Goal: Task Accomplishment & Management: Use online tool/utility

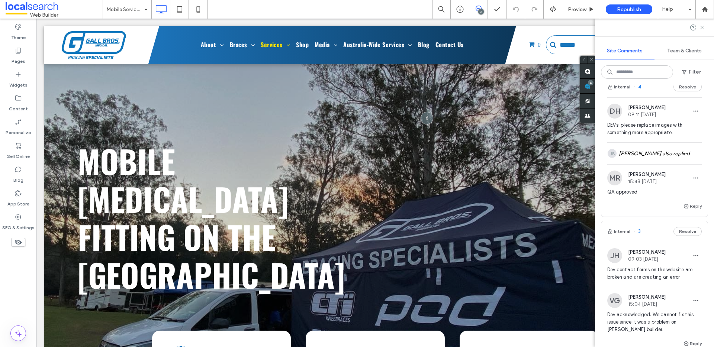
scroll to position [295, 0]
click at [16, 219] on use at bounding box center [18, 217] width 6 height 6
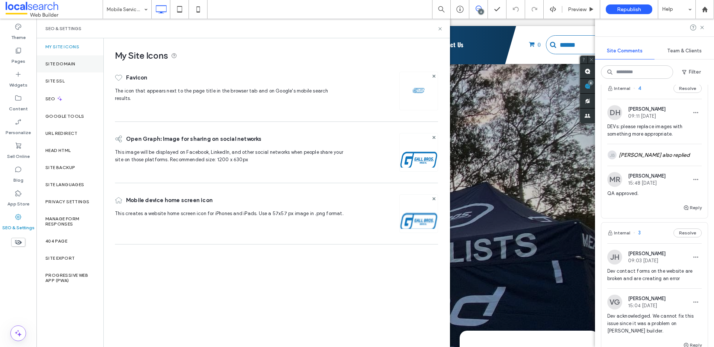
click at [74, 61] on label "Site Domain" at bounding box center [60, 63] width 30 height 5
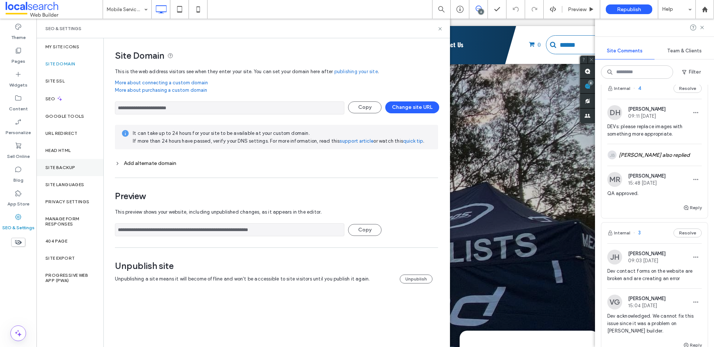
click at [70, 167] on label "Site Backup" at bounding box center [60, 167] width 30 height 5
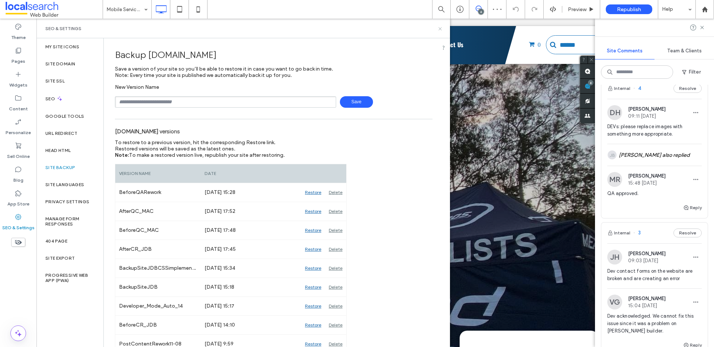
click at [439, 29] on use at bounding box center [439, 28] width 3 height 3
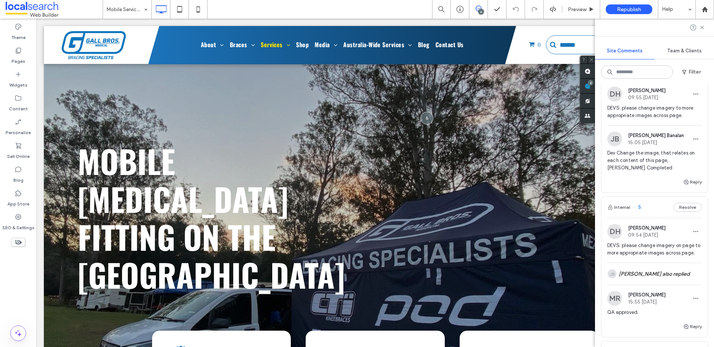
scroll to position [0, 0]
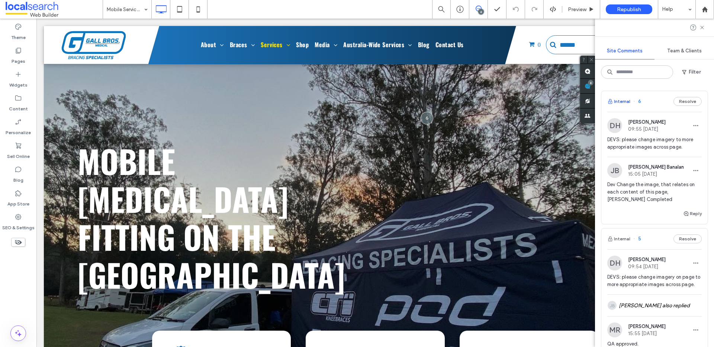
click at [625, 100] on button "Internal" at bounding box center [618, 101] width 23 height 9
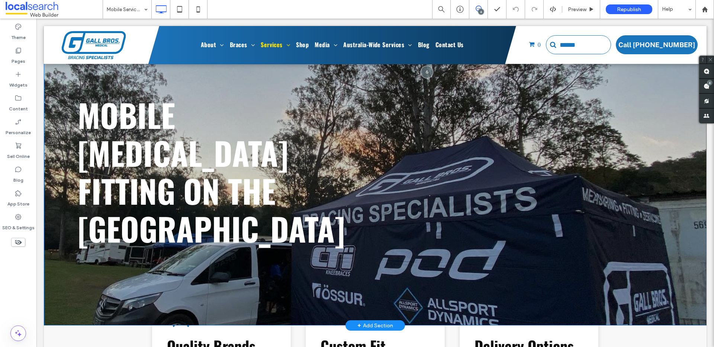
scroll to position [65, 0]
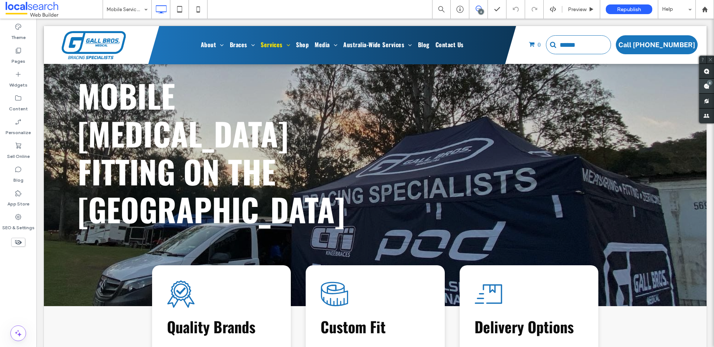
click at [704, 84] on use at bounding box center [707, 86] width 6 height 6
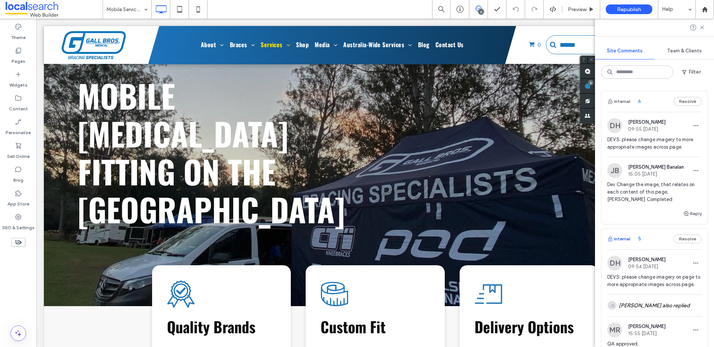
click at [627, 239] on button "Internal" at bounding box center [618, 239] width 23 height 9
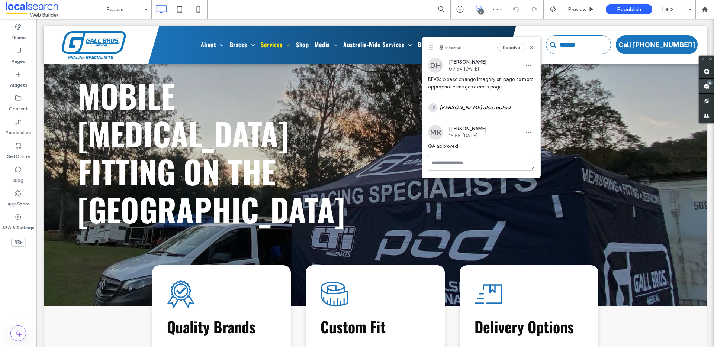
click at [710, 85] on div "6" at bounding box center [710, 83] width 6 height 6
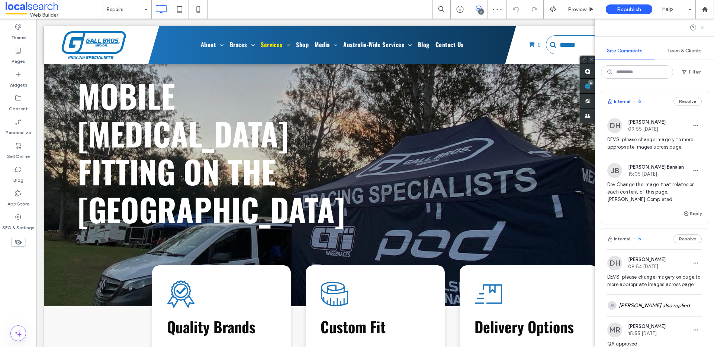
click at [621, 99] on button "Internal" at bounding box center [618, 101] width 23 height 9
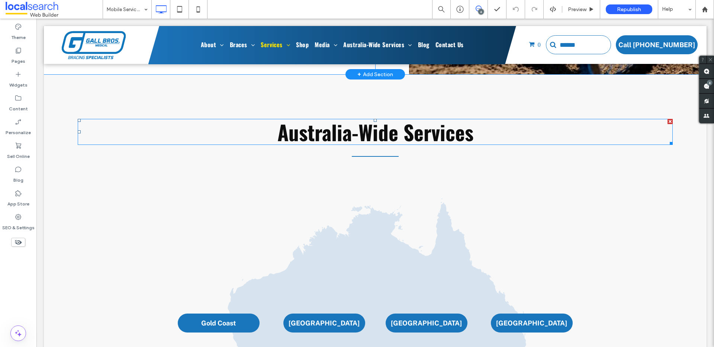
scroll to position [1217, 0]
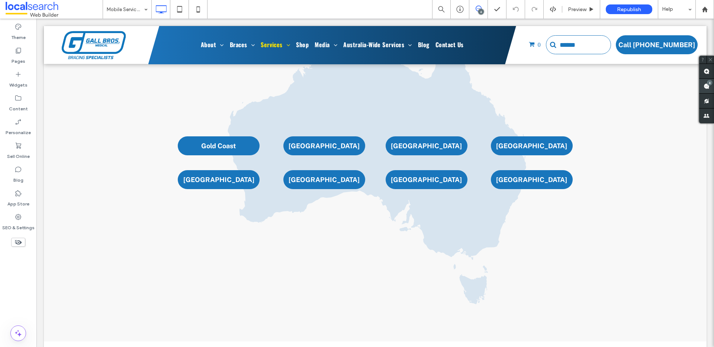
click at [707, 87] on use at bounding box center [707, 86] width 6 height 6
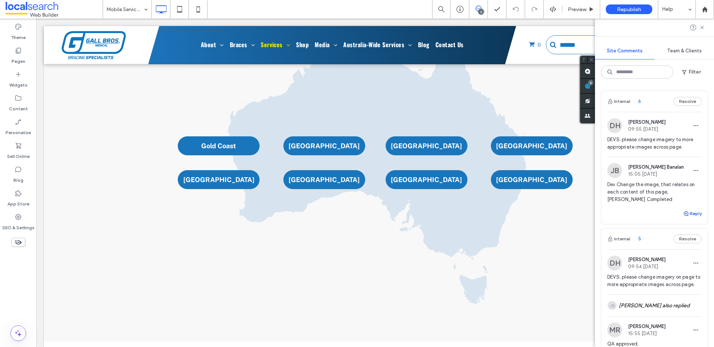
click at [690, 213] on button "Reply" at bounding box center [692, 213] width 19 height 9
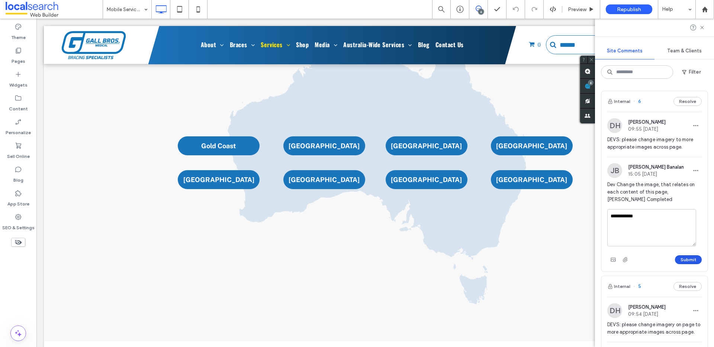
type textarea "**********"
click at [676, 257] on button "Submit" at bounding box center [688, 259] width 27 height 9
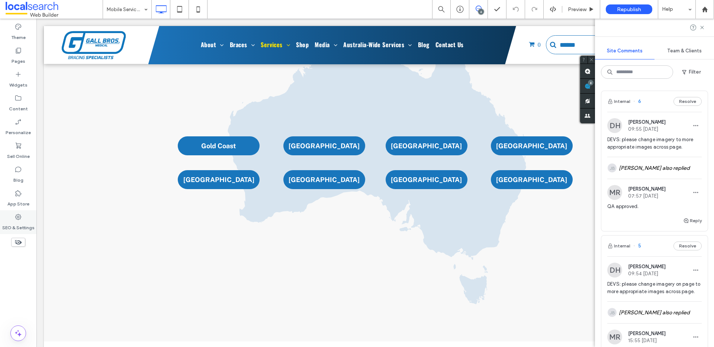
click at [8, 217] on div "SEO & Settings" at bounding box center [18, 222] width 36 height 24
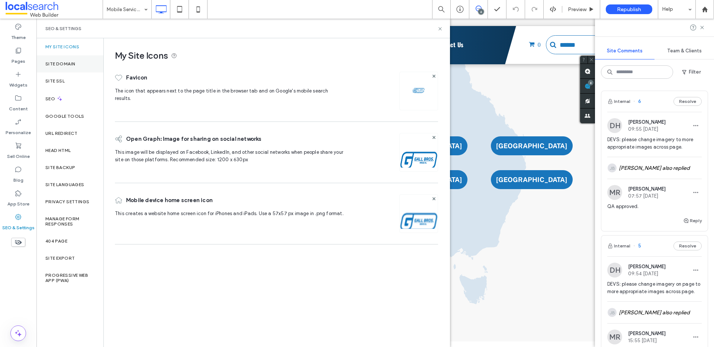
click at [58, 68] on div "Site Domain" at bounding box center [69, 63] width 67 height 17
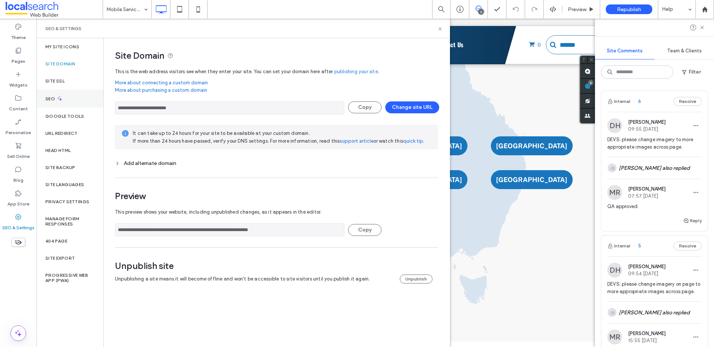
click at [64, 101] on div "SEO" at bounding box center [69, 99] width 67 height 18
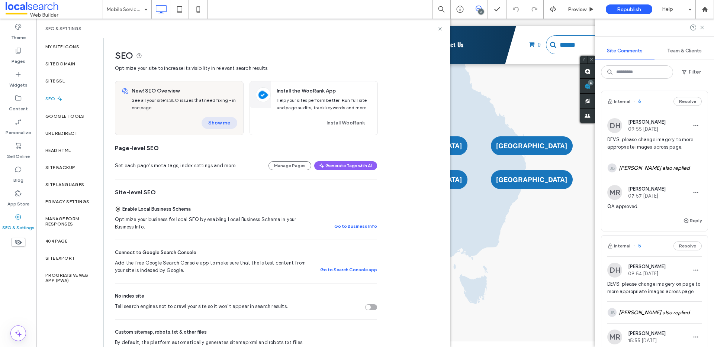
click at [213, 121] on button "Show me" at bounding box center [220, 123] width 36 height 12
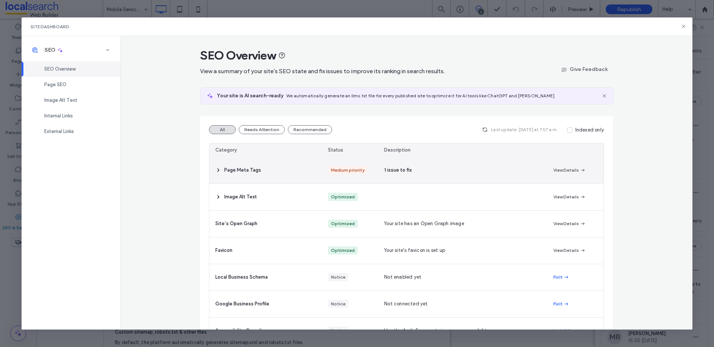
click at [233, 169] on span "Page Meta Tags" at bounding box center [242, 170] width 37 height 7
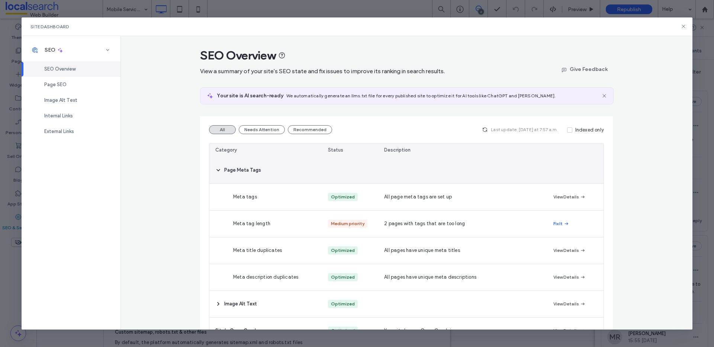
click at [234, 169] on span "Page Meta Tags" at bounding box center [242, 170] width 37 height 7
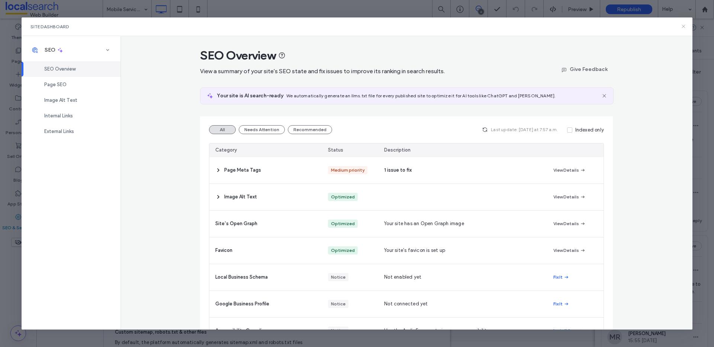
click at [685, 25] on icon at bounding box center [684, 26] width 6 height 6
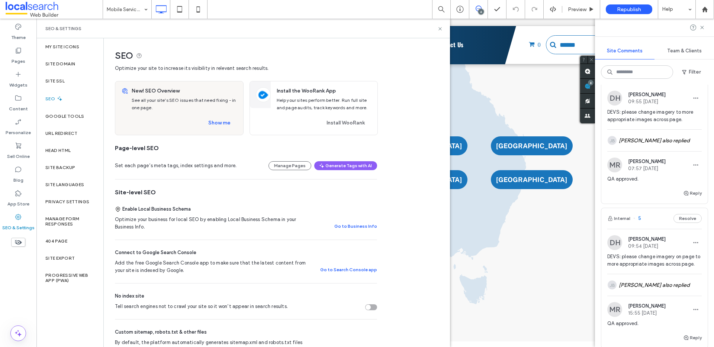
scroll to position [0, 0]
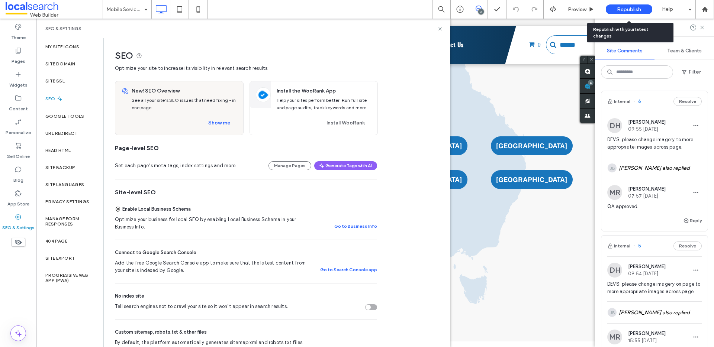
click at [623, 8] on span "Republish" at bounding box center [629, 9] width 24 height 6
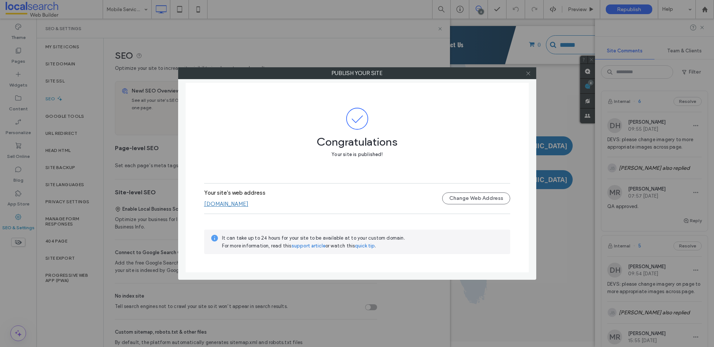
click at [528, 76] on span at bounding box center [528, 73] width 6 height 11
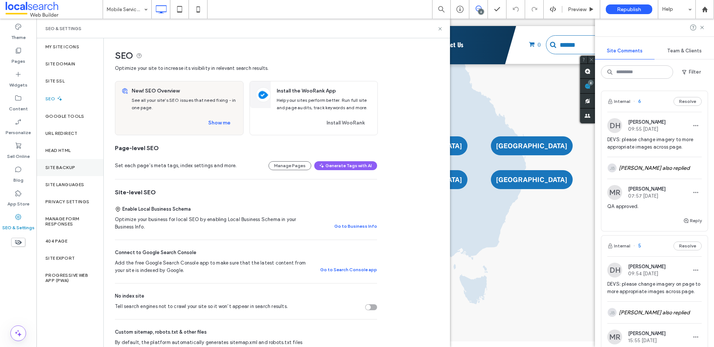
click at [64, 169] on label "Site Backup" at bounding box center [60, 167] width 30 height 5
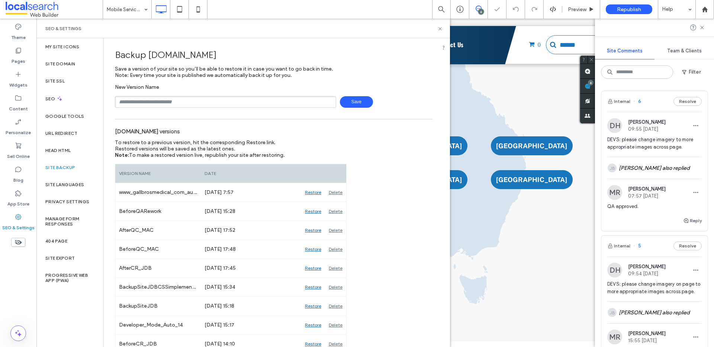
click at [165, 96] on input "text" at bounding box center [225, 102] width 221 height 12
type input "**********"
click at [359, 102] on span "Save" at bounding box center [356, 102] width 33 height 12
click at [442, 28] on icon at bounding box center [440, 29] width 6 height 6
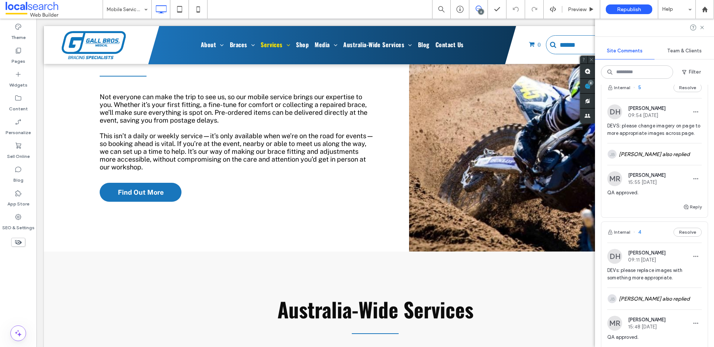
scroll to position [688, 0]
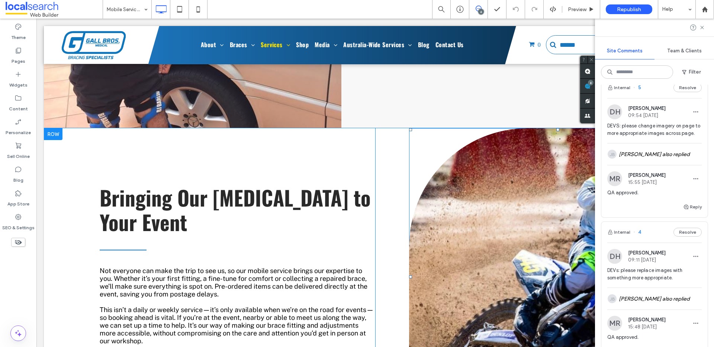
click at [508, 207] on link at bounding box center [558, 277] width 298 height 298
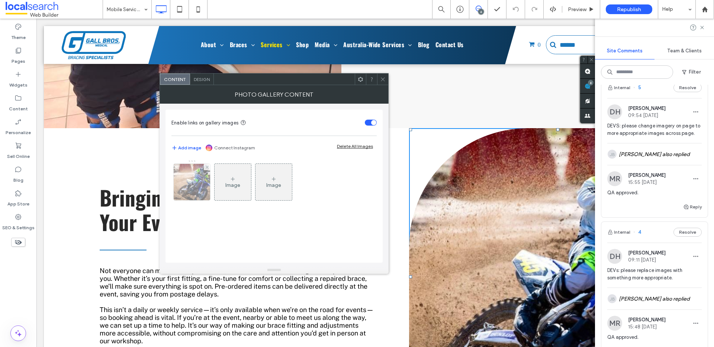
click at [185, 184] on img at bounding box center [191, 182] width 55 height 36
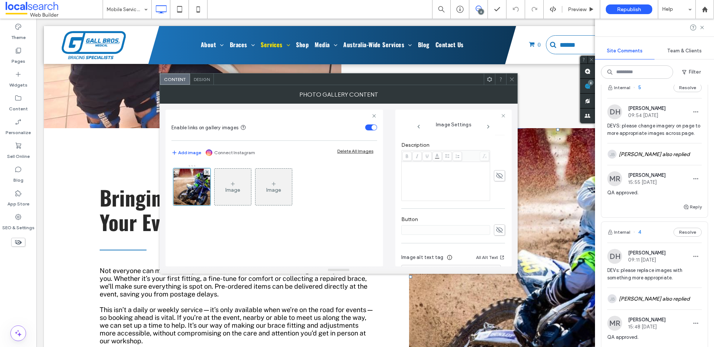
scroll to position [224, 0]
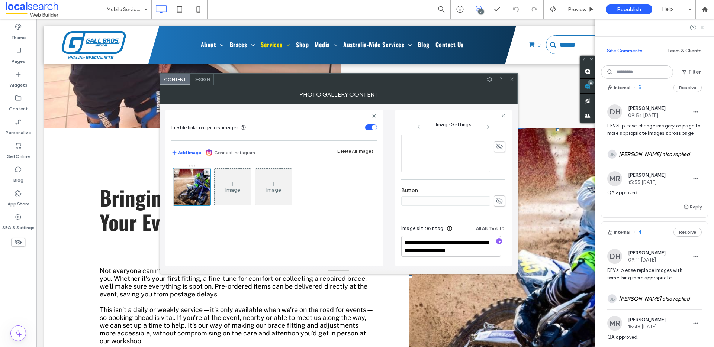
click at [512, 78] on icon at bounding box center [512, 80] width 6 height 6
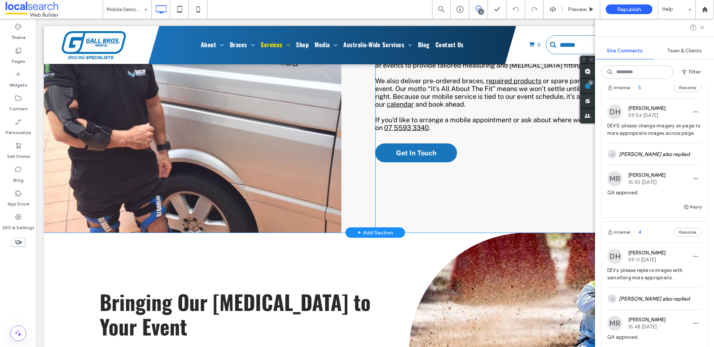
scroll to position [548, 0]
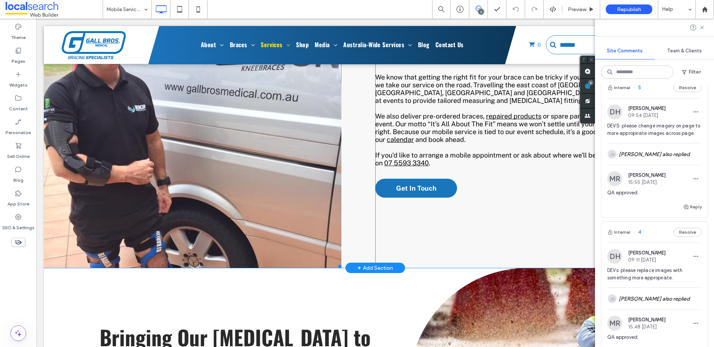
click at [228, 161] on link at bounding box center [193, 120] width 298 height 298
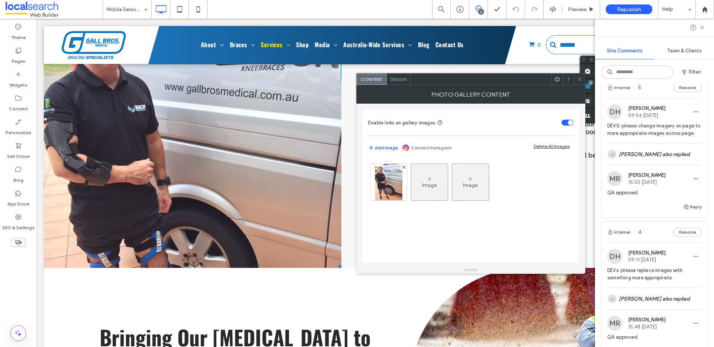
drag, startPoint x: 391, startPoint y: 185, endPoint x: 421, endPoint y: 184, distance: 29.8
click at [392, 185] on div at bounding box center [388, 182] width 36 height 36
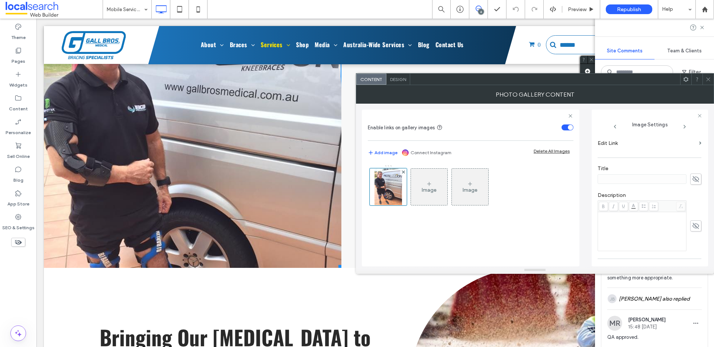
scroll to position [231, 0]
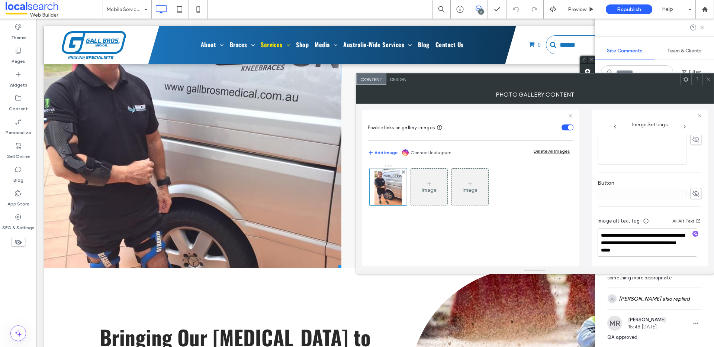
click at [709, 79] on icon at bounding box center [708, 80] width 6 height 6
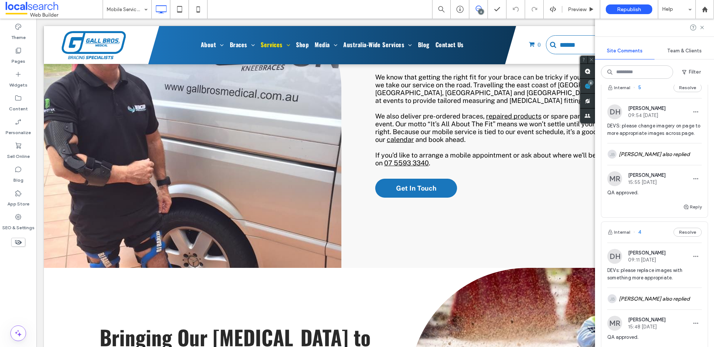
click at [48, 8] on span at bounding box center [54, 9] width 97 height 15
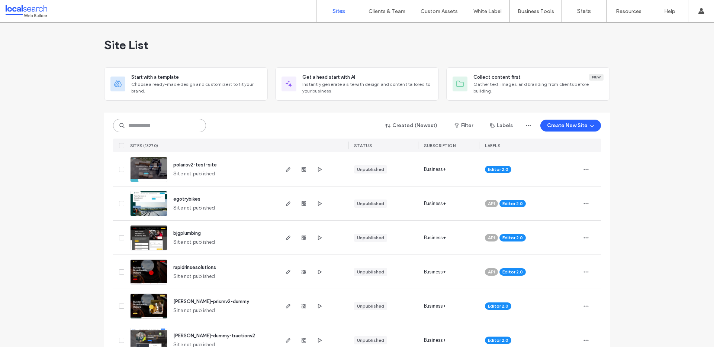
click at [153, 126] on input at bounding box center [159, 125] width 93 height 13
paste input "********"
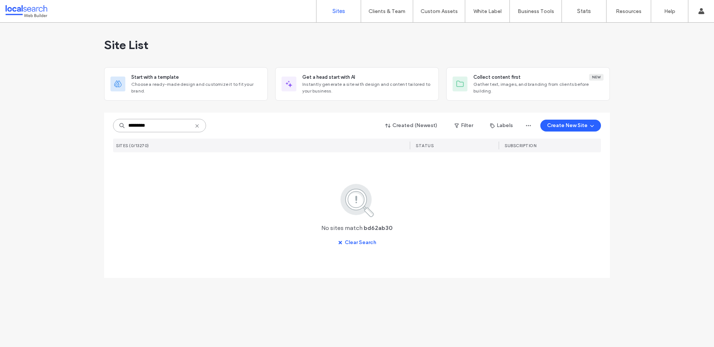
click at [159, 126] on input "********" at bounding box center [159, 125] width 93 height 13
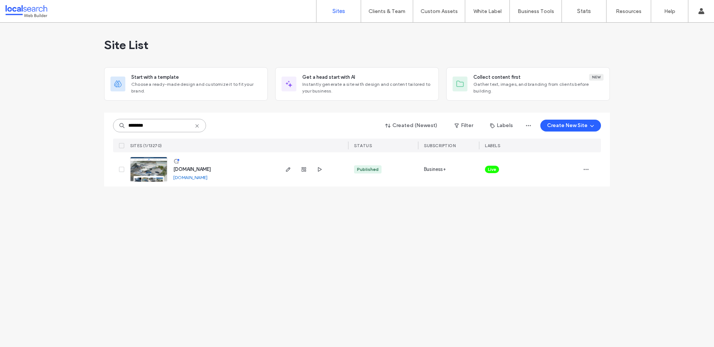
type input "********"
click at [192, 177] on link "[DOMAIN_NAME]" at bounding box center [190, 178] width 34 height 6
click at [144, 163] on img at bounding box center [149, 182] width 36 height 51
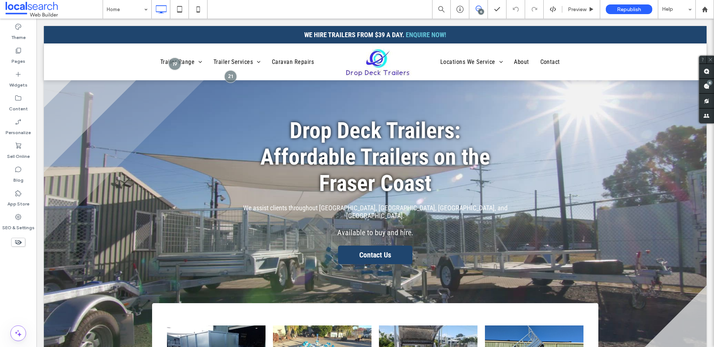
click at [480, 8] on icon at bounding box center [479, 9] width 6 height 6
click at [476, 7] on icon at bounding box center [479, 9] width 6 height 6
click at [704, 84] on use at bounding box center [707, 86] width 6 height 6
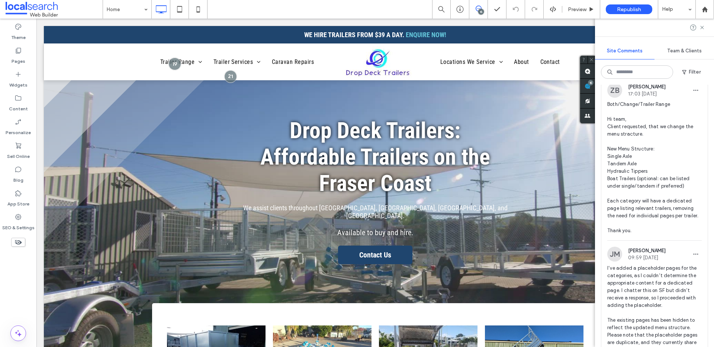
scroll to position [2185, 0]
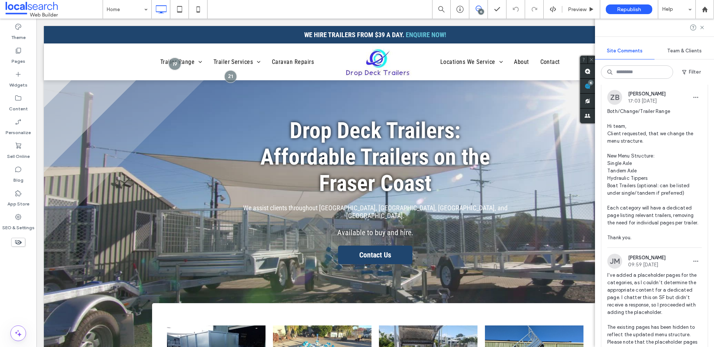
click at [622, 78] on button "Internal" at bounding box center [618, 73] width 23 height 9
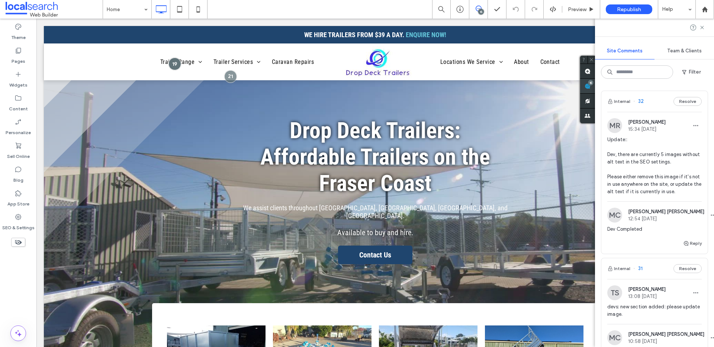
click at [595, 83] on div "15" at bounding box center [587, 86] width 15 height 15
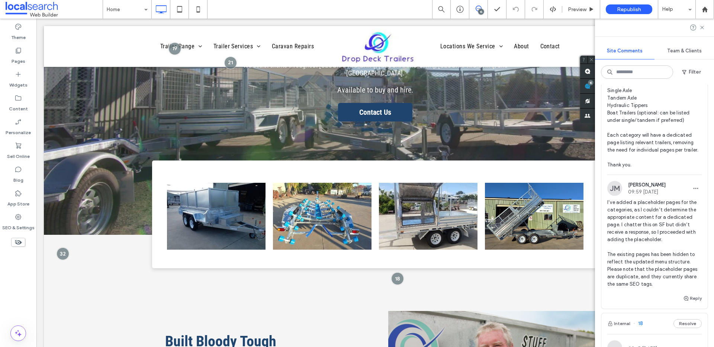
scroll to position [2257, 0]
click at [13, 218] on div "SEO & Settings" at bounding box center [18, 222] width 36 height 24
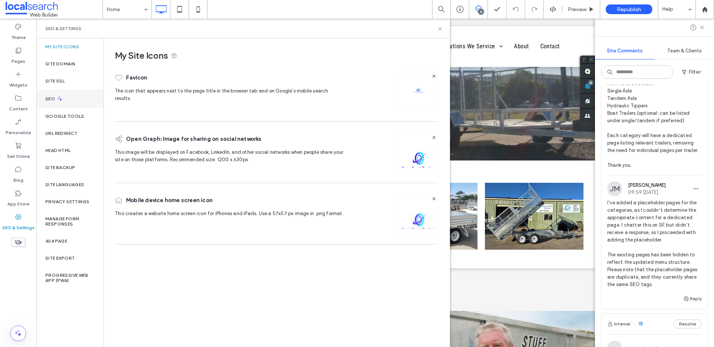
click at [65, 94] on div "SEO" at bounding box center [69, 99] width 67 height 18
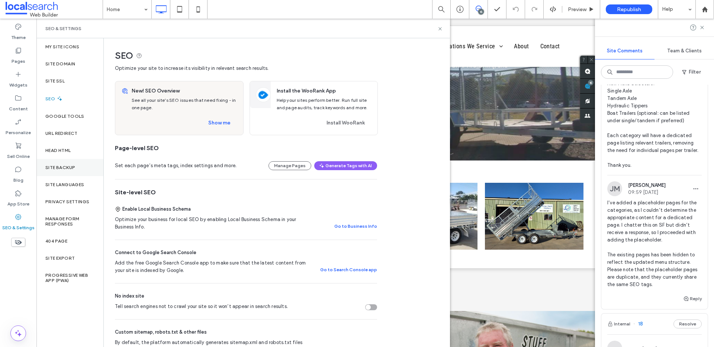
click at [48, 166] on label "Site Backup" at bounding box center [60, 167] width 30 height 5
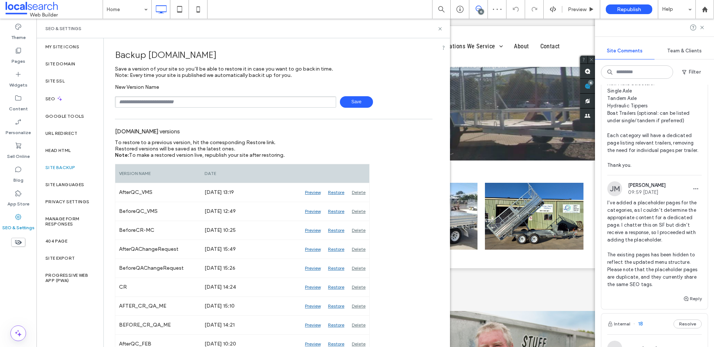
click at [172, 98] on input "text" at bounding box center [225, 102] width 221 height 12
type input "**********"
click at [438, 27] on icon at bounding box center [440, 29] width 6 height 6
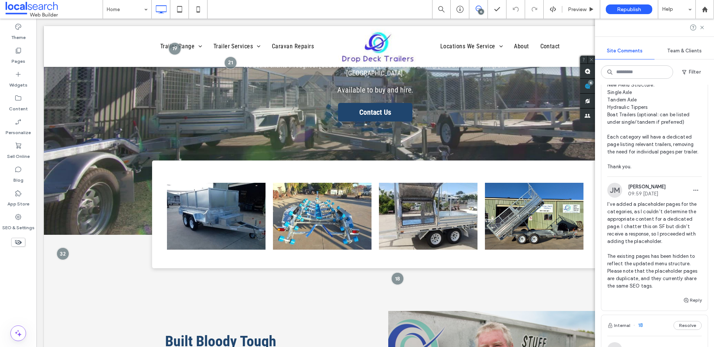
scroll to position [2238, 0]
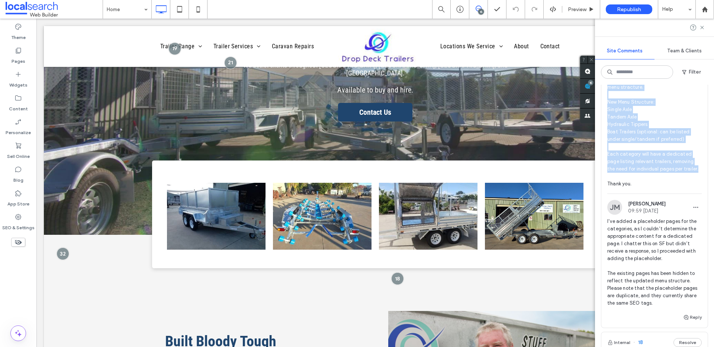
drag, startPoint x: 635, startPoint y: 217, endPoint x: 599, endPoint y: 107, distance: 115.3
click at [599, 107] on div "Internal 32 Resolve MR Matthew Ranford 15:34 Aug 11 2025 Update:: Dev, there ar…" at bounding box center [654, 216] width 119 height 263
copy span "Hi team, Client requested, that we change the menu stracture. New Menu Structur…"
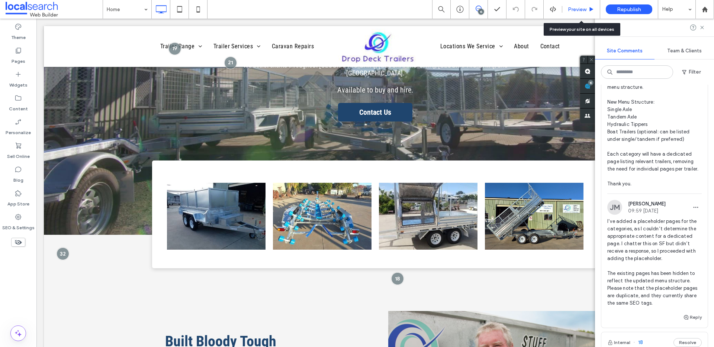
click at [577, 9] on span "Preview" at bounding box center [577, 9] width 19 height 6
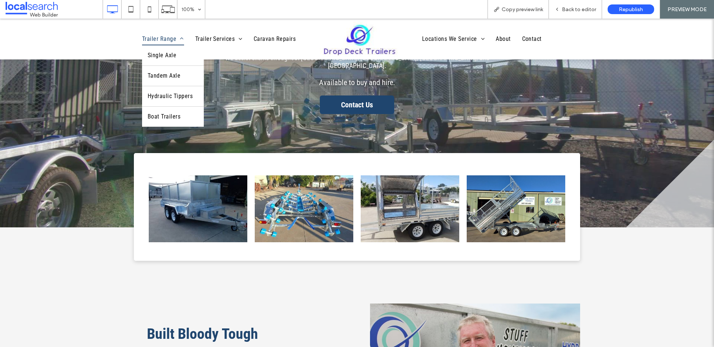
click at [152, 39] on span "Trailer Range" at bounding box center [163, 39] width 42 height 13
click at [154, 51] on span "Single Axle" at bounding box center [162, 55] width 29 height 9
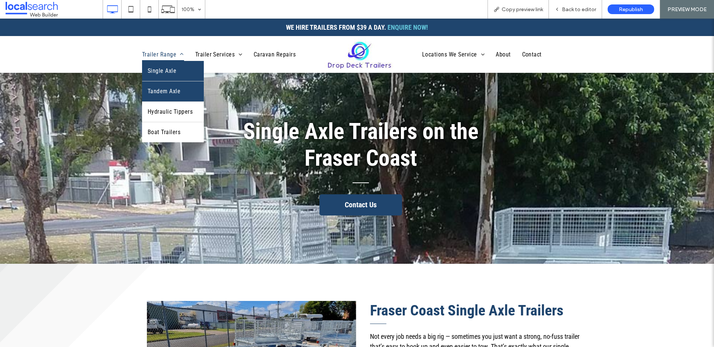
drag, startPoint x: 178, startPoint y: 83, endPoint x: 178, endPoint y: 102, distance: 18.6
click at [178, 83] on link "Tandem Axle" at bounding box center [173, 91] width 62 height 20
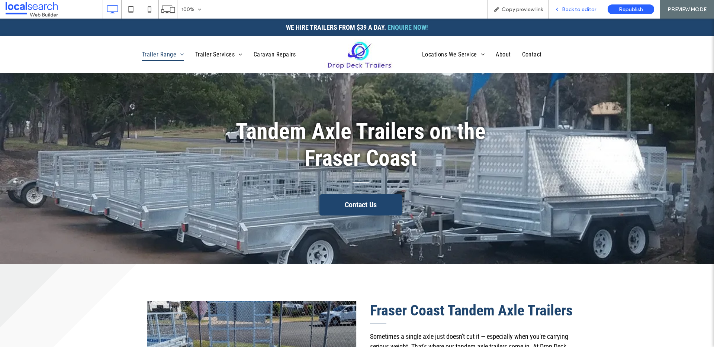
click at [589, 6] on span "Back to editor" at bounding box center [579, 9] width 34 height 6
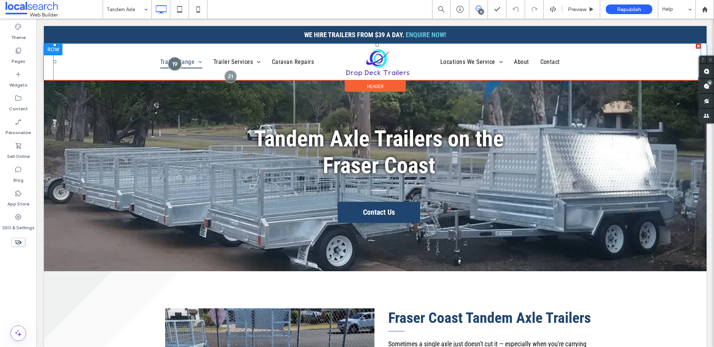
click at [175, 63] on div at bounding box center [175, 64] width 14 height 14
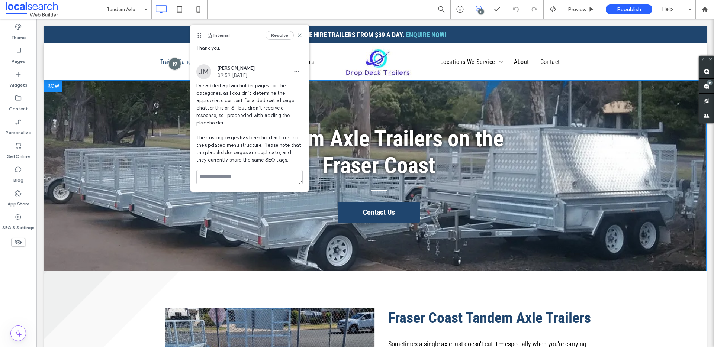
scroll to position [153, 0]
click at [21, 55] on label "Pages" at bounding box center [19, 59] width 14 height 10
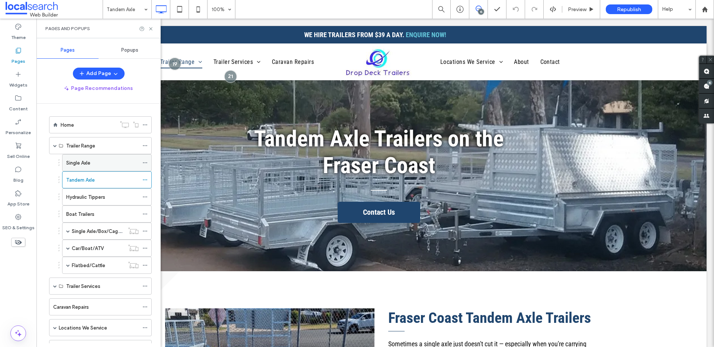
click at [143, 162] on icon at bounding box center [144, 162] width 5 height 5
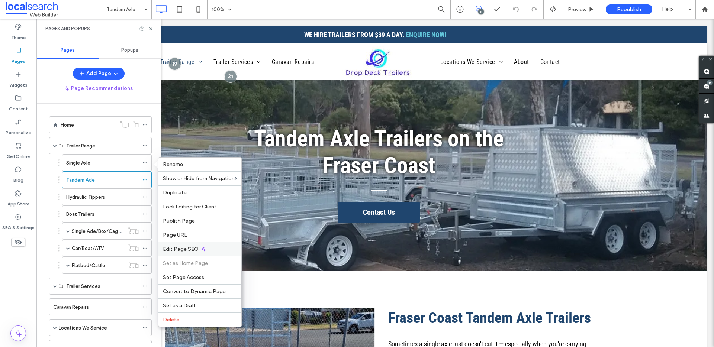
click at [189, 249] on span "Edit Page SEO" at bounding box center [181, 249] width 36 height 6
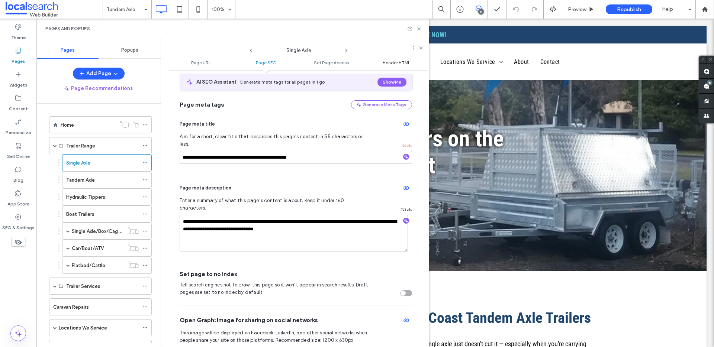
scroll to position [139, 0]
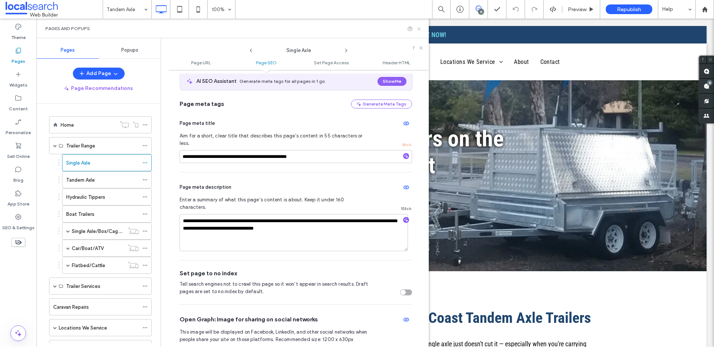
click at [420, 30] on use at bounding box center [418, 28] width 3 height 3
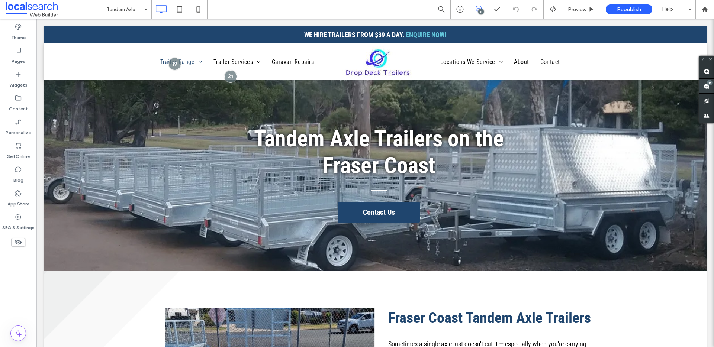
click at [710, 86] on span at bounding box center [706, 86] width 15 height 15
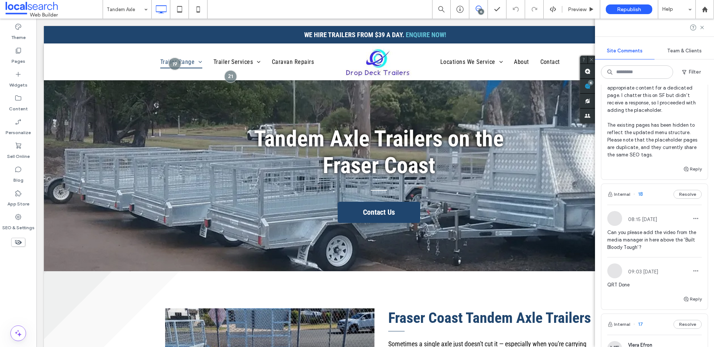
scroll to position [2387, 0]
click at [687, 173] on button "Reply" at bounding box center [692, 168] width 19 height 9
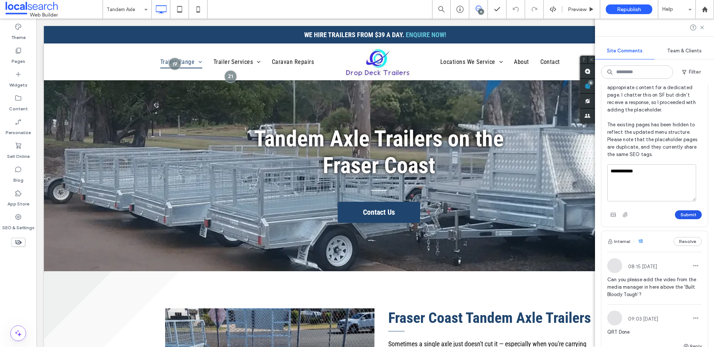
type textarea "**********"
click at [682, 219] on button "Submit" at bounding box center [688, 214] width 27 height 9
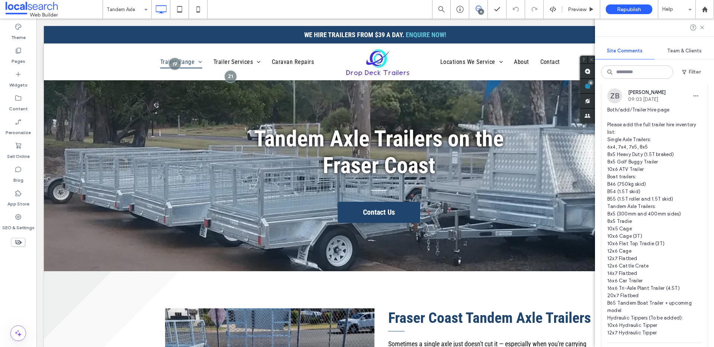
scroll to position [1796, 0]
click at [627, 77] on button "Internal" at bounding box center [618, 72] width 23 height 9
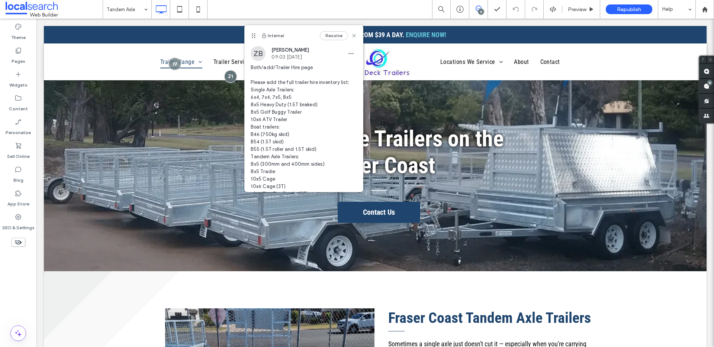
scroll to position [0, 0]
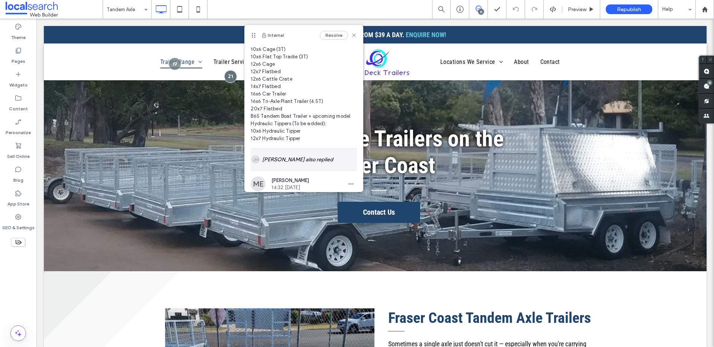
click at [287, 167] on div "JM Jomel Malvar also replied" at bounding box center [304, 160] width 106 height 22
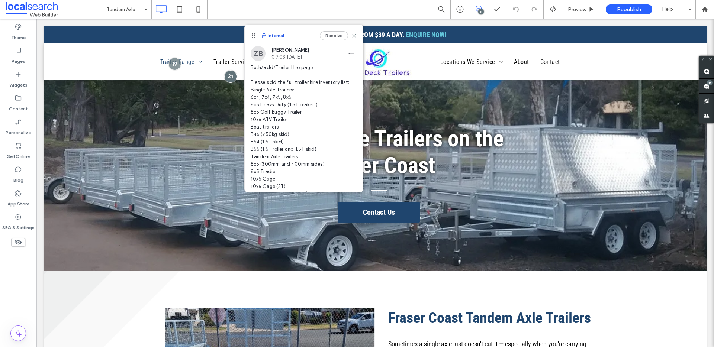
click at [271, 36] on button "Internal" at bounding box center [272, 35] width 23 height 9
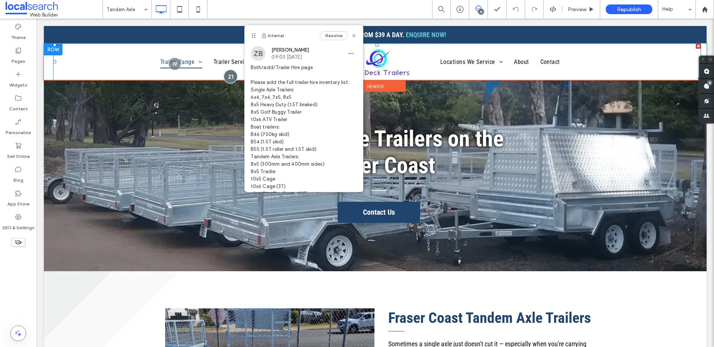
click at [229, 74] on div at bounding box center [231, 77] width 14 height 14
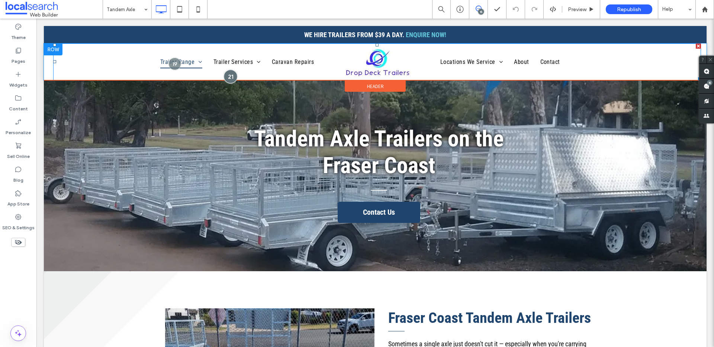
click at [228, 75] on div at bounding box center [231, 77] width 14 height 14
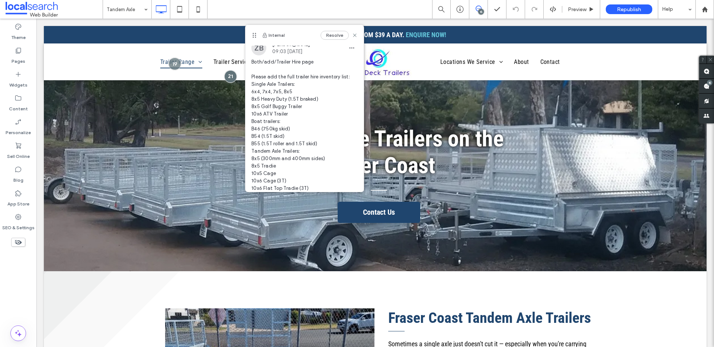
scroll to position [6, 0]
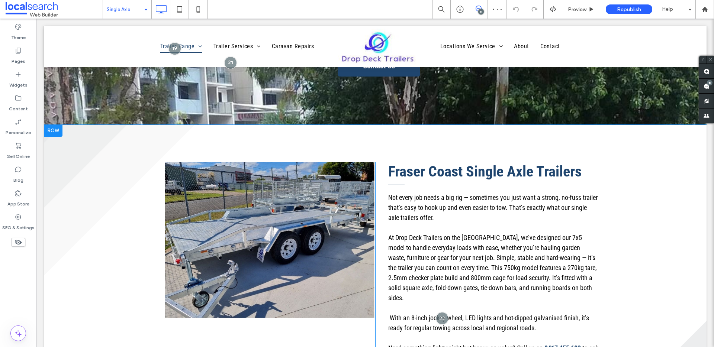
scroll to position [152, 0]
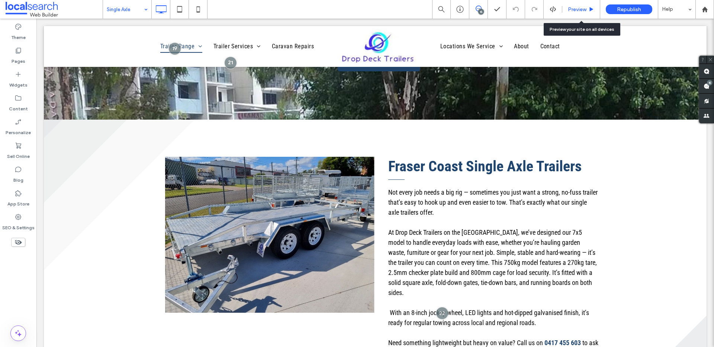
click at [575, 4] on div "Preview" at bounding box center [581, 9] width 38 height 19
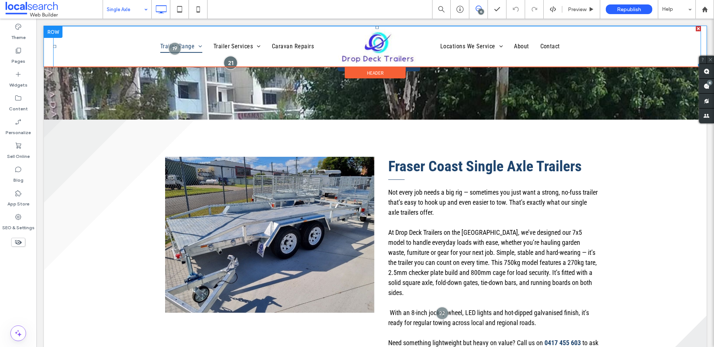
click at [225, 68] on div at bounding box center [231, 63] width 14 height 14
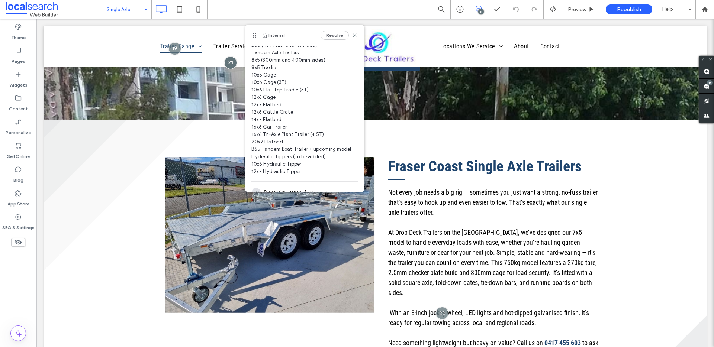
scroll to position [105, 0]
click at [308, 158] on span "Both/add/Trailer Hire page Please add the full trailer hire inventory list: Sin…" at bounding box center [304, 67] width 106 height 216
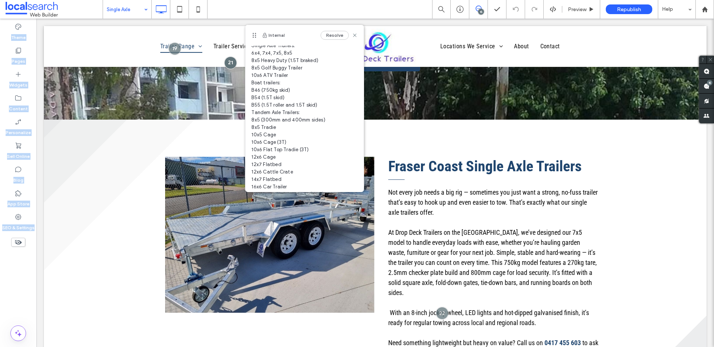
scroll to position [0, 0]
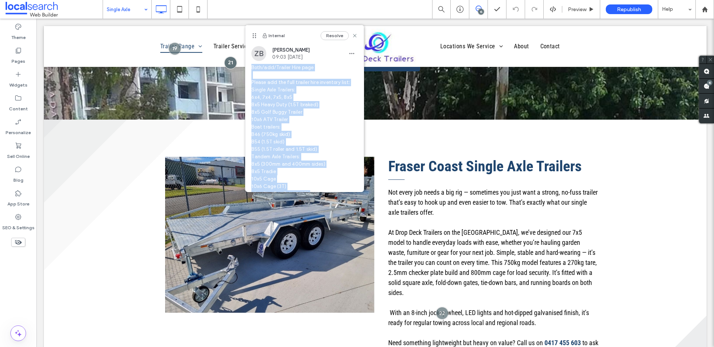
drag, startPoint x: 303, startPoint y: 170, endPoint x: 249, endPoint y: 70, distance: 113.5
click at [249, 70] on div "ZB Zofie Besserova 09:03 Jul 29 2025 Both/add/Trailer Hire page Please add the …" at bounding box center [304, 166] width 118 height 240
copy span "Both/add/Trailer Hire page Please add the full trailer hire inventory list: Sin…"
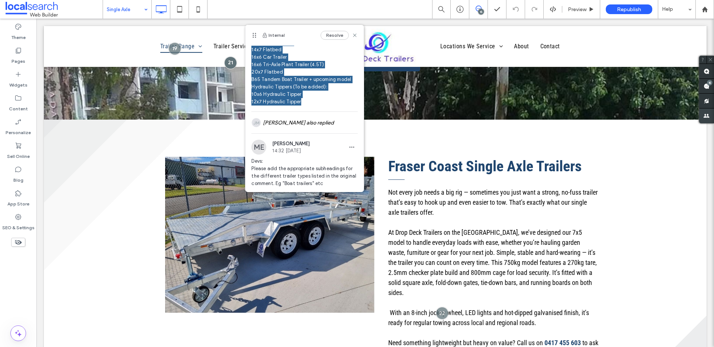
scroll to position [197, 0]
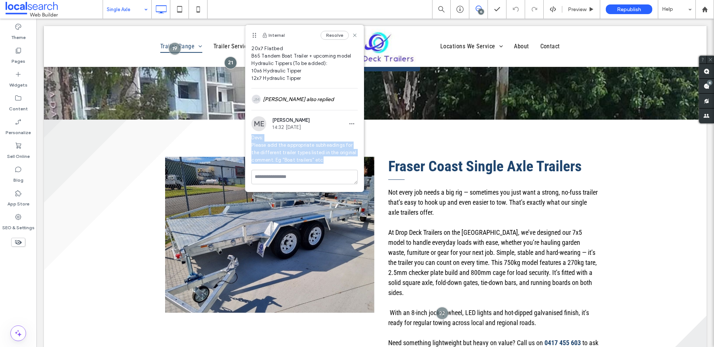
drag, startPoint x: 345, startPoint y: 161, endPoint x: 251, endPoint y: 138, distance: 97.0
click at [251, 138] on span "Devs: Please add the appropriate subheadings for the different trailer types li…" at bounding box center [304, 149] width 106 height 30
copy span "Devs: Please add the appropriate subheadings for the different trailer types li…"
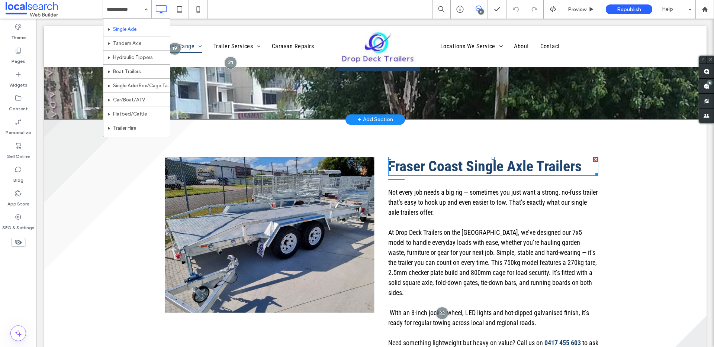
scroll to position [0, 0]
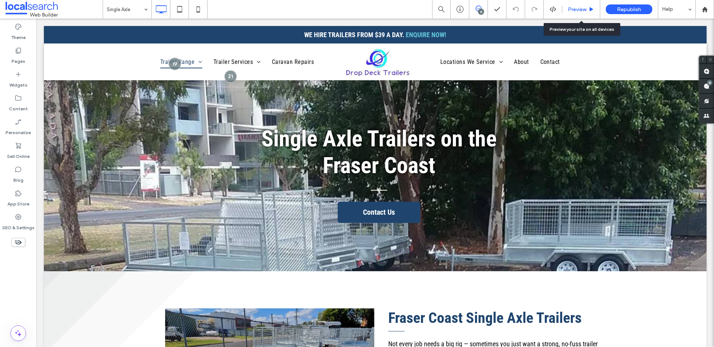
click at [576, 10] on span "Preview" at bounding box center [577, 9] width 19 height 6
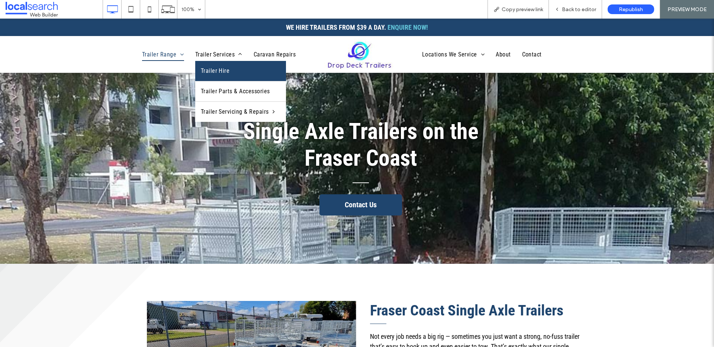
click at [213, 71] on span "Trailer Hire" at bounding box center [215, 71] width 29 height 9
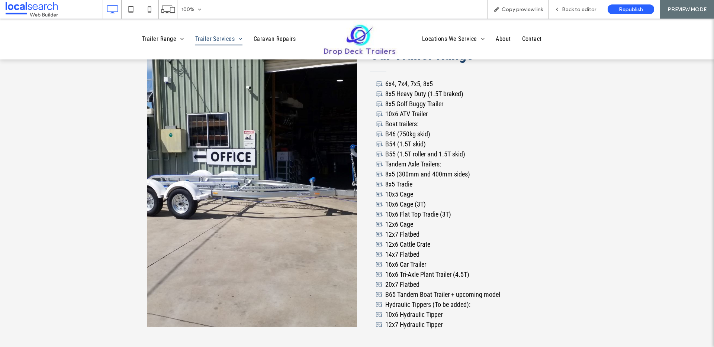
scroll to position [742, 0]
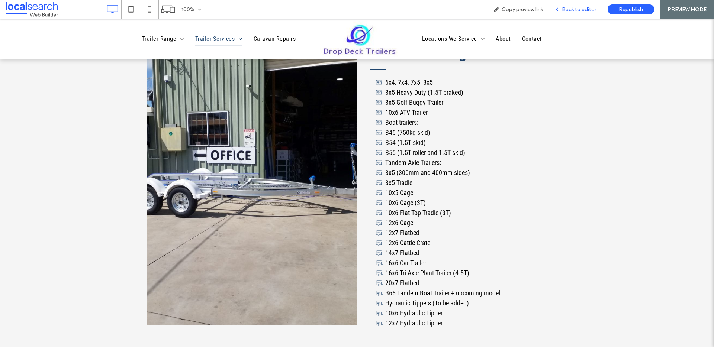
click at [567, 12] on span "Back to editor" at bounding box center [579, 9] width 34 height 6
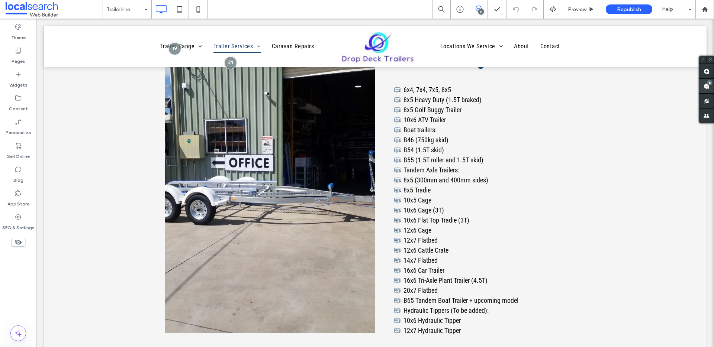
click at [706, 85] on use at bounding box center [707, 86] width 6 height 6
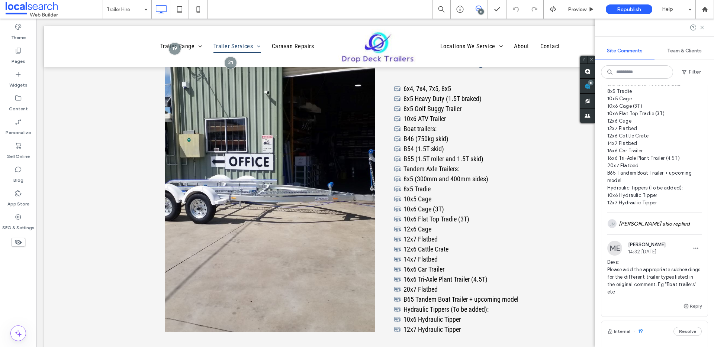
scroll to position [1936, 0]
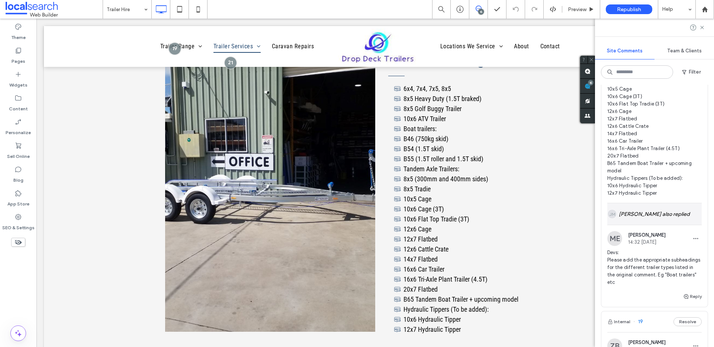
click at [642, 225] on div "JM Jomel Malvar also replied" at bounding box center [654, 214] width 94 height 22
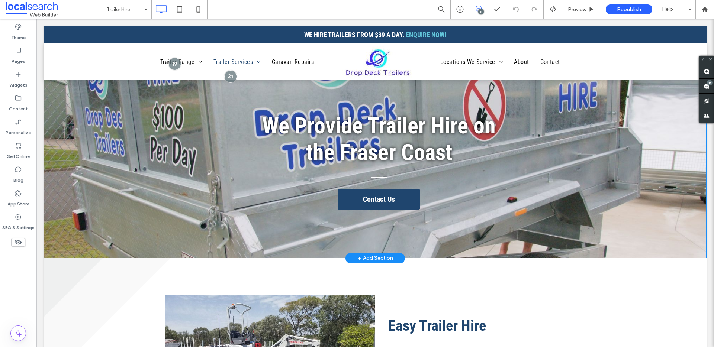
scroll to position [14, 0]
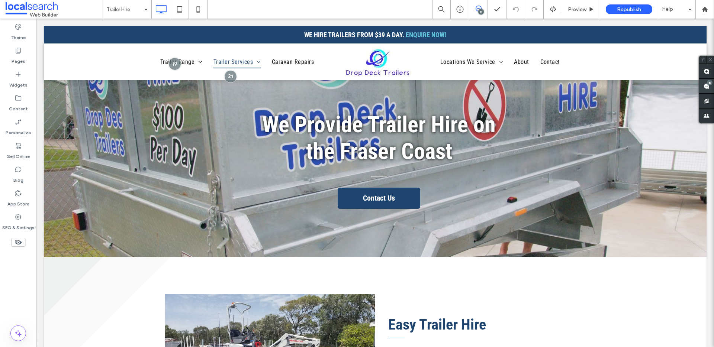
click at [709, 86] on use at bounding box center [707, 86] width 6 height 6
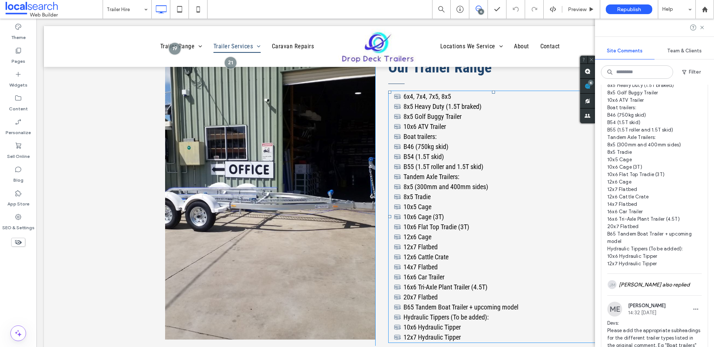
scroll to position [738, 0]
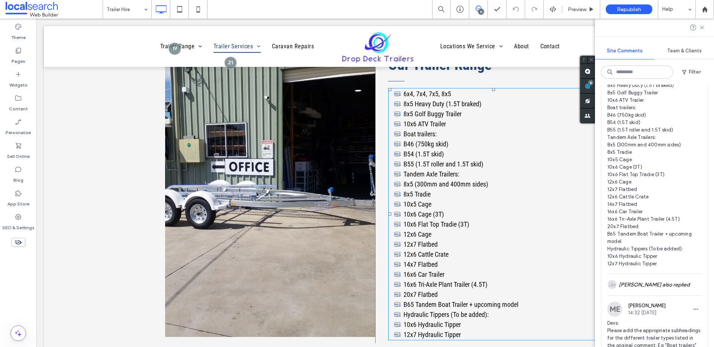
click at [471, 119] on li "10x6 ATV Trailer" at bounding box center [496, 124] width 204 height 10
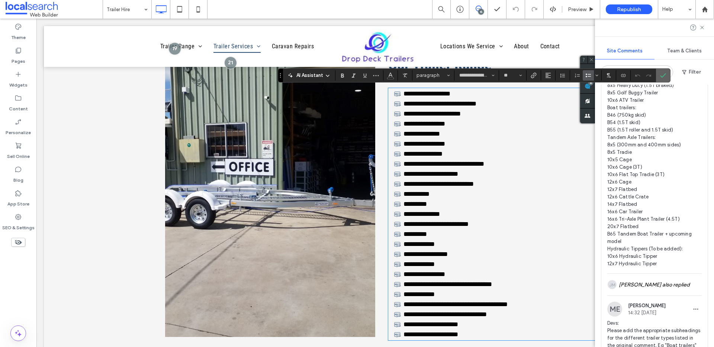
drag, startPoint x: 661, startPoint y: 73, endPoint x: 519, endPoint y: 68, distance: 141.8
click at [661, 73] on icon "Confirm" at bounding box center [663, 76] width 6 height 6
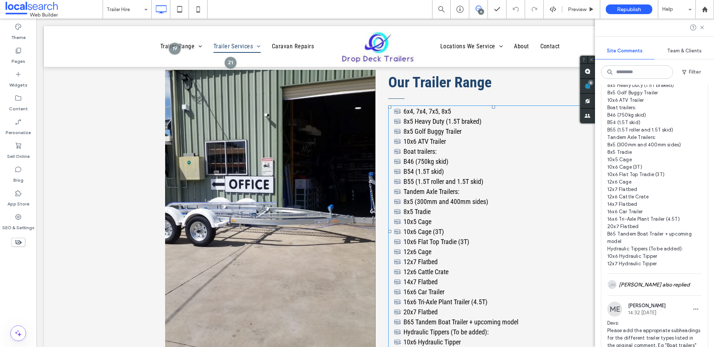
scroll to position [719, 0]
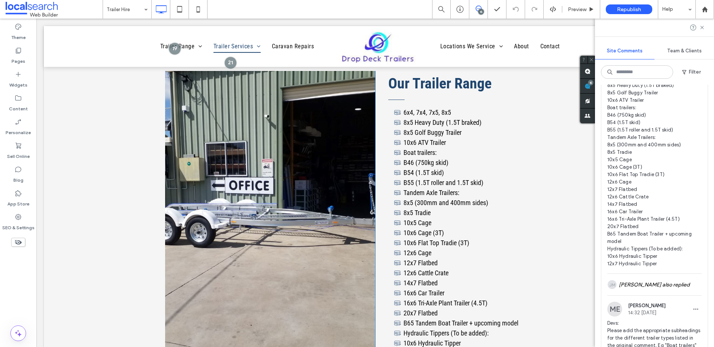
click at [421, 103] on div "Our Trailer Range 6x4, 7x4, 7x5, 8x5 8x5 Heavy Duty (1.5T braked) 8x5 Golf Bugg…" at bounding box center [486, 216] width 223 height 291
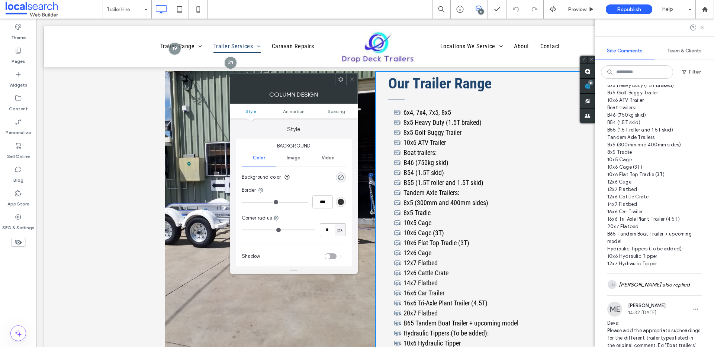
drag, startPoint x: 352, startPoint y: 81, endPoint x: 362, endPoint y: 74, distance: 12.2
click at [352, 81] on icon at bounding box center [352, 80] width 6 height 6
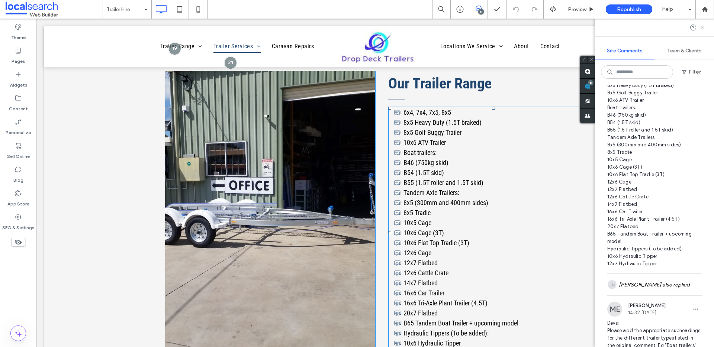
click at [430, 107] on li "6x4, 7x4, 7x5, 8x5" at bounding box center [496, 112] width 204 height 10
type input "**********"
type input "**"
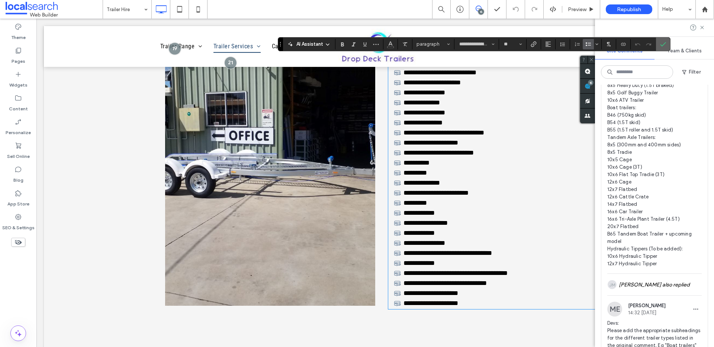
click at [663, 44] on icon "Confirm" at bounding box center [663, 44] width 6 height 6
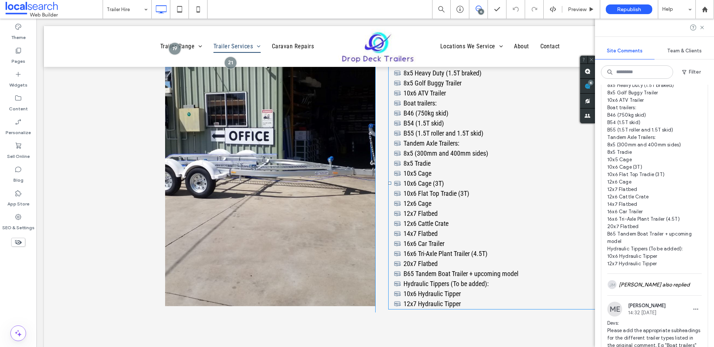
scroll to position [638, 0]
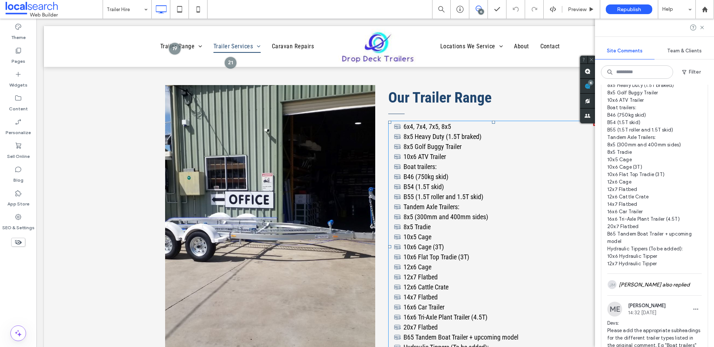
click at [517, 202] on li "Tandem Axle Trailers:" at bounding box center [496, 207] width 204 height 10
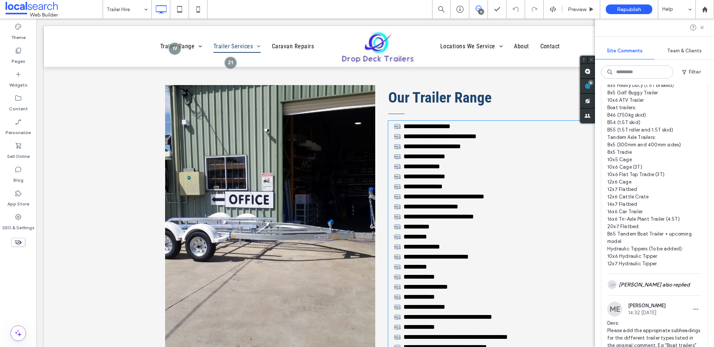
type input "**********"
type input "**"
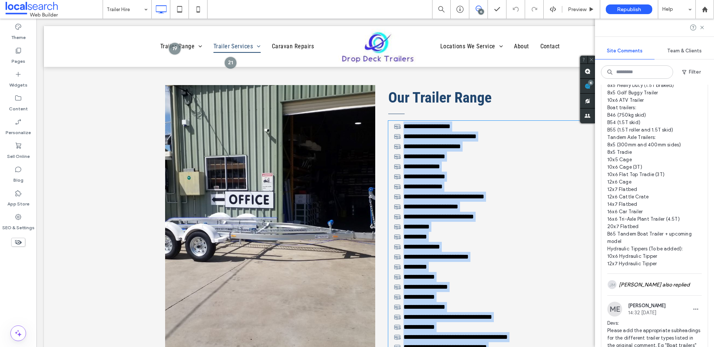
scroll to position [769, 0]
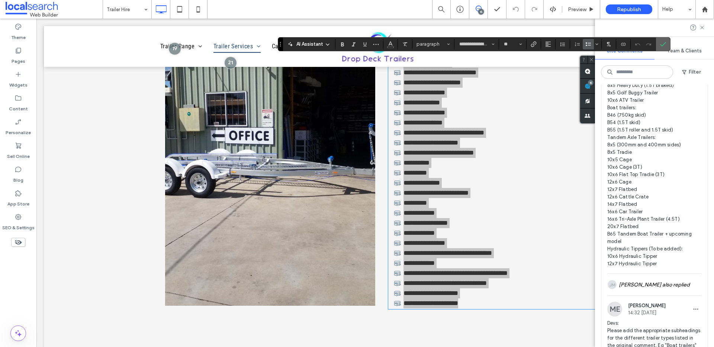
click at [659, 45] on label "Confirm" at bounding box center [663, 44] width 11 height 13
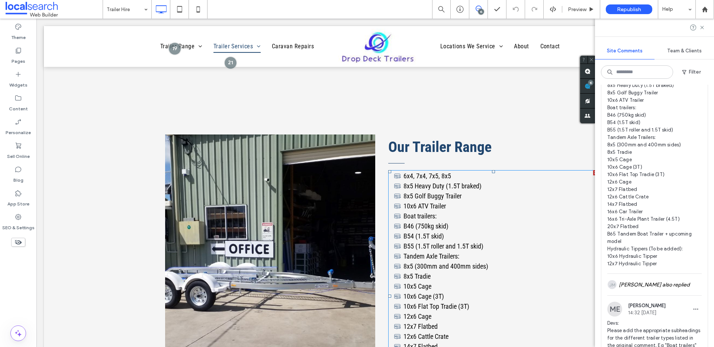
scroll to position [602, 0]
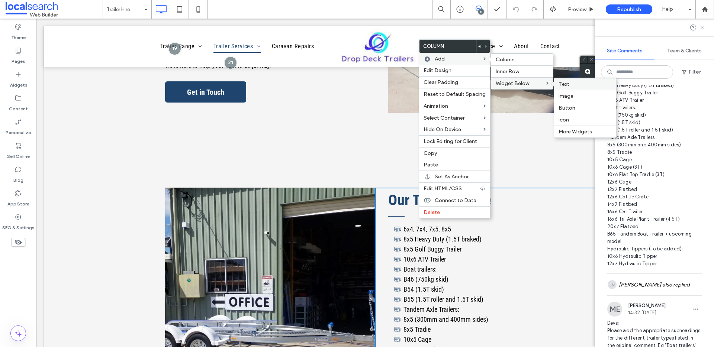
click at [559, 86] on span "Text" at bounding box center [564, 84] width 11 height 6
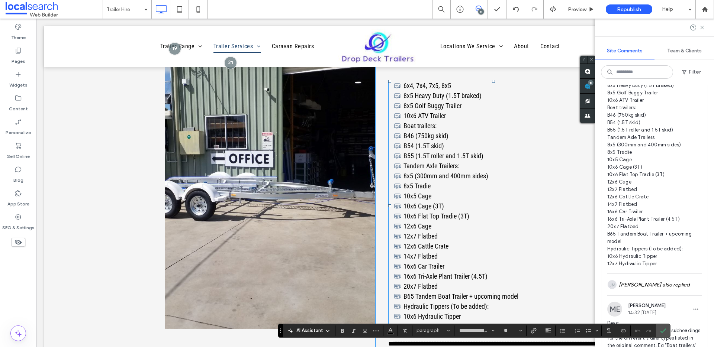
scroll to position [758, 0]
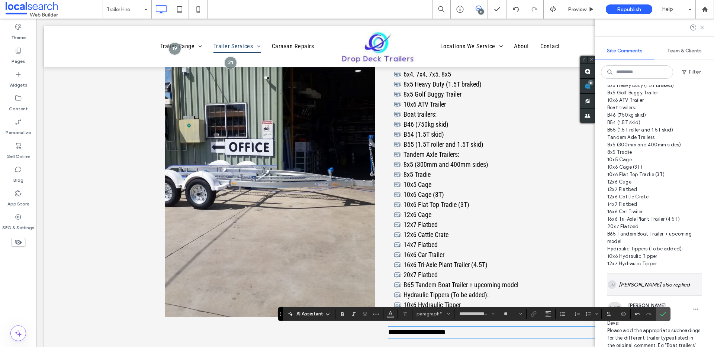
drag, startPoint x: 663, startPoint y: 317, endPoint x: 646, endPoint y: 319, distance: 17.6
click at [664, 316] on icon "Confirm" at bounding box center [663, 314] width 6 height 6
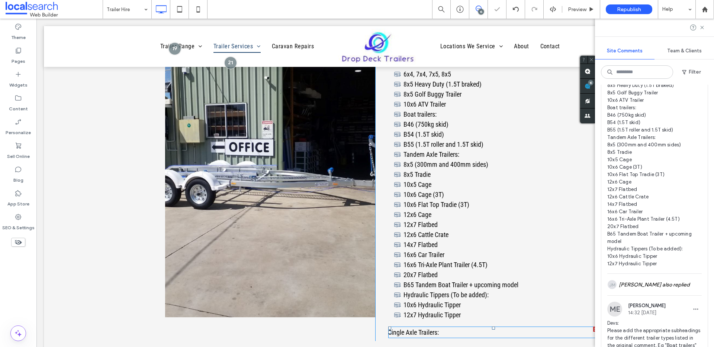
click at [484, 332] on p "Single Axle Trailers:" at bounding box center [493, 333] width 210 height 10
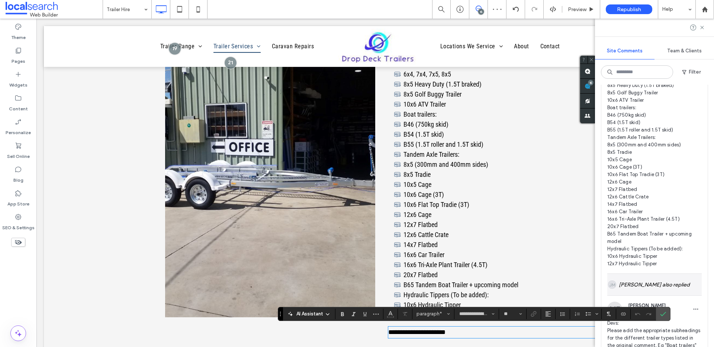
click at [661, 313] on icon "Confirm" at bounding box center [663, 314] width 6 height 6
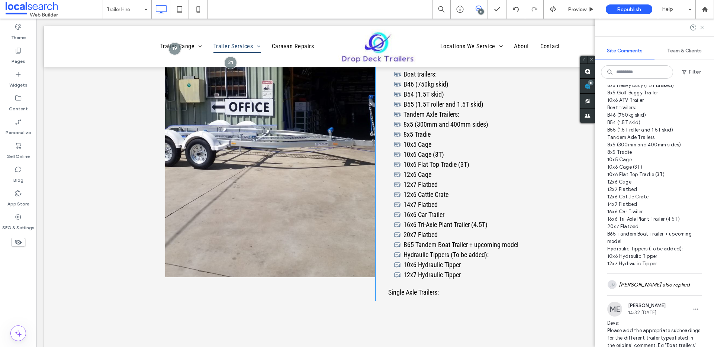
scroll to position [755, 0]
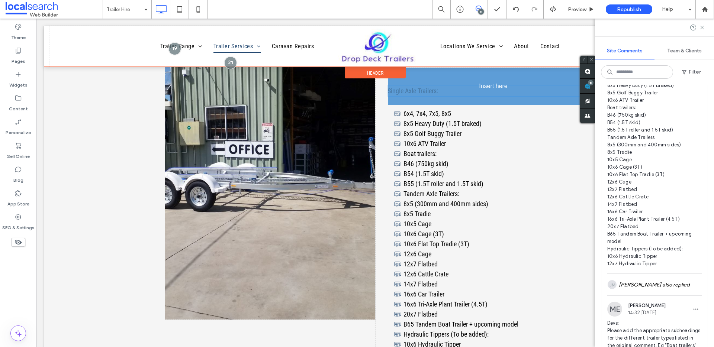
drag, startPoint x: 445, startPoint y: 334, endPoint x: 444, endPoint y: 90, distance: 243.6
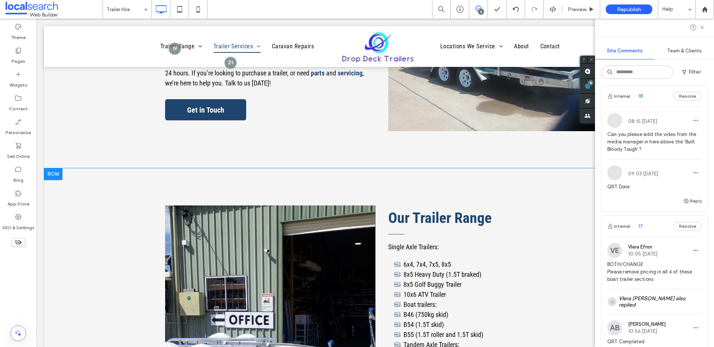
scroll to position [581, 0]
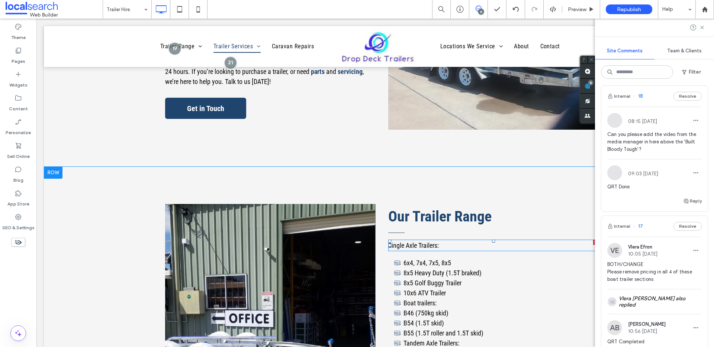
click at [413, 245] on span "Single Axle Trailers:" at bounding box center [413, 246] width 51 height 8
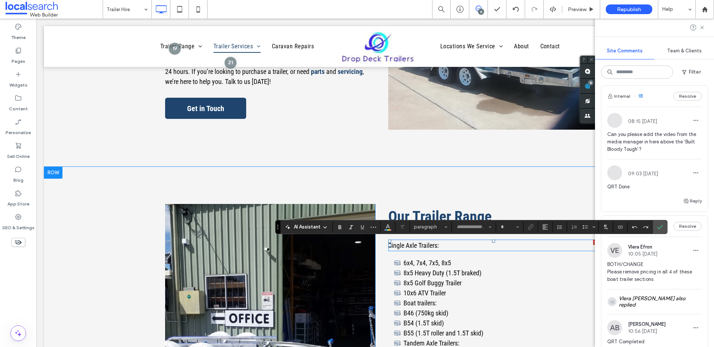
type input "**********"
type input "**"
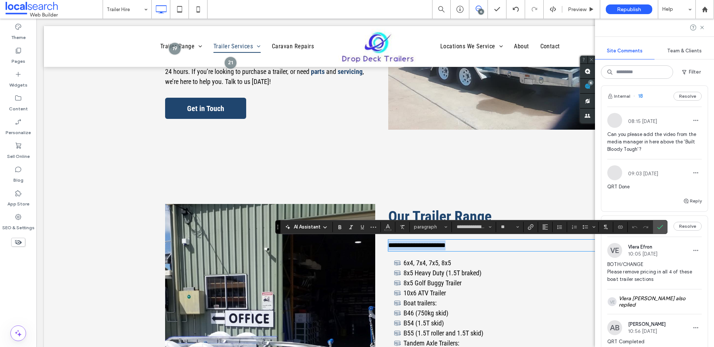
drag, startPoint x: 448, startPoint y: 245, endPoint x: 360, endPoint y: 248, distance: 87.5
click at [341, 229] on icon "Bold" at bounding box center [340, 227] width 6 height 6
click at [434, 270] on span "8x5 Heavy Duty (1.5T braked)" at bounding box center [443, 273] width 78 height 8
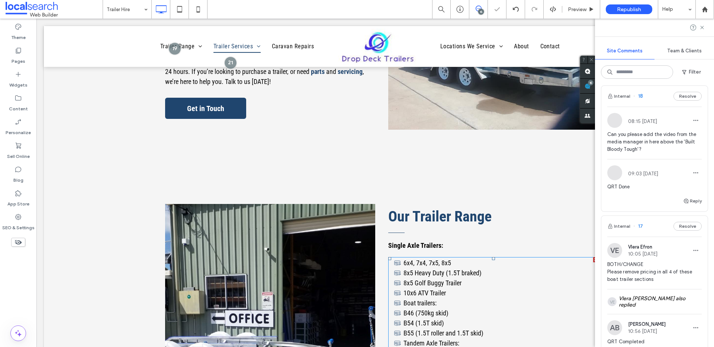
click at [428, 272] on span "8x5 Heavy Duty (1.5T braked)" at bounding box center [443, 273] width 78 height 8
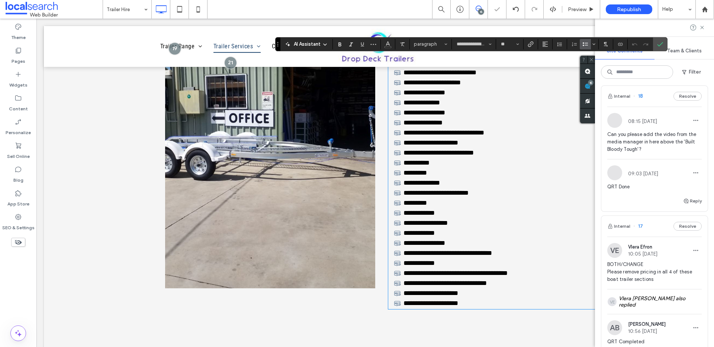
scroll to position [0, 0]
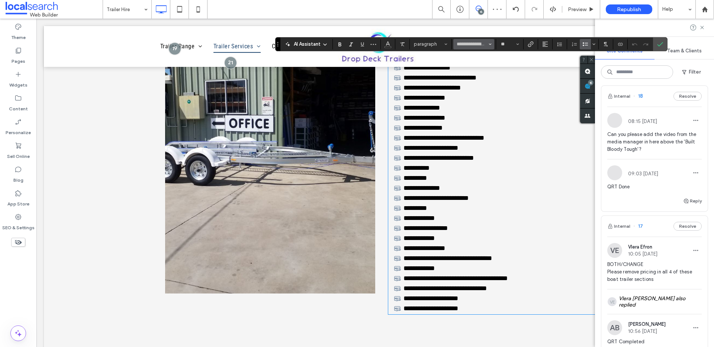
click at [490, 44] on icon "Font & Font weight" at bounding box center [490, 44] width 3 height 3
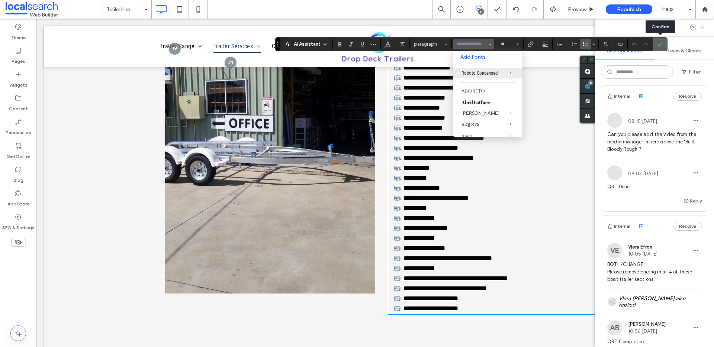
click at [659, 42] on icon "Confirm" at bounding box center [660, 44] width 6 height 6
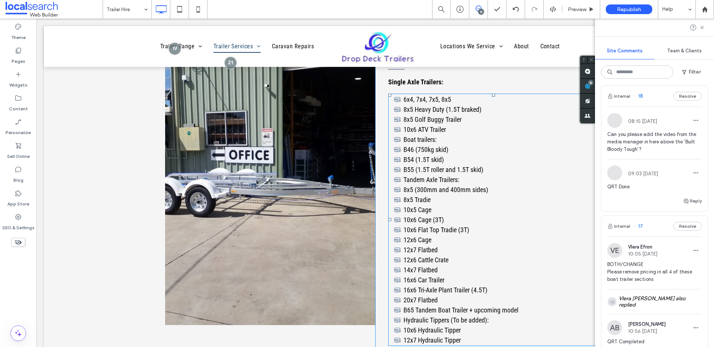
scroll to position [621, 0]
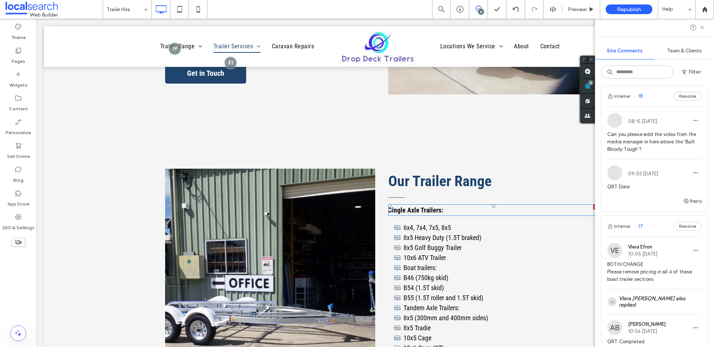
click at [419, 211] on strong "Single Axle Trailers:" at bounding box center [415, 210] width 55 height 8
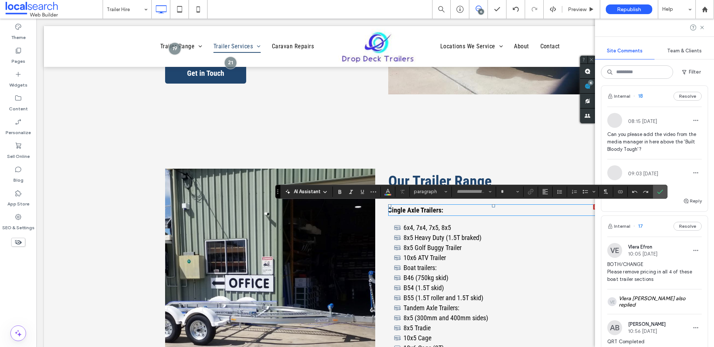
type input "**********"
type input "**"
click at [493, 192] on button "**********" at bounding box center [473, 192] width 41 height 10
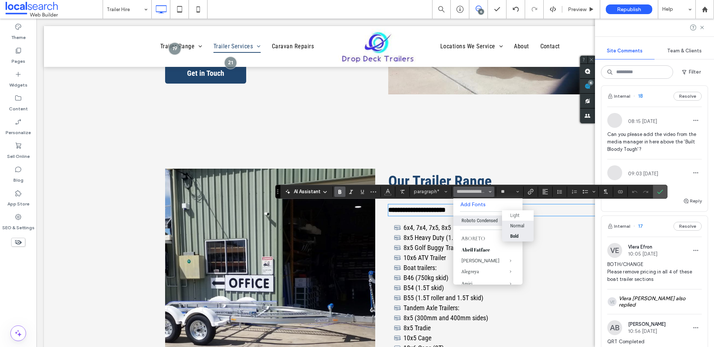
click at [523, 225] on div "Normal" at bounding box center [517, 226] width 14 height 6
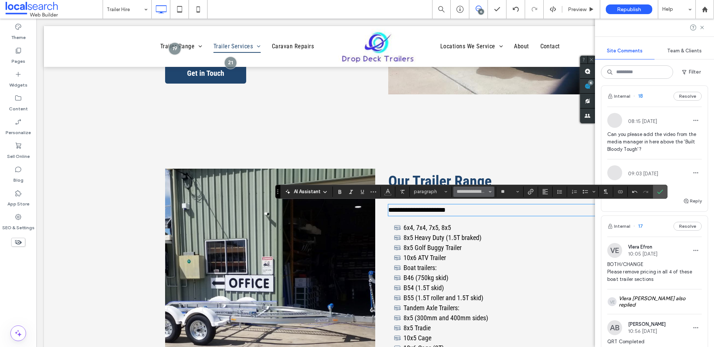
click at [489, 190] on icon "Font & Font weight" at bounding box center [490, 191] width 3 height 3
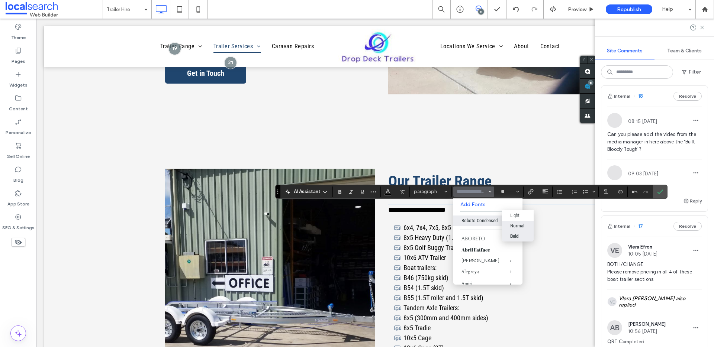
drag, startPoint x: 520, startPoint y: 235, endPoint x: 484, endPoint y: 217, distance: 40.9
click at [520, 235] on div "Bold" at bounding box center [517, 237] width 15 height 6
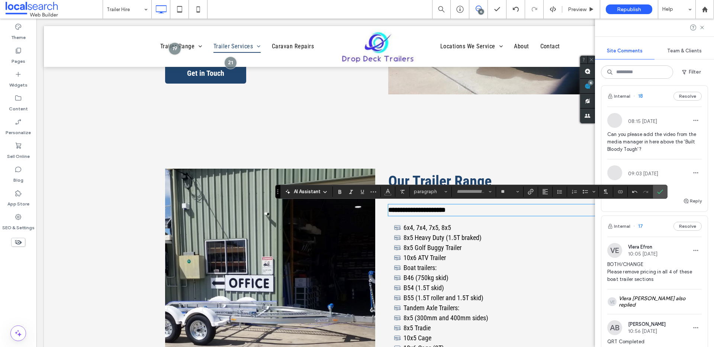
type input "**********"
drag, startPoint x: 658, startPoint y: 190, endPoint x: 643, endPoint y: 194, distance: 16.0
click at [658, 190] on icon "Confirm" at bounding box center [660, 192] width 6 height 6
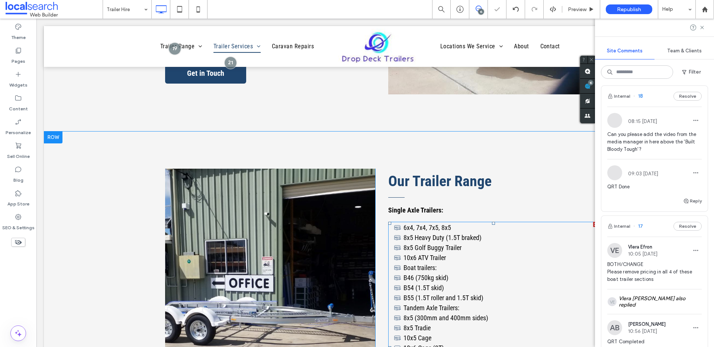
scroll to position [5, 0]
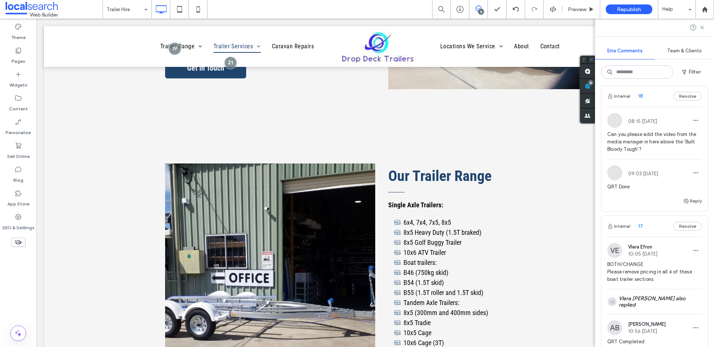
click at [479, 9] on div "15" at bounding box center [481, 12] width 6 height 6
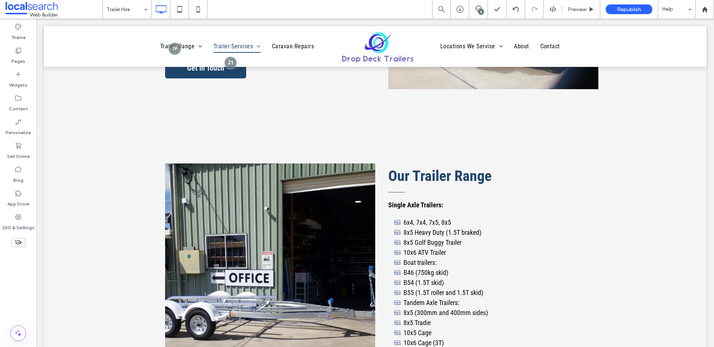
scroll to position [0, 0]
click at [479, 9] on div "15" at bounding box center [481, 12] width 6 height 6
click at [710, 84] on div "15" at bounding box center [710, 83] width 6 height 6
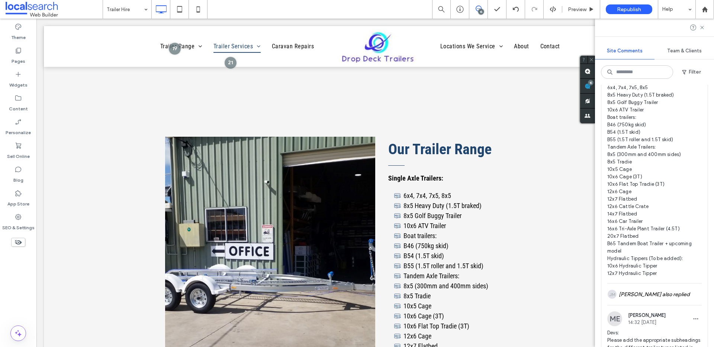
scroll to position [675, 0]
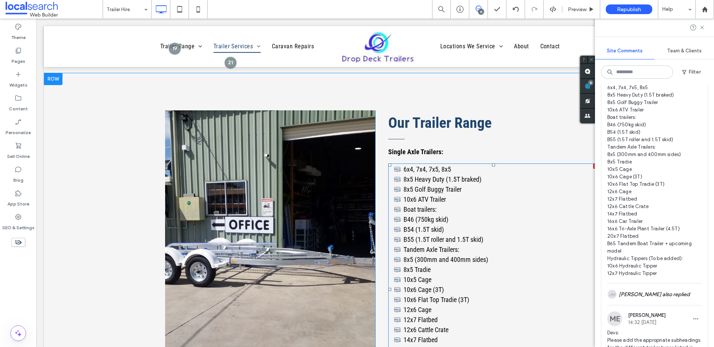
click at [433, 211] on li "Boat trailers:" at bounding box center [496, 210] width 204 height 10
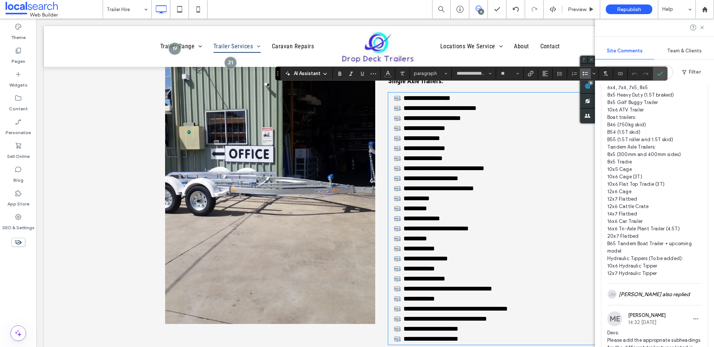
scroll to position [750, 0]
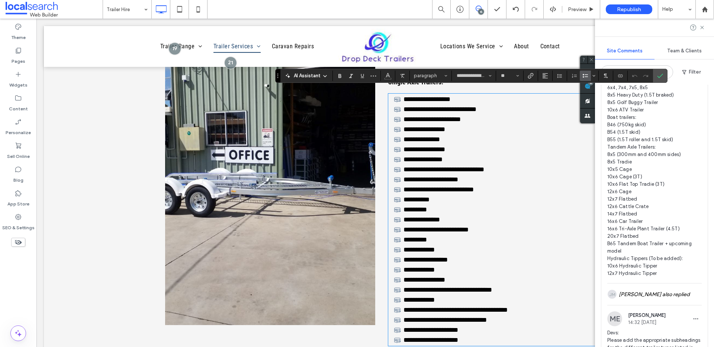
click at [464, 158] on li "**********" at bounding box center [496, 160] width 204 height 10
drag, startPoint x: 440, startPoint y: 138, endPoint x: 385, endPoint y: 138, distance: 54.7
click at [384, 138] on ul "**********" at bounding box center [490, 219] width 218 height 251
copy span "**********"
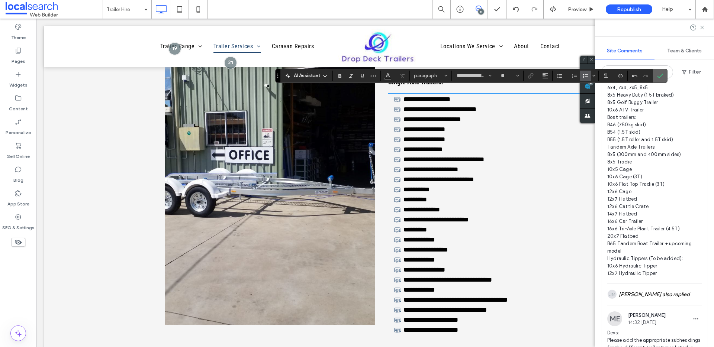
click at [659, 76] on icon "Confirm" at bounding box center [660, 76] width 6 height 6
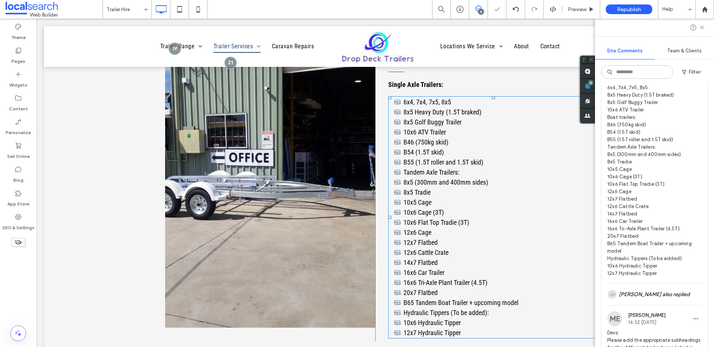
scroll to position [747, 0]
click at [452, 91] on div "Our Trailer Range Single Axle Trailers: 6x4, 7x4, 7x5, 8x5 8x5 Heavy Duty (1.5T…" at bounding box center [486, 193] width 223 height 299
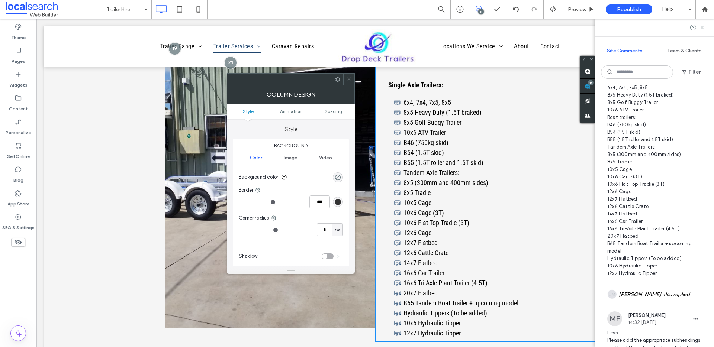
drag, startPoint x: 350, startPoint y: 80, endPoint x: 346, endPoint y: 63, distance: 17.1
click at [350, 80] on use at bounding box center [349, 79] width 4 height 4
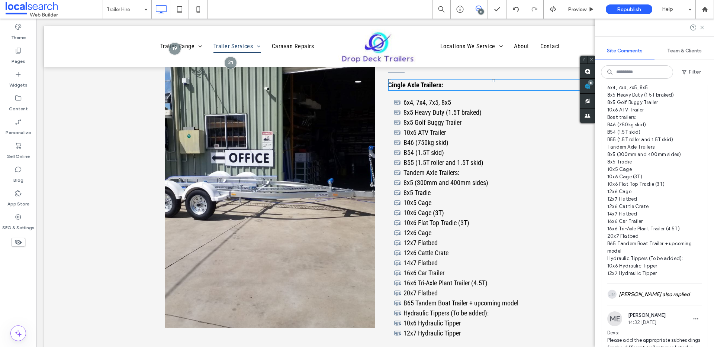
click at [424, 83] on strong "Single Axle Trailers:" at bounding box center [415, 85] width 55 height 8
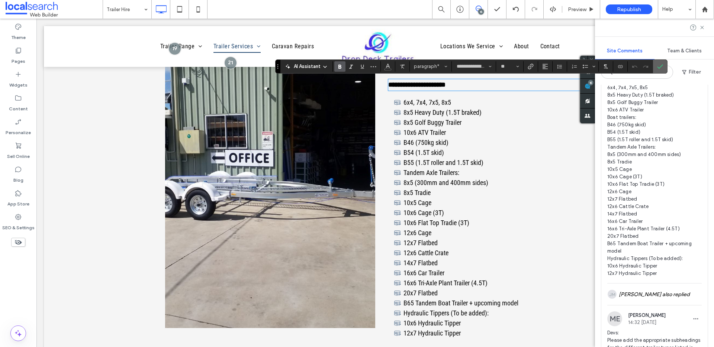
drag, startPoint x: 661, startPoint y: 67, endPoint x: 535, endPoint y: 60, distance: 126.6
click at [661, 67] on icon "Confirm" at bounding box center [660, 67] width 6 height 6
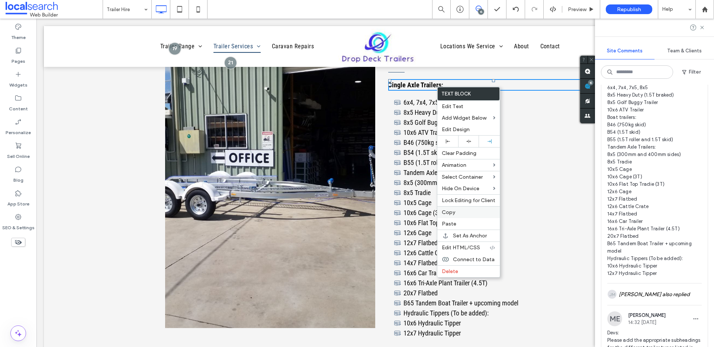
click at [466, 214] on label "Copy" at bounding box center [469, 212] width 54 height 6
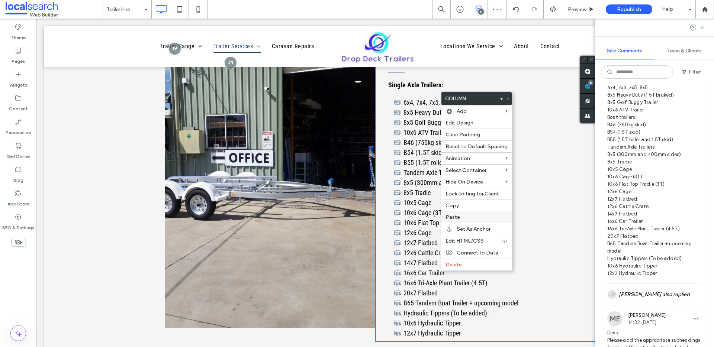
click at [459, 212] on div "Paste" at bounding box center [476, 218] width 71 height 12
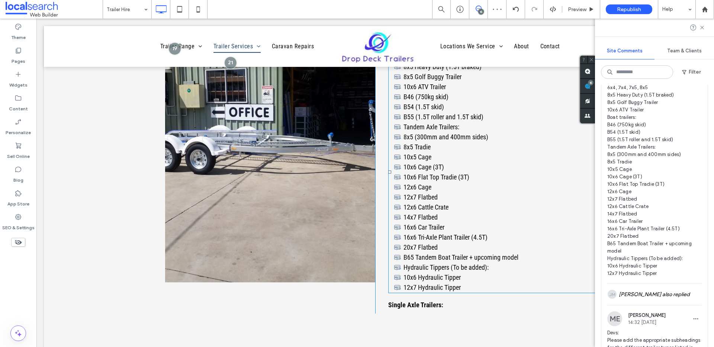
scroll to position [793, 0]
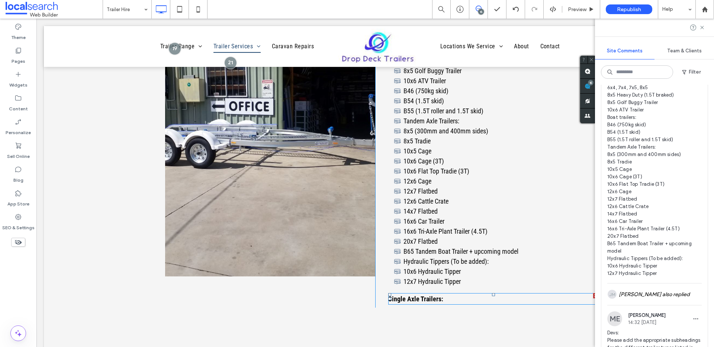
click at [407, 300] on strong "Single Axle Trailers:" at bounding box center [415, 299] width 55 height 8
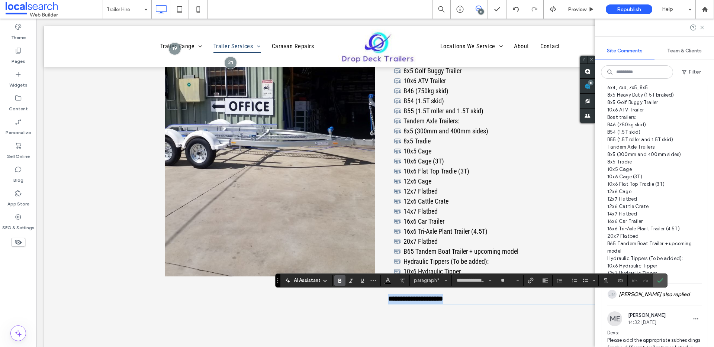
click at [421, 300] on strong "**********" at bounding box center [415, 299] width 55 height 7
drag, startPoint x: 413, startPoint y: 299, endPoint x: 379, endPoint y: 296, distance: 33.6
click at [379, 296] on div "**********" at bounding box center [486, 150] width 223 height 316
click at [659, 280] on icon "Confirm" at bounding box center [660, 281] width 6 height 6
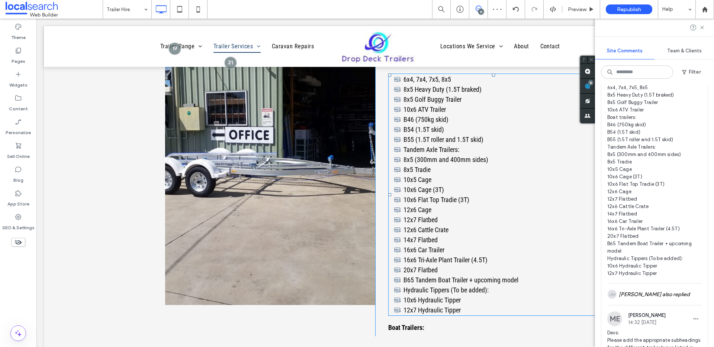
scroll to position [778, 0]
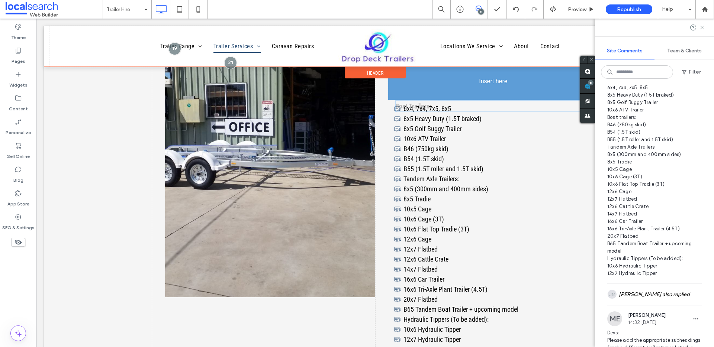
drag, startPoint x: 418, startPoint y: 316, endPoint x: 423, endPoint y: 74, distance: 241.4
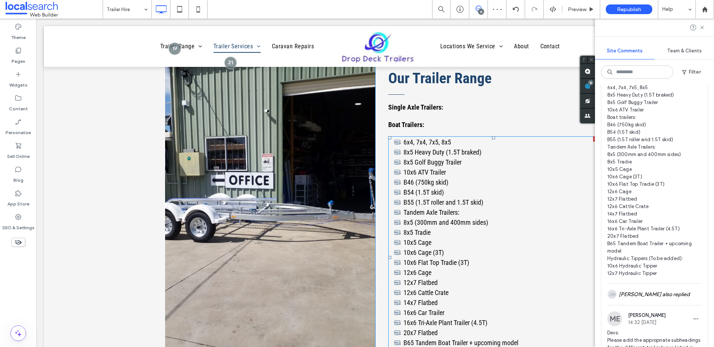
scroll to position [720, 0]
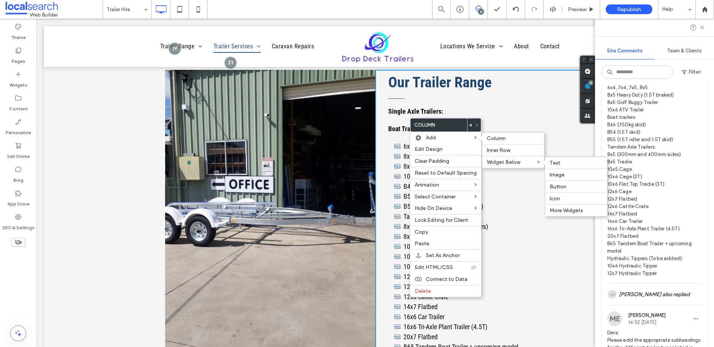
click at [561, 165] on label "Text" at bounding box center [576, 163] width 53 height 6
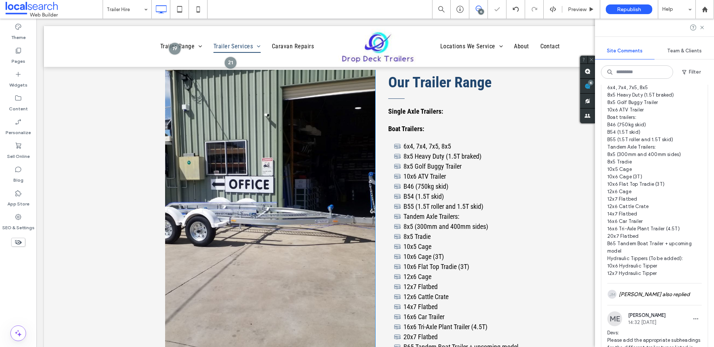
type input "**********"
type input "**"
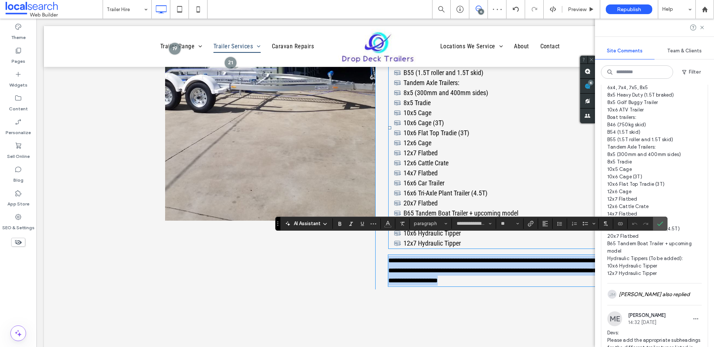
scroll to position [716, 0]
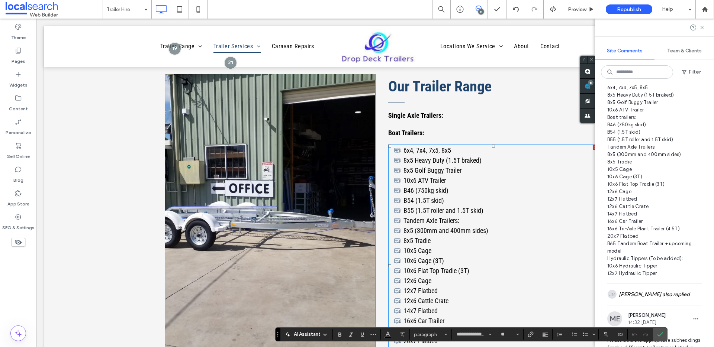
click at [450, 181] on li "10x6 ATV Trailer ﻿" at bounding box center [496, 181] width 204 height 10
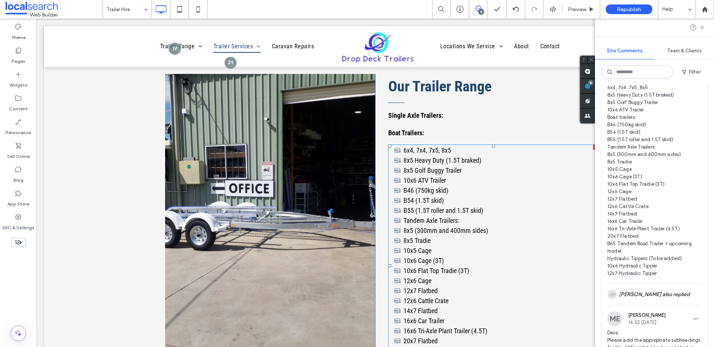
click at [445, 177] on li "10x6 ATV Trailer ﻿" at bounding box center [496, 181] width 204 height 10
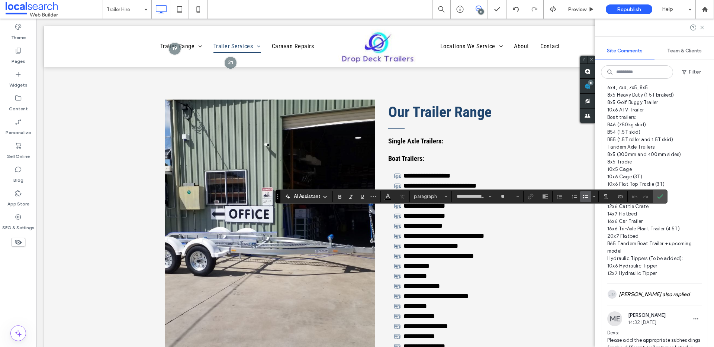
scroll to position [642, 0]
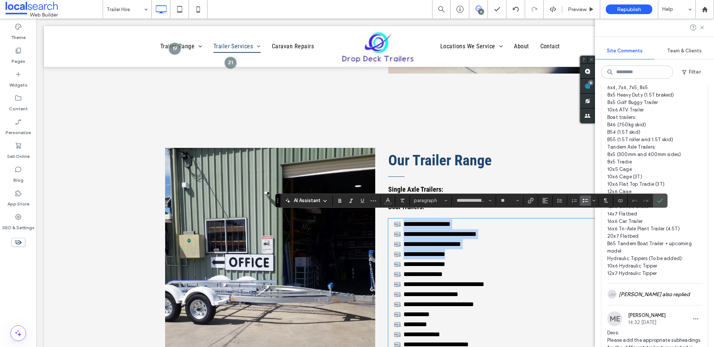
drag, startPoint x: 440, startPoint y: 256, endPoint x: 374, endPoint y: 223, distance: 74.0
click at [375, 223] on div "**********" at bounding box center [486, 325] width 223 height 354
copy ul "**********"
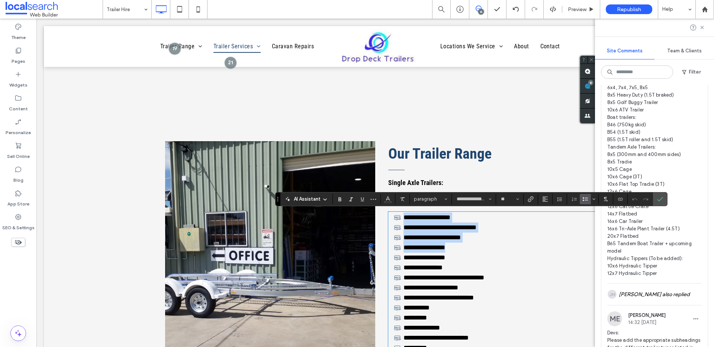
scroll to position [2020, 0]
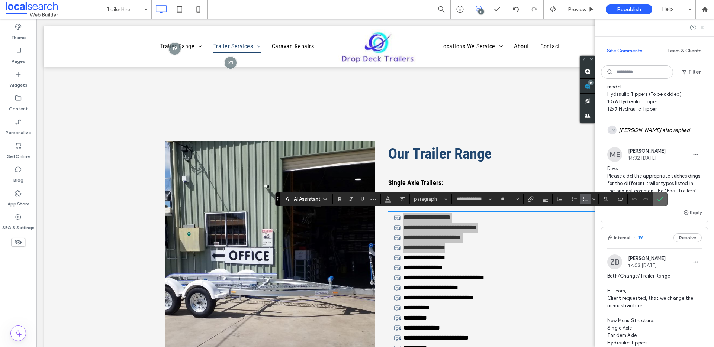
drag, startPoint x: 663, startPoint y: 198, endPoint x: 462, endPoint y: 193, distance: 200.5
click at [663, 198] on icon "Confirm" at bounding box center [660, 199] width 6 height 6
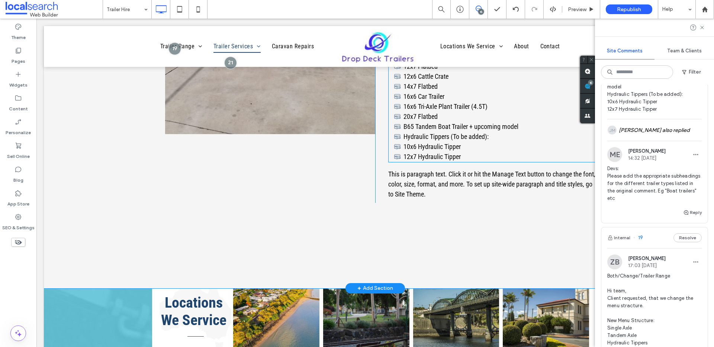
scroll to position [948, 0]
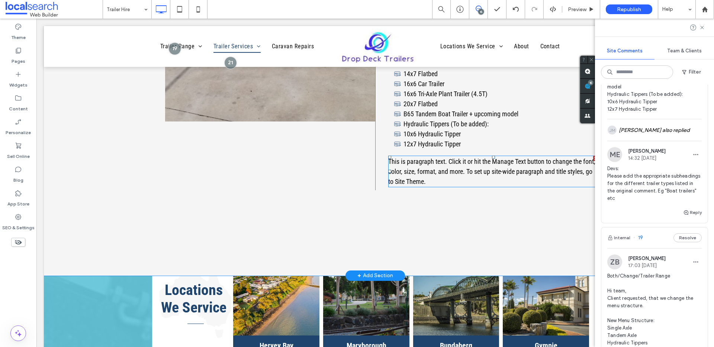
click at [428, 168] on span "This is paragraph text. Click it or hit the Manage Text button to change the fo…" at bounding box center [491, 172] width 207 height 28
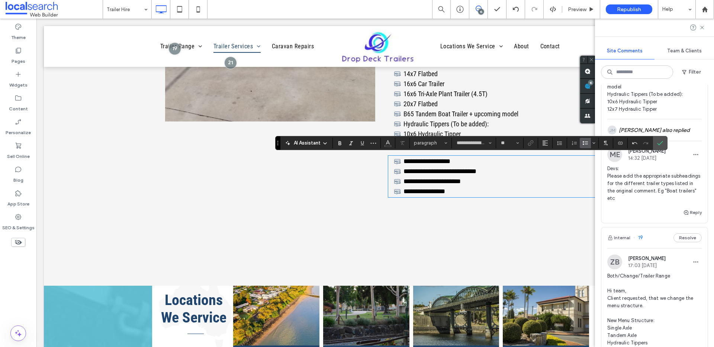
scroll to position [4, 0]
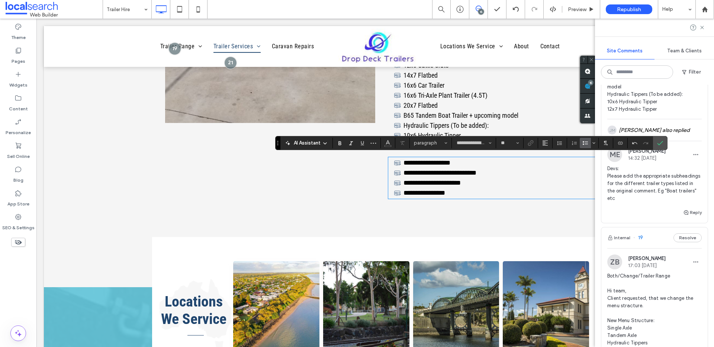
click at [656, 142] on label "Confirm" at bounding box center [660, 142] width 11 height 13
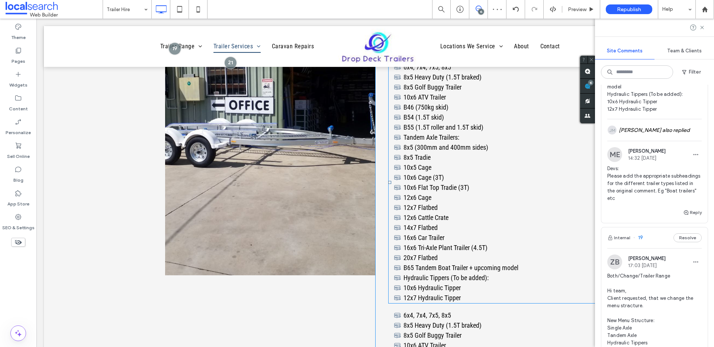
scroll to position [801, 0]
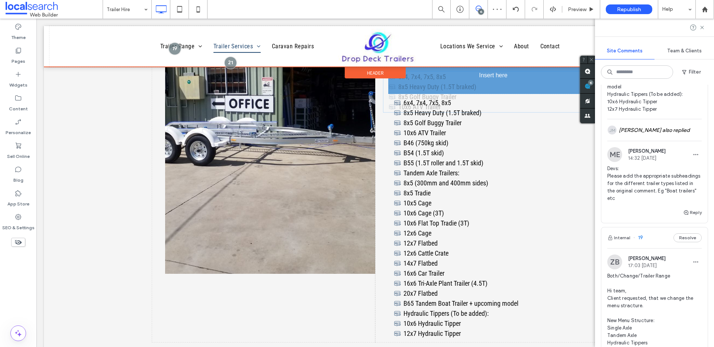
drag, startPoint x: 453, startPoint y: 320, endPoint x: 450, endPoint y: 74, distance: 246.6
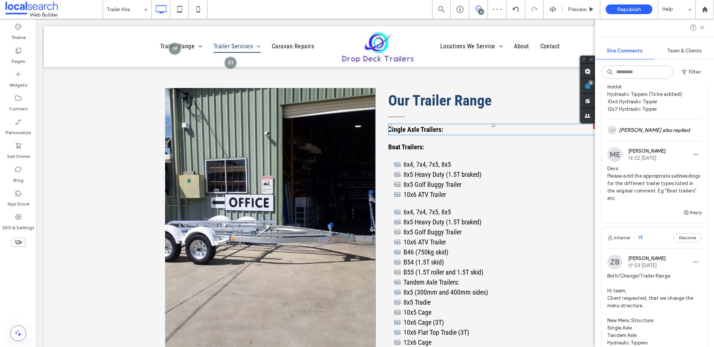
scroll to position [697, 0]
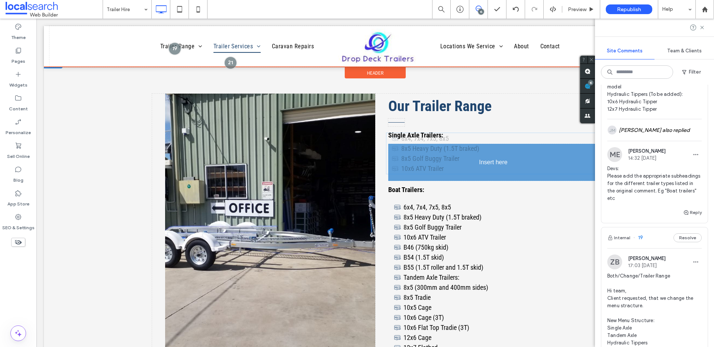
drag, startPoint x: 431, startPoint y: 161, endPoint x: 431, endPoint y: 151, distance: 10.8
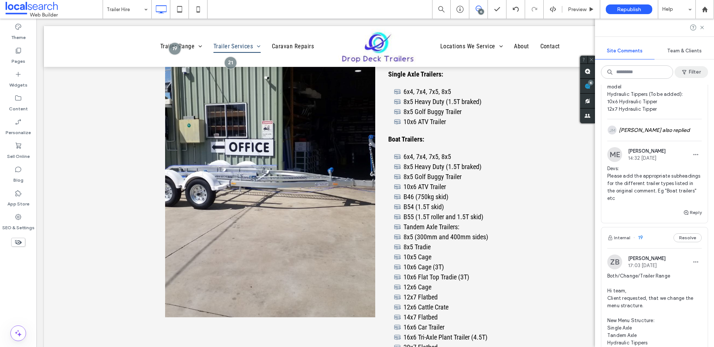
scroll to position [753, 0]
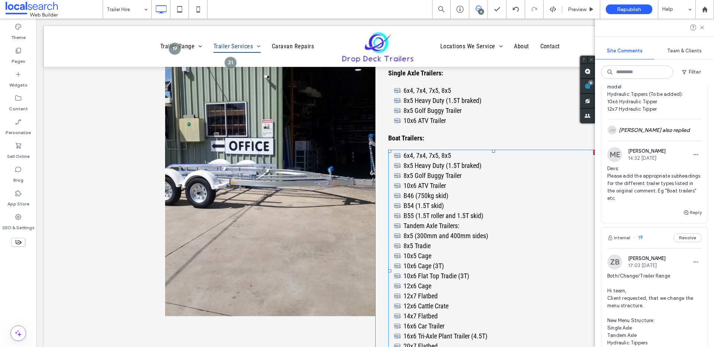
click at [447, 184] on li "10x6 ATV Trailer" at bounding box center [496, 186] width 204 height 10
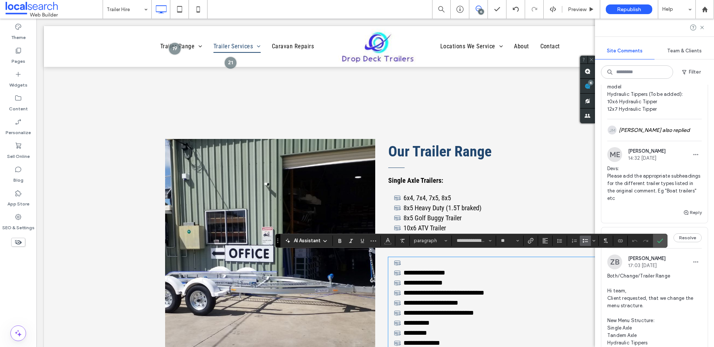
scroll to position [620, 0]
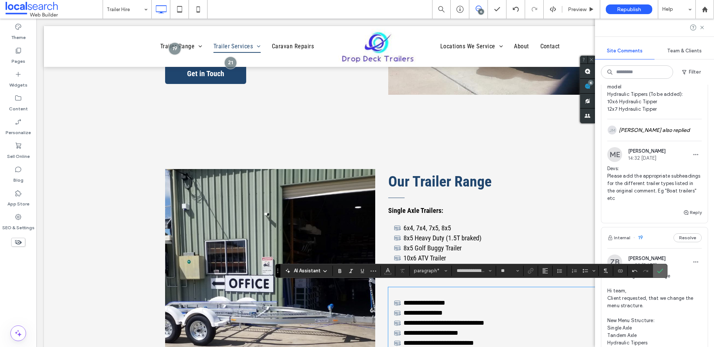
click at [663, 270] on icon "Confirm" at bounding box center [660, 271] width 6 height 6
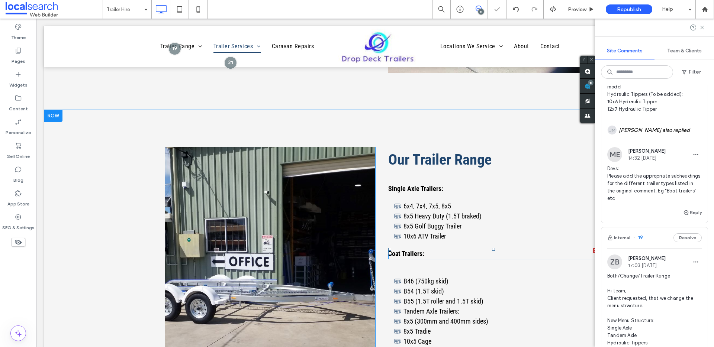
scroll to position [647, 0]
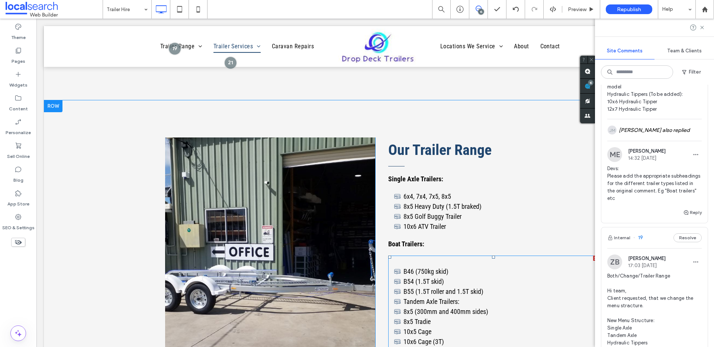
click at [425, 295] on span "B55 (1.5T roller and 1.5T skid)" at bounding box center [444, 292] width 80 height 8
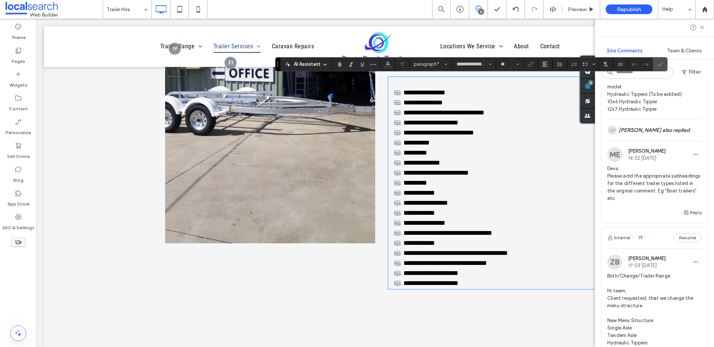
scroll to position [0, 0]
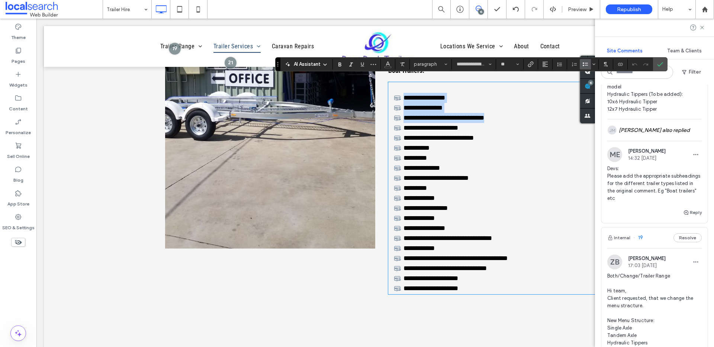
drag, startPoint x: 485, startPoint y: 117, endPoint x: 380, endPoint y: 99, distance: 106.0
click at [380, 99] on div "**********" at bounding box center [486, 131] width 223 height 334
copy ul "**********"
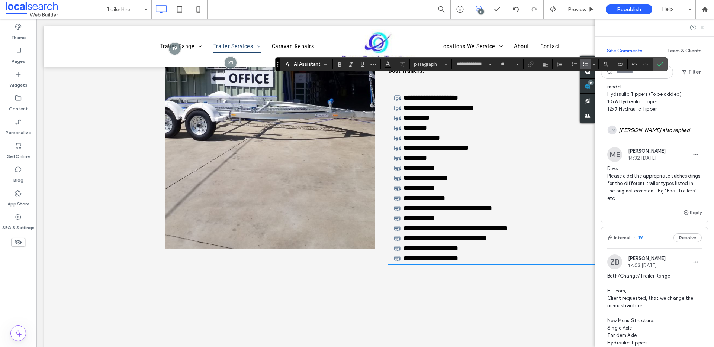
click at [435, 287] on div "**********" at bounding box center [375, 140] width 663 height 426
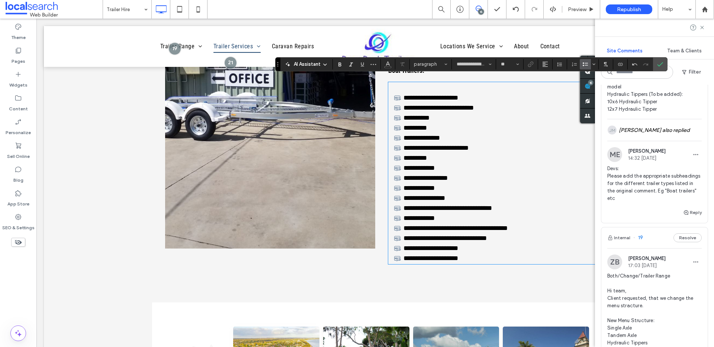
click at [658, 65] on icon "Confirm" at bounding box center [660, 64] width 6 height 6
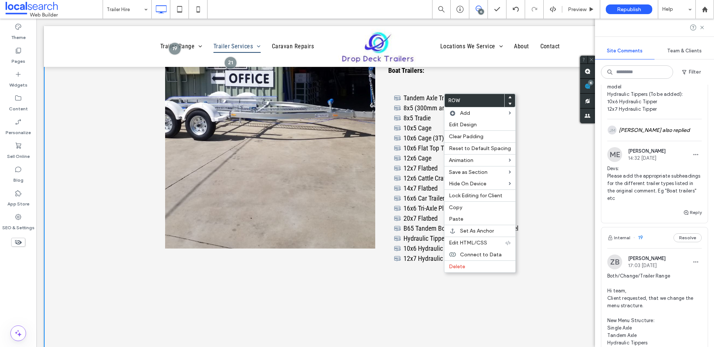
click at [399, 289] on div "Click To Paste Our Trailer Range Single Axle Trailers: 6x4, 7x4, 7x5, 8x5 8x5 H…" at bounding box center [375, 140] width 663 height 426
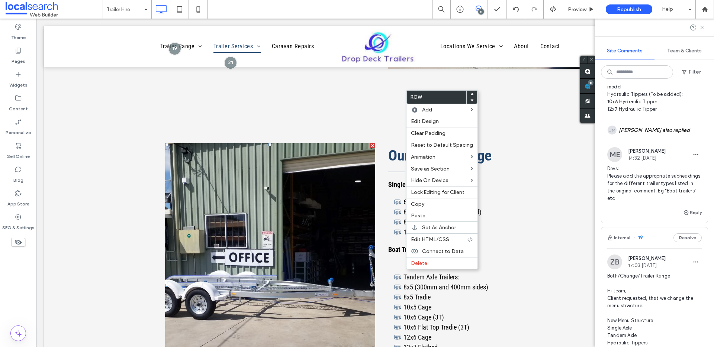
scroll to position [647, 0]
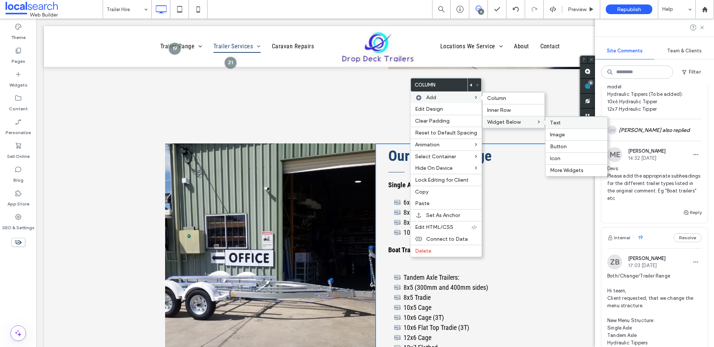
click at [566, 123] on label "Text" at bounding box center [576, 123] width 53 height 6
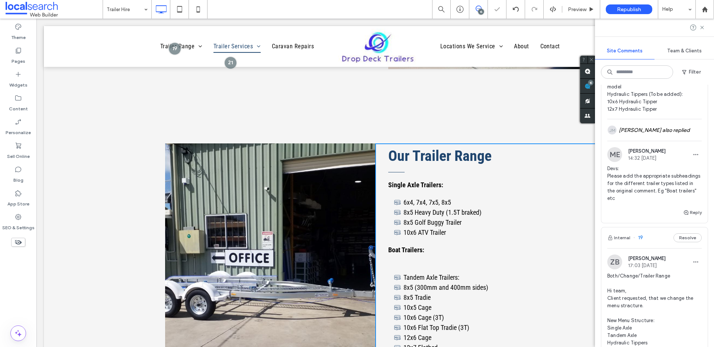
scroll to position [924, 0]
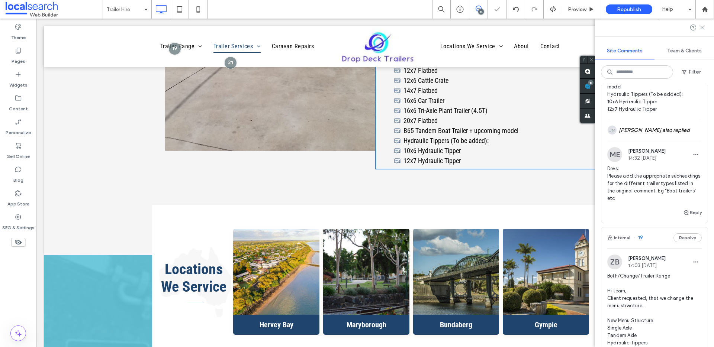
type input "**********"
type input "**"
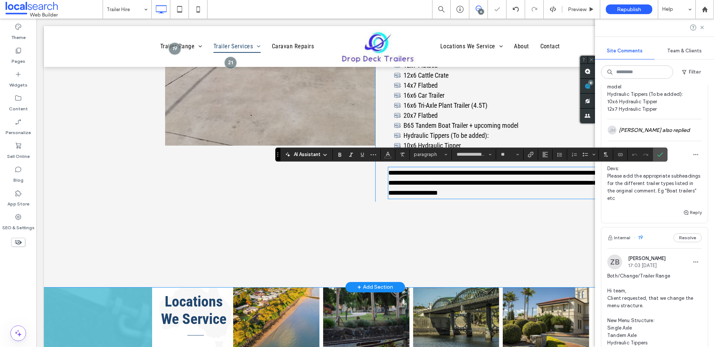
scroll to position [0, 0]
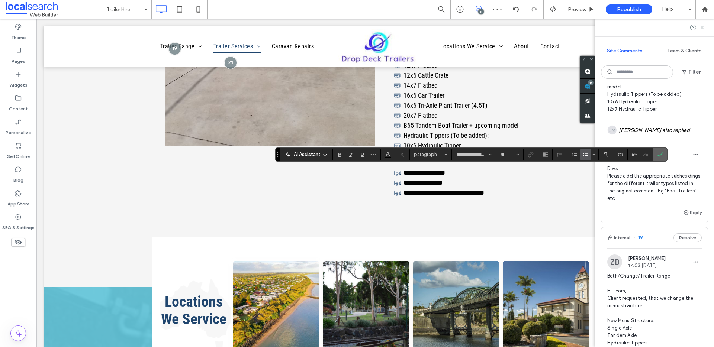
drag, startPoint x: 663, startPoint y: 154, endPoint x: 451, endPoint y: 184, distance: 214.2
click at [663, 154] on icon "Confirm" at bounding box center [660, 155] width 6 height 6
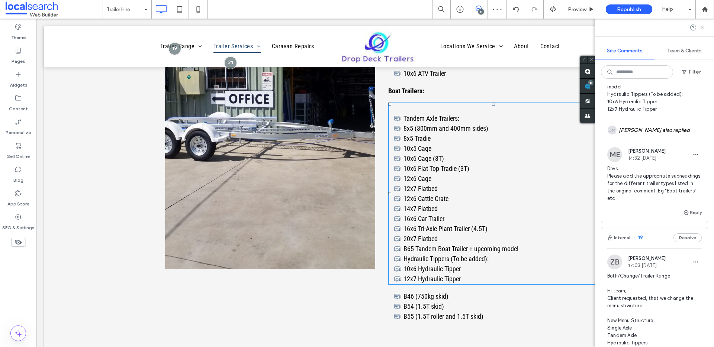
scroll to position [802, 0]
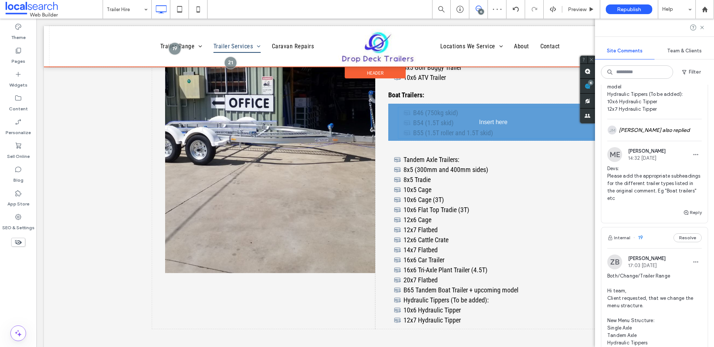
drag, startPoint x: 446, startPoint y: 311, endPoint x: 454, endPoint y: 118, distance: 193.6
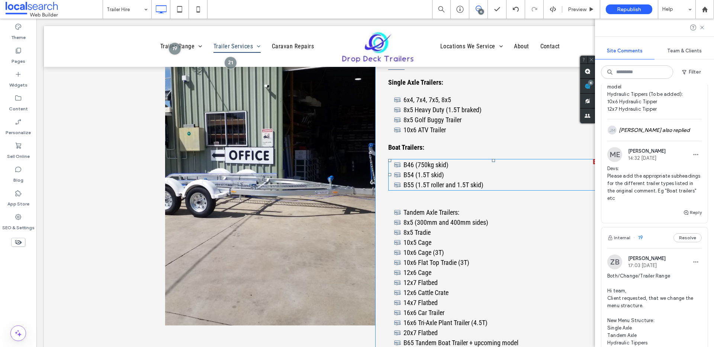
scroll to position [801, 0]
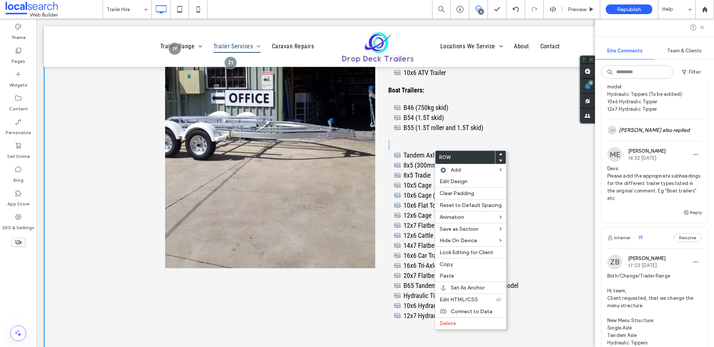
click at [413, 139] on div "Our Trailer Range Single Axle Trailers: 6x4, 7x4, 7x5, 8x5 8x5 Heavy Duty (1.5T…" at bounding box center [486, 154] width 223 height 341
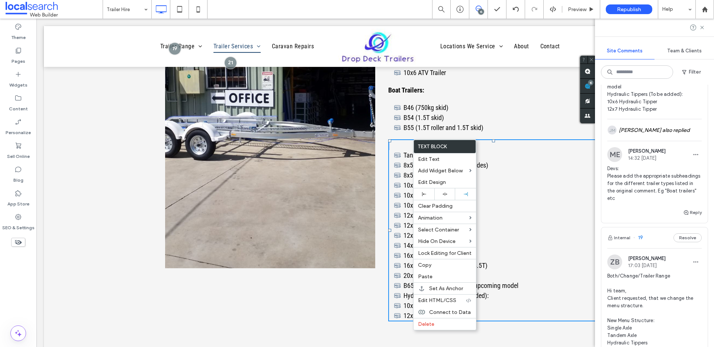
click at [407, 133] on div "B46 (750kg skid) B54 (1.5T skid) B55 (1.5T roller and 1.5T skid)" at bounding box center [493, 118] width 210 height 32
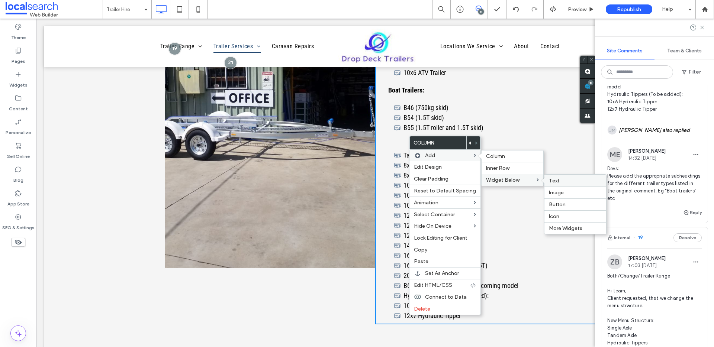
click at [575, 180] on label "Text" at bounding box center [575, 181] width 53 height 6
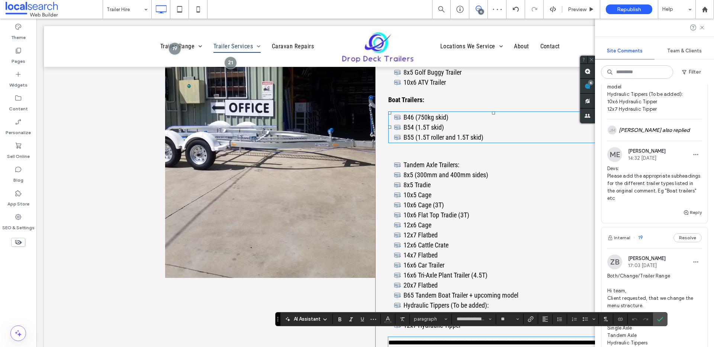
scroll to position [796, 0]
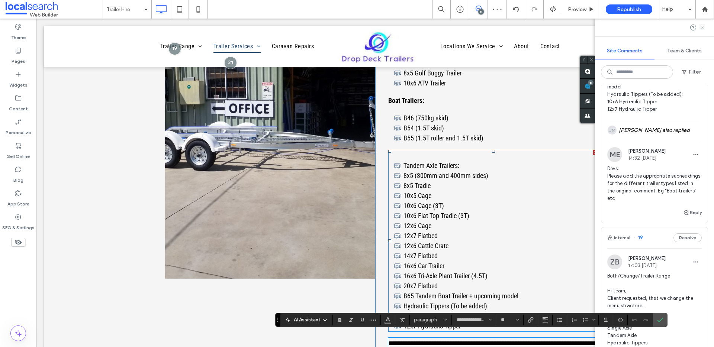
click at [434, 163] on span "Tandem Axle Trailers:" at bounding box center [432, 166] width 56 height 8
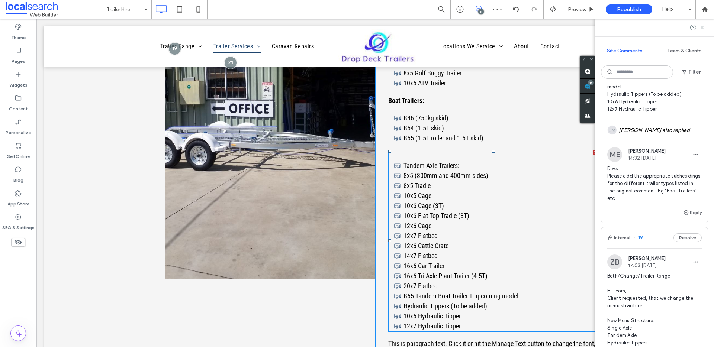
click at [444, 163] on span "Tandem Axle Trailers:" at bounding box center [432, 166] width 56 height 8
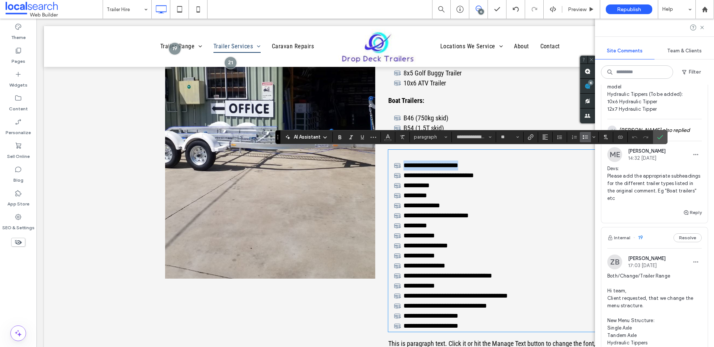
drag, startPoint x: 456, startPoint y: 167, endPoint x: 391, endPoint y: 163, distance: 64.8
click at [394, 163] on li "**********" at bounding box center [496, 166] width 204 height 10
copy span "**********"
click at [660, 140] on icon "Confirm" at bounding box center [660, 137] width 6 height 6
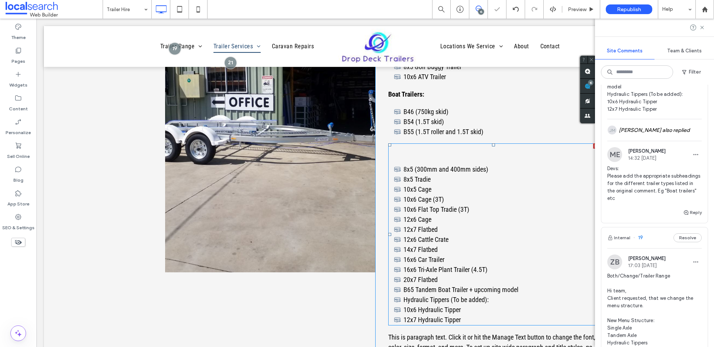
scroll to position [913, 0]
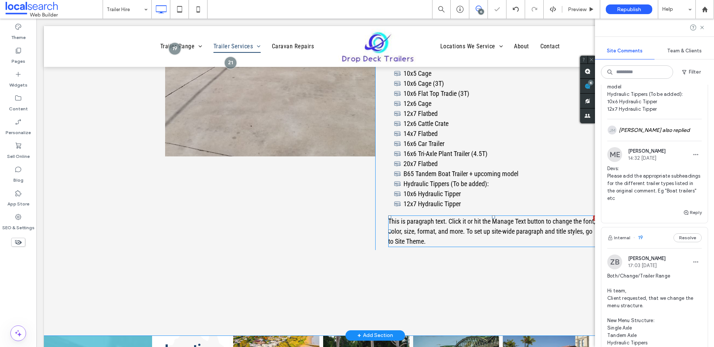
click at [422, 225] on span "This is paragraph text. Click it or hit the Manage Text button to change the fo…" at bounding box center [491, 232] width 207 height 28
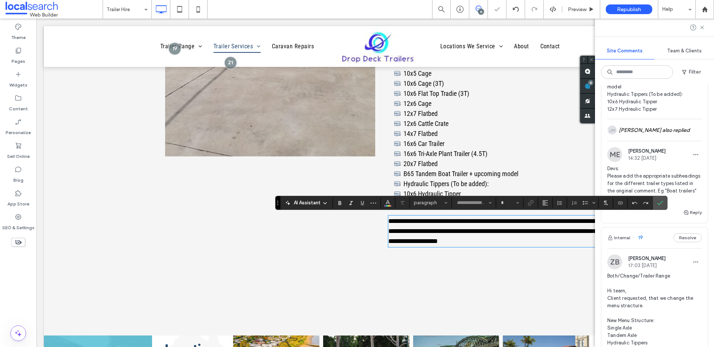
type input "**********"
type input "**"
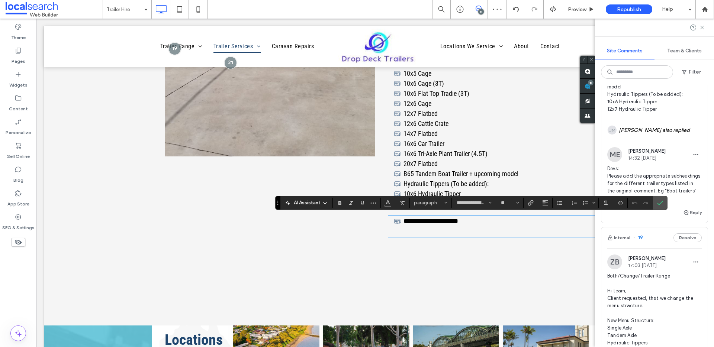
scroll to position [0, 0]
click at [404, 222] on span "**********" at bounding box center [431, 221] width 55 height 7
click at [406, 234] on p at bounding box center [493, 231] width 210 height 10
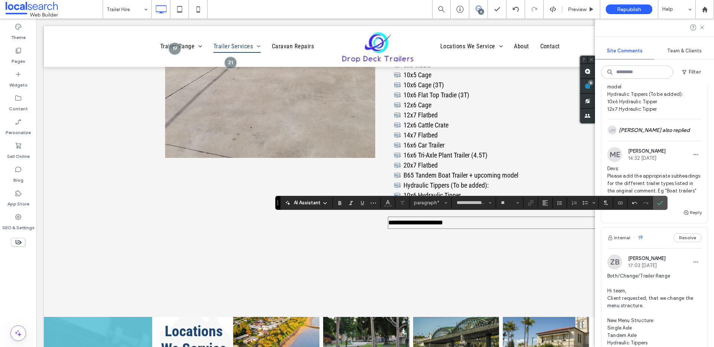
scroll to position [2, 0]
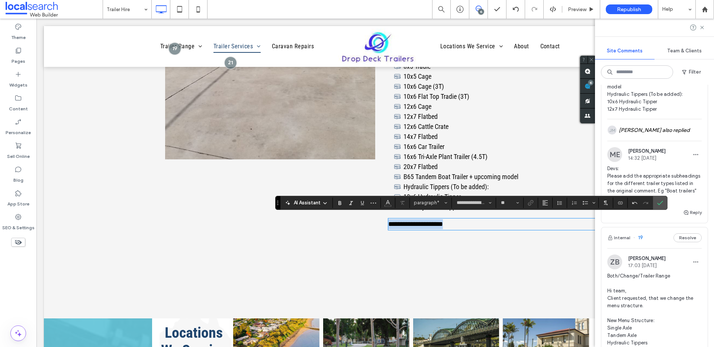
drag, startPoint x: 451, startPoint y: 225, endPoint x: 364, endPoint y: 225, distance: 87.0
click at [364, 225] on div "**********" at bounding box center [375, 54] width 446 height 359
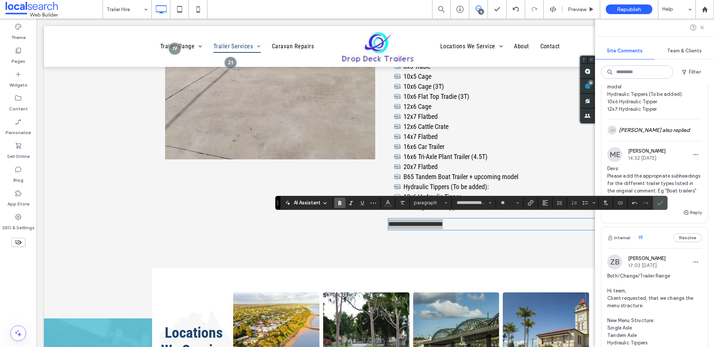
click at [341, 205] on icon "Bold" at bounding box center [340, 203] width 6 height 6
click at [661, 204] on icon "Confirm" at bounding box center [660, 203] width 6 height 6
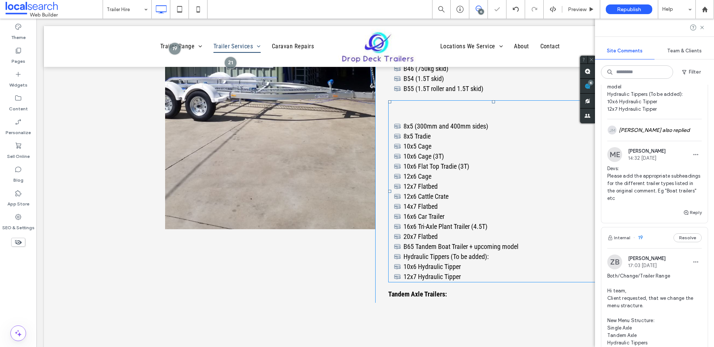
scroll to position [830, 0]
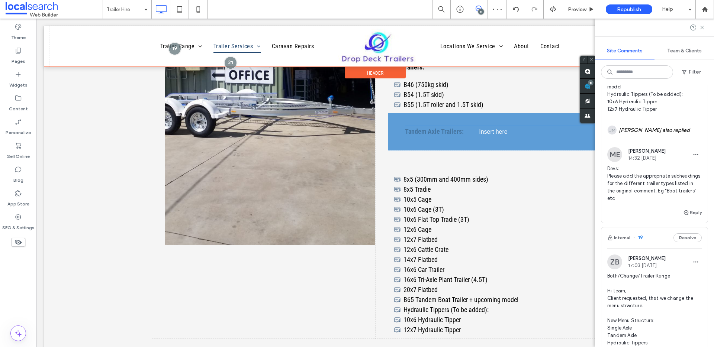
drag, startPoint x: 427, startPoint y: 309, endPoint x: 439, endPoint y: 122, distance: 188.2
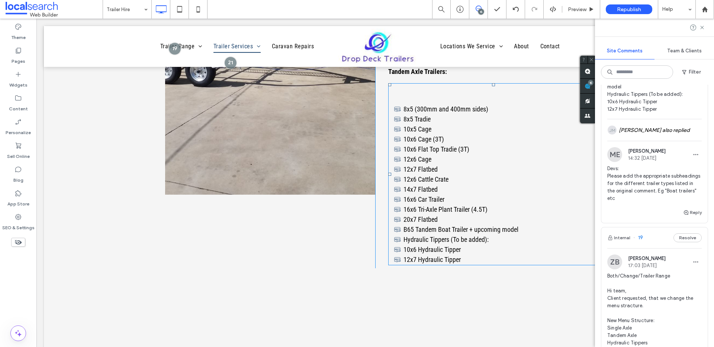
scroll to position [877, 0]
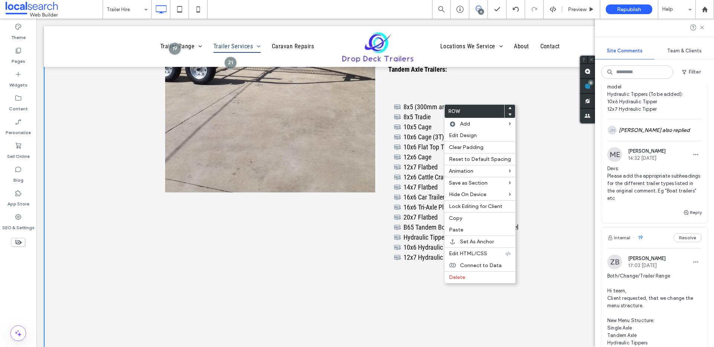
click at [421, 263] on div "﻿ 8x5 (300mm and 400mm sides) 8x5 Tradie 10x5 Cage 10x6 Cage (3T) 10x6 Flat Top…" at bounding box center [493, 172] width 210 height 182
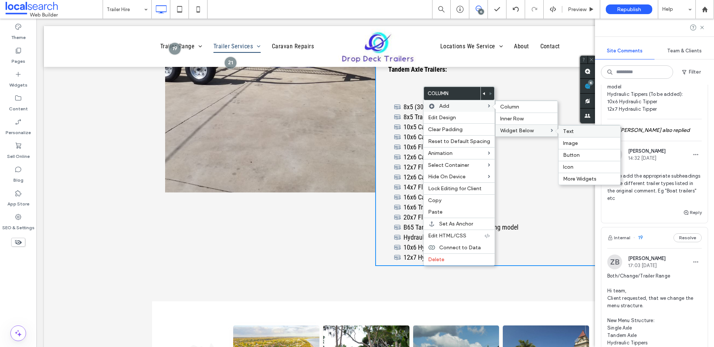
click at [588, 130] on label "Text" at bounding box center [589, 131] width 53 height 6
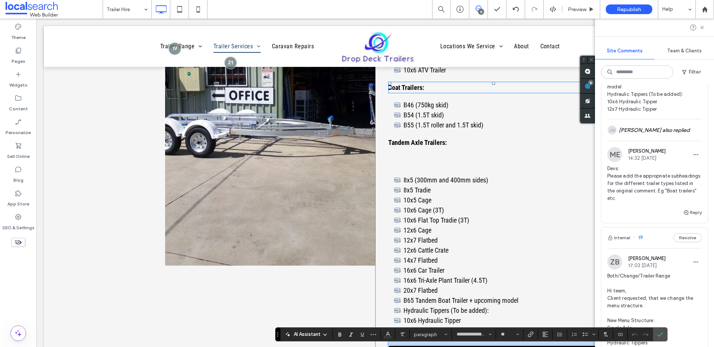
scroll to position [822, 0]
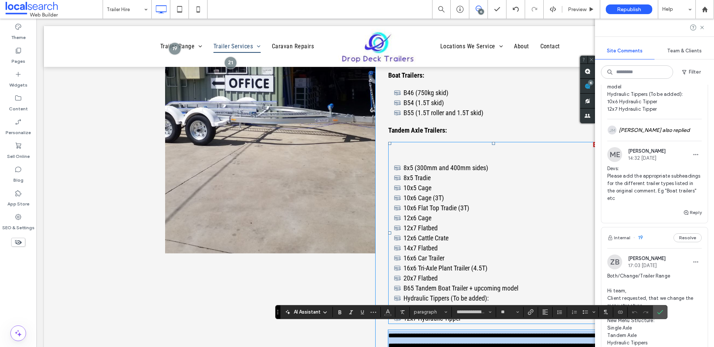
click at [438, 198] on li "10x6 Cage (3T)" at bounding box center [496, 198] width 204 height 10
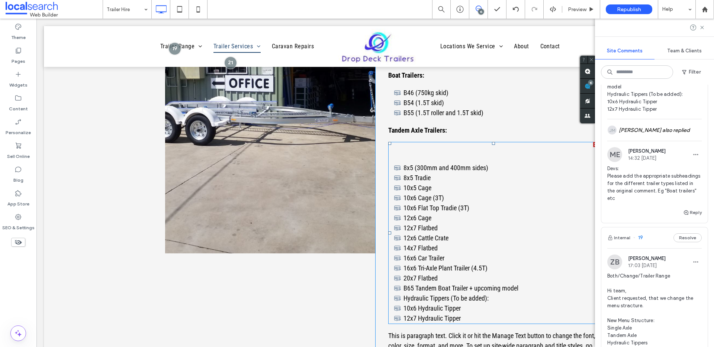
click at [453, 190] on li "10x5 Cage" at bounding box center [496, 188] width 204 height 10
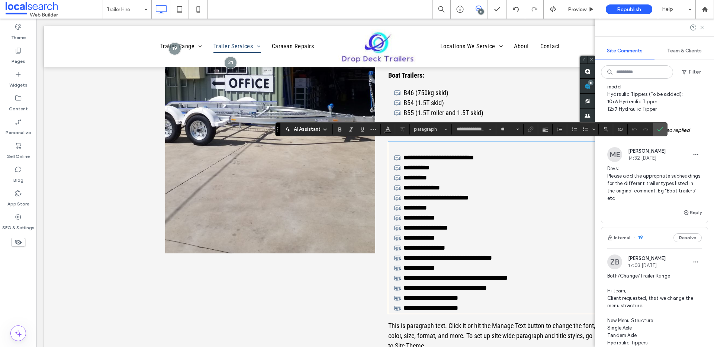
click at [444, 164] on li "**********" at bounding box center [496, 168] width 204 height 10
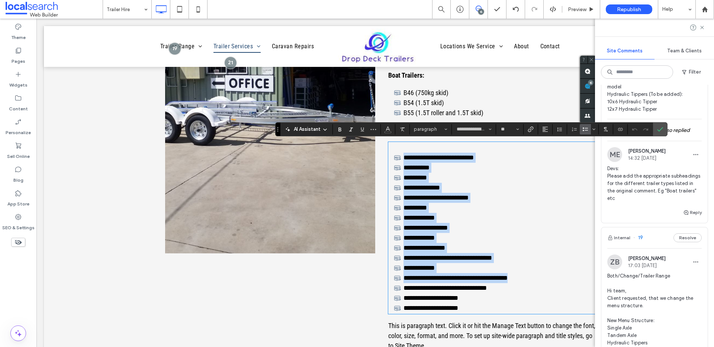
drag, startPoint x: 519, startPoint y: 278, endPoint x: 388, endPoint y: 160, distance: 176.4
click at [388, 160] on ul "**********" at bounding box center [490, 233] width 218 height 161
copy ul "**********"
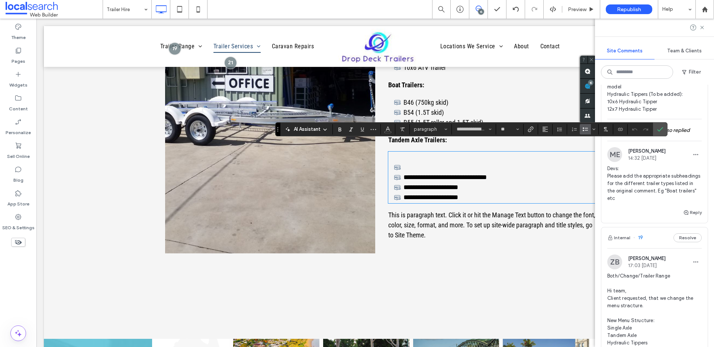
scroll to position [831, 0]
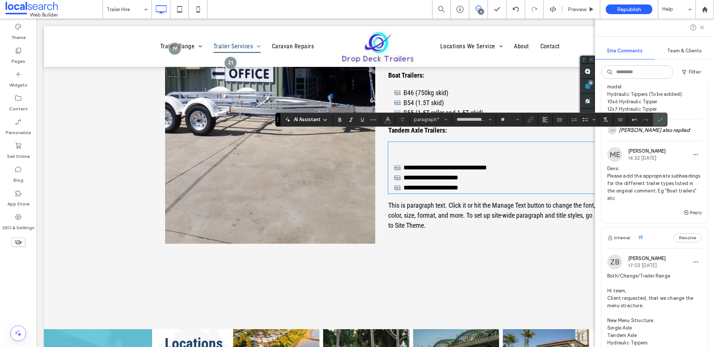
click at [390, 212] on span "This is paragraph text. Click it or hit the Manage Text button to change the fo…" at bounding box center [491, 216] width 207 height 28
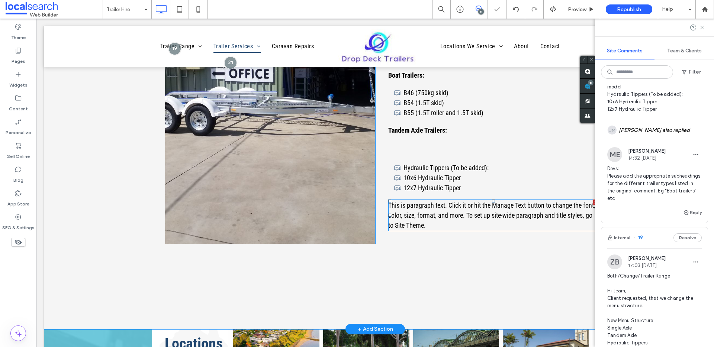
click at [420, 215] on span "This is paragraph text. Click it or hit the Manage Text button to change the fo…" at bounding box center [491, 216] width 207 height 28
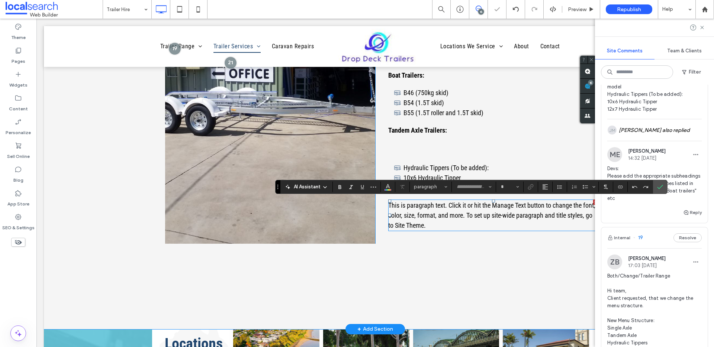
type input "**********"
type input "**"
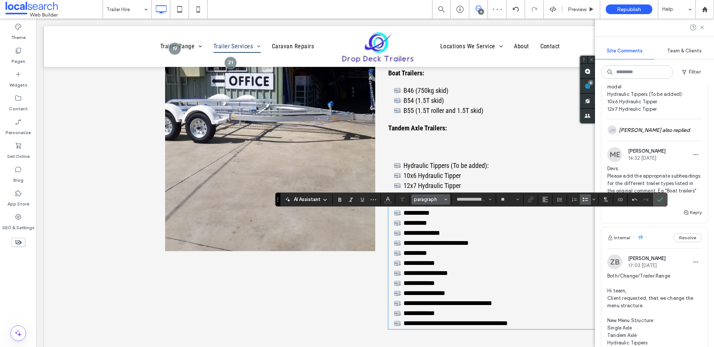
scroll to position [813, 0]
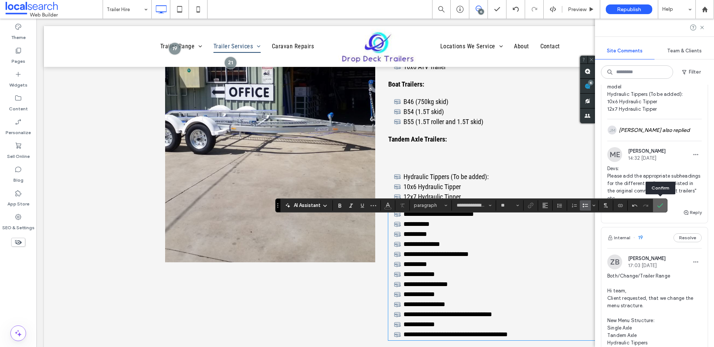
click at [663, 205] on icon "Confirm" at bounding box center [660, 206] width 6 height 6
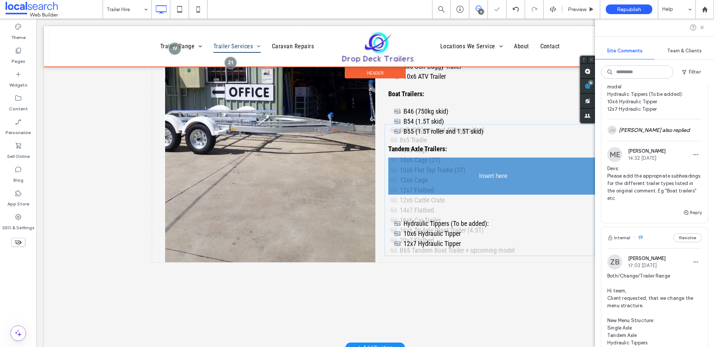
drag, startPoint x: 506, startPoint y: 283, endPoint x: 502, endPoint y: 199, distance: 84.5
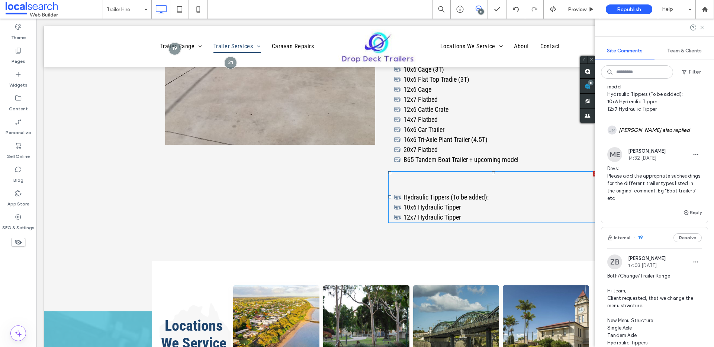
scroll to position [919, 0]
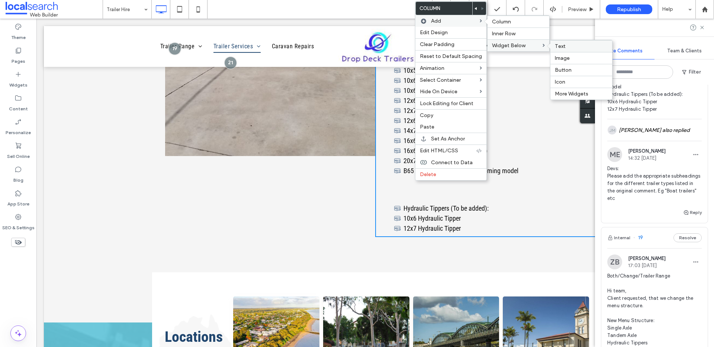
click at [574, 49] on label "Text" at bounding box center [581, 46] width 53 height 6
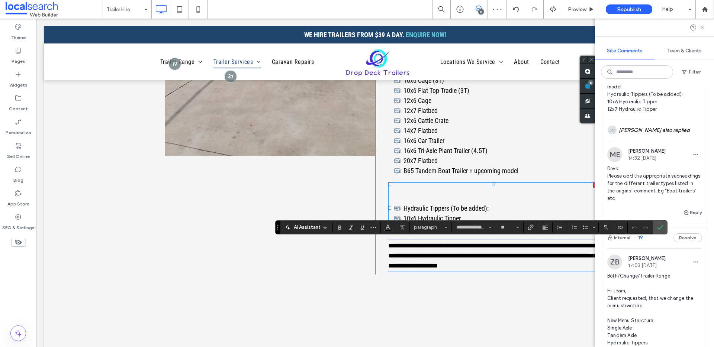
click at [436, 209] on span "Hydraulic Tippers (To be added):" at bounding box center [446, 209] width 85 height 8
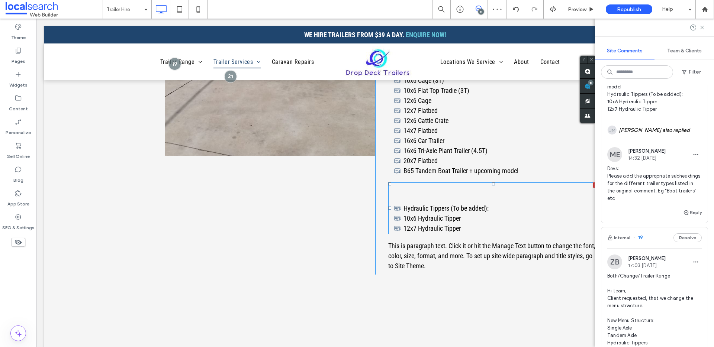
click at [435, 209] on span "Hydraulic Tippers (To be added):" at bounding box center [446, 209] width 85 height 8
type input "**********"
type input "**"
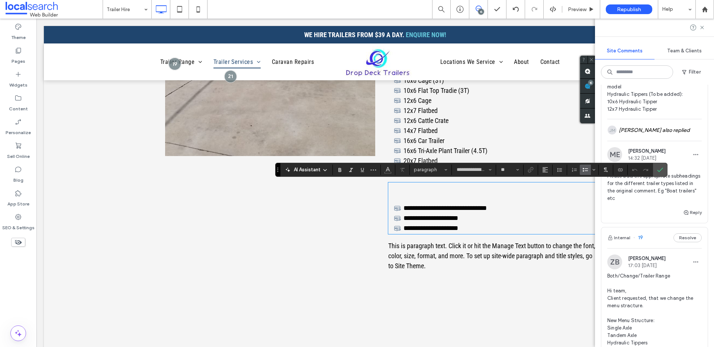
click at [446, 209] on span "**********" at bounding box center [445, 208] width 83 height 7
drag, startPoint x: 488, startPoint y: 209, endPoint x: 399, endPoint y: 206, distance: 88.6
click at [399, 206] on li "**********" at bounding box center [496, 208] width 204 height 10
copy span "**********"
click at [437, 254] on span "This is paragraph text. Click it or hit the Manage Text button to change the fo…" at bounding box center [491, 256] width 207 height 28
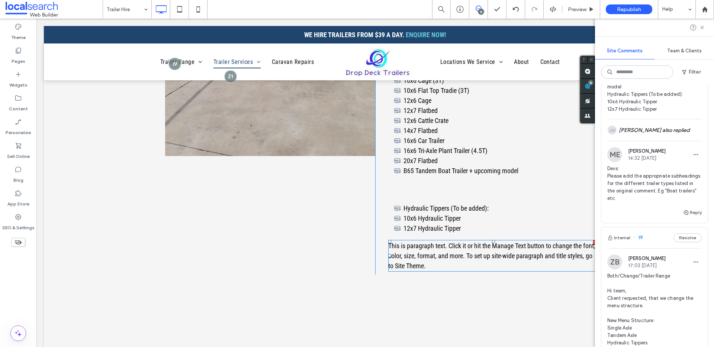
click at [404, 248] on span "This is paragraph text. Click it or hit the Manage Text button to change the fo…" at bounding box center [491, 256] width 207 height 28
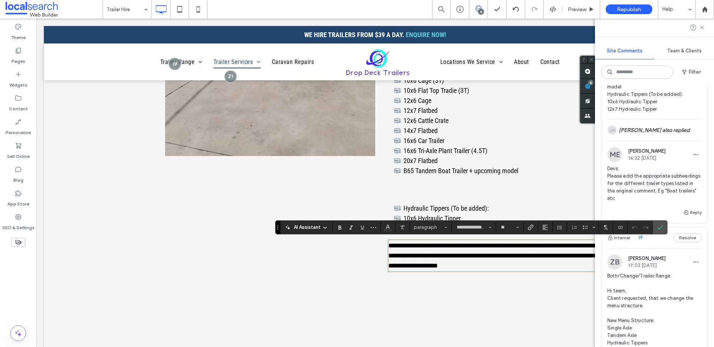
scroll to position [0, 0]
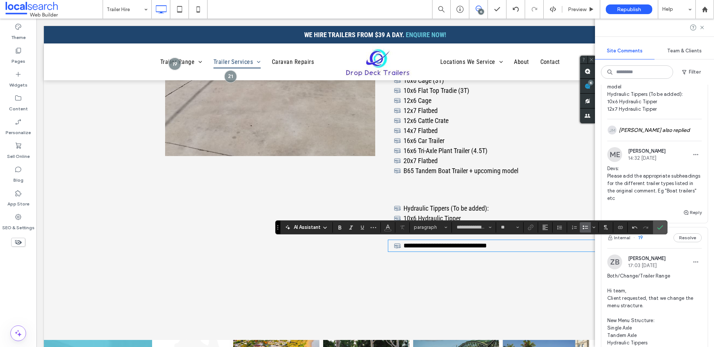
click at [404, 245] on span "**********" at bounding box center [445, 245] width 83 height 7
drag, startPoint x: 471, startPoint y: 245, endPoint x: 389, endPoint y: 241, distance: 81.9
click at [389, 241] on p "**********" at bounding box center [493, 246] width 210 height 10
drag, startPoint x: 476, startPoint y: 246, endPoint x: 380, endPoint y: 245, distance: 95.2
click at [380, 245] on div "**********" at bounding box center [486, 62] width 223 height 383
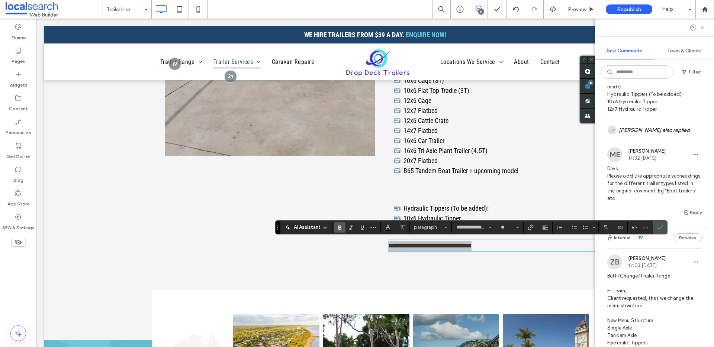
click at [338, 225] on icon "Bold" at bounding box center [340, 228] width 6 height 6
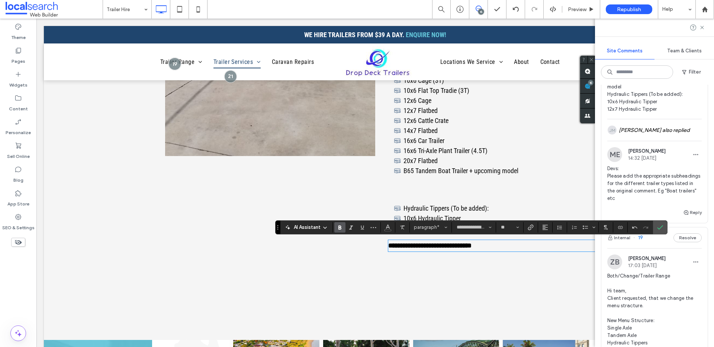
click at [502, 272] on div "**********" at bounding box center [375, 87] width 663 height 506
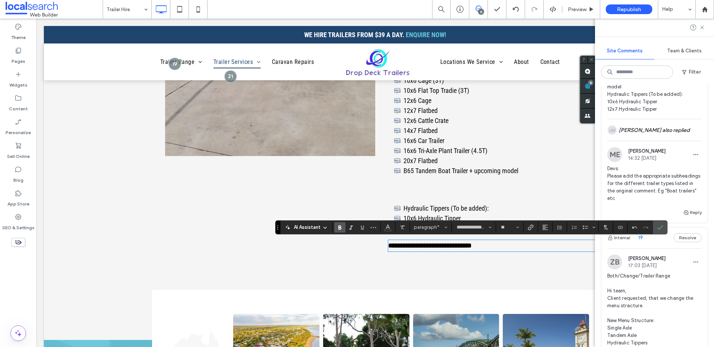
click at [661, 226] on icon "Confirm" at bounding box center [660, 228] width 6 height 6
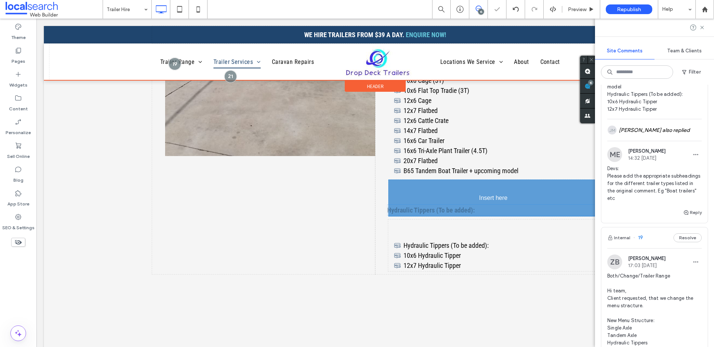
drag, startPoint x: 441, startPoint y: 245, endPoint x: 440, endPoint y: 200, distance: 45.0
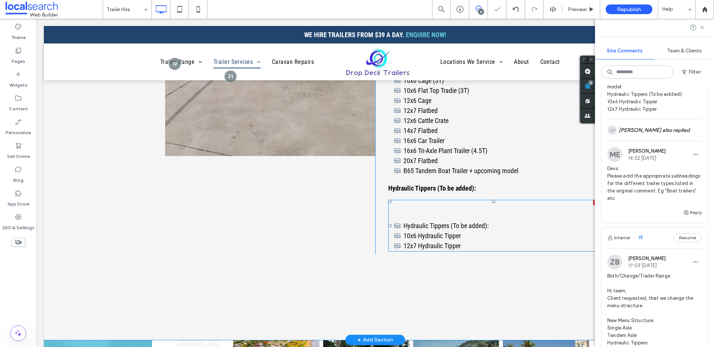
click at [415, 214] on p at bounding box center [493, 216] width 210 height 10
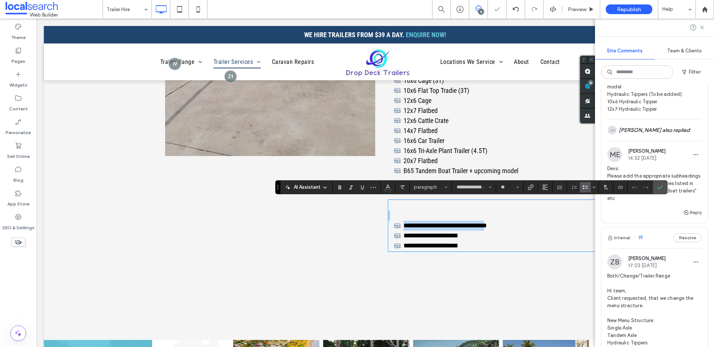
click at [408, 216] on p at bounding box center [493, 216] width 210 height 10
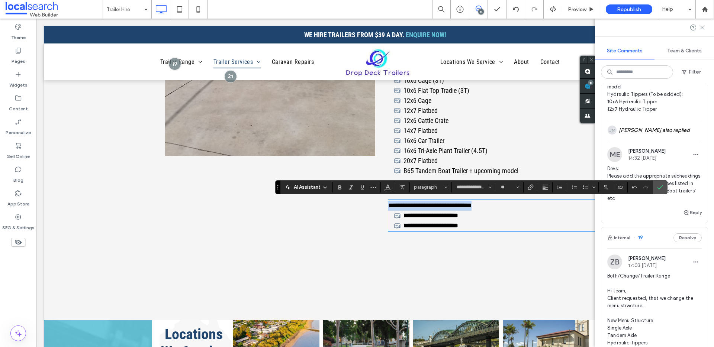
drag, startPoint x: 473, startPoint y: 205, endPoint x: 381, endPoint y: 203, distance: 92.3
click at [381, 203] on div "**********" at bounding box center [486, 52] width 223 height 363
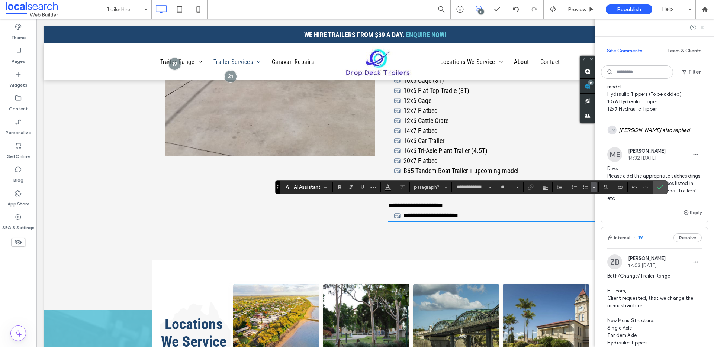
click at [594, 187] on icon "Bulleted list menu" at bounding box center [594, 187] width 4 height 4
click at [585, 187] on icon "Bulleted List" at bounding box center [585, 187] width 6 height 6
click at [660, 186] on icon "Confirm" at bounding box center [660, 187] width 6 height 6
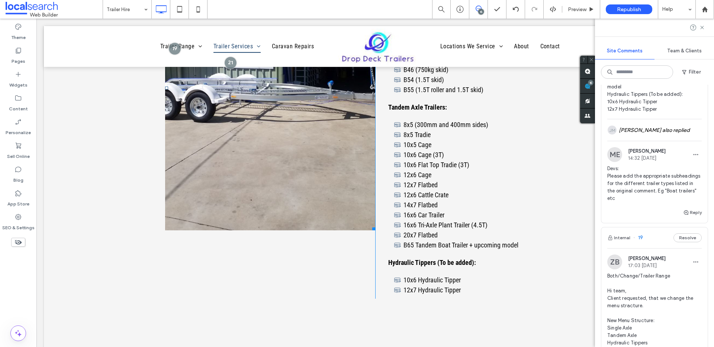
scroll to position [854, 0]
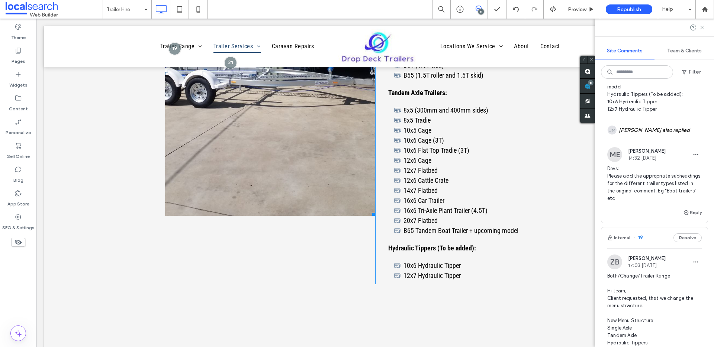
click at [290, 170] on link at bounding box center [270, 73] width 210 height 285
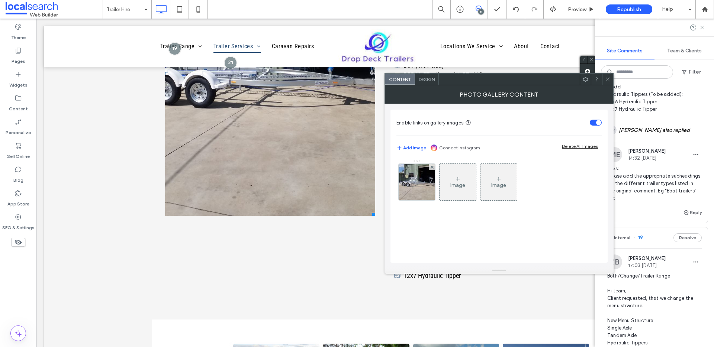
click at [422, 77] on span "Design" at bounding box center [427, 80] width 16 height 6
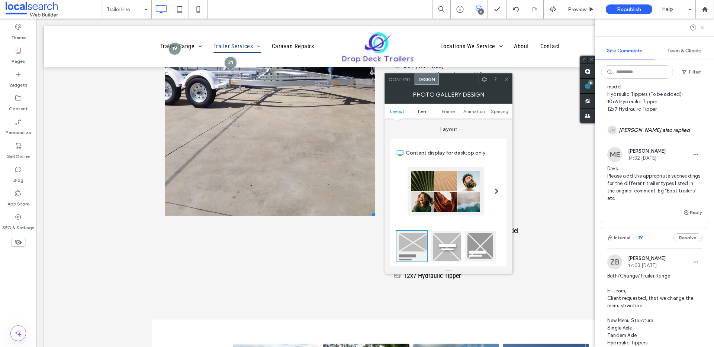
click at [432, 111] on link "Item" at bounding box center [423, 112] width 26 height 6
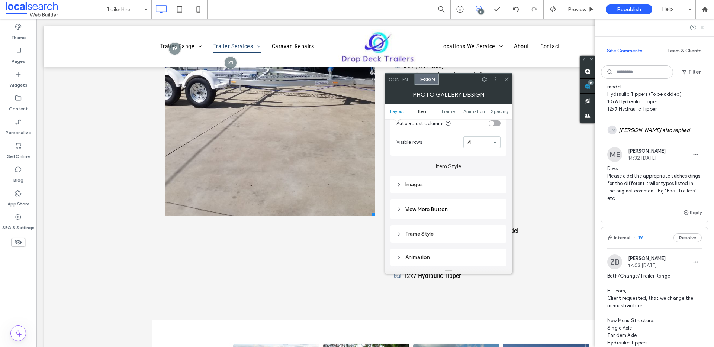
scroll to position [264, 0]
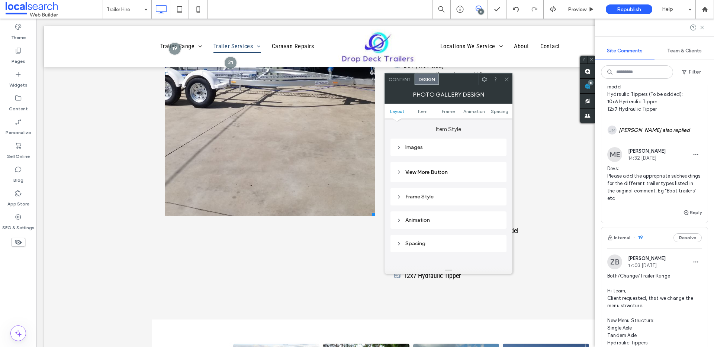
click at [415, 144] on div "Images" at bounding box center [448, 147] width 104 height 10
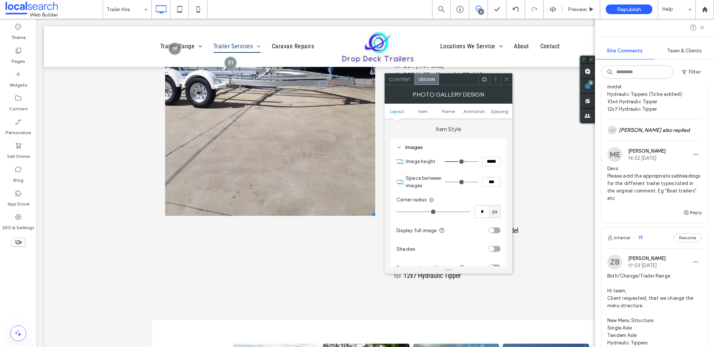
type input "***"
type input "*****"
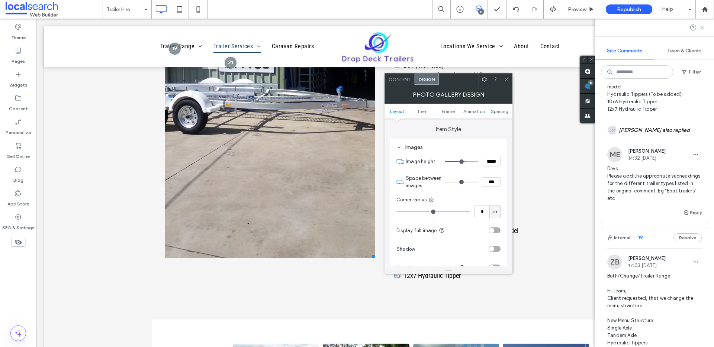
type input "***"
type input "*****"
type input "***"
type input "*****"
type input "***"
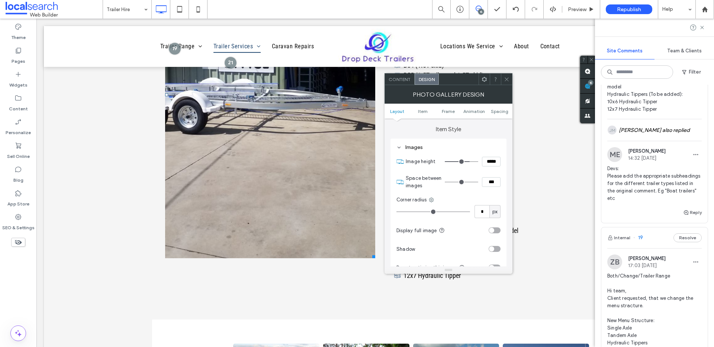
type input "*****"
type input "***"
type input "*****"
type input "***"
type input "*****"
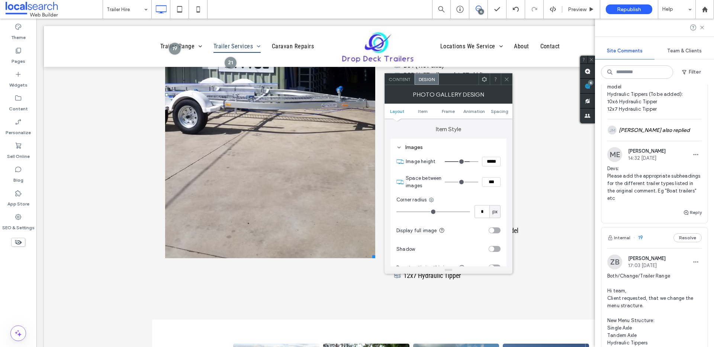
type input "***"
type input "*****"
type input "***"
type input "*****"
type input "***"
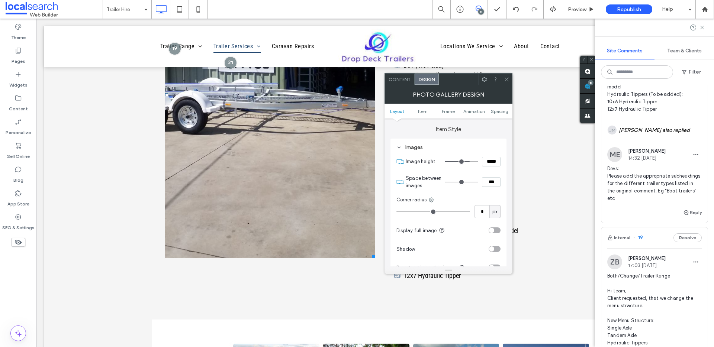
type input "*****"
type input "***"
type input "*****"
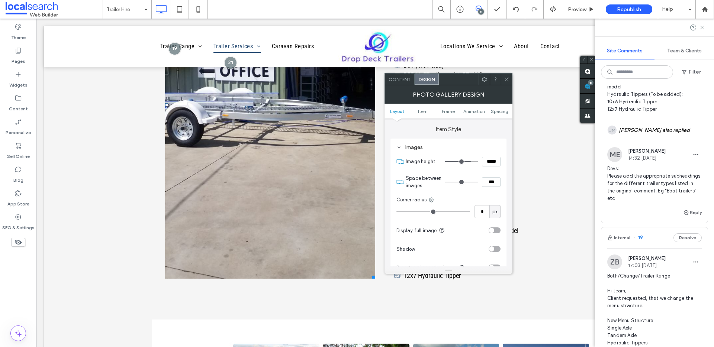
type input "***"
type input "*****"
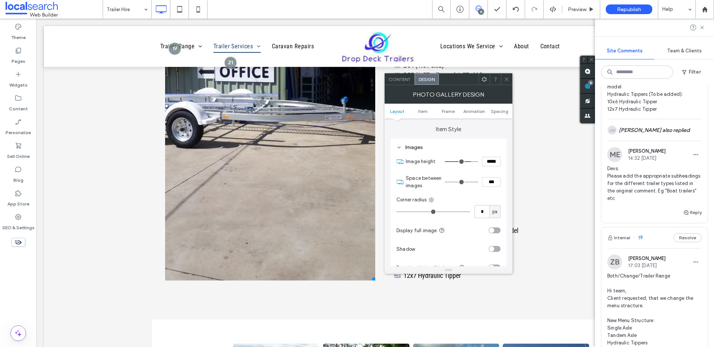
type input "***"
type input "*****"
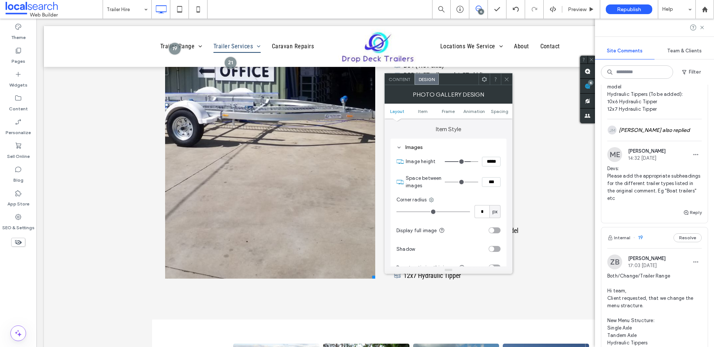
type input "***"
type input "*****"
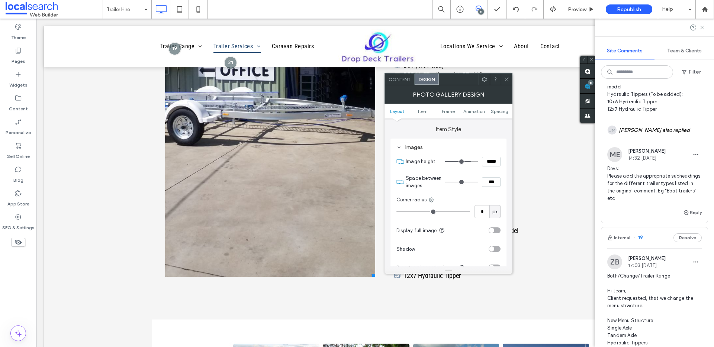
type input "***"
click at [469, 161] on input "range" at bounding box center [461, 161] width 33 height 1
click at [505, 84] on span at bounding box center [507, 79] width 6 height 11
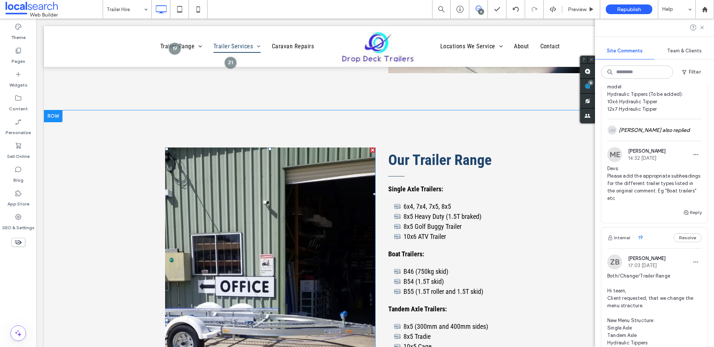
scroll to position [5, 0]
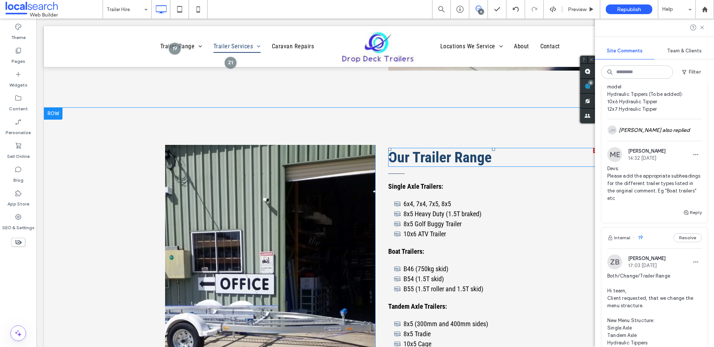
click at [405, 148] on div "Our Trailer Range" at bounding box center [493, 157] width 210 height 19
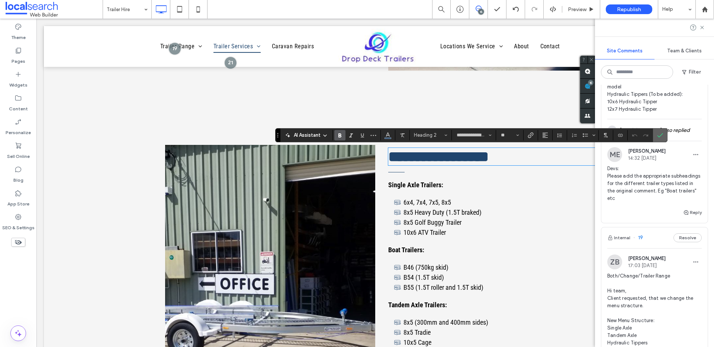
click at [660, 133] on icon "Confirm" at bounding box center [660, 135] width 6 height 6
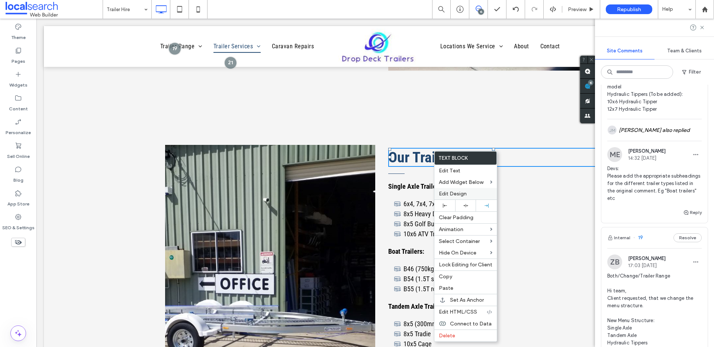
click at [472, 192] on label "Edit Design" at bounding box center [466, 194] width 54 height 6
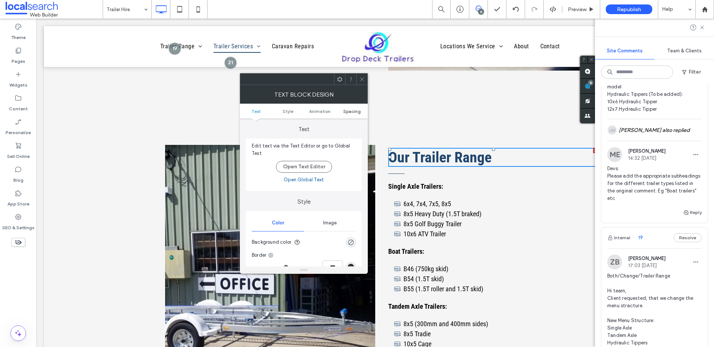
click at [352, 112] on span "Spacing" at bounding box center [351, 112] width 17 height 6
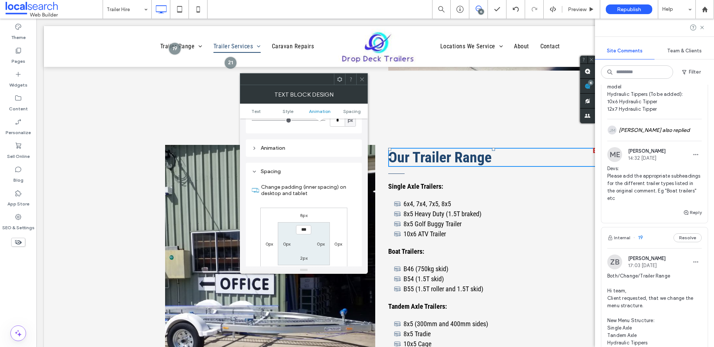
scroll to position [213, 0]
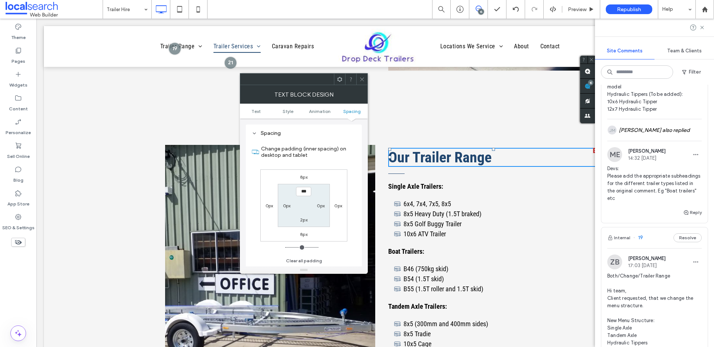
click at [362, 79] on use at bounding box center [362, 79] width 4 height 4
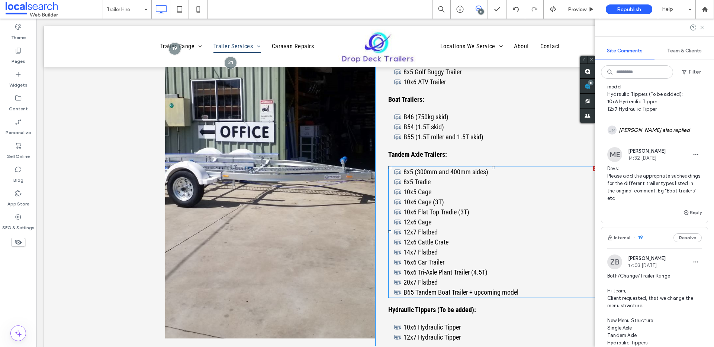
scroll to position [875, 0]
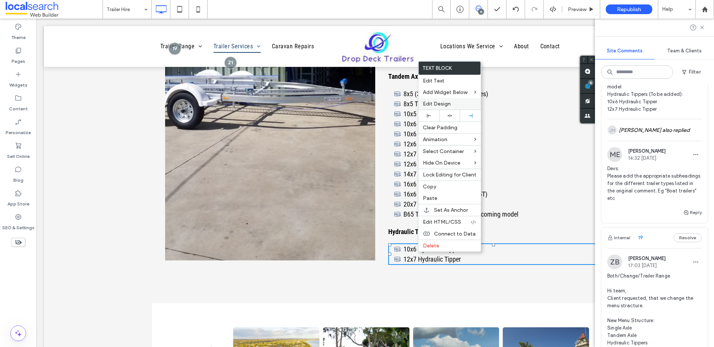
scroll to position [5, 0]
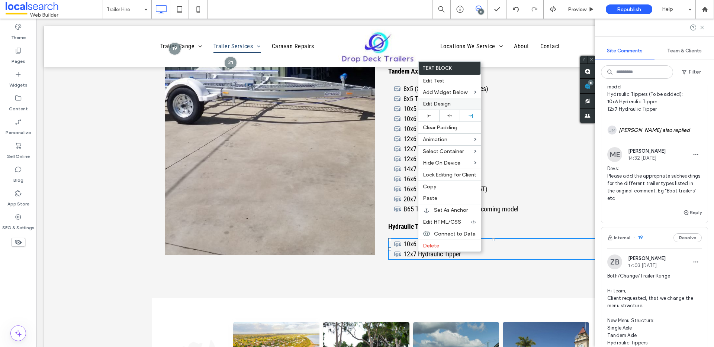
click at [445, 101] on span "Edit Design" at bounding box center [437, 104] width 28 height 6
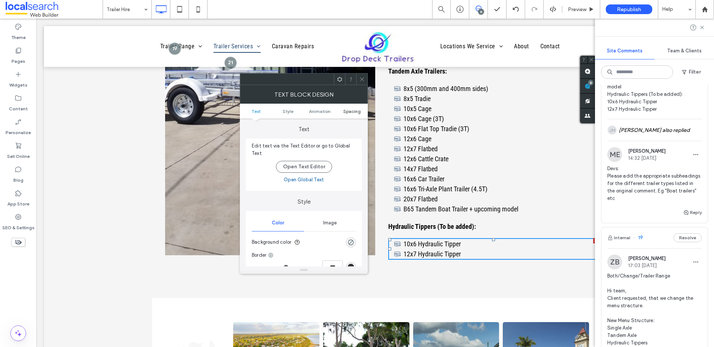
click at [350, 112] on span "Spacing" at bounding box center [351, 112] width 17 height 6
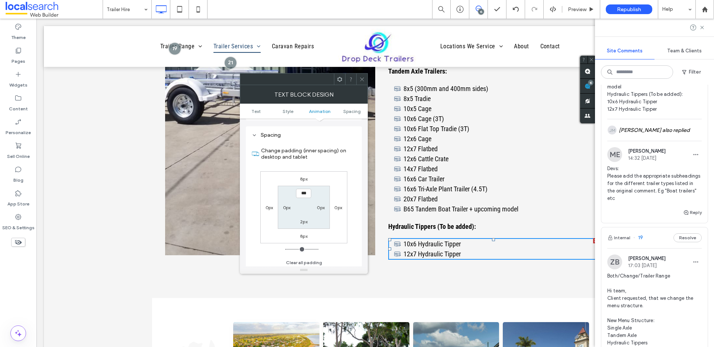
scroll to position [213, 0]
click at [361, 78] on icon at bounding box center [362, 80] width 6 height 6
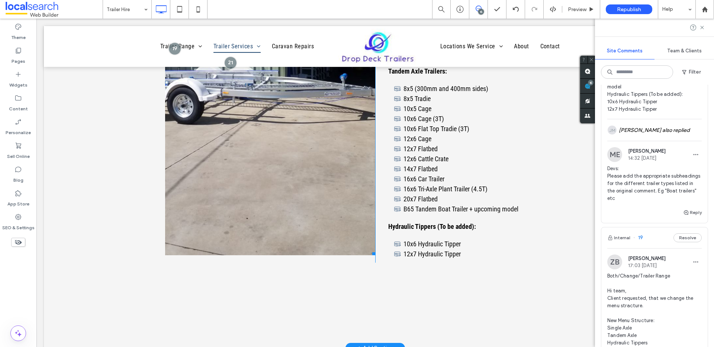
click at [298, 230] on link at bounding box center [270, 83] width 210 height 346
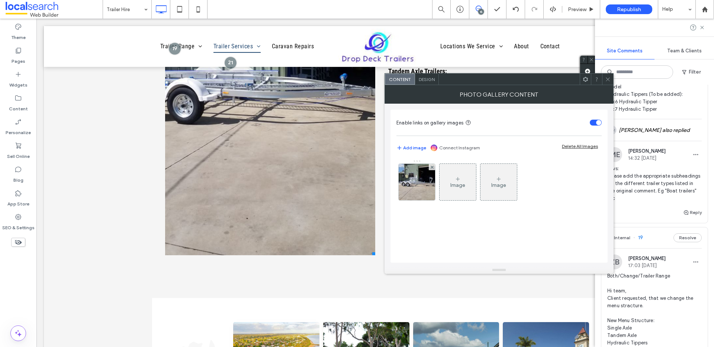
click at [427, 82] on span "Design" at bounding box center [427, 80] width 16 height 6
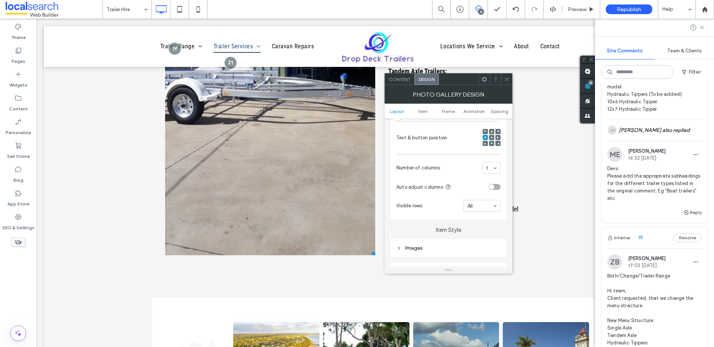
scroll to position [176, 0]
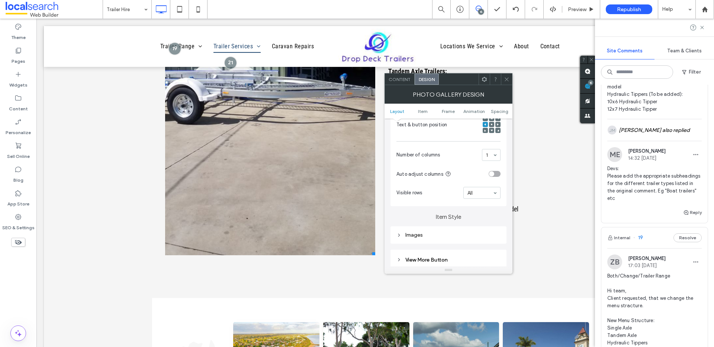
click at [414, 239] on div "Images" at bounding box center [448, 235] width 104 height 10
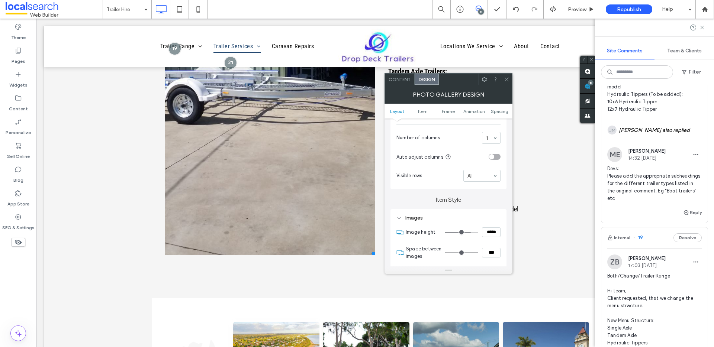
scroll to position [201, 0]
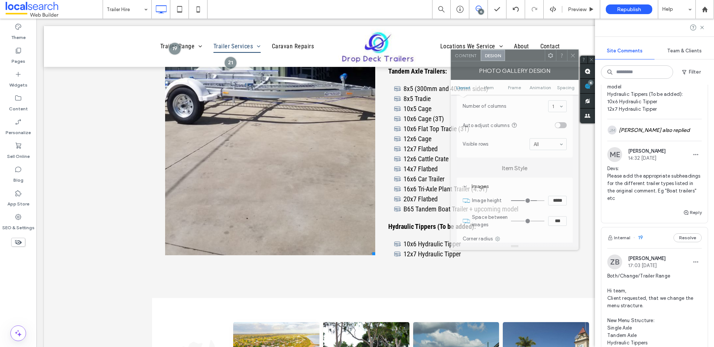
drag, startPoint x: 461, startPoint y: 84, endPoint x: 530, endPoint y: 59, distance: 73.3
click at [530, 59] on div at bounding box center [525, 55] width 40 height 11
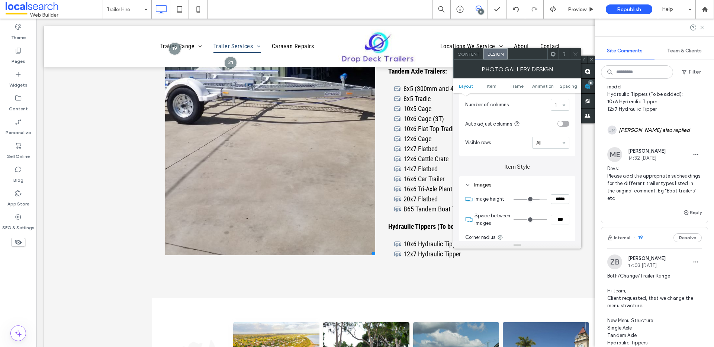
type input "***"
type input "*****"
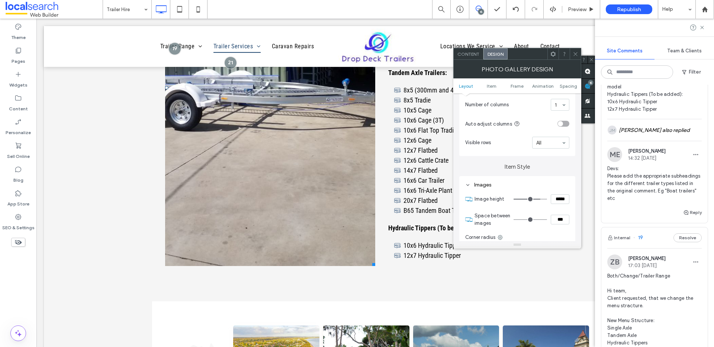
type input "***"
type input "*****"
type input "***"
type input "*****"
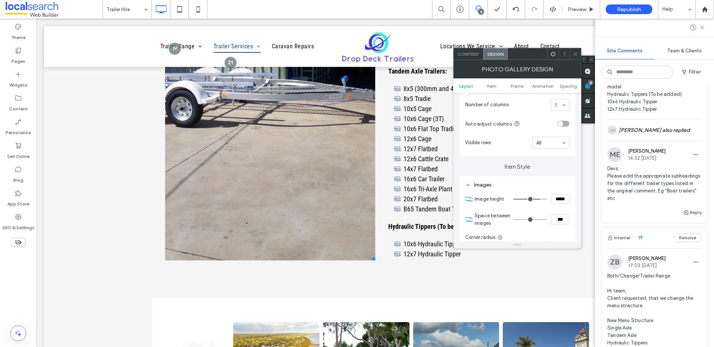
type input "***"
type input "*****"
type input "***"
type input "*****"
type input "***"
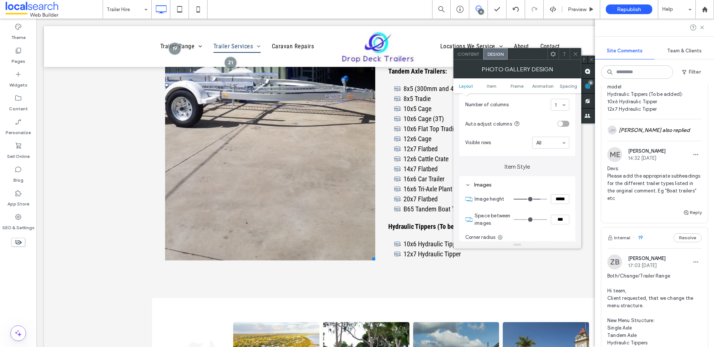
type input "*****"
type input "***"
type input "*****"
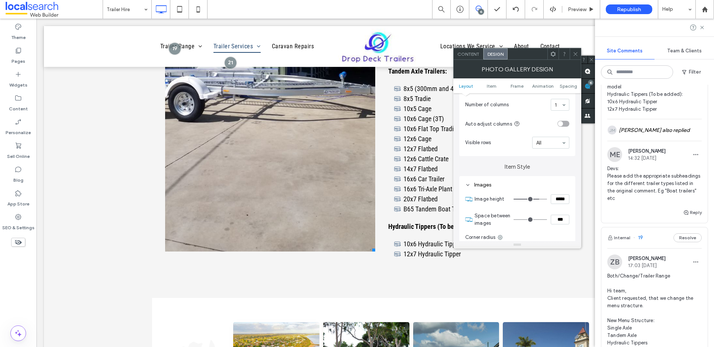
type input "***"
type input "*****"
type input "***"
type input "*****"
type input "***"
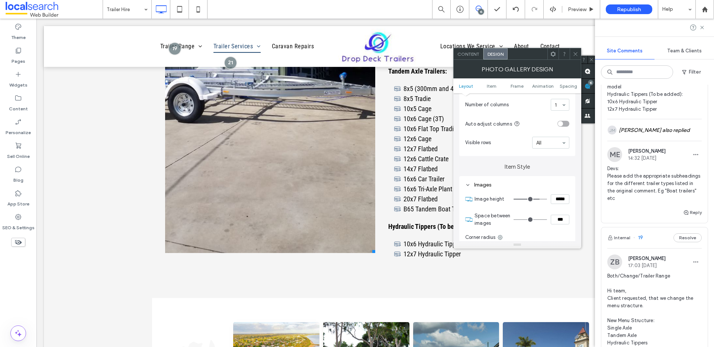
type input "*****"
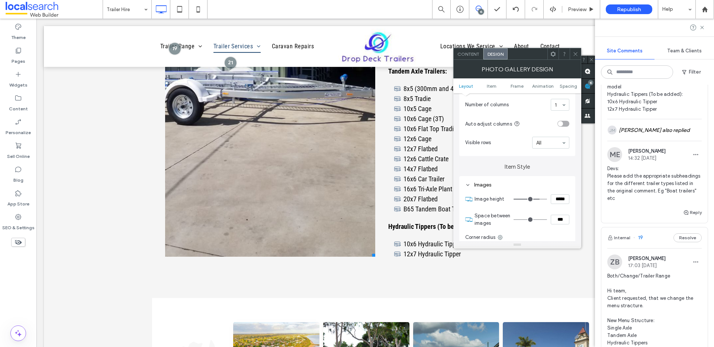
type input "***"
type input "*****"
type input "***"
type input "*****"
type input "***"
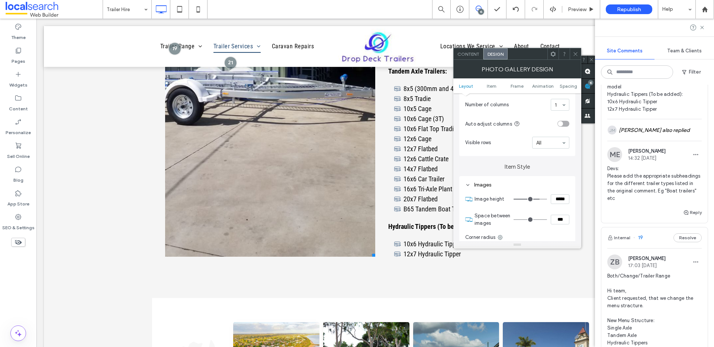
type input "*****"
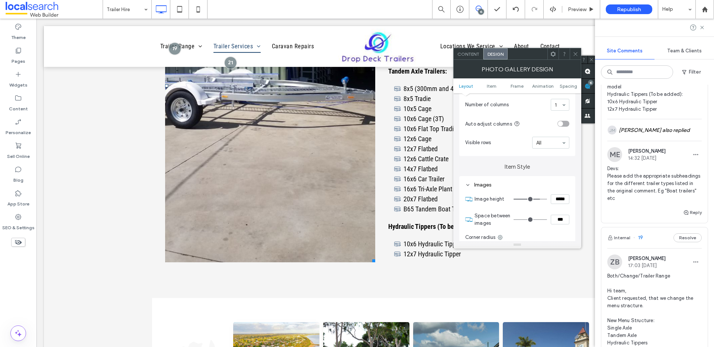
type input "***"
type input "*****"
type input "***"
type input "*****"
type input "***"
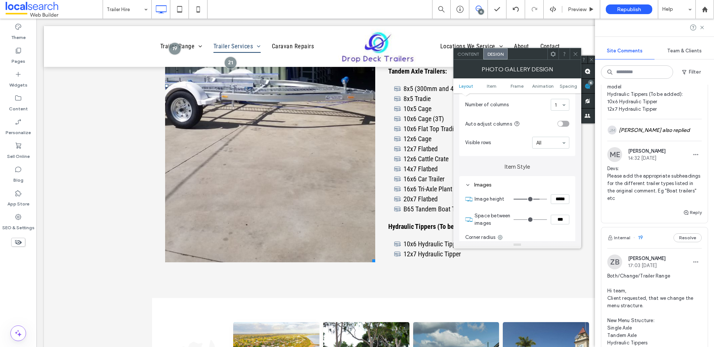
type input "*****"
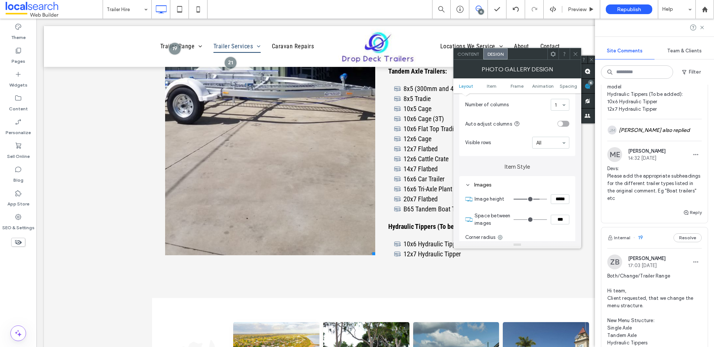
type input "***"
type input "*****"
type input "***"
type input "*****"
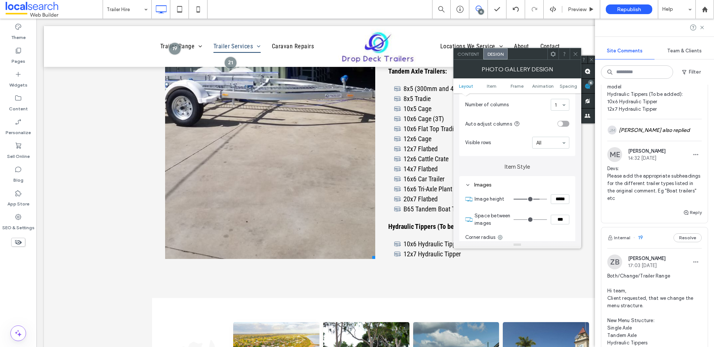
type input "***"
type input "*****"
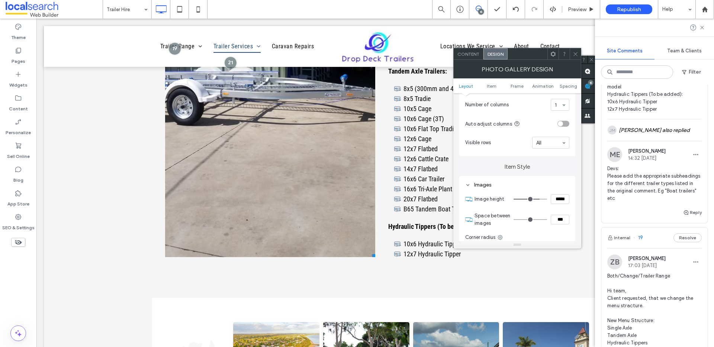
type input "***"
type input "*****"
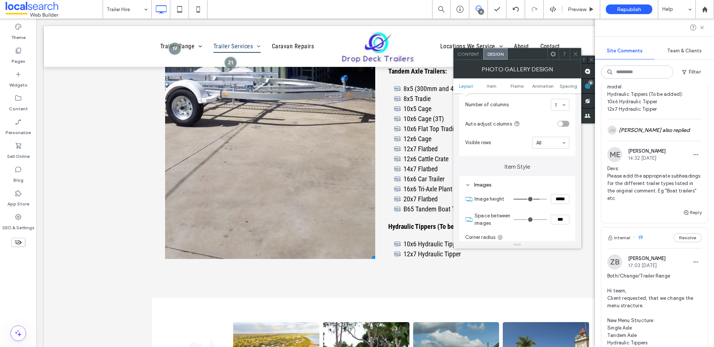
type input "***"
type input "*****"
type input "***"
type input "*****"
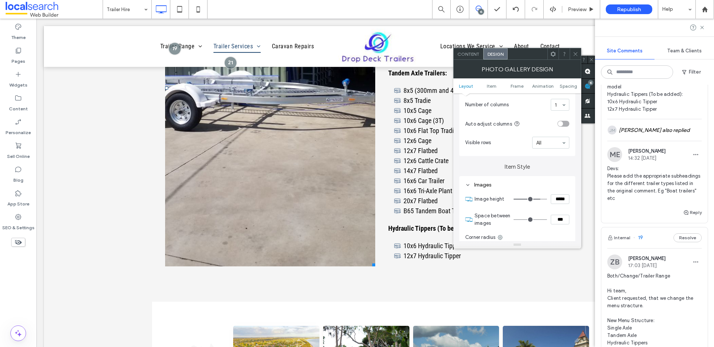
type input "***"
type input "*****"
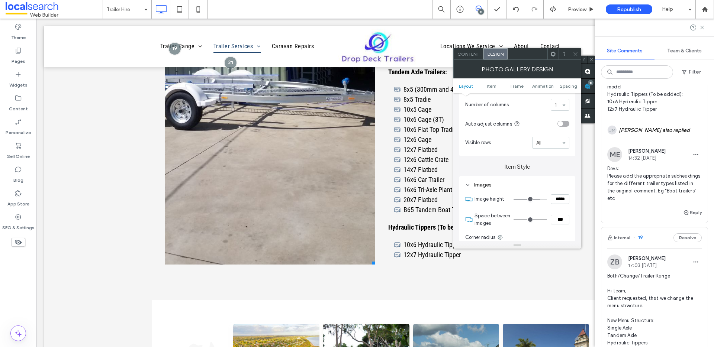
type input "***"
click at [538, 199] on input "range" at bounding box center [530, 199] width 33 height 1
click at [575, 54] on use at bounding box center [575, 54] width 4 height 4
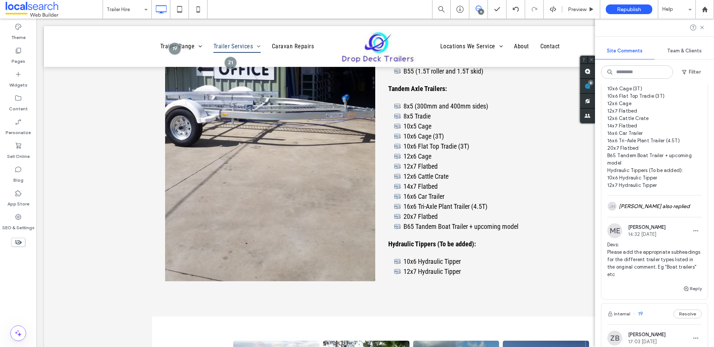
scroll to position [1957, 0]
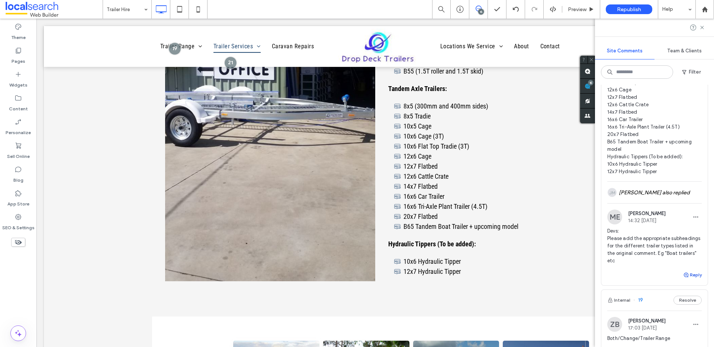
click at [687, 280] on button "Reply" at bounding box center [692, 275] width 19 height 9
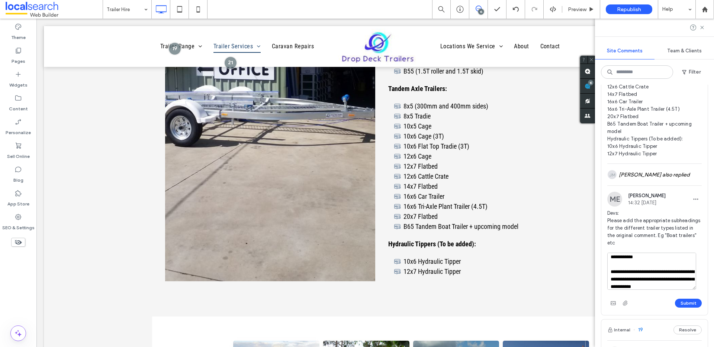
scroll to position [1984, 0]
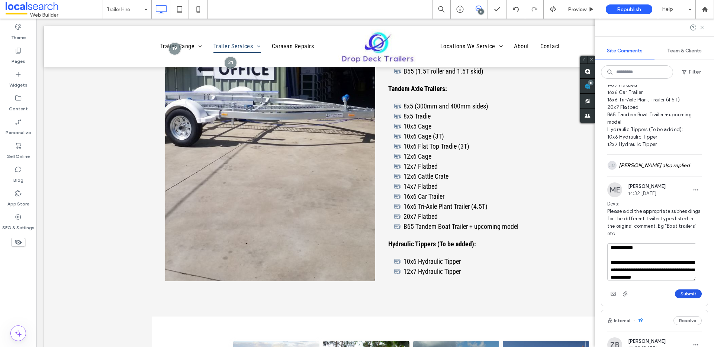
type textarea "**********"
click at [681, 299] on button "Submit" at bounding box center [688, 294] width 27 height 9
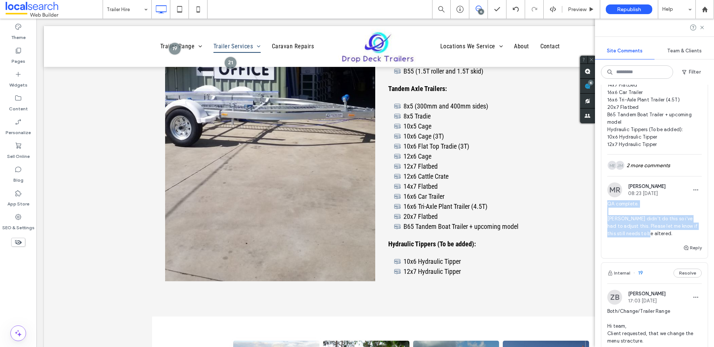
drag, startPoint x: 634, startPoint y: 269, endPoint x: 598, endPoint y: 242, distance: 46.0
click at [598, 242] on div "Internal 32 Resolve MR Matthew Ranford 15:34 Aug 11 2025 Update:: Dev, there ar…" at bounding box center [654, 216] width 119 height 263
copy span "QA complete. Dev didn't do this so i've had to adjust this. Please let me know …"
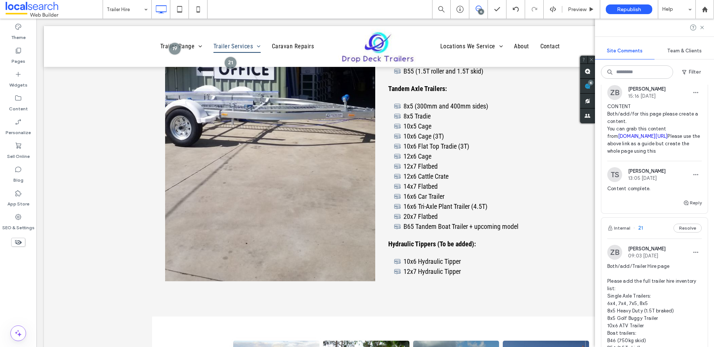
scroll to position [1639, 0]
click at [624, 73] on button "Internal" at bounding box center [618, 68] width 23 height 9
click at [634, 139] on link "dropdecktrailers.com.au/box-trailer#SingleAxle" at bounding box center [643, 137] width 50 height 6
type input "**********"
type input "**"
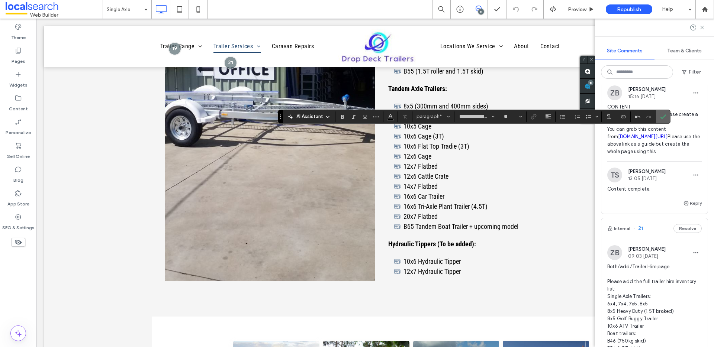
click at [662, 116] on icon "Confirm" at bounding box center [663, 117] width 6 height 6
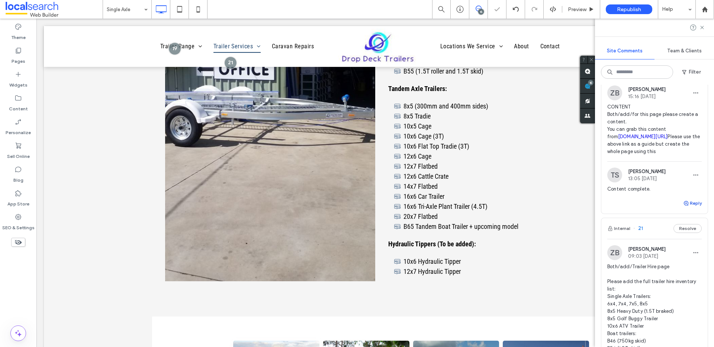
click at [690, 208] on button "Reply" at bounding box center [692, 203] width 19 height 9
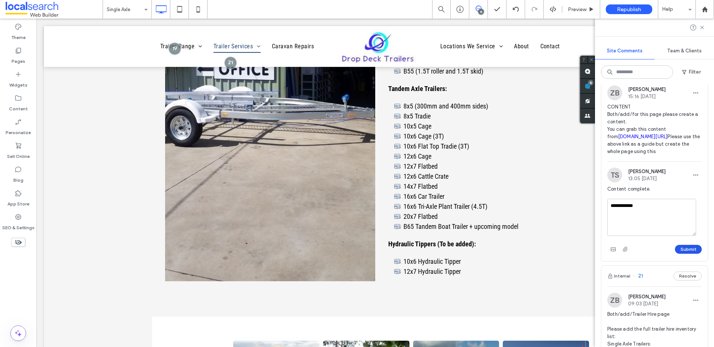
type textarea "**********"
click at [679, 255] on div "Submit" at bounding box center [654, 250] width 94 height 12
click at [679, 254] on button "Submit" at bounding box center [688, 249] width 27 height 9
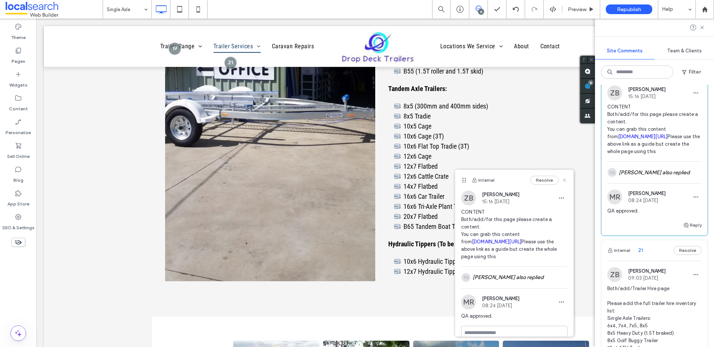
click at [563, 180] on use at bounding box center [564, 180] width 3 height 3
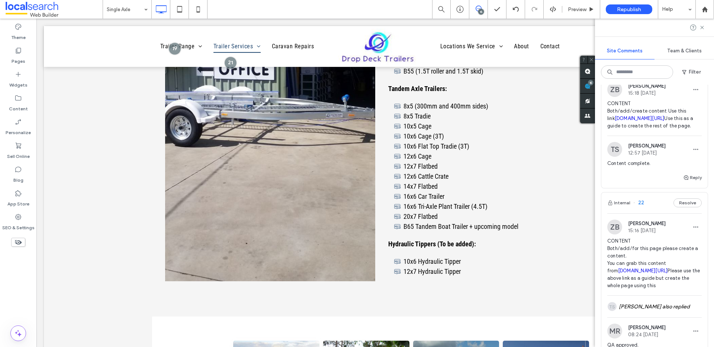
scroll to position [1472, 0]
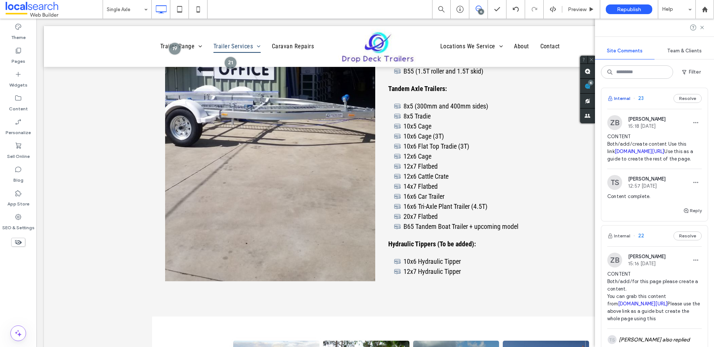
click at [623, 103] on button "Internal" at bounding box center [618, 98] width 23 height 9
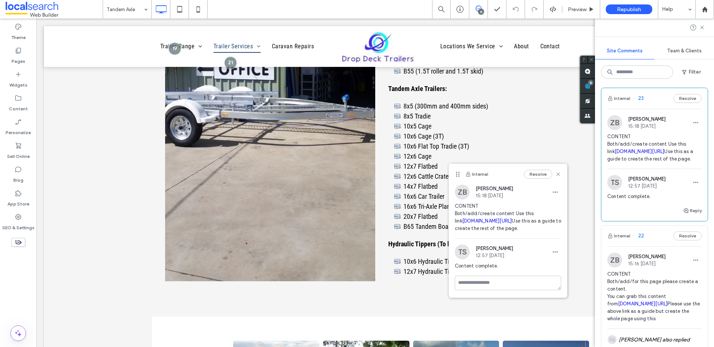
drag, startPoint x: 499, startPoint y: 174, endPoint x: 456, endPoint y: 173, distance: 43.5
click at [456, 173] on icon at bounding box center [458, 174] width 6 height 6
click at [490, 276] on div "Content complete." at bounding box center [508, 269] width 106 height 13
click at [489, 290] on textarea at bounding box center [508, 283] width 106 height 15
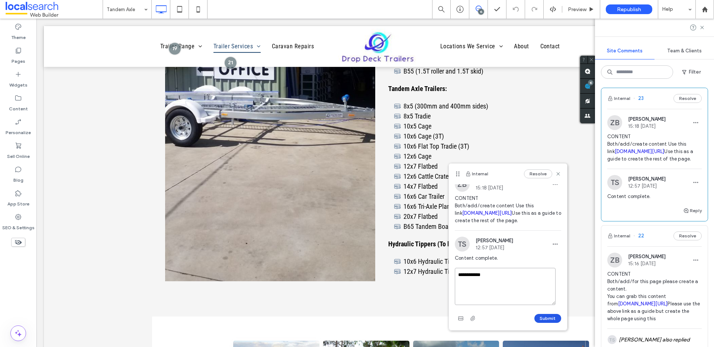
type textarea "**********"
click at [537, 319] on button "Submit" at bounding box center [547, 318] width 27 height 9
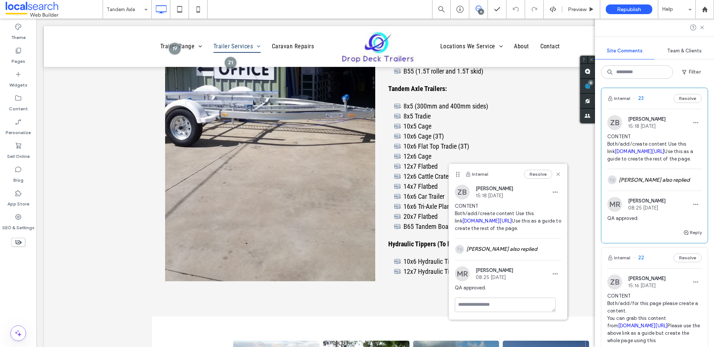
scroll to position [4, 0]
click at [555, 173] on icon at bounding box center [558, 174] width 6 height 6
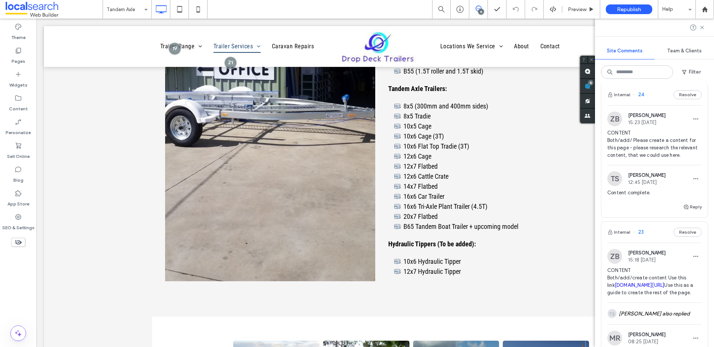
scroll to position [1333, 0]
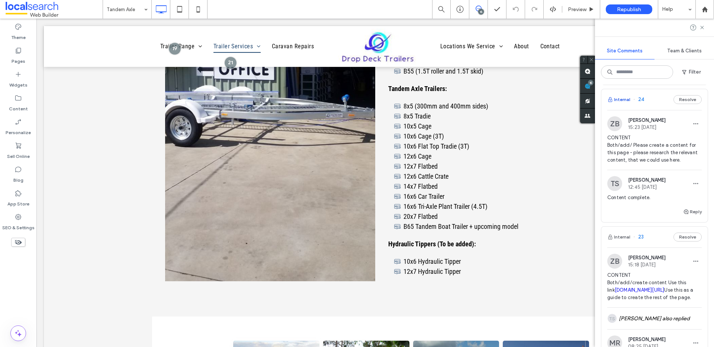
click at [623, 104] on button "Internal" at bounding box center [618, 99] width 23 height 9
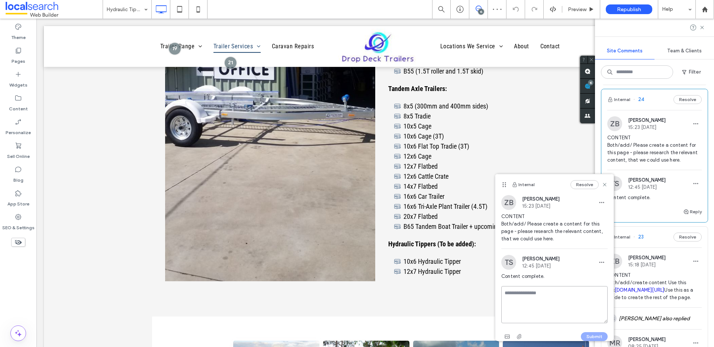
click at [536, 287] on textarea at bounding box center [554, 304] width 106 height 37
type textarea "**********"
click at [588, 335] on button "Submit" at bounding box center [594, 336] width 27 height 9
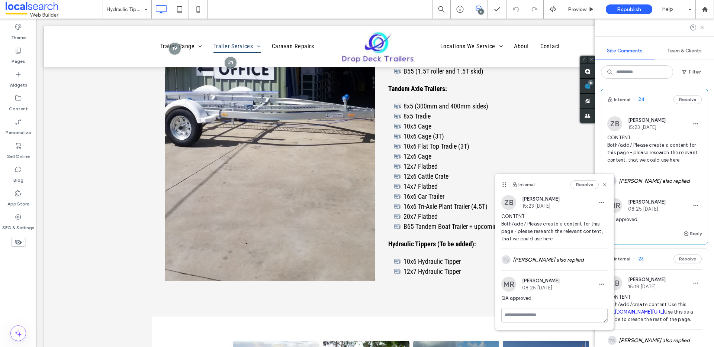
click at [604, 184] on use at bounding box center [604, 184] width 3 height 3
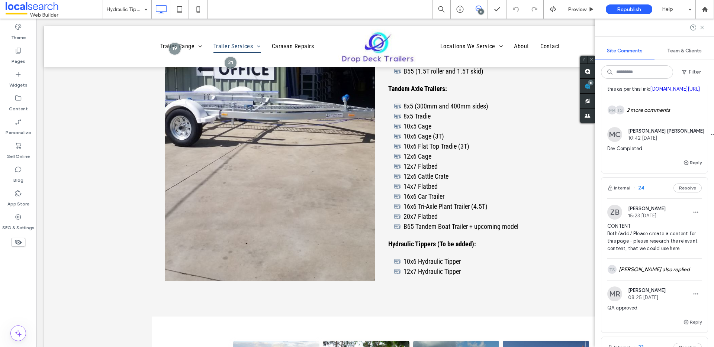
scroll to position [1159, 0]
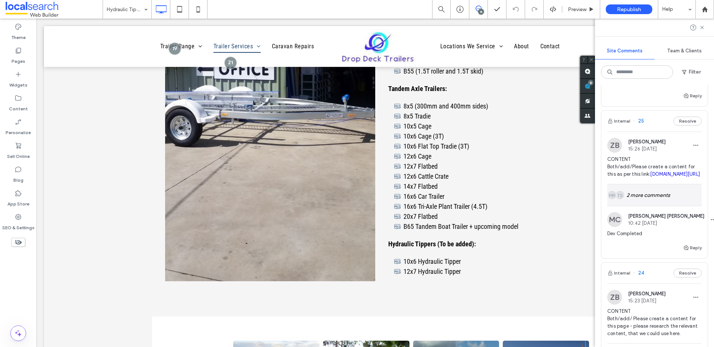
click at [647, 203] on div "TS MR 2 more comments" at bounding box center [654, 195] width 94 height 22
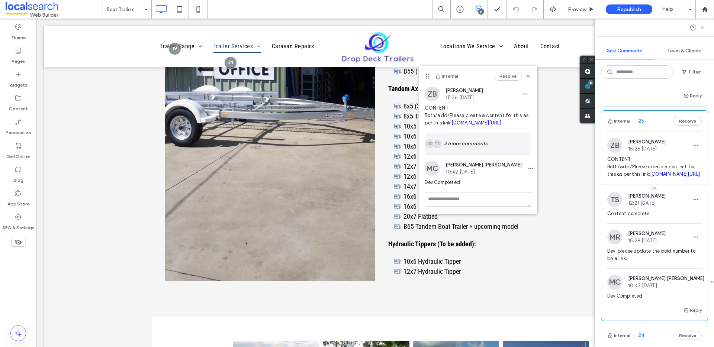
click at [459, 148] on div "TS MR 2 more comments" at bounding box center [478, 144] width 106 height 22
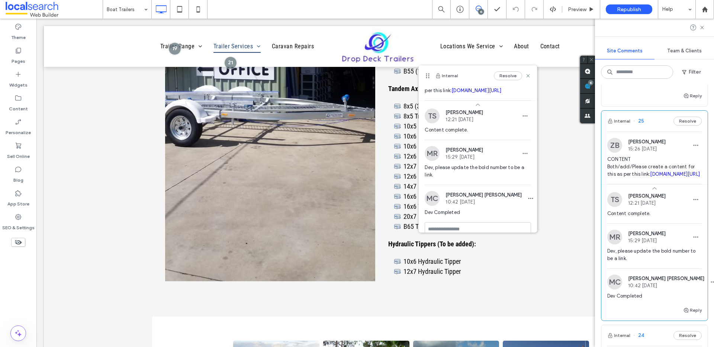
scroll to position [29, 0]
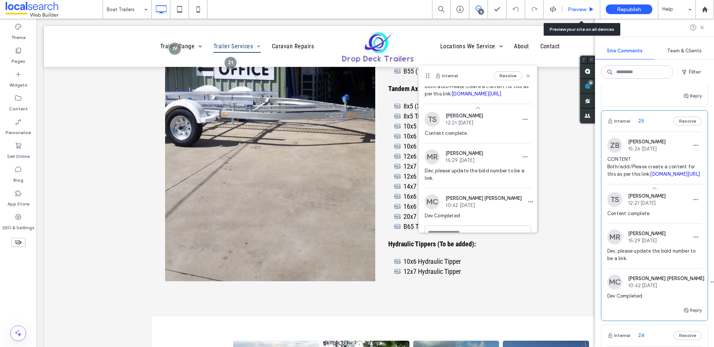
click at [588, 11] on div "Preview" at bounding box center [581, 9] width 38 height 6
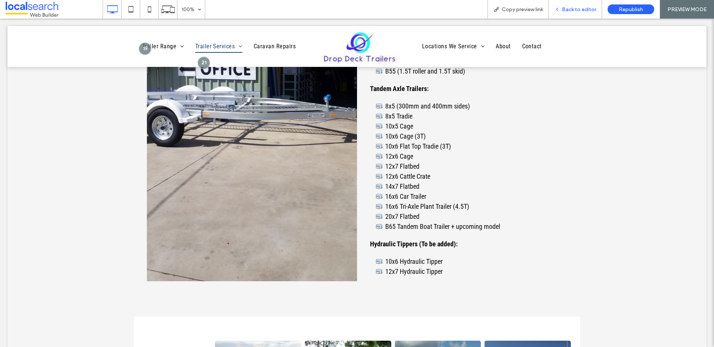
click at [581, 13] on div "Back to editor" at bounding box center [575, 9] width 53 height 19
click at [579, 9] on span "Back to editor" at bounding box center [579, 9] width 34 height 6
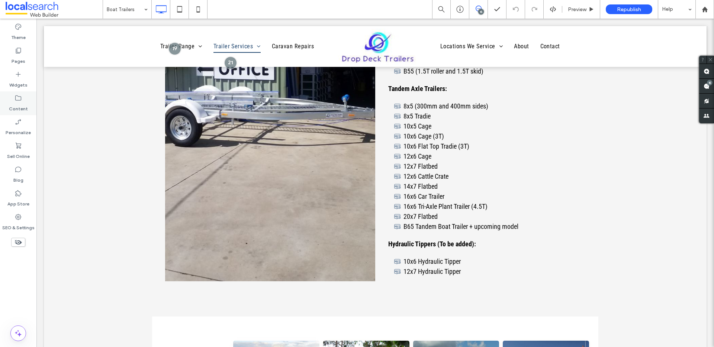
click at [15, 104] on label "Content" at bounding box center [18, 107] width 19 height 10
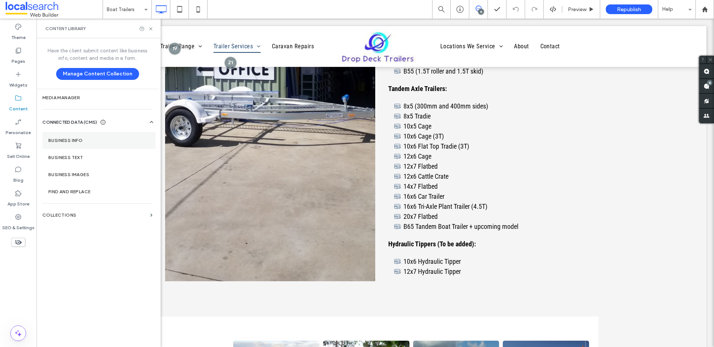
click at [70, 142] on label "Business Info" at bounding box center [98, 140] width 101 height 5
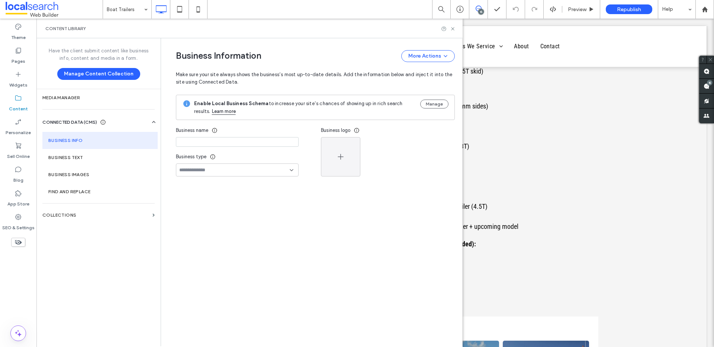
type input "**********"
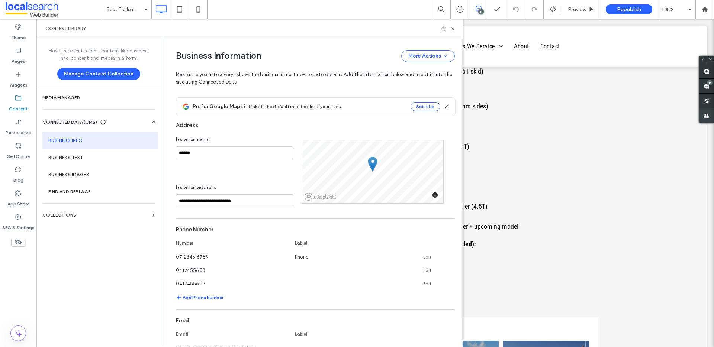
scroll to position [122, 0]
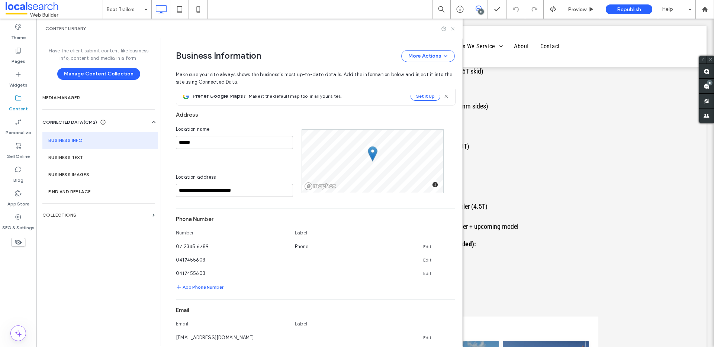
click at [454, 29] on icon at bounding box center [453, 29] width 6 height 6
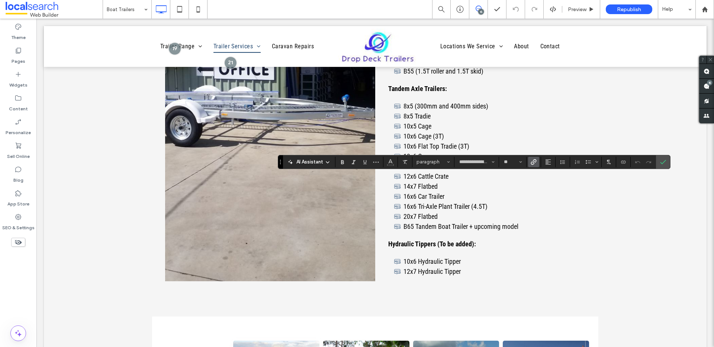
click at [535, 158] on span "Link" at bounding box center [534, 162] width 6 height 10
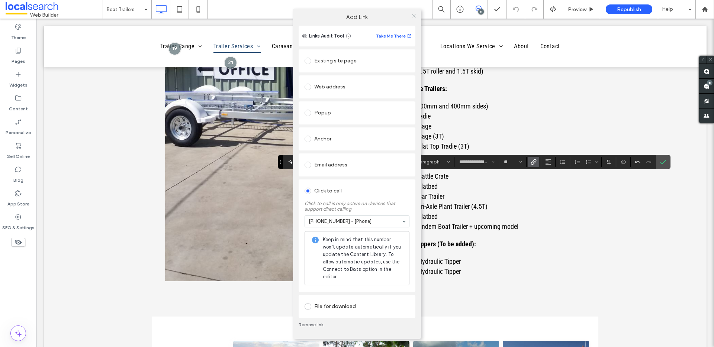
click at [414, 19] on span at bounding box center [414, 15] width 6 height 11
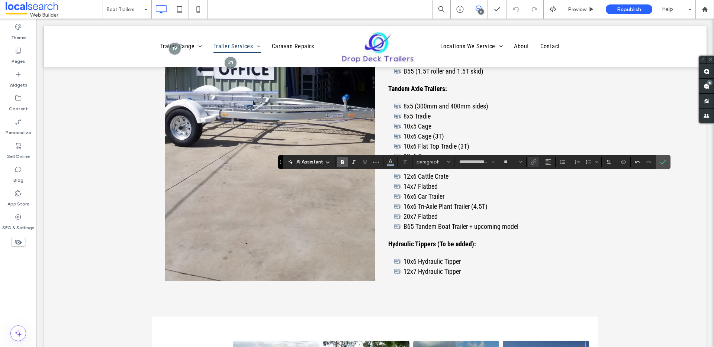
click at [533, 161] on div at bounding box center [533, 162] width 11 height 10
click at [658, 165] on label "Confirm" at bounding box center [663, 161] width 11 height 13
click at [532, 163] on icon "Link" at bounding box center [534, 162] width 6 height 6
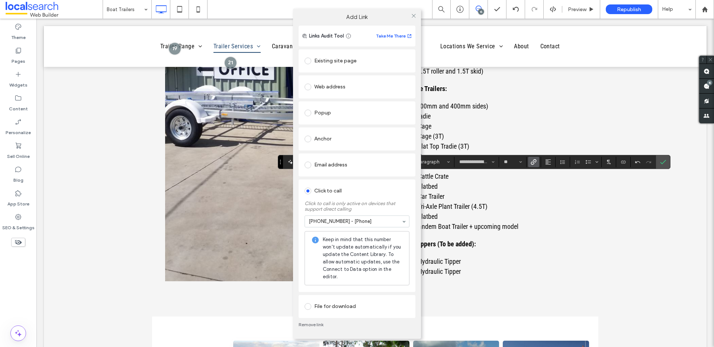
click at [319, 324] on link "Remove link" at bounding box center [357, 325] width 117 height 6
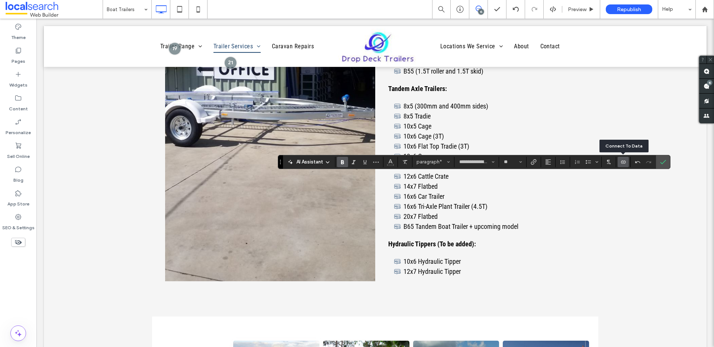
click at [625, 163] on use "Connect To Data" at bounding box center [623, 162] width 4 height 3
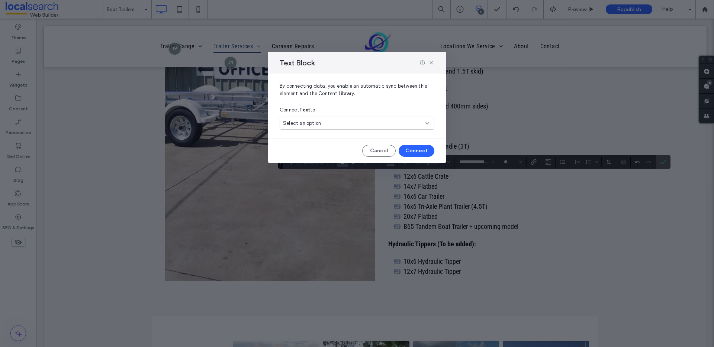
click at [360, 126] on div "Select an option" at bounding box center [352, 123] width 139 height 7
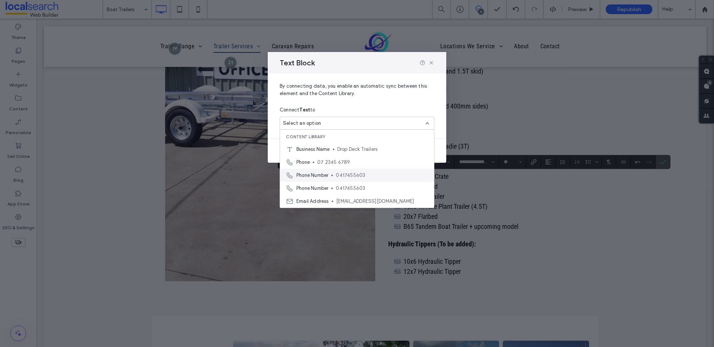
click at [369, 174] on span "0417455603" at bounding box center [382, 175] width 92 height 7
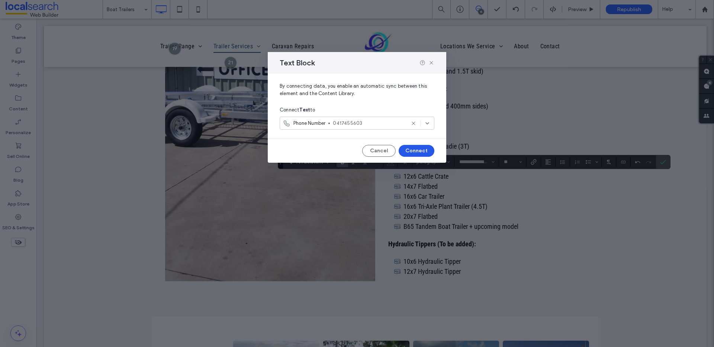
click at [419, 149] on button "Connect" at bounding box center [417, 151] width 36 height 12
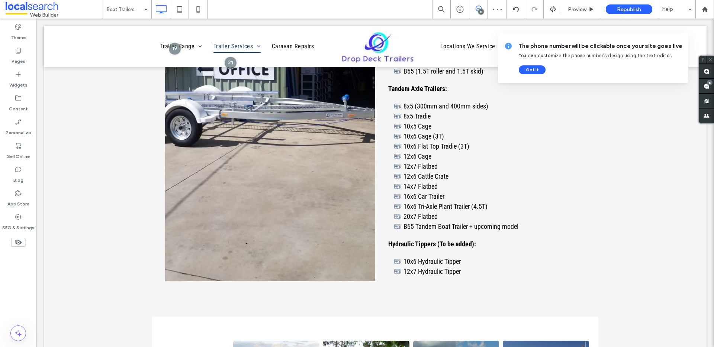
type input "**********"
type input "**"
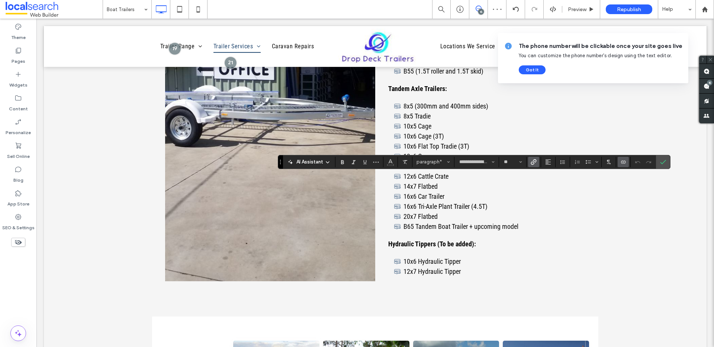
click at [531, 162] on use "Link" at bounding box center [534, 162] width 6 height 6
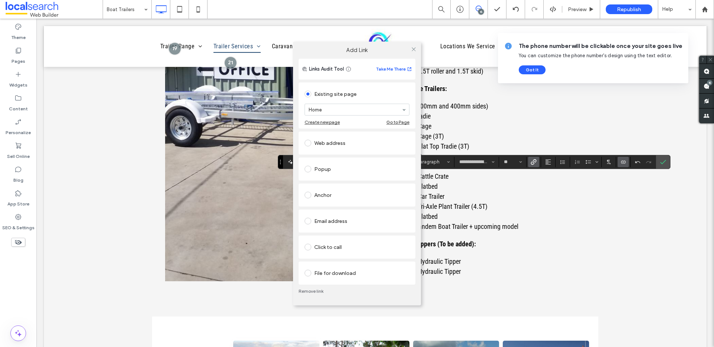
click at [331, 250] on div "Click to call" at bounding box center [357, 247] width 105 height 12
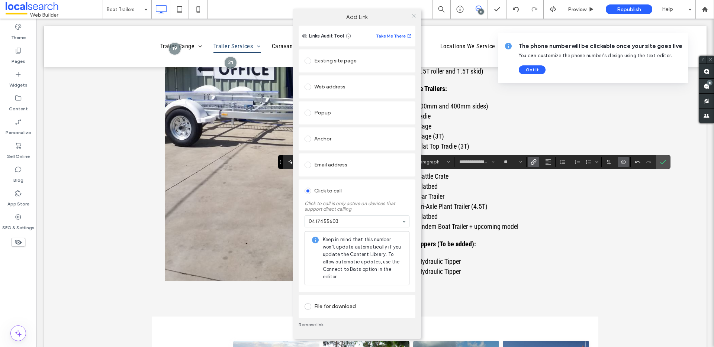
click at [414, 17] on icon at bounding box center [414, 16] width 6 height 6
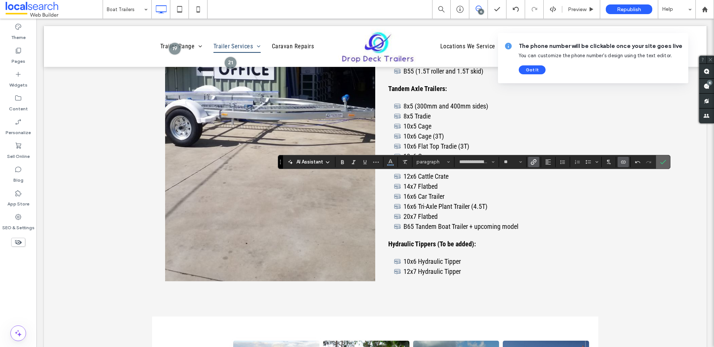
click at [661, 159] on icon "Confirm" at bounding box center [663, 162] width 6 height 6
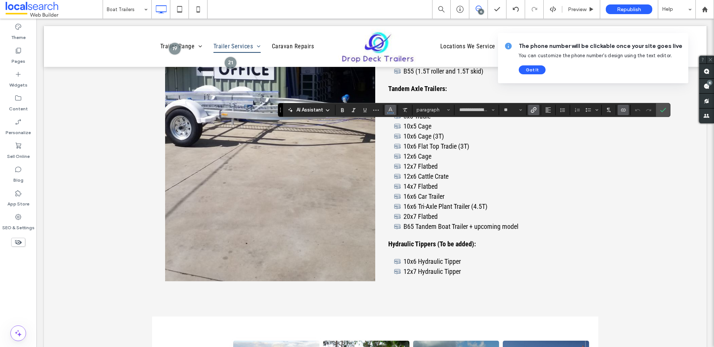
click at [391, 112] on icon "Color" at bounding box center [391, 109] width 6 height 6
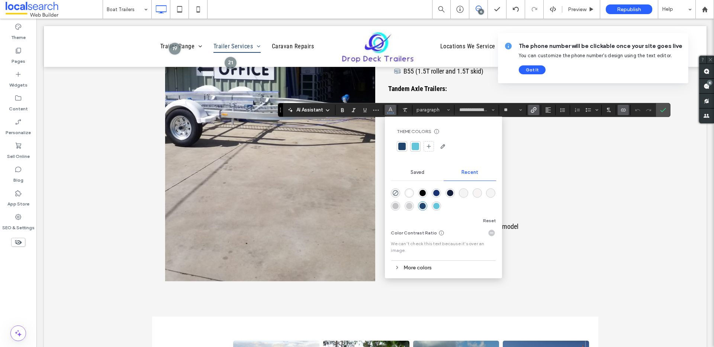
click at [402, 143] on div at bounding box center [401, 146] width 7 height 7
click at [662, 113] on span "Confirm" at bounding box center [661, 109] width 3 height 13
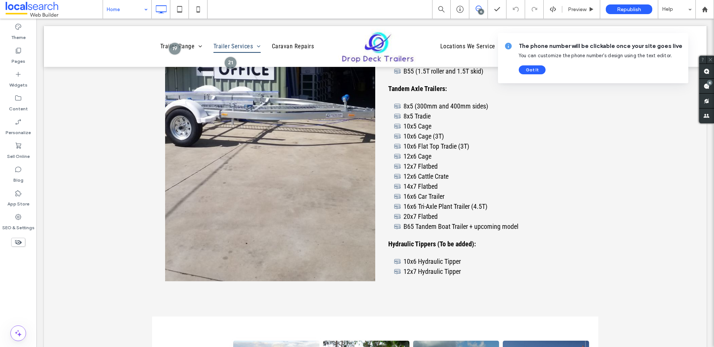
click at [129, 13] on input at bounding box center [125, 9] width 37 height 19
type input "**********"
type input "**"
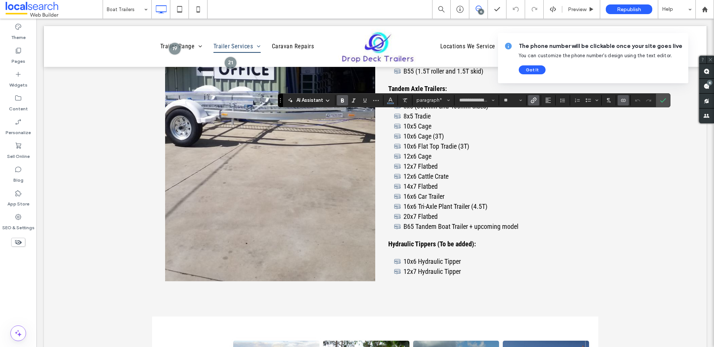
click at [346, 100] on label "Bold" at bounding box center [342, 100] width 11 height 10
click at [661, 99] on icon "Confirm" at bounding box center [663, 100] width 6 height 6
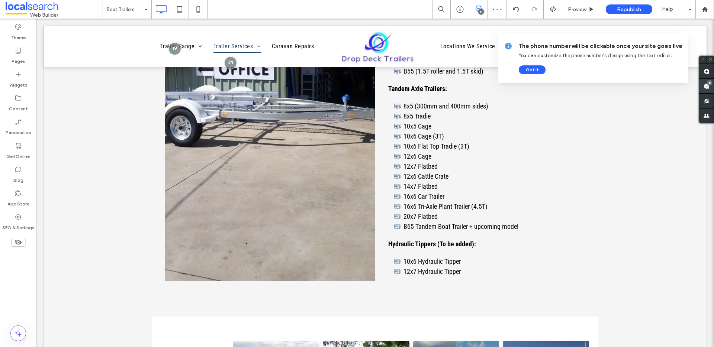
click at [705, 87] on use at bounding box center [707, 86] width 6 height 6
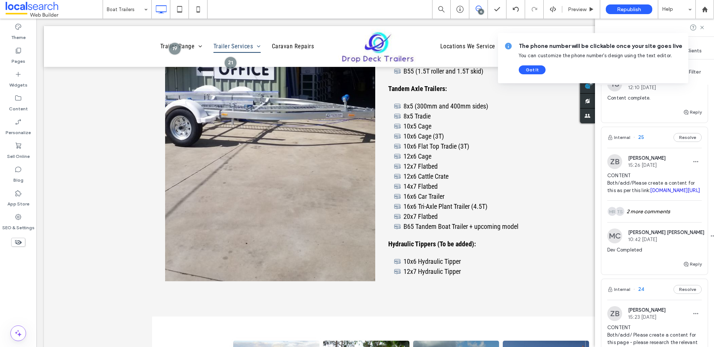
scroll to position [1119, 0]
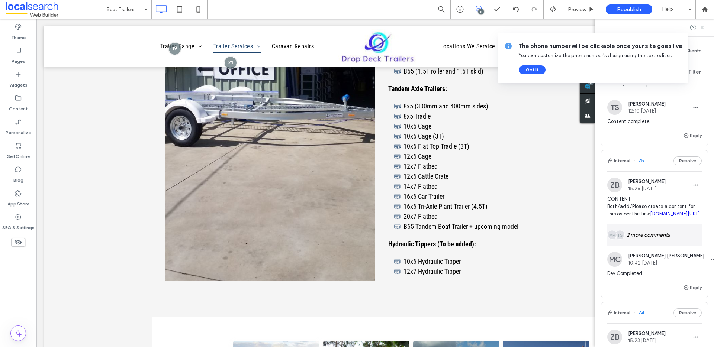
click at [643, 242] on div "TS MR 2 more comments" at bounding box center [654, 235] width 94 height 22
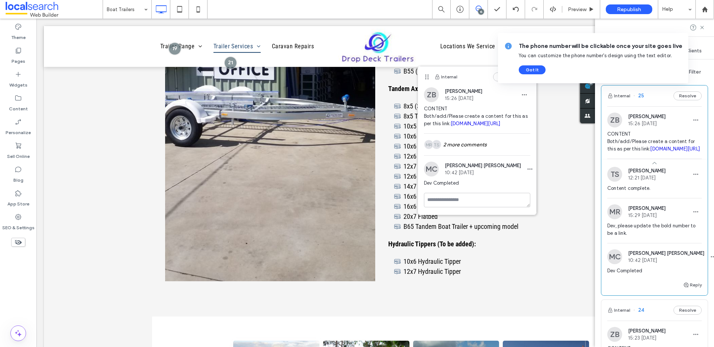
scroll to position [1193, 0]
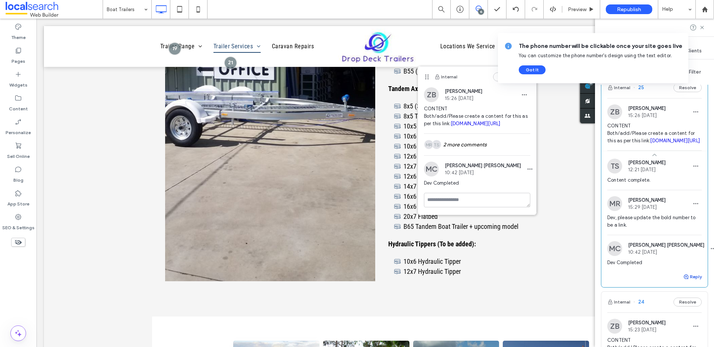
click at [686, 282] on button "Reply" at bounding box center [692, 277] width 19 height 9
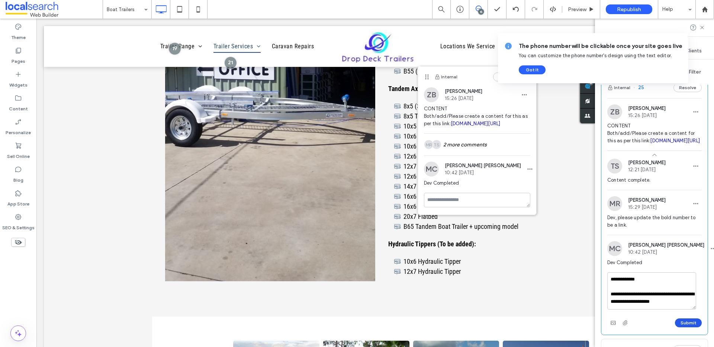
type textarea "**********"
click at [682, 328] on button "Submit" at bounding box center [688, 323] width 27 height 9
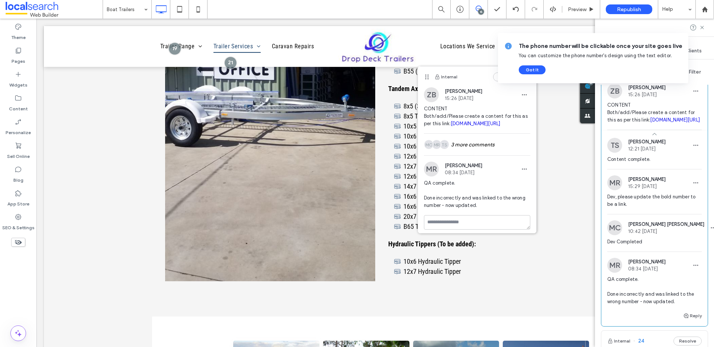
scroll to position [1222, 0]
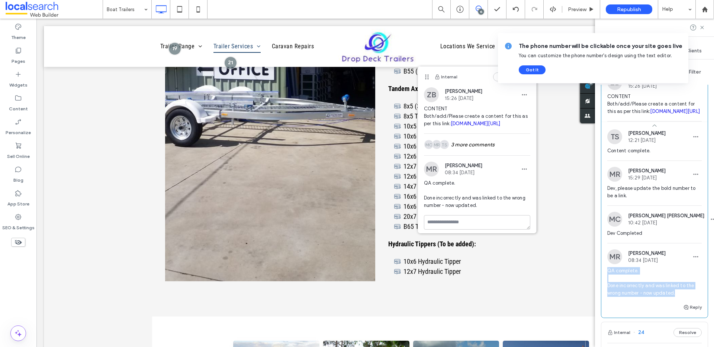
drag, startPoint x: 654, startPoint y: 306, endPoint x: 604, endPoint y: 286, distance: 53.7
click at [604, 286] on div "MR Matthew Ranford 08:34 Aug 14 2025 QA complete. Done incorrectly and was link…" at bounding box center [654, 277] width 106 height 54
copy span "QA complete. Done incorrectly and was linked to the wrong number - now updated."
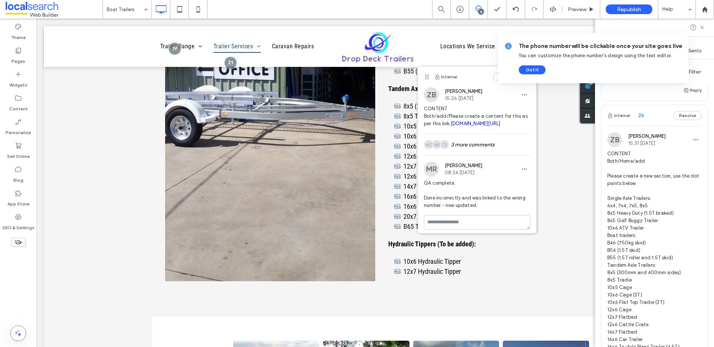
scroll to position [809, 0]
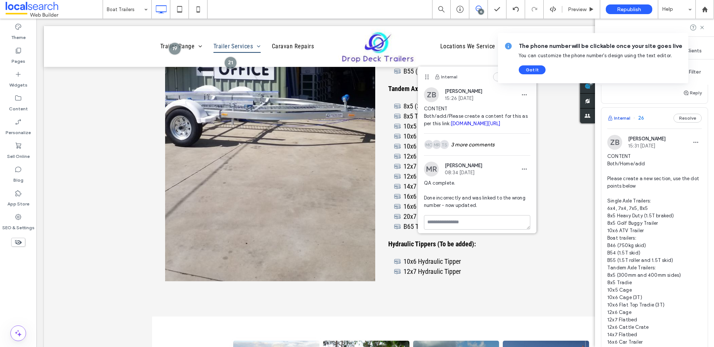
click at [624, 114] on button "Internal" at bounding box center [618, 118] width 23 height 9
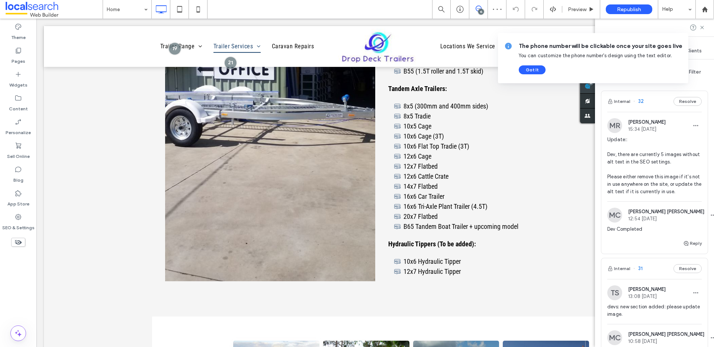
click at [595, 87] on span at bounding box center [587, 86] width 15 height 15
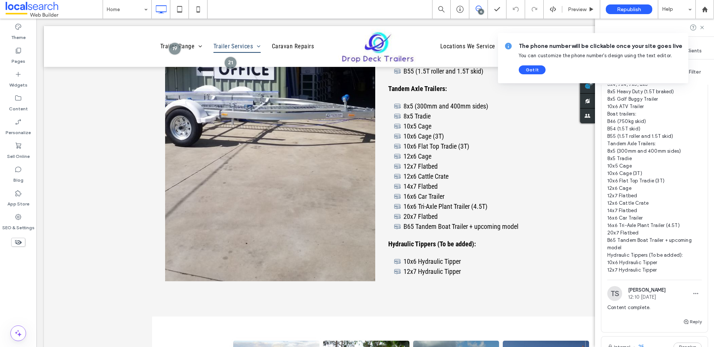
scroll to position [963, 0]
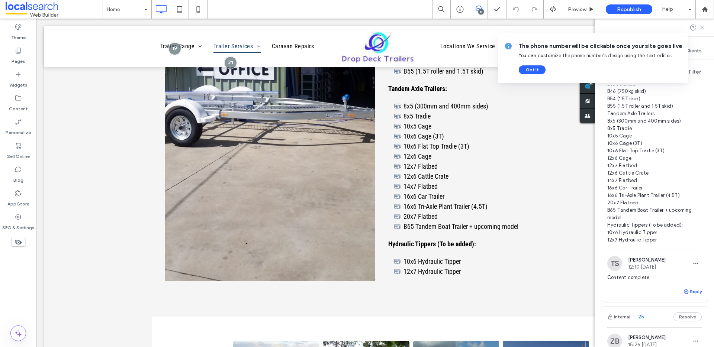
click at [687, 287] on button "Reply" at bounding box center [692, 291] width 19 height 9
click at [639, 295] on textarea at bounding box center [654, 305] width 94 height 37
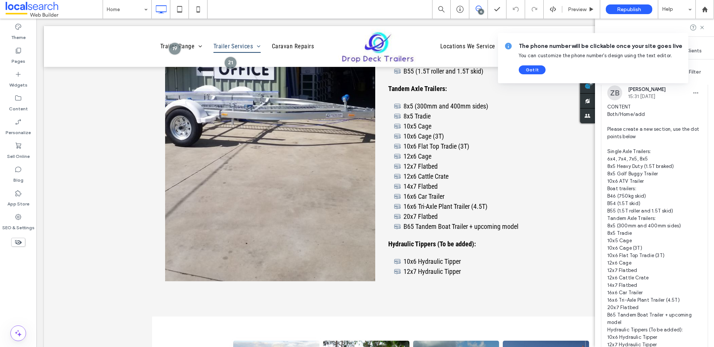
scroll to position [857, 0]
type input "**********"
type input "**"
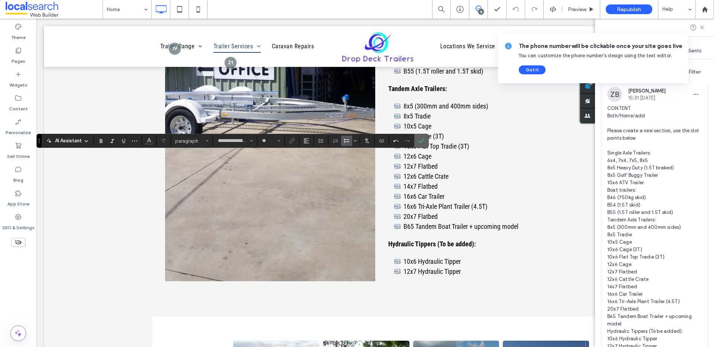
click at [421, 142] on use "Confirm" at bounding box center [422, 141] width 6 height 4
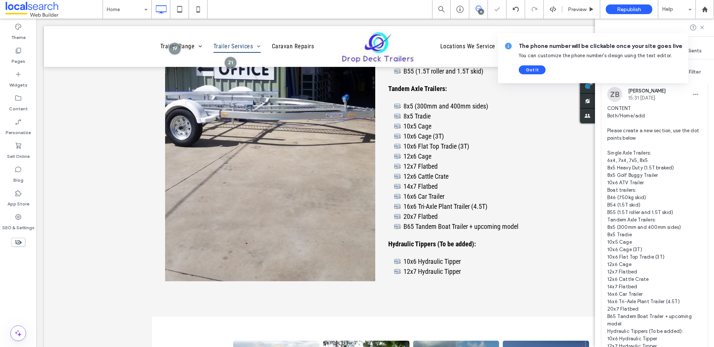
type input "**********"
type input "**"
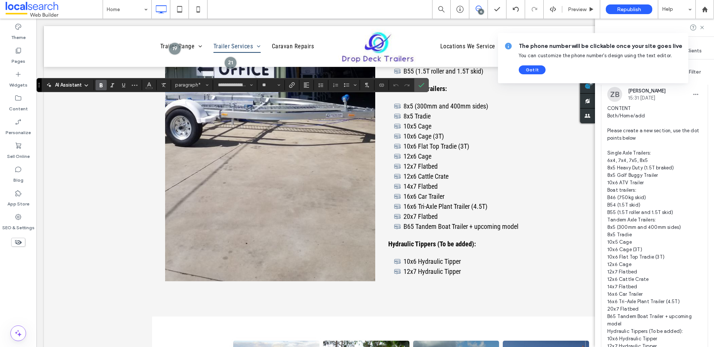
click at [103, 85] on icon "Bold" at bounding box center [101, 85] width 6 height 6
click at [101, 83] on use "Bold" at bounding box center [101, 85] width 3 height 4
click at [102, 84] on use "Bold" at bounding box center [101, 85] width 3 height 4
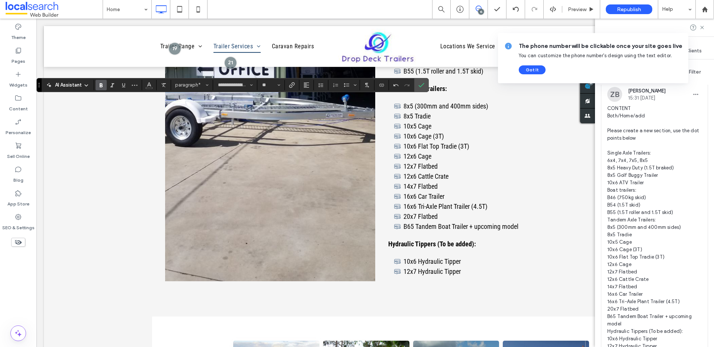
click at [100, 85] on use "Bold" at bounding box center [101, 85] width 3 height 4
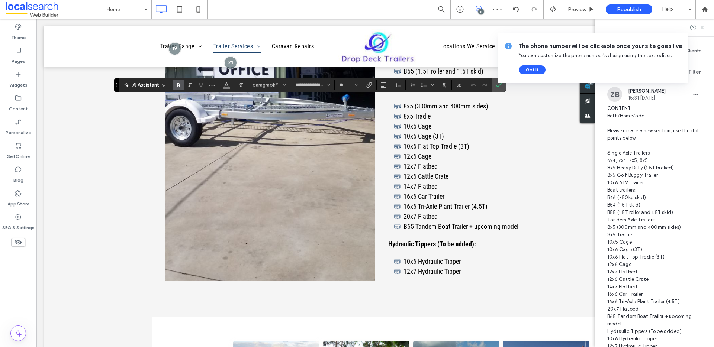
click at [180, 82] on icon "Bold" at bounding box center [179, 85] width 6 height 6
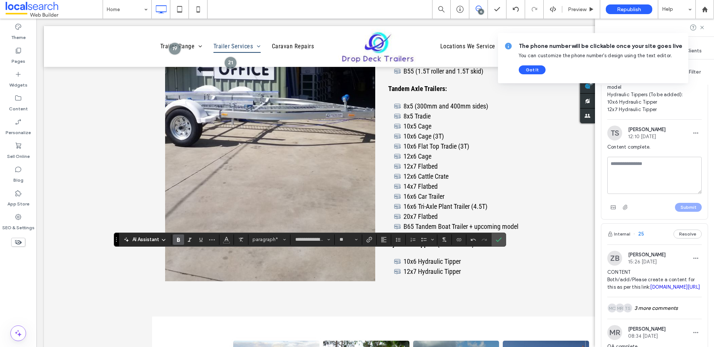
scroll to position [1070, 0]
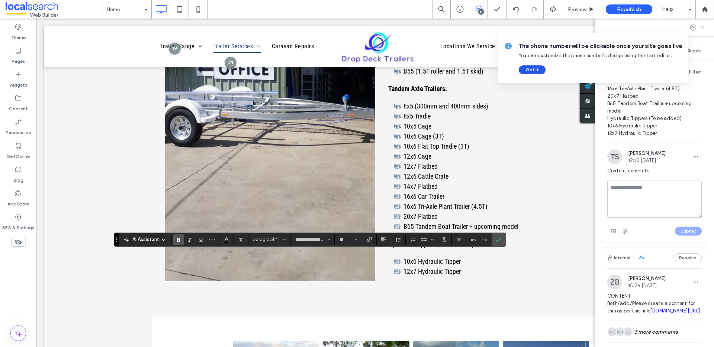
click at [534, 70] on button "Got It" at bounding box center [532, 69] width 27 height 9
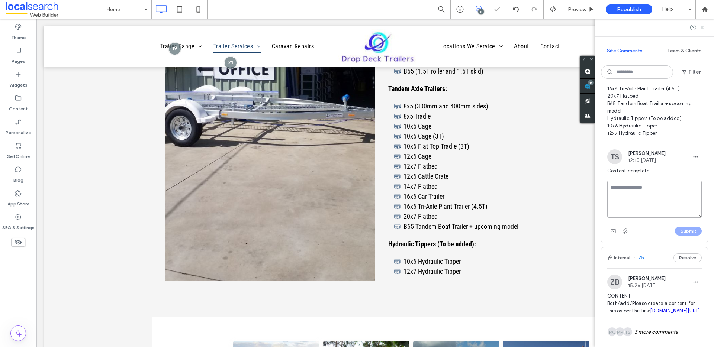
click at [644, 187] on textarea at bounding box center [654, 199] width 94 height 37
click at [646, 181] on textarea at bounding box center [654, 199] width 94 height 37
click at [660, 210] on textarea "**********" at bounding box center [651, 199] width 89 height 37
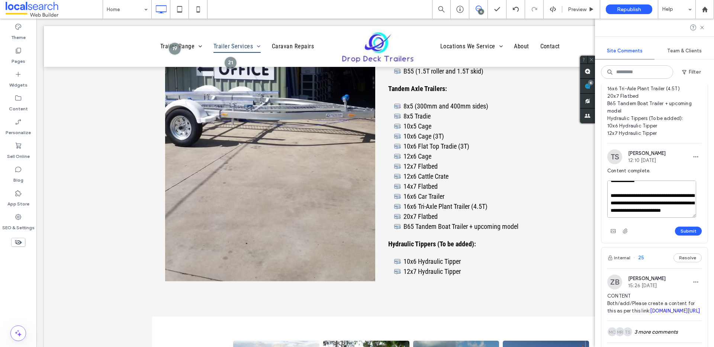
click at [632, 206] on textarea "**********" at bounding box center [651, 199] width 89 height 37
click at [663, 206] on textarea "**********" at bounding box center [651, 199] width 89 height 37
type textarea "**********"
click at [681, 227] on button "Submit" at bounding box center [688, 231] width 27 height 9
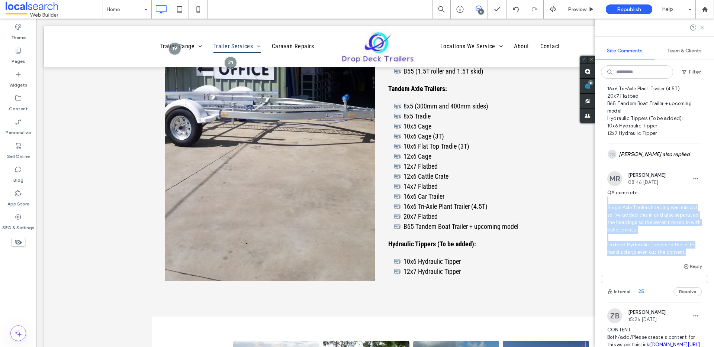
drag, startPoint x: 687, startPoint y: 243, endPoint x: 613, endPoint y: 189, distance: 91.8
click at [613, 190] on span "QA complete. Single Axle Trailers heading was missed so I've added this in and …" at bounding box center [654, 222] width 94 height 67
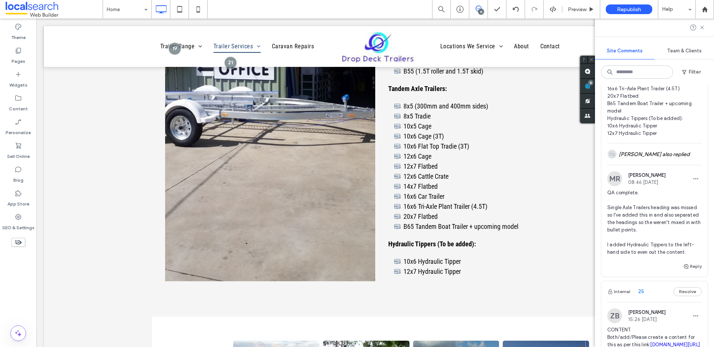
click at [611, 189] on span "QA complete. Single Axle Trailers heading was missed so I've added this in and …" at bounding box center [654, 222] width 94 height 67
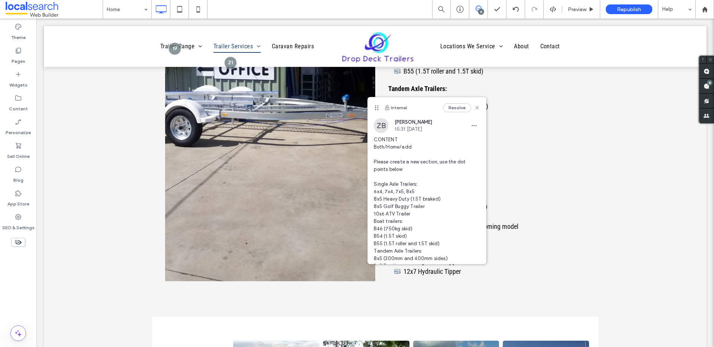
scroll to position [0, 0]
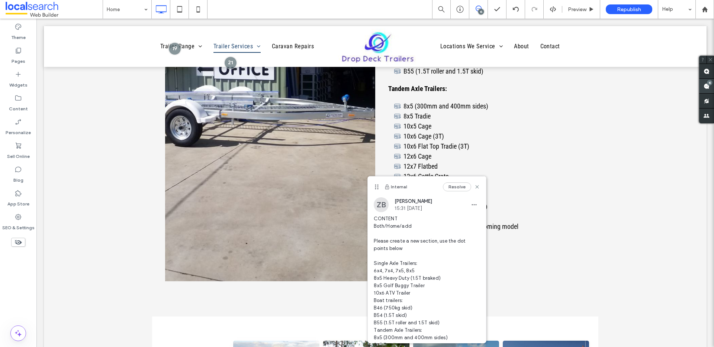
click at [707, 84] on use at bounding box center [707, 86] width 6 height 6
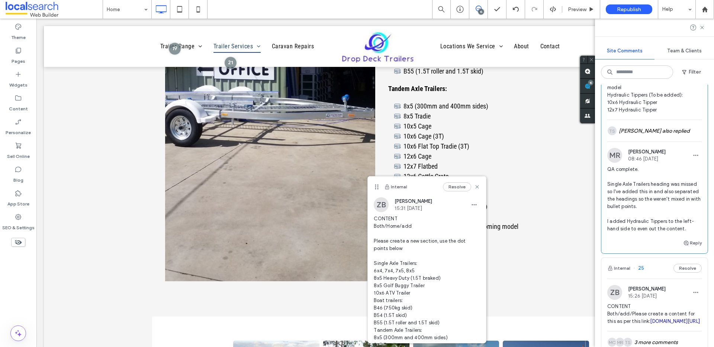
scroll to position [1092, 0]
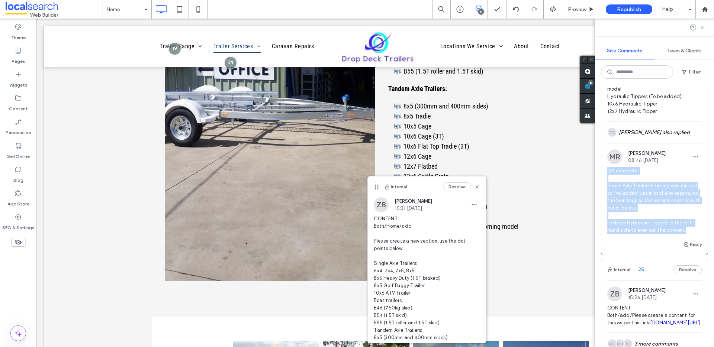
drag, startPoint x: 687, startPoint y: 224, endPoint x: 607, endPoint y: 165, distance: 100.3
click at [607, 165] on div "MR Matthew Ranford 08:46 Aug 14 2025 QA complete. Single Axle Trailers heading …" at bounding box center [654, 195] width 106 height 91
copy span "QA complete. Single Axle Trailers heading was missed so I've added this in and …"
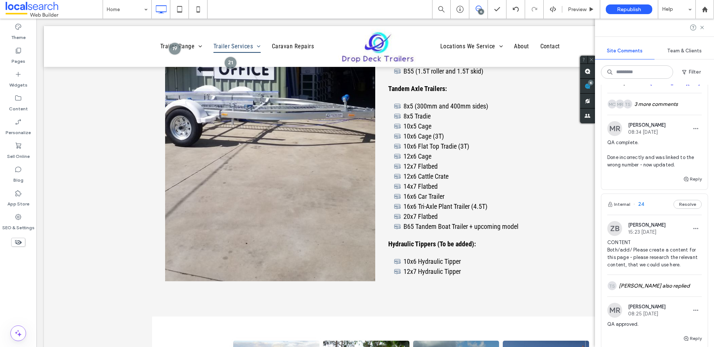
scroll to position [1428, 0]
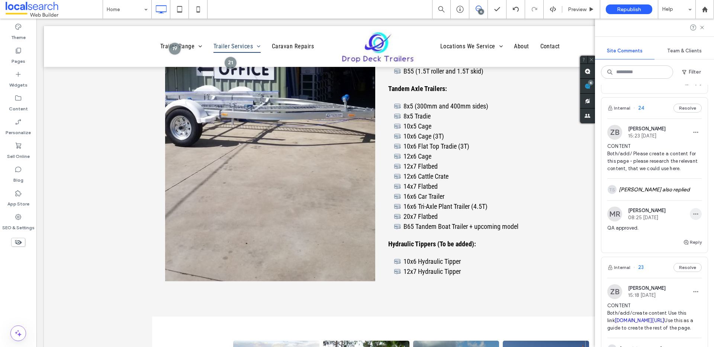
click at [694, 215] on use "button" at bounding box center [696, 214] width 5 height 1
click at [652, 240] on div "Edit" at bounding box center [663, 241] width 66 height 14
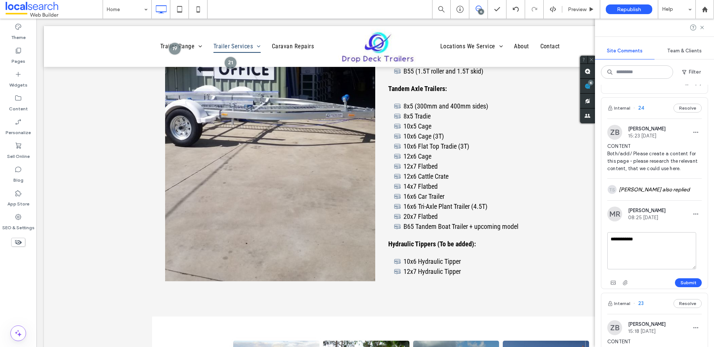
drag, startPoint x: 640, startPoint y: 247, endPoint x: 624, endPoint y: 247, distance: 16.4
click at [620, 248] on textarea "**********" at bounding box center [651, 250] width 89 height 37
type textarea "**********"
click at [680, 287] on button "Submit" at bounding box center [688, 283] width 27 height 9
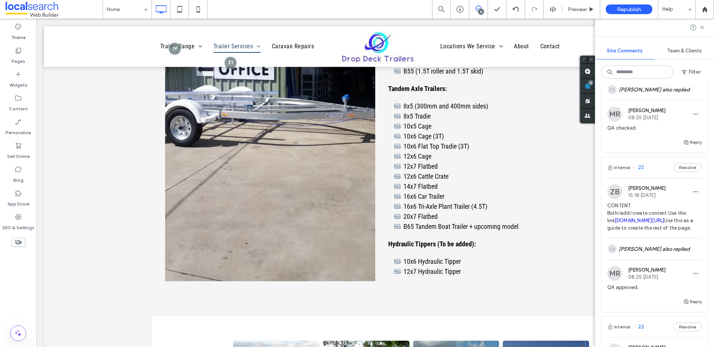
scroll to position [1528, 0]
click at [693, 279] on span "button" at bounding box center [696, 273] width 12 height 12
click at [655, 317] on div "Edit" at bounding box center [663, 315] width 66 height 14
drag, startPoint x: 639, startPoint y: 321, endPoint x: 620, endPoint y: 321, distance: 19.7
click at [619, 321] on textarea "**********" at bounding box center [651, 310] width 89 height 37
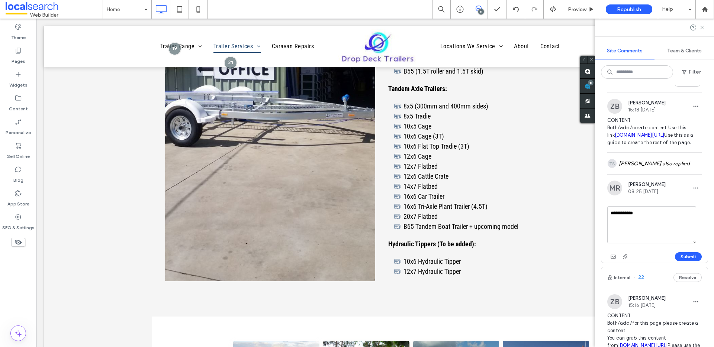
scroll to position [1674, 0]
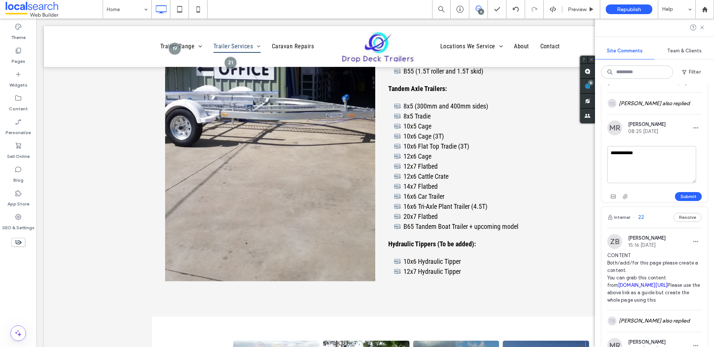
click at [643, 176] on textarea "**********" at bounding box center [651, 164] width 89 height 37
type textarea "**********"
click at [684, 201] on button "Submit" at bounding box center [688, 196] width 27 height 9
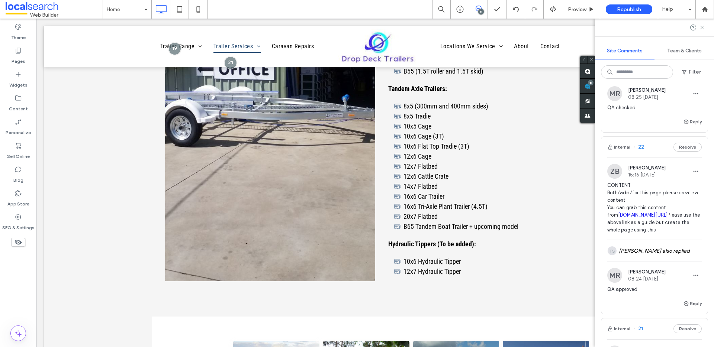
scroll to position [1777, 0]
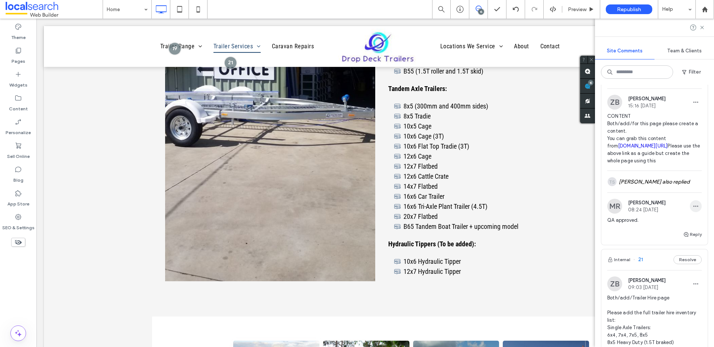
click at [693, 209] on icon "button" at bounding box center [696, 206] width 6 height 6
click at [670, 260] on div "Edit" at bounding box center [663, 263] width 66 height 14
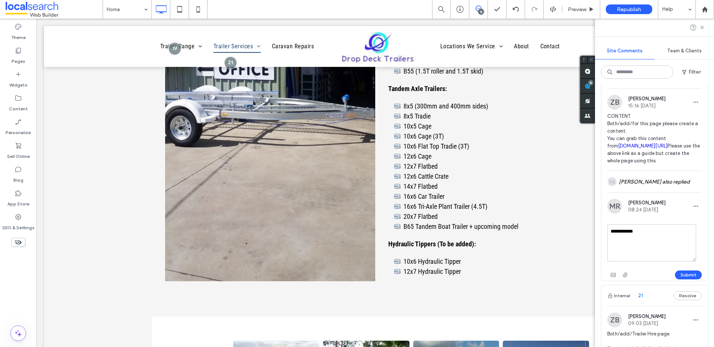
click at [649, 262] on textarea "**********" at bounding box center [651, 243] width 89 height 37
type textarea "**********"
click at [681, 280] on button "Submit" at bounding box center [688, 275] width 27 height 9
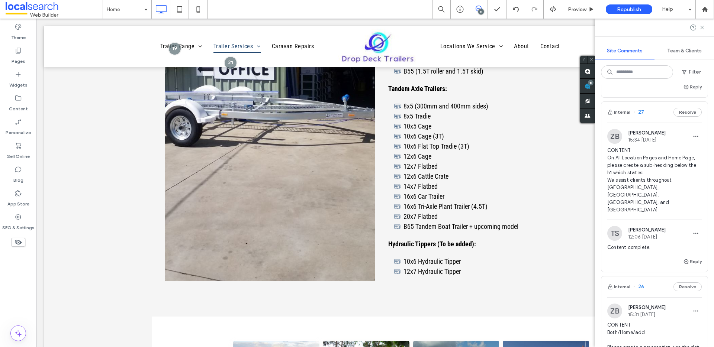
scroll to position [598, 0]
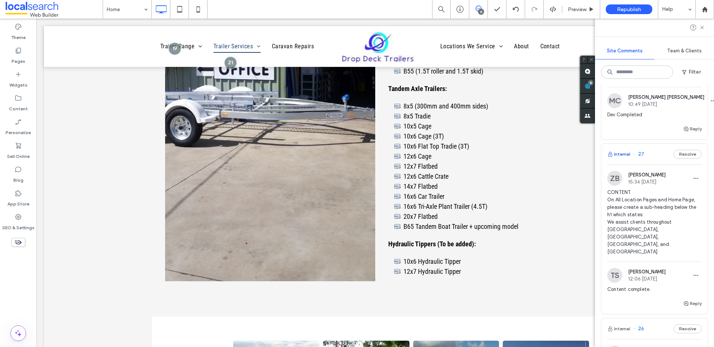
click at [625, 159] on button "Internal" at bounding box center [618, 154] width 23 height 9
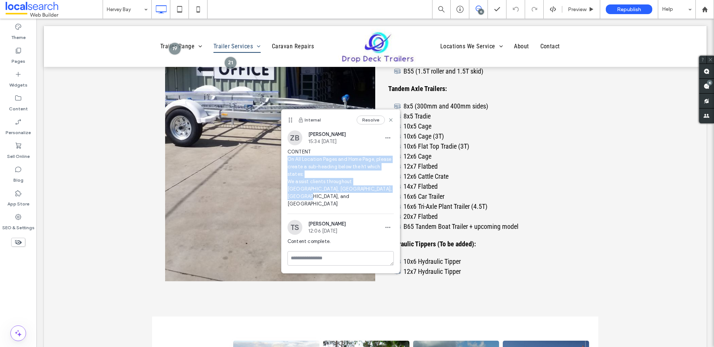
drag, startPoint x: 377, startPoint y: 189, endPoint x: 287, endPoint y: 160, distance: 94.4
click at [287, 160] on span "CONTENT On All Location Pages and Home Page, please create a sub-heading below …" at bounding box center [340, 178] width 106 height 60
copy span "On All Location Pages and Home Page, please create a sub-heading below the h1 w…"
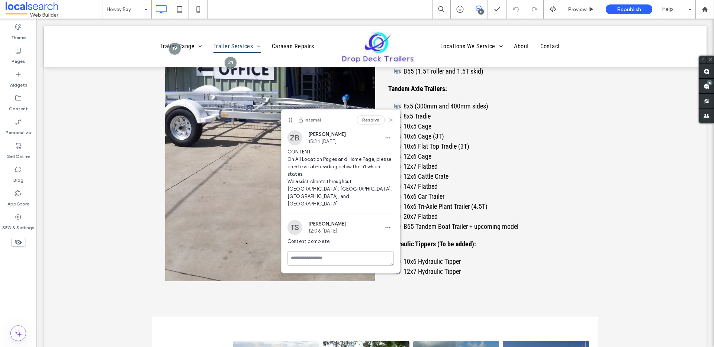
click at [391, 120] on use at bounding box center [390, 120] width 3 height 3
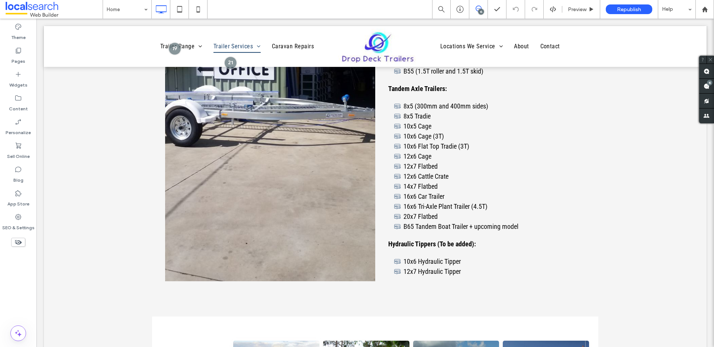
click at [16, 275] on div "Theme Pages Widgets Content Personalize Sell Online Blog App Store SEO & Settin…" at bounding box center [18, 183] width 36 height 329
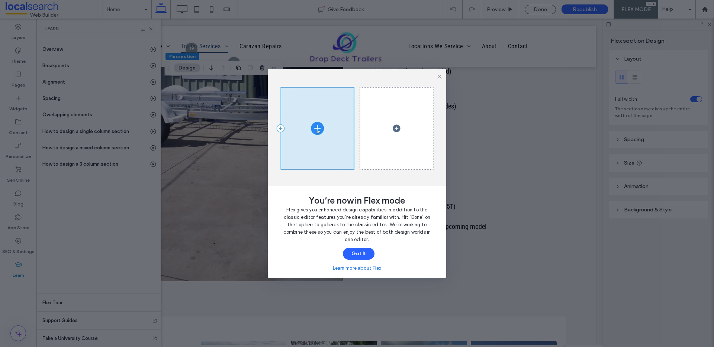
scroll to position [0, 39]
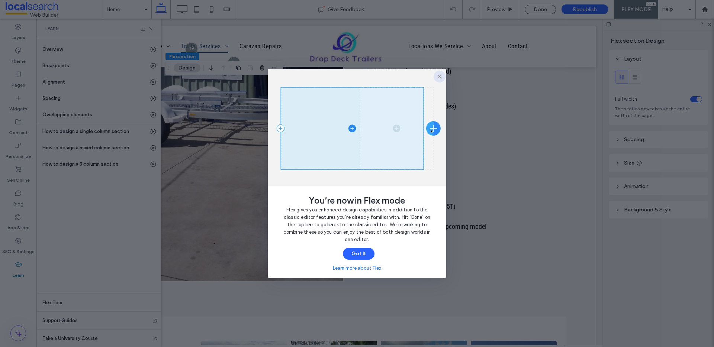
click at [440, 76] on use "button" at bounding box center [440, 77] width 4 height 4
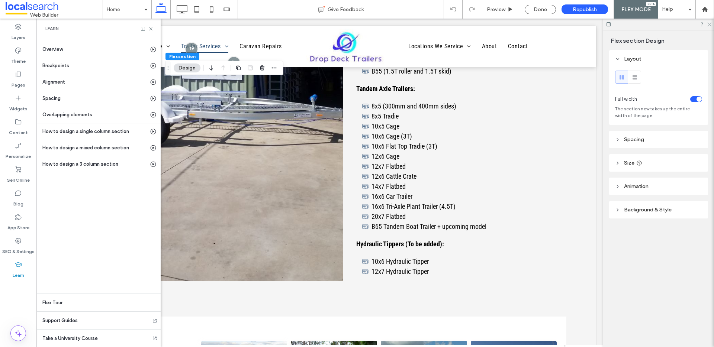
click at [710, 25] on icon at bounding box center [709, 24] width 5 height 5
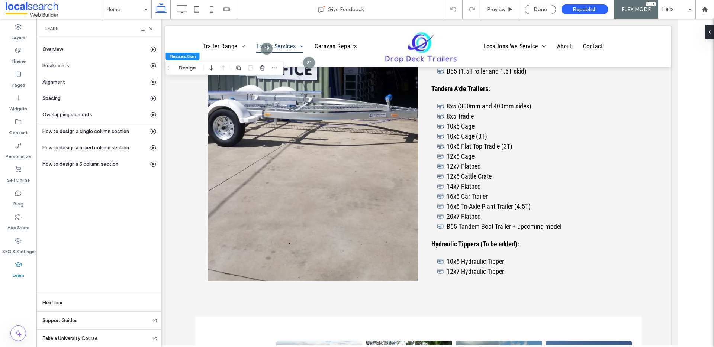
scroll to position [0, 0]
click at [151, 28] on icon at bounding box center [151, 29] width 6 height 6
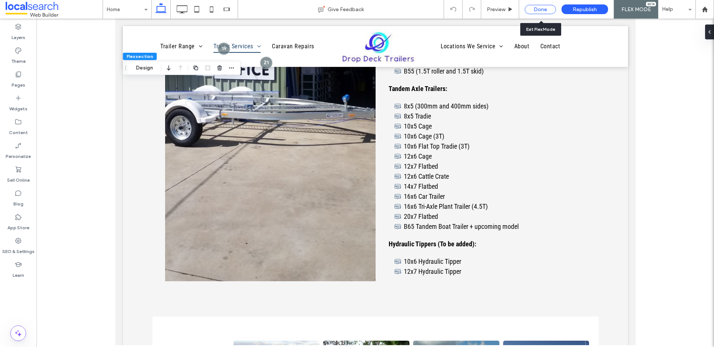
click at [543, 11] on div "Done" at bounding box center [540, 9] width 31 height 9
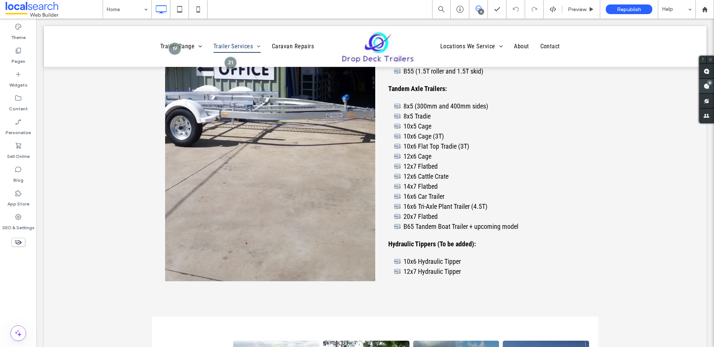
click at [703, 80] on span at bounding box center [706, 86] width 15 height 15
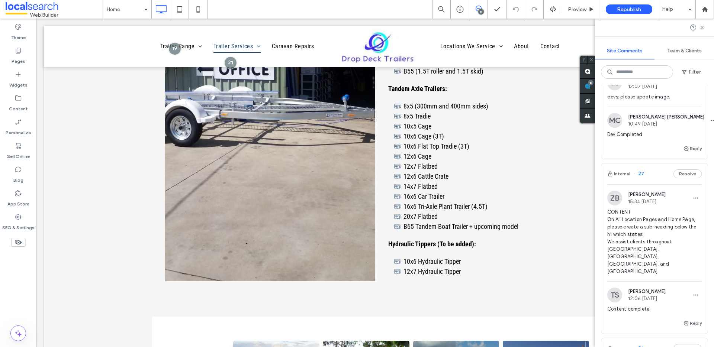
scroll to position [580, 0]
click at [110, 4] on input at bounding box center [125, 9] width 37 height 19
click at [120, 7] on input at bounding box center [125, 9] width 37 height 19
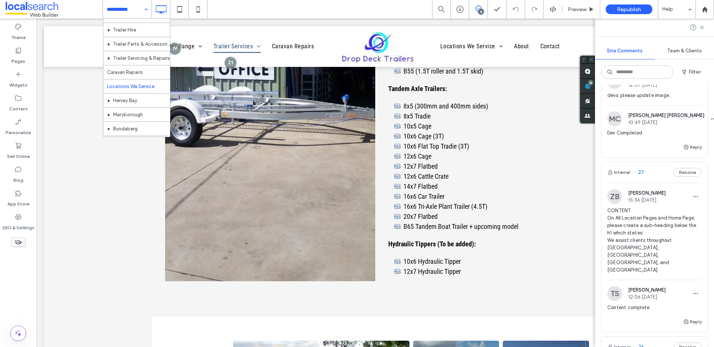
scroll to position [123, 0]
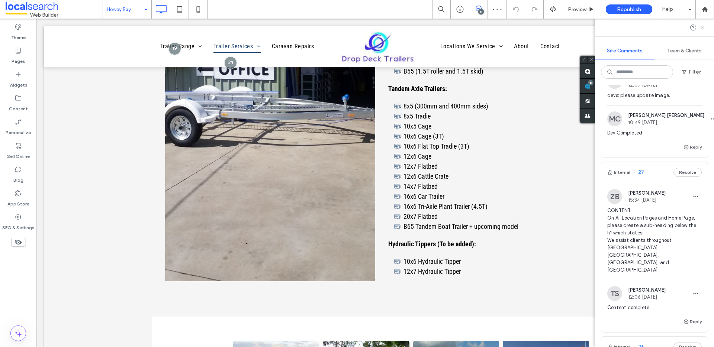
click at [121, 12] on input at bounding box center [125, 9] width 37 height 19
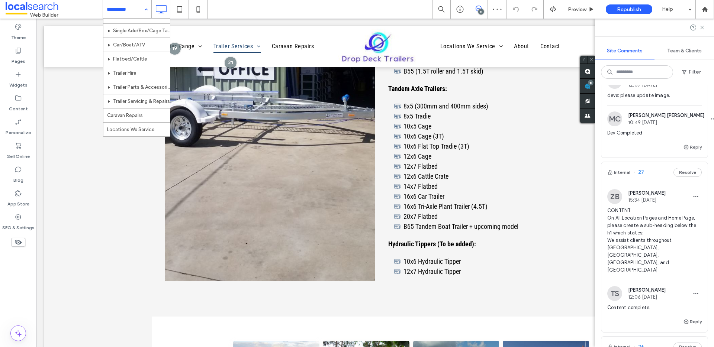
scroll to position [135, 0]
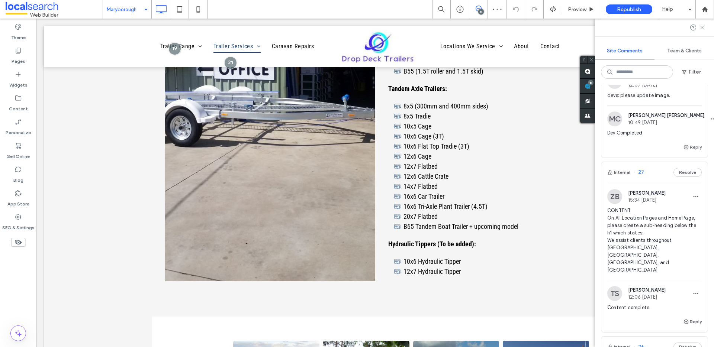
click at [126, 12] on input at bounding box center [125, 9] width 37 height 19
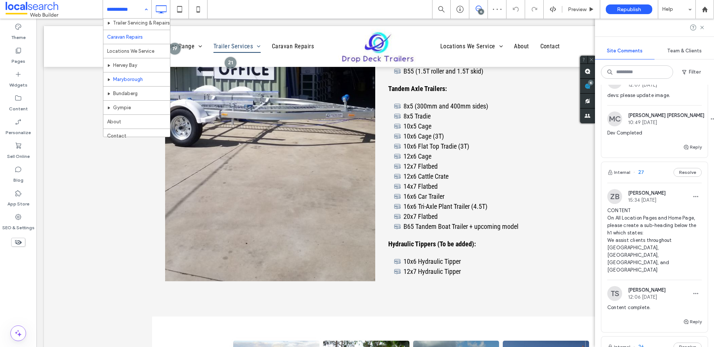
scroll to position [149, 0]
click at [125, 14] on input at bounding box center [125, 9] width 37 height 19
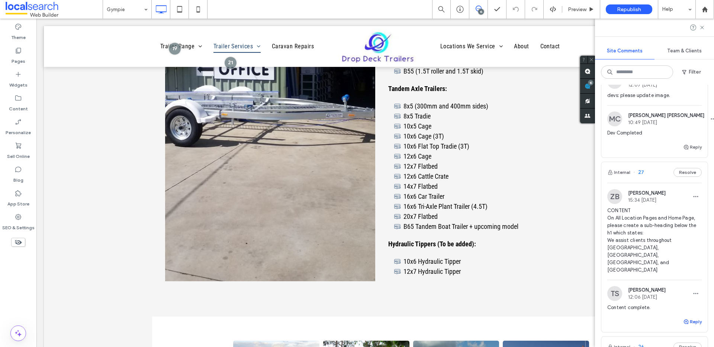
click at [687, 318] on button "Reply" at bounding box center [692, 322] width 19 height 9
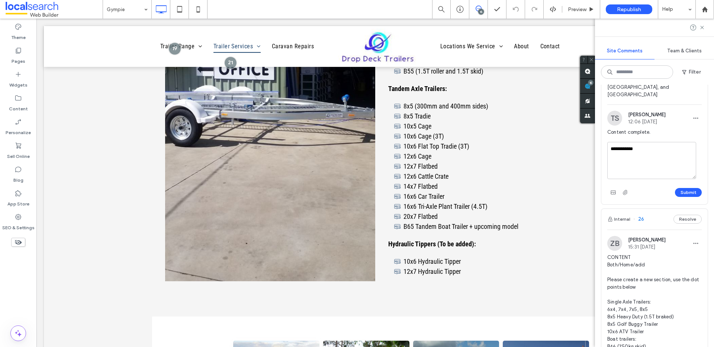
scroll to position [756, 0]
type textarea "**********"
click at [681, 188] on button "Submit" at bounding box center [688, 192] width 27 height 9
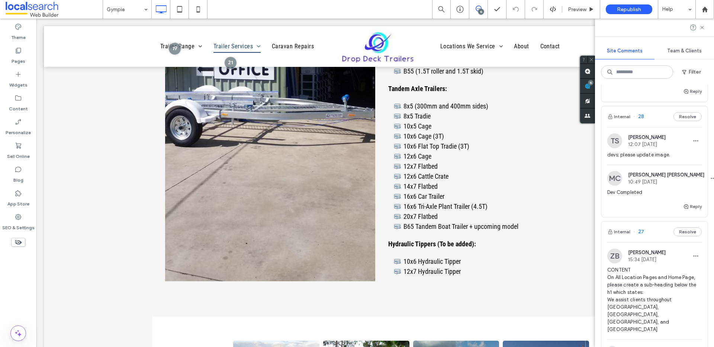
scroll to position [520, 0]
click at [626, 122] on button "Internal" at bounding box center [618, 117] width 23 height 9
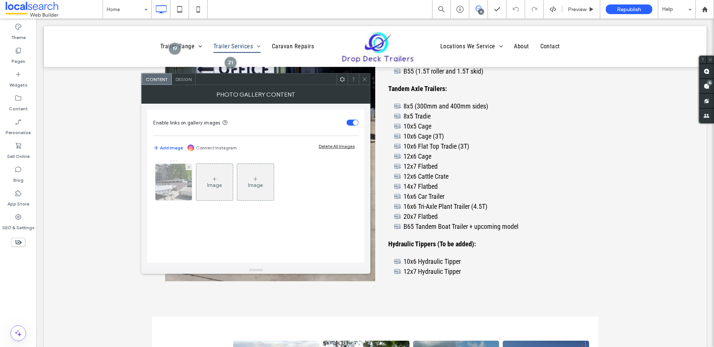
click at [167, 190] on img at bounding box center [173, 182] width 55 height 36
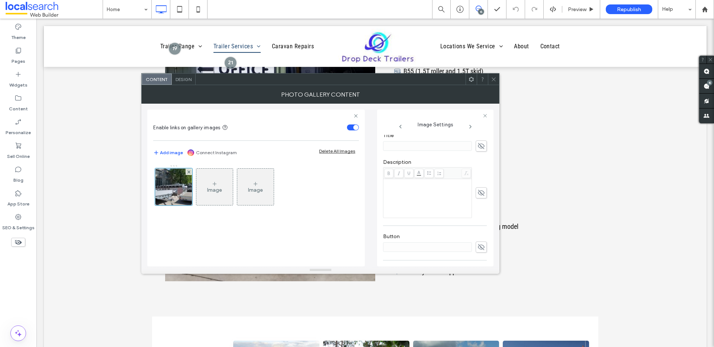
scroll to position [220, 0]
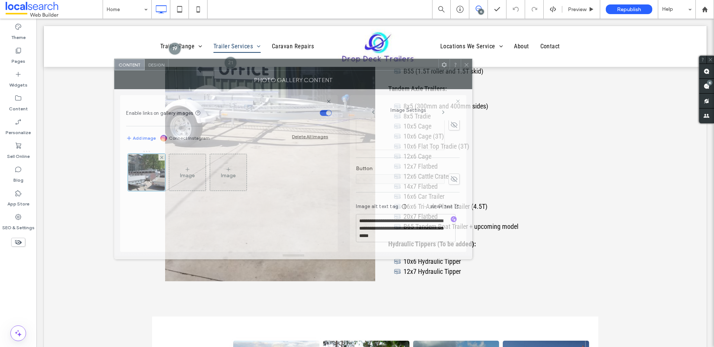
drag, startPoint x: 390, startPoint y: 82, endPoint x: 376, endPoint y: 67, distance: 20.3
click at [376, 67] on div at bounding box center [303, 64] width 270 height 11
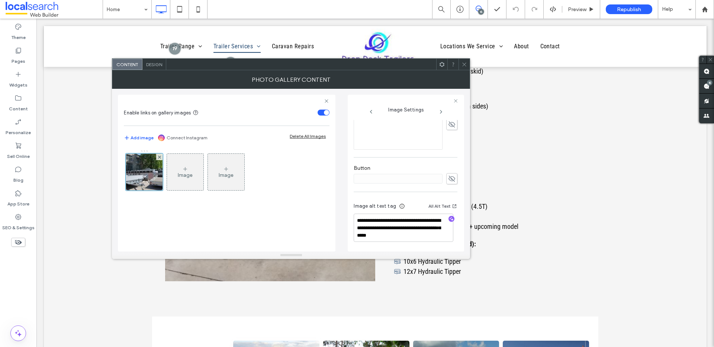
click at [464, 66] on icon at bounding box center [465, 65] width 6 height 6
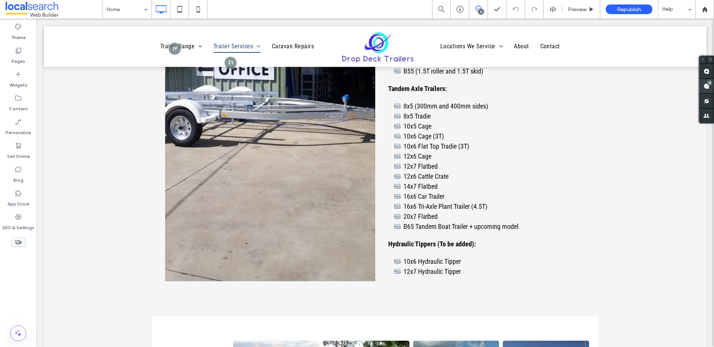
click at [710, 83] on div "15" at bounding box center [710, 83] width 6 height 6
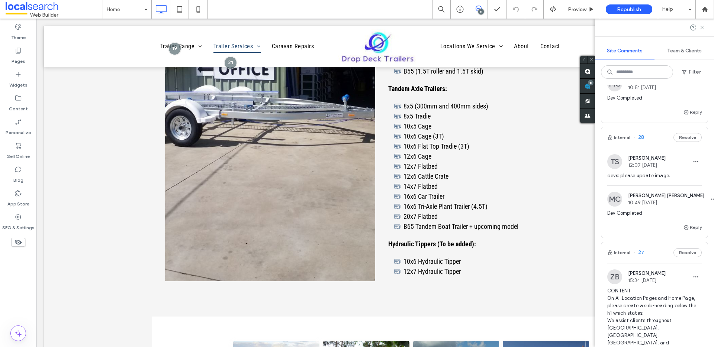
scroll to position [506, 0]
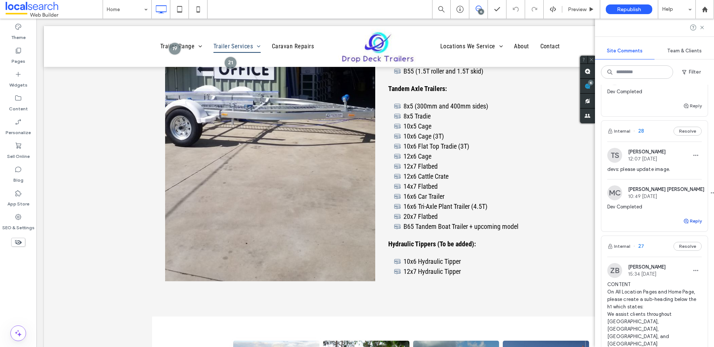
click at [684, 225] on span "button" at bounding box center [686, 221] width 7 height 8
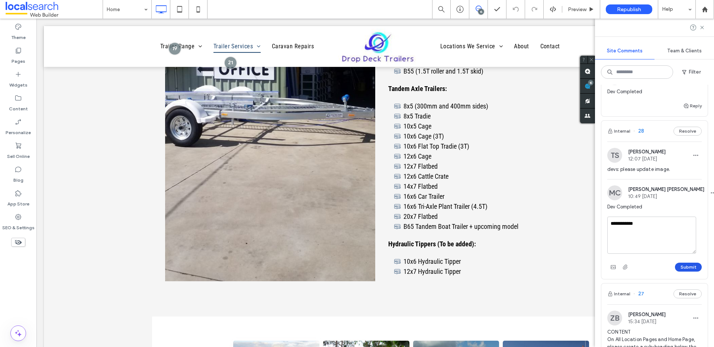
type textarea "**********"
click at [688, 272] on button "Submit" at bounding box center [688, 267] width 27 height 9
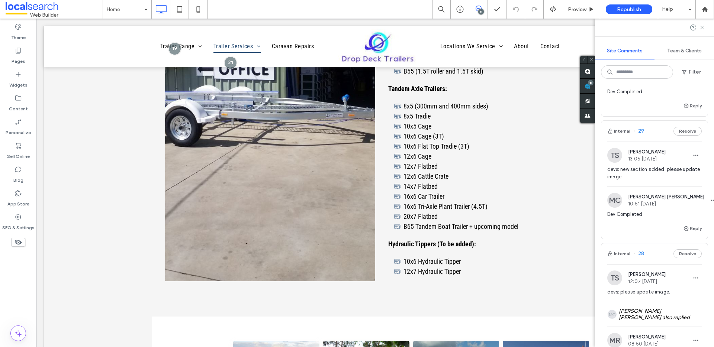
scroll to position [383, 0]
click at [625, 136] on button "Internal" at bounding box center [618, 131] width 23 height 9
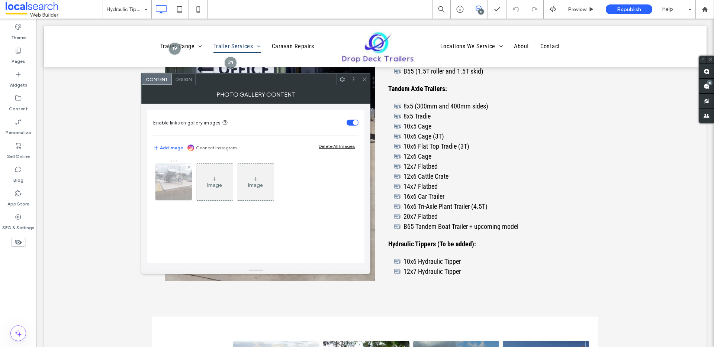
click at [179, 187] on img at bounding box center [174, 182] width 49 height 36
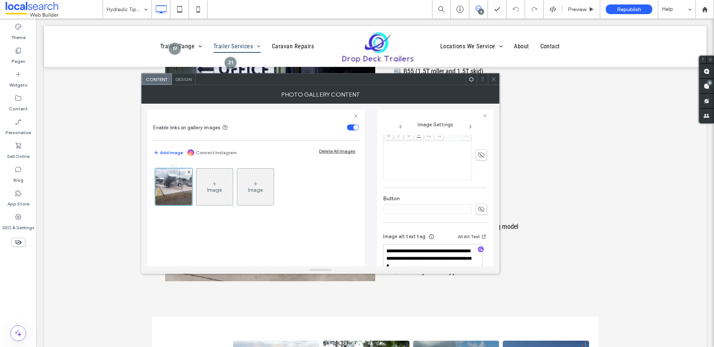
scroll to position [220, 0]
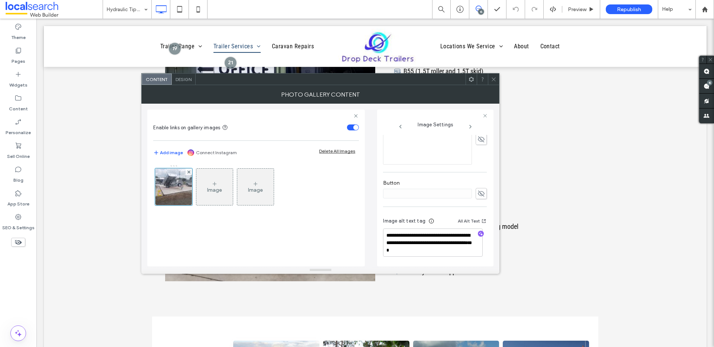
click at [495, 80] on icon at bounding box center [494, 80] width 6 height 6
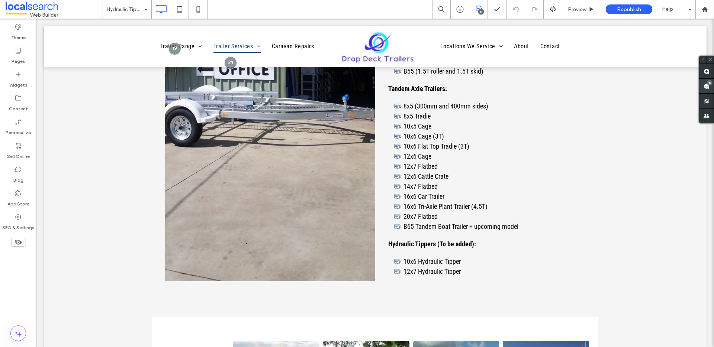
click at [705, 84] on use at bounding box center [707, 86] width 6 height 6
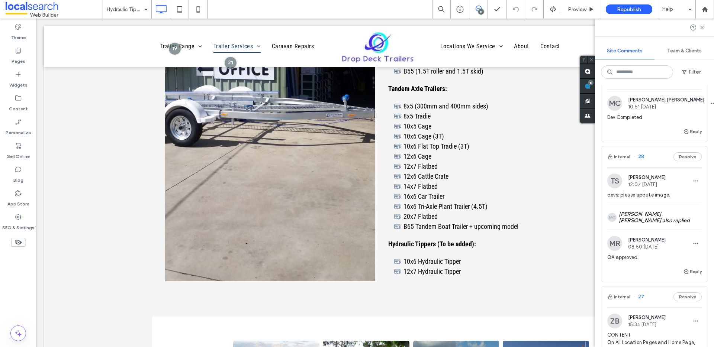
scroll to position [405, 0]
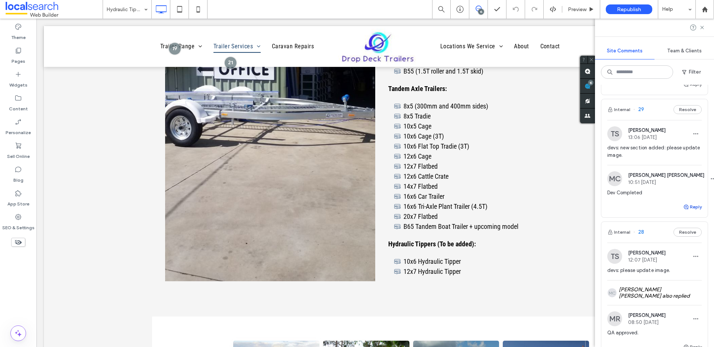
click at [689, 212] on button "Reply" at bounding box center [692, 207] width 19 height 9
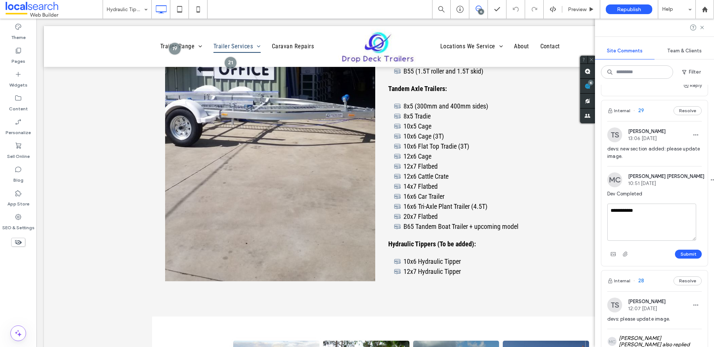
scroll to position [403, 0]
type textarea "**********"
drag, startPoint x: 674, startPoint y: 265, endPoint x: 675, endPoint y: 261, distance: 3.8
click at [675, 259] on button "Submit" at bounding box center [688, 254] width 27 height 9
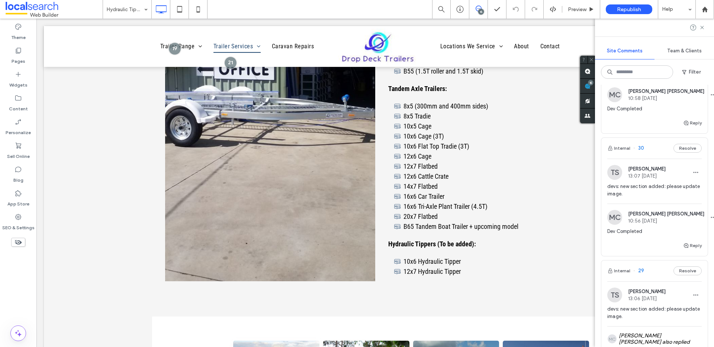
scroll to position [245, 0]
click at [621, 151] on button "Internal" at bounding box center [618, 146] width 23 height 9
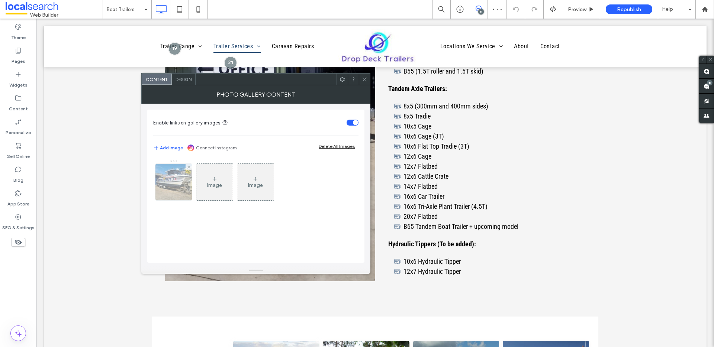
click at [179, 184] on img at bounding box center [174, 182] width 49 height 36
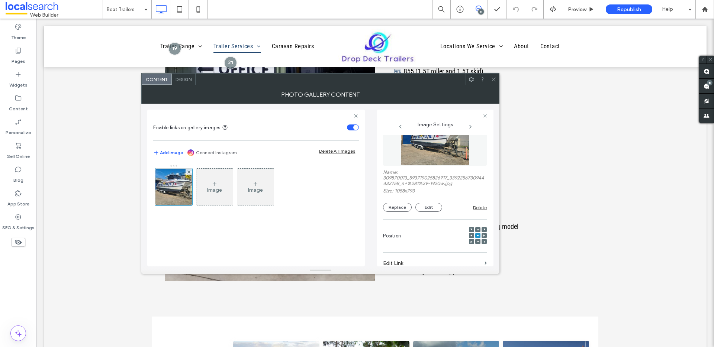
scroll to position [117, 0]
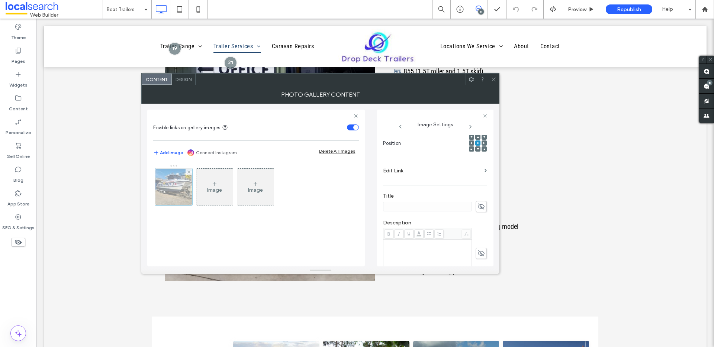
click at [173, 185] on div at bounding box center [173, 186] width 37 height 37
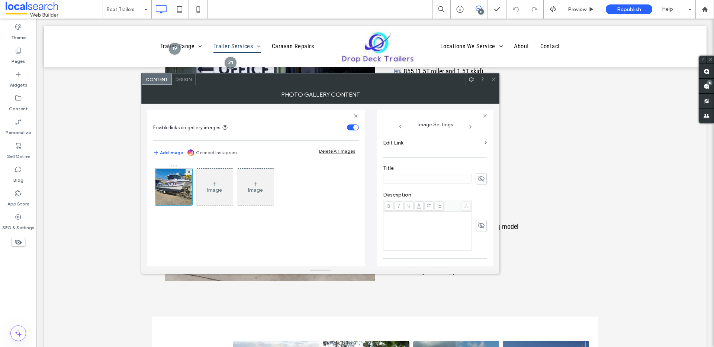
scroll to position [224, 0]
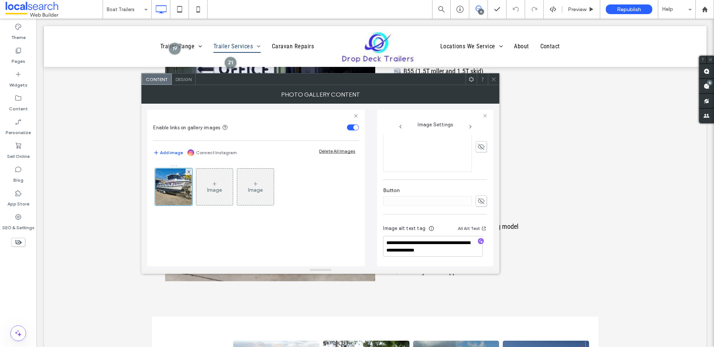
click at [495, 81] on icon at bounding box center [494, 80] width 6 height 6
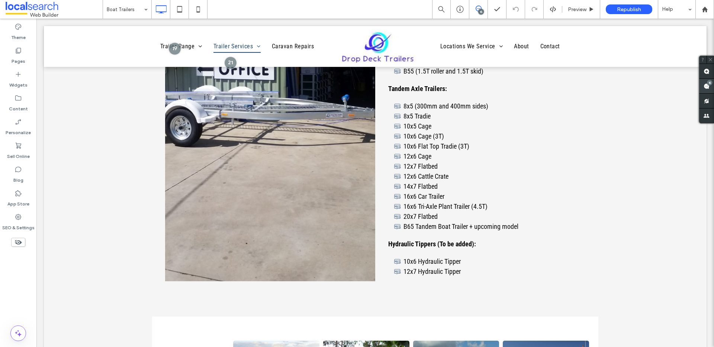
click at [710, 85] on div "15" at bounding box center [710, 83] width 6 height 6
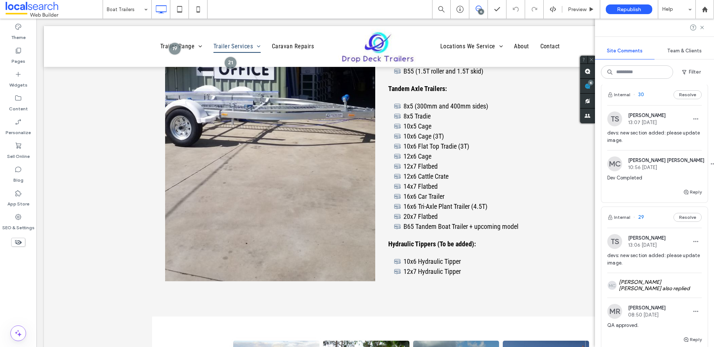
scroll to position [293, 0]
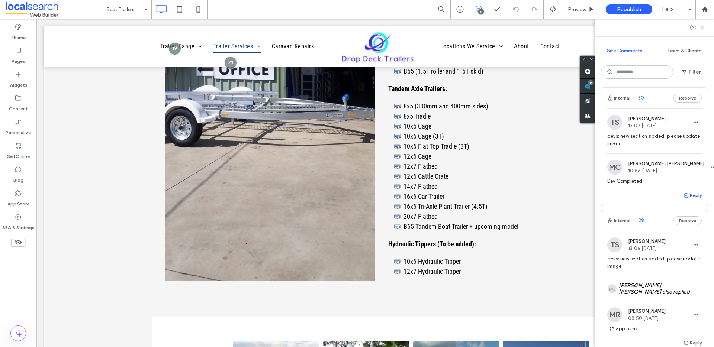
click at [692, 200] on button "Reply" at bounding box center [692, 195] width 19 height 9
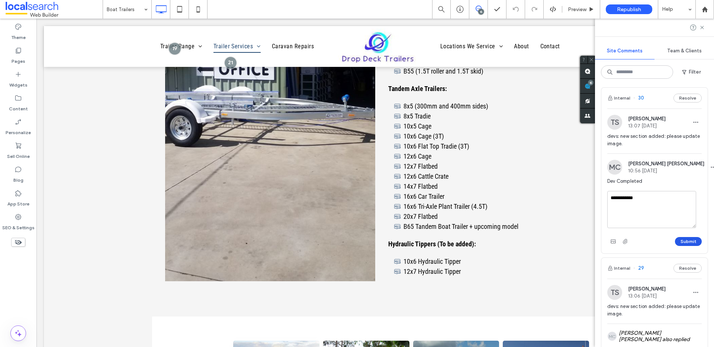
type textarea "**********"
click at [683, 246] on button "Submit" at bounding box center [688, 241] width 27 height 9
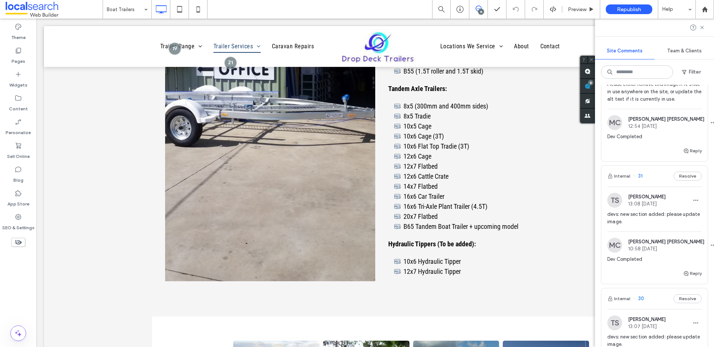
scroll to position [21, 0]
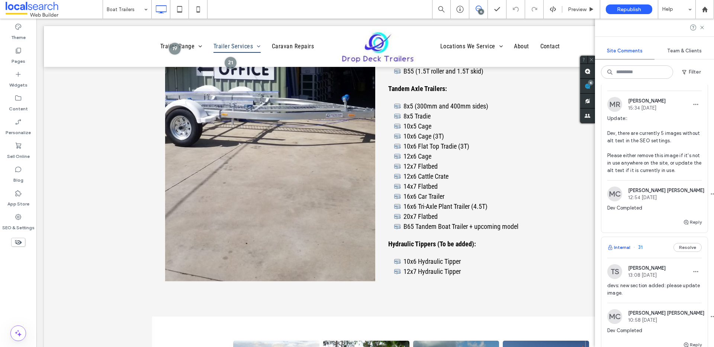
click at [625, 252] on button "Internal" at bounding box center [618, 247] width 23 height 9
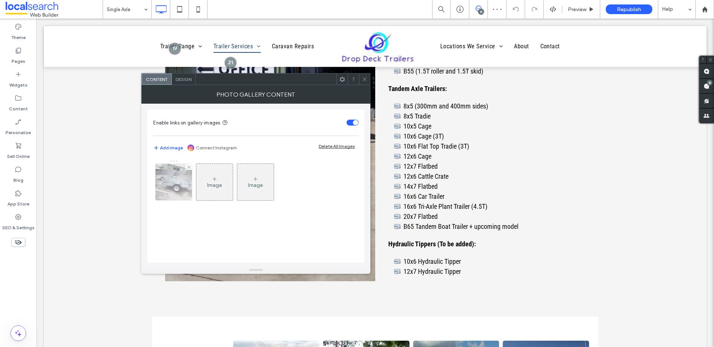
click at [173, 184] on img at bounding box center [174, 182] width 49 height 36
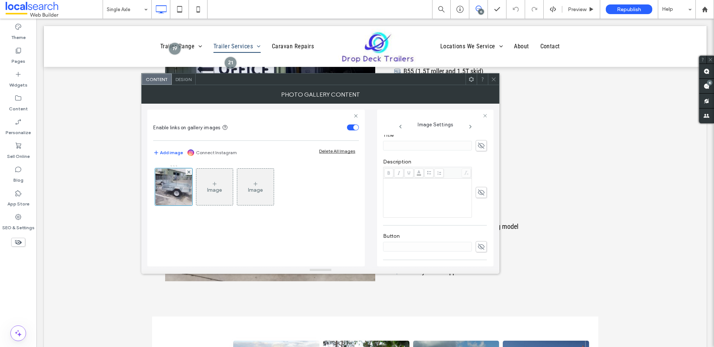
scroll to position [220, 0]
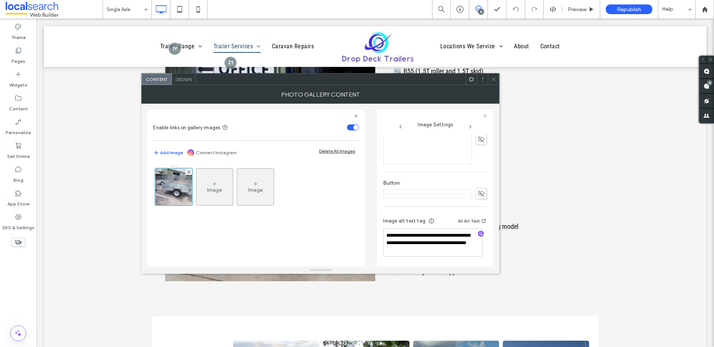
click at [491, 79] on icon at bounding box center [494, 80] width 6 height 6
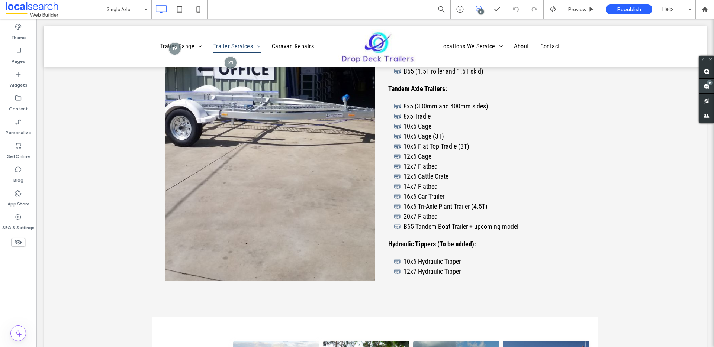
click at [705, 81] on span at bounding box center [706, 86] width 15 height 15
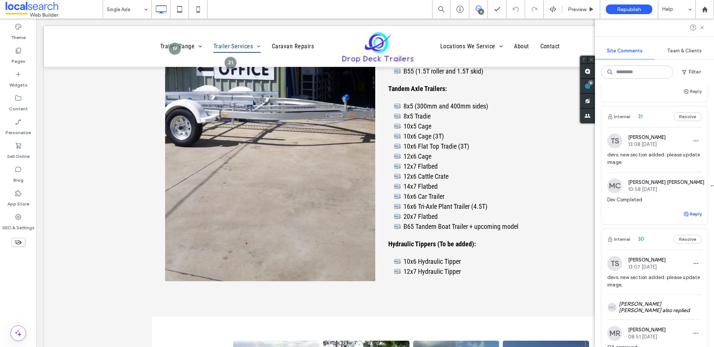
scroll to position [151, 0]
click at [690, 220] on button "Reply" at bounding box center [692, 215] width 19 height 9
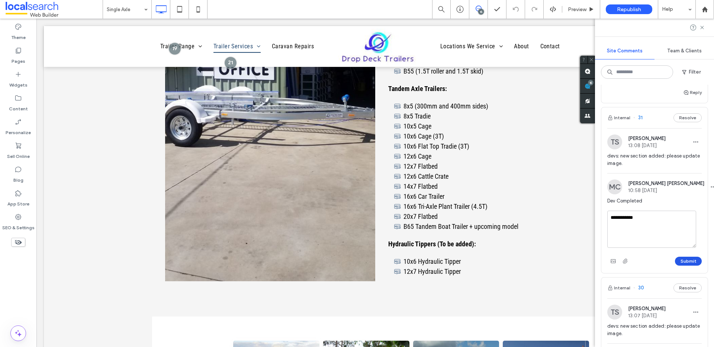
type textarea "**********"
click at [681, 266] on button "Submit" at bounding box center [688, 261] width 27 height 9
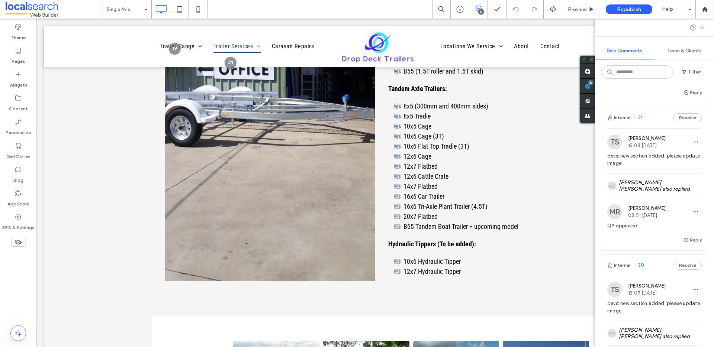
scroll to position [0, 0]
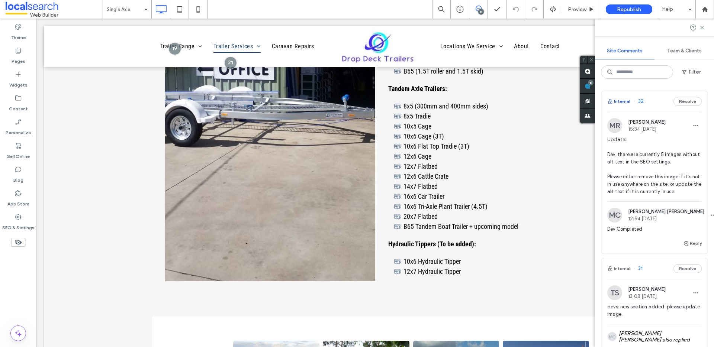
click at [623, 101] on button "Internal" at bounding box center [618, 101] width 23 height 9
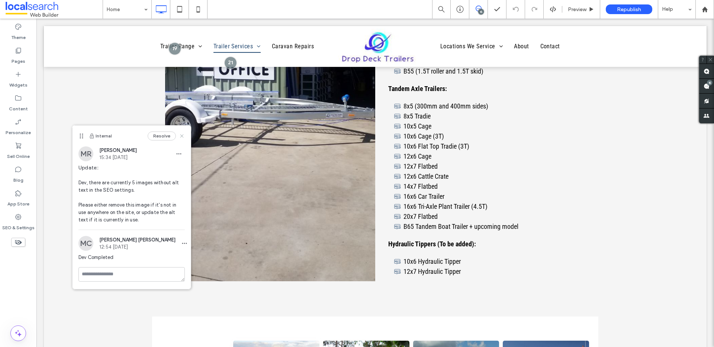
click at [182, 136] on use at bounding box center [181, 135] width 3 height 3
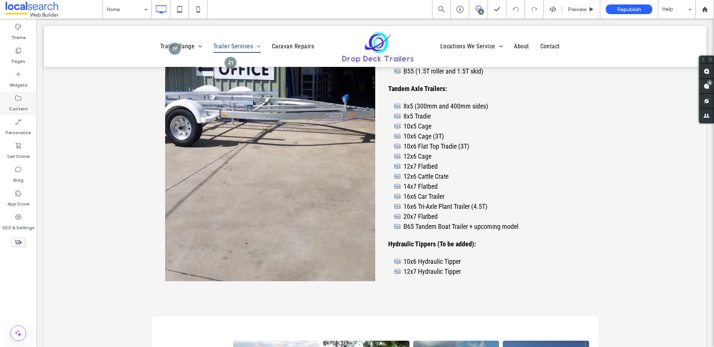
click at [12, 99] on div "Content" at bounding box center [18, 103] width 36 height 24
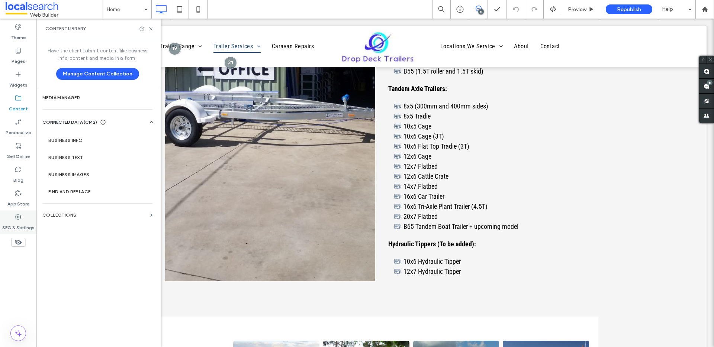
click at [17, 221] on label "SEO & Settings" at bounding box center [18, 226] width 32 height 10
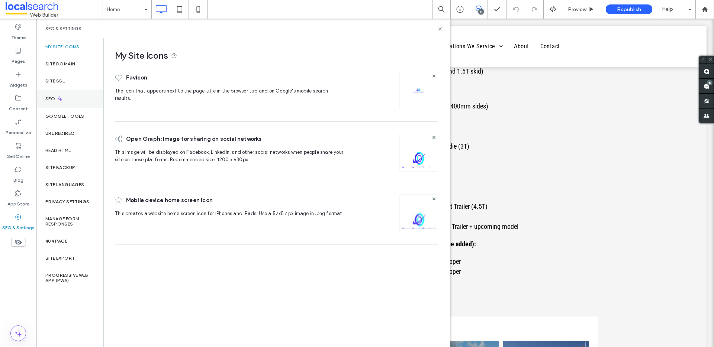
click at [60, 96] on icon at bounding box center [60, 99] width 6 height 6
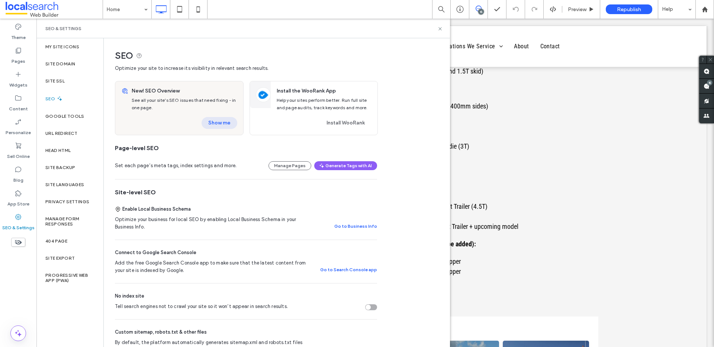
click at [221, 126] on button "Show me" at bounding box center [220, 123] width 36 height 12
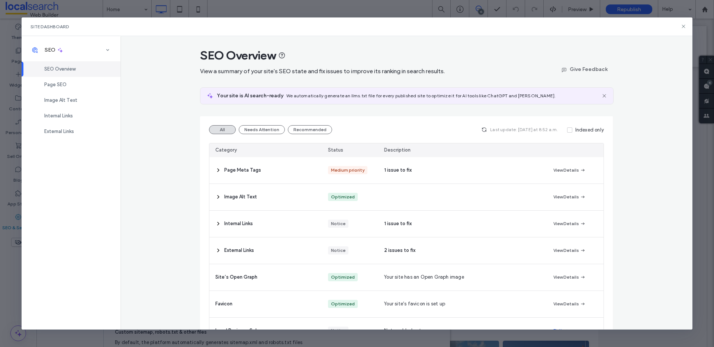
click at [234, 170] on span "Page Meta Tags" at bounding box center [242, 170] width 37 height 7
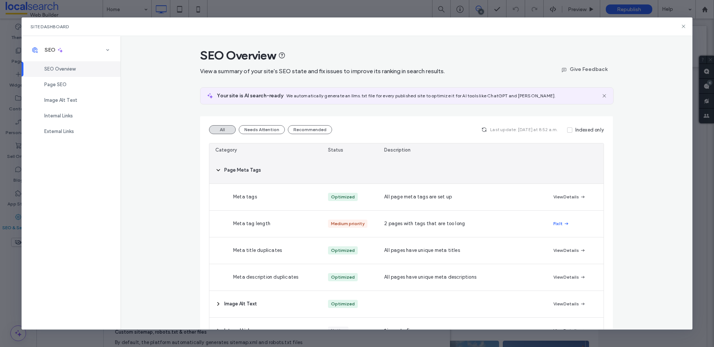
click at [234, 170] on span "Page Meta Tags" at bounding box center [242, 170] width 37 height 7
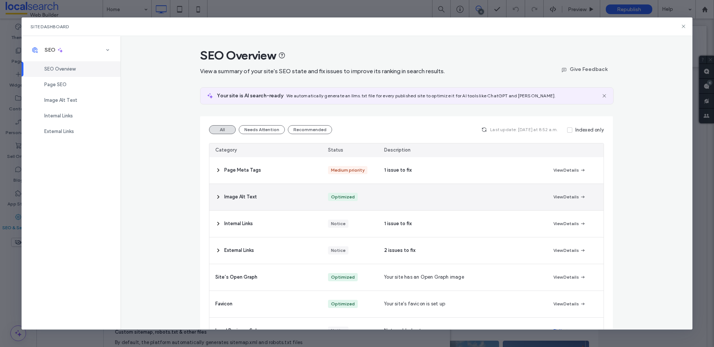
click at [241, 203] on div "Image Alt Text" at bounding box center [265, 197] width 113 height 26
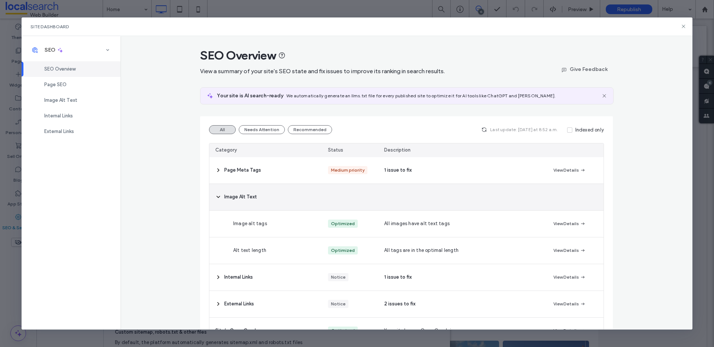
click at [241, 203] on div "Image Alt Text" at bounding box center [265, 197] width 113 height 26
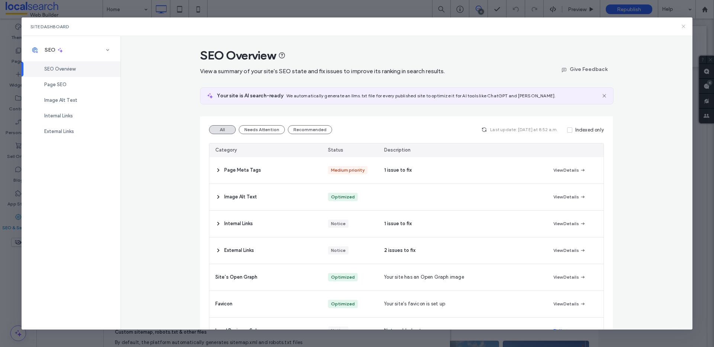
click at [682, 24] on icon at bounding box center [684, 26] width 6 height 6
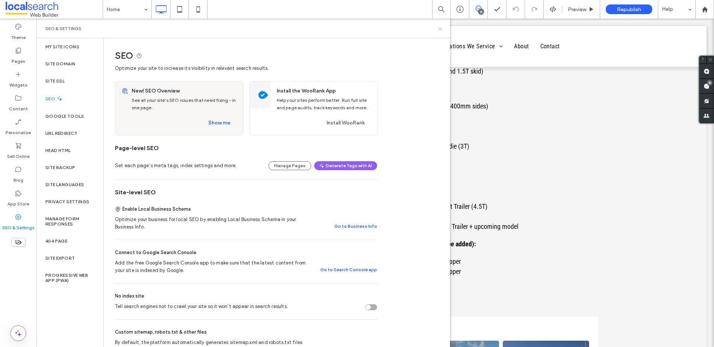
click at [441, 27] on icon at bounding box center [440, 29] width 6 height 6
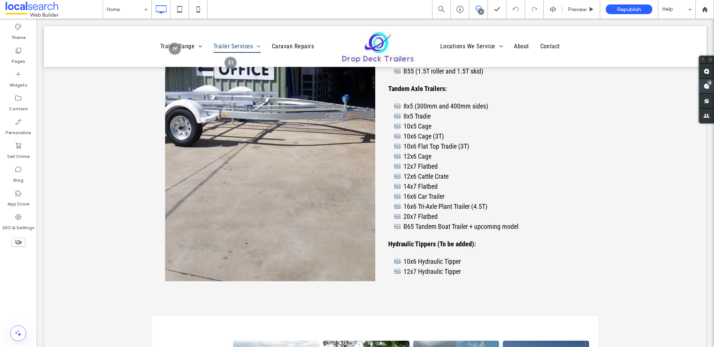
click at [710, 84] on div "15" at bounding box center [710, 83] width 6 height 6
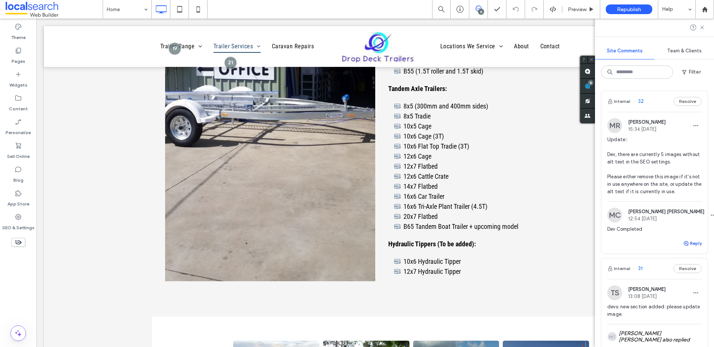
click at [693, 248] on button "Reply" at bounding box center [692, 243] width 19 height 9
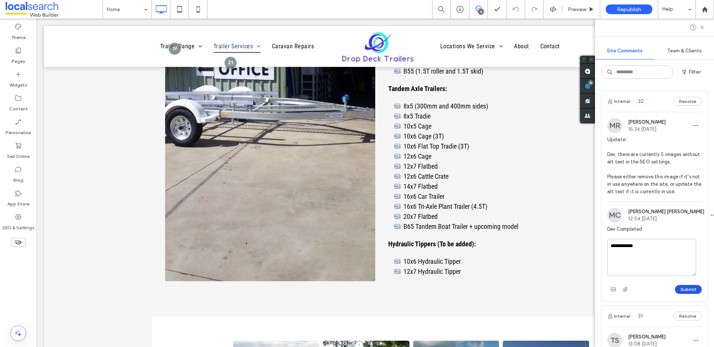
type textarea "**********"
click at [686, 294] on button "Submit" at bounding box center [688, 289] width 27 height 9
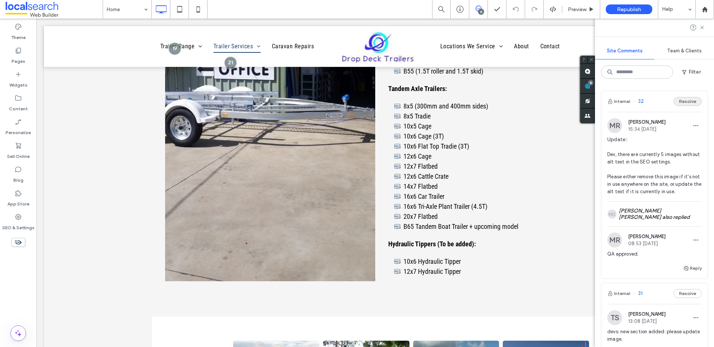
click at [679, 101] on button "Resolve" at bounding box center [688, 101] width 28 height 9
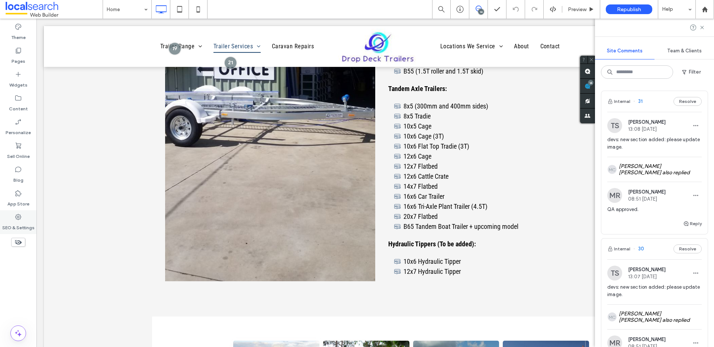
click at [25, 222] on label "SEO & Settings" at bounding box center [18, 226] width 32 height 10
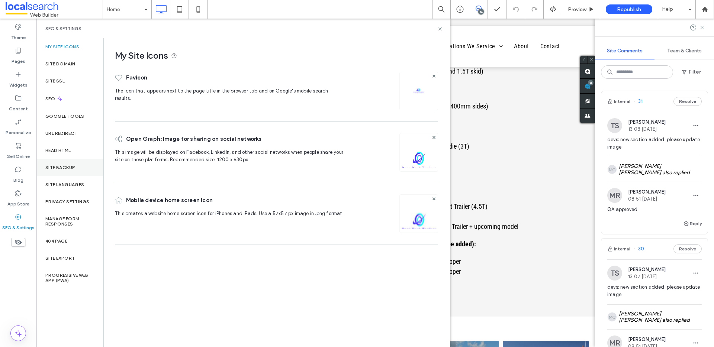
click at [63, 164] on div "Site Backup" at bounding box center [69, 167] width 67 height 17
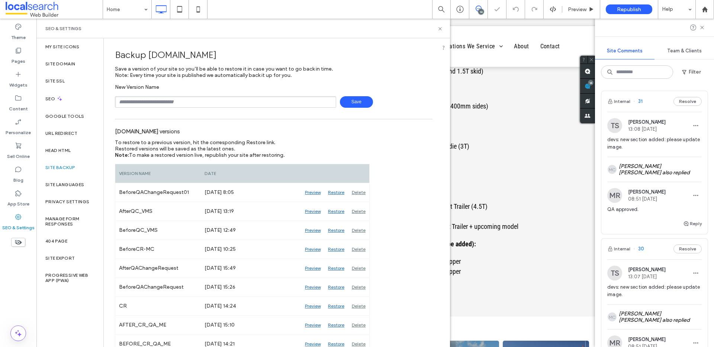
click at [183, 101] on input "text" at bounding box center [225, 102] width 221 height 12
click at [347, 100] on span "Save" at bounding box center [356, 102] width 33 height 12
click at [206, 100] on input "**********" at bounding box center [225, 102] width 221 height 12
type input "**********"
click at [58, 64] on label "Site Domain" at bounding box center [60, 63] width 30 height 5
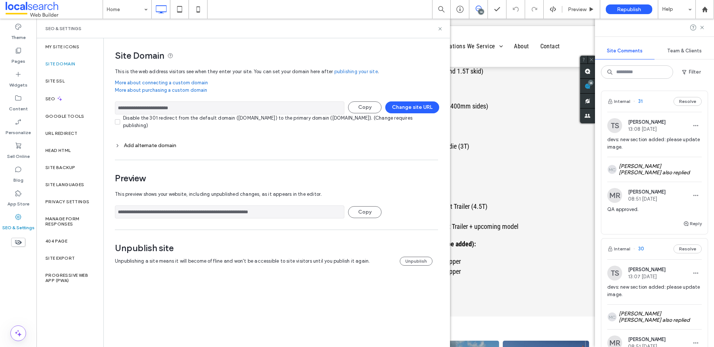
drag, startPoint x: 250, startPoint y: 212, endPoint x: 110, endPoint y: 213, distance: 139.8
click at [110, 213] on div "**********" at bounding box center [274, 159] width 340 height 242
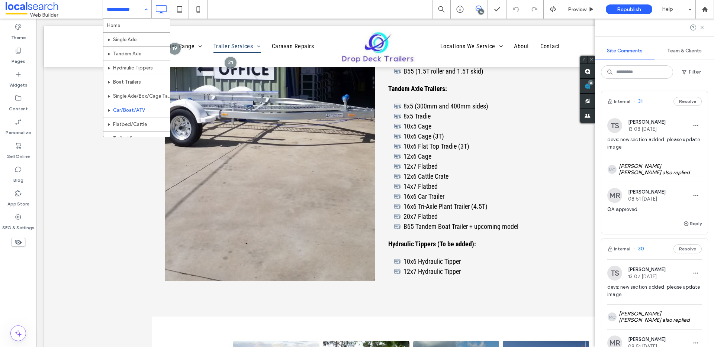
click at [40, 10] on span at bounding box center [54, 9] width 97 height 15
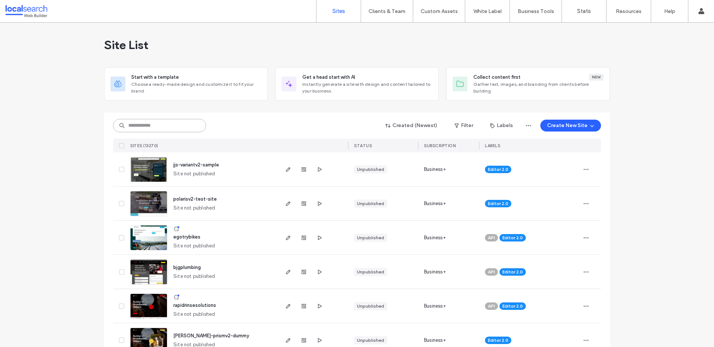
click at [113, 123] on input at bounding box center [159, 125] width 93 height 13
paste input "********"
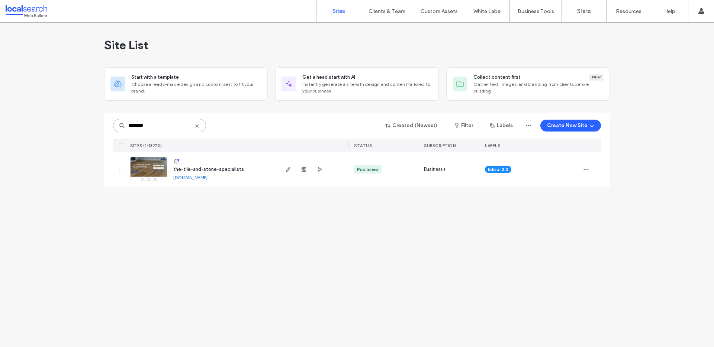
type input "********"
click at [204, 179] on link "[DOMAIN_NAME]" at bounding box center [190, 178] width 34 height 6
click at [142, 171] on img at bounding box center [149, 182] width 36 height 51
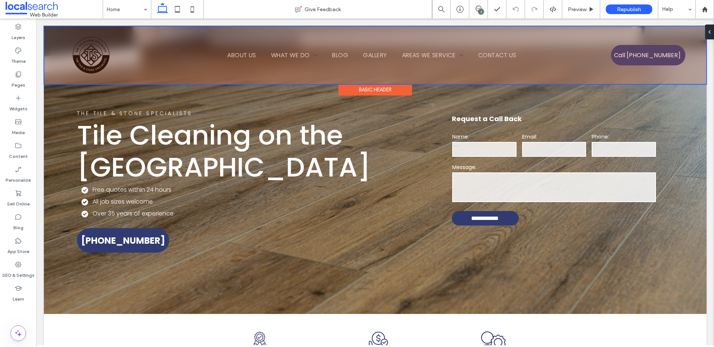
click at [568, 71] on div at bounding box center [375, 55] width 662 height 58
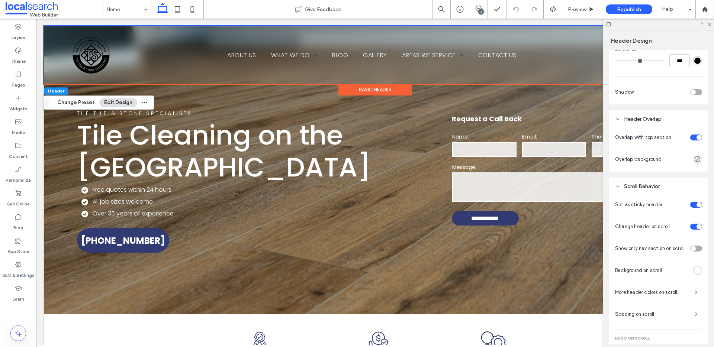
scroll to position [225, 0]
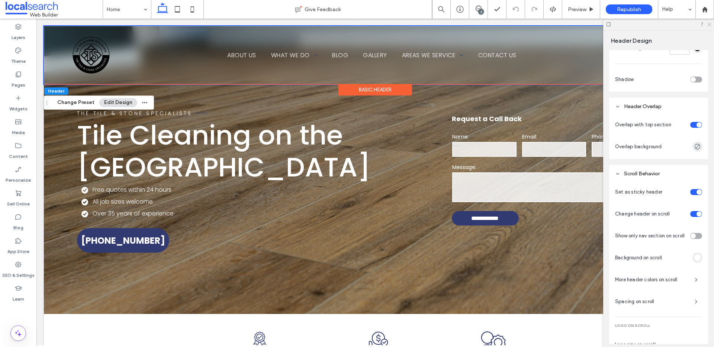
click at [707, 23] on icon at bounding box center [709, 24] width 5 height 5
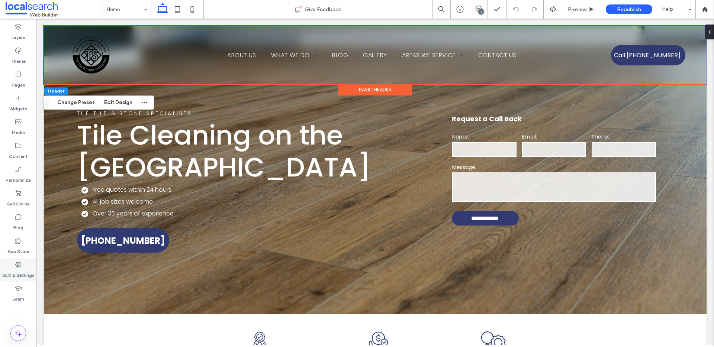
click at [19, 268] on icon at bounding box center [18, 264] width 7 height 7
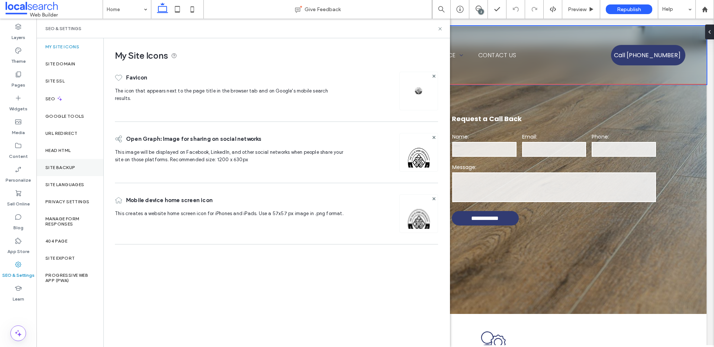
click at [49, 171] on div "Site Backup" at bounding box center [69, 167] width 67 height 17
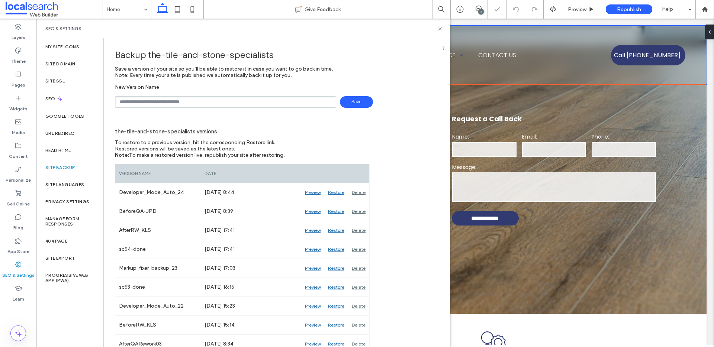
click at [155, 103] on input "text" at bounding box center [225, 102] width 221 height 12
type input "**********"
click at [441, 29] on icon at bounding box center [440, 29] width 6 height 6
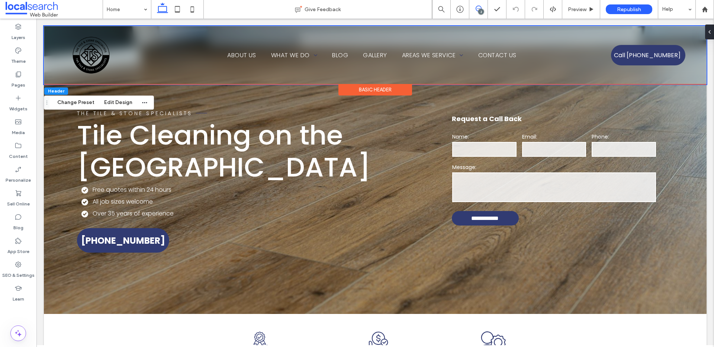
click at [481, 8] on use at bounding box center [479, 9] width 6 height 6
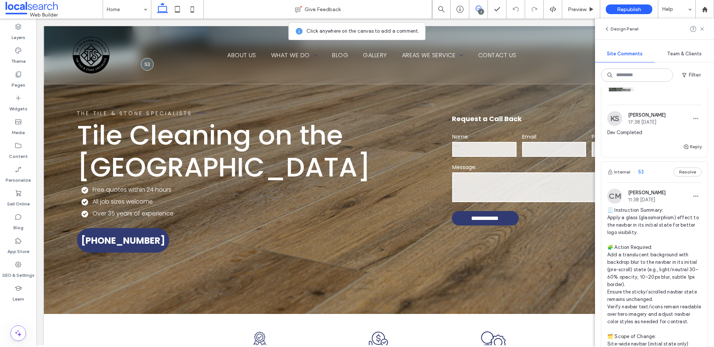
scroll to position [296, 0]
click at [627, 176] on button "Internal" at bounding box center [618, 171] width 23 height 9
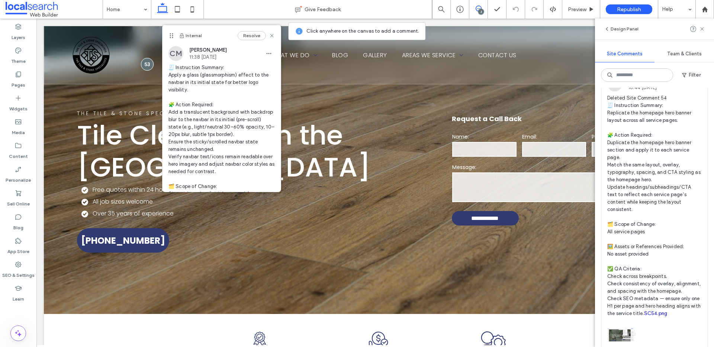
scroll to position [0, 0]
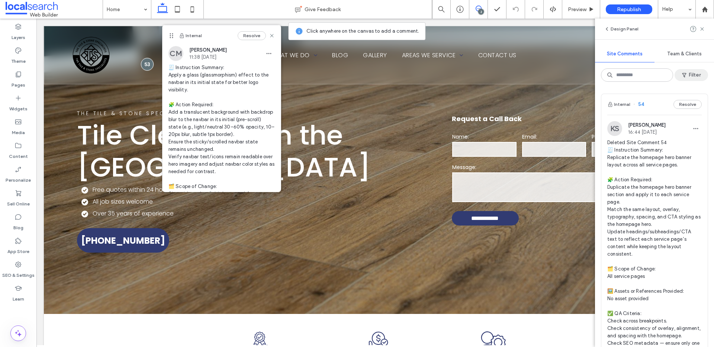
click at [691, 78] on button "Filter" at bounding box center [691, 75] width 33 height 12
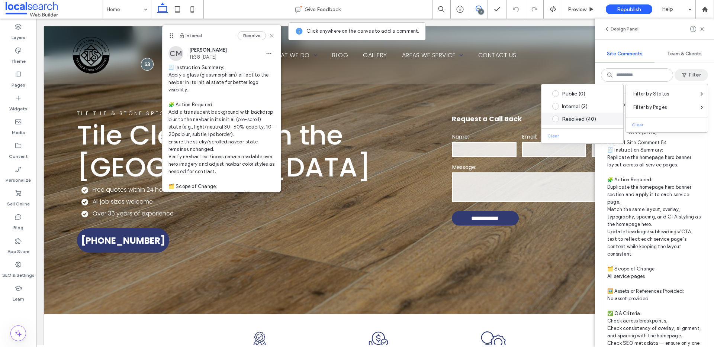
click at [577, 116] on div "Resolved (40)" at bounding box center [588, 119] width 52 height 6
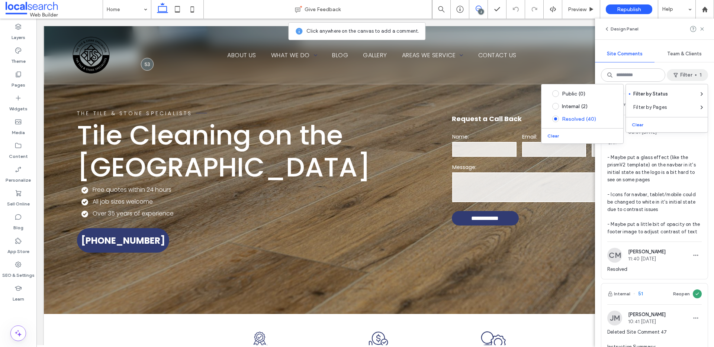
click at [656, 202] on span "CX:: - Maybe put a glass effect (like the prismV2 template) on the navbar in it…" at bounding box center [654, 187] width 94 height 97
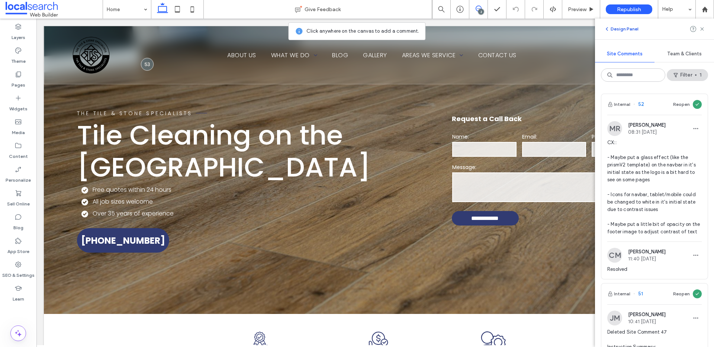
click at [606, 28] on icon "button" at bounding box center [607, 29] width 6 height 6
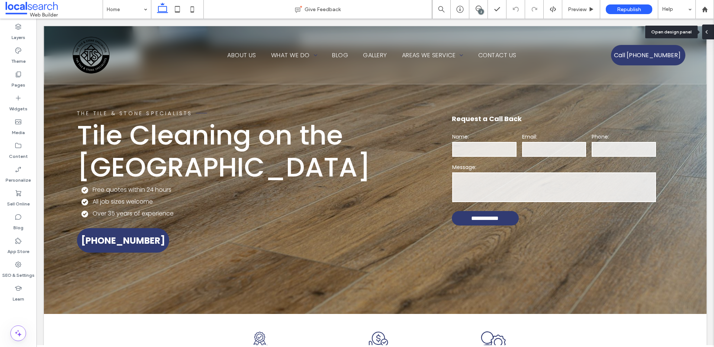
drag, startPoint x: 710, startPoint y: 31, endPoint x: 674, endPoint y: 12, distance: 40.9
click at [710, 31] on div at bounding box center [708, 32] width 12 height 15
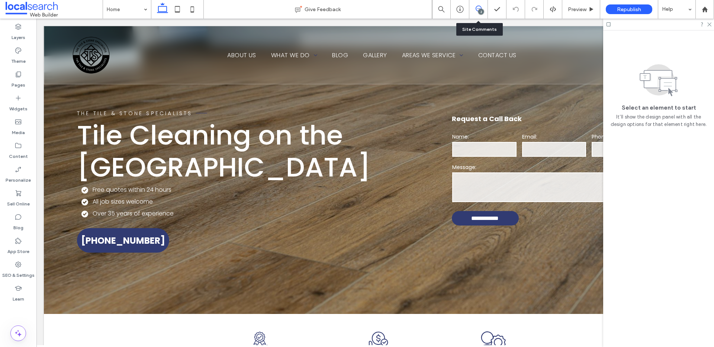
click at [478, 9] on icon at bounding box center [479, 9] width 6 height 6
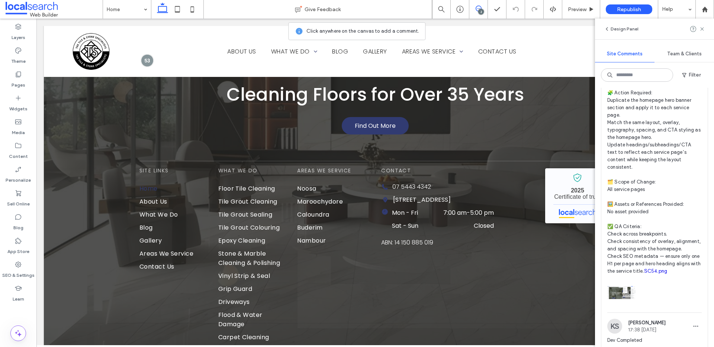
scroll to position [343, 0]
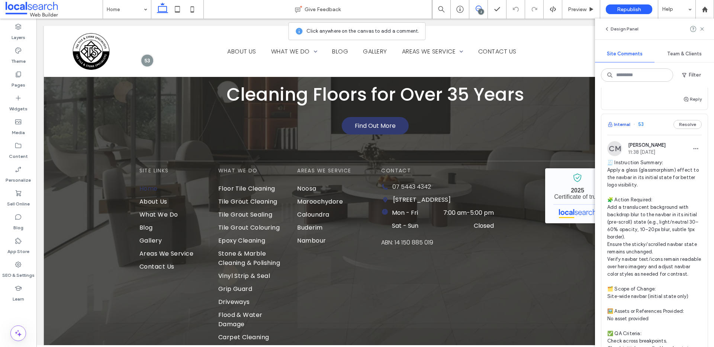
click at [626, 129] on button "Internal" at bounding box center [618, 124] width 23 height 9
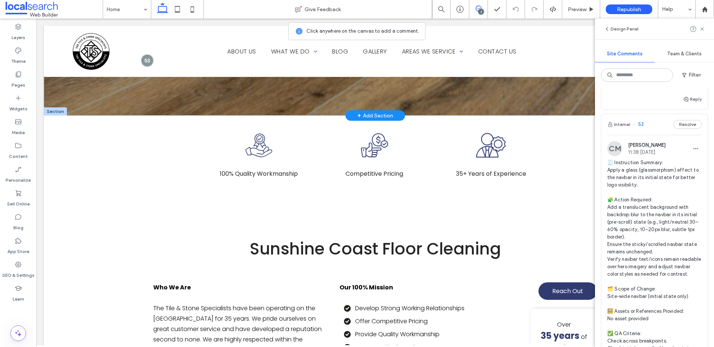
scroll to position [0, 0]
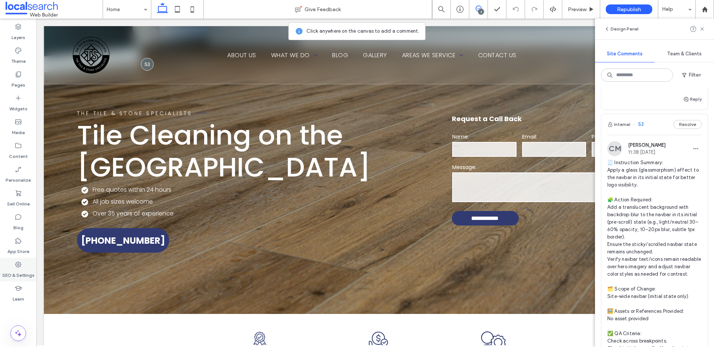
click at [22, 265] on div "SEO & Settings" at bounding box center [18, 270] width 36 height 24
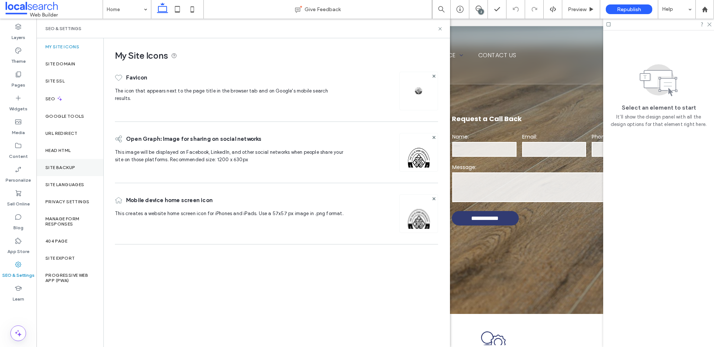
click at [64, 169] on label "Site Backup" at bounding box center [60, 167] width 30 height 5
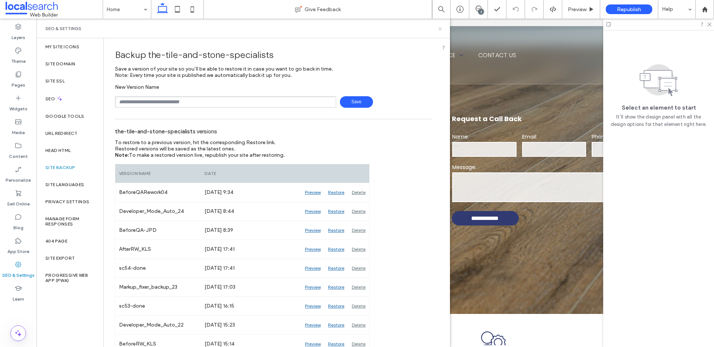
click at [440, 29] on icon at bounding box center [440, 29] width 6 height 6
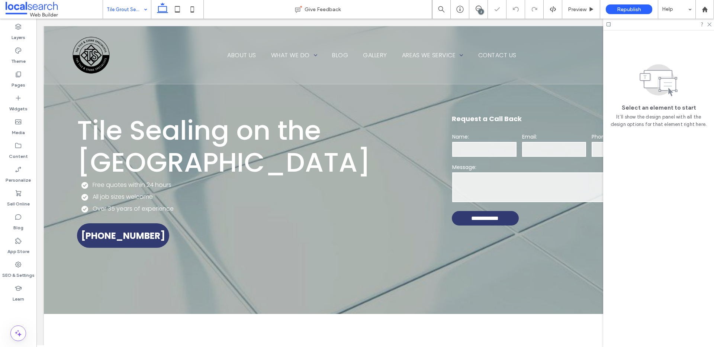
click at [139, 9] on input at bounding box center [125, 9] width 37 height 19
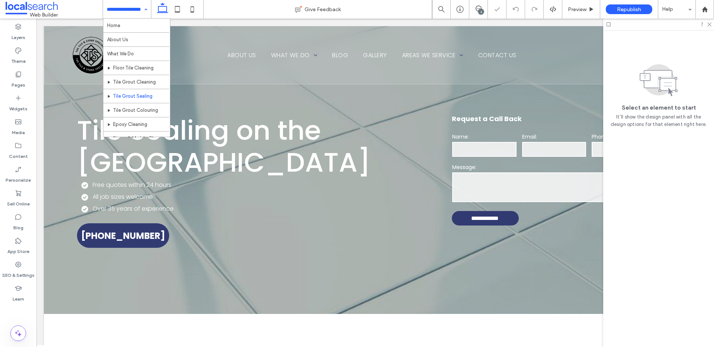
scroll to position [270, 0]
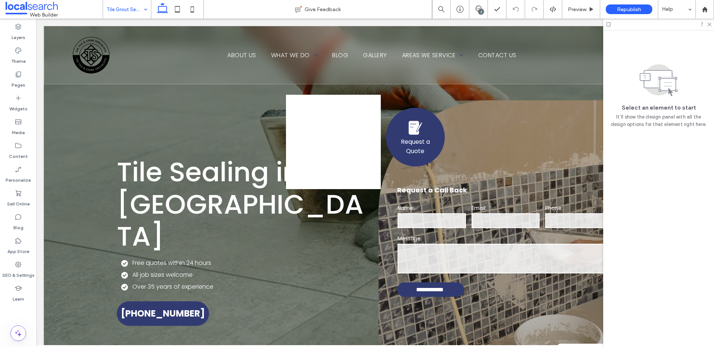
click at [117, 14] on input at bounding box center [125, 9] width 37 height 19
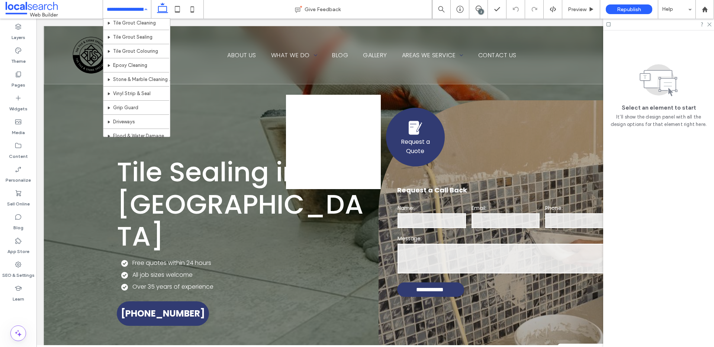
scroll to position [145, 0]
click at [136, 8] on input at bounding box center [125, 9] width 37 height 19
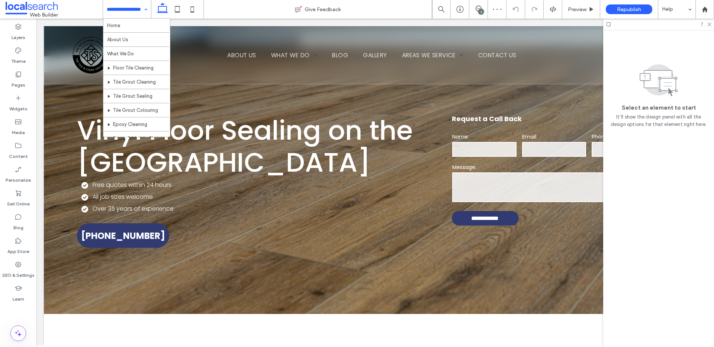
click at [135, 7] on input at bounding box center [125, 9] width 37 height 19
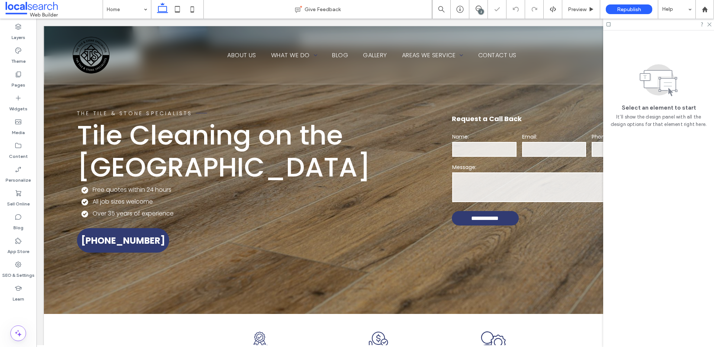
click at [608, 24] on icon at bounding box center [609, 25] width 6 height 6
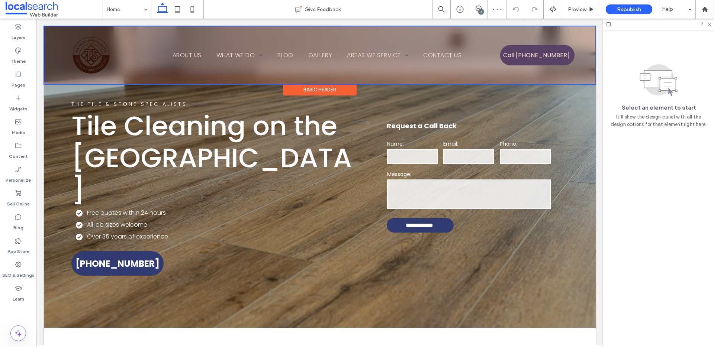
click at [575, 71] on div at bounding box center [319, 55] width 551 height 58
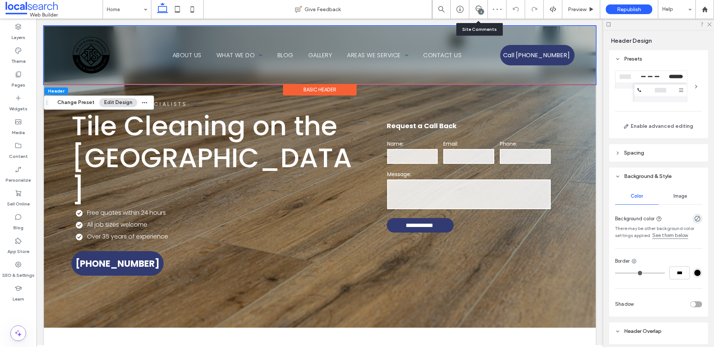
click at [472, 4] on div "2" at bounding box center [478, 9] width 19 height 19
click at [479, 7] on icon at bounding box center [479, 9] width 6 height 6
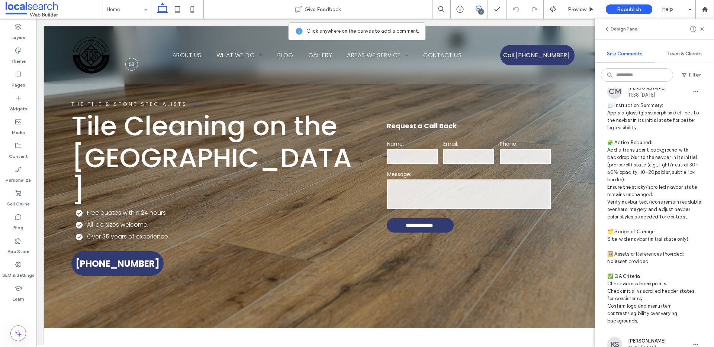
scroll to position [410, 0]
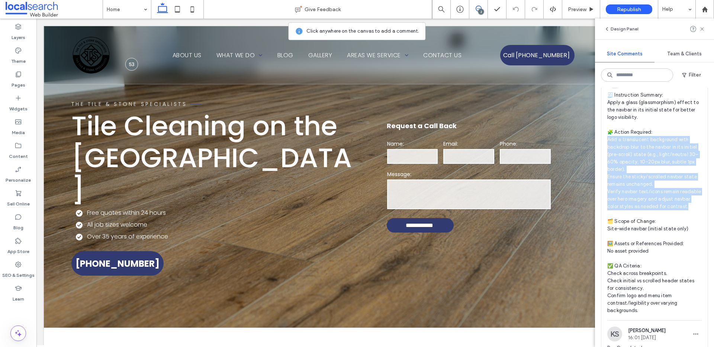
drag, startPoint x: 635, startPoint y: 231, endPoint x: 605, endPoint y: 154, distance: 82.2
click at [605, 154] on div "CM Chelaine Mundell 11:38 Aug 12 2025 🧾 Instruction Summary: Apply a glass (gla…" at bounding box center [654, 197] width 106 height 247
copy span "d a translucent background with backdrop blur to the navbar in its initial (pre…"
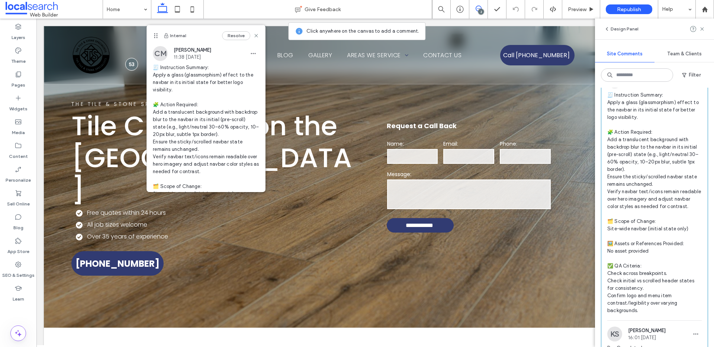
click at [478, 10] on div "2" at bounding box center [481, 12] width 6 height 6
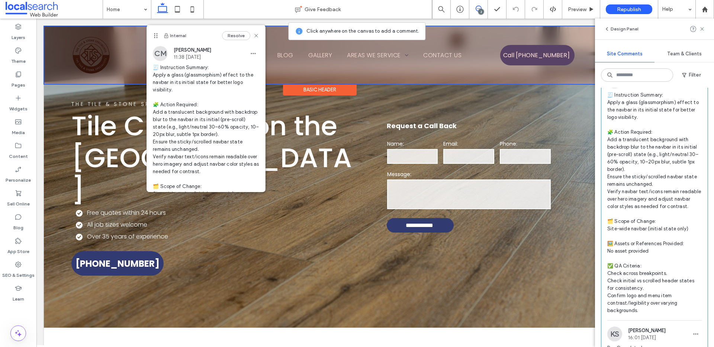
scroll to position [0, 0]
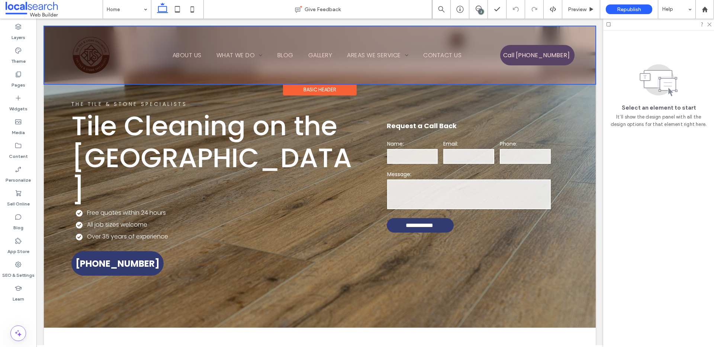
click at [469, 77] on div at bounding box center [319, 55] width 551 height 58
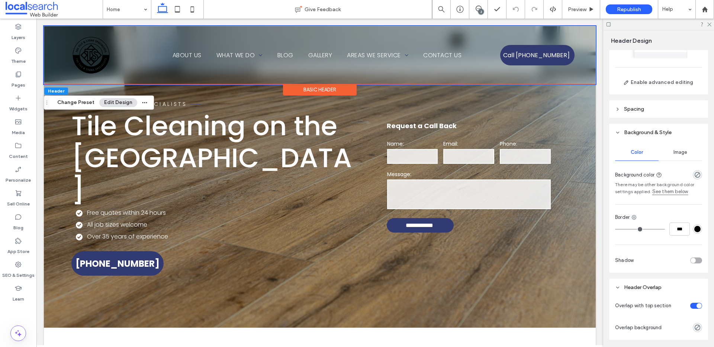
scroll to position [43, 0]
click at [669, 154] on div "Image" at bounding box center [681, 153] width 44 height 16
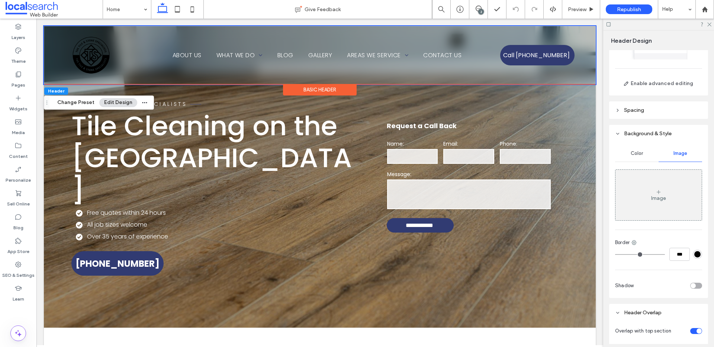
click at [638, 158] on div "Color" at bounding box center [637, 153] width 44 height 16
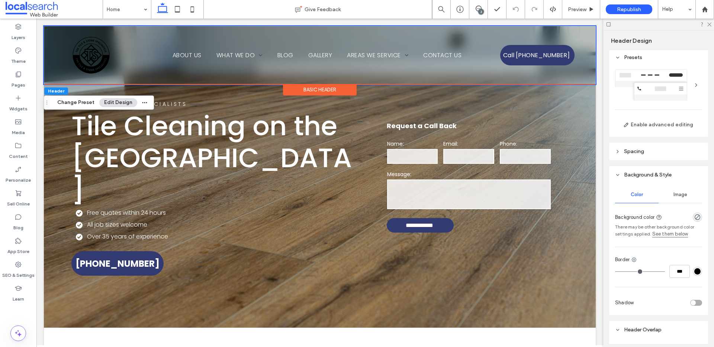
scroll to position [0, 0]
click at [52, 71] on div "Home About Us What We Do Floor Tile Cleaning Tile Grout Cleaning Tile Grout Sea…" at bounding box center [320, 55] width 552 height 58
click at [21, 36] on label "Layers" at bounding box center [19, 35] width 14 height 10
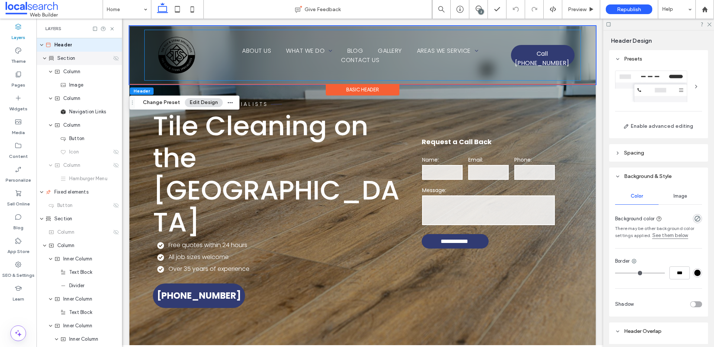
click at [68, 60] on span "Section" at bounding box center [66, 58] width 18 height 7
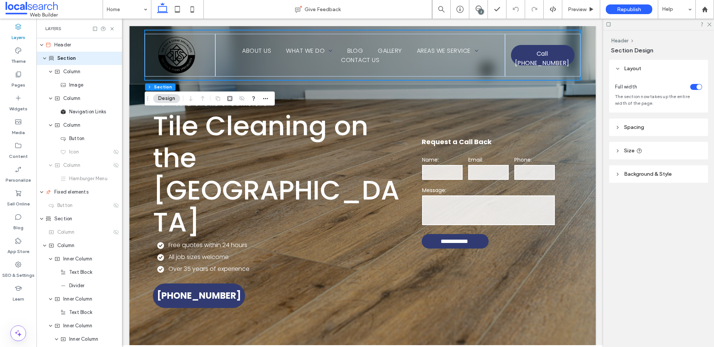
click at [648, 176] on span "Background & Style" at bounding box center [648, 174] width 48 height 6
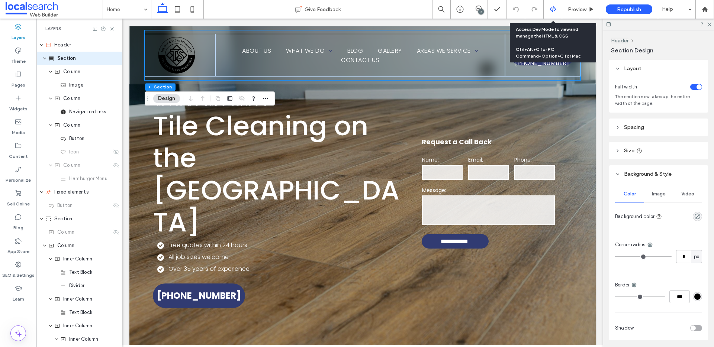
click at [552, 9] on icon at bounding box center [553, 9] width 7 height 7
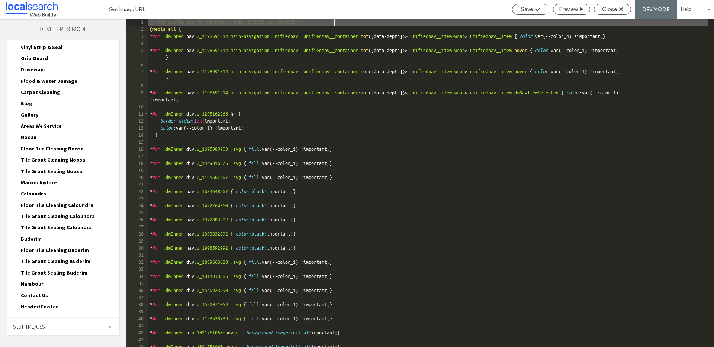
scroll to position [164, 0]
click at [45, 325] on span "Site HTML/CSS" at bounding box center [29, 325] width 32 height 7
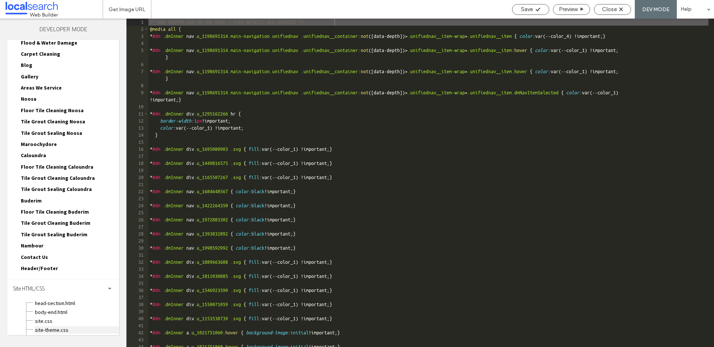
scroll to position [231, 0]
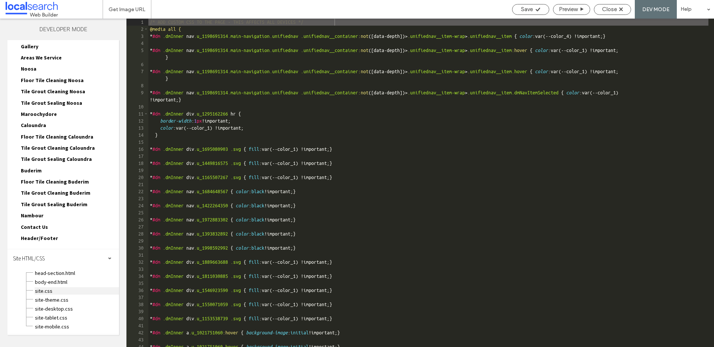
click at [62, 292] on span "site.css" at bounding box center [77, 290] width 84 height 7
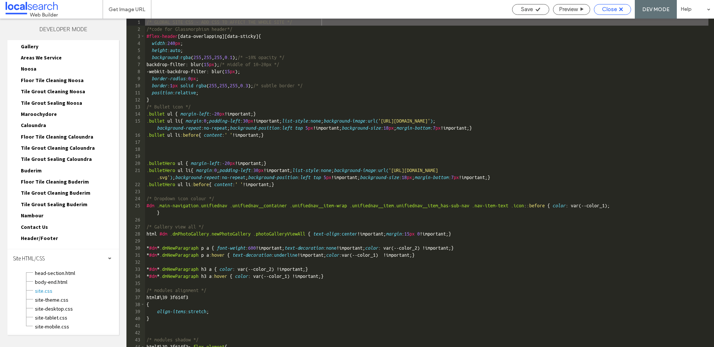
click at [613, 9] on span "Close" at bounding box center [609, 9] width 15 height 7
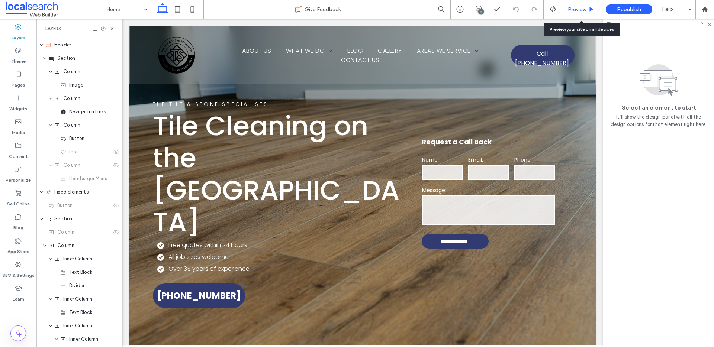
click at [575, 5] on div "Preview" at bounding box center [581, 9] width 38 height 19
click at [575, 9] on span "Preview" at bounding box center [577, 9] width 19 height 6
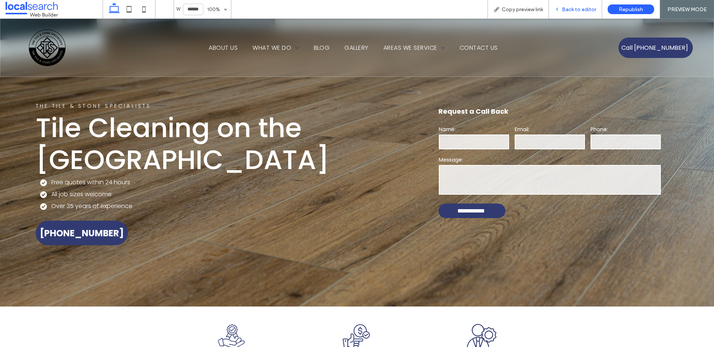
click at [571, 11] on span "Back to editor" at bounding box center [579, 9] width 34 height 6
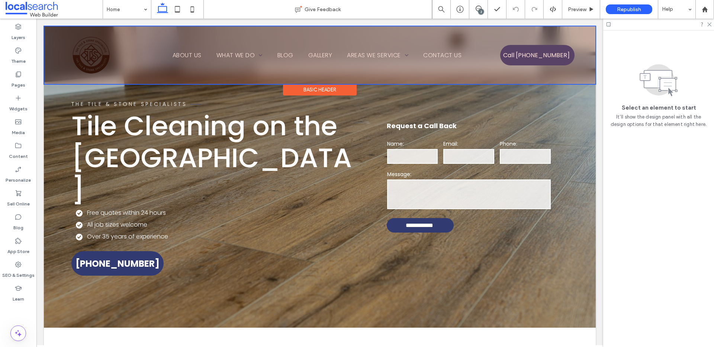
click at [91, 59] on div at bounding box center [319, 55] width 551 height 58
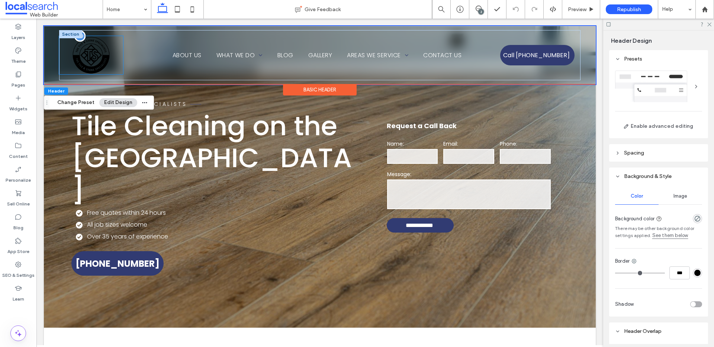
click at [90, 57] on img at bounding box center [91, 55] width 64 height 38
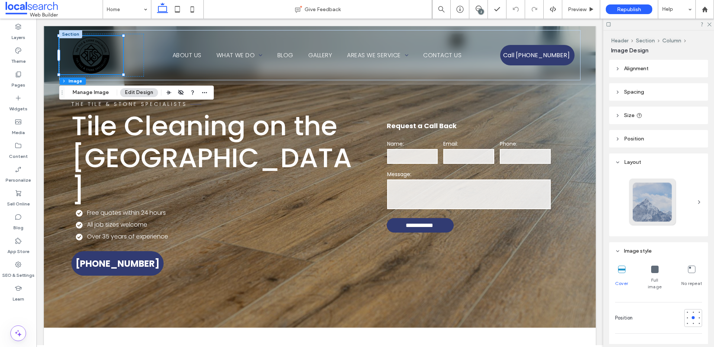
click at [632, 114] on span "Size" at bounding box center [629, 115] width 10 height 6
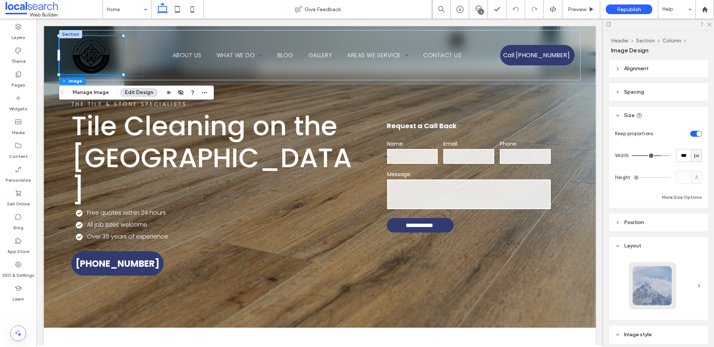
click at [690, 135] on div "toggle" at bounding box center [696, 134] width 12 height 6
type input "***"
type input "*****"
click at [691, 135] on div "toggle" at bounding box center [693, 133] width 5 height 5
type input "*"
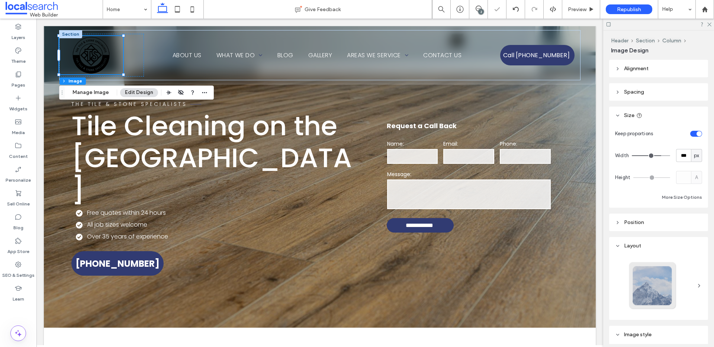
type input "***"
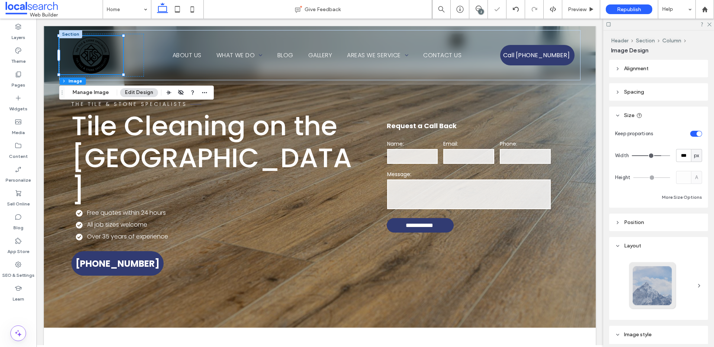
type input "***"
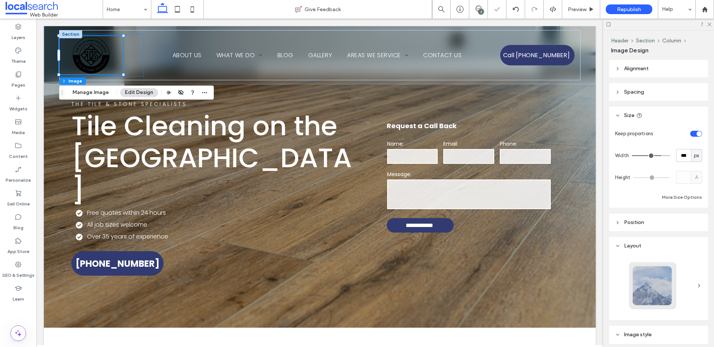
type input "***"
click at [656, 156] on input "range" at bounding box center [651, 155] width 38 height 1
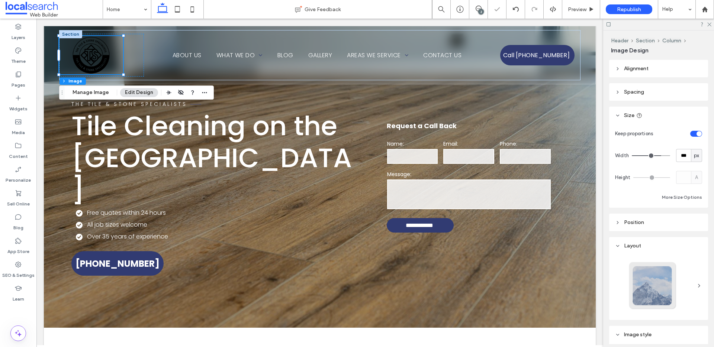
type input "***"
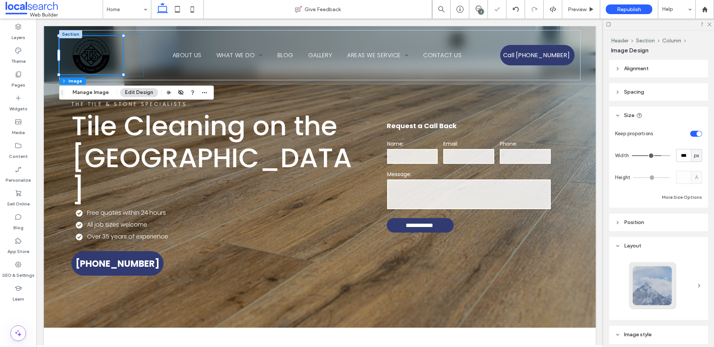
type input "***"
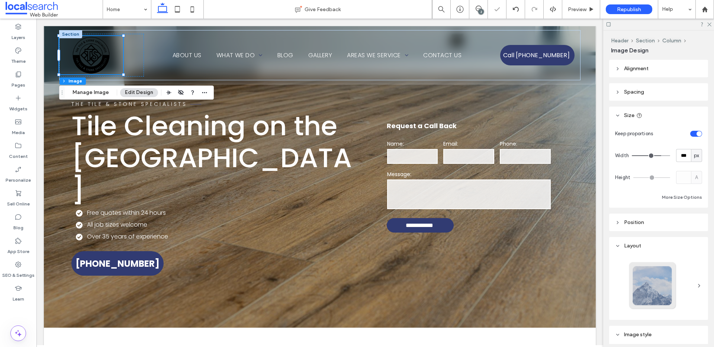
type input "***"
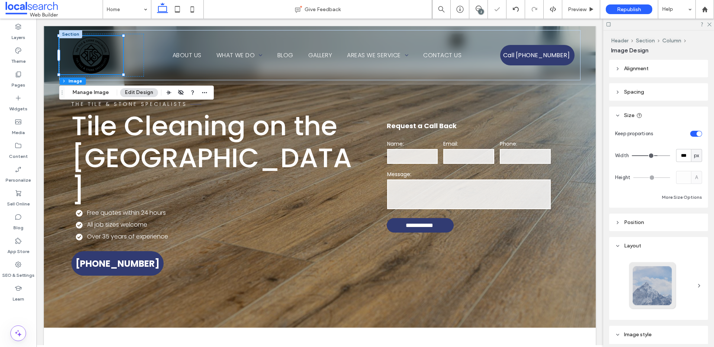
type input "***"
click at [653, 156] on input "range" at bounding box center [651, 155] width 38 height 1
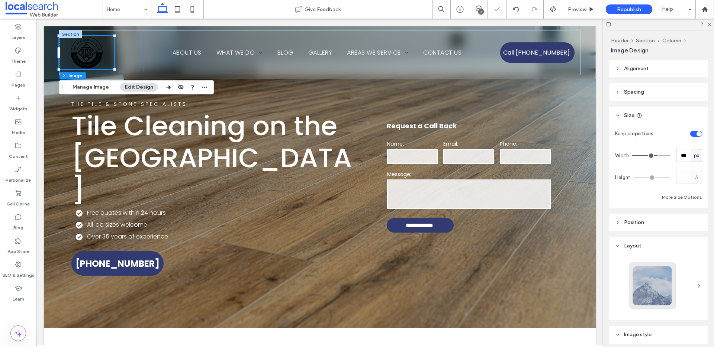
type input "***"
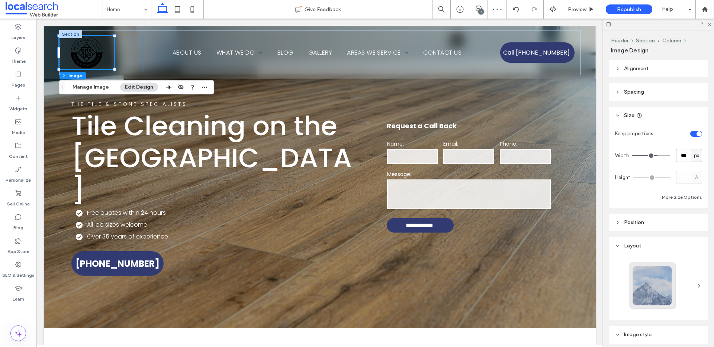
click at [653, 156] on input "range" at bounding box center [651, 155] width 38 height 1
click at [579, 8] on span "Preview" at bounding box center [577, 9] width 19 height 6
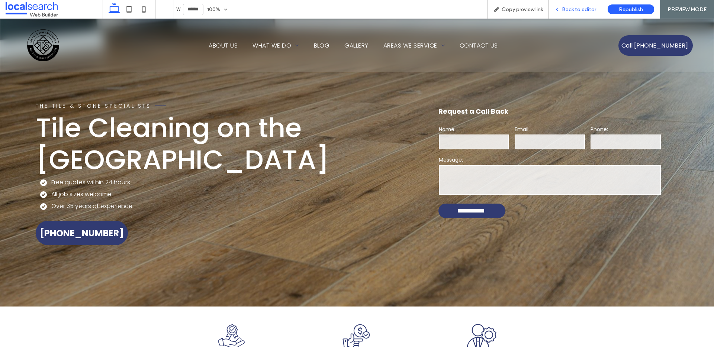
click at [566, 8] on span "Back to editor" at bounding box center [579, 9] width 34 height 6
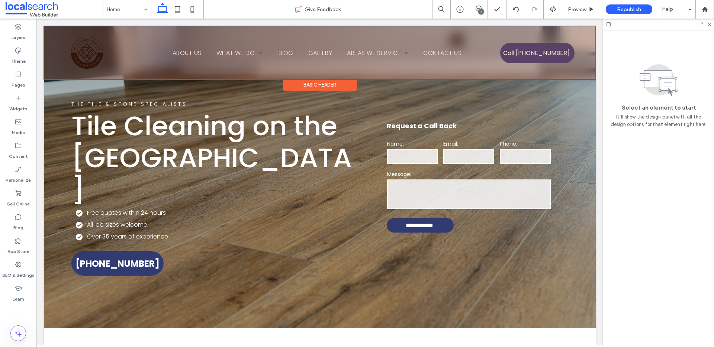
click at [86, 61] on div at bounding box center [319, 52] width 551 height 53
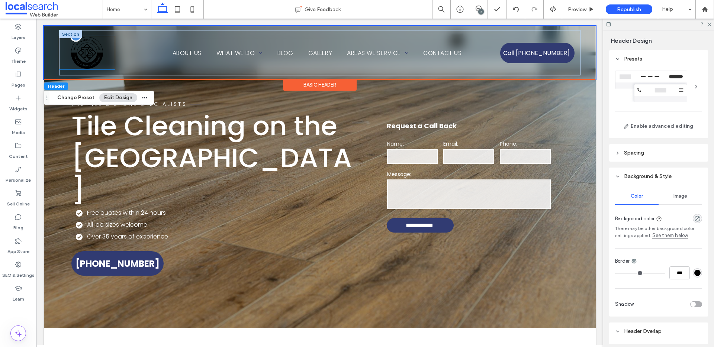
click at [87, 57] on img at bounding box center [87, 52] width 56 height 33
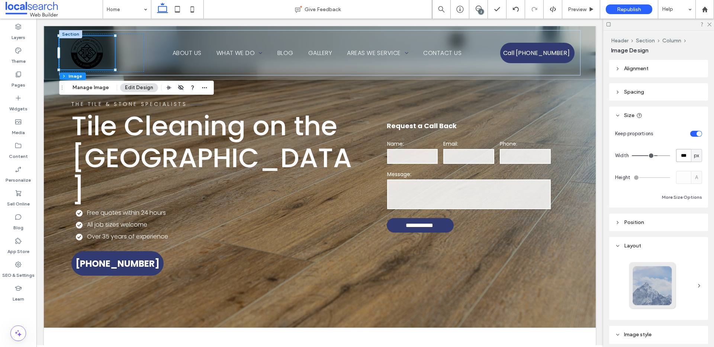
click at [679, 154] on input "***" at bounding box center [683, 155] width 15 height 13
type input "***"
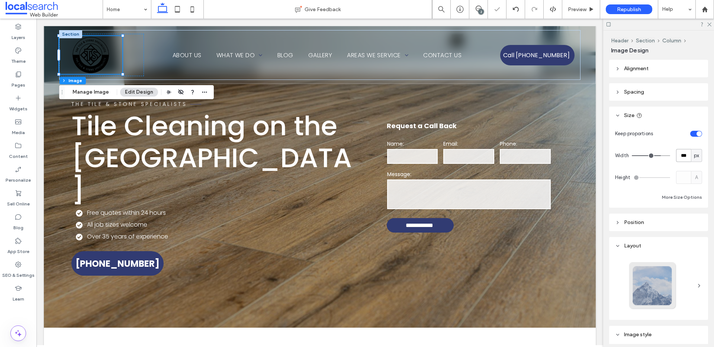
click at [681, 155] on input "***" at bounding box center [683, 155] width 15 height 13
drag, startPoint x: 684, startPoint y: 154, endPoint x: 678, endPoint y: 155, distance: 5.7
click at [678, 155] on input "***" at bounding box center [683, 155] width 15 height 13
type input "***"
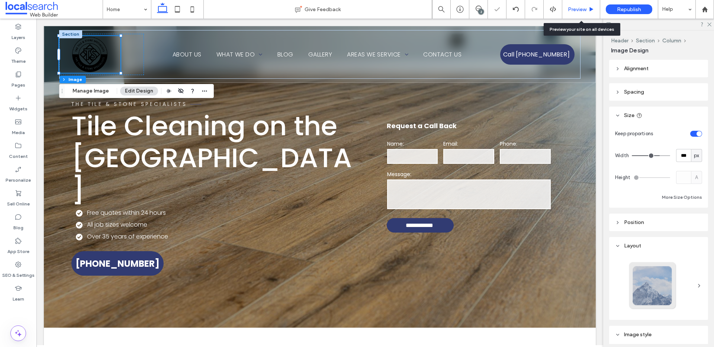
click at [576, 9] on span "Preview" at bounding box center [577, 9] width 19 height 6
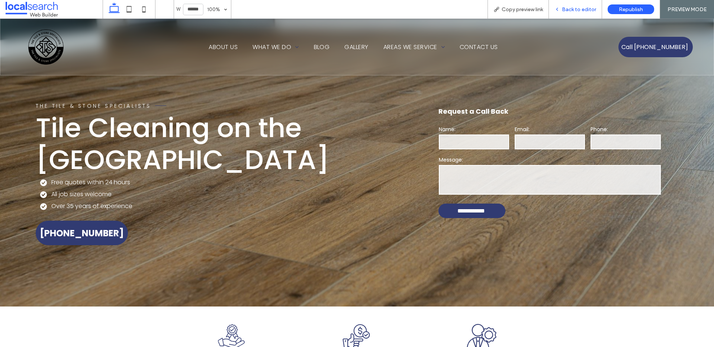
click at [581, 6] on span "Back to editor" at bounding box center [579, 9] width 34 height 6
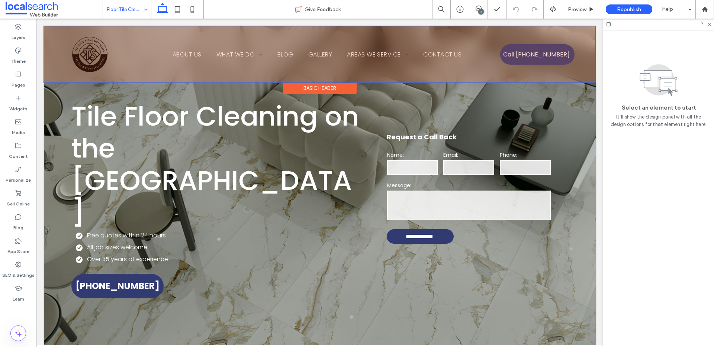
click at [333, 71] on div at bounding box center [319, 54] width 551 height 56
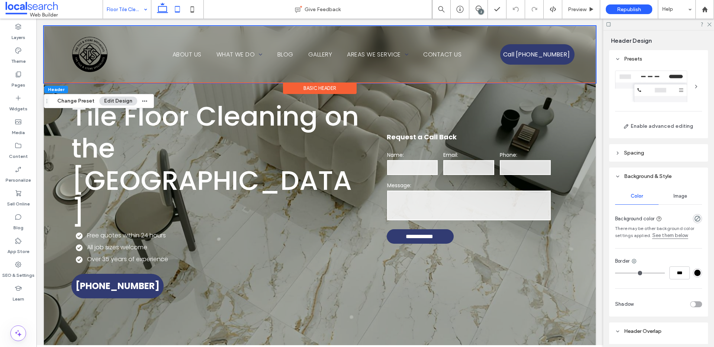
click at [175, 9] on use at bounding box center [177, 9] width 5 height 6
type input "**"
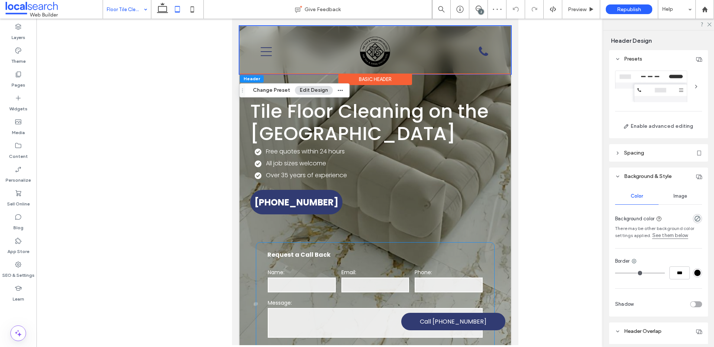
click at [487, 254] on div "**********" at bounding box center [375, 321] width 238 height 157
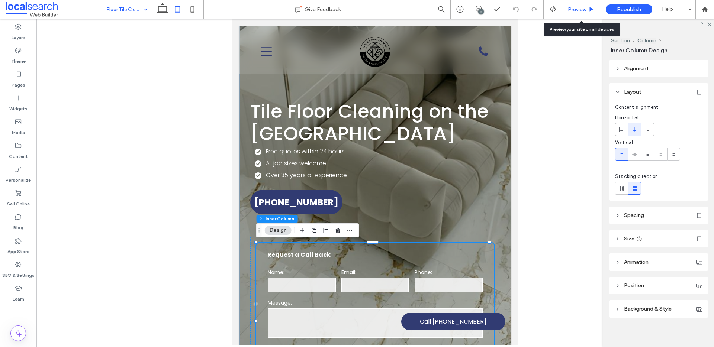
click at [570, 11] on span "Preview" at bounding box center [577, 9] width 19 height 6
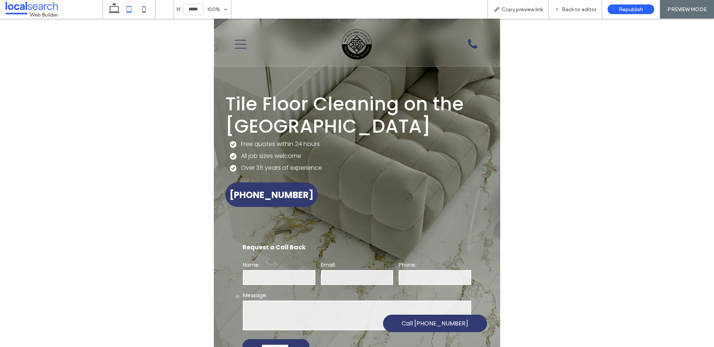
click at [234, 44] on div "Menu Icon" at bounding box center [267, 44] width 77 height 36
click at [243, 44] on icon "Menu Icon" at bounding box center [240, 44] width 11 height 11
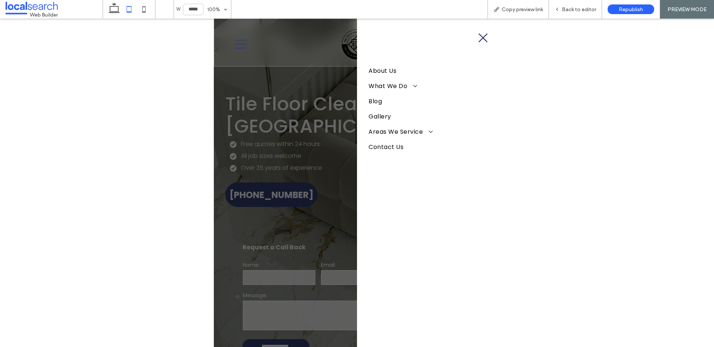
click at [483, 39] on icon at bounding box center [483, 37] width 11 height 11
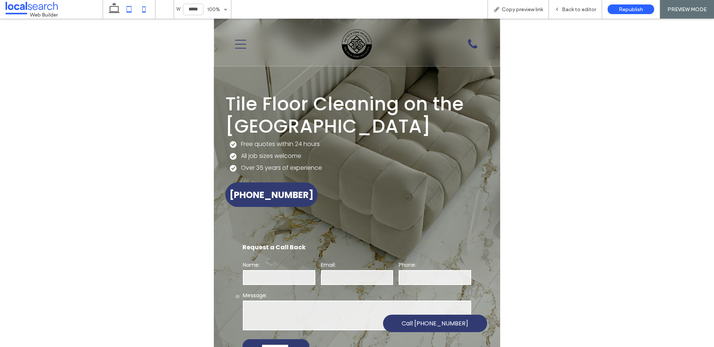
click at [149, 10] on icon at bounding box center [143, 9] width 15 height 15
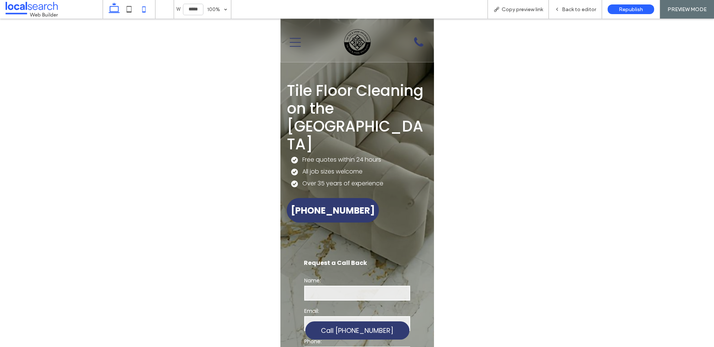
click at [121, 10] on icon at bounding box center [114, 9] width 15 height 15
type input "******"
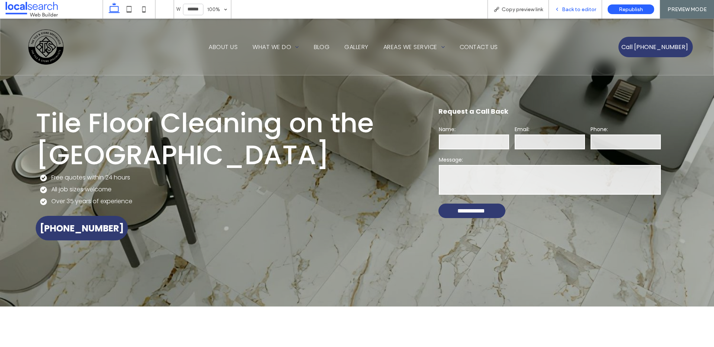
click at [570, 10] on span "Back to editor" at bounding box center [579, 9] width 34 height 6
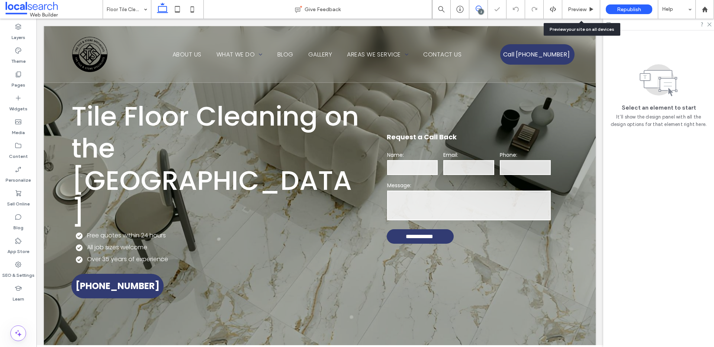
click at [476, 9] on icon at bounding box center [479, 9] width 6 height 6
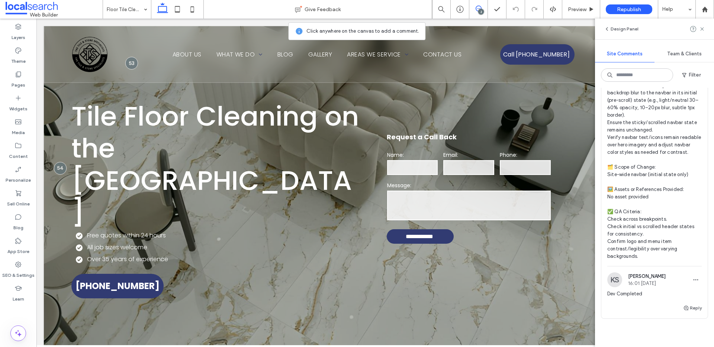
scroll to position [470, 0]
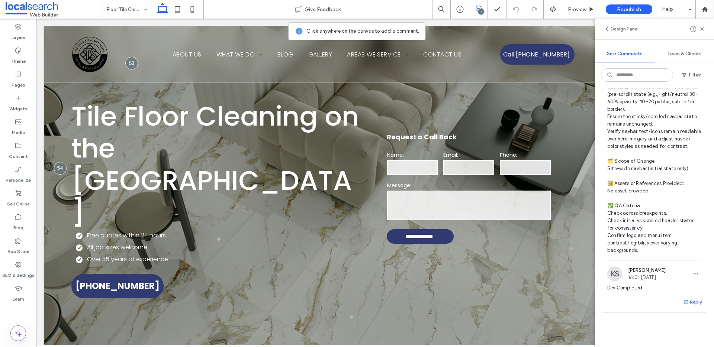
click at [684, 305] on icon "button" at bounding box center [686, 302] width 6 height 6
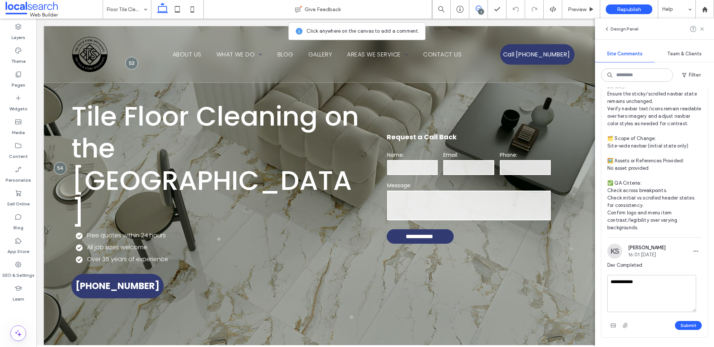
scroll to position [494, 0]
type textarea "**********"
click at [684, 330] on button "Submit" at bounding box center [688, 325] width 27 height 9
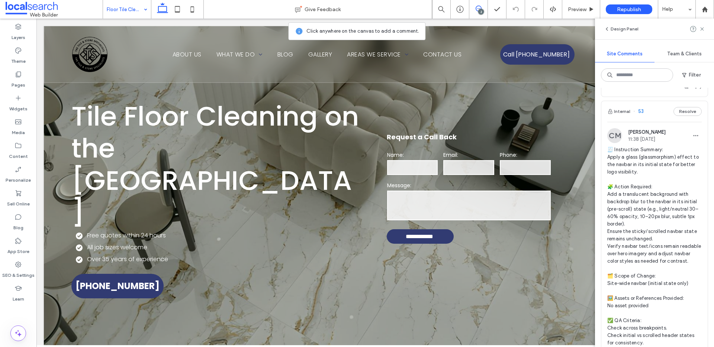
scroll to position [0, 0]
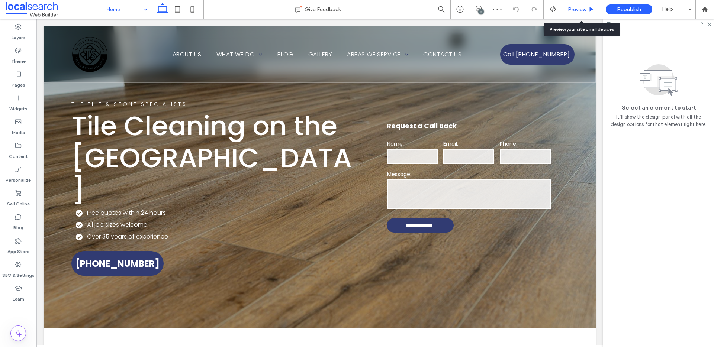
click at [574, 13] on div "Preview" at bounding box center [581, 9] width 38 height 19
click at [572, 8] on span "Preview" at bounding box center [577, 9] width 19 height 6
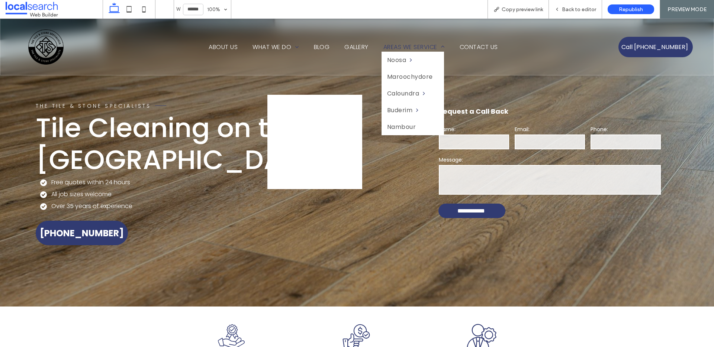
click at [407, 44] on span "Areas We Service" at bounding box center [413, 46] width 61 height 9
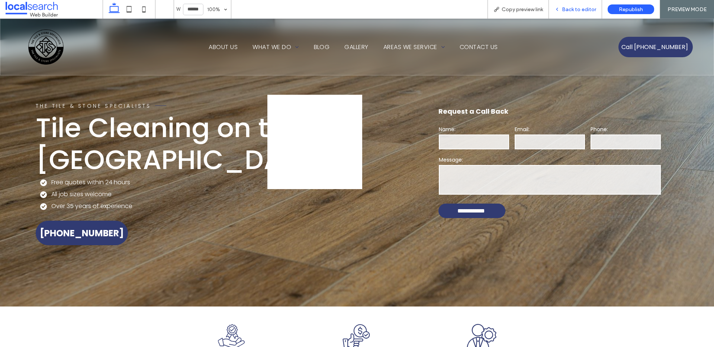
click at [575, 12] on span "Back to editor" at bounding box center [579, 9] width 34 height 6
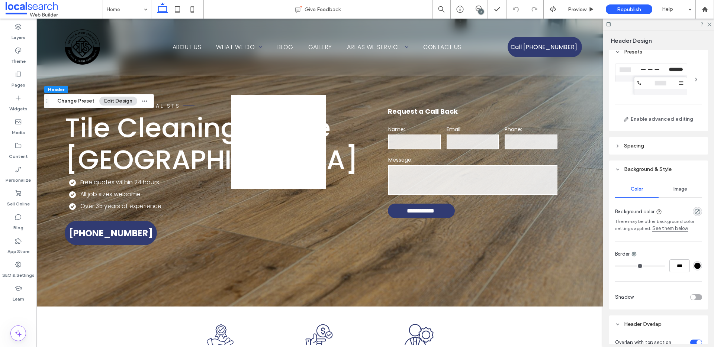
scroll to position [7, 0]
click at [634, 147] on span "Spacing" at bounding box center [634, 145] width 20 height 6
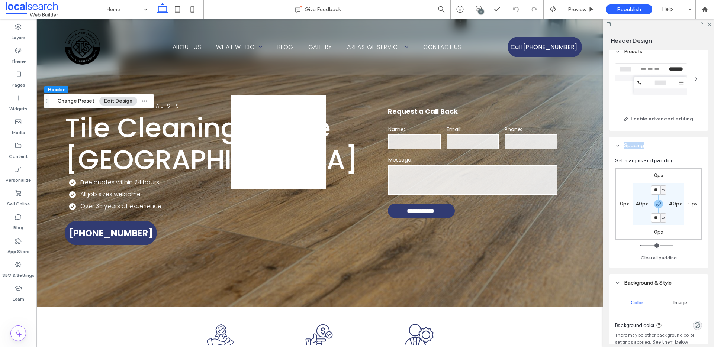
click at [634, 147] on span "Spacing" at bounding box center [634, 145] width 20 height 6
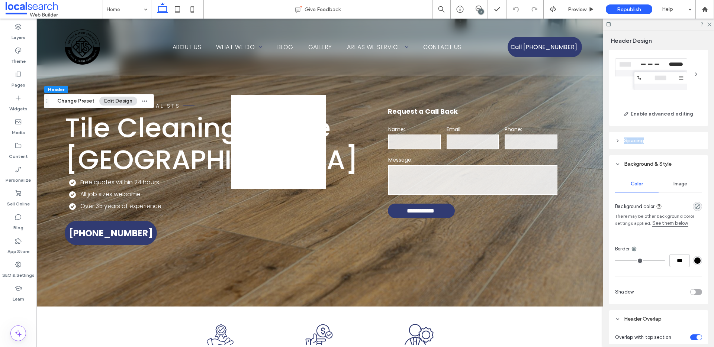
scroll to position [0, 0]
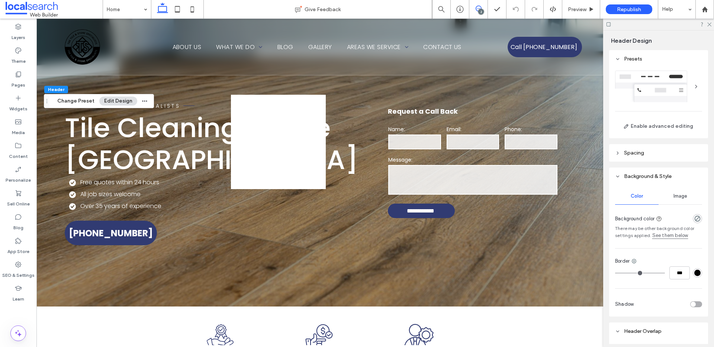
click at [481, 7] on use at bounding box center [479, 9] width 6 height 6
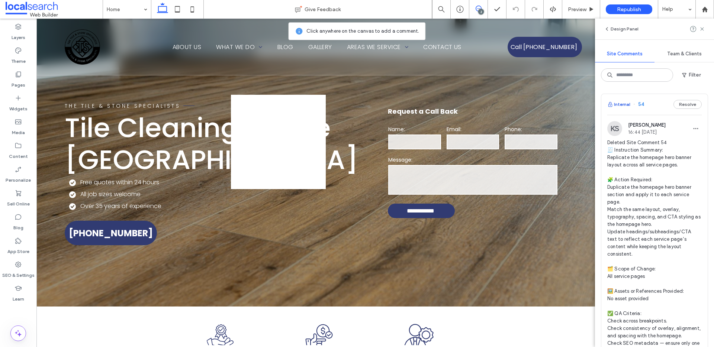
click at [620, 108] on button "Internal" at bounding box center [618, 104] width 23 height 9
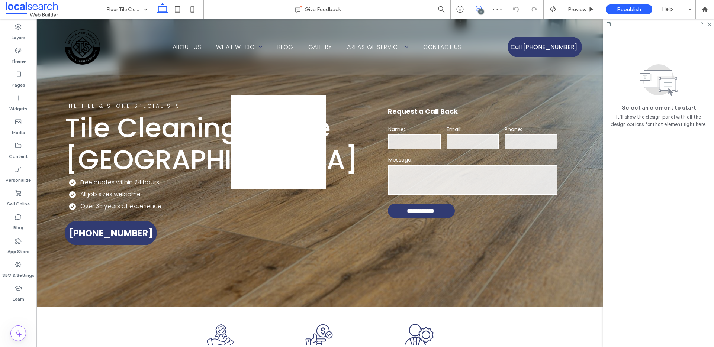
click at [478, 9] on icon at bounding box center [479, 9] width 6 height 6
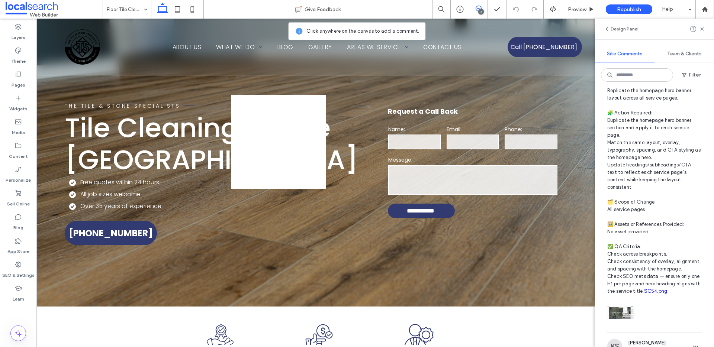
scroll to position [80, 0]
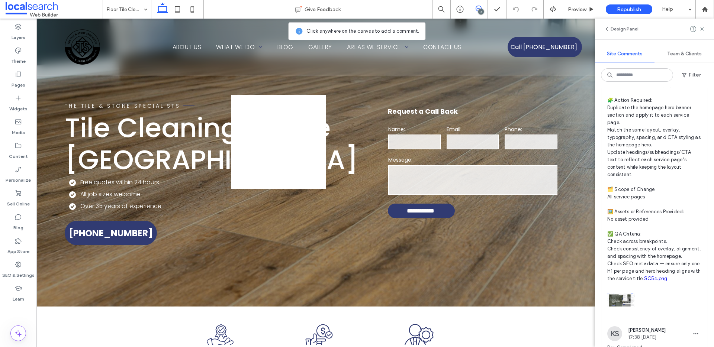
click at [644, 282] on link "SC54.png" at bounding box center [655, 279] width 23 height 6
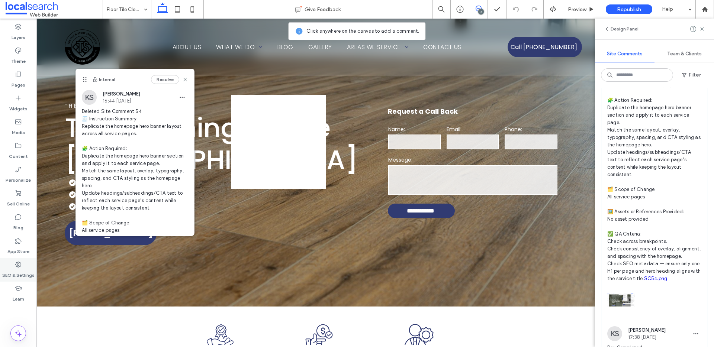
click at [17, 275] on label "SEO & Settings" at bounding box center [18, 274] width 32 height 10
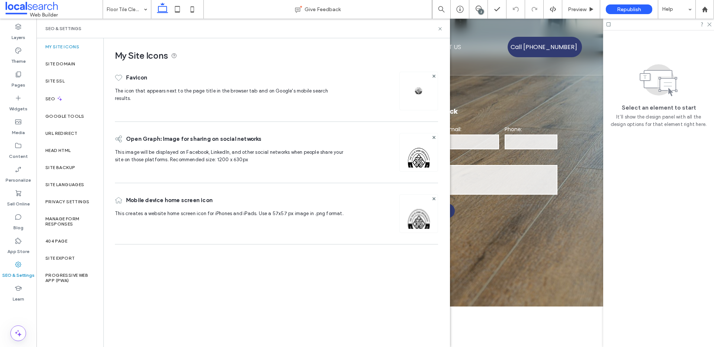
scroll to position [0, 0]
click at [77, 163] on div "Site Backup" at bounding box center [69, 167] width 67 height 17
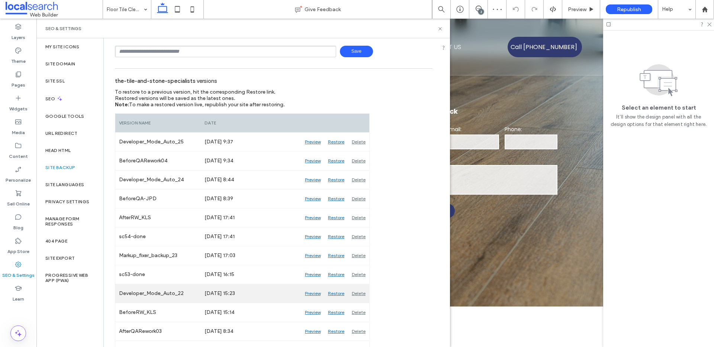
scroll to position [51, 0]
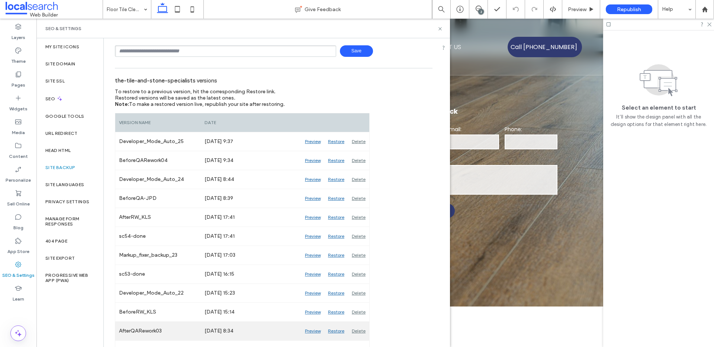
click at [313, 331] on div "Preview" at bounding box center [312, 331] width 23 height 19
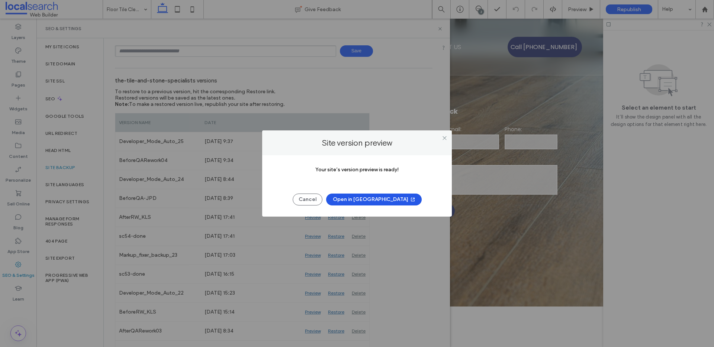
click at [373, 200] on button "Open in [GEOGRAPHIC_DATA]" at bounding box center [374, 200] width 96 height 12
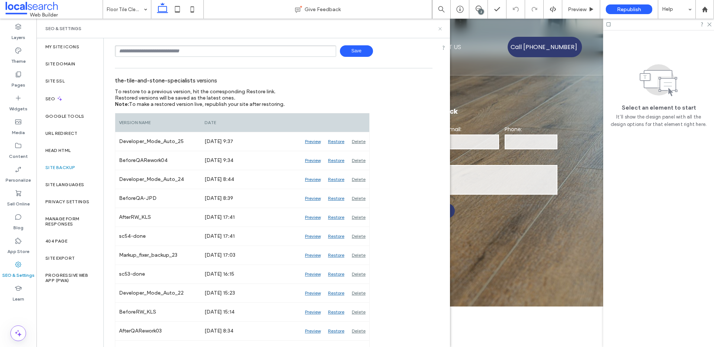
click at [441, 29] on icon at bounding box center [440, 29] width 6 height 6
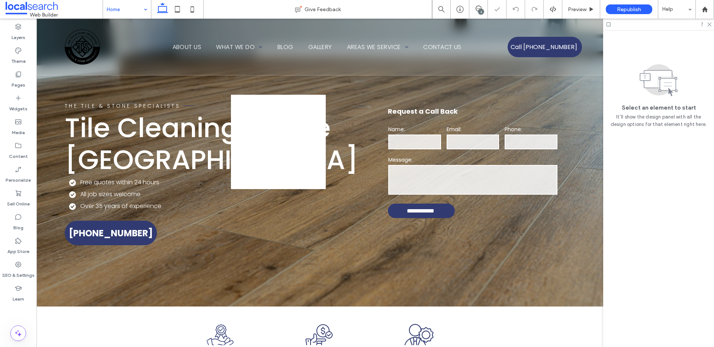
click at [128, 11] on input at bounding box center [125, 9] width 37 height 19
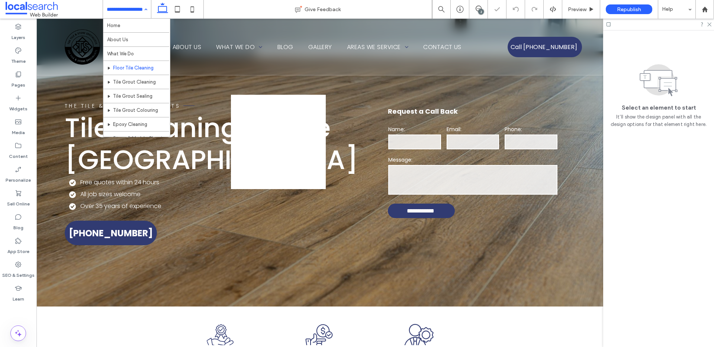
click at [138, 11] on input at bounding box center [125, 9] width 37 height 19
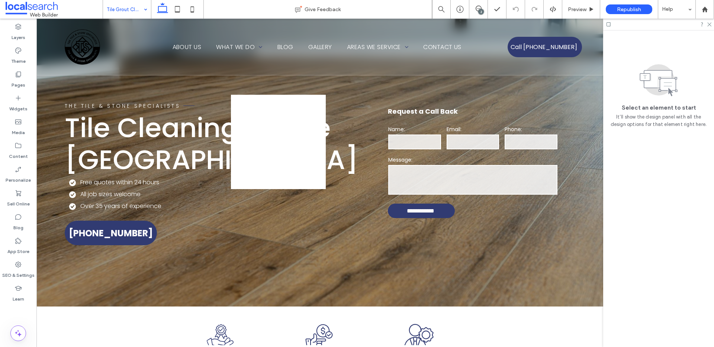
click at [131, 12] on input at bounding box center [125, 9] width 37 height 19
click at [146, 10] on div "Tile Grout Sealing" at bounding box center [127, 9] width 48 height 19
click at [141, 7] on div "Tile Grout Colouring" at bounding box center [127, 9] width 48 height 19
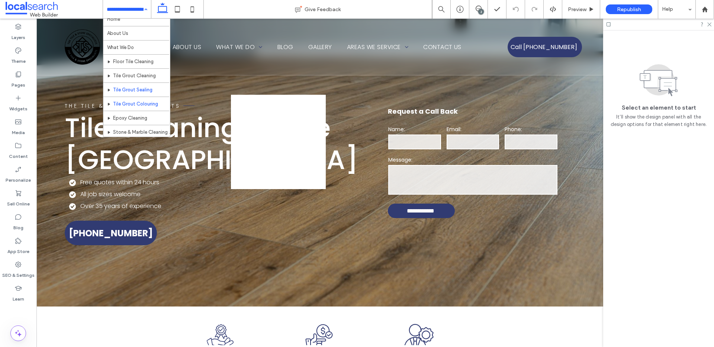
scroll to position [17, 0]
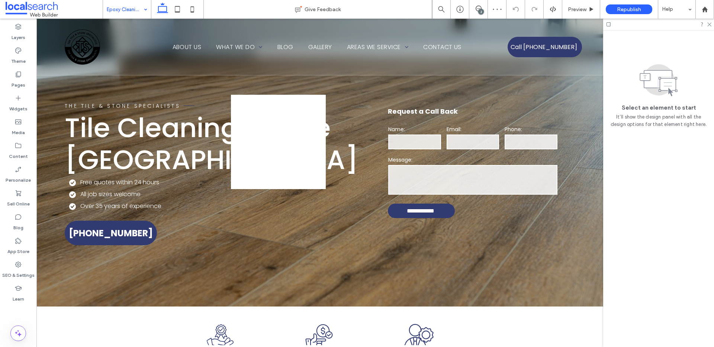
click at [137, 12] on input at bounding box center [125, 9] width 37 height 19
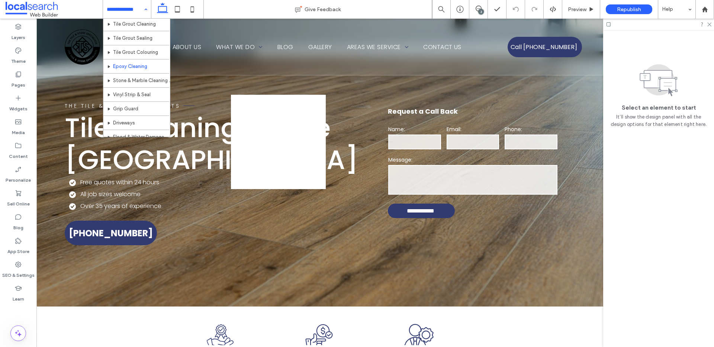
scroll to position [59, 0]
click at [122, 13] on input at bounding box center [125, 9] width 37 height 19
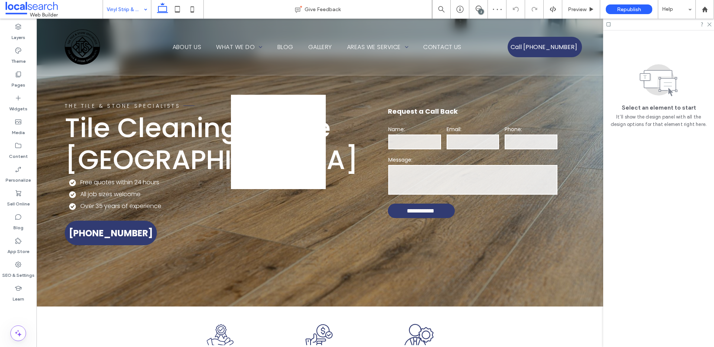
click at [131, 12] on input at bounding box center [125, 9] width 37 height 19
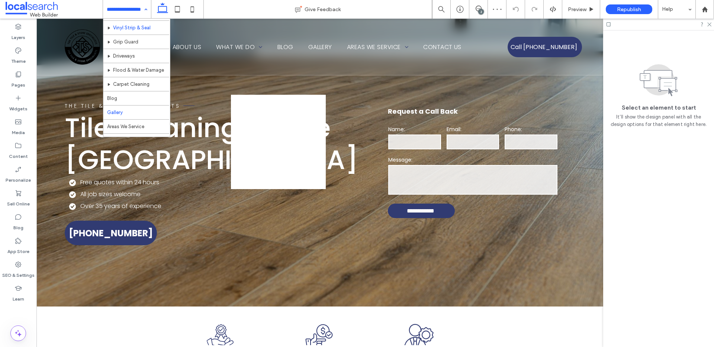
scroll to position [107, 0]
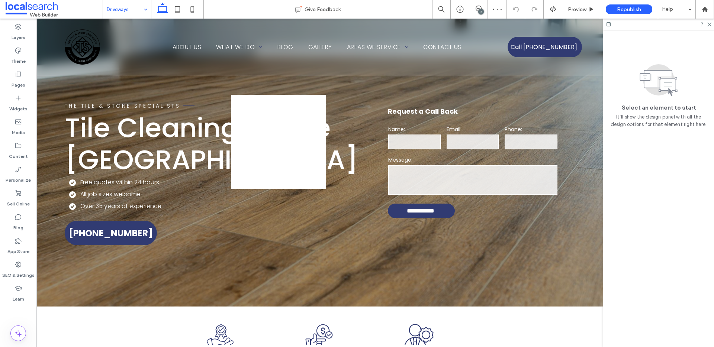
click at [123, 6] on input at bounding box center [125, 9] width 37 height 19
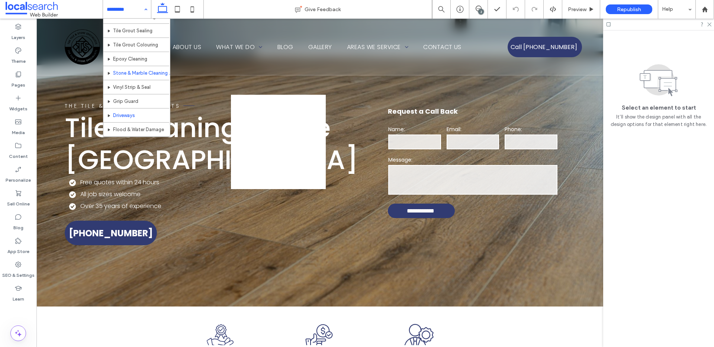
scroll to position [88, 0]
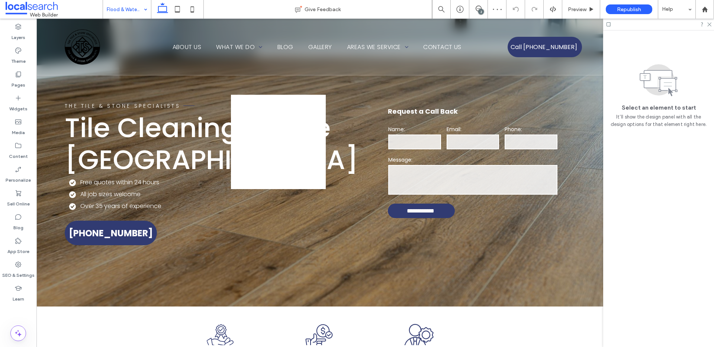
click at [125, 8] on input at bounding box center [125, 9] width 37 height 19
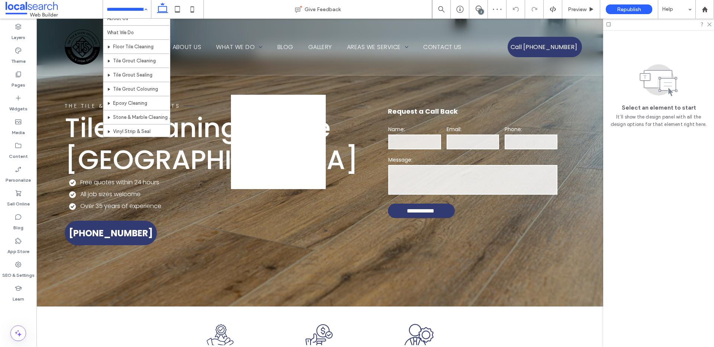
scroll to position [90, 0]
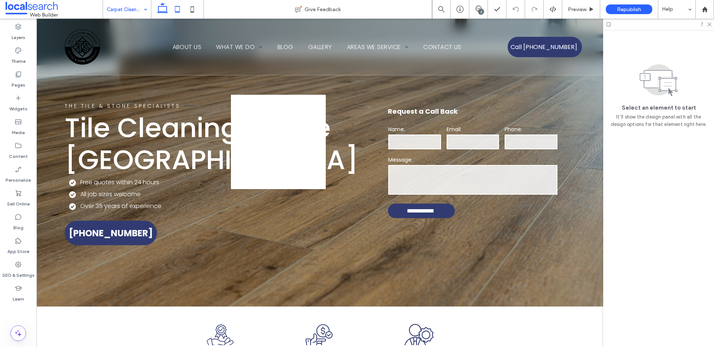
click at [173, 11] on icon at bounding box center [177, 9] width 15 height 15
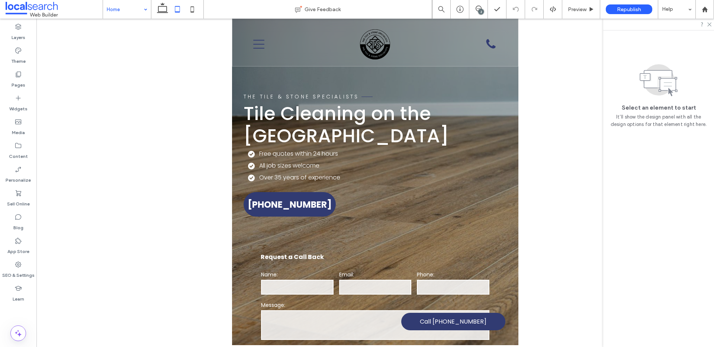
click at [130, 9] on input at bounding box center [125, 9] width 37 height 19
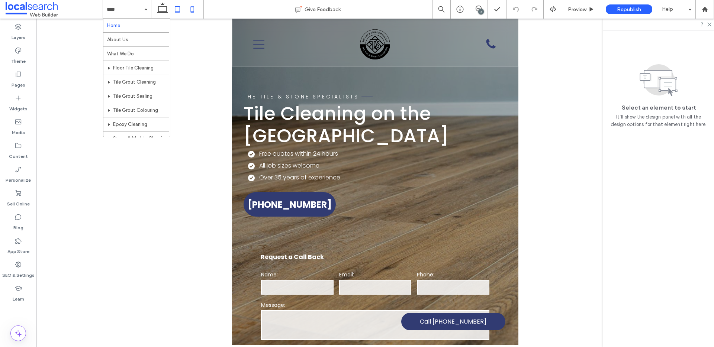
click at [194, 10] on icon at bounding box center [192, 9] width 15 height 15
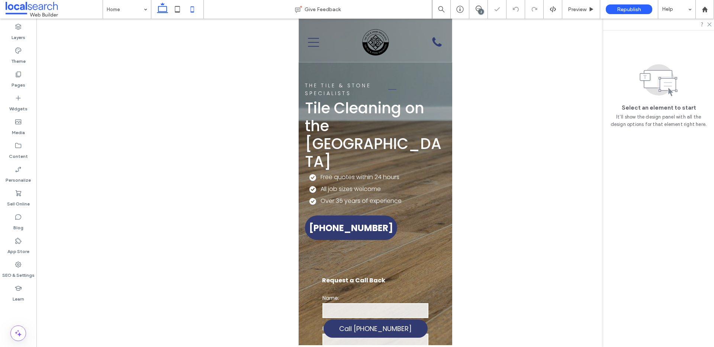
click at [181, 9] on icon at bounding box center [177, 9] width 15 height 15
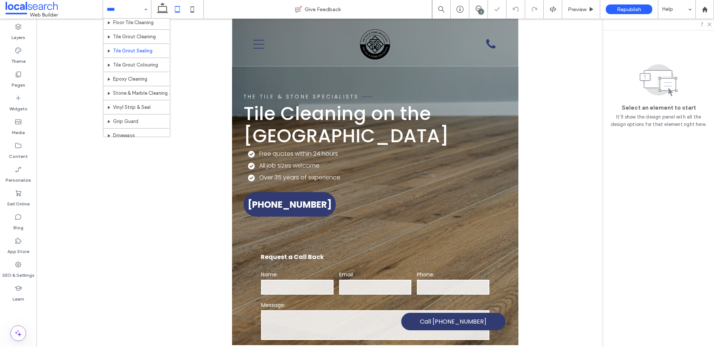
scroll to position [36, 0]
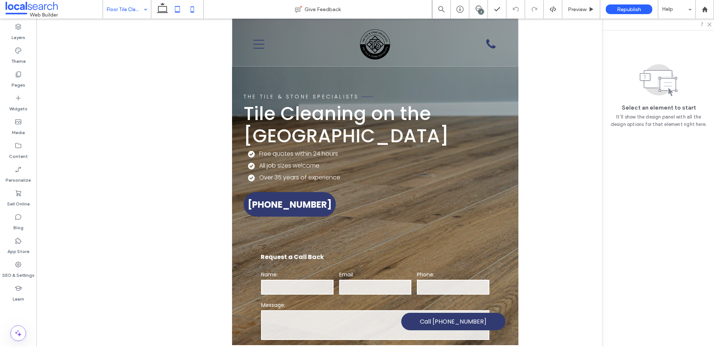
click at [190, 9] on icon at bounding box center [192, 9] width 15 height 15
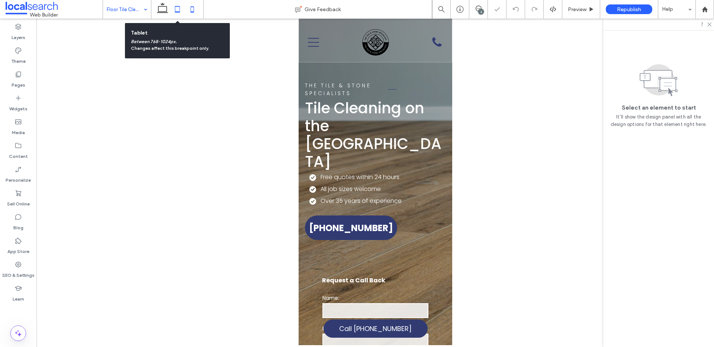
click at [179, 9] on icon at bounding box center [177, 9] width 15 height 15
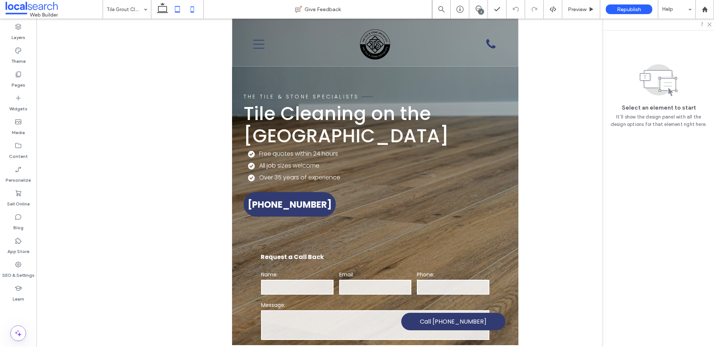
click at [187, 11] on icon at bounding box center [192, 9] width 15 height 15
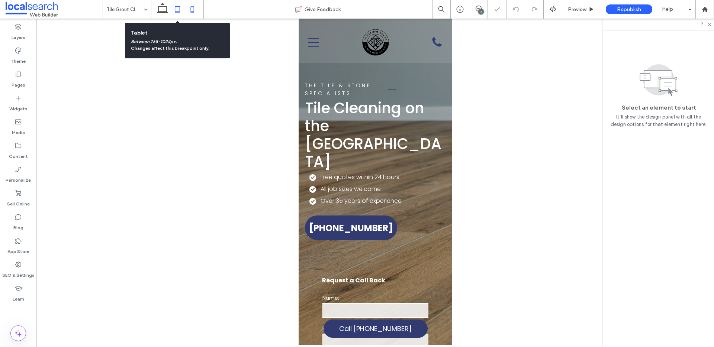
click at [172, 9] on icon at bounding box center [177, 9] width 15 height 15
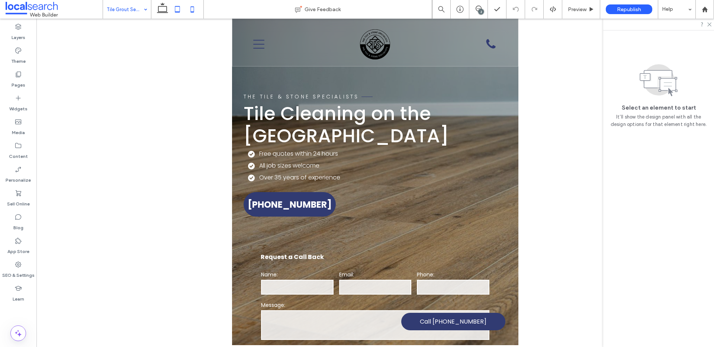
click at [196, 14] on icon at bounding box center [192, 9] width 15 height 15
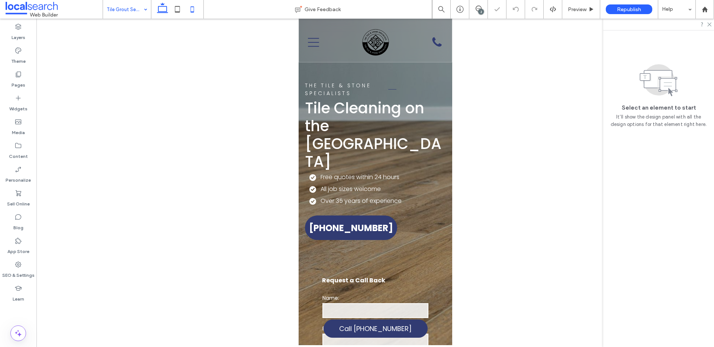
click at [162, 12] on icon at bounding box center [162, 9] width 15 height 15
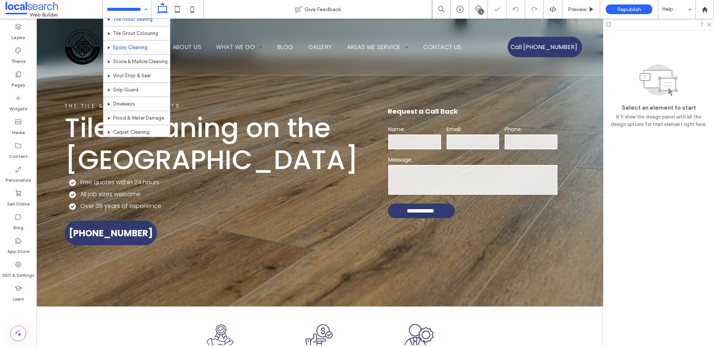
scroll to position [48, 0]
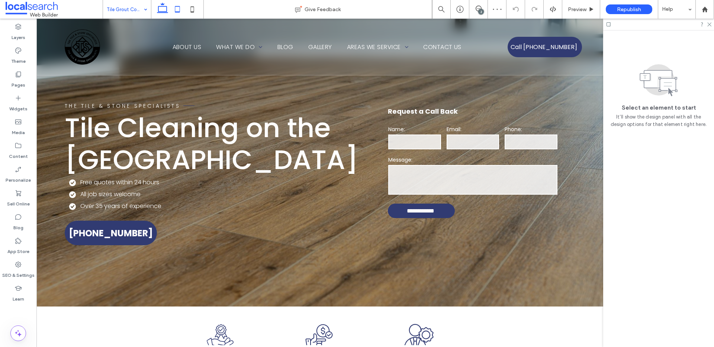
click at [175, 11] on icon at bounding box center [177, 9] width 15 height 15
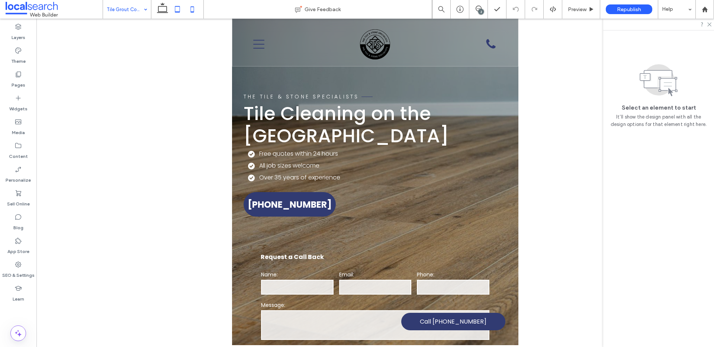
click at [189, 7] on icon at bounding box center [192, 9] width 15 height 15
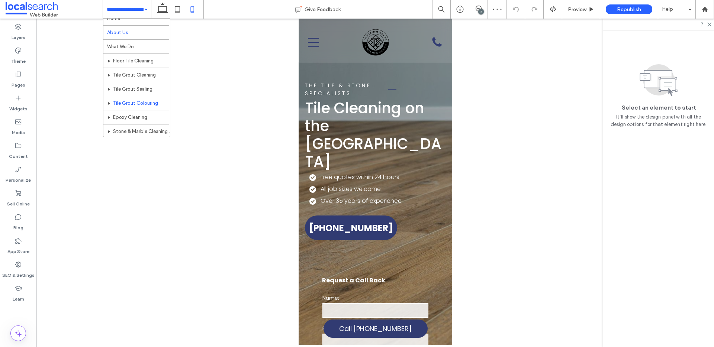
scroll to position [17, 0]
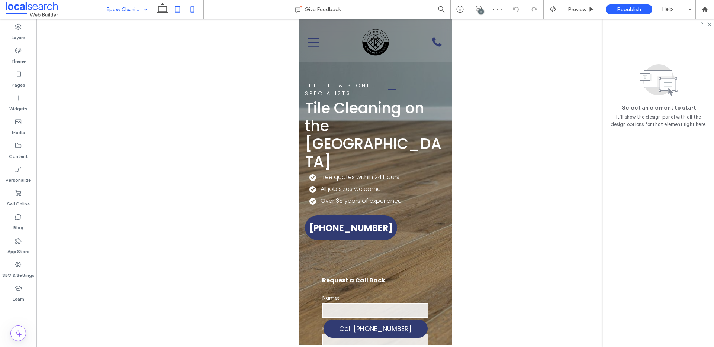
click at [171, 9] on icon at bounding box center [177, 9] width 15 height 15
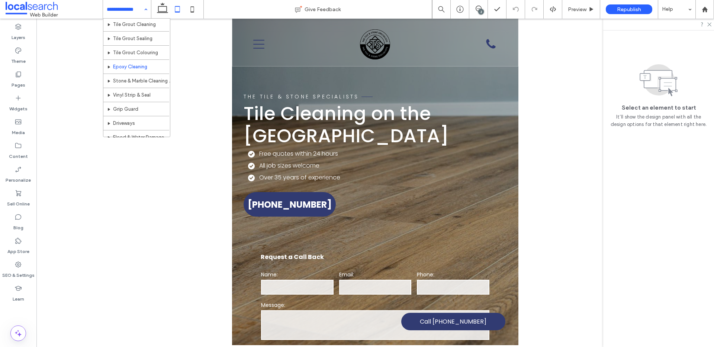
scroll to position [84, 0]
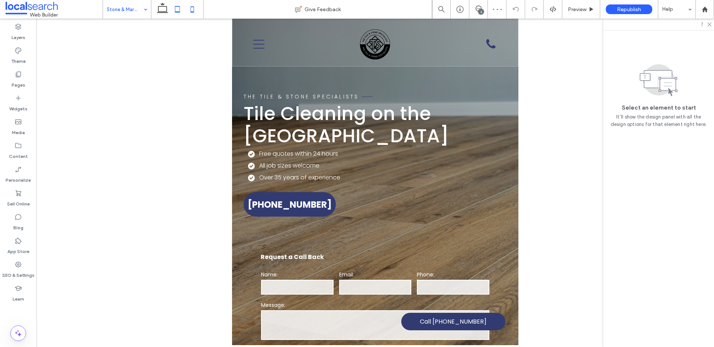
click at [192, 8] on icon at bounding box center [192, 9] width 15 height 15
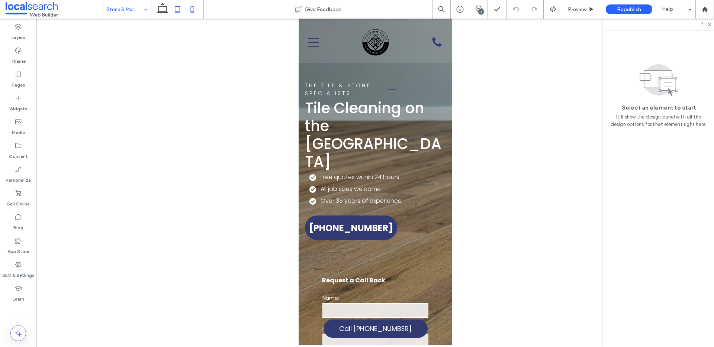
click at [180, 15] on icon at bounding box center [177, 9] width 15 height 15
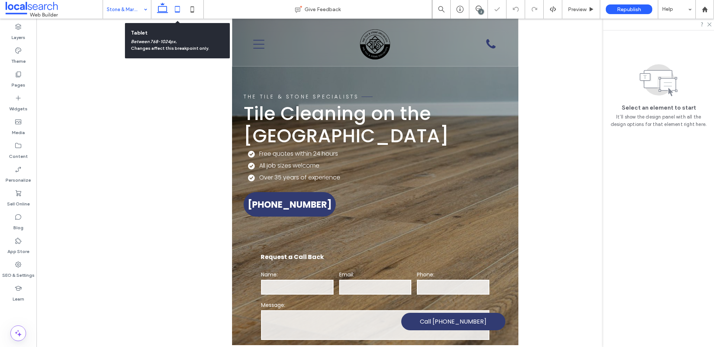
click at [158, 10] on use at bounding box center [162, 8] width 11 height 10
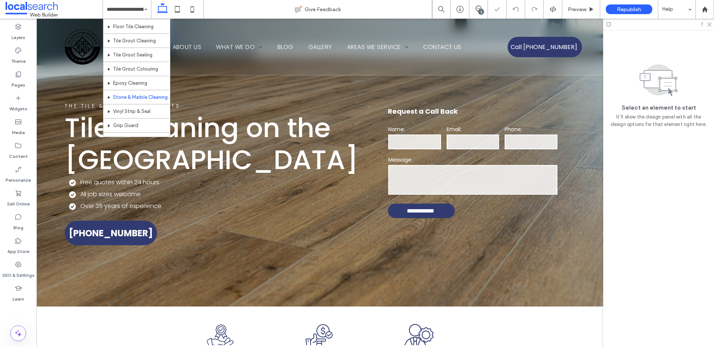
scroll to position [42, 0]
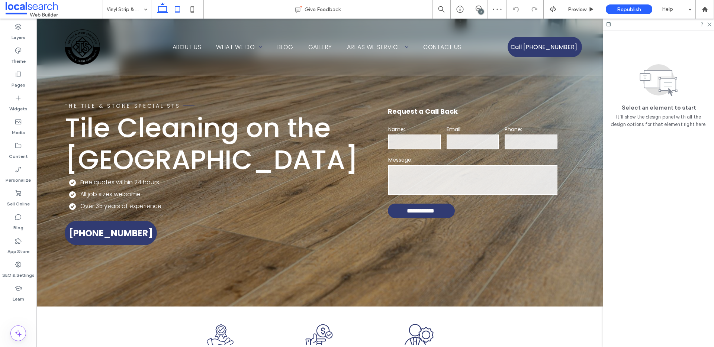
click at [174, 9] on icon at bounding box center [177, 9] width 15 height 15
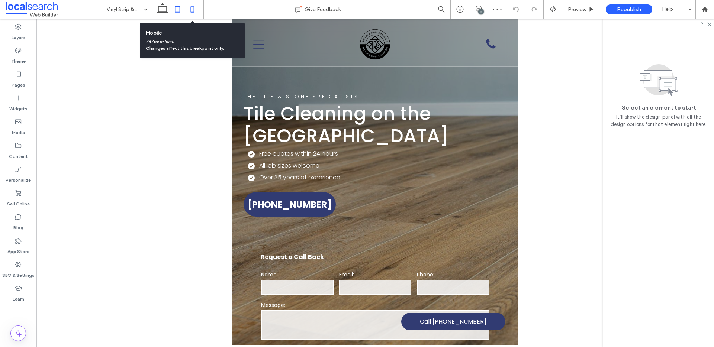
click at [190, 8] on icon at bounding box center [192, 9] width 15 height 15
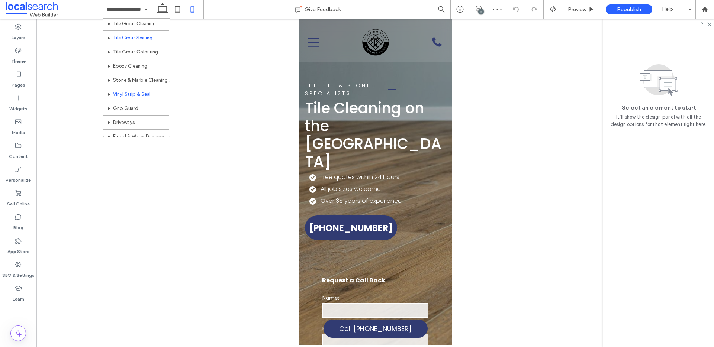
scroll to position [70, 0]
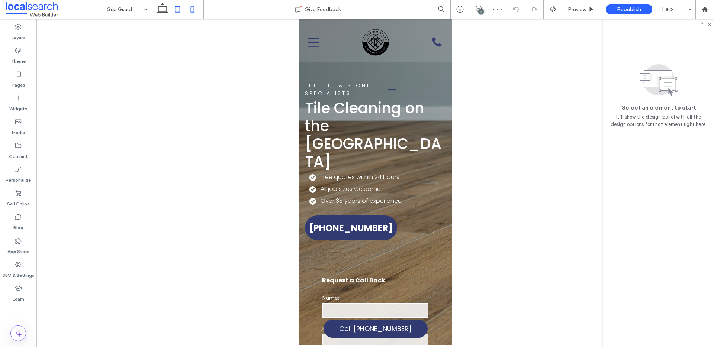
click at [178, 7] on icon at bounding box center [177, 9] width 15 height 15
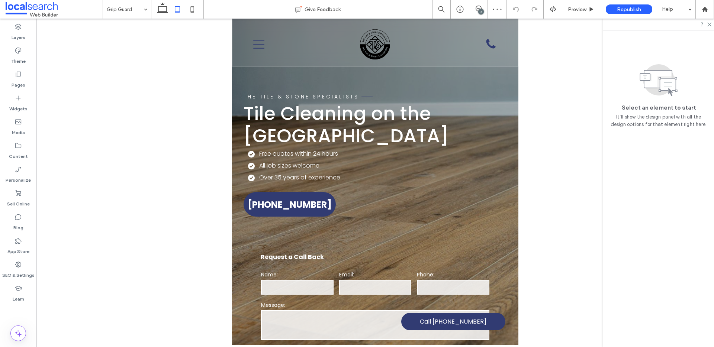
click at [163, 9] on icon at bounding box center [162, 9] width 15 height 15
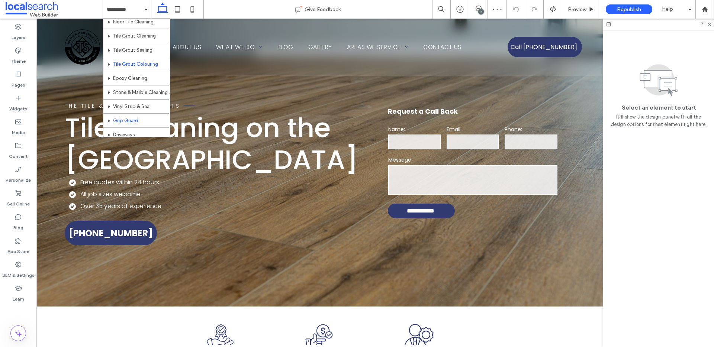
scroll to position [78, 0]
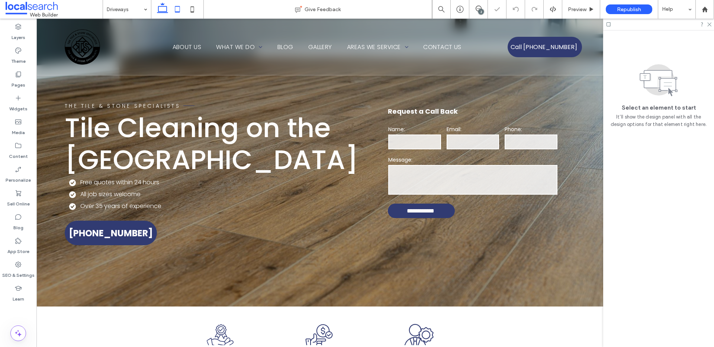
click at [175, 9] on icon at bounding box center [177, 9] width 15 height 15
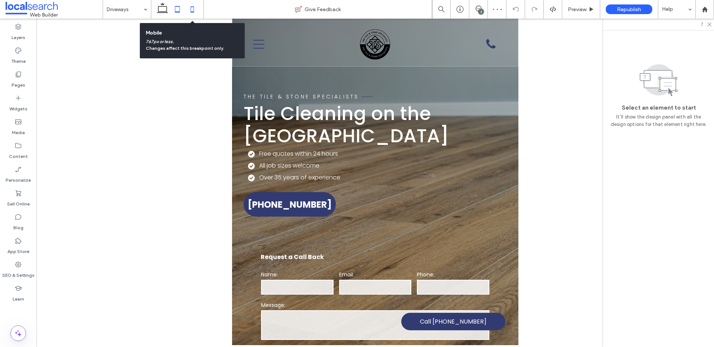
click at [189, 9] on icon at bounding box center [192, 9] width 15 height 15
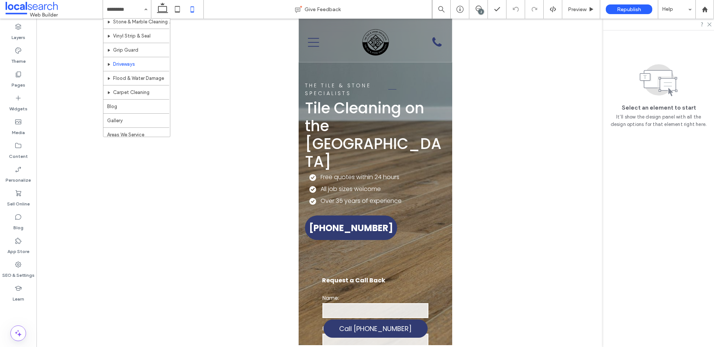
scroll to position [133, 0]
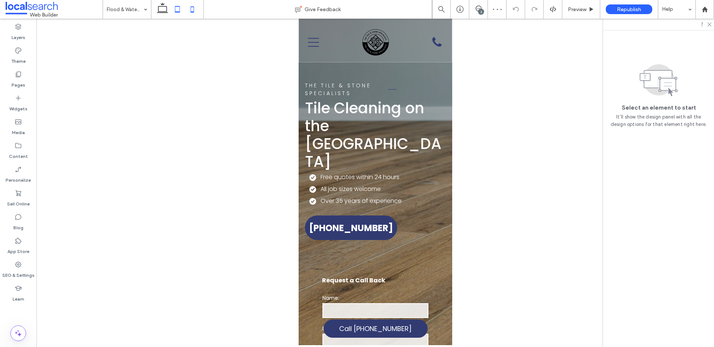
click at [177, 10] on icon at bounding box center [177, 9] width 15 height 15
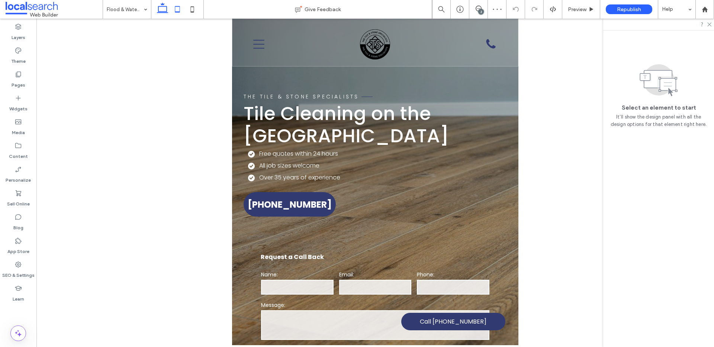
click at [160, 7] on icon at bounding box center [162, 9] width 15 height 15
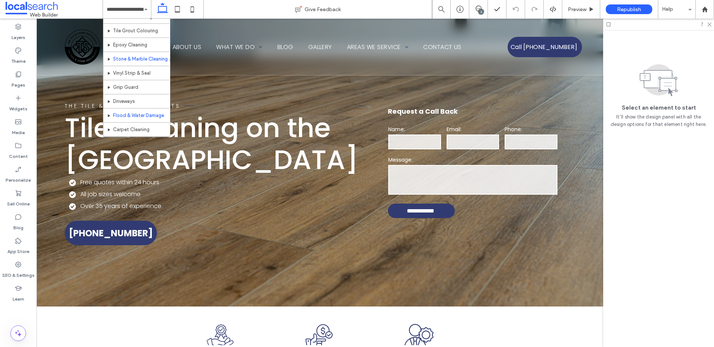
scroll to position [92, 0]
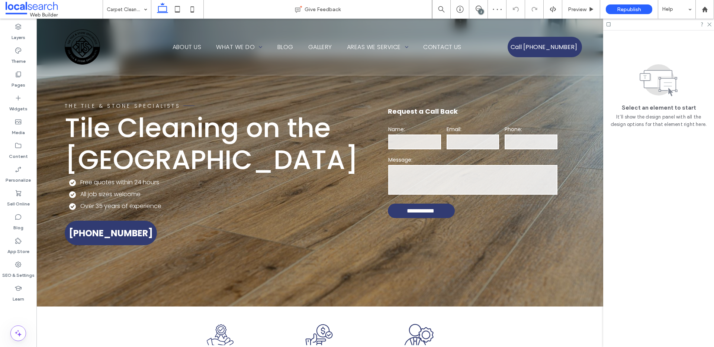
click at [135, 13] on input at bounding box center [125, 9] width 37 height 19
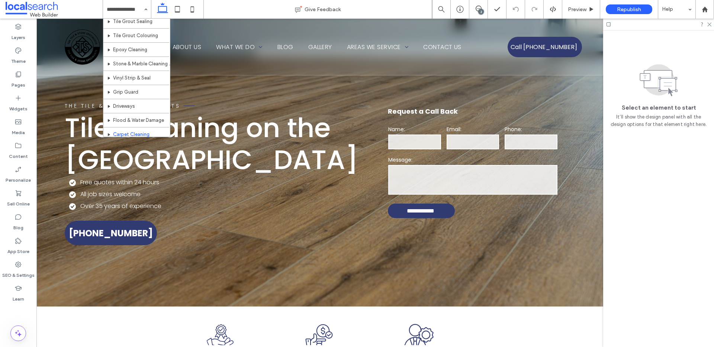
scroll to position [144, 0]
click at [185, 8] on icon at bounding box center [192, 9] width 15 height 15
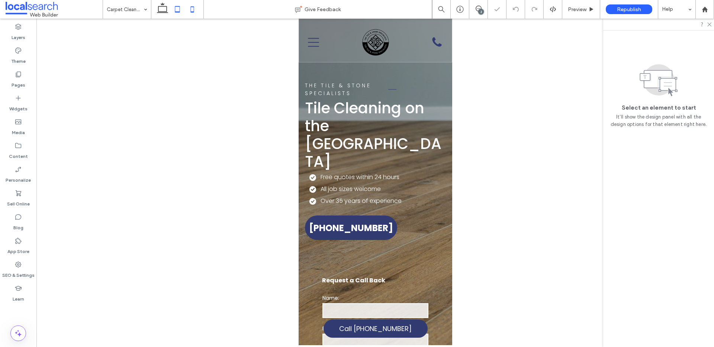
click at [180, 9] on icon at bounding box center [177, 9] width 15 height 15
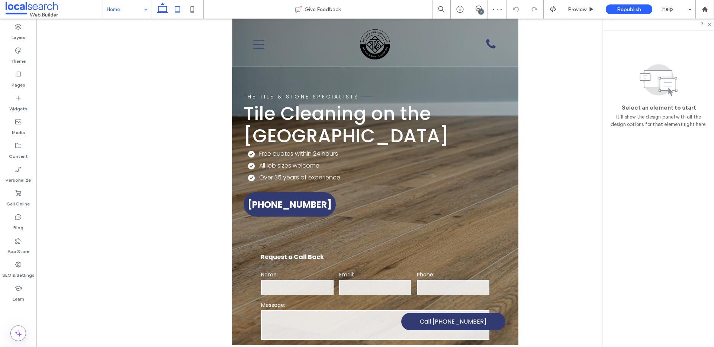
click at [163, 9] on icon at bounding box center [162, 9] width 15 height 15
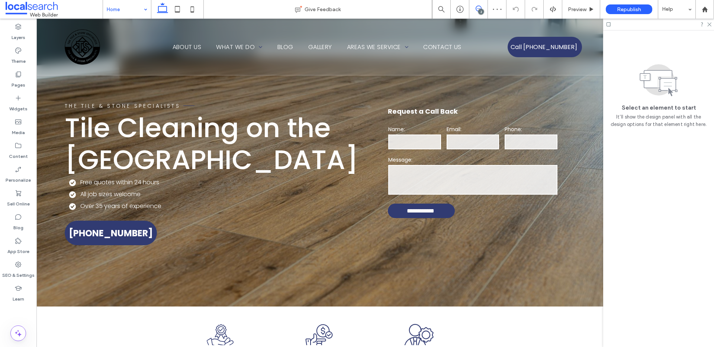
click at [475, 9] on span at bounding box center [478, 9] width 18 height 6
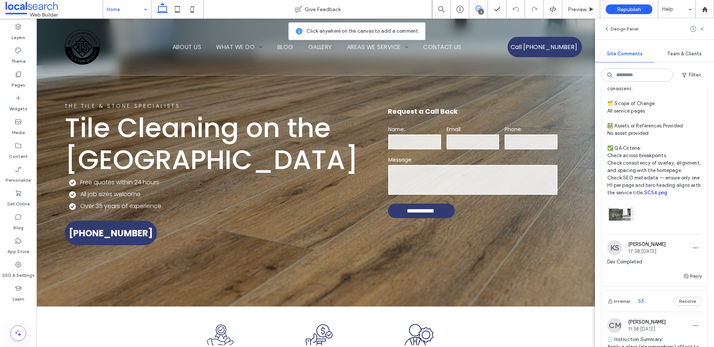
scroll to position [167, 0]
click at [691, 279] on button "Reply" at bounding box center [692, 274] width 19 height 9
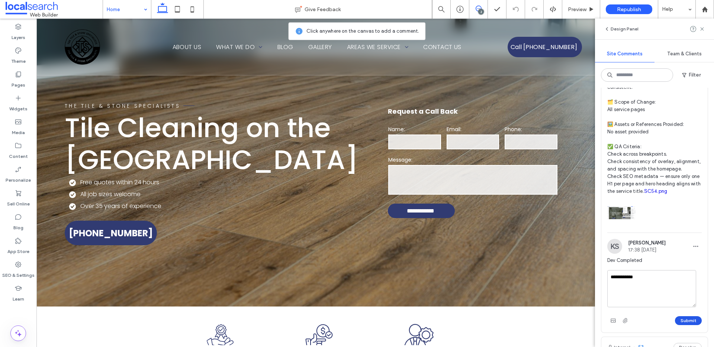
type textarea "**********"
click at [682, 325] on button "Submit" at bounding box center [688, 320] width 27 height 9
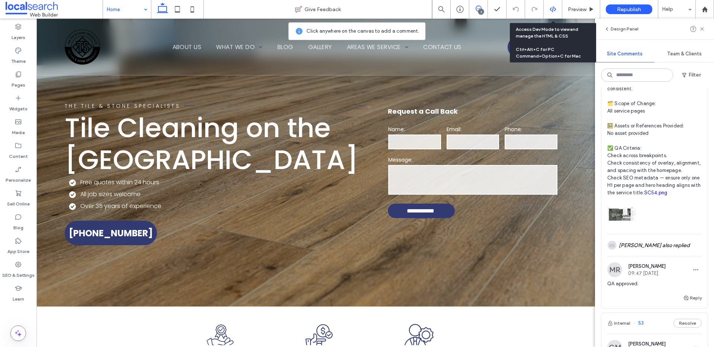
click at [552, 9] on icon at bounding box center [553, 9] width 7 height 7
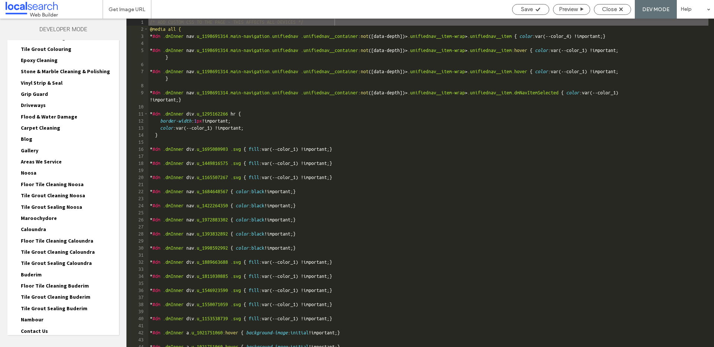
scroll to position [164, 0]
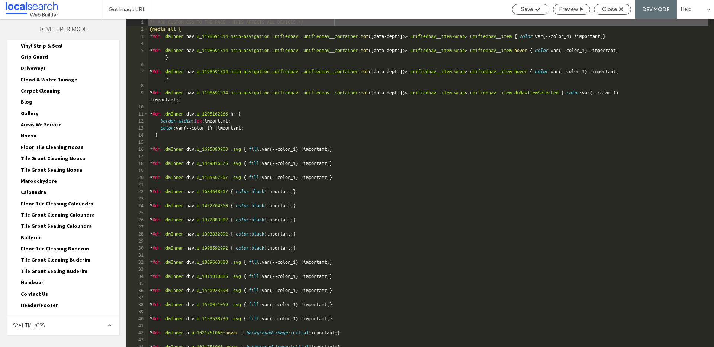
click at [42, 322] on span "Site HTML/CSS" at bounding box center [29, 325] width 32 height 7
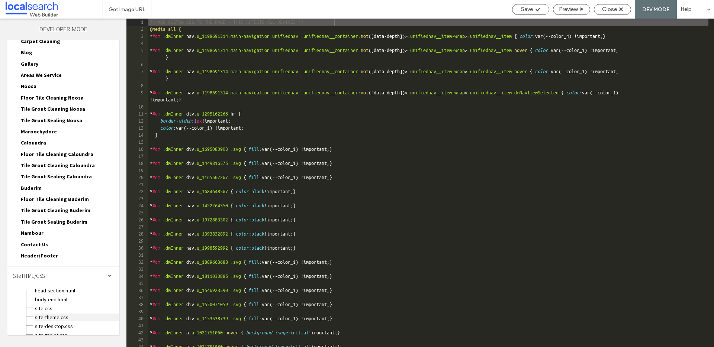
scroll to position [231, 0]
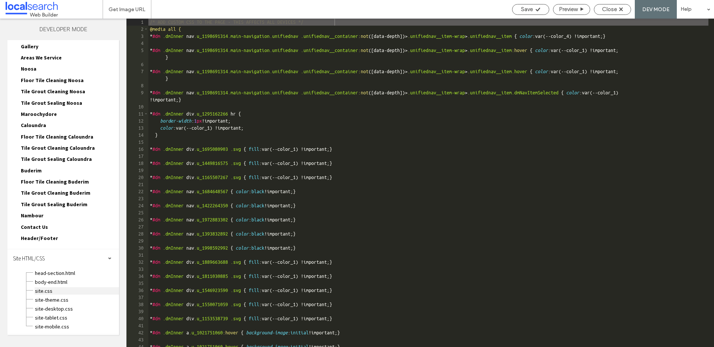
click at [50, 291] on span "site.css" at bounding box center [77, 290] width 84 height 7
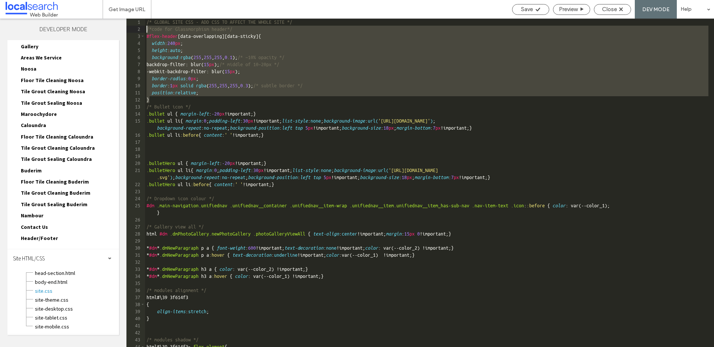
drag, startPoint x: 164, startPoint y: 99, endPoint x: 131, endPoint y: 30, distance: 76.7
click at [131, 30] on div "** 1 2 3 4 5 6 7 8 9 10 11 12 13 14 15 16 17 18 19 20 21 22 23 24 25 26 27 28 2…" at bounding box center [420, 183] width 588 height 329
click at [616, 8] on span "Close" at bounding box center [609, 9] width 15 height 7
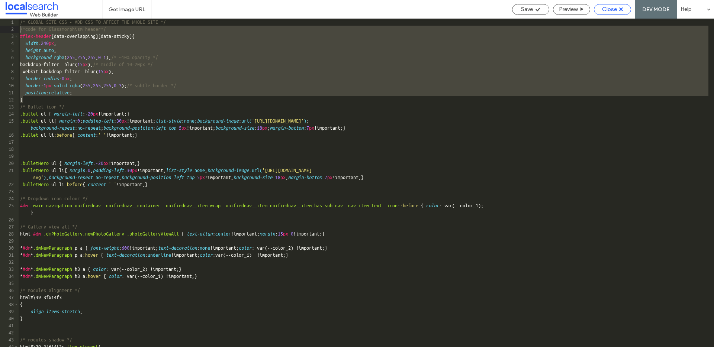
scroll to position [212, 0]
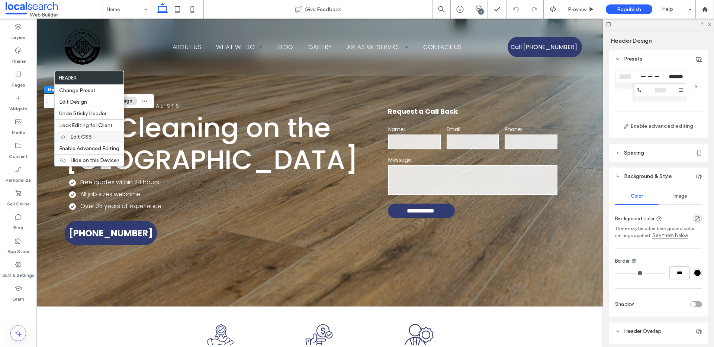
click at [81, 134] on span "Edit CSS" at bounding box center [81, 137] width 22 height 6
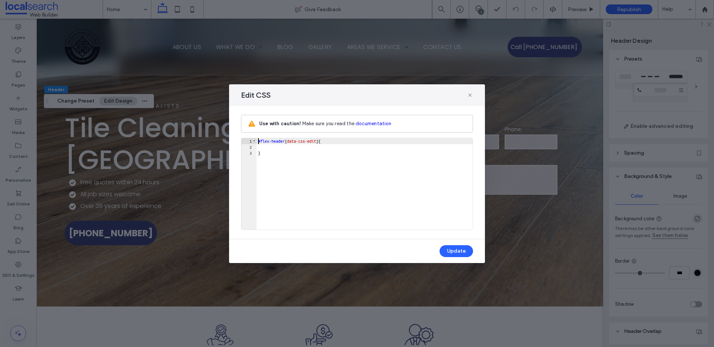
scroll to position [1, 0]
click at [321, 171] on div "#flex-header [ data-css-edit ] { }" at bounding box center [365, 189] width 216 height 103
click at [367, 203] on div "#flex-header [ data-css-edit ] { }" at bounding box center [365, 189] width 216 height 103
click at [266, 146] on div "#flex-header [ data-css-edit ] { }" at bounding box center [365, 189] width 216 height 103
click at [471, 94] on icon at bounding box center [470, 95] width 6 height 6
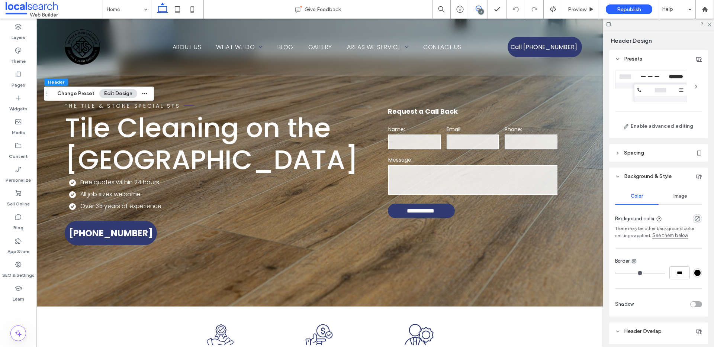
click at [476, 6] on icon at bounding box center [479, 9] width 6 height 6
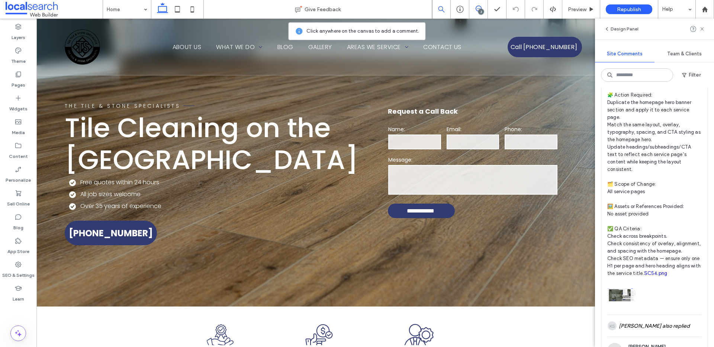
scroll to position [86, 0]
click at [25, 273] on label "SEO & Settings" at bounding box center [18, 274] width 32 height 10
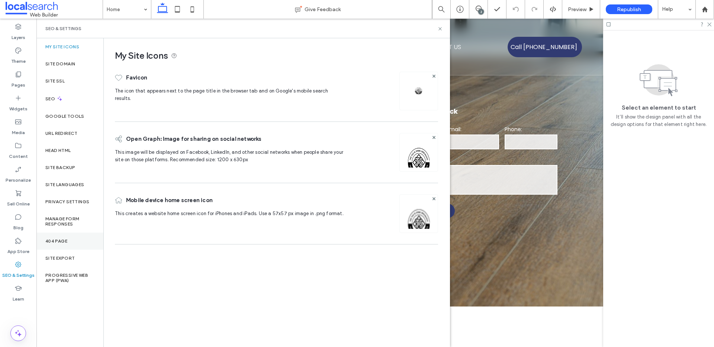
scroll to position [0, 0]
click at [61, 100] on icon at bounding box center [60, 99] width 6 height 6
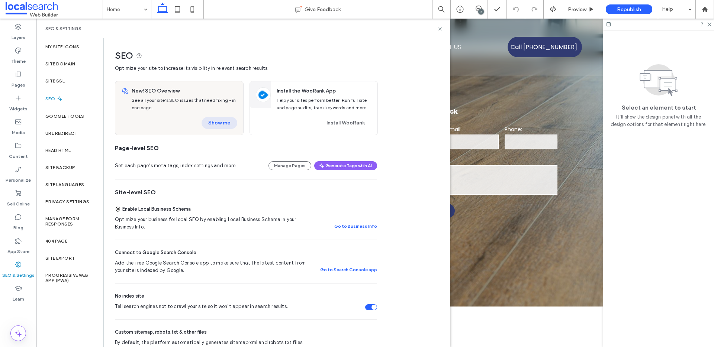
click at [208, 119] on button "Show me" at bounding box center [220, 123] width 36 height 12
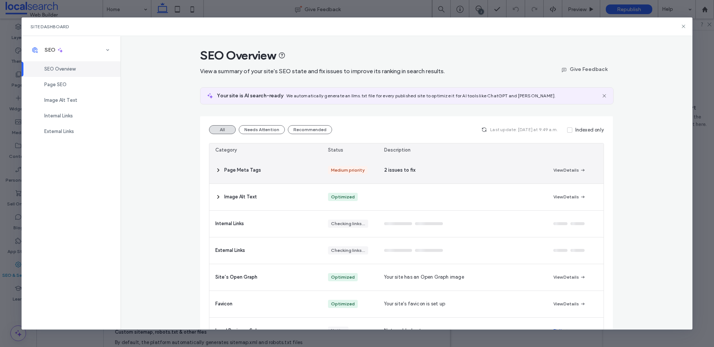
click at [235, 168] on span "Page Meta Tags" at bounding box center [242, 170] width 37 height 7
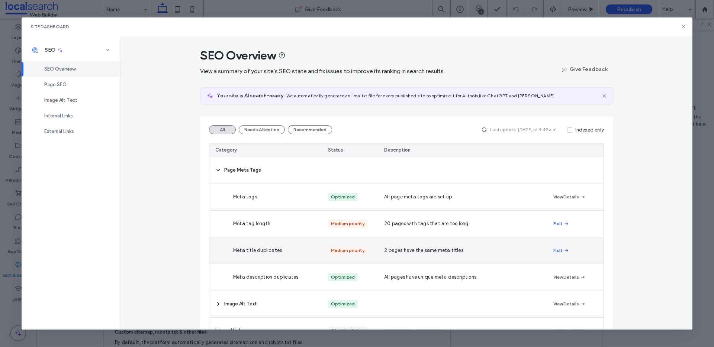
click at [553, 250] on button "Fix It" at bounding box center [561, 250] width 16 height 9
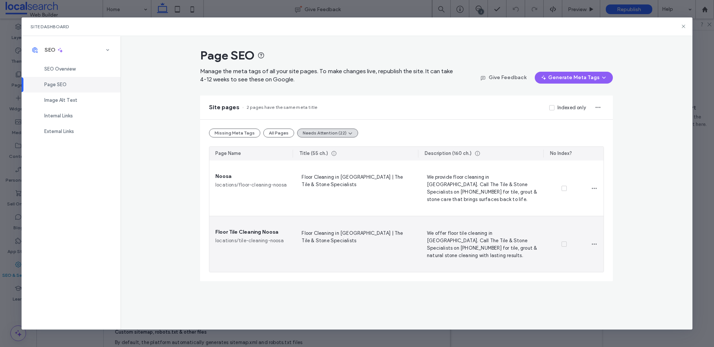
click at [312, 233] on span "Floor Cleaning in [GEOGRAPHIC_DATA] | The Tile & Stone Specialists" at bounding box center [355, 244] width 113 height 30
click at [315, 234] on textarea "**********" at bounding box center [355, 245] width 113 height 37
drag, startPoint x: 316, startPoint y: 233, endPoint x: 327, endPoint y: 241, distance: 13.3
click at [316, 233] on textarea "**********" at bounding box center [355, 245] width 113 height 37
type textarea "**********"
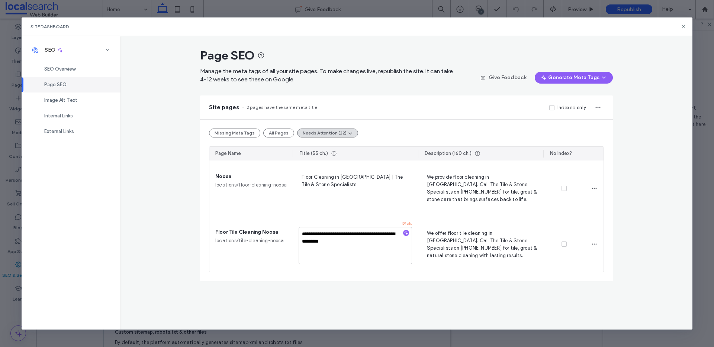
click at [656, 207] on div "**********" at bounding box center [406, 183] width 572 height 294
click at [57, 71] on span "SEO Overview" at bounding box center [59, 69] width 31 height 6
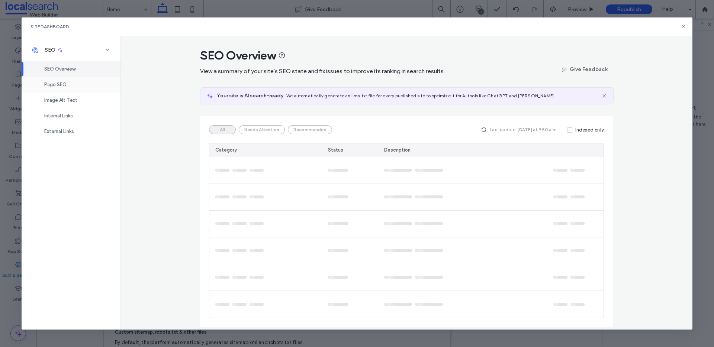
click at [56, 80] on div "Page SEO" at bounding box center [71, 85] width 99 height 16
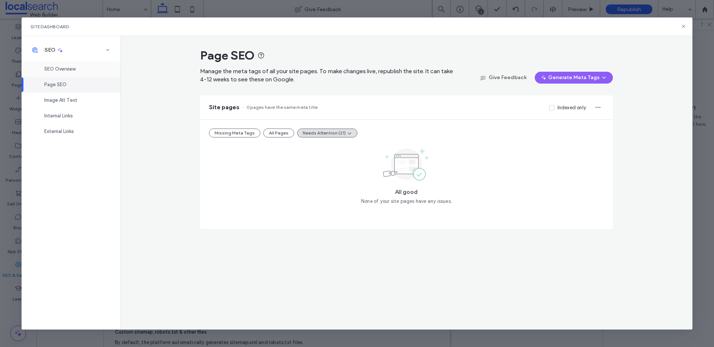
click at [57, 63] on div "SEO Overview" at bounding box center [71, 69] width 99 height 16
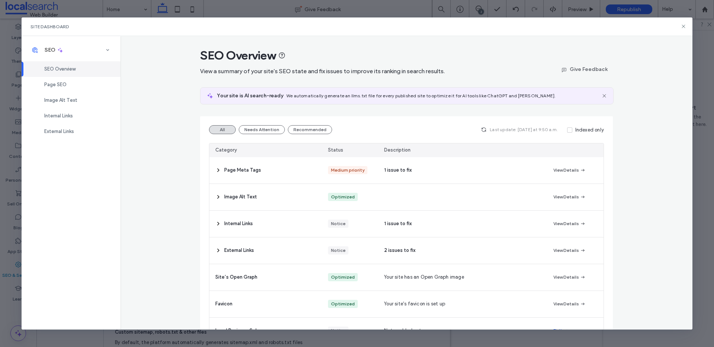
click at [234, 165] on div "Page Meta Tags" at bounding box center [265, 170] width 113 height 26
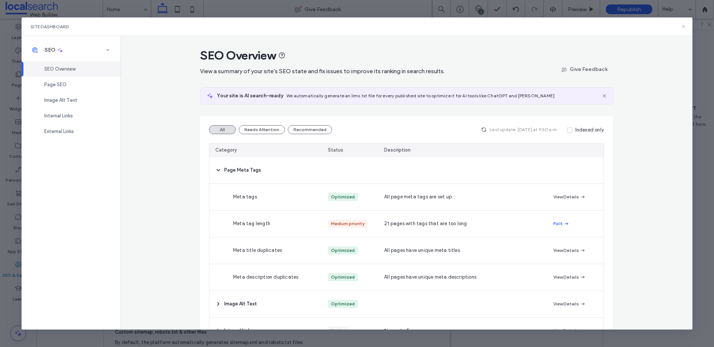
click at [682, 26] on icon at bounding box center [684, 26] width 6 height 6
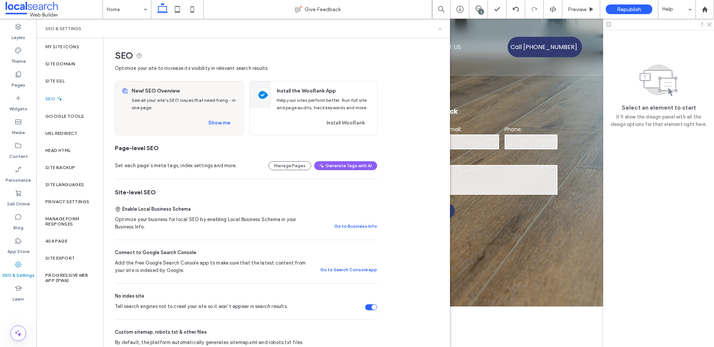
click at [441, 29] on icon at bounding box center [440, 29] width 6 height 6
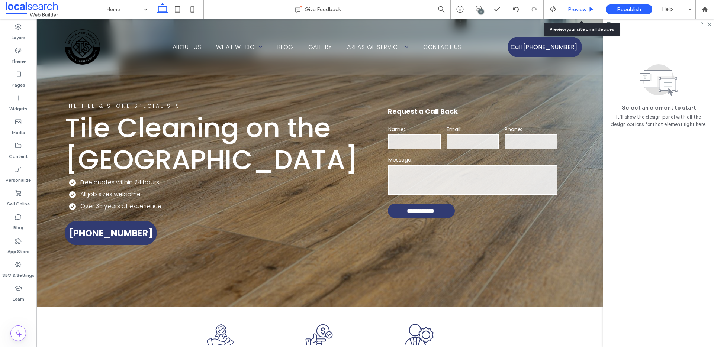
click at [576, 8] on span "Preview" at bounding box center [577, 9] width 19 height 6
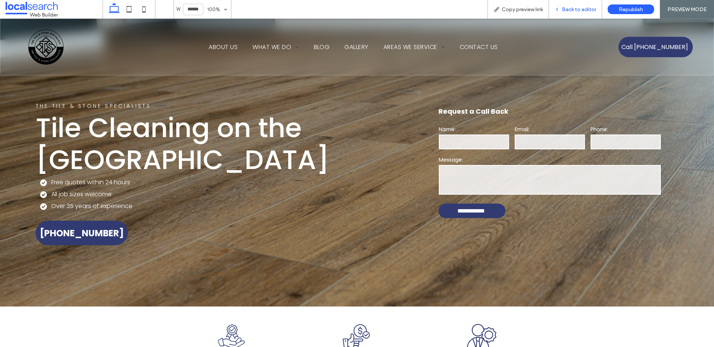
click at [573, 10] on span "Back to editor" at bounding box center [579, 9] width 34 height 6
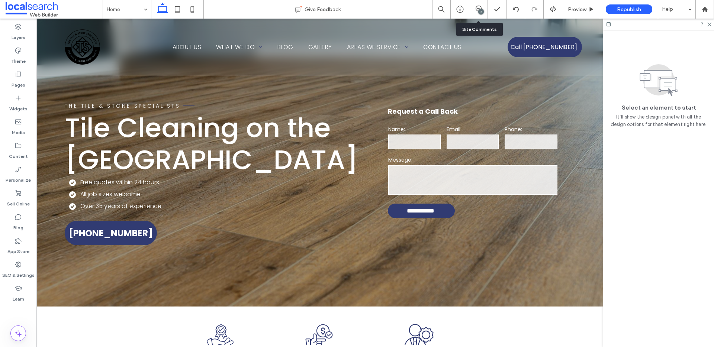
click at [482, 10] on div "2" at bounding box center [481, 12] width 6 height 6
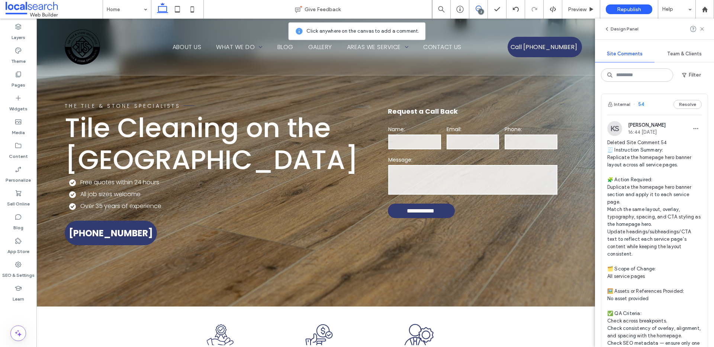
click at [479, 9] on div "2" at bounding box center [481, 12] width 6 height 6
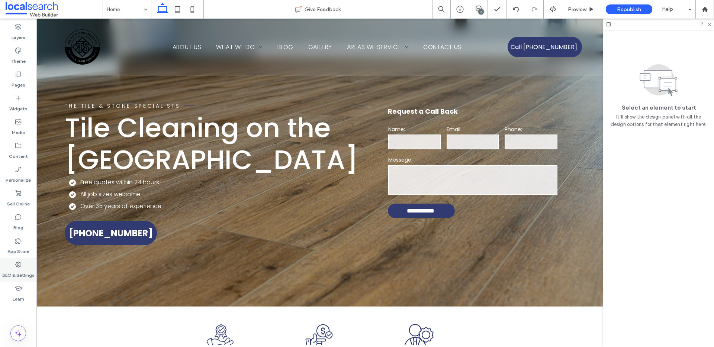
click at [20, 275] on label "SEO & Settings" at bounding box center [18, 274] width 32 height 10
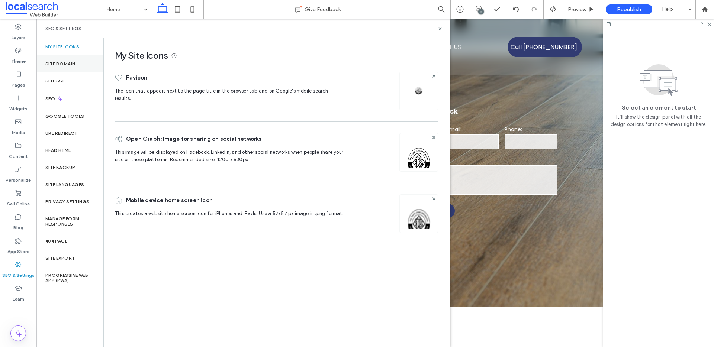
click at [66, 62] on label "Site Domain" at bounding box center [60, 63] width 30 height 5
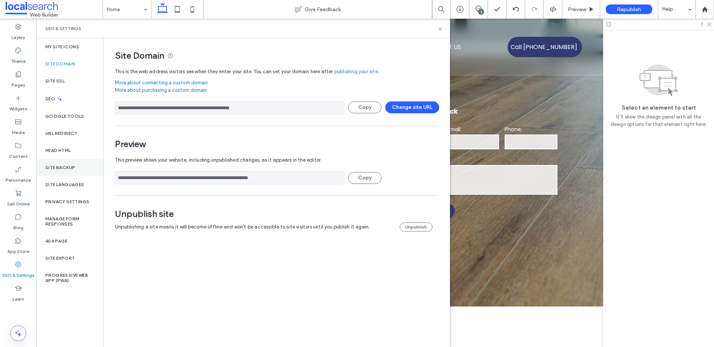
click at [65, 169] on label "Site Backup" at bounding box center [60, 167] width 30 height 5
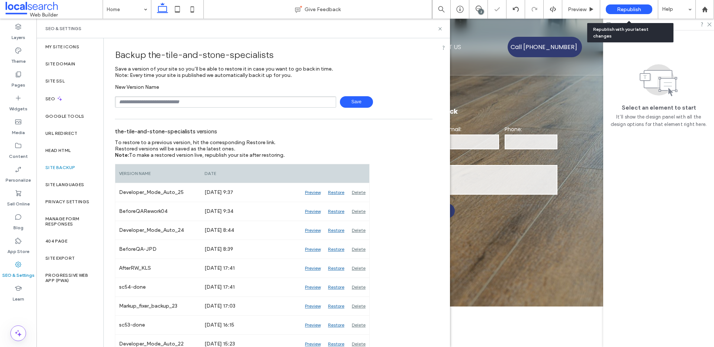
click at [623, 8] on span "Republish" at bounding box center [629, 9] width 24 height 6
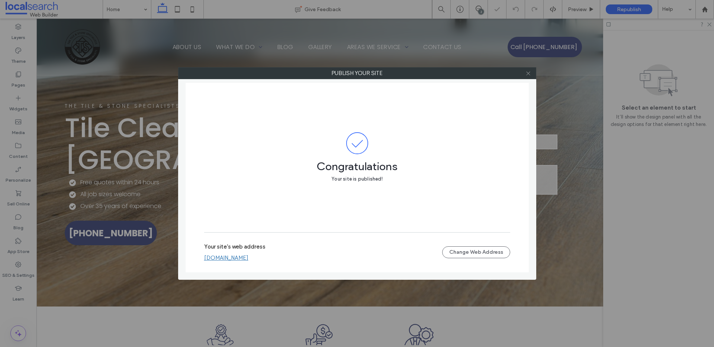
click at [528, 74] on icon at bounding box center [528, 74] width 6 height 6
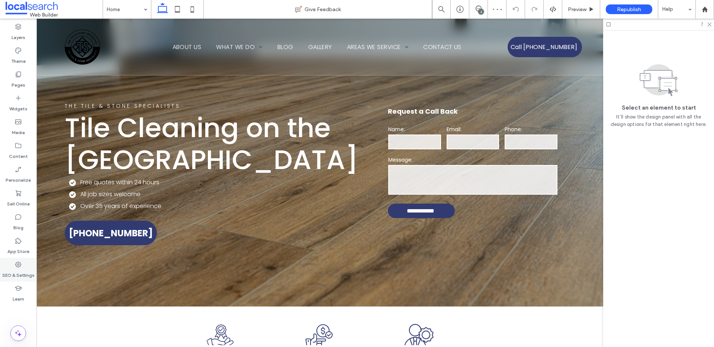
click at [22, 270] on label "SEO & Settings" at bounding box center [18, 274] width 32 height 10
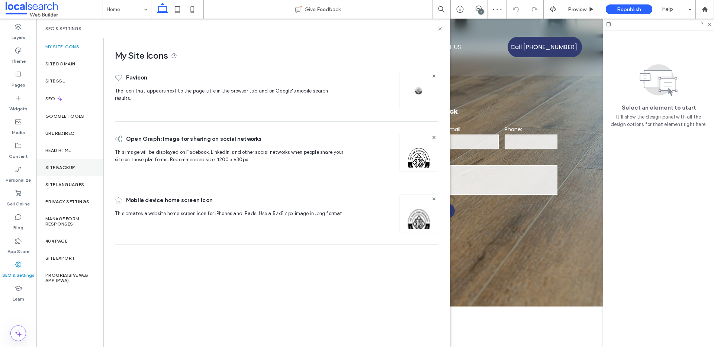
click at [65, 169] on label "Site Backup" at bounding box center [60, 167] width 30 height 5
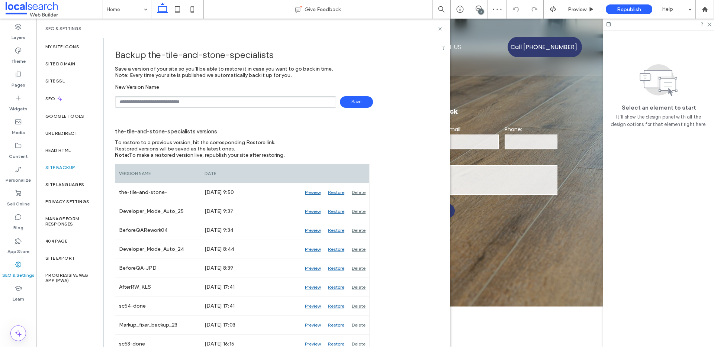
click at [163, 102] on input "text" at bounding box center [225, 102] width 221 height 12
drag, startPoint x: 144, startPoint y: 102, endPoint x: 88, endPoint y: 101, distance: 55.8
click at [91, 101] on div "**********" at bounding box center [243, 192] width 414 height 309
type input "**********"
click at [42, 6] on span at bounding box center [54, 9] width 97 height 15
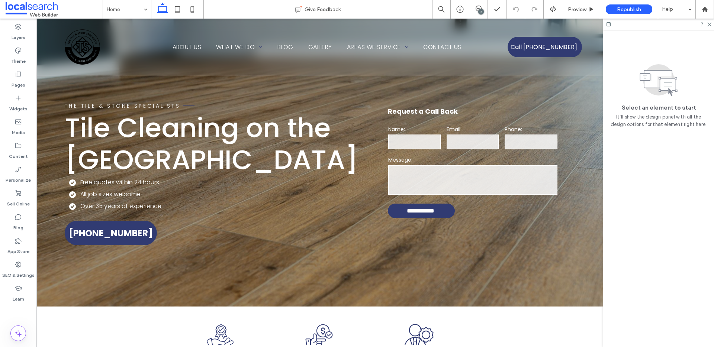
click at [42, 6] on span at bounding box center [54, 9] width 97 height 15
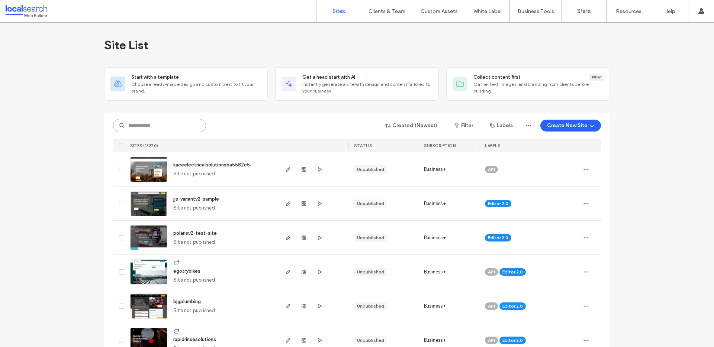
click at [148, 125] on input at bounding box center [159, 125] width 93 height 13
type input "*"
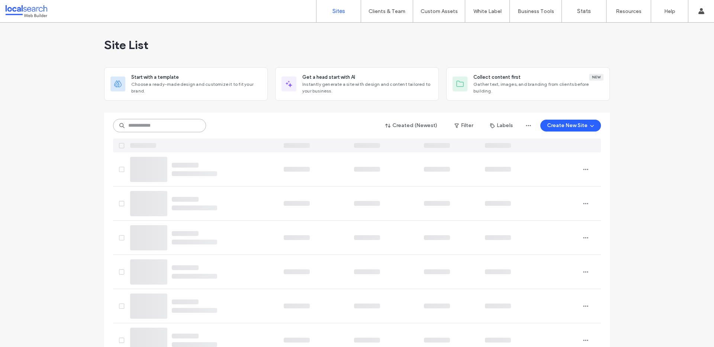
paste input "********"
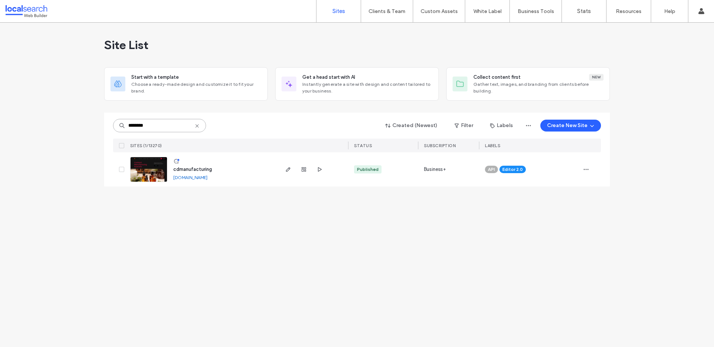
type input "********"
click at [196, 179] on link "[DOMAIN_NAME]" at bounding box center [190, 178] width 34 height 6
click at [155, 162] on img at bounding box center [149, 182] width 36 height 51
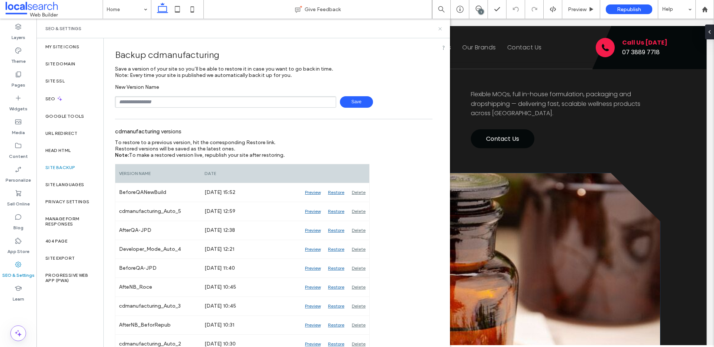
click at [441, 28] on icon at bounding box center [440, 29] width 6 height 6
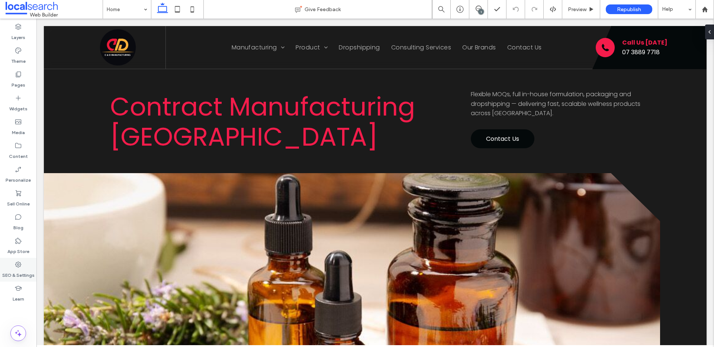
click at [13, 266] on div "SEO & Settings" at bounding box center [18, 270] width 36 height 24
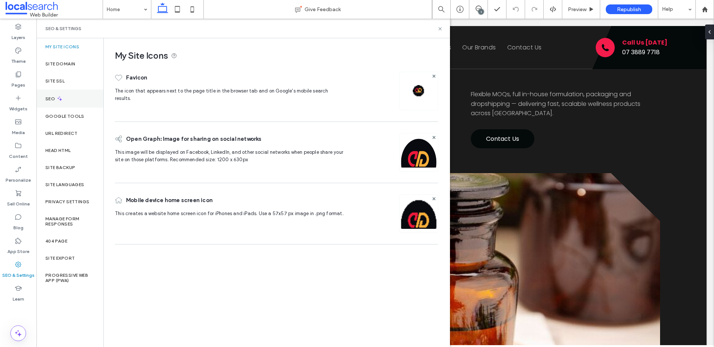
click at [66, 105] on div "SEO" at bounding box center [69, 99] width 67 height 18
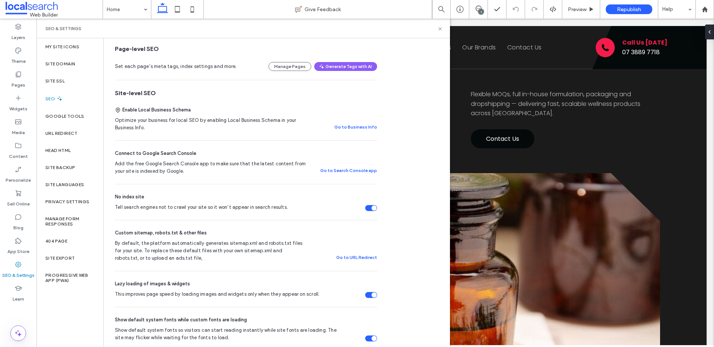
scroll to position [144, 0]
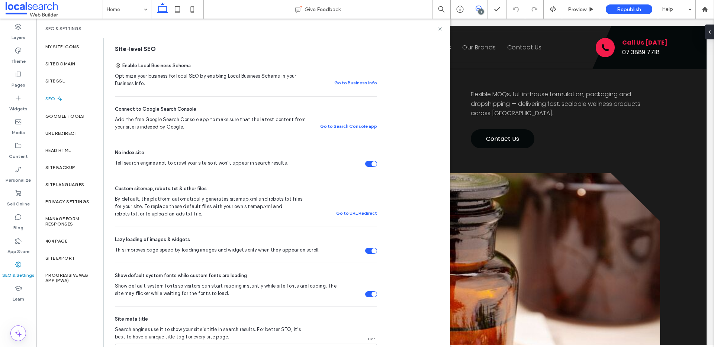
click at [476, 10] on icon at bounding box center [479, 9] width 6 height 6
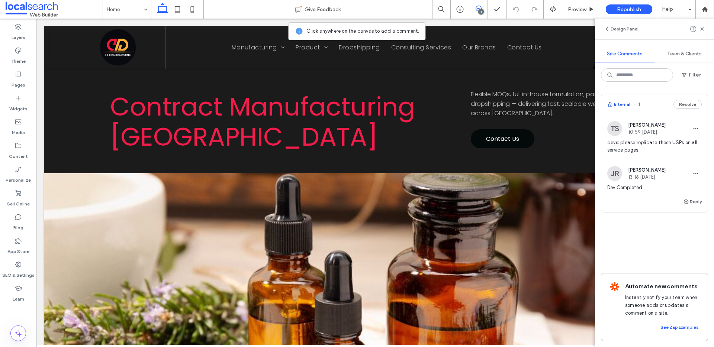
click at [620, 100] on button "Internal" at bounding box center [618, 104] width 23 height 9
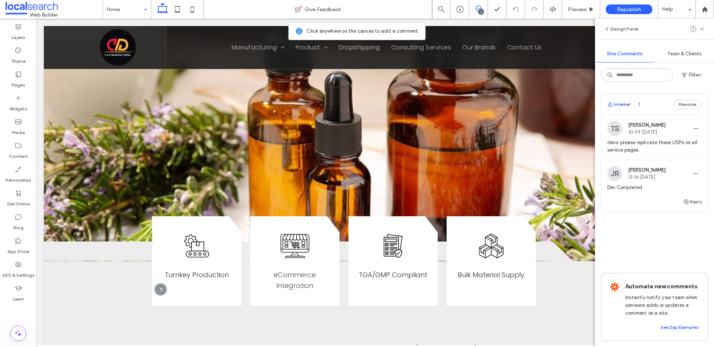
scroll to position [240, 0]
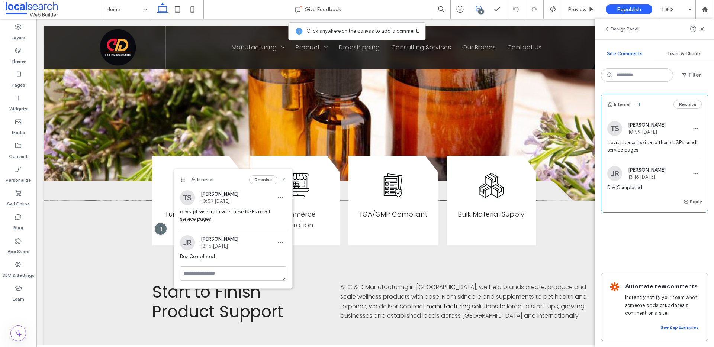
click at [283, 178] on icon at bounding box center [283, 180] width 6 height 6
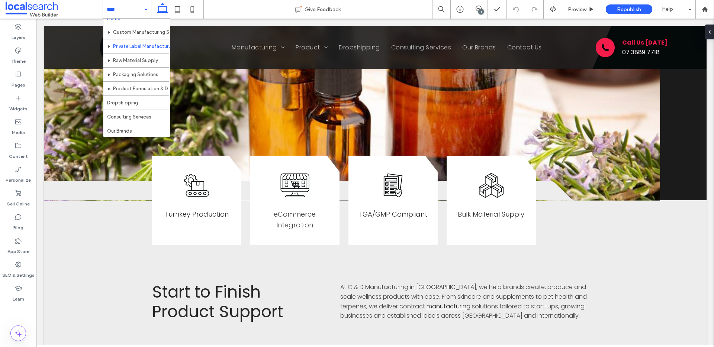
scroll to position [0, 0]
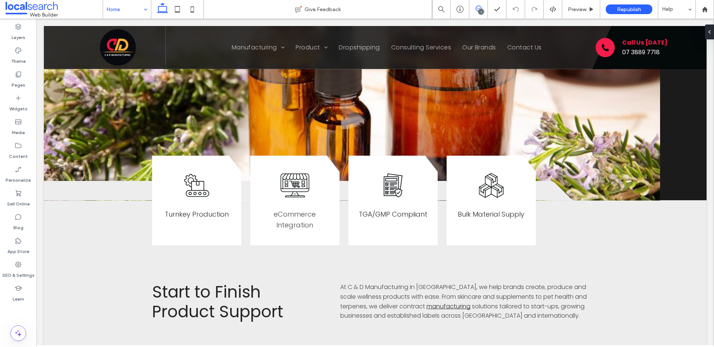
drag, startPoint x: 481, startPoint y: 8, endPoint x: 483, endPoint y: 20, distance: 12.1
click at [481, 8] on use at bounding box center [479, 9] width 6 height 6
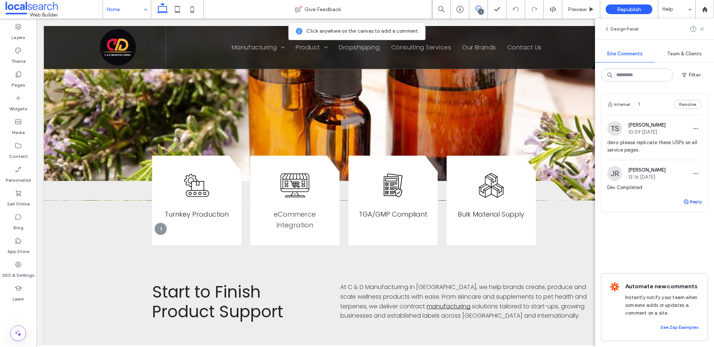
click at [690, 200] on button "Reply" at bounding box center [692, 201] width 19 height 9
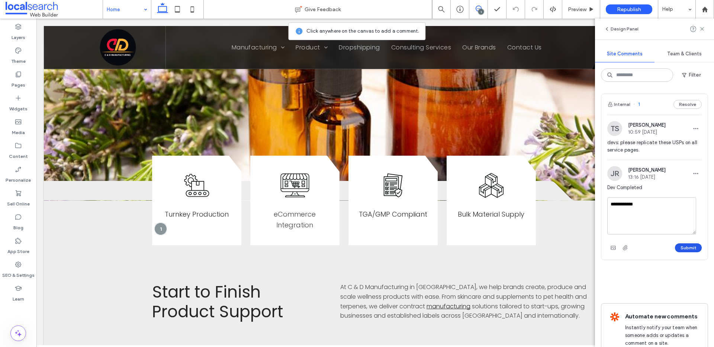
type textarea "**********"
click at [678, 246] on button "Submit" at bounding box center [688, 248] width 27 height 9
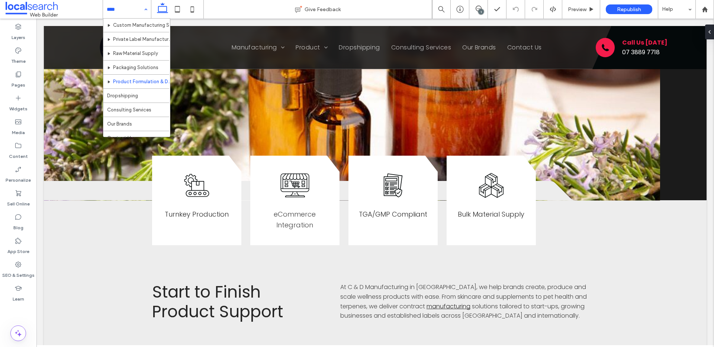
scroll to position [22, 0]
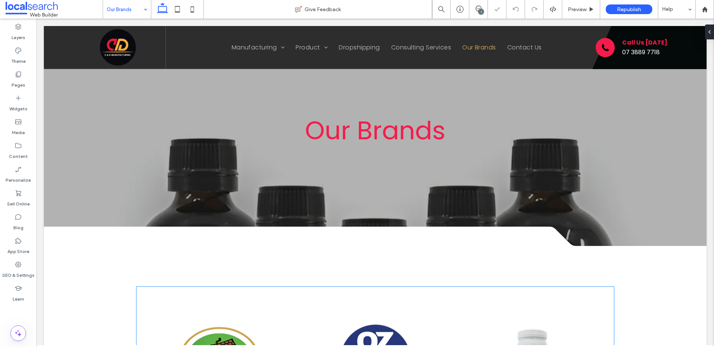
scroll to position [213, 0]
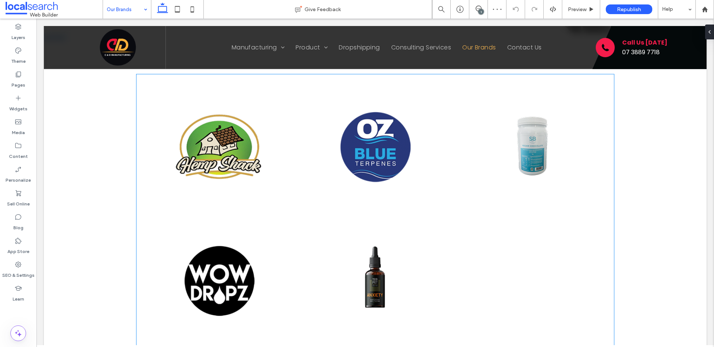
click at [356, 148] on link at bounding box center [374, 147] width 149 height 126
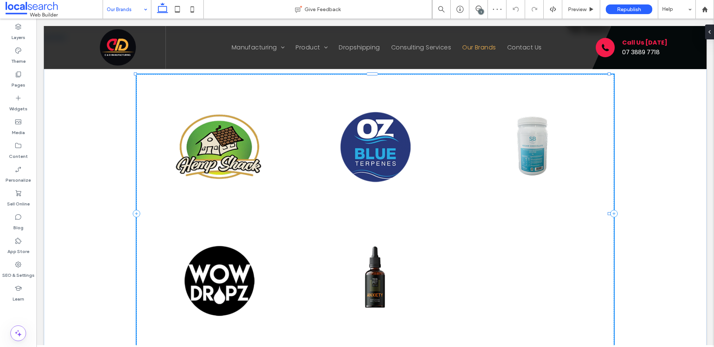
click at [356, 148] on link at bounding box center [374, 147] width 149 height 126
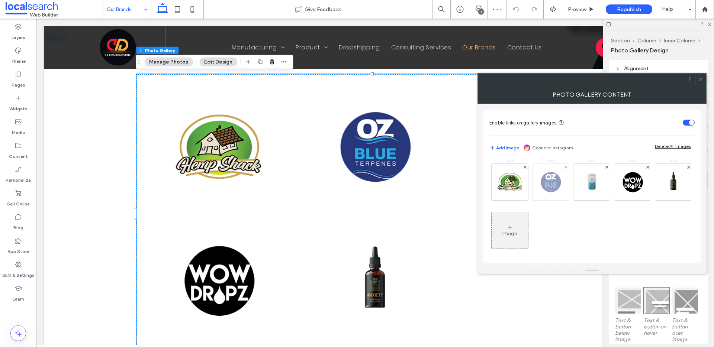
click at [554, 186] on img at bounding box center [551, 182] width 36 height 36
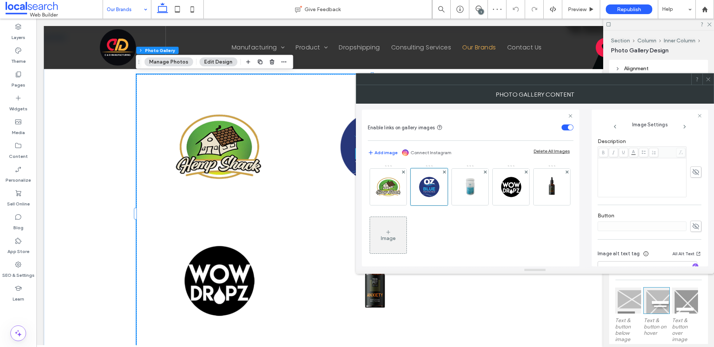
scroll to position [222, 0]
click at [708, 80] on icon at bounding box center [708, 80] width 6 height 6
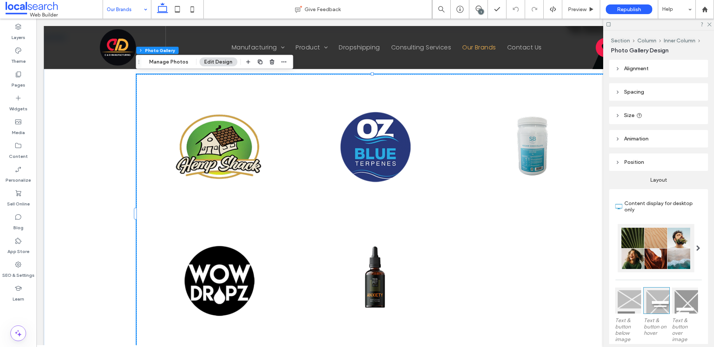
click at [535, 148] on link at bounding box center [531, 147] width 149 height 126
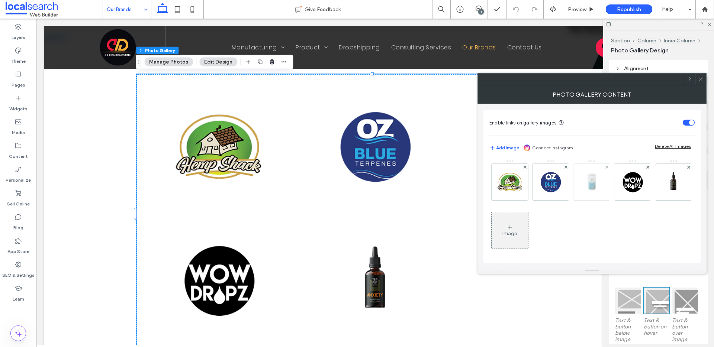
scroll to position [2, 0]
click at [592, 180] on img at bounding box center [591, 180] width 36 height 36
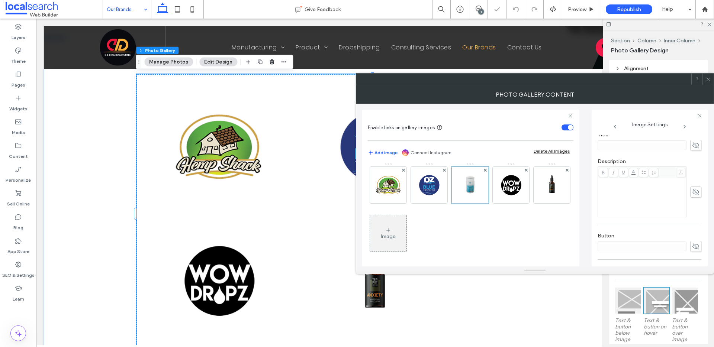
scroll to position [222, 0]
click at [516, 194] on img at bounding box center [511, 185] width 36 height 36
click at [534, 203] on img at bounding box center [552, 185] width 36 height 36
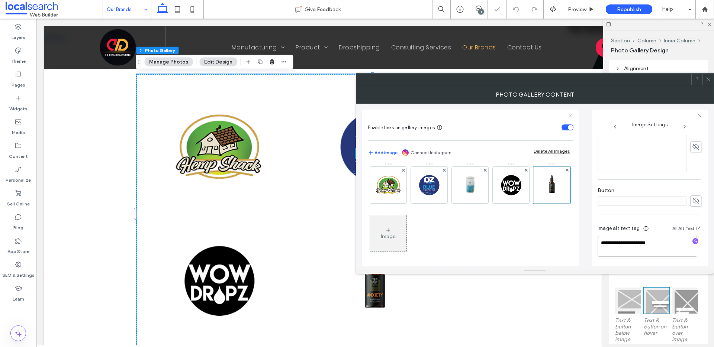
scroll to position [222, 0]
click at [711, 79] on icon at bounding box center [708, 80] width 6 height 6
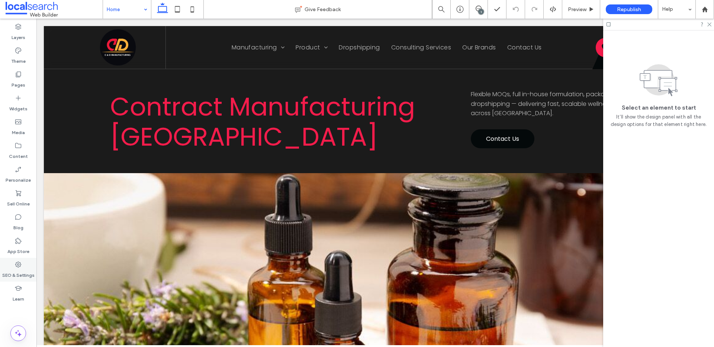
click at [22, 261] on icon at bounding box center [18, 264] width 7 height 7
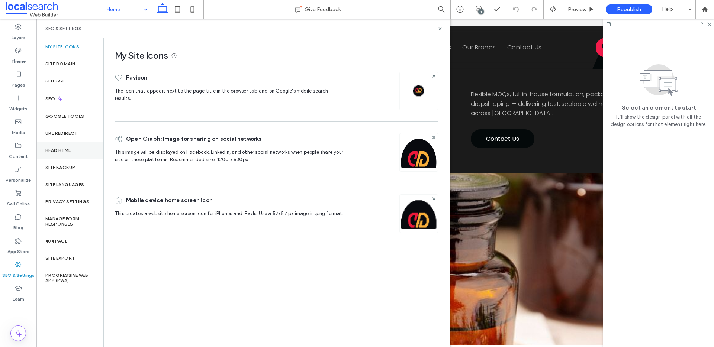
click at [62, 154] on div "Head HTML" at bounding box center [69, 150] width 67 height 17
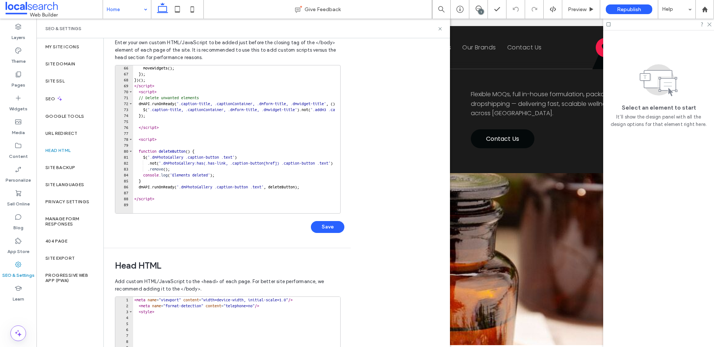
scroll to position [162, 0]
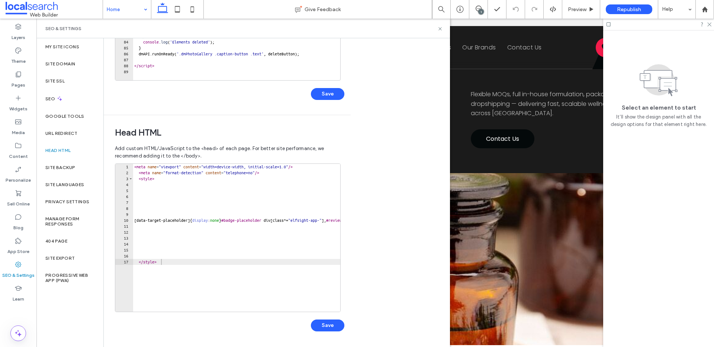
type textarea "********"
click at [180, 286] on div "< meta name = "viewport" content = "width=device-width, initial-scale=1.0" /> <…" at bounding box center [339, 241] width 413 height 154
paste textarea "**********"
type textarea "**********"
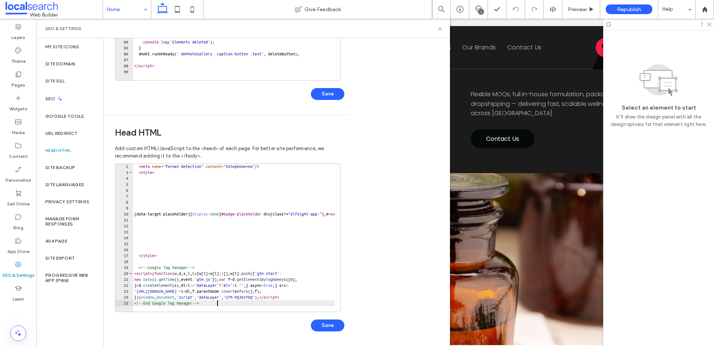
scroll to position [6, 0]
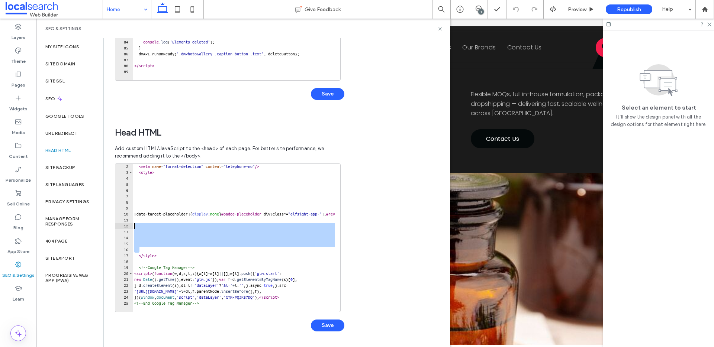
drag, startPoint x: 170, startPoint y: 251, endPoint x: 129, endPoint y: 224, distance: 49.5
click at [129, 224] on div "**********" at bounding box center [228, 238] width 226 height 149
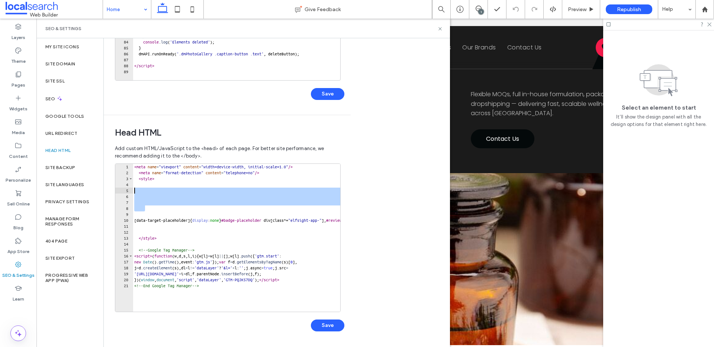
drag, startPoint x: 169, startPoint y: 211, endPoint x: 112, endPoint y: 187, distance: 61.7
click at [112, 187] on div "Head HTML Add custom HTML/JavaScript to the <head> of each page. For better sit…" at bounding box center [224, 230] width 241 height 231
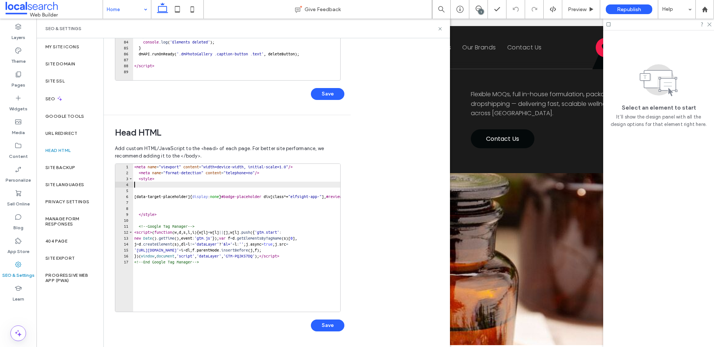
click at [178, 200] on div "< meta name = "viewport" content = "width=device-width, initial-scale=1.0" /> <…" at bounding box center [339, 241] width 413 height 154
type textarea "**********"
click at [163, 200] on div "< meta name = "viewport" content = "width=device-width, initial-scale=1.0" /> <…" at bounding box center [339, 241] width 413 height 154
type textarea "**********"
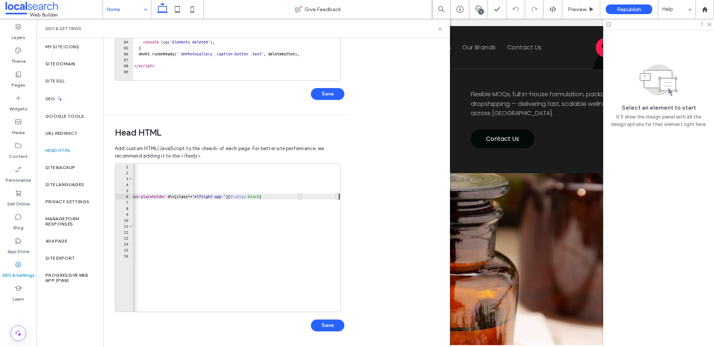
scroll to position [0, 0]
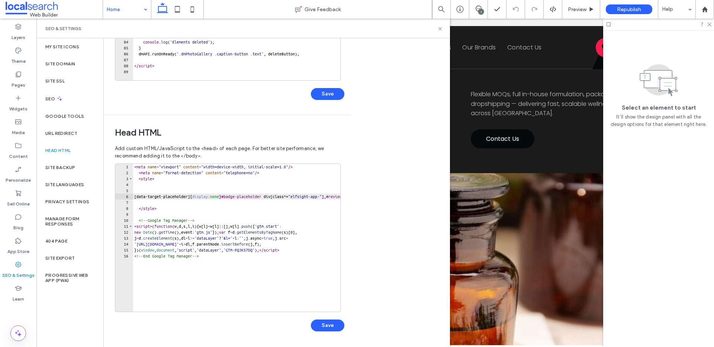
click at [156, 192] on div "< meta name = "viewport" content = "width=device-width, initial-scale=1.0" /> <…" at bounding box center [339, 241] width 413 height 154
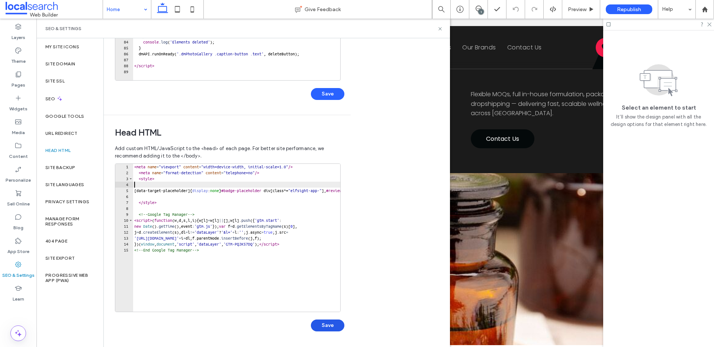
click at [322, 321] on button "Save" at bounding box center [327, 326] width 33 height 12
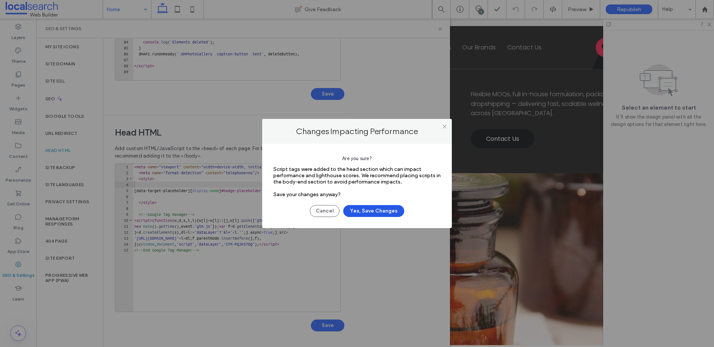
click at [380, 209] on button "Yes, Save Changes" at bounding box center [373, 211] width 61 height 12
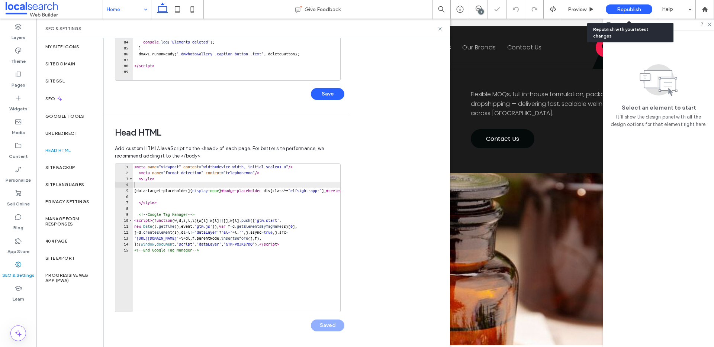
click at [632, 11] on span "Republish" at bounding box center [629, 9] width 24 height 6
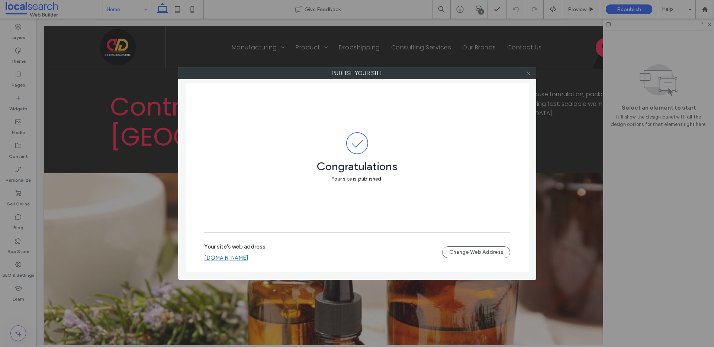
click at [530, 75] on use at bounding box center [528, 73] width 4 height 4
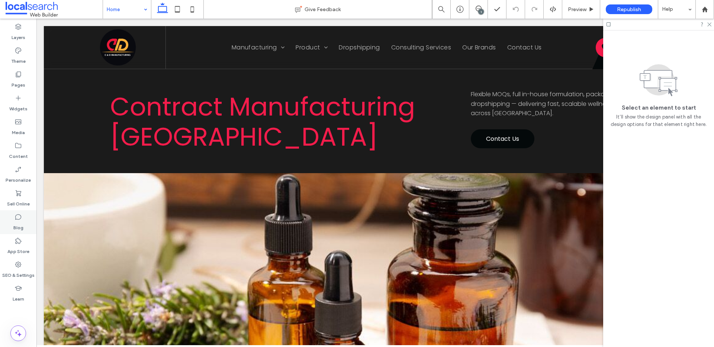
drag, startPoint x: 30, startPoint y: 221, endPoint x: 34, endPoint y: 218, distance: 5.5
click at [30, 221] on div "Blog" at bounding box center [18, 222] width 36 height 24
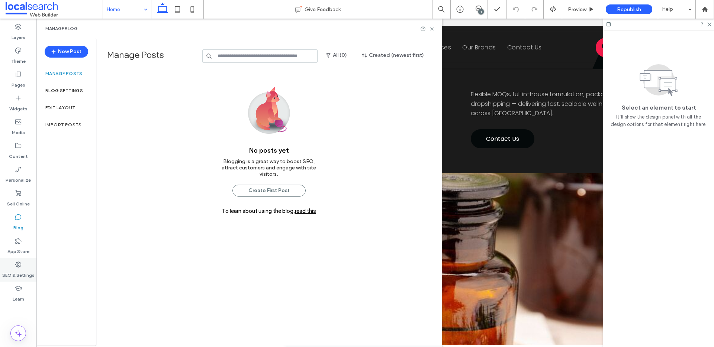
click at [18, 266] on icon at bounding box center [18, 264] width 7 height 7
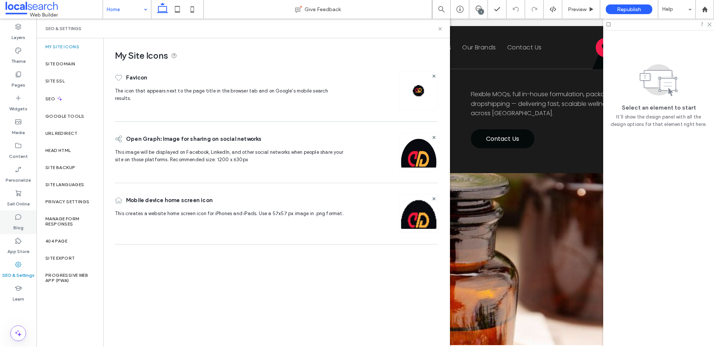
click at [19, 218] on icon at bounding box center [18, 216] width 7 height 7
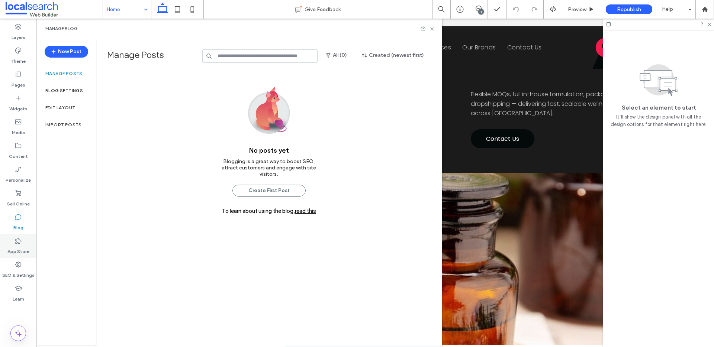
click at [17, 237] on icon at bounding box center [18, 240] width 7 height 7
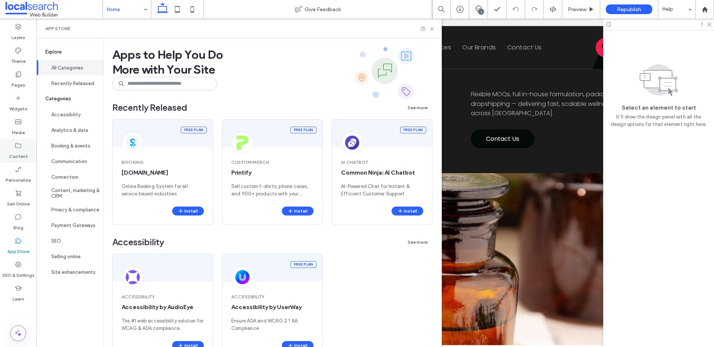
click at [17, 149] on icon at bounding box center [18, 145] width 7 height 7
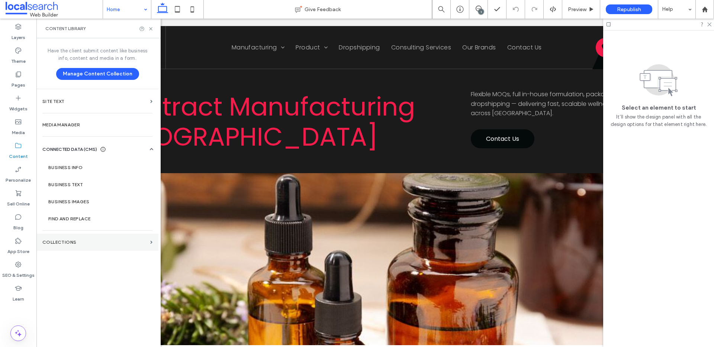
click at [71, 239] on section "Collections" at bounding box center [97, 242] width 122 height 17
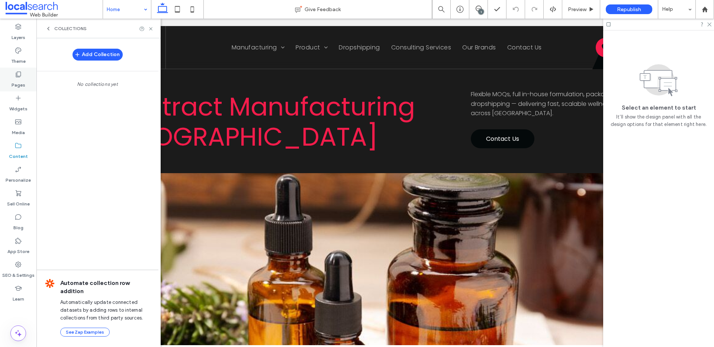
click at [20, 74] on icon at bounding box center [18, 74] width 7 height 7
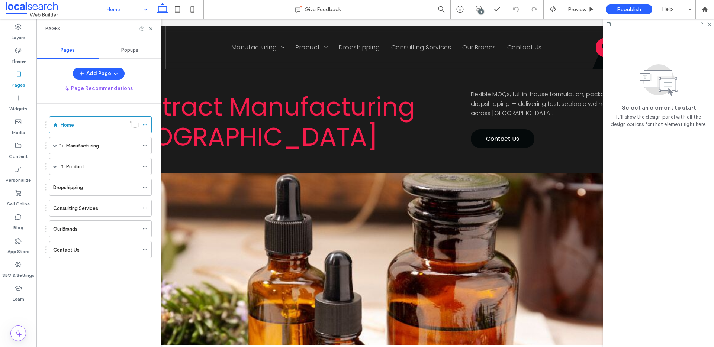
click at [123, 53] on span "Popups" at bounding box center [129, 50] width 17 height 6
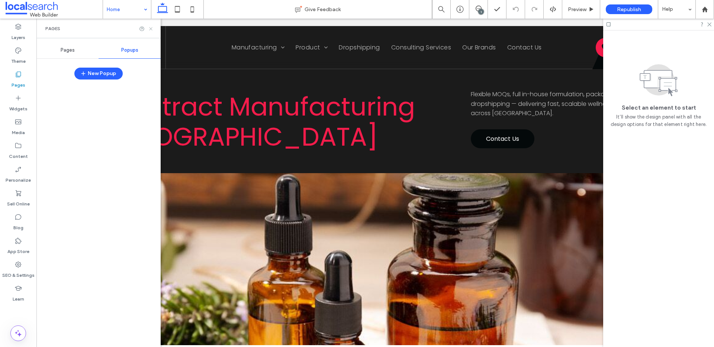
drag, startPoint x: 151, startPoint y: 30, endPoint x: 115, endPoint y: 12, distance: 40.6
click at [151, 30] on icon at bounding box center [151, 29] width 6 height 6
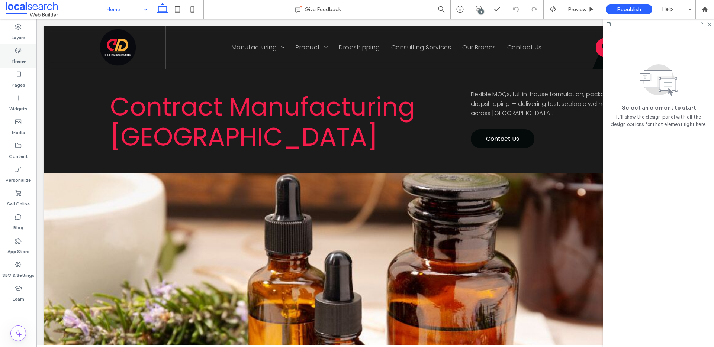
click at [20, 54] on icon at bounding box center [18, 50] width 7 height 7
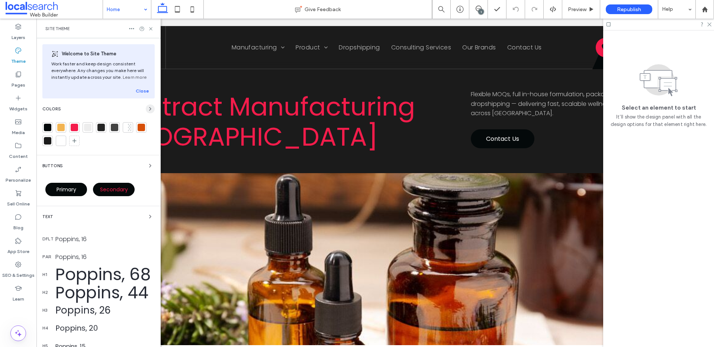
drag, startPoint x: 145, startPoint y: 110, endPoint x: 206, endPoint y: 102, distance: 61.1
click at [147, 110] on icon "button" at bounding box center [150, 109] width 6 height 6
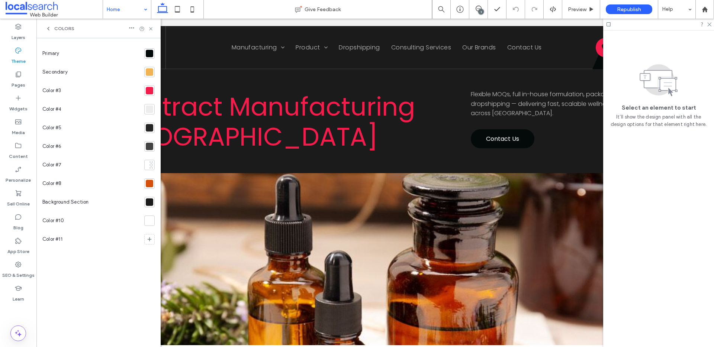
click at [17, 52] on icon at bounding box center [18, 50] width 7 height 7
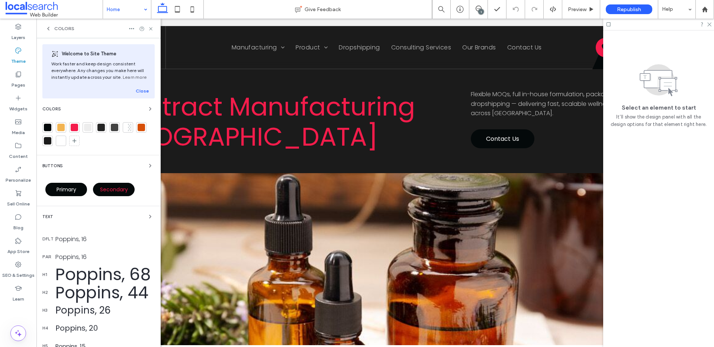
click at [44, 128] on div at bounding box center [47, 127] width 7 height 7
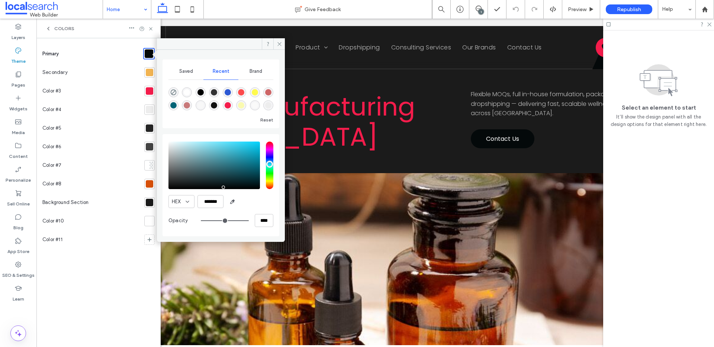
click at [150, 71] on div at bounding box center [149, 72] width 7 height 7
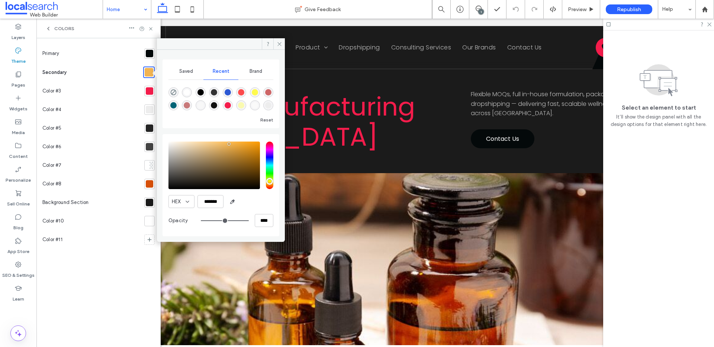
click at [148, 90] on div at bounding box center [149, 90] width 7 height 7
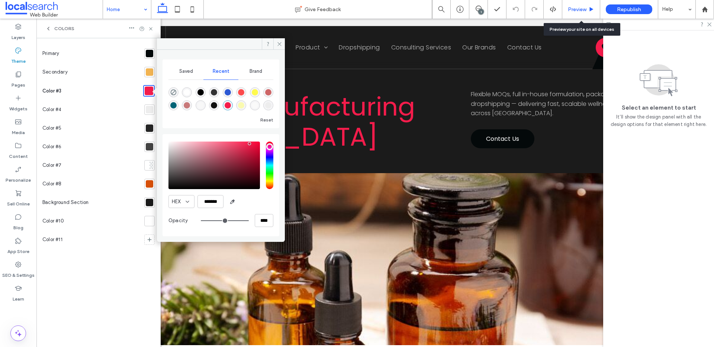
click at [585, 9] on span "Preview" at bounding box center [577, 9] width 19 height 6
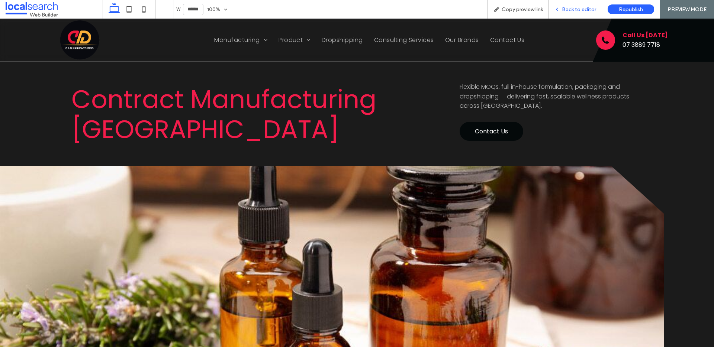
click at [583, 10] on span "Back to editor" at bounding box center [579, 9] width 34 height 6
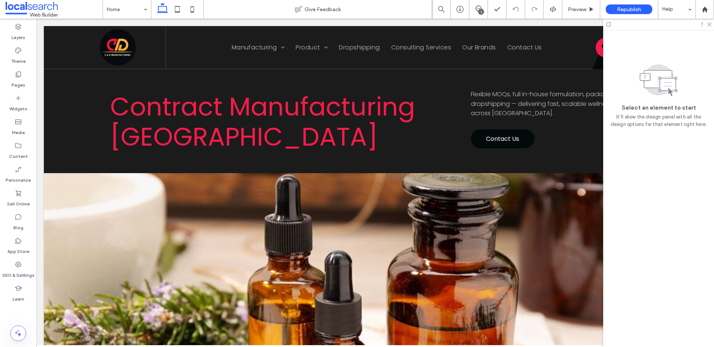
click at [607, 25] on icon at bounding box center [609, 25] width 6 height 6
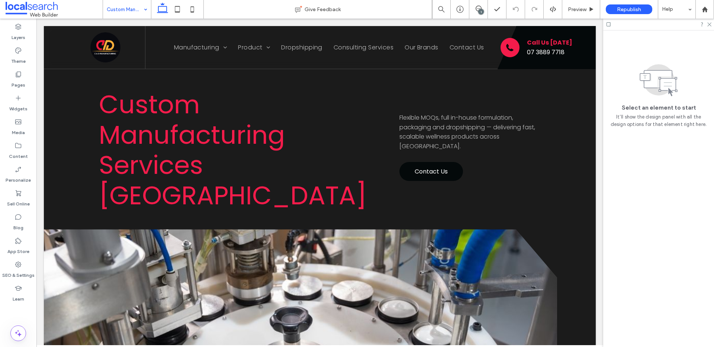
click at [128, 12] on input at bounding box center [125, 9] width 37 height 19
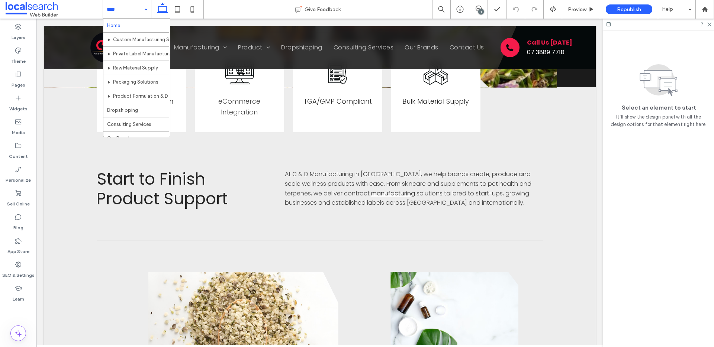
scroll to position [382, 0]
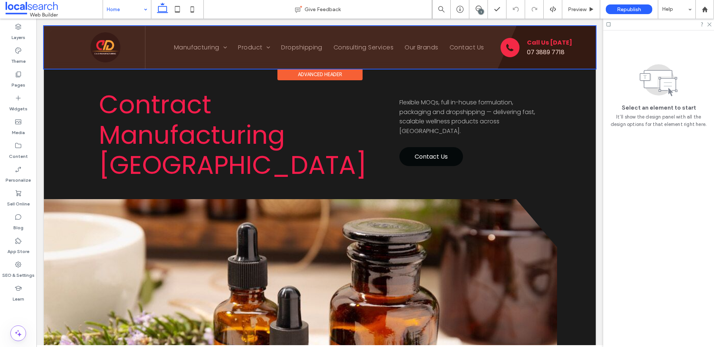
click at [134, 67] on div at bounding box center [320, 47] width 552 height 43
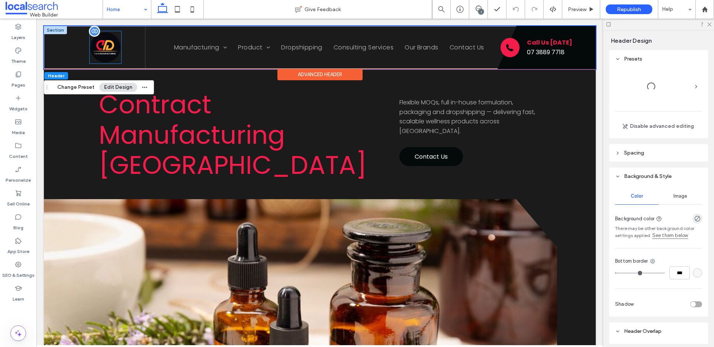
click at [109, 50] on img at bounding box center [106, 47] width 32 height 32
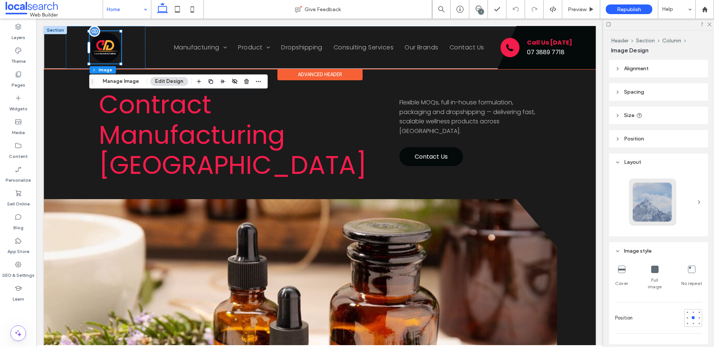
type input "**"
click at [109, 50] on div at bounding box center [106, 47] width 32 height 32
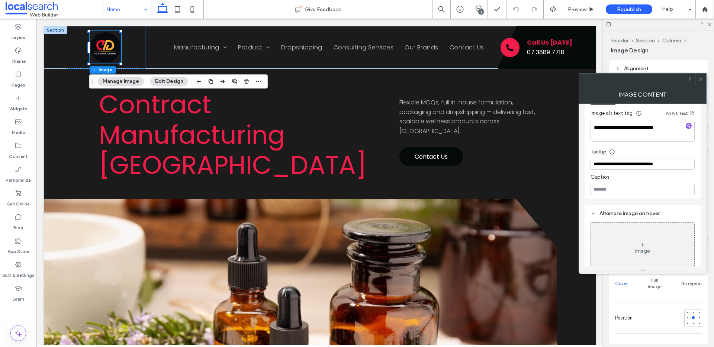
scroll to position [248, 0]
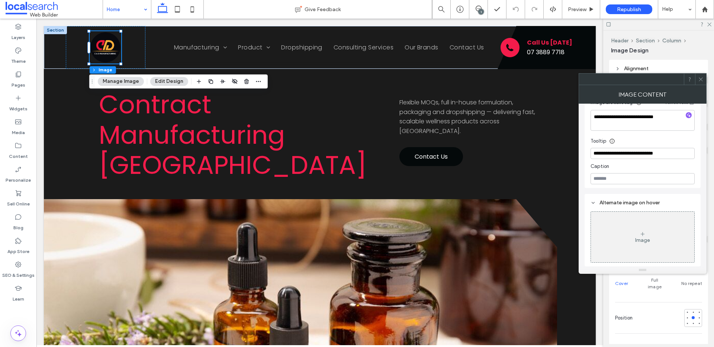
click at [701, 78] on use at bounding box center [701, 79] width 4 height 4
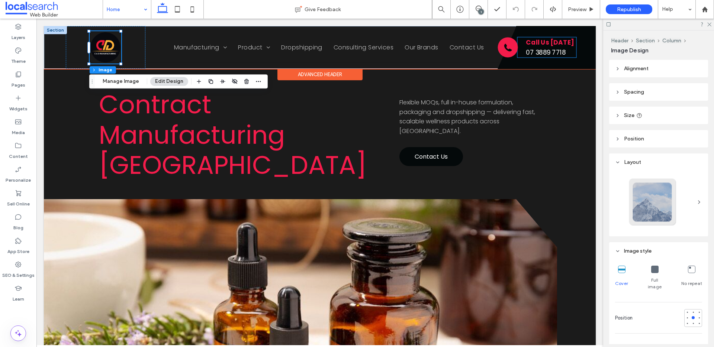
click at [535, 45] on strong "Call Us Today" at bounding box center [550, 42] width 48 height 9
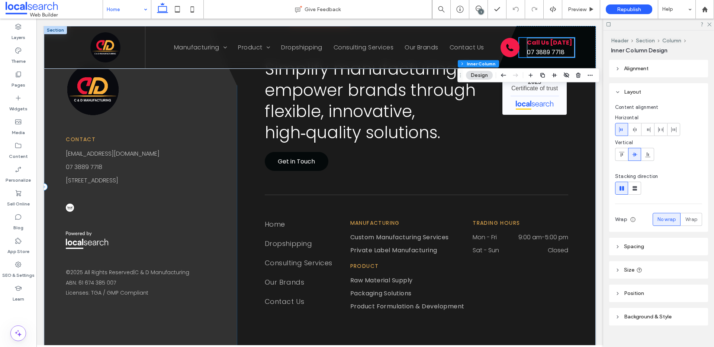
scroll to position [2361, 0]
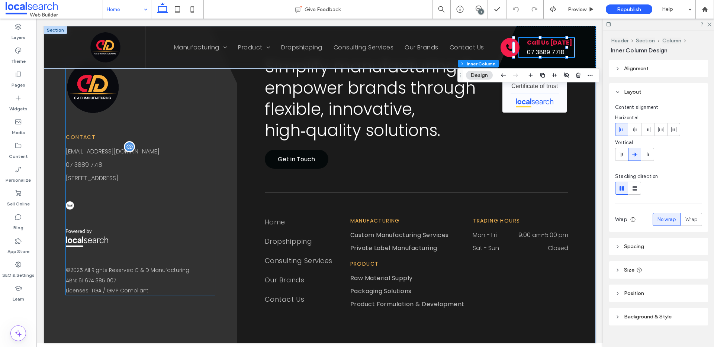
click at [77, 151] on span "info@cdmanufacturing.com.au" at bounding box center [113, 151] width 94 height 9
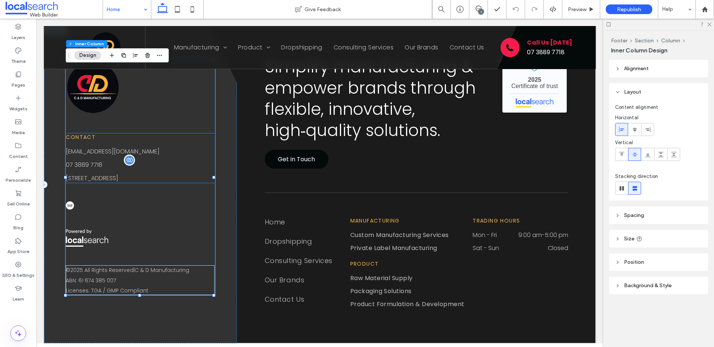
click at [76, 163] on span "07 3889 7718" at bounding box center [84, 165] width 36 height 9
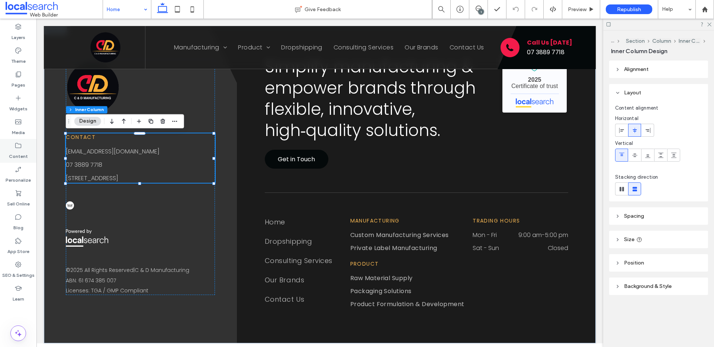
click at [20, 146] on icon at bounding box center [18, 145] width 7 height 7
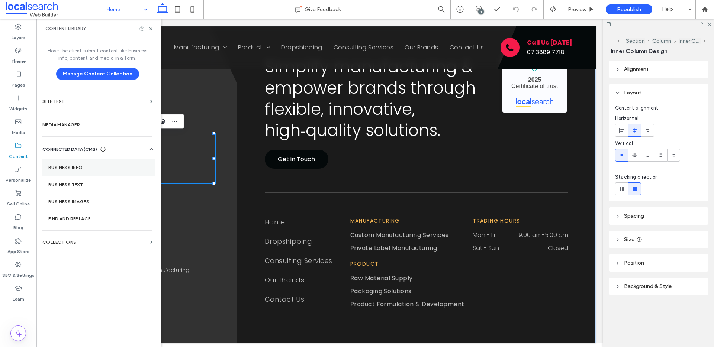
click at [67, 165] on label "Business Info" at bounding box center [98, 167] width 101 height 5
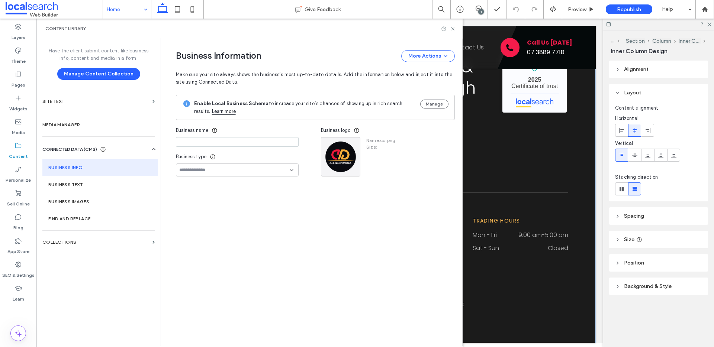
type input "**********"
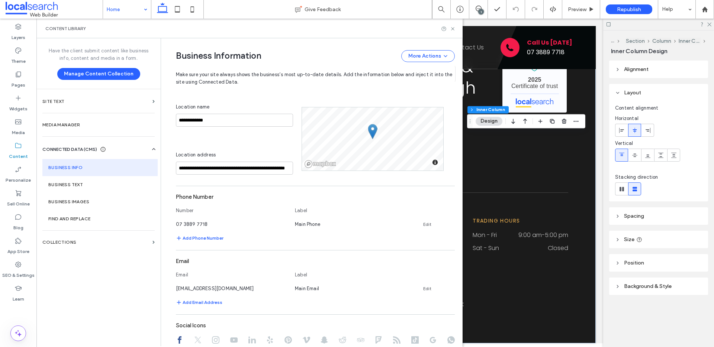
scroll to position [151, 0]
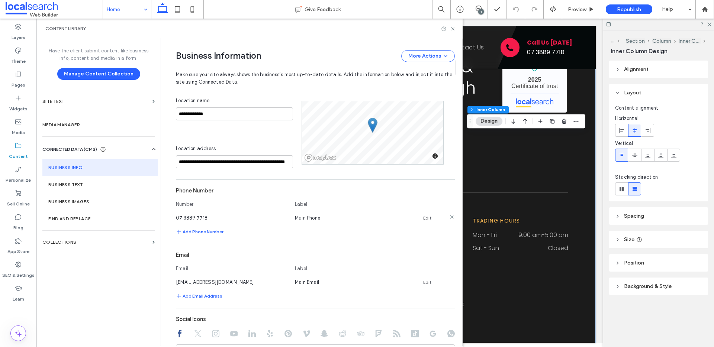
click at [426, 215] on link "Edit" at bounding box center [427, 218] width 8 height 6
click at [176, 217] on input "**********" at bounding box center [232, 217] width 112 height 13
type input "**********"
click at [417, 215] on button "Save" at bounding box center [428, 217] width 33 height 12
click at [452, 30] on icon at bounding box center [453, 29] width 6 height 6
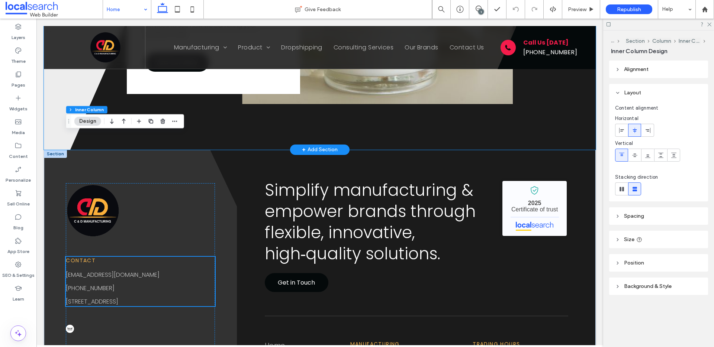
scroll to position [2361, 0]
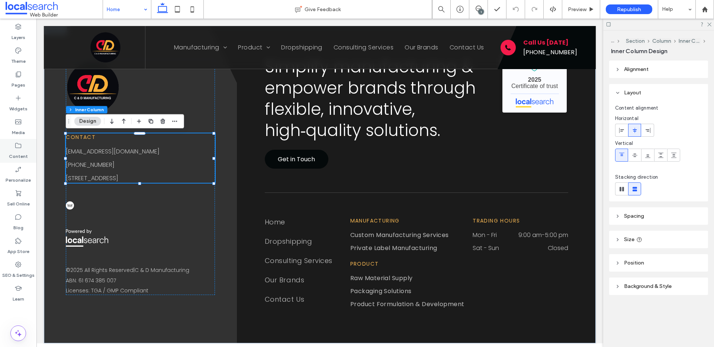
click at [17, 147] on icon at bounding box center [18, 145] width 7 height 7
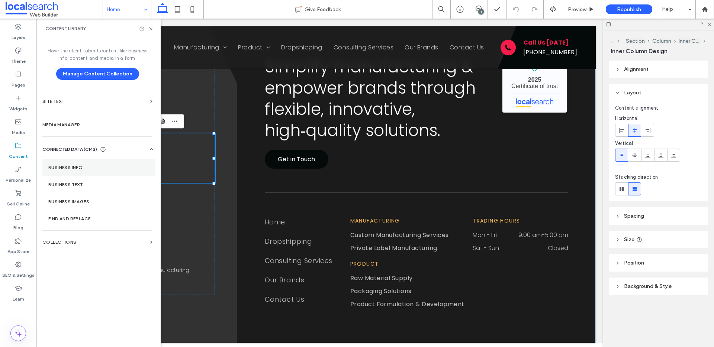
click at [60, 161] on section "Business Info" at bounding box center [98, 167] width 113 height 17
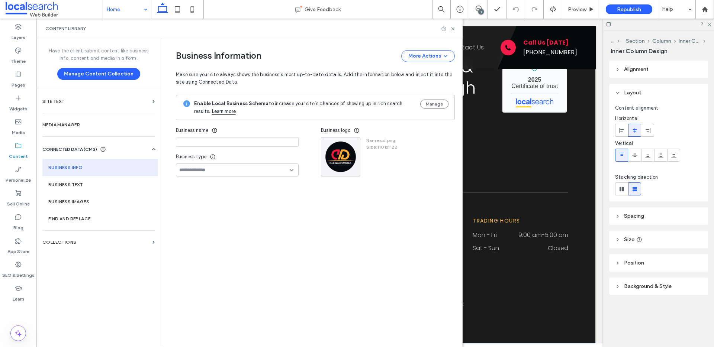
type input "**********"
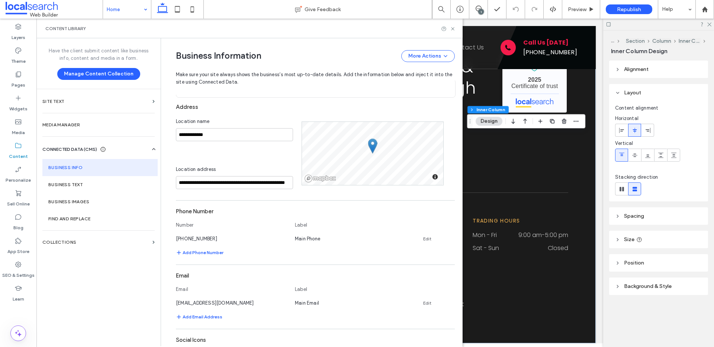
scroll to position [162, 0]
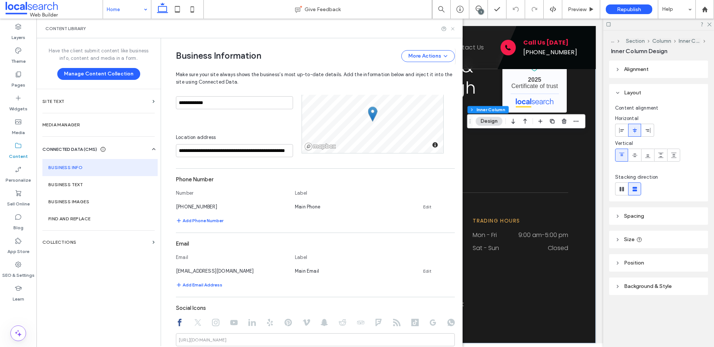
click at [452, 26] on icon at bounding box center [453, 29] width 6 height 6
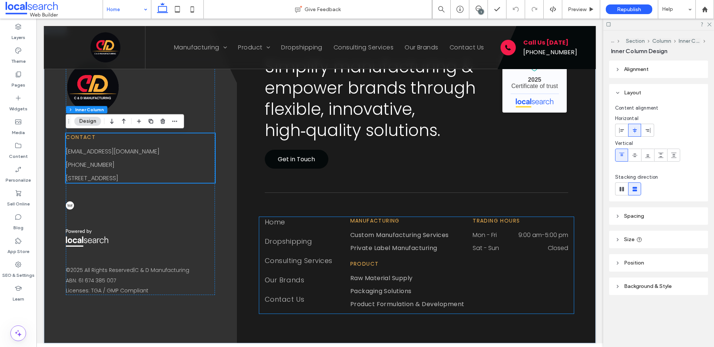
scroll to position [2361, 0]
click at [415, 241] on link "Custom Manufacturing Services" at bounding box center [399, 237] width 99 height 13
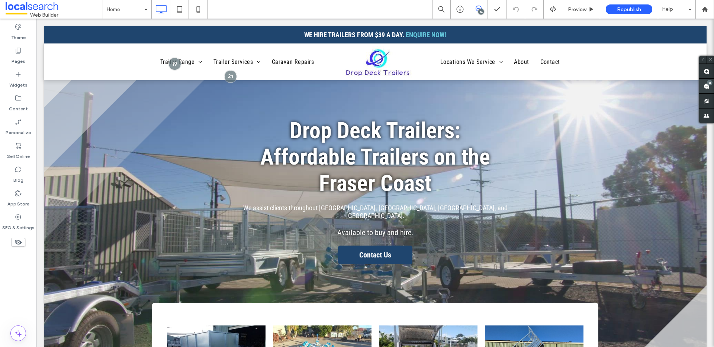
click at [708, 83] on div "14" at bounding box center [710, 83] width 6 height 6
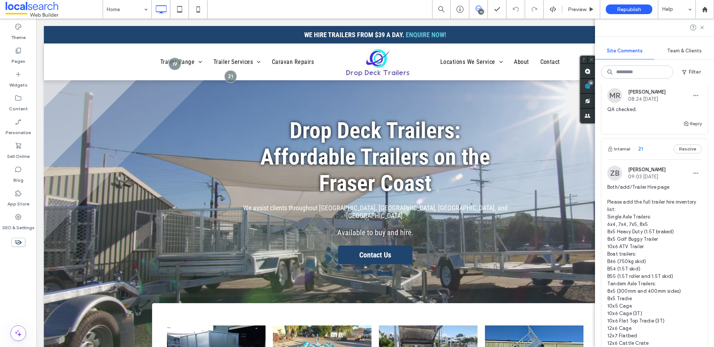
scroll to position [1843, 0]
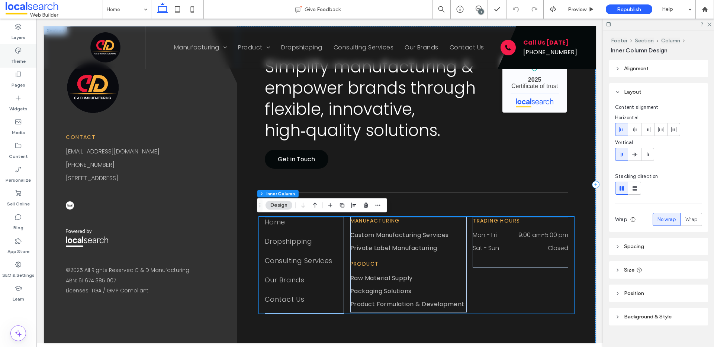
scroll to position [2361, 0]
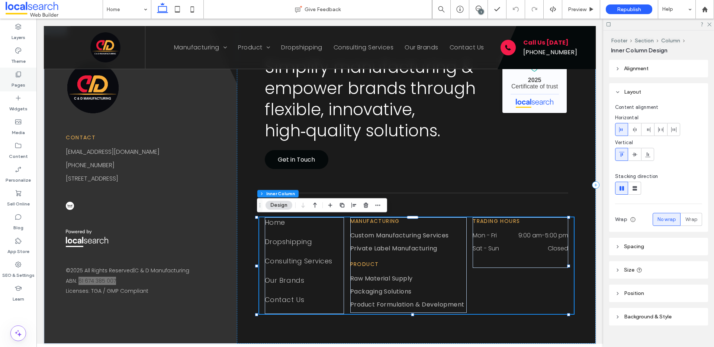
click at [19, 73] on icon at bounding box center [18, 74] width 7 height 7
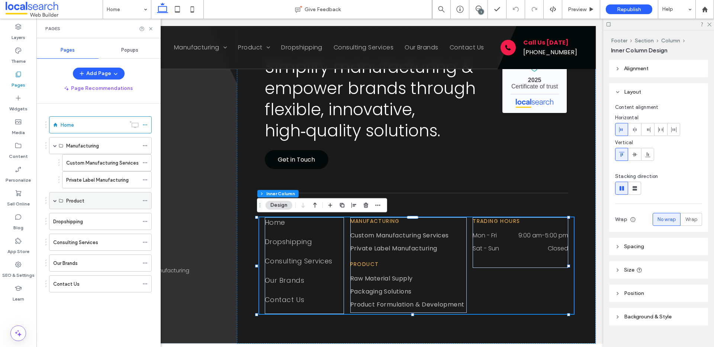
click at [53, 202] on span at bounding box center [55, 201] width 4 height 4
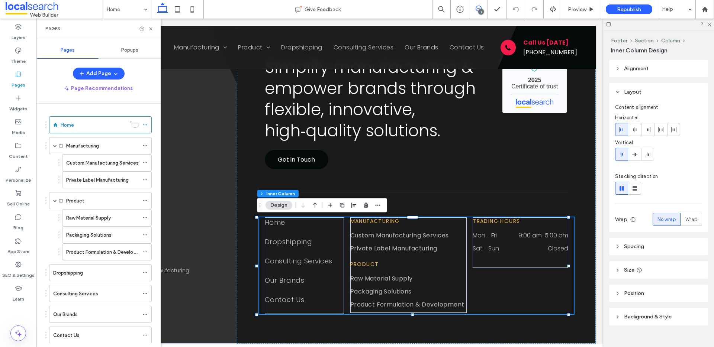
click at [480, 7] on use at bounding box center [479, 9] width 6 height 6
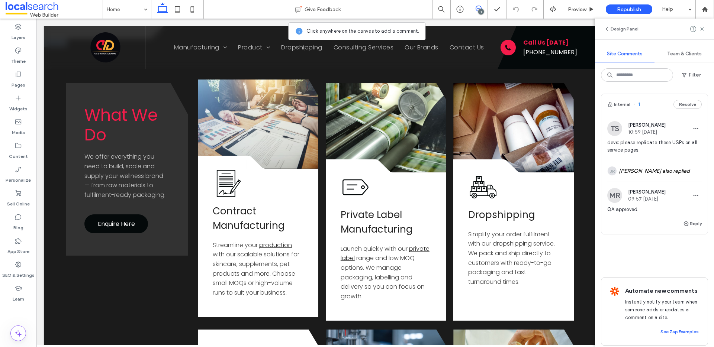
scroll to position [953, 0]
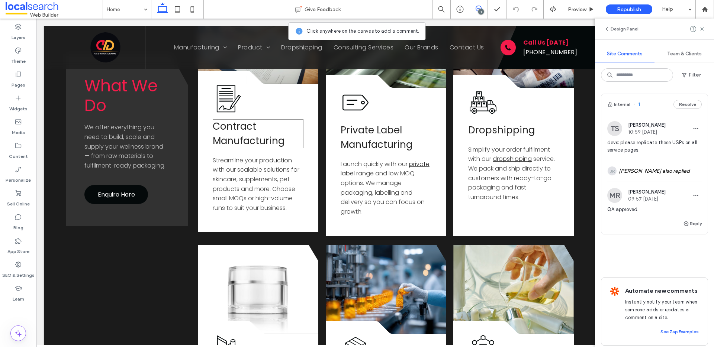
drag, startPoint x: 295, startPoint y: 129, endPoint x: 301, endPoint y: 133, distance: 7.3
click at [295, 129] on h3 "Contract Manufacturing" at bounding box center [258, 133] width 90 height 29
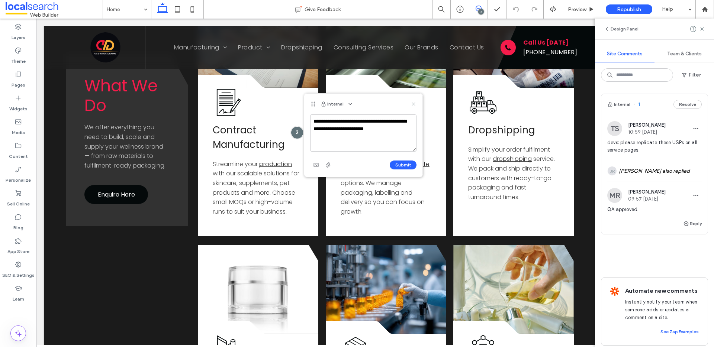
type textarea "**********"
click at [414, 104] on use at bounding box center [413, 103] width 3 height 3
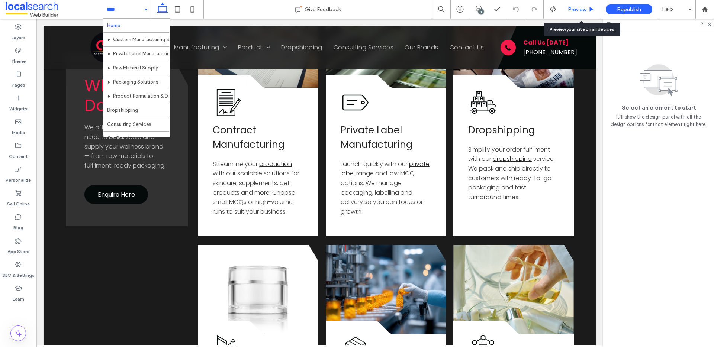
click at [575, 9] on span "Preview" at bounding box center [577, 9] width 19 height 6
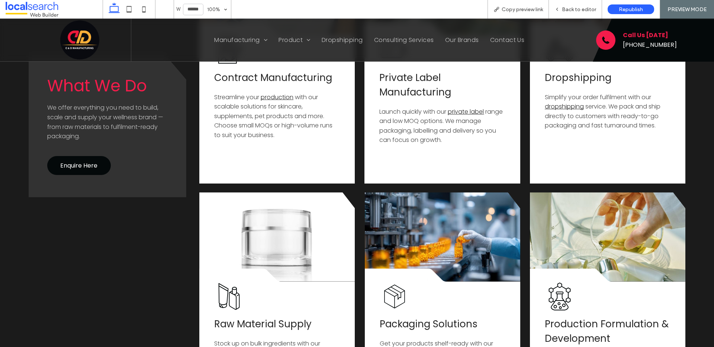
scroll to position [908, 0]
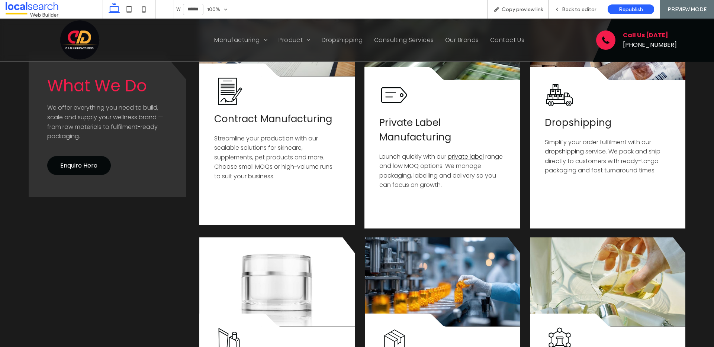
click at [277, 137] on link "production" at bounding box center [277, 138] width 33 height 9
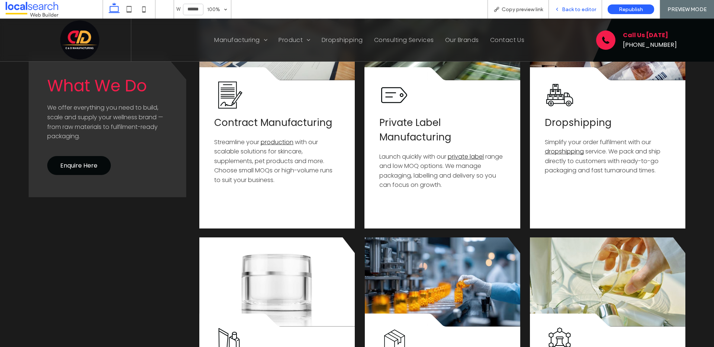
click at [572, 8] on span "Back to editor" at bounding box center [579, 9] width 34 height 6
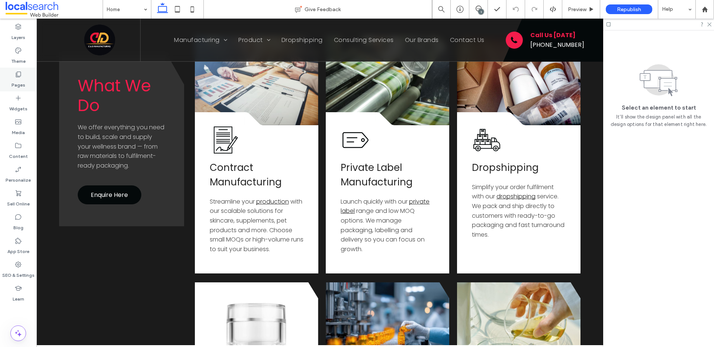
click at [19, 81] on label "Pages" at bounding box center [19, 83] width 14 height 10
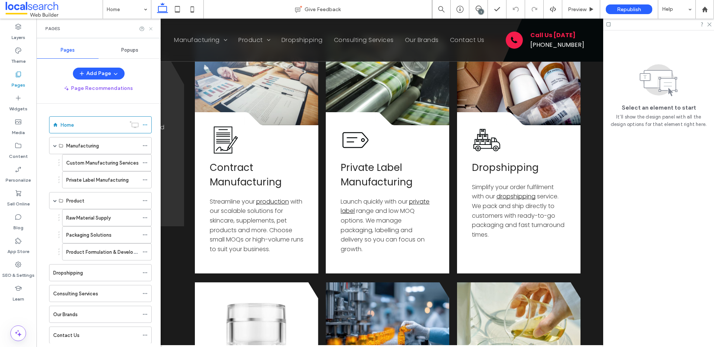
click at [151, 27] on icon at bounding box center [151, 29] width 6 height 6
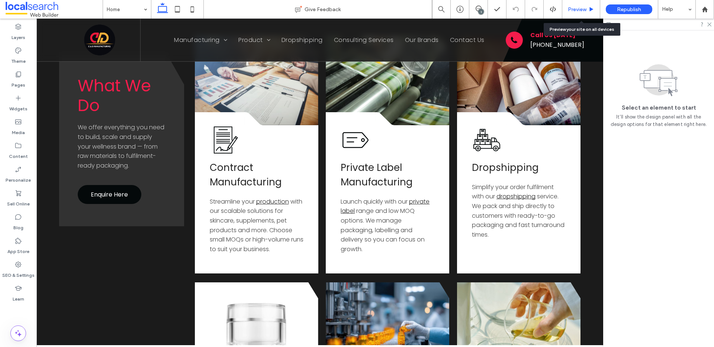
click at [579, 8] on span "Preview" at bounding box center [577, 9] width 19 height 6
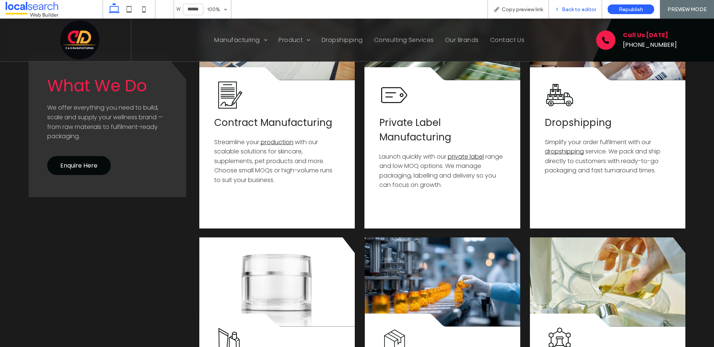
click at [585, 9] on span "Back to editor" at bounding box center [579, 9] width 34 height 6
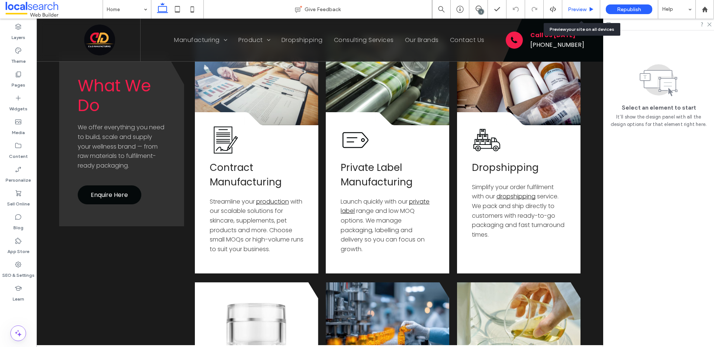
click at [580, 7] on span "Preview" at bounding box center [577, 9] width 19 height 6
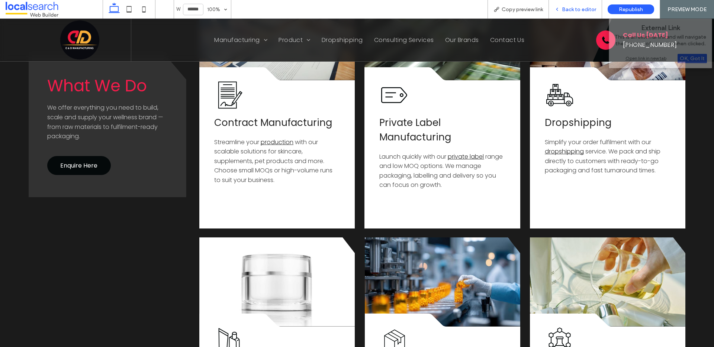
click at [573, 10] on span "Back to editor" at bounding box center [579, 9] width 34 height 6
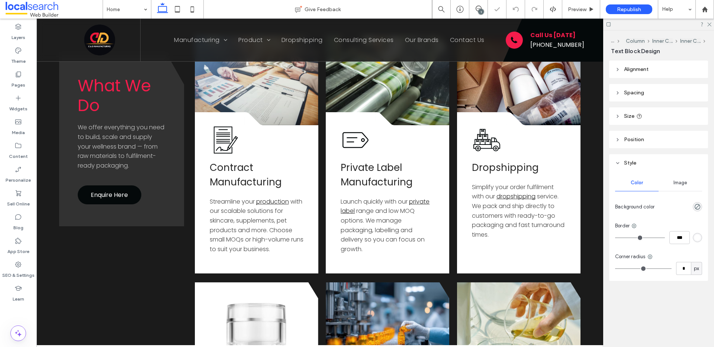
type input "*******"
type input "**"
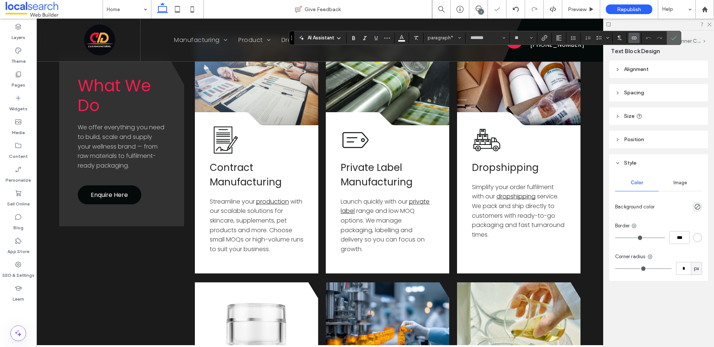
click at [677, 36] on label "Confirm" at bounding box center [673, 37] width 11 height 13
click at [636, 38] on use "Connect To Data" at bounding box center [634, 37] width 4 height 3
click at [641, 68] on span "Edit Content" at bounding box center [650, 70] width 30 height 7
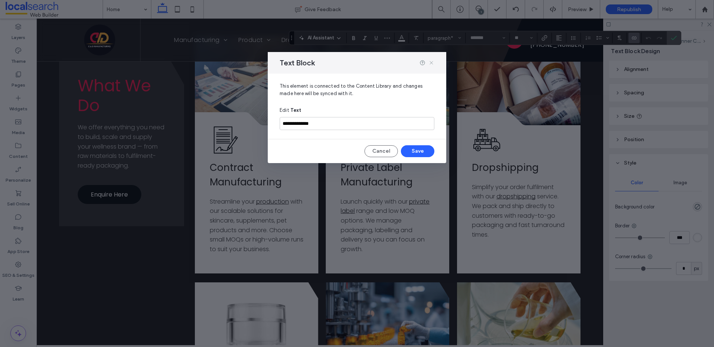
click at [431, 63] on icon at bounding box center [431, 63] width 6 height 6
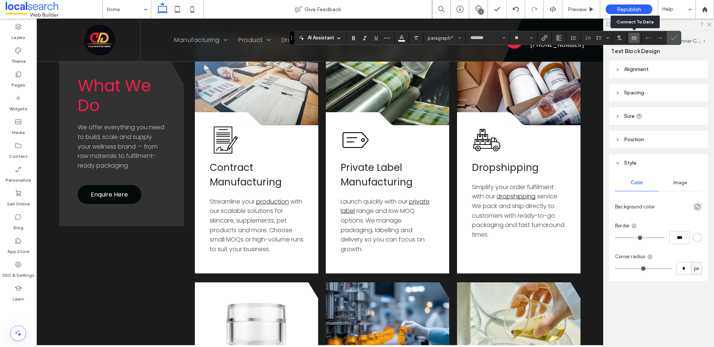
click at [631, 37] on icon "Connect To Data" at bounding box center [634, 38] width 6 height 6
click at [644, 55] on span "Change Connection" at bounding box center [657, 56] width 45 height 7
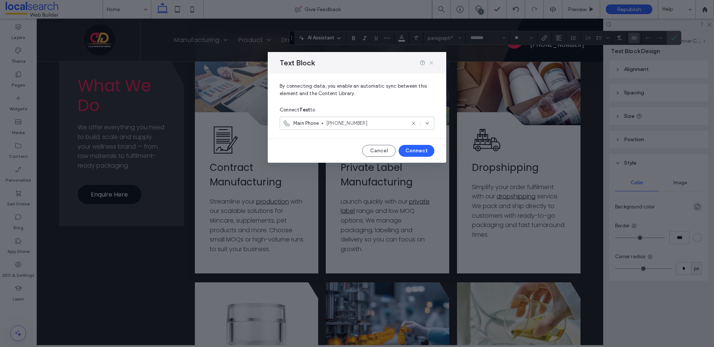
click at [433, 60] on icon at bounding box center [431, 63] width 6 height 6
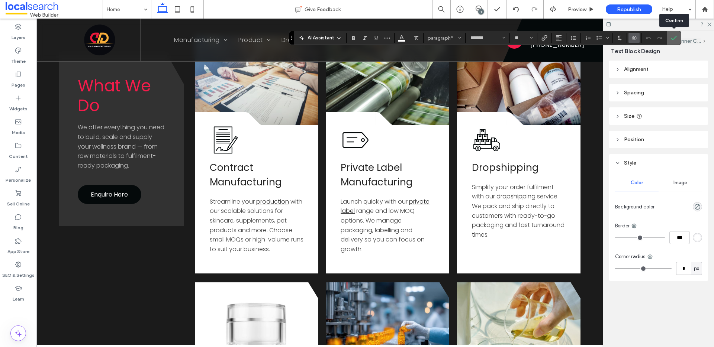
click at [677, 39] on label "Confirm" at bounding box center [673, 37] width 11 height 13
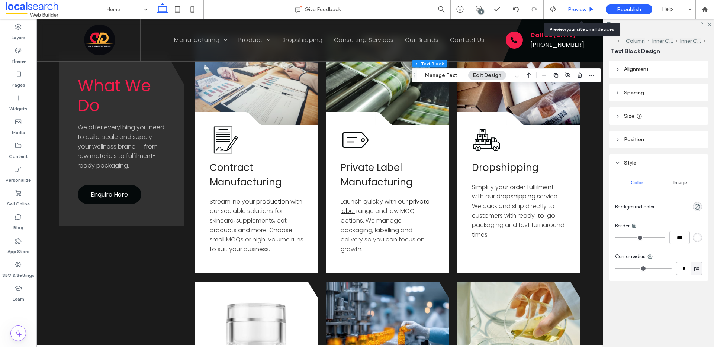
click at [586, 3] on div "Preview" at bounding box center [581, 9] width 38 height 19
click at [584, 9] on span "Preview" at bounding box center [577, 9] width 19 height 6
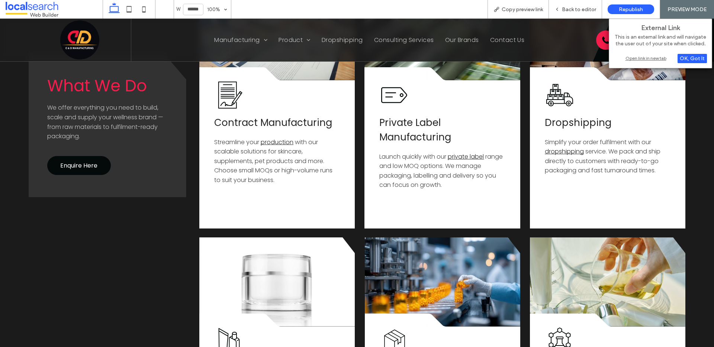
click at [640, 58] on div "Open link in new tab" at bounding box center [660, 58] width 93 height 8
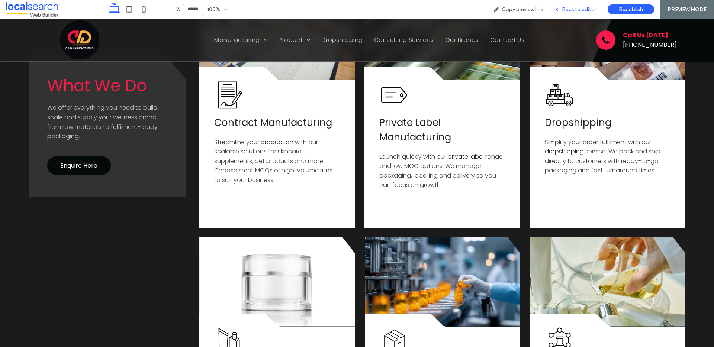
click at [567, 8] on span "Back to editor" at bounding box center [579, 9] width 34 height 6
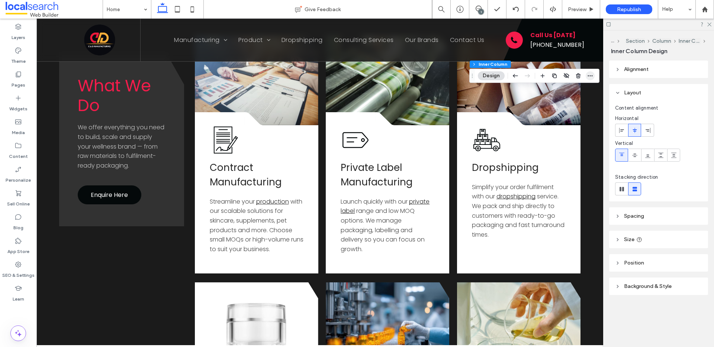
click at [592, 73] on icon "button" at bounding box center [590, 76] width 6 height 6
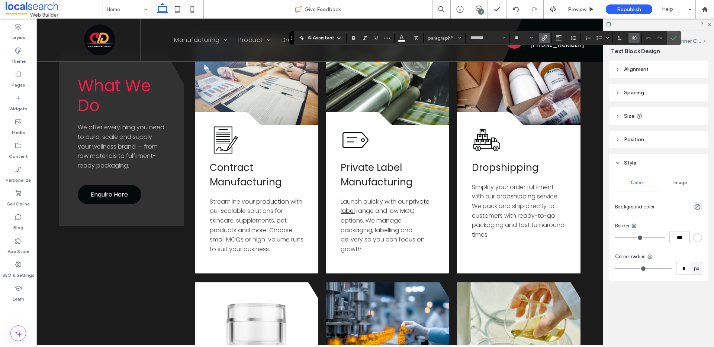
click at [548, 40] on label "Link" at bounding box center [544, 38] width 11 height 10
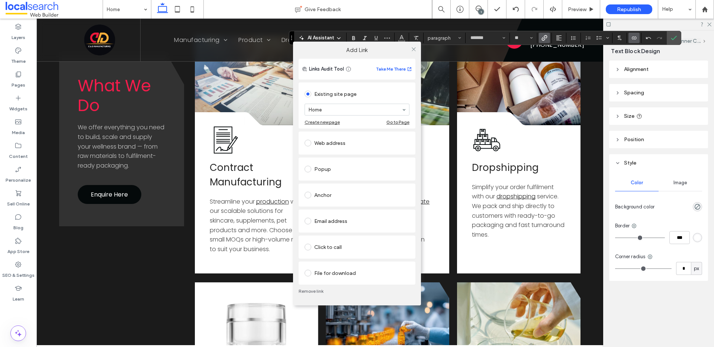
click at [333, 243] on div "Click to call" at bounding box center [357, 247] width 105 height 12
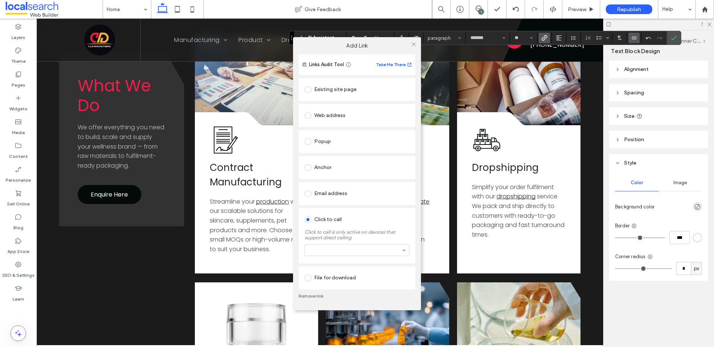
click at [328, 262] on div "Click to call Click to call is only active on devices that support direct calli…" at bounding box center [357, 235] width 117 height 55
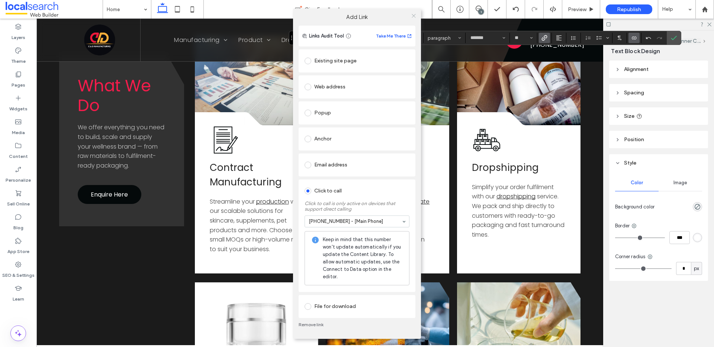
click at [415, 16] on icon at bounding box center [414, 16] width 6 height 6
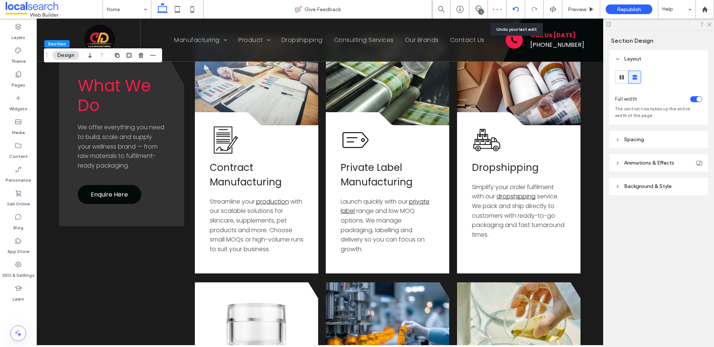
click at [516, 6] on div at bounding box center [516, 9] width 19 height 19
click at [517, 9] on icon at bounding box center [516, 9] width 6 height 6
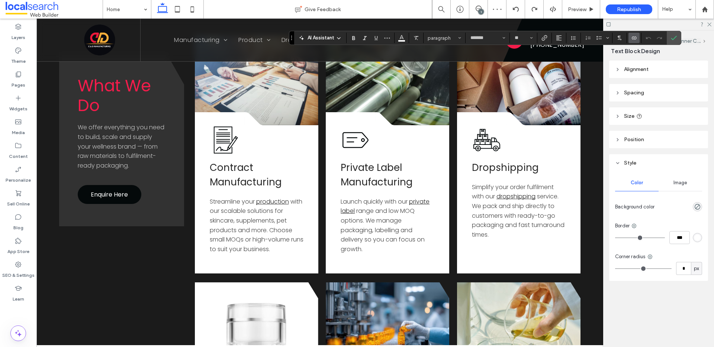
click at [632, 38] on icon "Connect To Data" at bounding box center [634, 38] width 6 height 6
click at [656, 65] on div "Edit Content" at bounding box center [662, 71] width 66 height 14
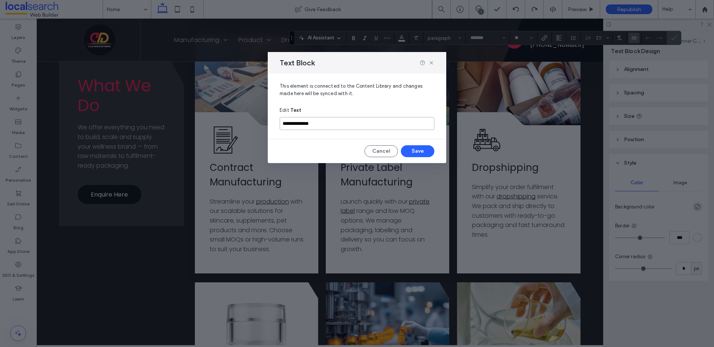
click at [322, 122] on input "**********" at bounding box center [357, 123] width 155 height 13
click at [380, 152] on button "Cancel" at bounding box center [380, 151] width 33 height 12
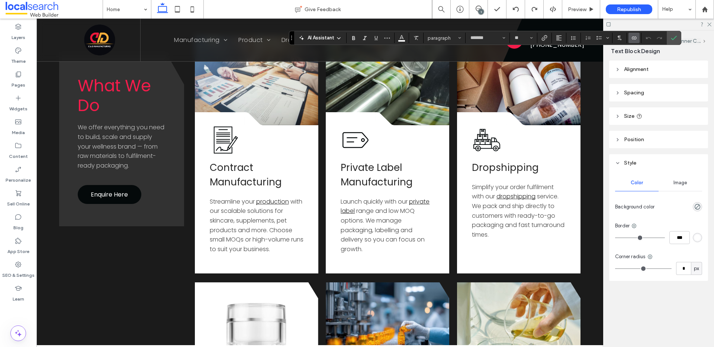
click at [633, 34] on span "Connect To Data" at bounding box center [632, 38] width 3 height 10
click at [653, 55] on span "Change Connection" at bounding box center [657, 56] width 45 height 7
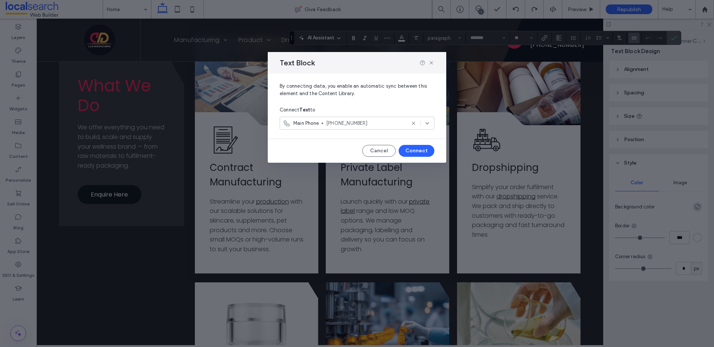
click at [430, 121] on icon at bounding box center [427, 123] width 6 height 6
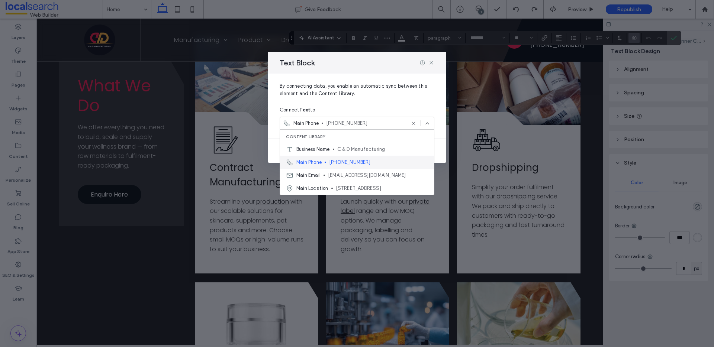
click at [334, 160] on span "[PHONE_NUMBER]" at bounding box center [378, 162] width 99 height 7
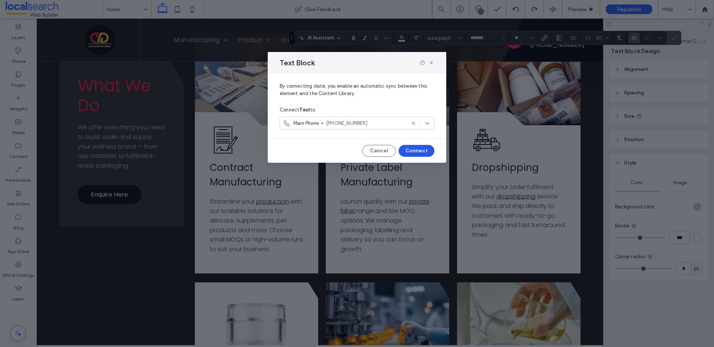
click at [413, 148] on button "Connect" at bounding box center [417, 151] width 36 height 12
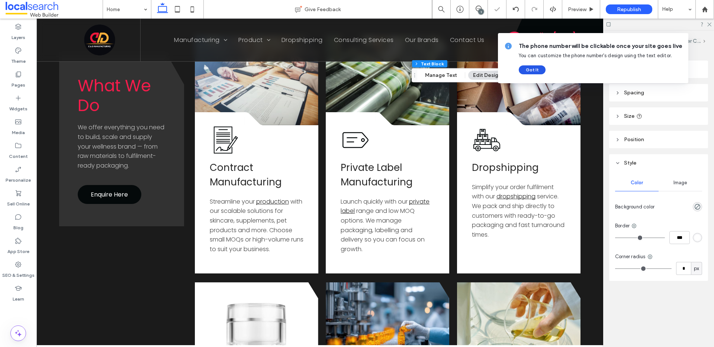
click at [534, 68] on button "Got It" at bounding box center [532, 69] width 27 height 9
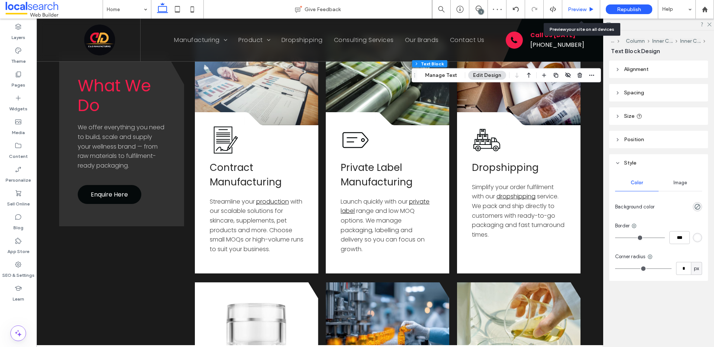
click at [584, 8] on span "Preview" at bounding box center [577, 9] width 19 height 6
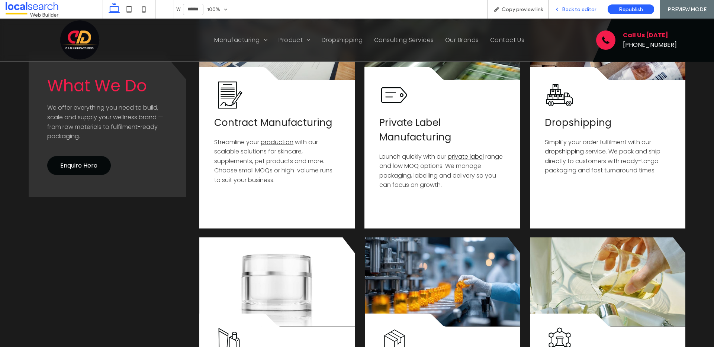
click at [580, 7] on span "Back to editor" at bounding box center [579, 9] width 34 height 6
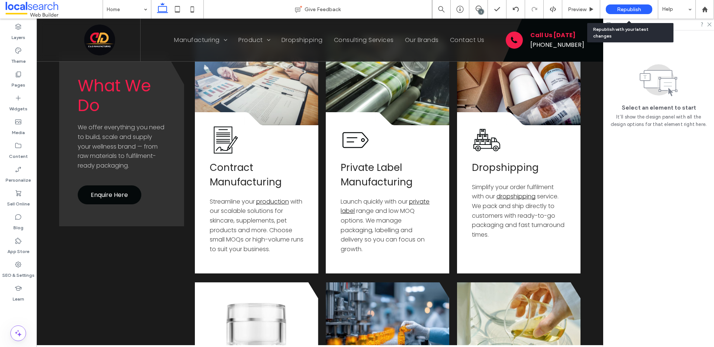
click at [630, 5] on div "Republish" at bounding box center [629, 9] width 46 height 10
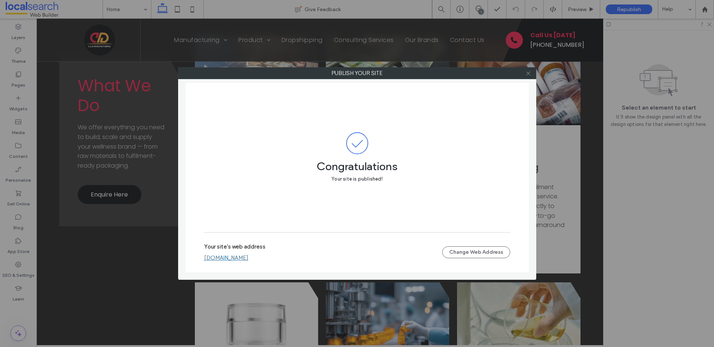
click at [531, 74] on icon at bounding box center [528, 74] width 6 height 6
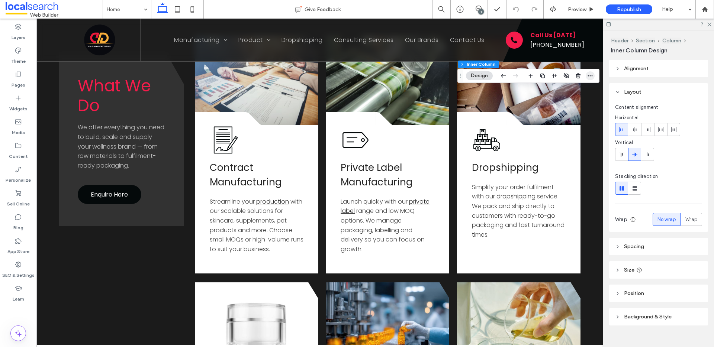
click at [589, 77] on icon "button" at bounding box center [590, 76] width 6 height 6
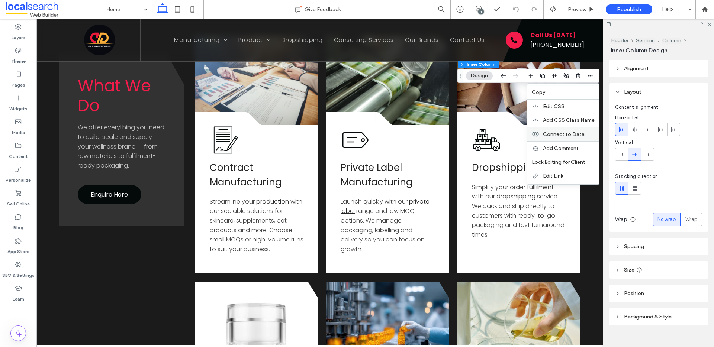
click at [568, 135] on span "Connect to Data" at bounding box center [564, 134] width 42 height 6
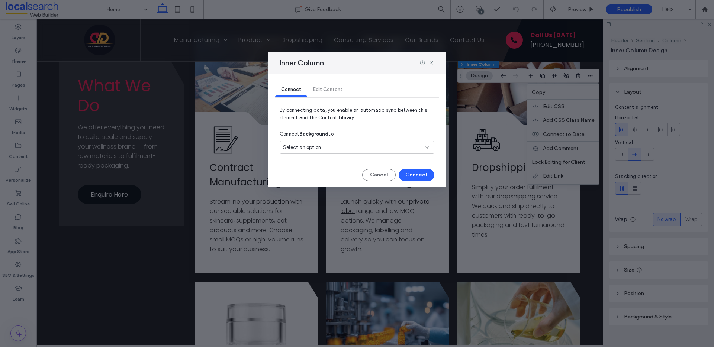
click at [322, 147] on div "Select an option" at bounding box center [352, 147] width 139 height 7
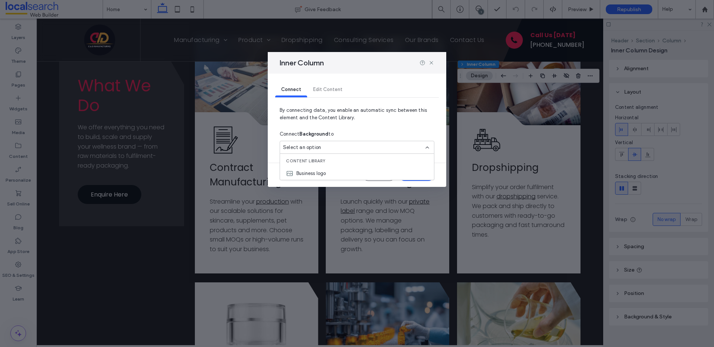
click at [328, 147] on div "Select an option" at bounding box center [352, 147] width 139 height 7
click at [430, 62] on use at bounding box center [431, 62] width 3 height 3
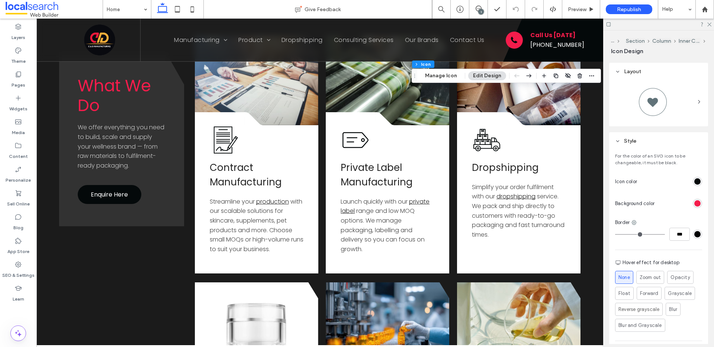
scroll to position [103, 0]
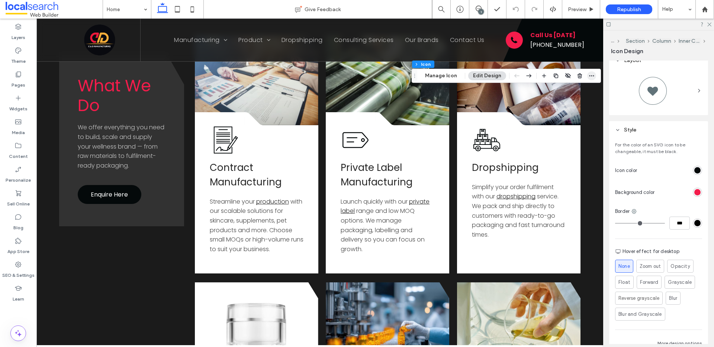
click at [589, 76] on use "button" at bounding box center [591, 75] width 5 height 1
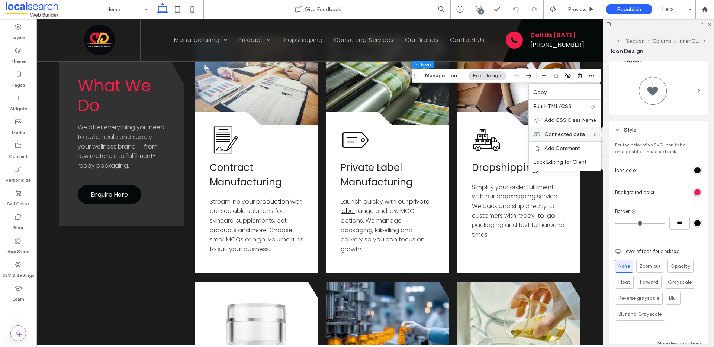
click at [579, 131] on span "Connected data" at bounding box center [564, 134] width 41 height 6
click at [709, 23] on icon at bounding box center [709, 24] width 5 height 5
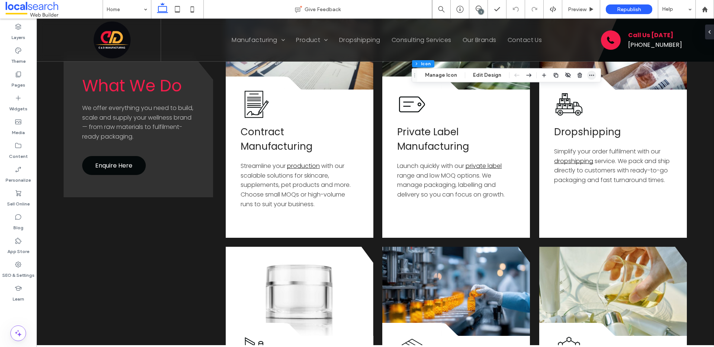
click at [594, 75] on span "button" at bounding box center [591, 75] width 9 height 9
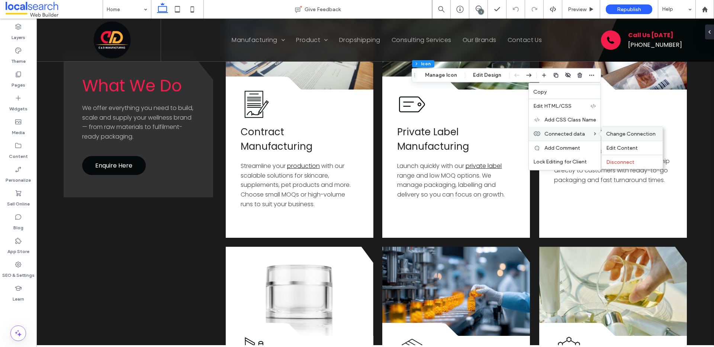
click at [617, 134] on span "Change Connection" at bounding box center [630, 134] width 49 height 6
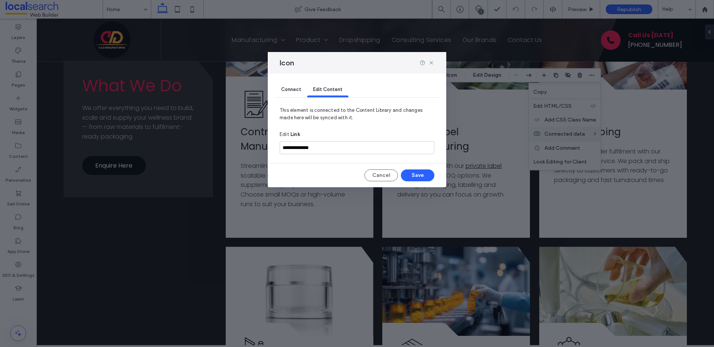
click at [283, 91] on span "Connect" at bounding box center [291, 90] width 20 height 6
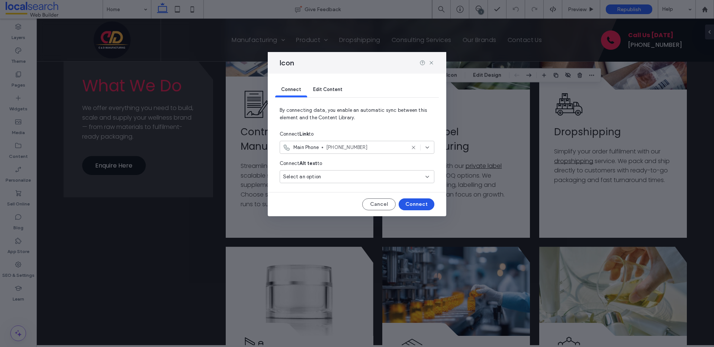
click at [422, 207] on button "Connect" at bounding box center [417, 205] width 36 height 12
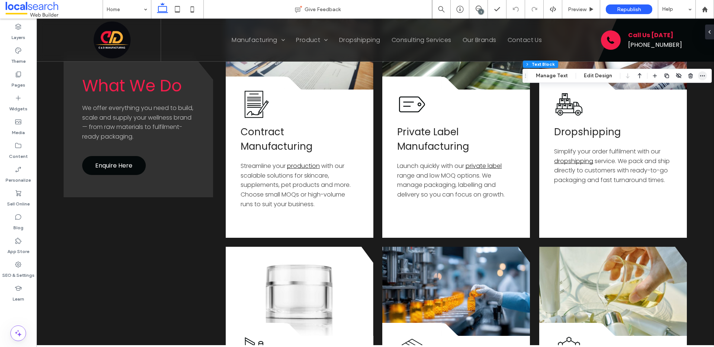
click at [700, 75] on icon "button" at bounding box center [703, 76] width 6 height 6
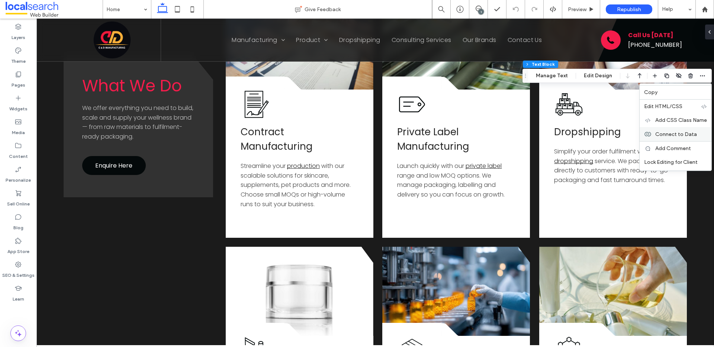
click at [668, 137] on span "Connect to Data" at bounding box center [676, 134] width 42 height 6
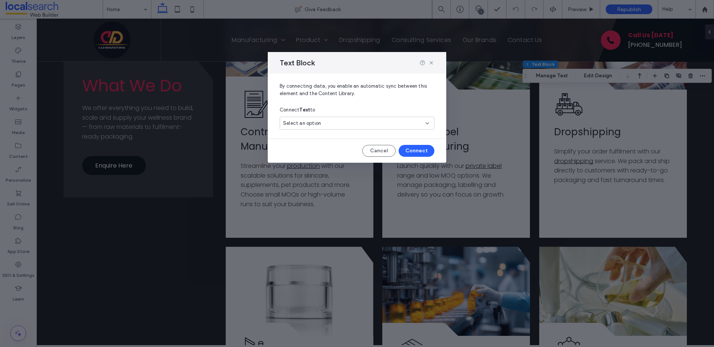
click at [335, 124] on div "Select an option" at bounding box center [352, 123] width 139 height 7
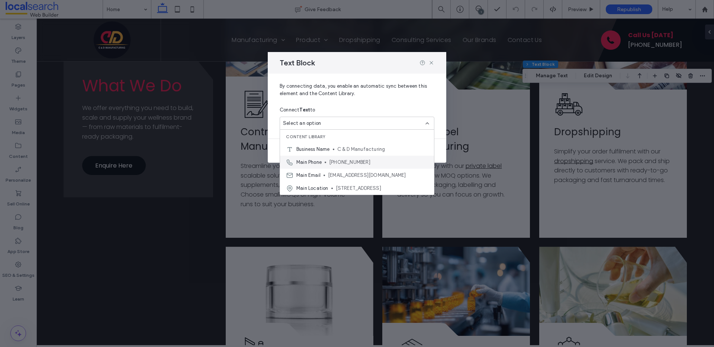
click at [331, 161] on span "[PHONE_NUMBER]" at bounding box center [378, 162] width 99 height 7
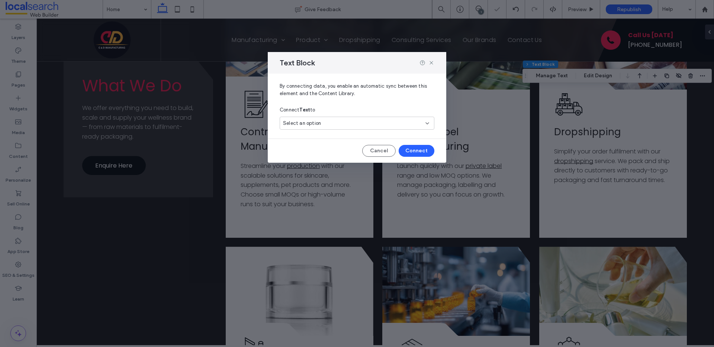
click at [342, 125] on div "Select an option" at bounding box center [352, 123] width 139 height 7
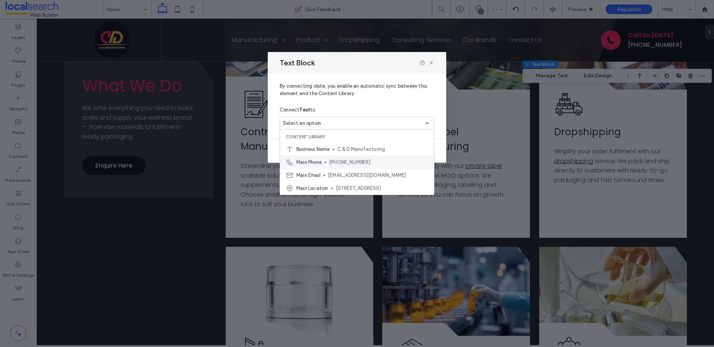
click at [321, 160] on span "Main Phone" at bounding box center [308, 162] width 25 height 7
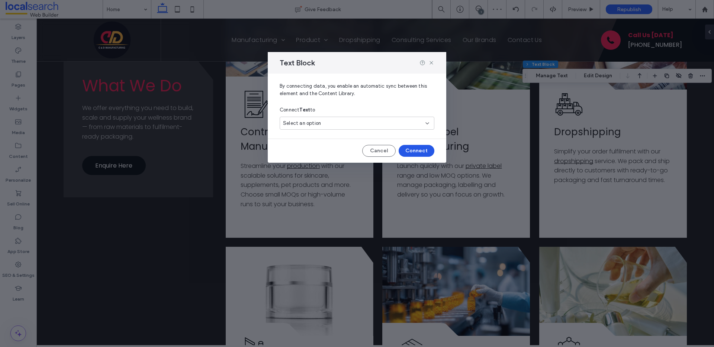
click at [420, 151] on button "Connect" at bounding box center [417, 151] width 36 height 12
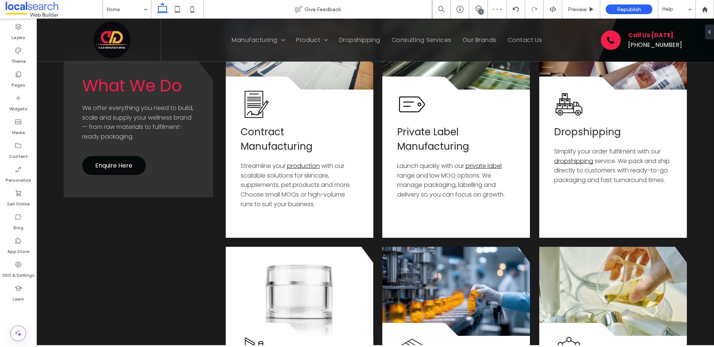
type input "*******"
type input "**"
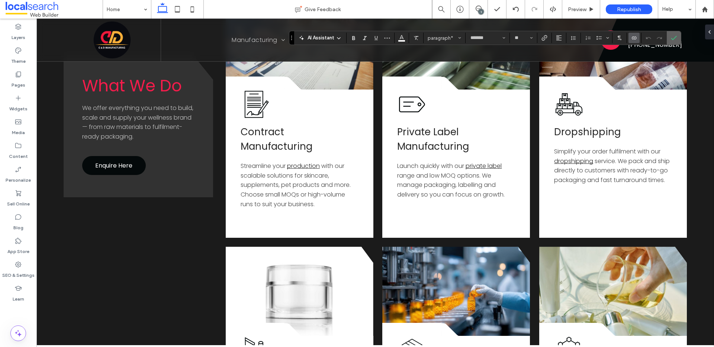
click at [674, 36] on icon "Confirm" at bounding box center [674, 38] width 6 height 6
click at [676, 35] on icon "Confirm" at bounding box center [674, 38] width 6 height 6
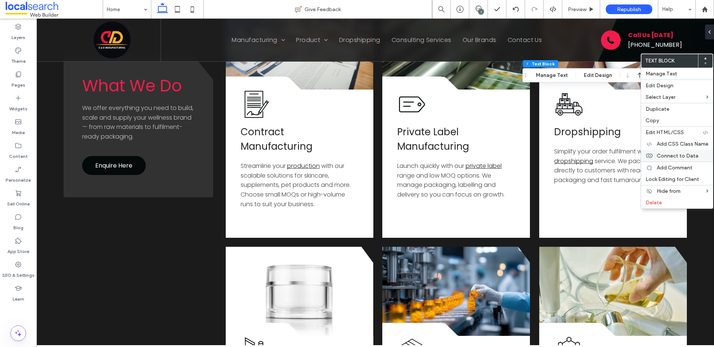
click at [672, 155] on span "Connect to Data" at bounding box center [678, 156] width 42 height 6
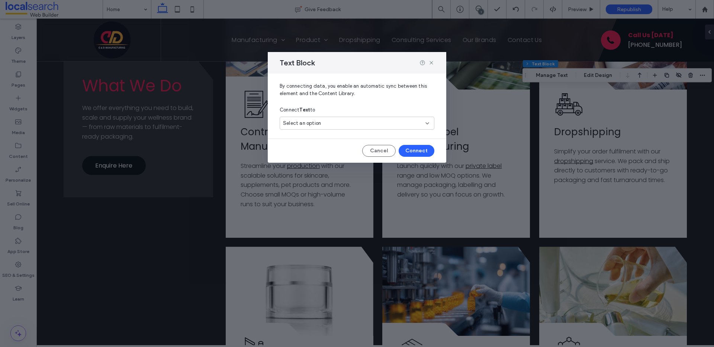
click at [328, 128] on div "Select an option" at bounding box center [357, 123] width 155 height 13
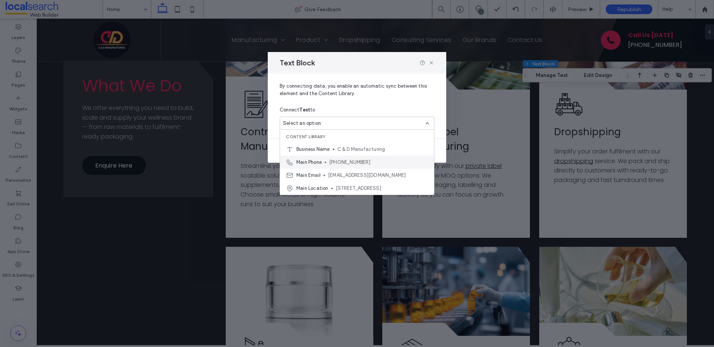
click at [319, 158] on div "Main Phone (07) 3889 7718" at bounding box center [357, 162] width 154 height 13
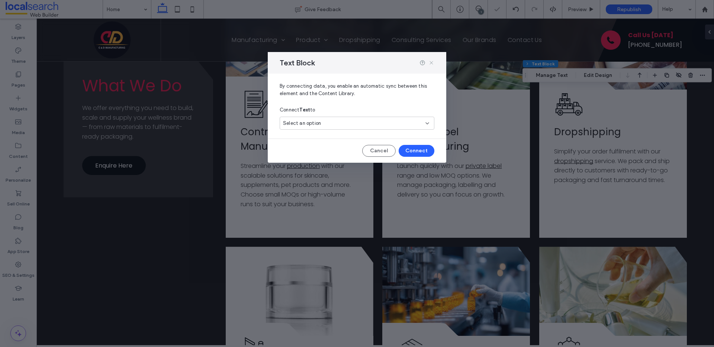
click at [432, 60] on icon at bounding box center [431, 63] width 6 height 6
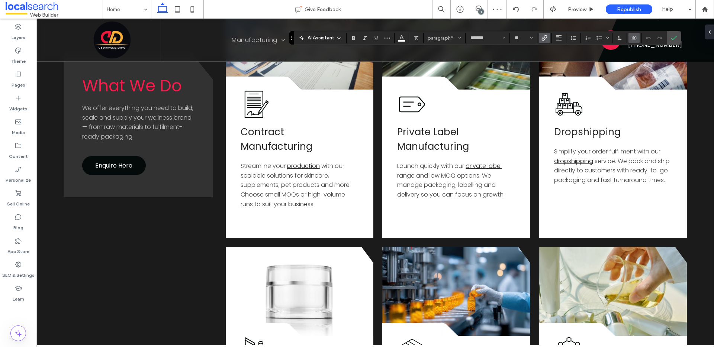
click at [546, 39] on icon "Link" at bounding box center [544, 38] width 6 height 6
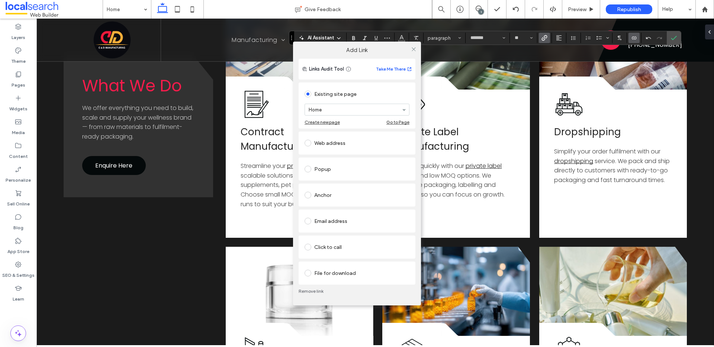
click at [321, 246] on div "Click to call" at bounding box center [357, 247] width 105 height 12
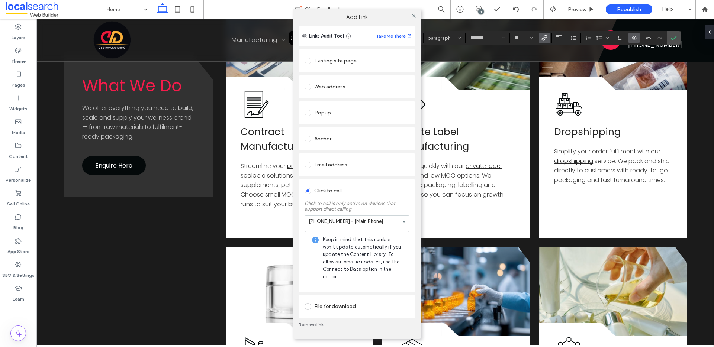
click at [416, 16] on icon at bounding box center [414, 16] width 6 height 6
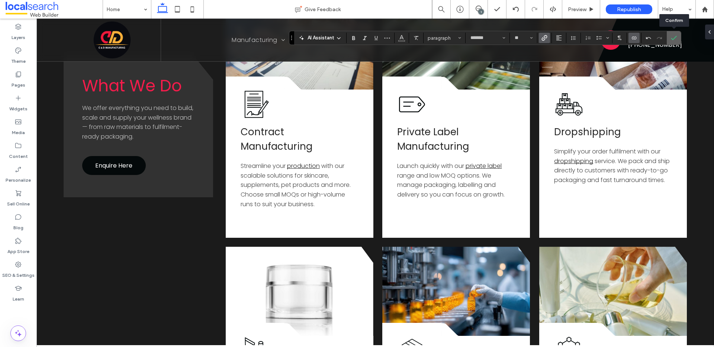
click at [674, 41] on icon "Confirm" at bounding box center [674, 38] width 6 height 6
click at [402, 38] on use "Color" at bounding box center [401, 37] width 4 height 4
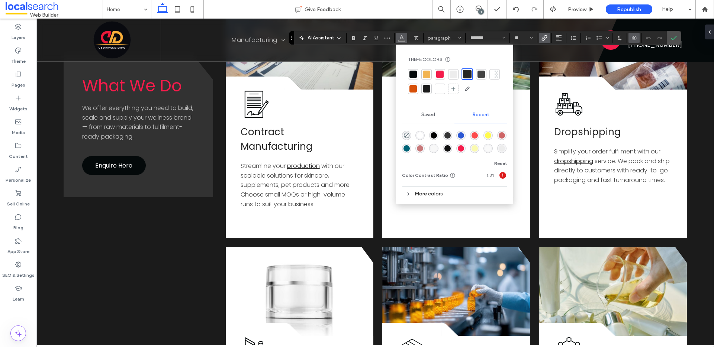
click at [438, 86] on div at bounding box center [439, 88] width 7 height 7
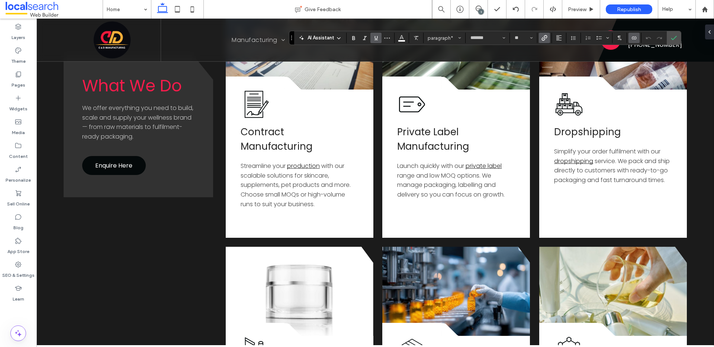
click at [379, 38] on label "Underline" at bounding box center [375, 38] width 11 height 10
click at [676, 39] on label "Confirm" at bounding box center [673, 37] width 11 height 13
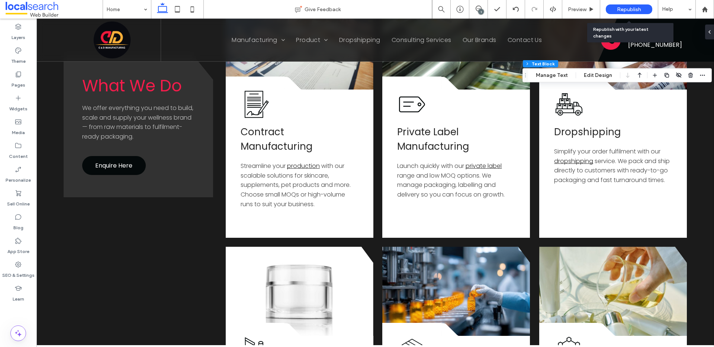
click at [632, 5] on div "Republish" at bounding box center [629, 9] width 46 height 10
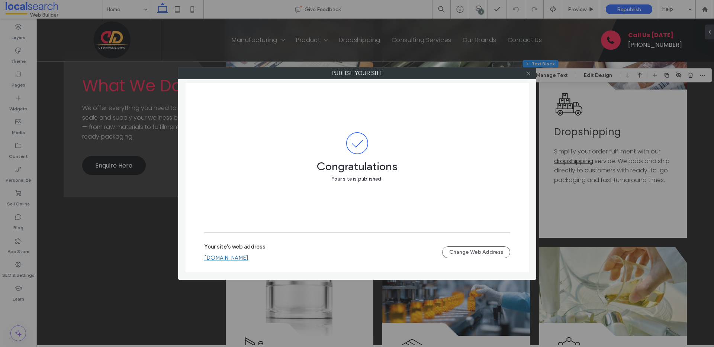
click at [530, 72] on icon at bounding box center [528, 74] width 6 height 6
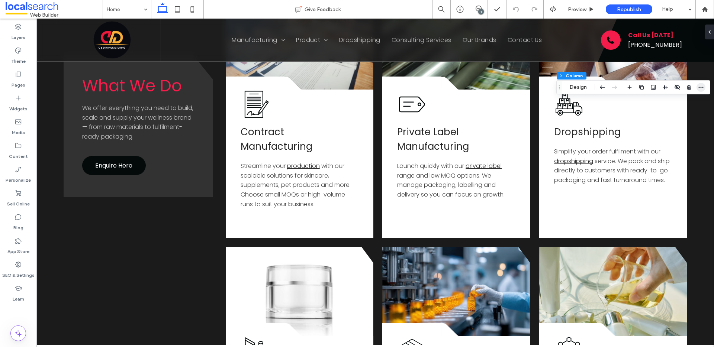
click at [701, 89] on icon "button" at bounding box center [701, 87] width 6 height 6
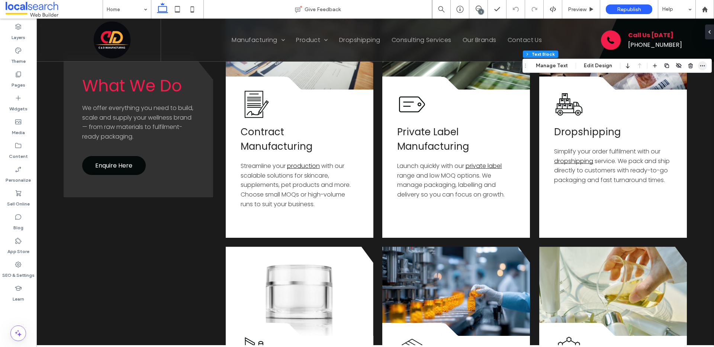
click at [700, 65] on icon "button" at bounding box center [703, 66] width 6 height 6
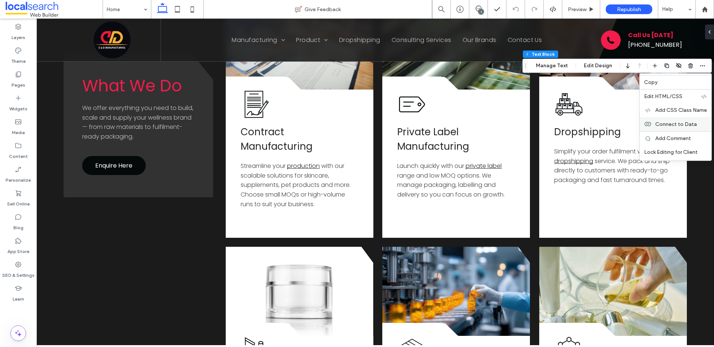
click at [671, 125] on span "Connect to Data" at bounding box center [676, 124] width 42 height 6
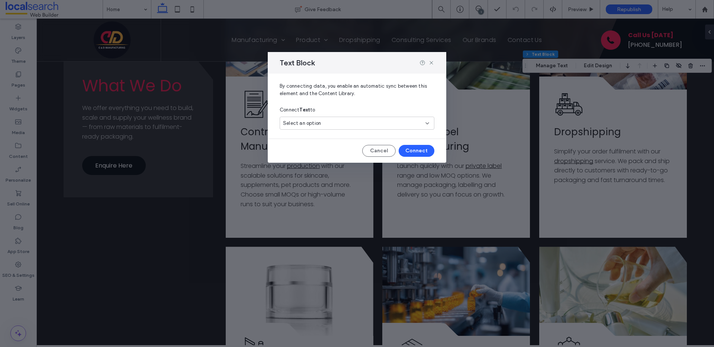
click at [434, 63] on div "Text Block" at bounding box center [357, 63] width 179 height 22
click at [433, 63] on icon at bounding box center [431, 63] width 6 height 6
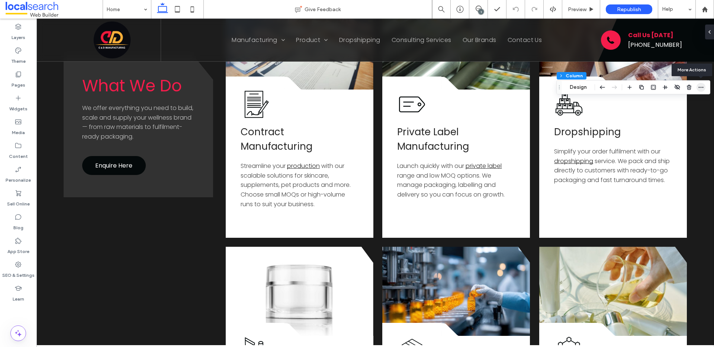
click at [698, 85] on icon "button" at bounding box center [701, 87] width 6 height 6
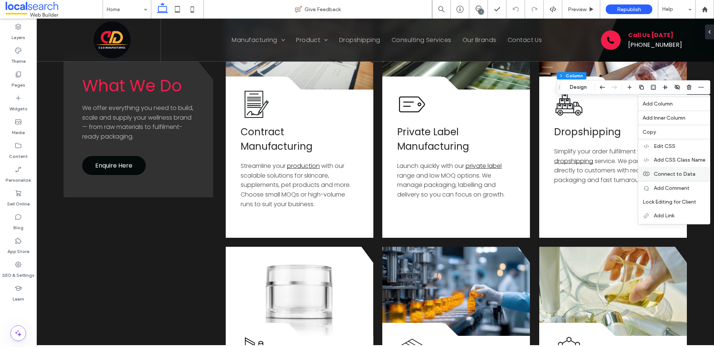
click at [675, 177] on span "Connect to Data" at bounding box center [675, 174] width 42 height 6
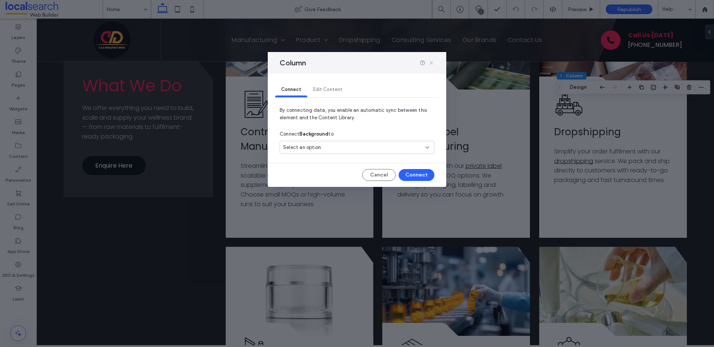
click at [431, 63] on icon at bounding box center [431, 63] width 6 height 6
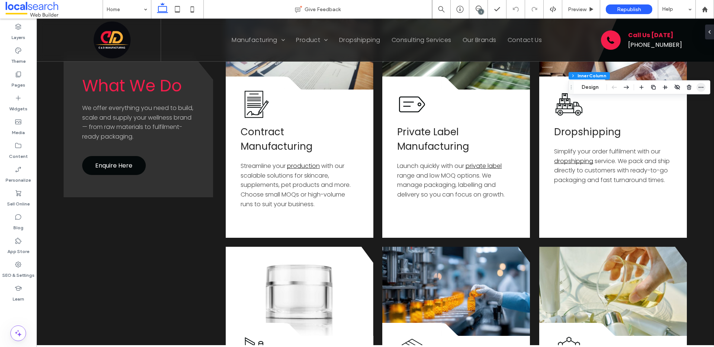
click at [703, 87] on use "button" at bounding box center [701, 87] width 5 height 1
click at [701, 87] on use "button" at bounding box center [701, 87] width 5 height 1
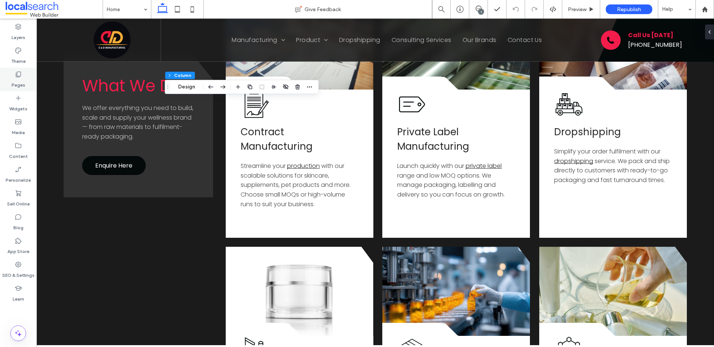
click at [19, 80] on label "Pages" at bounding box center [19, 83] width 14 height 10
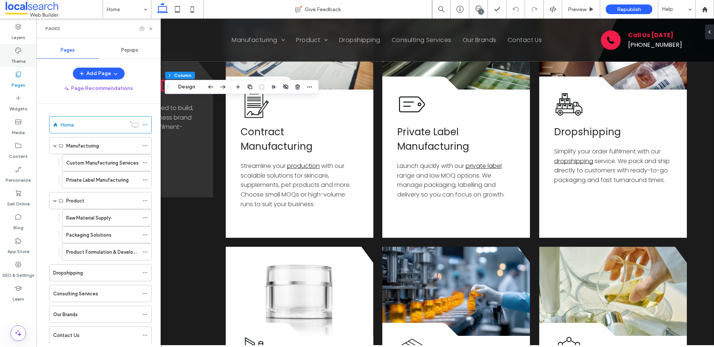
click at [19, 58] on label "Theme" at bounding box center [18, 59] width 15 height 10
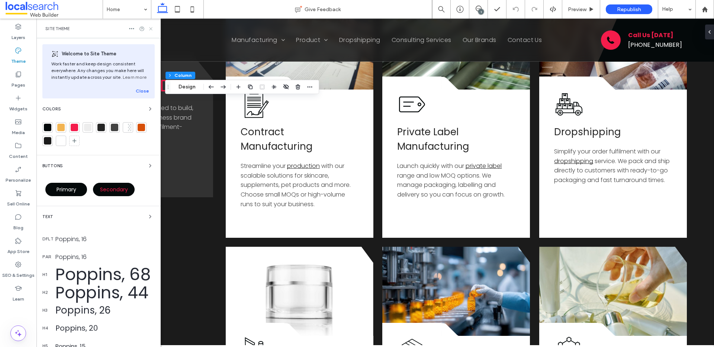
click at [151, 29] on icon at bounding box center [151, 29] width 6 height 6
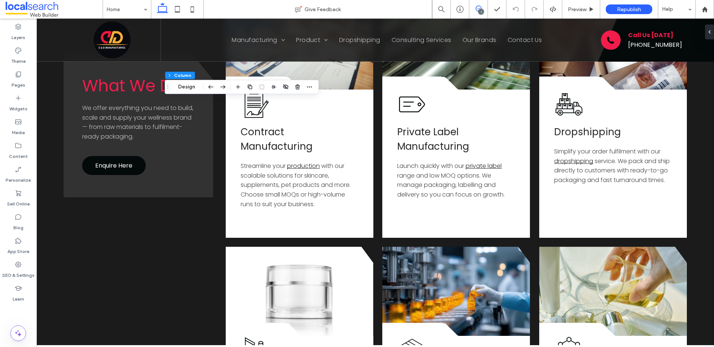
click at [479, 6] on icon at bounding box center [479, 9] width 6 height 6
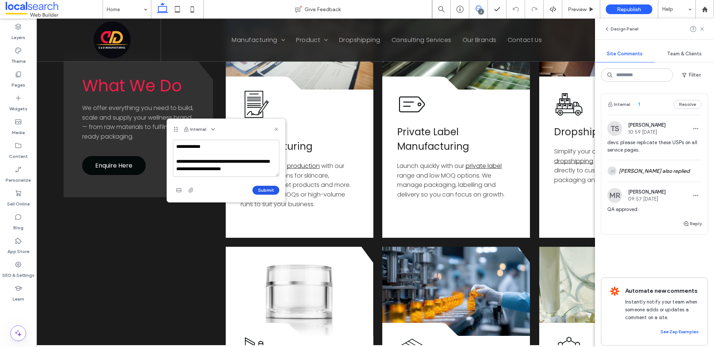
type textarea "**********"
click at [268, 188] on button "Submit" at bounding box center [266, 190] width 27 height 9
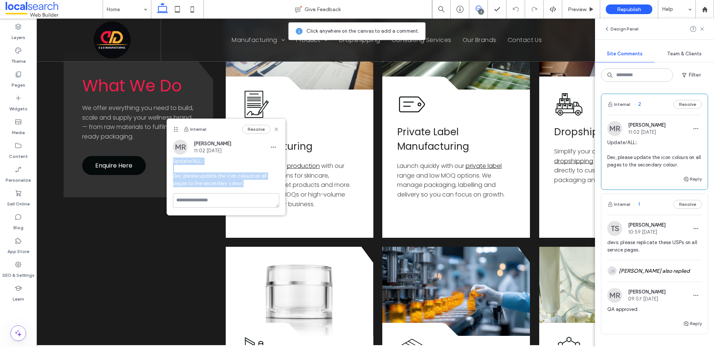
drag, startPoint x: 251, startPoint y: 183, endPoint x: 170, endPoint y: 162, distance: 84.2
click at [170, 162] on div "MR Matthew Ranford 11:02 Aug 14 2025 Update/ALL:: Dev, please update the icon c…" at bounding box center [226, 167] width 118 height 54
copy span "Update/ALL:: Dev, please update the icon colours on all pages to the secondary …"
click at [7, 57] on div "Theme" at bounding box center [18, 56] width 36 height 24
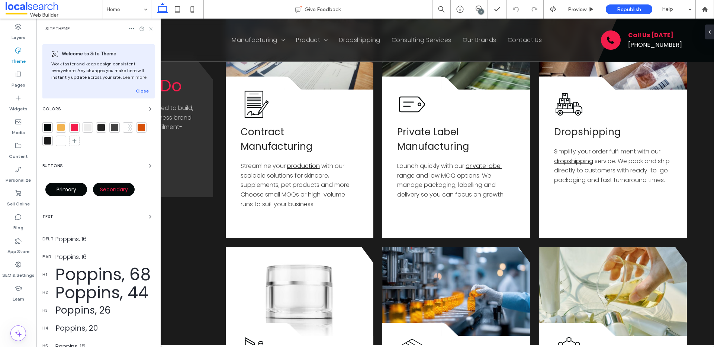
click at [150, 26] on icon at bounding box center [151, 29] width 6 height 6
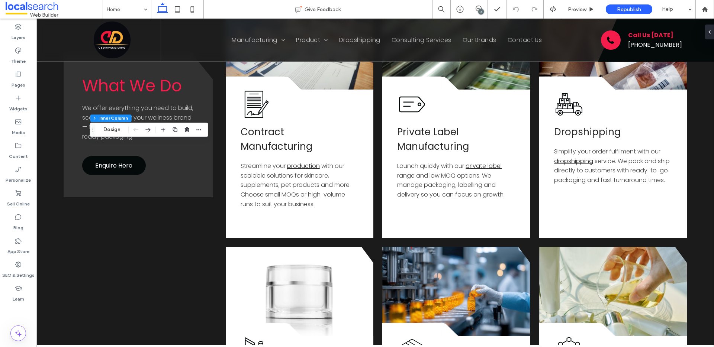
type input "**"
type input "****"
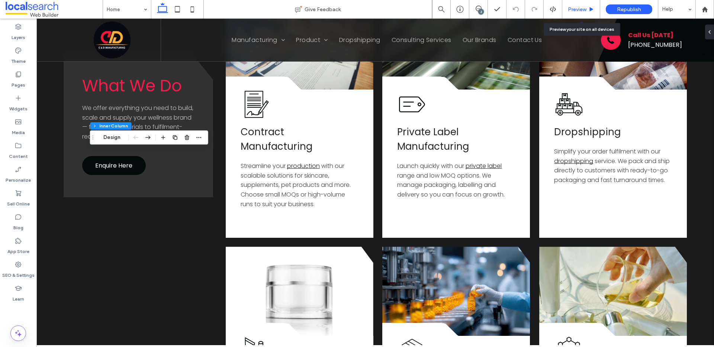
click at [575, 9] on span "Preview" at bounding box center [577, 9] width 19 height 6
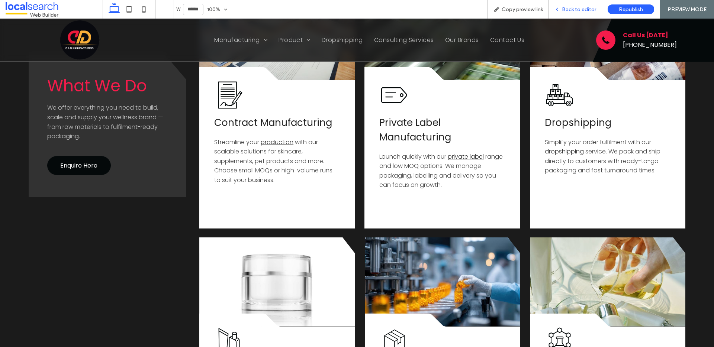
click at [571, 9] on span "Back to editor" at bounding box center [579, 9] width 34 height 6
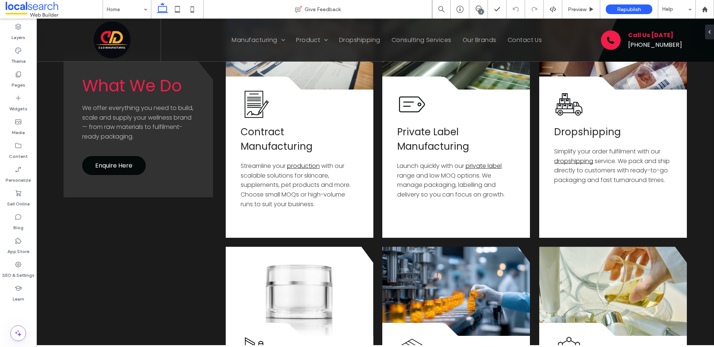
click at [478, 8] on icon at bounding box center [479, 9] width 6 height 6
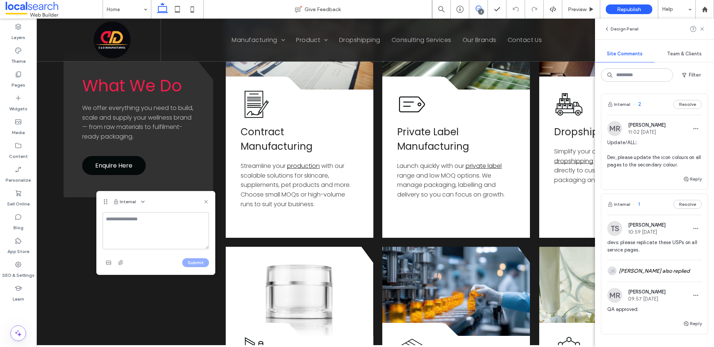
click at [130, 224] on textarea at bounding box center [156, 230] width 106 height 37
click at [207, 202] on icon at bounding box center [206, 202] width 6 height 6
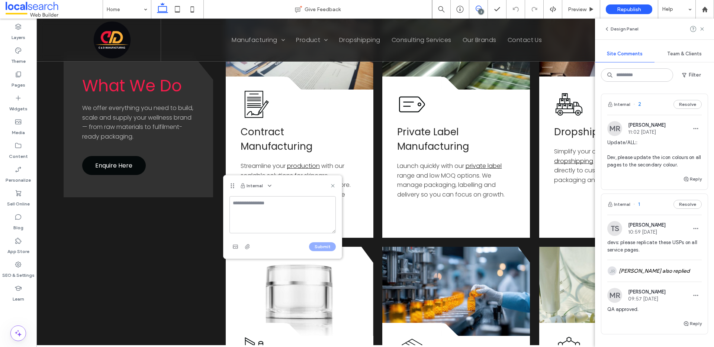
click at [480, 10] on div "3" at bounding box center [481, 12] width 6 height 6
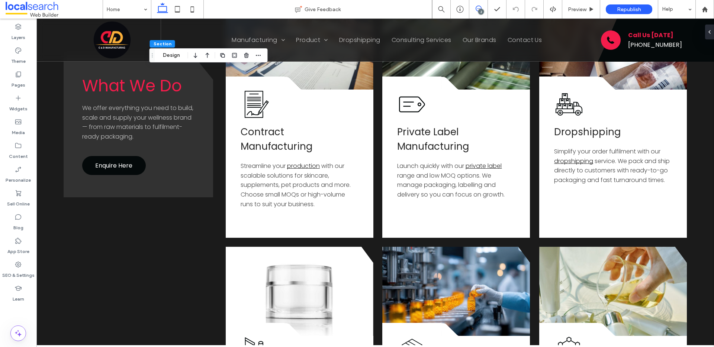
click at [474, 8] on span at bounding box center [478, 9] width 18 height 6
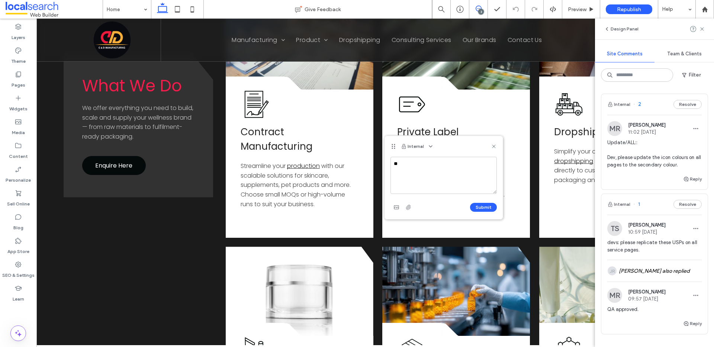
type textarea "*"
click at [481, 178] on textarea "**********" at bounding box center [443, 175] width 106 height 37
click at [462, 166] on textarea "**********" at bounding box center [443, 175] width 106 height 37
click at [449, 182] on textarea "**********" at bounding box center [443, 175] width 106 height 37
click at [439, 188] on textarea "**********" at bounding box center [443, 175] width 106 height 37
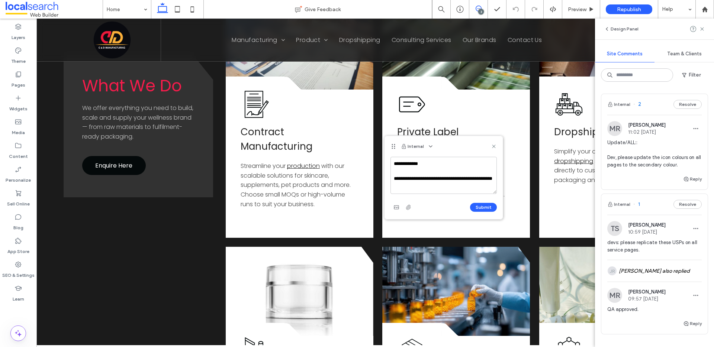
click at [425, 186] on textarea "**********" at bounding box center [443, 175] width 106 height 37
click at [468, 190] on textarea "**********" at bounding box center [443, 175] width 106 height 37
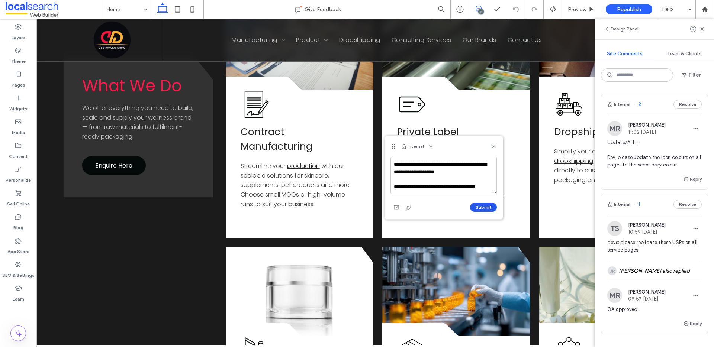
type textarea "**********"
click at [486, 206] on button "Submit" at bounding box center [483, 207] width 27 height 9
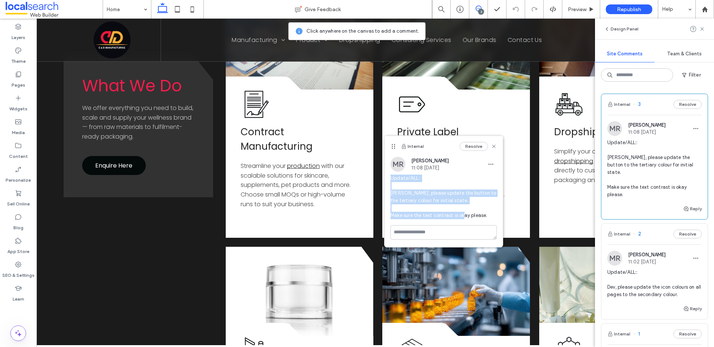
drag, startPoint x: 486, startPoint y: 217, endPoint x: 386, endPoint y: 174, distance: 108.9
click at [386, 174] on div "MR Matthew Ranford 11:08 Aug 14 2025 Update/ALL:: Dev, please update the button…" at bounding box center [444, 191] width 118 height 68
copy span "Update/ALL:: Dev, please update the button to the tertiary colour for initial s…"
click at [492, 162] on icon "button" at bounding box center [491, 164] width 6 height 6
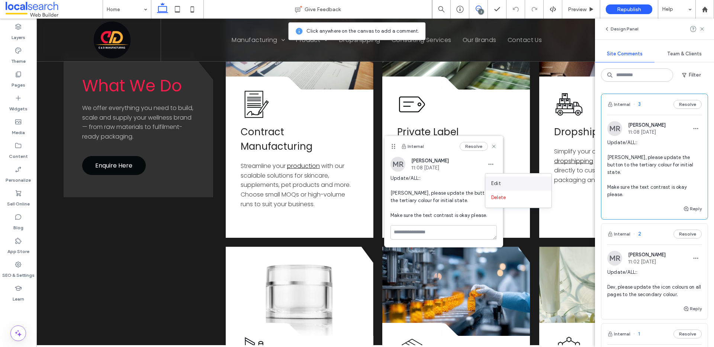
click at [498, 180] on span "Edit" at bounding box center [496, 183] width 10 height 7
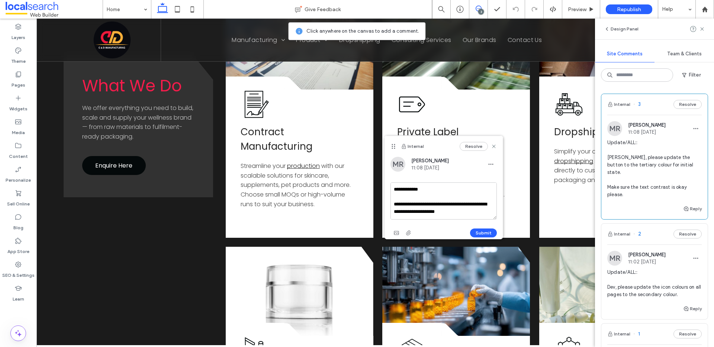
click at [462, 205] on textarea "**********" at bounding box center [443, 201] width 106 height 37
type textarea "**********"
click at [486, 231] on button "Submit" at bounding box center [483, 233] width 27 height 9
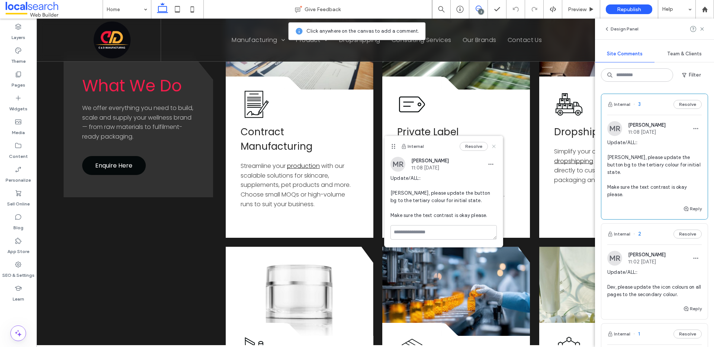
click at [494, 146] on use at bounding box center [493, 146] width 3 height 3
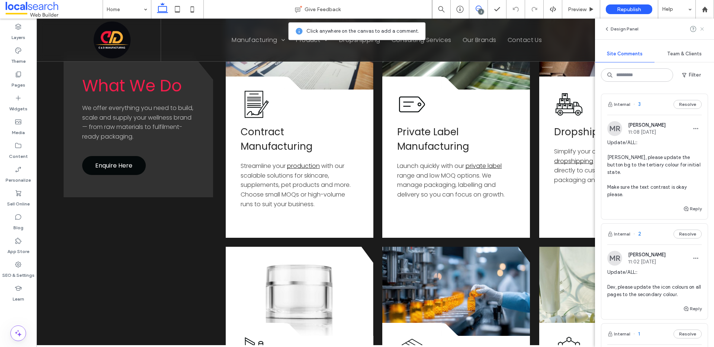
click at [703, 31] on icon at bounding box center [702, 29] width 6 height 6
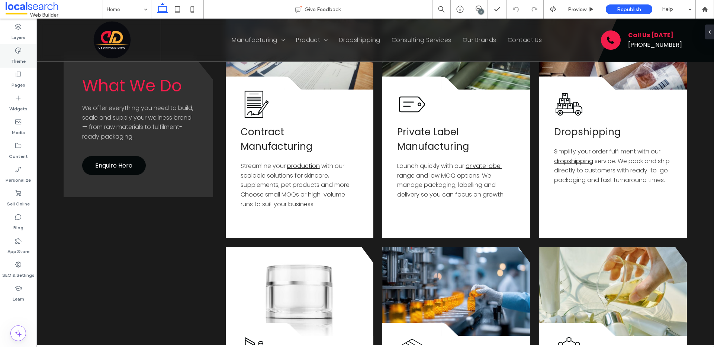
click at [13, 55] on label "Theme" at bounding box center [18, 59] width 15 height 10
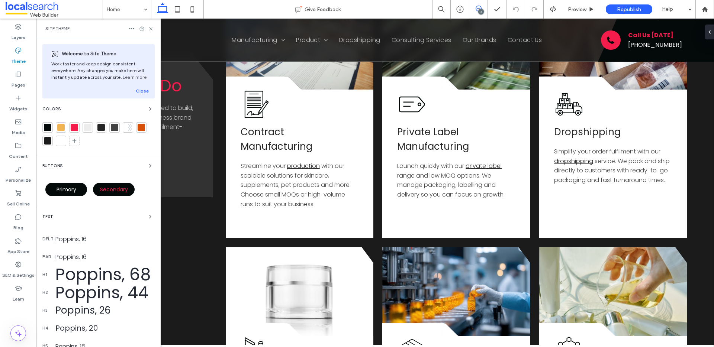
click at [478, 9] on use at bounding box center [479, 9] width 6 height 6
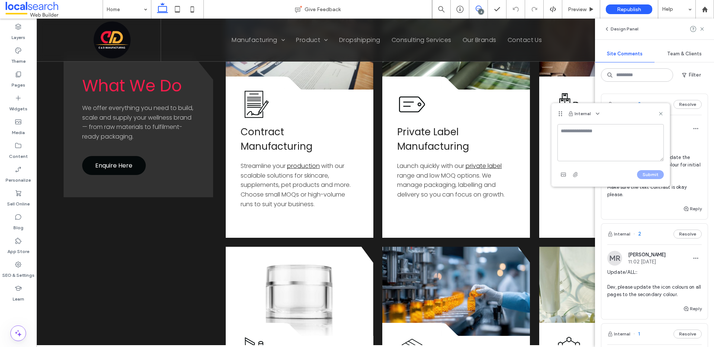
click at [615, 146] on textarea at bounding box center [610, 142] width 106 height 37
click at [588, 131] on textarea "**********" at bounding box center [610, 142] width 106 height 37
click at [578, 131] on textarea "**********" at bounding box center [610, 142] width 106 height 37
click at [588, 131] on textarea "**********" at bounding box center [610, 142] width 106 height 37
click at [659, 146] on textarea "**********" at bounding box center [610, 142] width 106 height 37
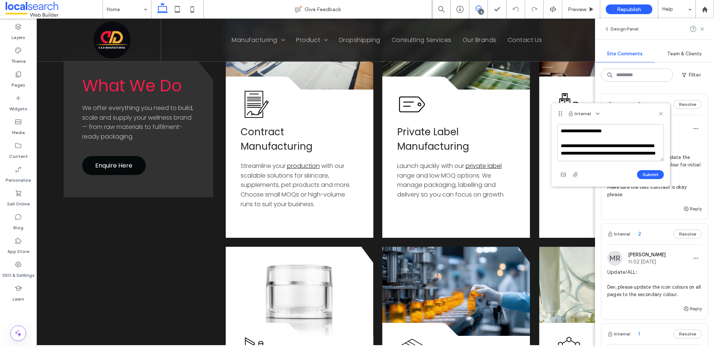
scroll to position [7, 0]
paste textarea "**********"
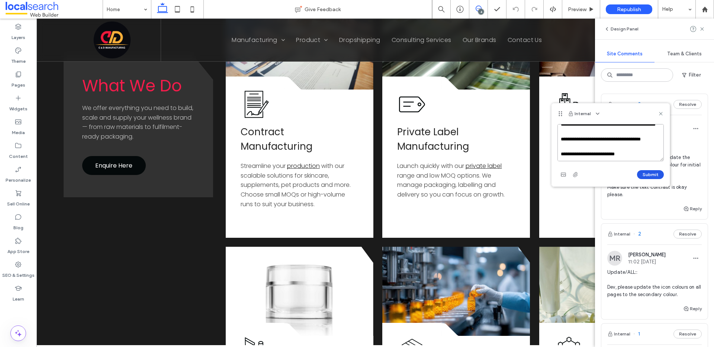
type textarea "**********"
click at [647, 177] on button "Submit" at bounding box center [650, 174] width 27 height 9
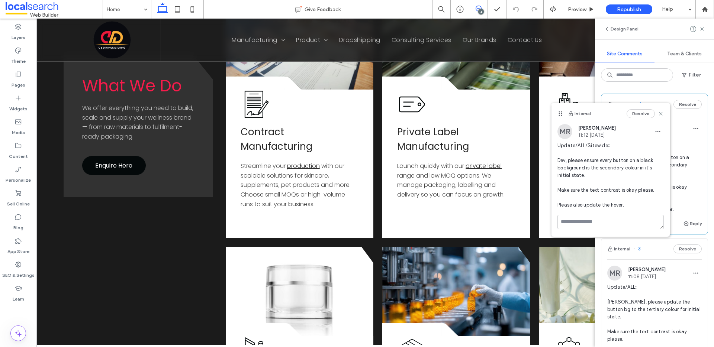
scroll to position [0, 0]
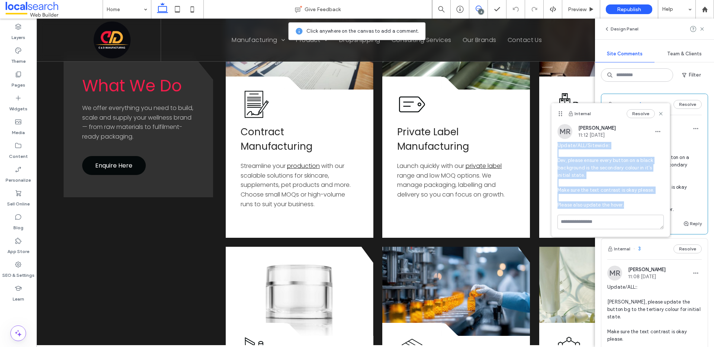
drag, startPoint x: 633, startPoint y: 206, endPoint x: 554, endPoint y: 146, distance: 98.2
click at [554, 146] on div "MR Matthew Ranford 11:12 Aug 14 2025 Update/ALL/Sitewide:: Dev, please ensure e…" at bounding box center [611, 169] width 118 height 91
copy span "Update/ALL/Sitewide:: Dev, please ensure every button on a black background is …"
click at [618, 149] on span "Update/ALL/Sitewide:: Dev, please ensure every button on a black background is …" at bounding box center [610, 175] width 106 height 67
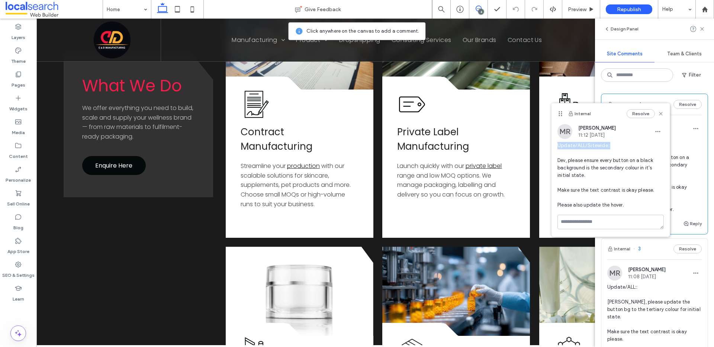
drag, startPoint x: 605, startPoint y: 145, endPoint x: 556, endPoint y: 147, distance: 49.5
click at [556, 147] on div "MR Matthew Ranford 11:12 Aug 14 2025 Update/ALL/Sitewide:: Dev, please ensure e…" at bounding box center [611, 169] width 118 height 91
copy span "Update/ALL/Sitewide::"
click at [662, 113] on icon at bounding box center [661, 114] width 6 height 6
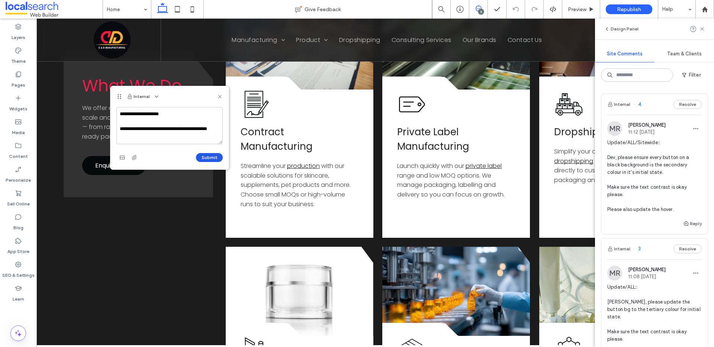
type textarea "**********"
click at [212, 158] on button "Submit" at bounding box center [209, 157] width 27 height 9
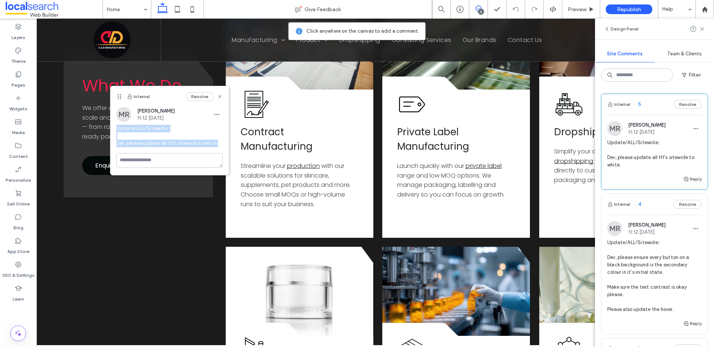
drag, startPoint x: 219, startPoint y: 142, endPoint x: 117, endPoint y: 128, distance: 103.1
click at [117, 128] on span "Update/ALL/Sitewide:: Dev, please update all H1's sitewide to white." at bounding box center [169, 136] width 106 height 22
copy span "Update/ALL/Sitewide:: Dev, please update all H1's sitewide to white."
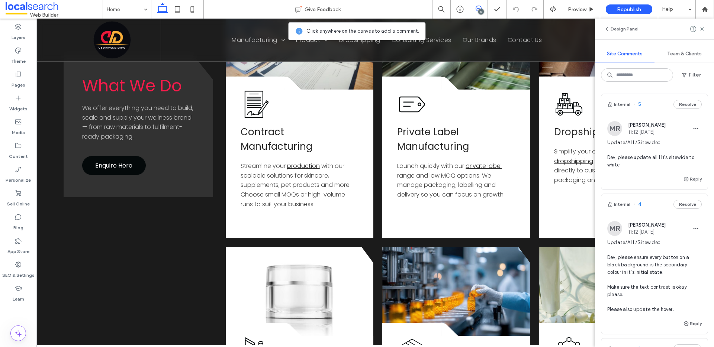
click at [479, 8] on use at bounding box center [479, 9] width 6 height 6
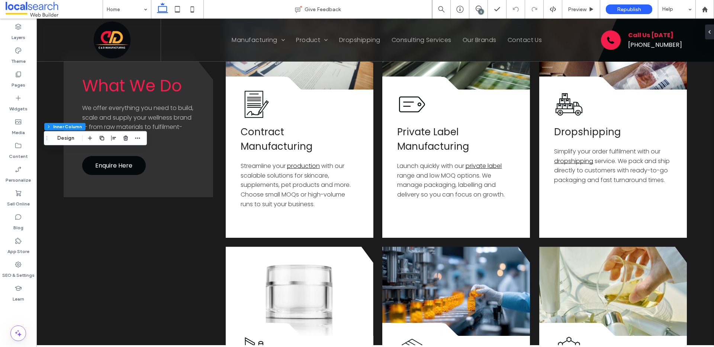
click at [144, 138] on div "Section Column Inner Column Design" at bounding box center [95, 138] width 103 height 14
click at [141, 138] on span "button" at bounding box center [137, 138] width 9 height 9
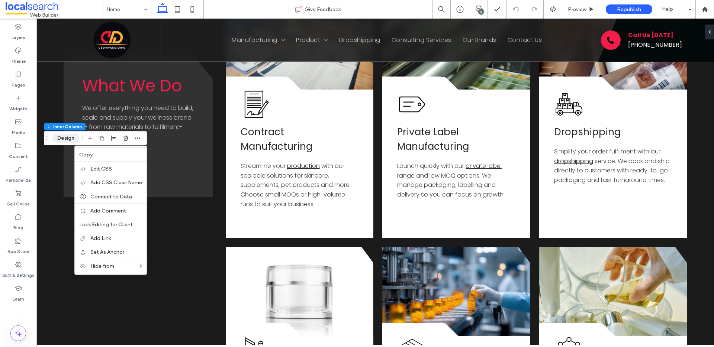
click at [64, 139] on button "Design" at bounding box center [65, 138] width 27 height 9
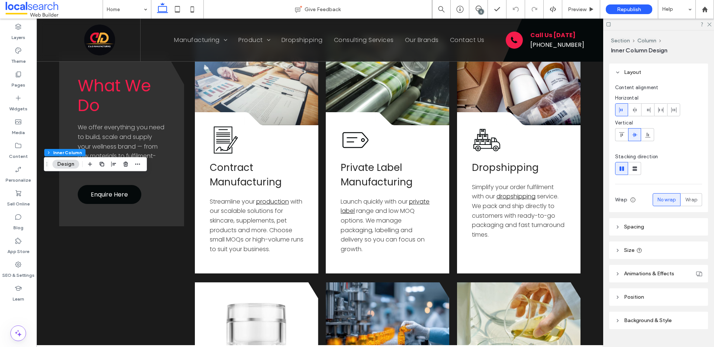
scroll to position [35, 0]
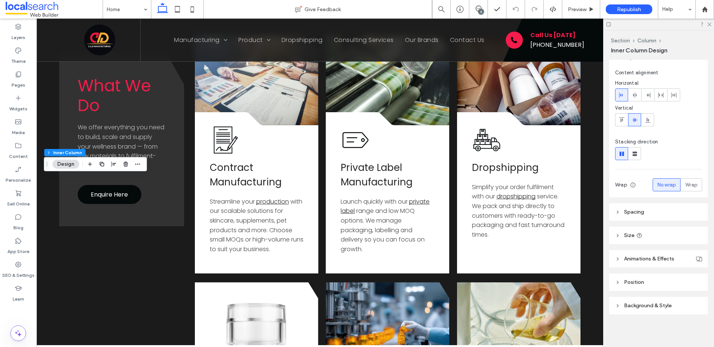
click at [639, 302] on header "Background & Style" at bounding box center [658, 305] width 99 height 17
click at [660, 325] on span "Image" at bounding box center [659, 326] width 14 height 6
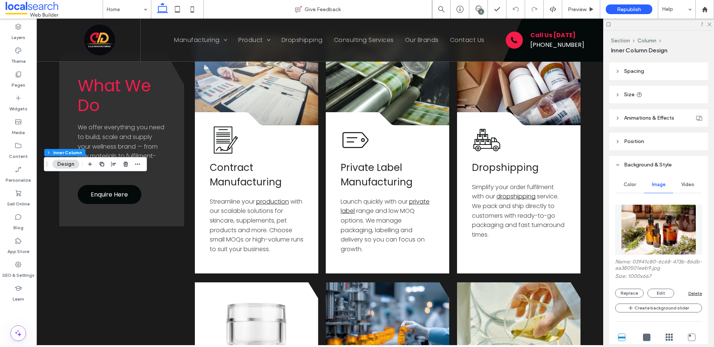
scroll to position [184, 0]
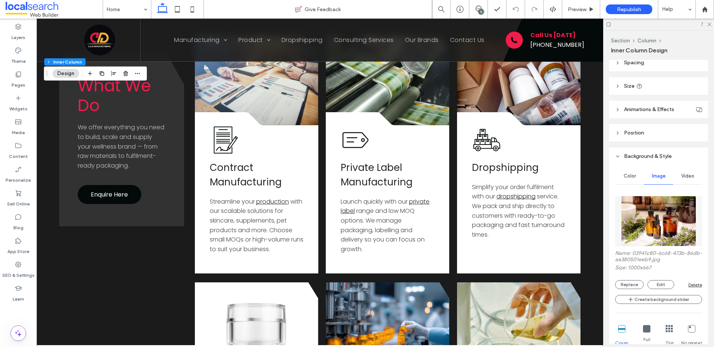
click at [479, 9] on div "5" at bounding box center [481, 12] width 6 height 6
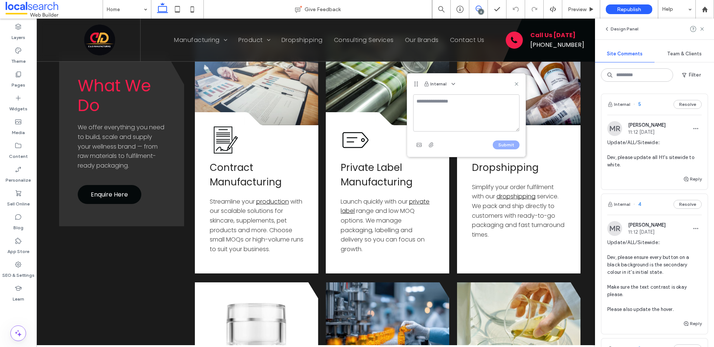
click at [433, 110] on textarea at bounding box center [466, 112] width 106 height 37
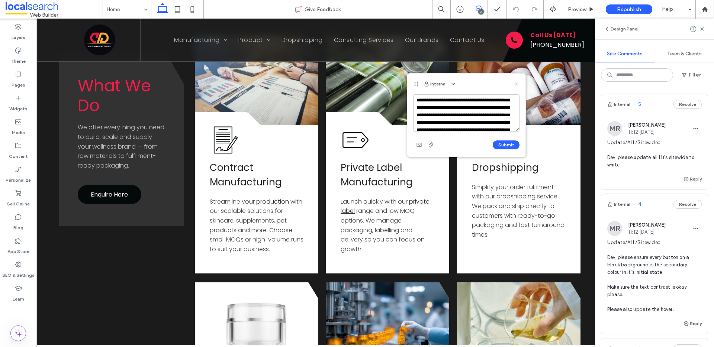
scroll to position [0, 0]
click at [444, 101] on textarea "**********" at bounding box center [466, 112] width 106 height 37
click at [469, 101] on textarea "**********" at bounding box center [466, 112] width 106 height 37
type textarea "**********"
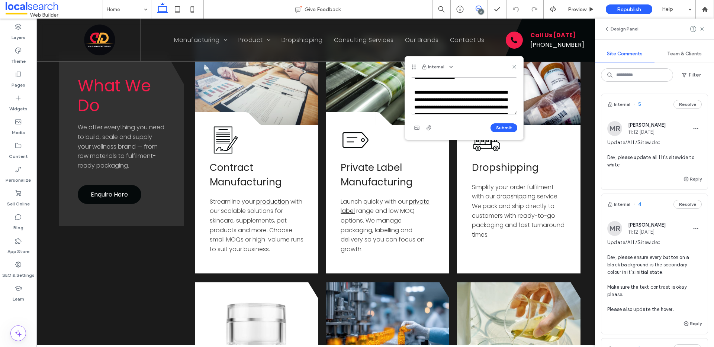
scroll to position [8, 0]
click at [471, 99] on textarea "**********" at bounding box center [464, 95] width 106 height 37
click at [443, 96] on textarea "**********" at bounding box center [464, 95] width 106 height 37
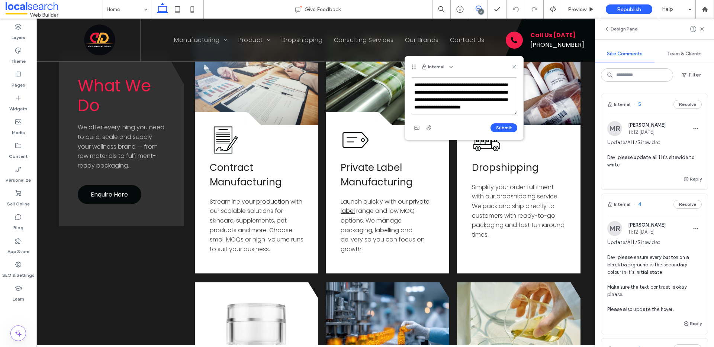
click at [449, 95] on textarea "**********" at bounding box center [464, 95] width 106 height 37
type textarea "**********"
click at [505, 126] on button "Submit" at bounding box center [504, 127] width 27 height 9
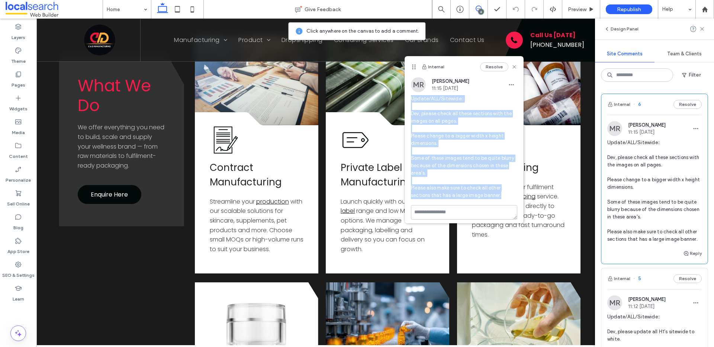
drag, startPoint x: 504, startPoint y: 193, endPoint x: 411, endPoint y: 101, distance: 130.4
click at [411, 101] on span "Update/ALL/Sitewide:: Dev, please check all these sections with the images on a…" at bounding box center [464, 147] width 106 height 104
copy span "Update/ALL/Sitewide:: Dev, please check all these sections with the images on a…"
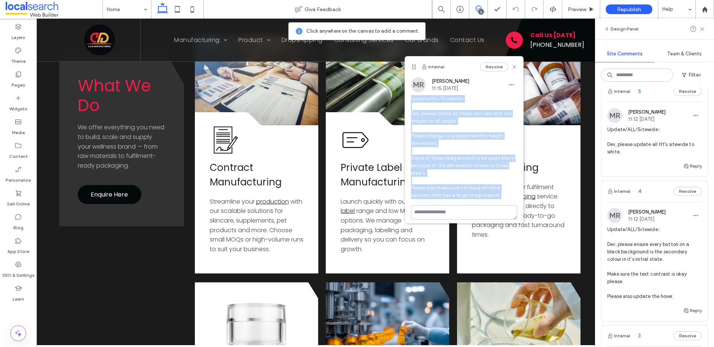
scroll to position [192, 0]
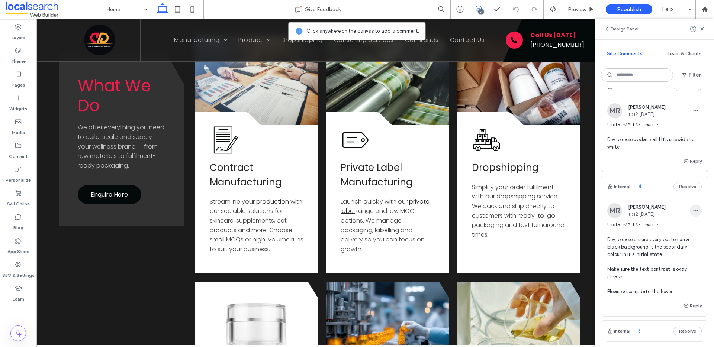
click at [693, 212] on icon "button" at bounding box center [696, 211] width 6 height 6
click at [669, 227] on div "Edit" at bounding box center [663, 230] width 66 height 14
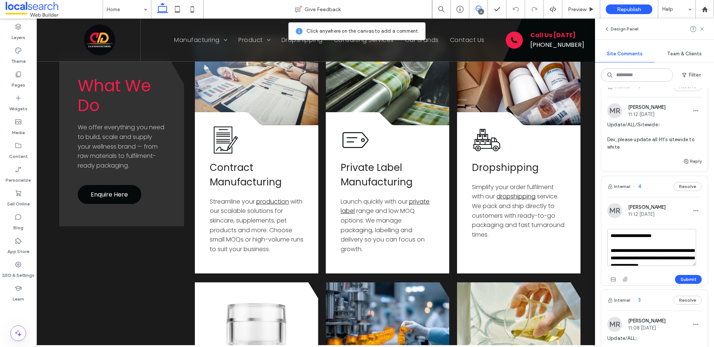
click at [633, 259] on textarea "**********" at bounding box center [651, 247] width 89 height 37
type textarea "**********"
click at [688, 279] on button "Submit" at bounding box center [688, 279] width 27 height 9
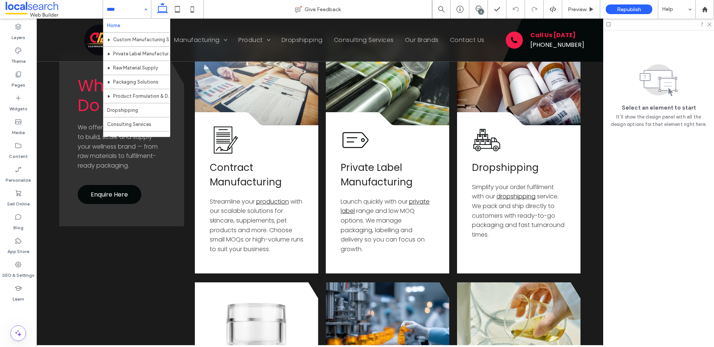
scroll to position [0, 0]
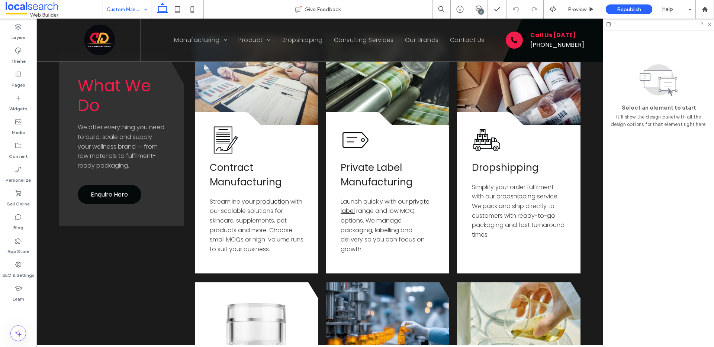
click at [480, 13] on div "6" at bounding box center [481, 12] width 6 height 6
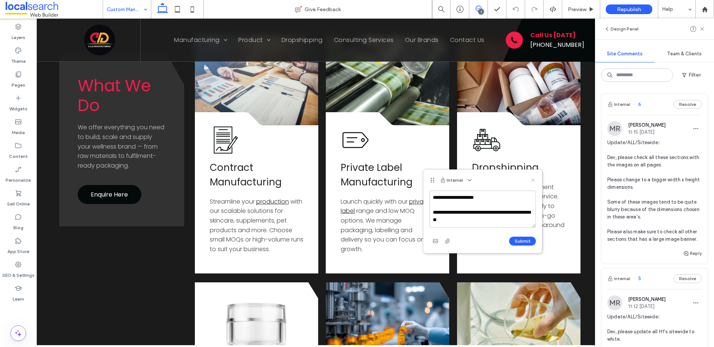
type textarea "**********"
click at [531, 180] on icon at bounding box center [533, 180] width 6 height 6
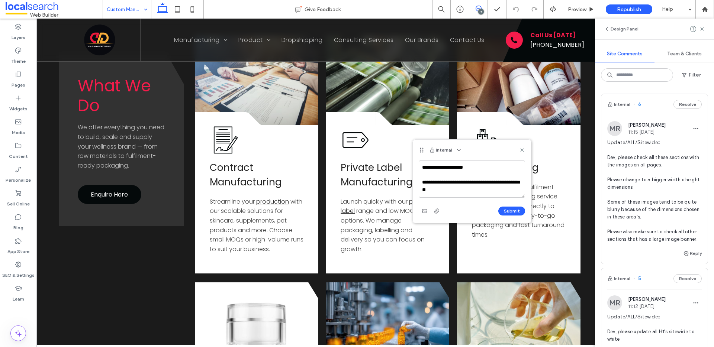
click at [480, 10] on div "7" at bounding box center [481, 12] width 6 height 6
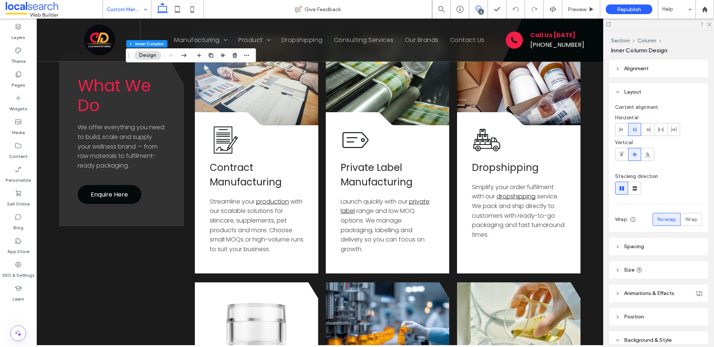
click at [477, 10] on icon at bounding box center [479, 9] width 6 height 6
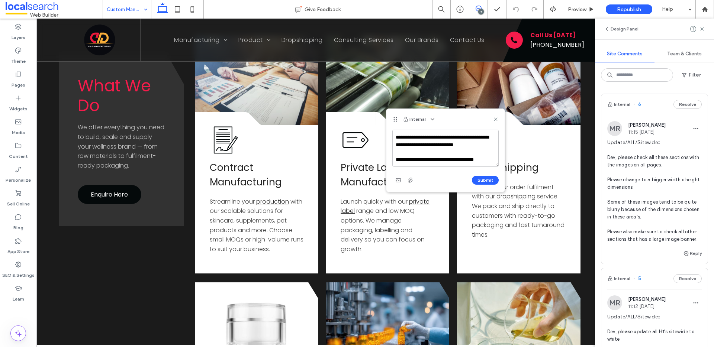
scroll to position [25, 0]
type textarea "**********"
click at [483, 178] on button "Submit" at bounding box center [485, 180] width 27 height 9
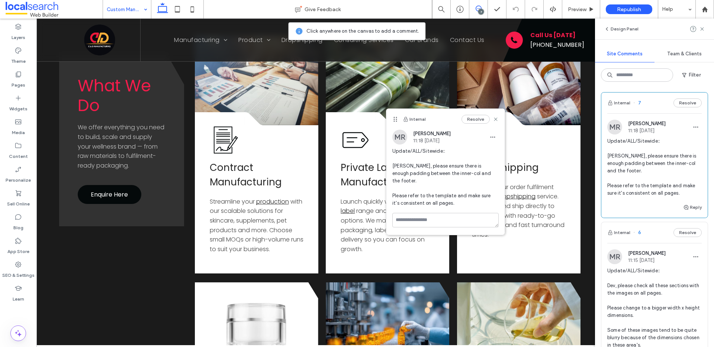
scroll to position [3, 0]
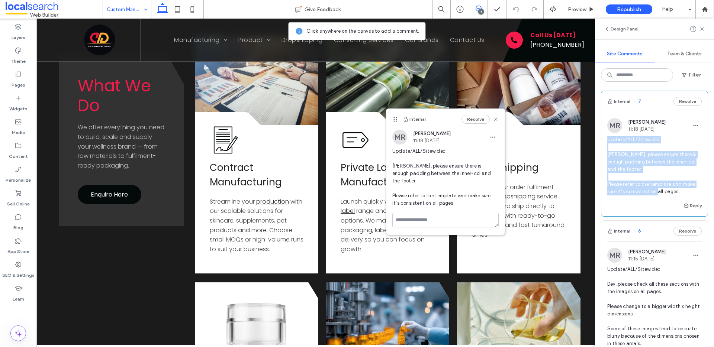
drag, startPoint x: 682, startPoint y: 193, endPoint x: 604, endPoint y: 138, distance: 95.5
click at [604, 138] on div "MR Matthew Ranford 11:18 Aug 14 2025 Update/ALL/Sitewide:: Dev, please ensure t…" at bounding box center [654, 159] width 106 height 83
copy span "Update/ALL/Sitewide:: Dev, please ensure there is enough padding between the in…"
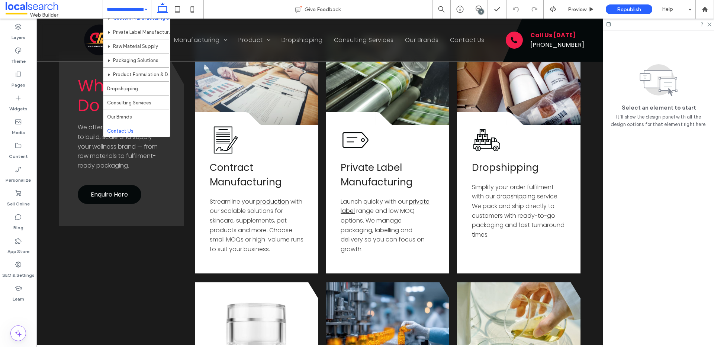
scroll to position [22, 0]
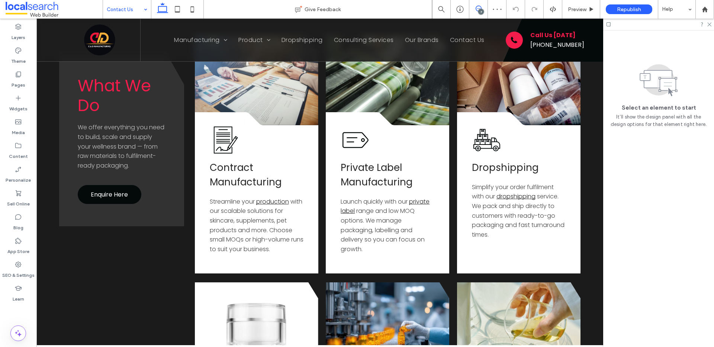
click at [477, 9] on icon at bounding box center [479, 9] width 6 height 6
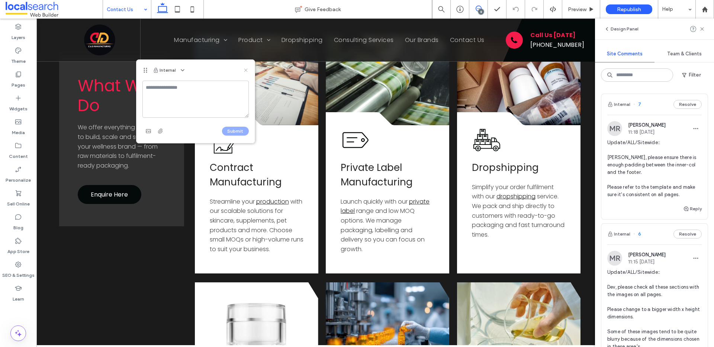
click at [245, 69] on icon at bounding box center [246, 70] width 6 height 6
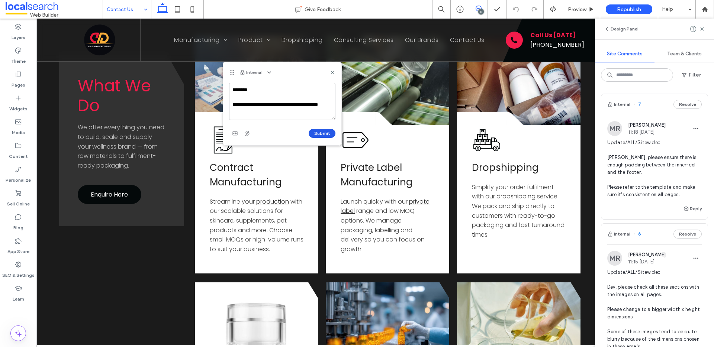
type textarea "**********"
click at [322, 134] on button "Submit" at bounding box center [322, 133] width 27 height 9
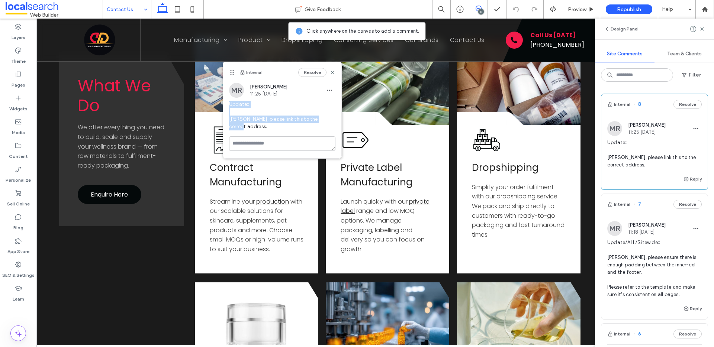
drag, startPoint x: 325, startPoint y: 120, endPoint x: 229, endPoint y: 102, distance: 98.0
click at [229, 102] on span "Update:: [PERSON_NAME], please link this to the correct address." at bounding box center [282, 116] width 106 height 30
copy span "Update:: Dev, please link this to the correct address."
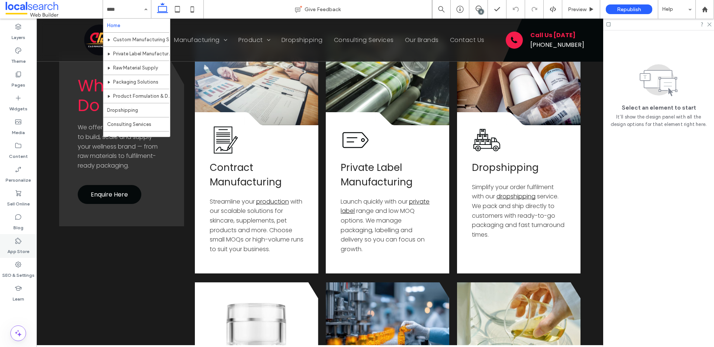
drag, startPoint x: 16, startPoint y: 267, endPoint x: 23, endPoint y: 245, distance: 23.1
click at [16, 267] on icon at bounding box center [18, 264] width 7 height 7
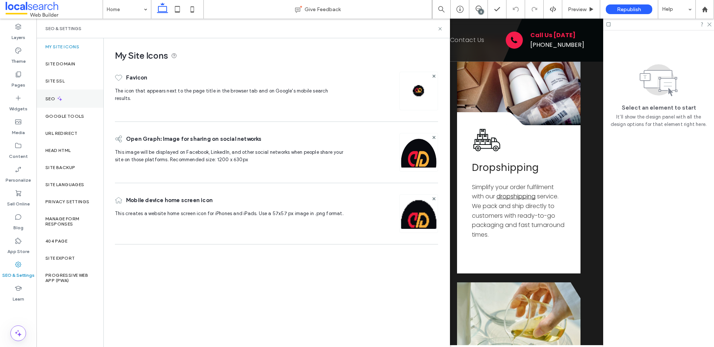
click at [64, 96] on div "SEO" at bounding box center [69, 99] width 67 height 18
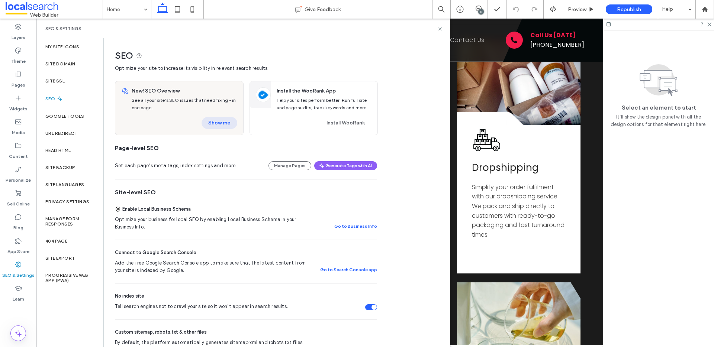
click at [212, 118] on button "Show me" at bounding box center [220, 123] width 36 height 12
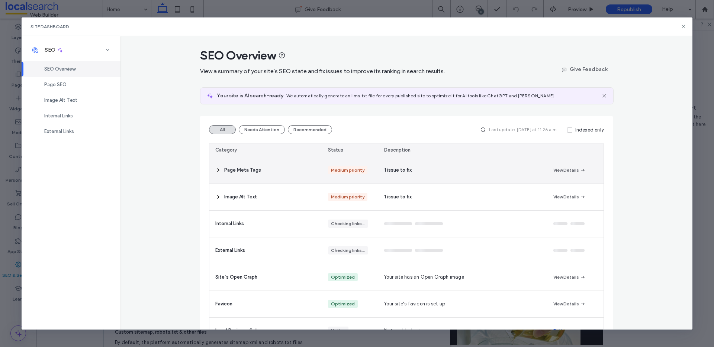
click at [215, 171] on icon at bounding box center [218, 170] width 6 height 6
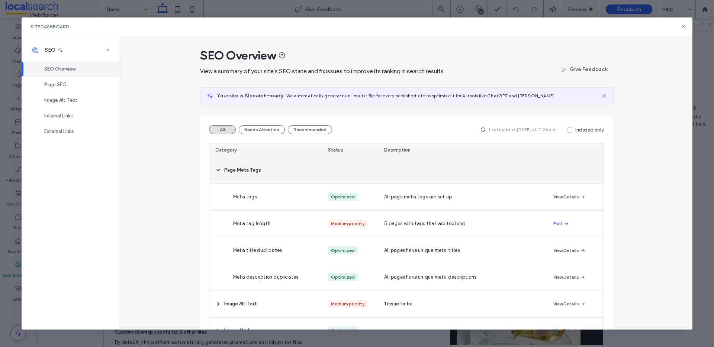
click at [215, 170] on icon at bounding box center [218, 170] width 6 height 6
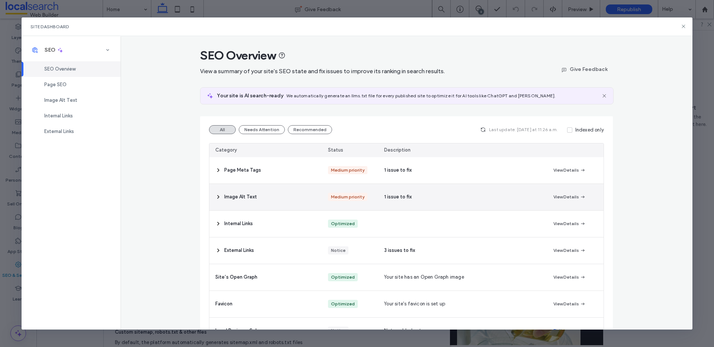
click at [224, 197] on span "Image Alt Text" at bounding box center [240, 196] width 33 height 7
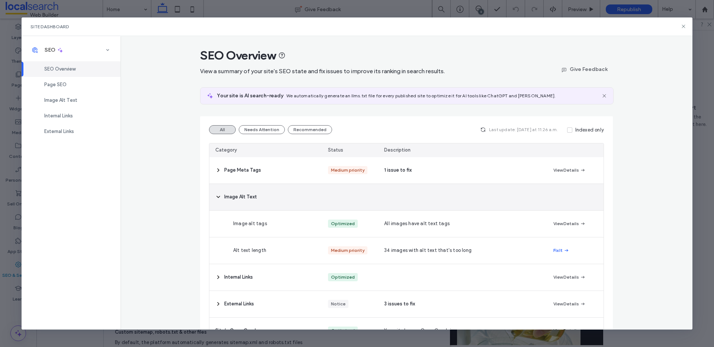
click at [218, 199] on icon at bounding box center [218, 197] width 6 height 6
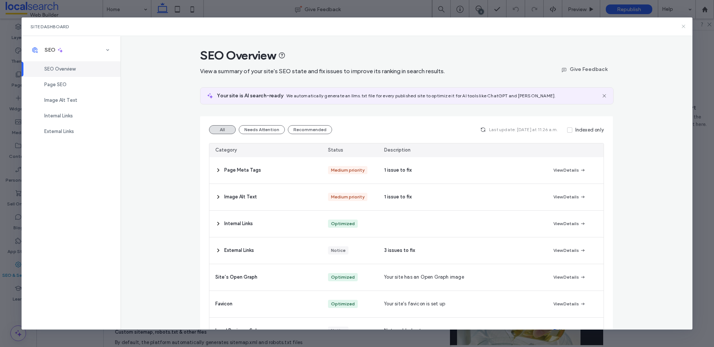
click at [685, 26] on icon at bounding box center [684, 26] width 6 height 6
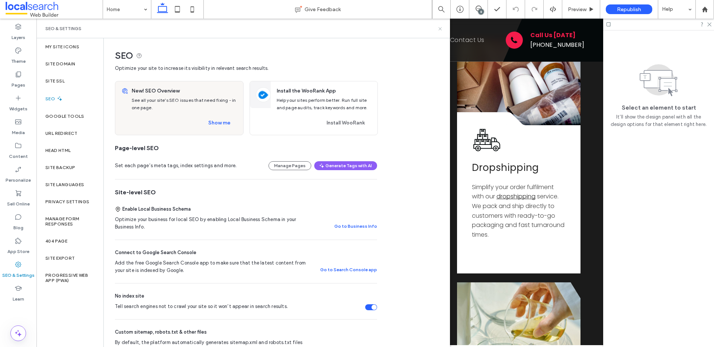
click at [440, 29] on icon at bounding box center [440, 29] width 6 height 6
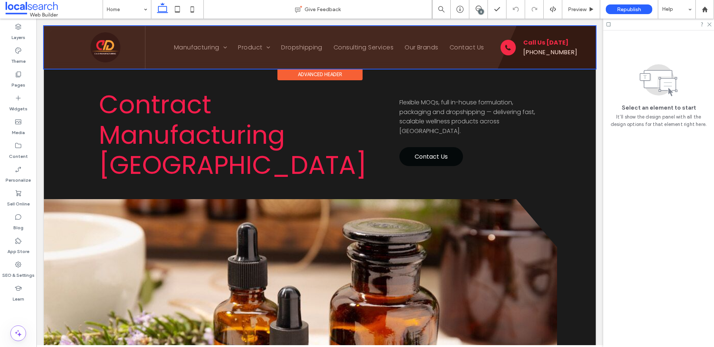
click at [90, 54] on div at bounding box center [320, 47] width 552 height 43
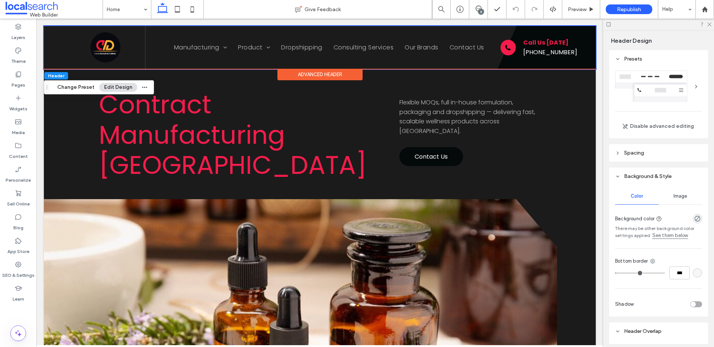
click at [480, 9] on div "8" at bounding box center [481, 12] width 6 height 6
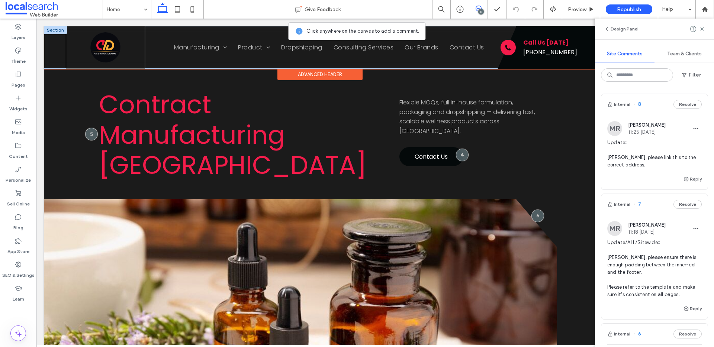
click at [70, 67] on div at bounding box center [106, 47] width 80 height 43
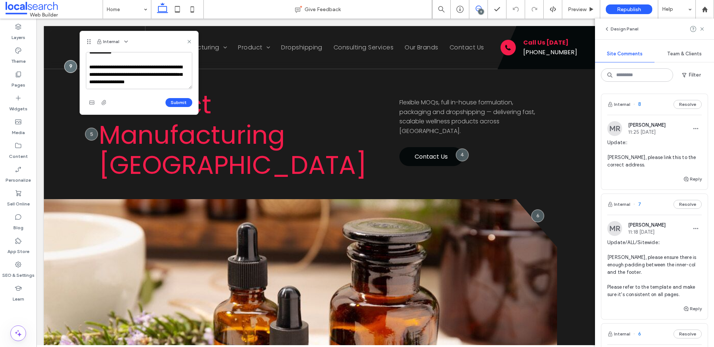
scroll to position [17, 0]
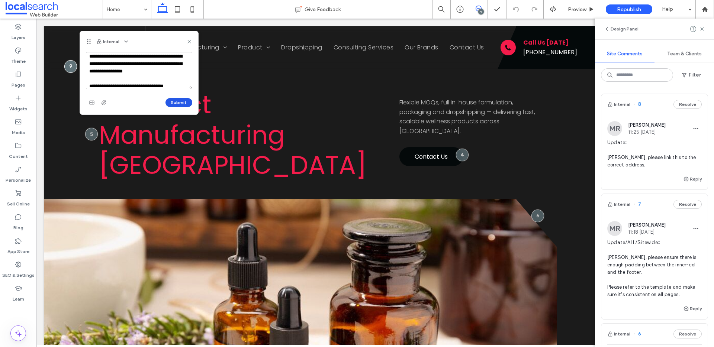
type textarea "**********"
click at [182, 105] on button "Submit" at bounding box center [178, 102] width 27 height 9
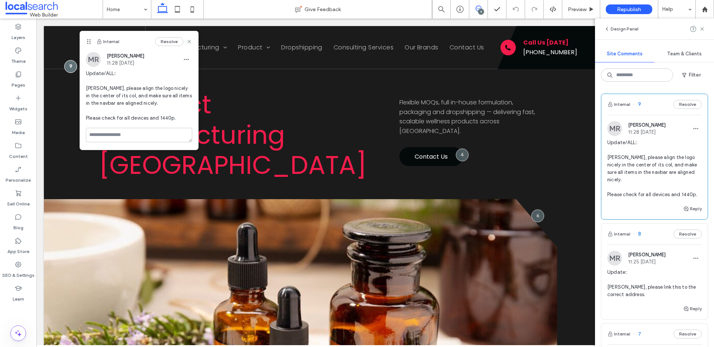
scroll to position [0, 0]
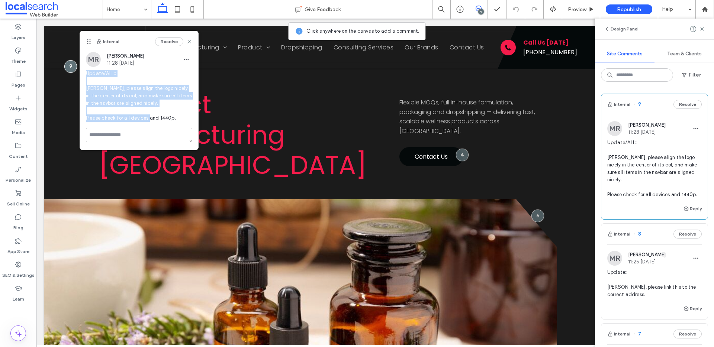
drag, startPoint x: 162, startPoint y: 113, endPoint x: 84, endPoint y: 73, distance: 88.2
click at [84, 73] on div "[PERSON_NAME] 11:28 [DATE] Update/ALL:: [PERSON_NAME], please align the logo ni…" at bounding box center [139, 90] width 118 height 76
copy span "Update/ALL:: [PERSON_NAME], please align the logo nicely in the center of its c…"
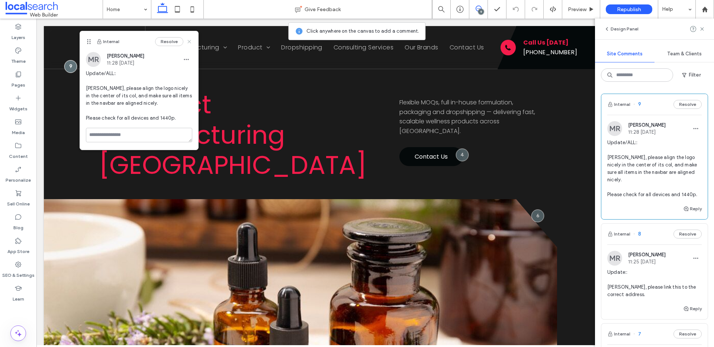
click at [190, 41] on use at bounding box center [188, 41] width 3 height 3
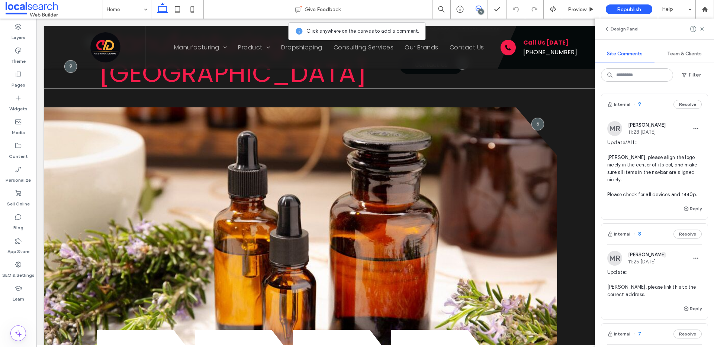
scroll to position [99, 0]
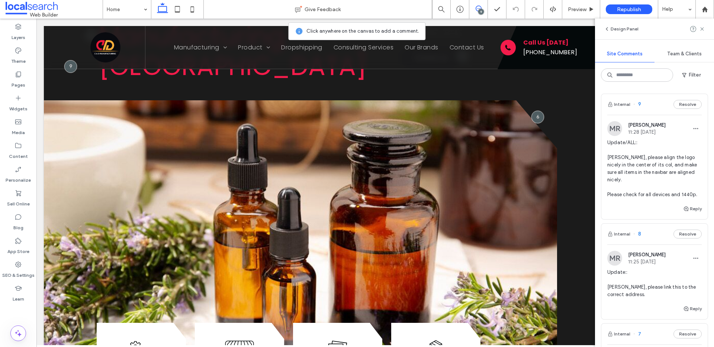
drag, startPoint x: 480, startPoint y: 10, endPoint x: 472, endPoint y: 53, distance: 44.3
click at [480, 10] on div "9" at bounding box center [481, 12] width 6 height 6
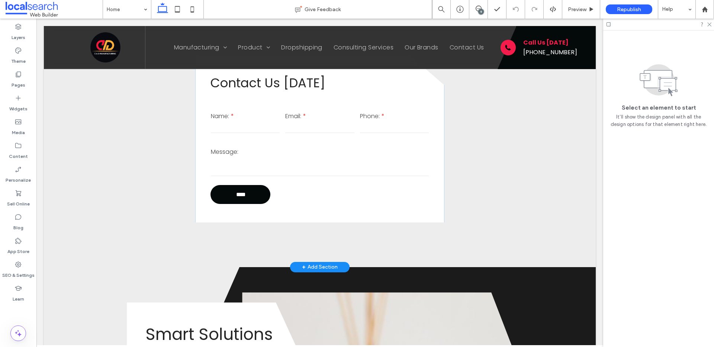
scroll to position [1703, 0]
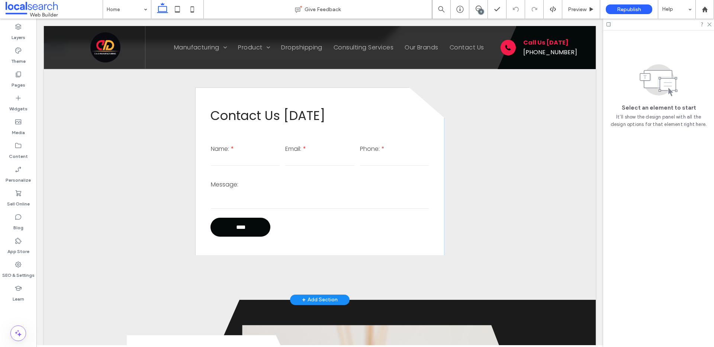
click at [303, 183] on label "Message:" at bounding box center [320, 184] width 218 height 9
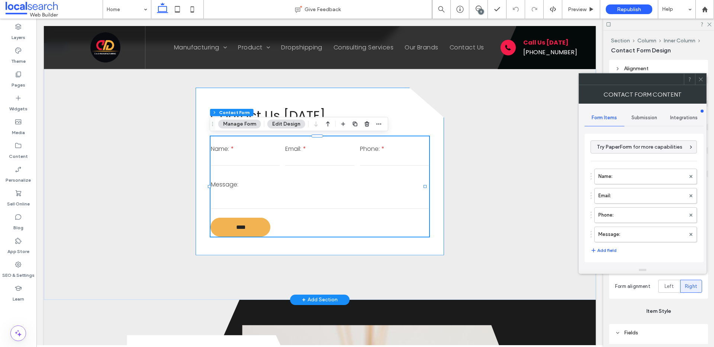
type input "****"
type input "*"
type input "***"
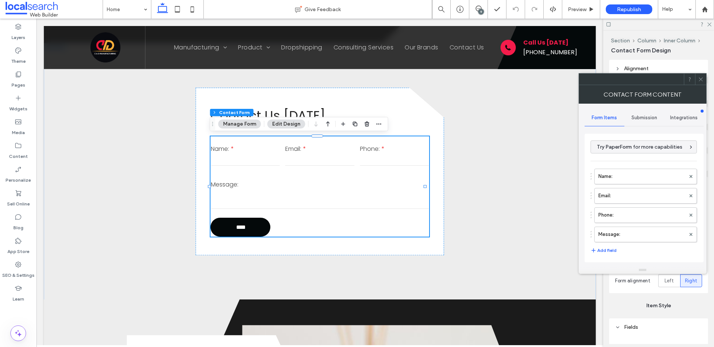
click at [641, 120] on span "Submission" at bounding box center [644, 118] width 26 height 6
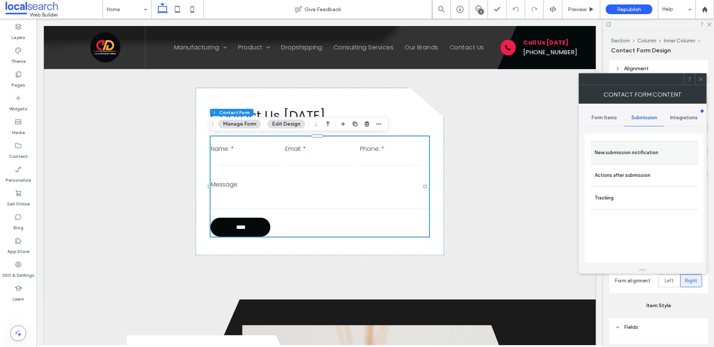
click at [628, 142] on div "New submission notification" at bounding box center [644, 152] width 107 height 23
click at [628, 151] on label "New submission notification" at bounding box center [644, 152] width 99 height 15
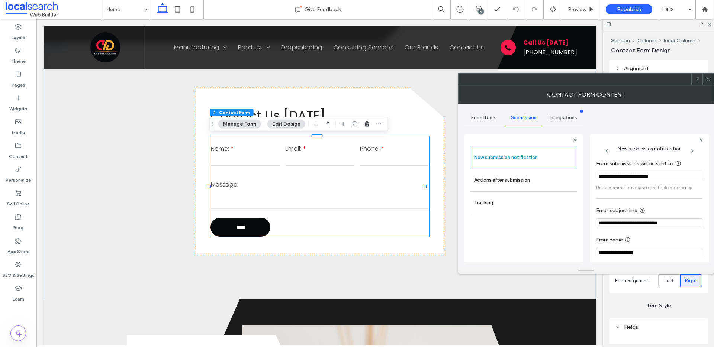
scroll to position [39, 0]
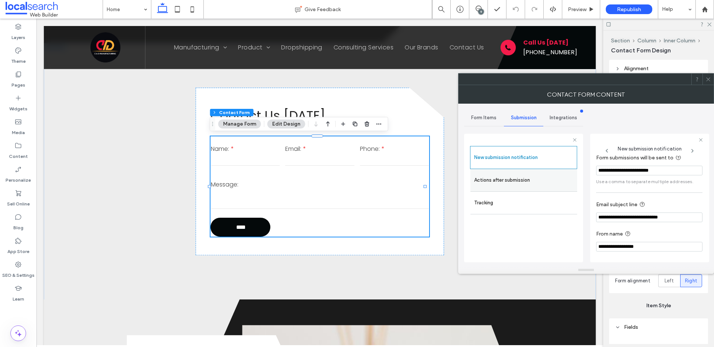
click at [521, 179] on label "Actions after submission" at bounding box center [523, 180] width 99 height 15
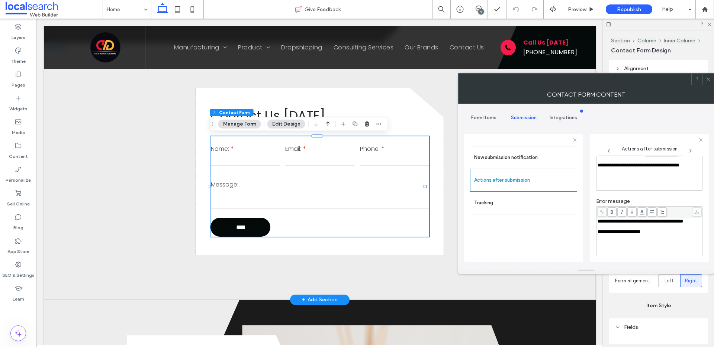
scroll to position [45, 0]
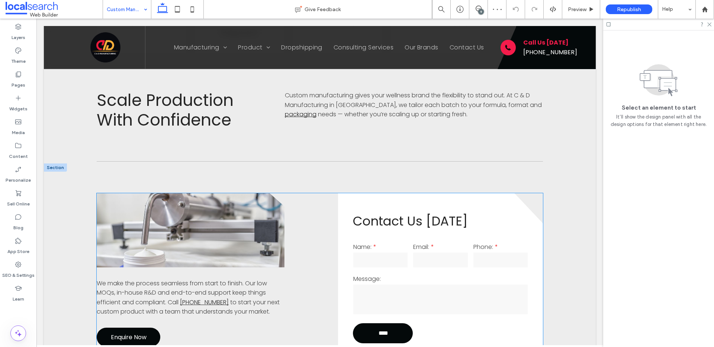
scroll to position [575, 0]
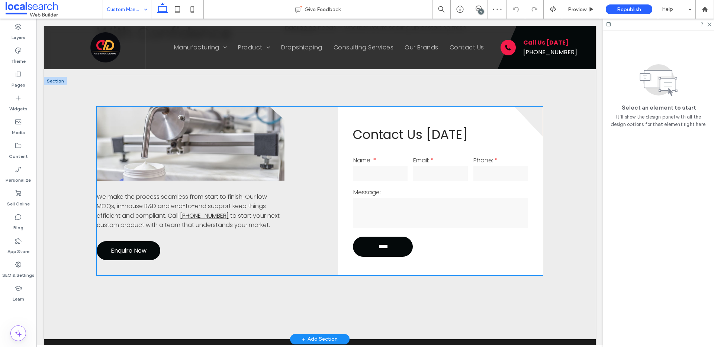
click at [419, 188] on label "Message:" at bounding box center [440, 192] width 174 height 9
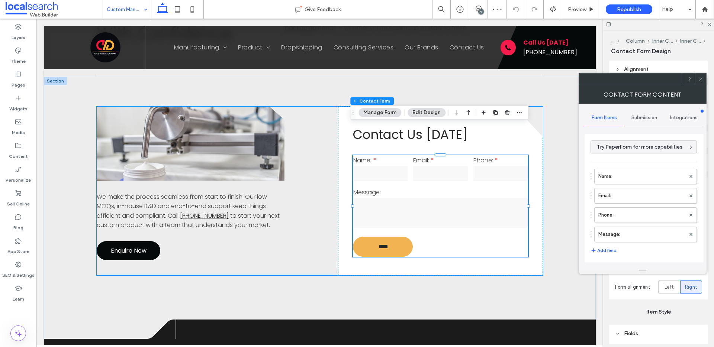
type input "****"
type input "*"
type input "***"
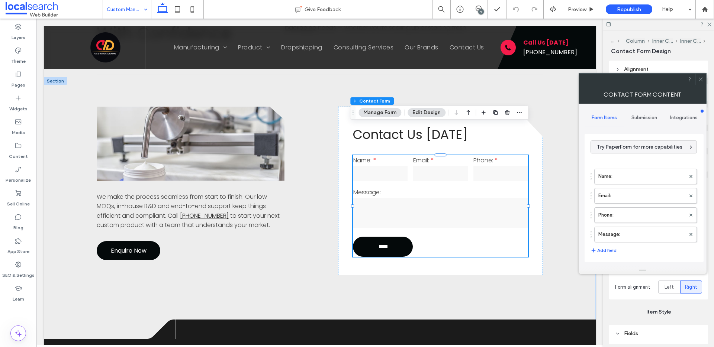
click at [637, 113] on div "Submission" at bounding box center [644, 118] width 40 height 16
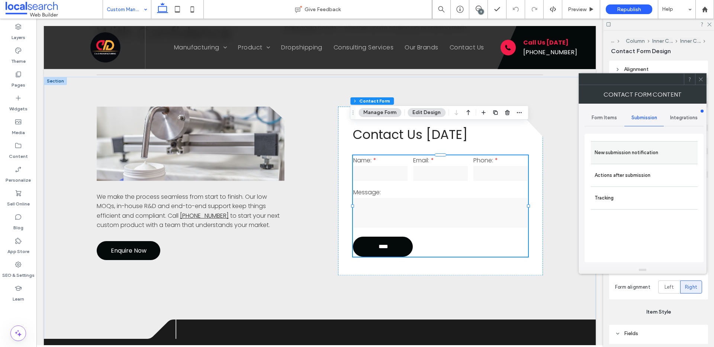
click at [605, 152] on label "New submission notification" at bounding box center [644, 152] width 99 height 15
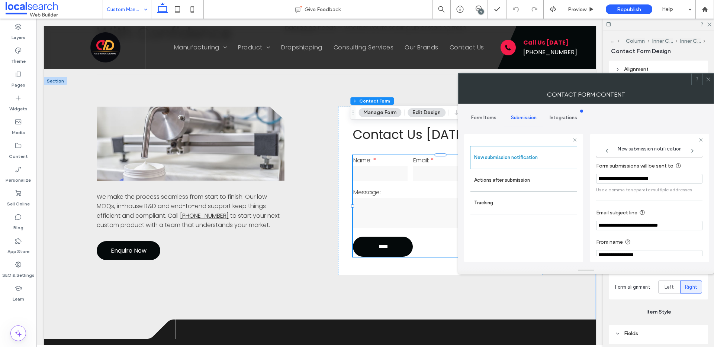
scroll to position [39, 0]
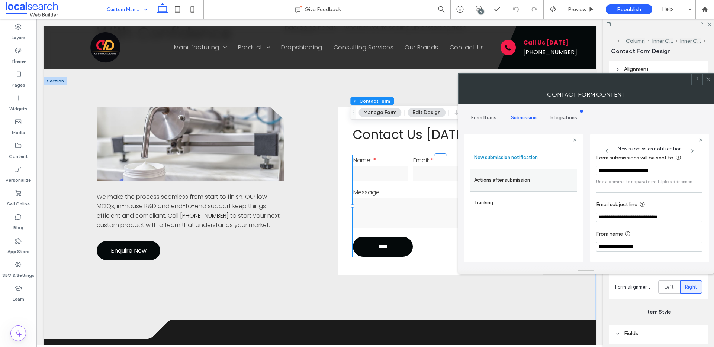
click at [509, 177] on label "Actions after submission" at bounding box center [523, 180] width 99 height 15
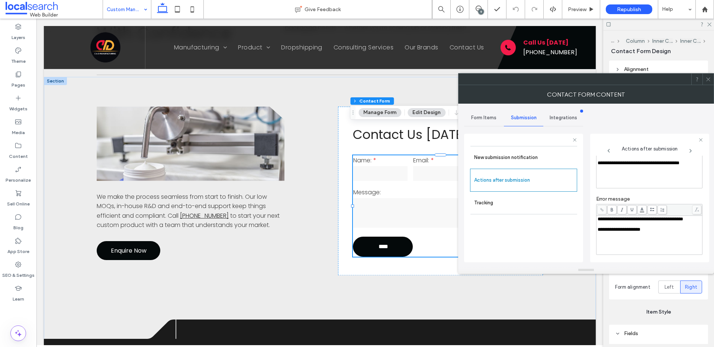
scroll to position [60, 0]
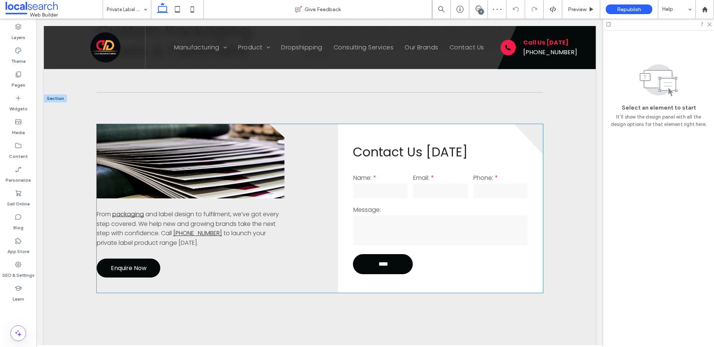
scroll to position [528, 0]
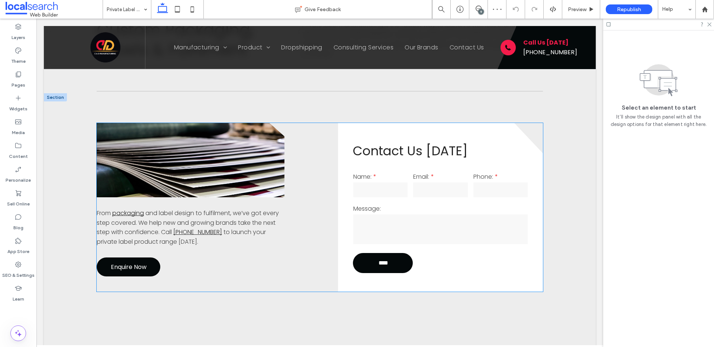
click at [420, 201] on div "Message:" at bounding box center [440, 224] width 180 height 47
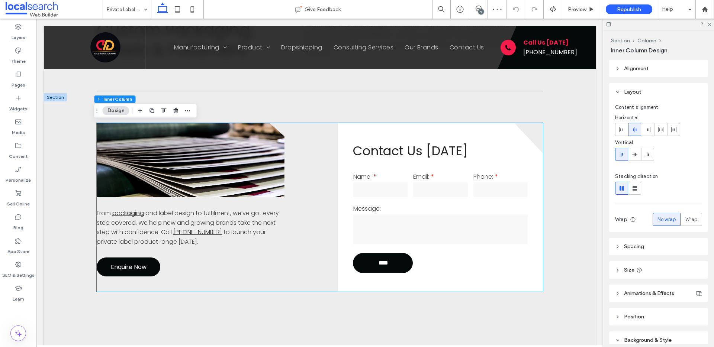
click at [420, 201] on div "Message:" at bounding box center [440, 224] width 180 height 47
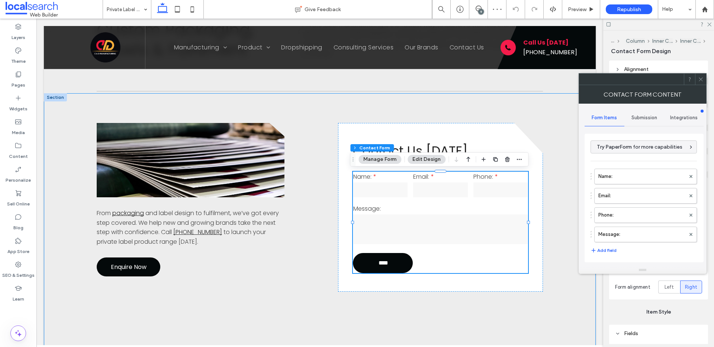
type input "****"
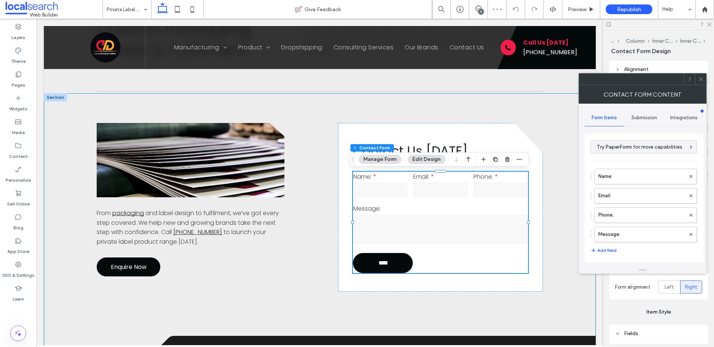
type input "*"
type input "***"
click at [648, 110] on div "Submission" at bounding box center [644, 118] width 40 height 16
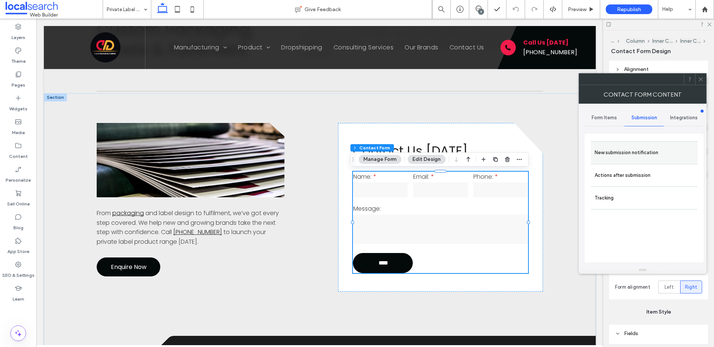
click at [623, 144] on div "New submission notification" at bounding box center [644, 152] width 107 height 23
click at [621, 146] on label "New submission notification" at bounding box center [644, 152] width 99 height 15
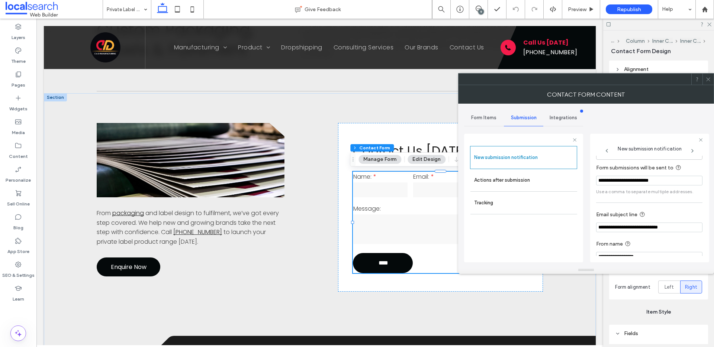
scroll to position [32, 0]
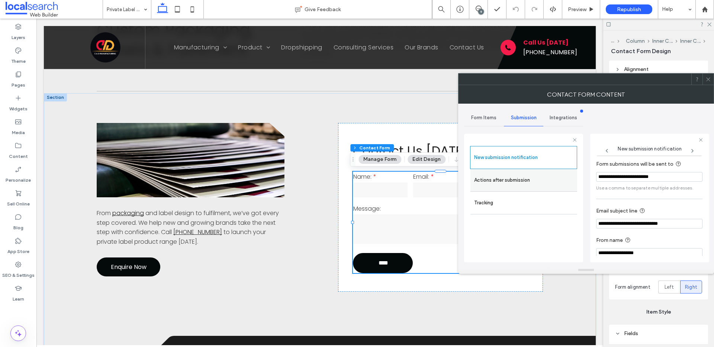
click at [502, 184] on label "Actions after submission" at bounding box center [523, 180] width 99 height 15
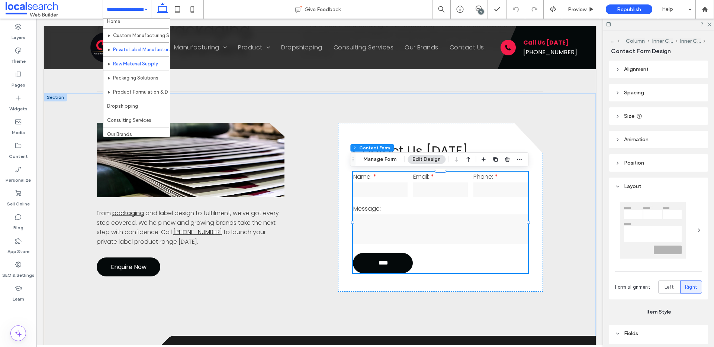
scroll to position [13, 0]
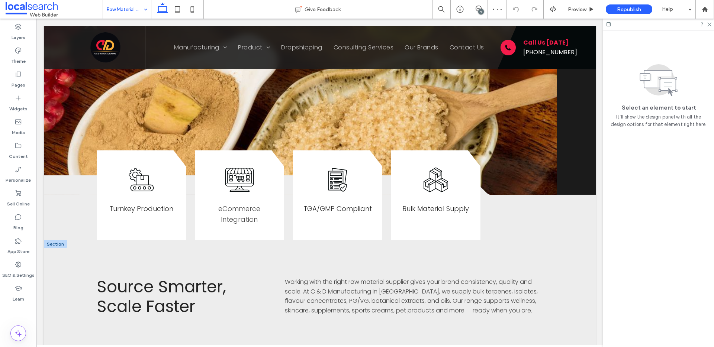
scroll to position [403, 0]
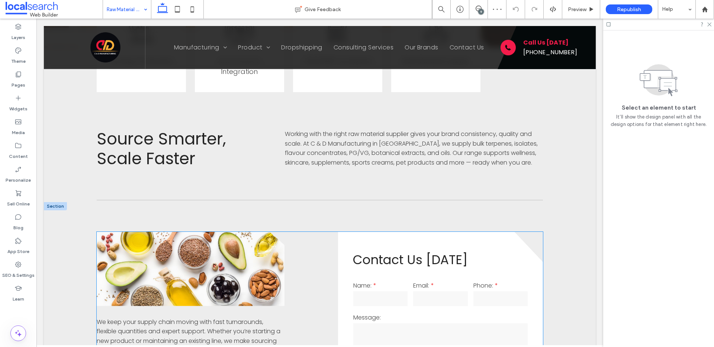
click at [394, 295] on input "text" at bounding box center [380, 299] width 54 height 15
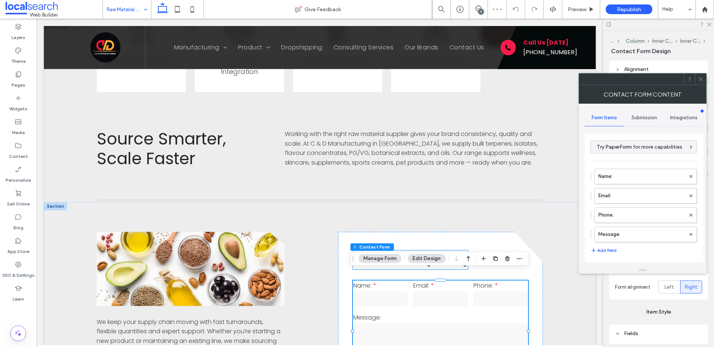
type input "****"
type input "*"
type input "***"
click at [634, 120] on span "Submission" at bounding box center [644, 118] width 26 height 6
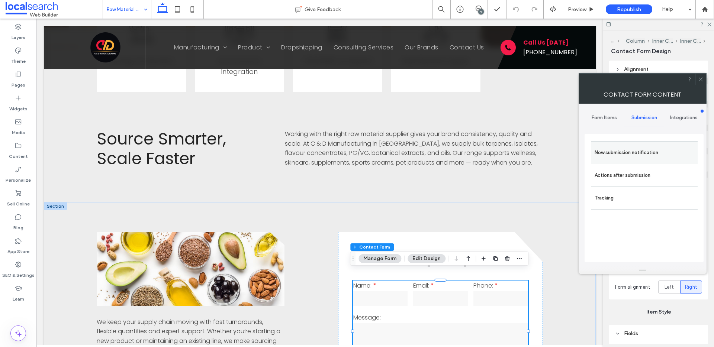
click at [617, 145] on label "New submission notification" at bounding box center [644, 152] width 99 height 15
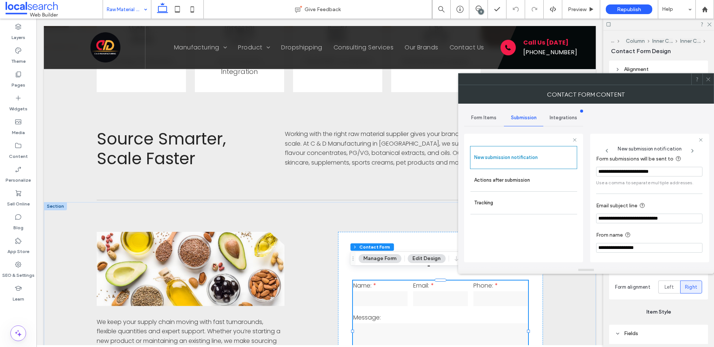
scroll to position [39, 0]
click at [511, 182] on label "Actions after submission" at bounding box center [523, 180] width 99 height 15
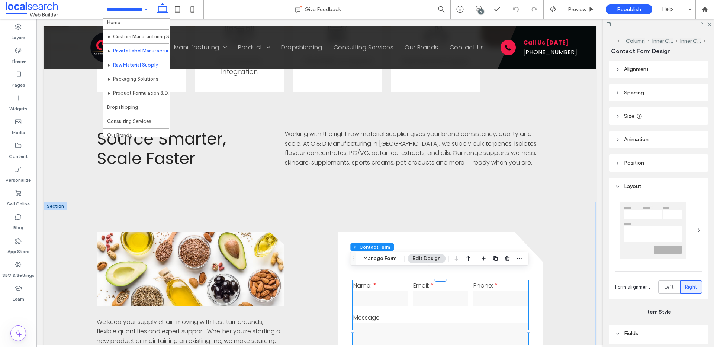
scroll to position [4, 0]
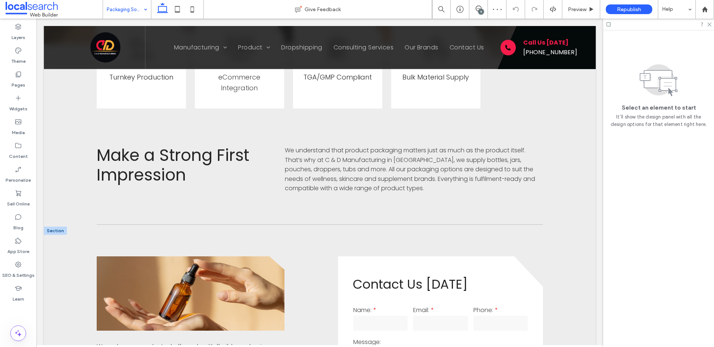
scroll to position [453, 0]
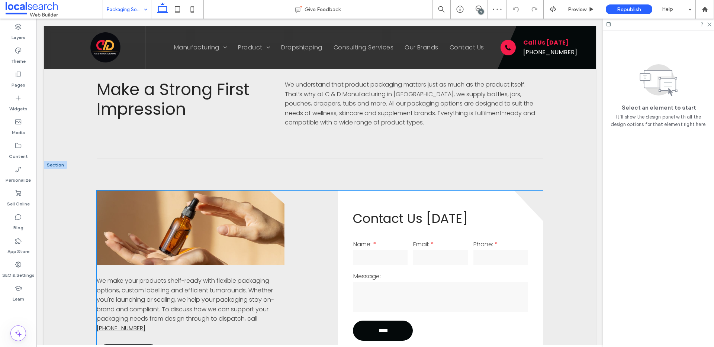
click at [403, 251] on input "text" at bounding box center [380, 257] width 54 height 15
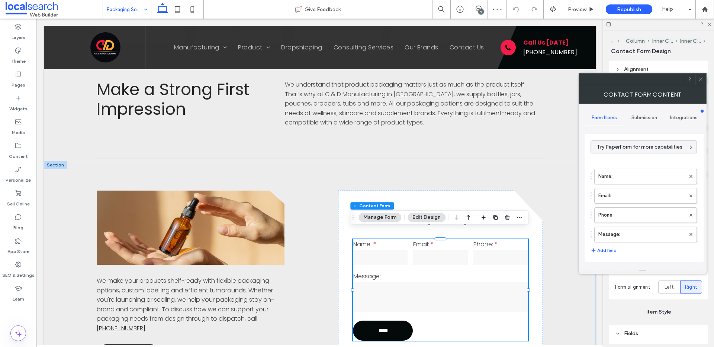
type input "****"
type input "*"
type input "***"
click at [644, 118] on span "Submission" at bounding box center [644, 118] width 26 height 6
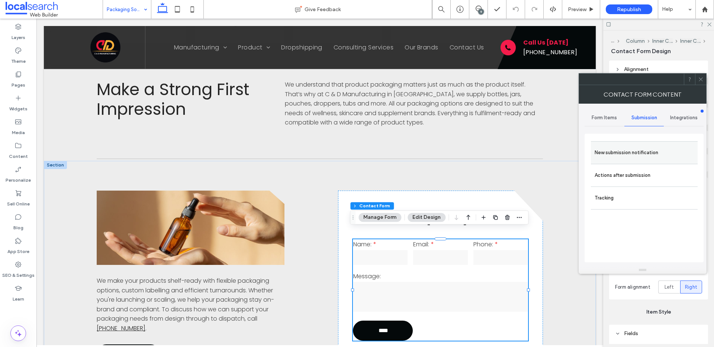
click at [607, 147] on label "New submission notification" at bounding box center [644, 152] width 99 height 15
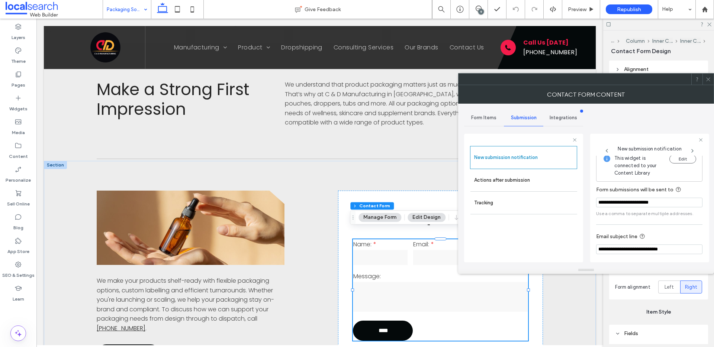
scroll to position [39, 0]
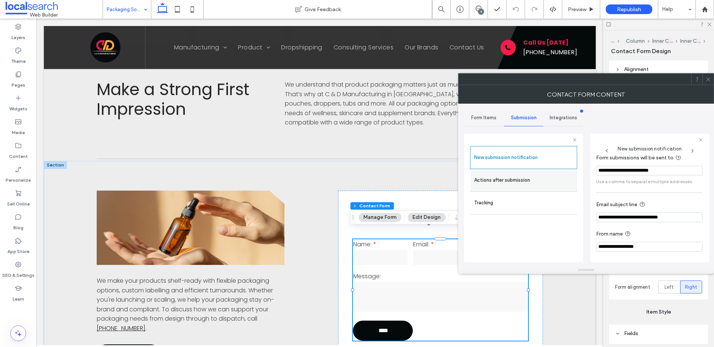
click at [508, 180] on label "Actions after submission" at bounding box center [523, 180] width 99 height 15
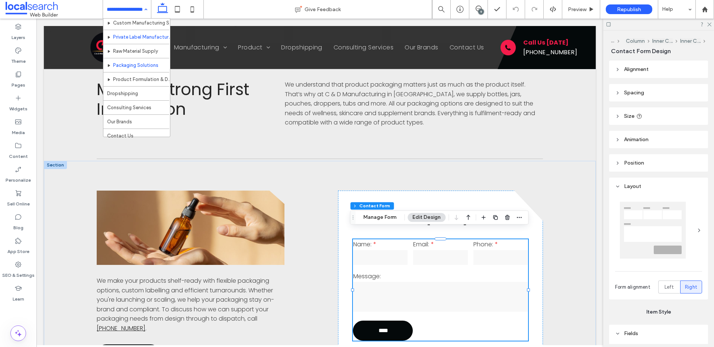
scroll to position [22, 0]
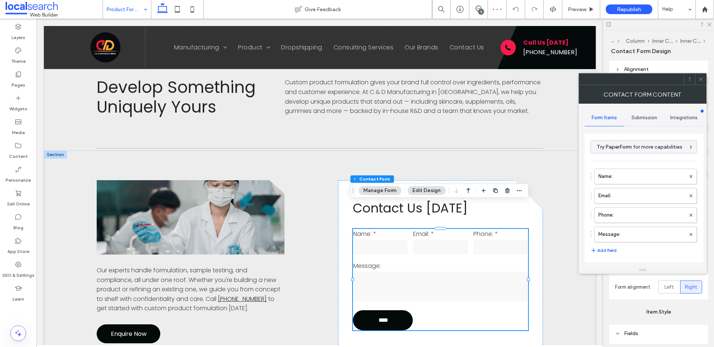
type input "****"
type input "*"
type input "***"
click at [638, 118] on span "Submission" at bounding box center [644, 118] width 26 height 6
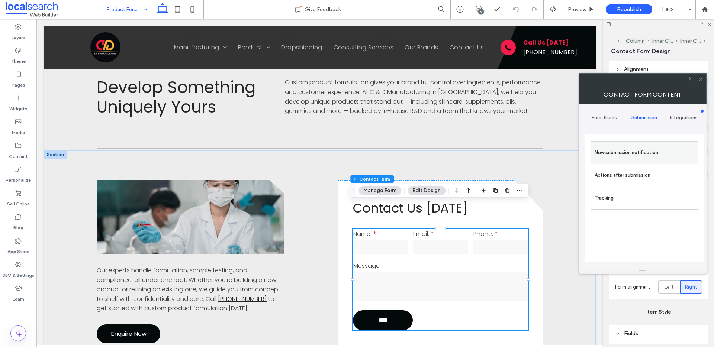
click at [611, 156] on label "New submission notification" at bounding box center [644, 152] width 99 height 15
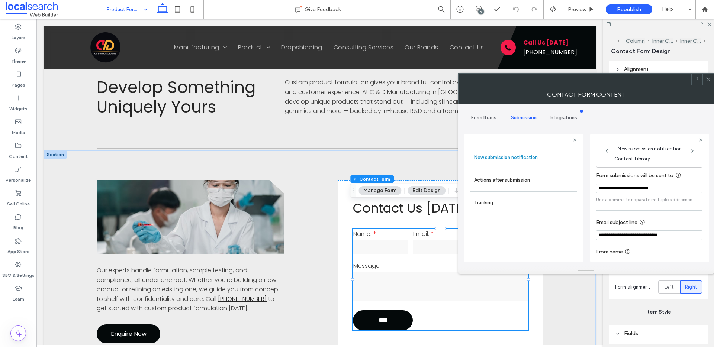
scroll to position [39, 0]
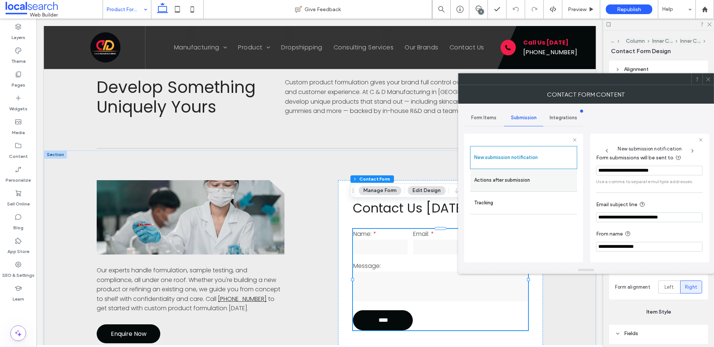
click at [522, 181] on label "Actions after submission" at bounding box center [523, 180] width 99 height 15
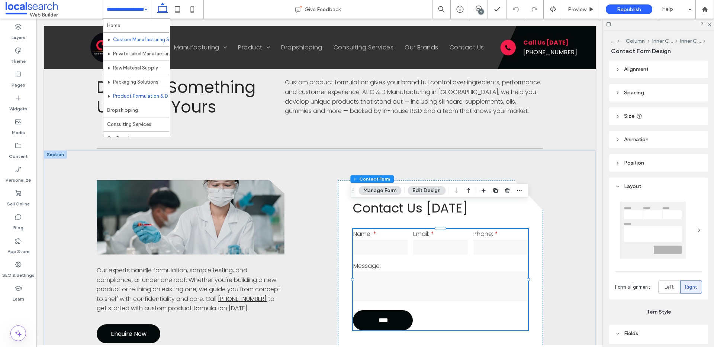
scroll to position [22, 0]
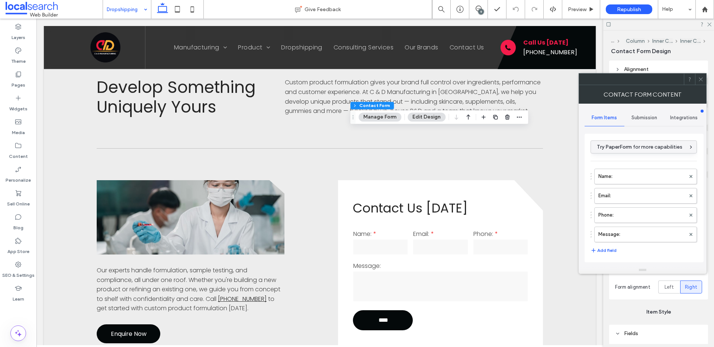
type input "****"
type input "*"
type input "***"
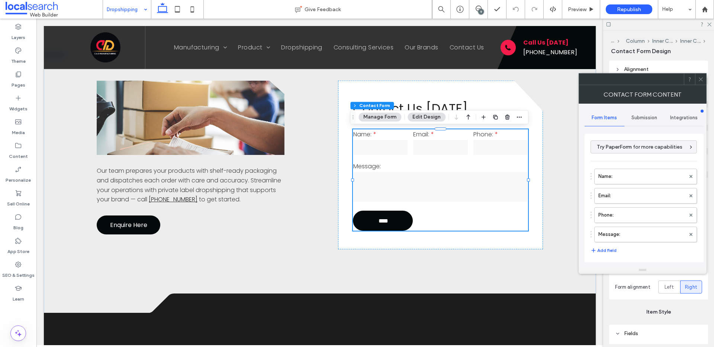
click at [643, 116] on span "Submission" at bounding box center [644, 118] width 26 height 6
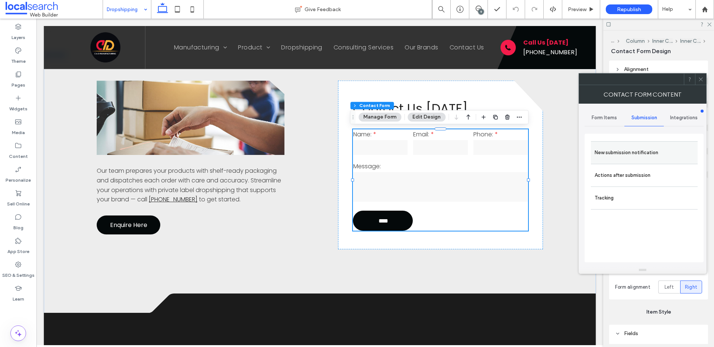
click at [625, 153] on label "New submission notification" at bounding box center [644, 152] width 99 height 15
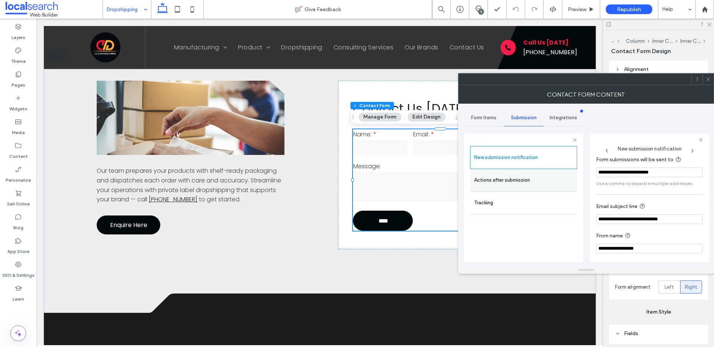
scroll to position [39, 0]
click at [508, 176] on label "Actions after submission" at bounding box center [523, 180] width 99 height 15
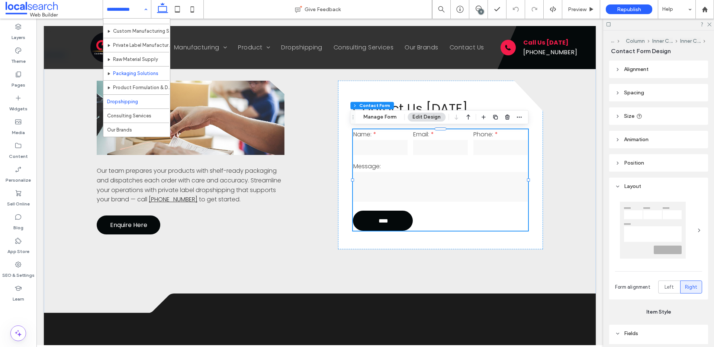
scroll to position [22, 0]
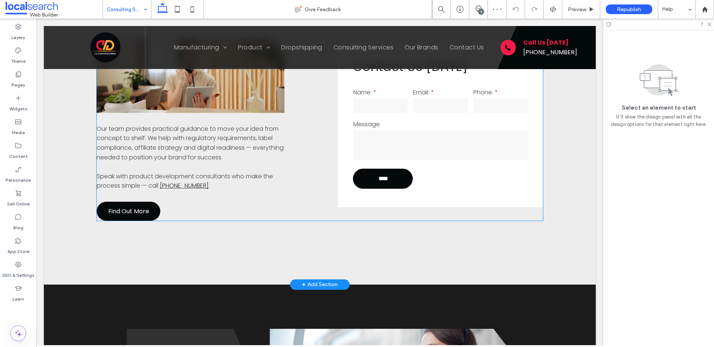
scroll to position [621, 0]
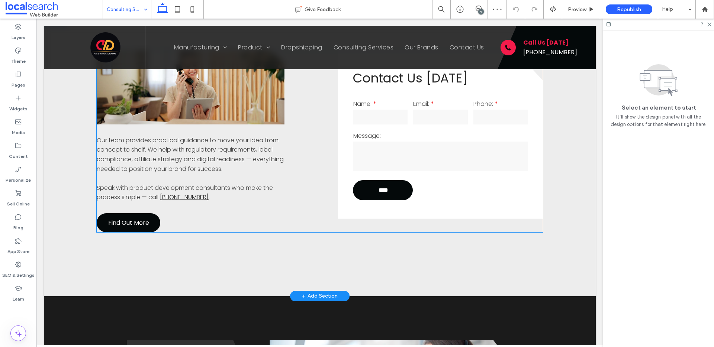
click at [437, 131] on label "Message:" at bounding box center [440, 135] width 174 height 9
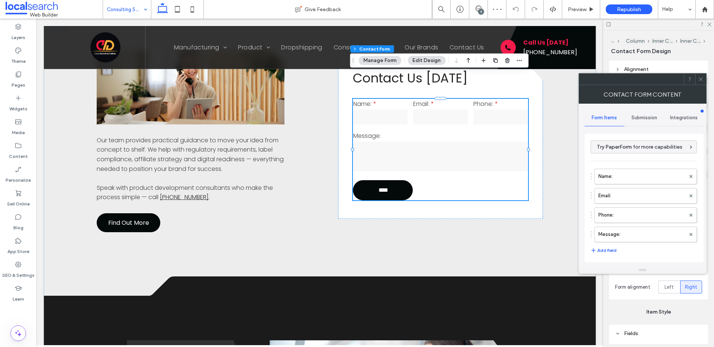
type input "****"
type input "*"
type input "***"
click at [646, 119] on span "Submission" at bounding box center [644, 118] width 26 height 6
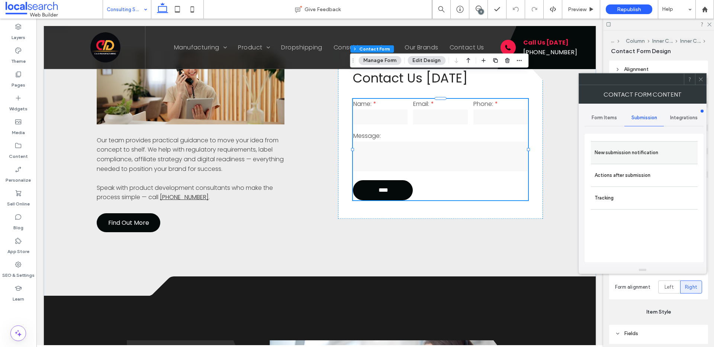
click at [616, 150] on label "New submission notification" at bounding box center [644, 152] width 99 height 15
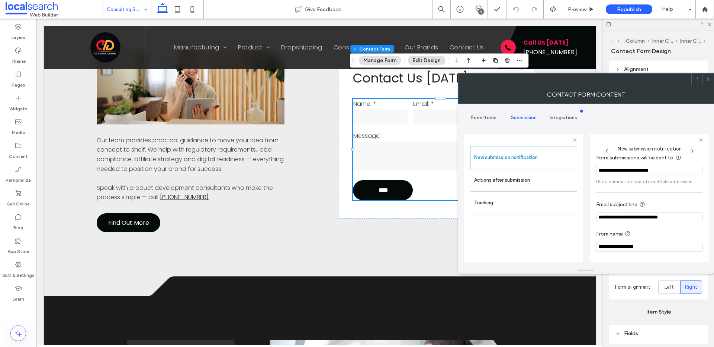
scroll to position [39, 0]
click at [499, 177] on label "Actions after submission" at bounding box center [523, 180] width 99 height 15
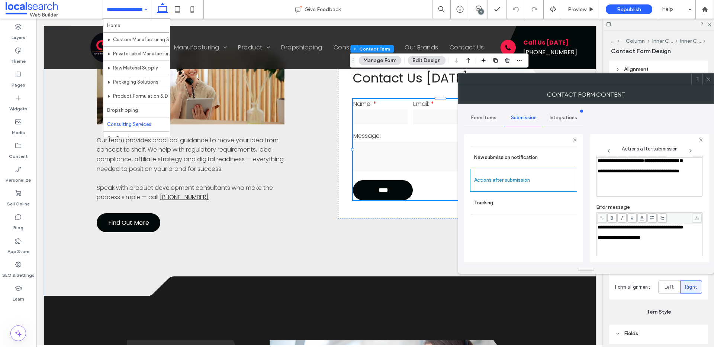
drag, startPoint x: 116, startPoint y: 9, endPoint x: 121, endPoint y: 15, distance: 8.0
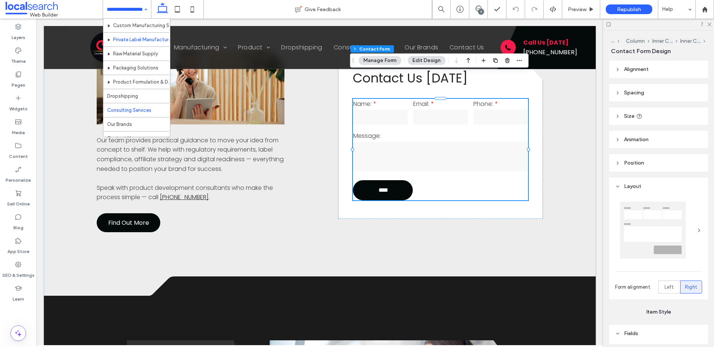
scroll to position [22, 0]
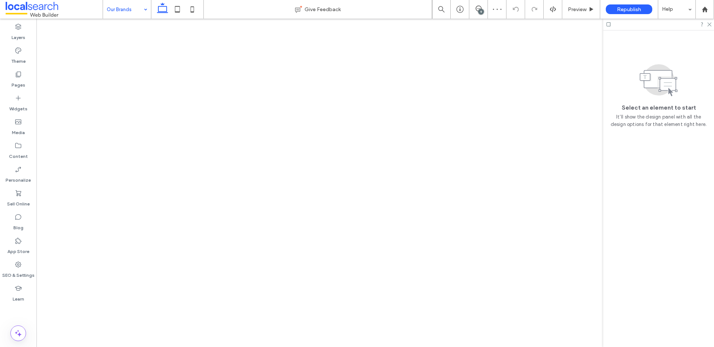
click at [118, 8] on input at bounding box center [125, 9] width 37 height 19
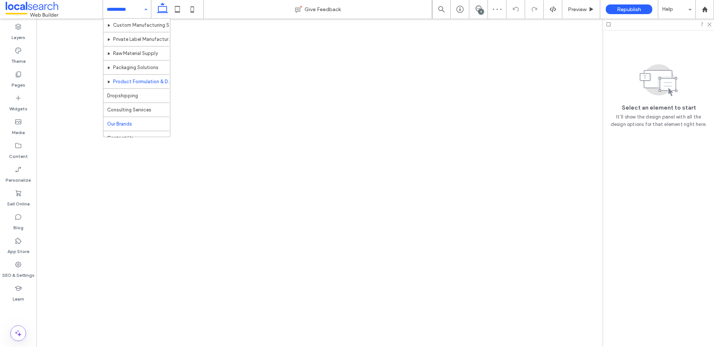
scroll to position [22, 0]
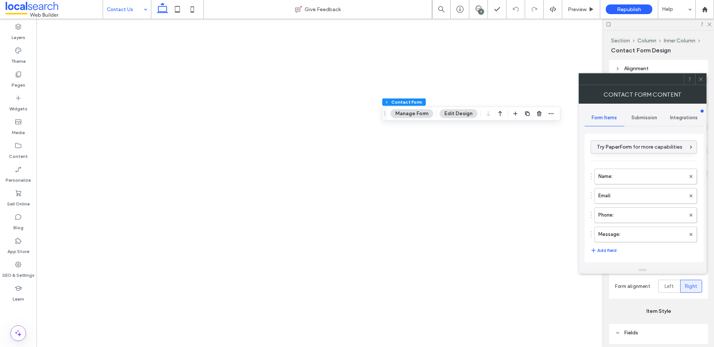
type input "****"
type input "*"
type input "***"
click at [640, 118] on span "Submission" at bounding box center [644, 118] width 26 height 6
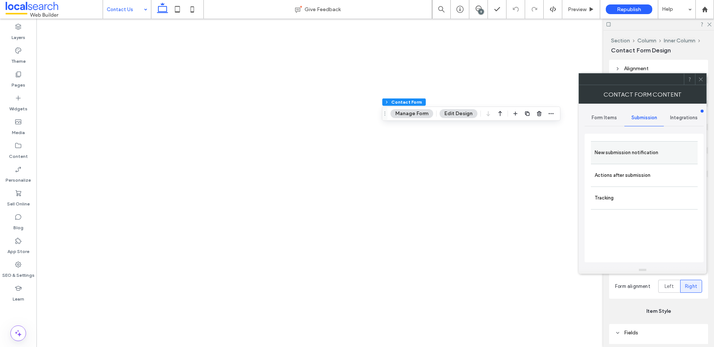
click at [627, 155] on label "New submission notification" at bounding box center [644, 152] width 99 height 15
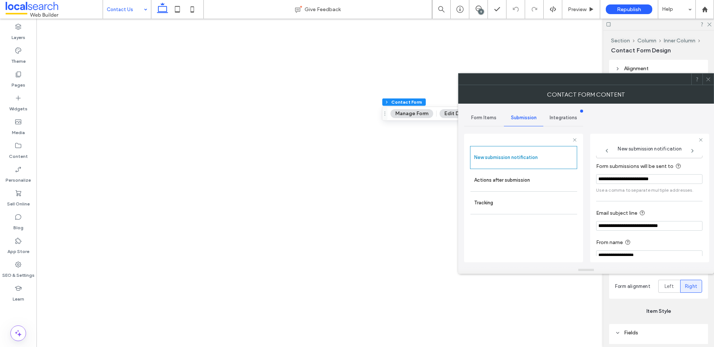
scroll to position [39, 0]
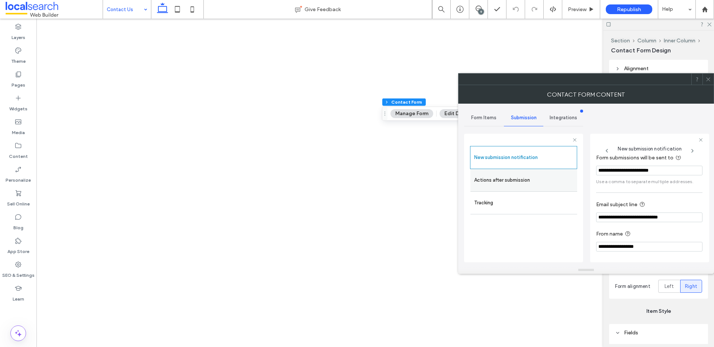
click at [527, 177] on label "Actions after submission" at bounding box center [523, 180] width 99 height 15
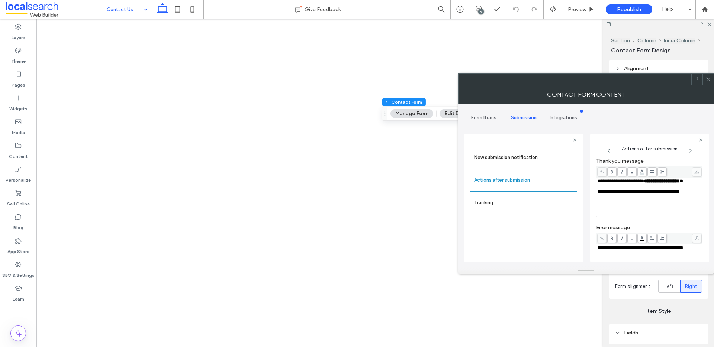
scroll to position [0, 0]
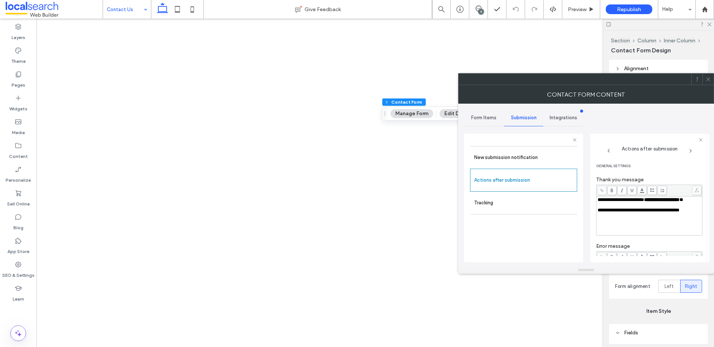
drag, startPoint x: 489, startPoint y: 119, endPoint x: 585, endPoint y: 131, distance: 96.6
click at [489, 119] on span "Form Items" at bounding box center [483, 118] width 25 height 6
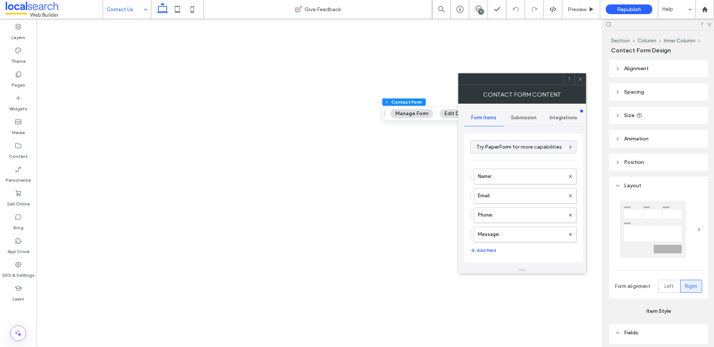
drag, startPoint x: 523, startPoint y: 118, endPoint x: 530, endPoint y: 123, distance: 8.7
click at [523, 118] on span "Submission" at bounding box center [524, 118] width 26 height 6
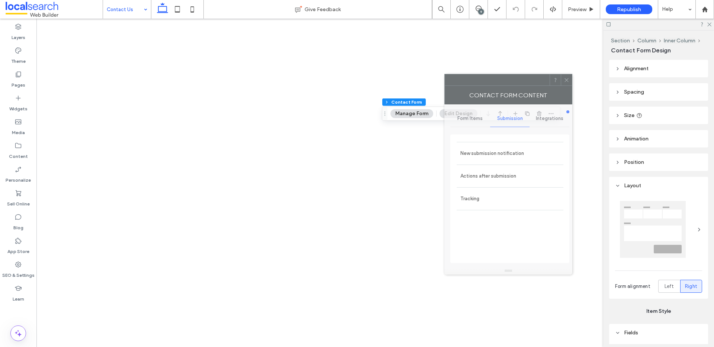
drag, startPoint x: 492, startPoint y: 81, endPoint x: 342, endPoint y: 85, distance: 150.3
click at [445, 85] on div at bounding box center [497, 79] width 105 height 11
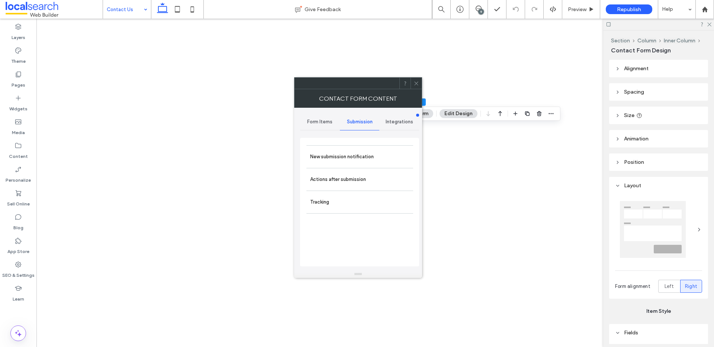
click at [359, 121] on span "Submission" at bounding box center [360, 122] width 26 height 6
click at [326, 153] on label "New submission notification" at bounding box center [359, 157] width 99 height 15
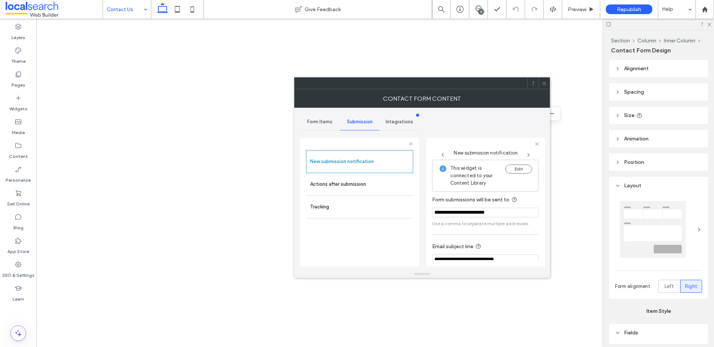
click at [513, 163] on div "This widget is connected to your Content Library Edit" at bounding box center [485, 176] width 106 height 32
click at [511, 170] on button "Edit" at bounding box center [518, 169] width 27 height 9
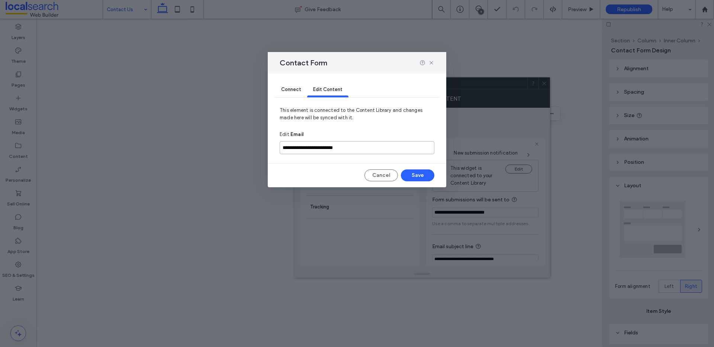
click at [319, 151] on input "**********" at bounding box center [357, 147] width 155 height 13
type input "**********"
click at [409, 178] on button "Save" at bounding box center [417, 176] width 33 height 12
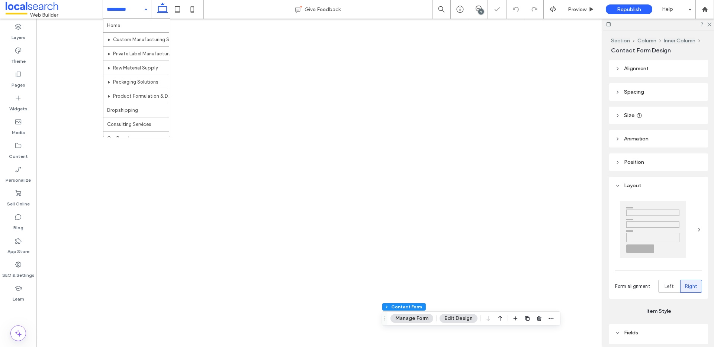
drag, startPoint x: 140, startPoint y: 9, endPoint x: 138, endPoint y: 31, distance: 22.0
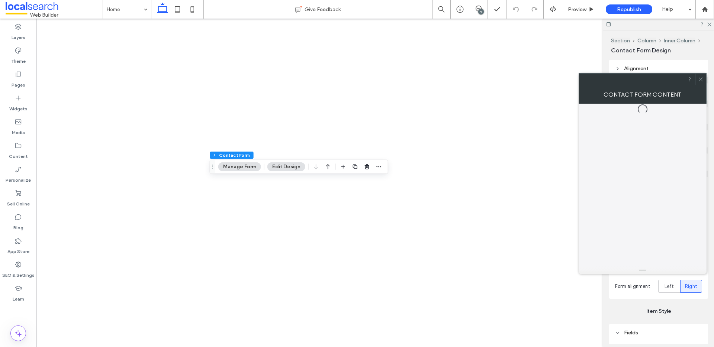
type input "*"
type input "***"
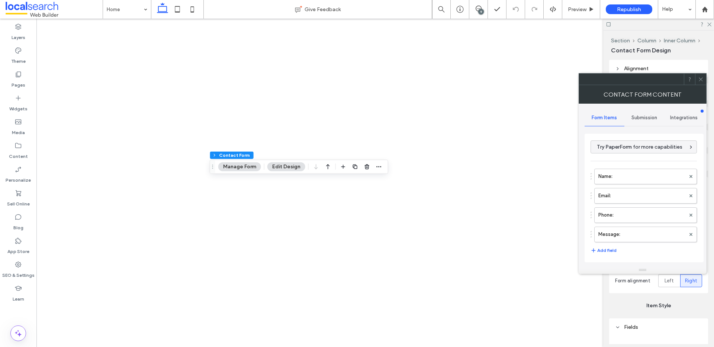
click at [635, 116] on span "Submission" at bounding box center [644, 118] width 26 height 6
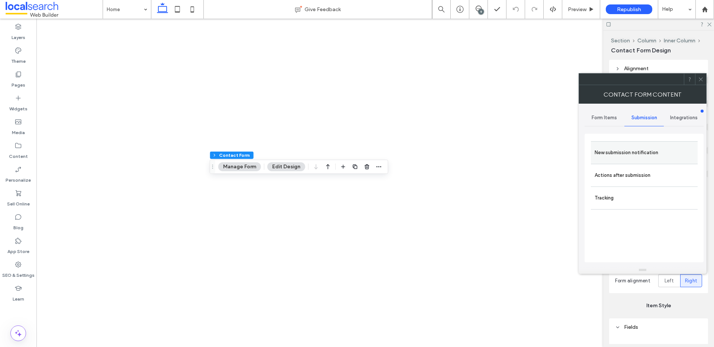
click at [611, 150] on label "New submission notification" at bounding box center [644, 152] width 99 height 15
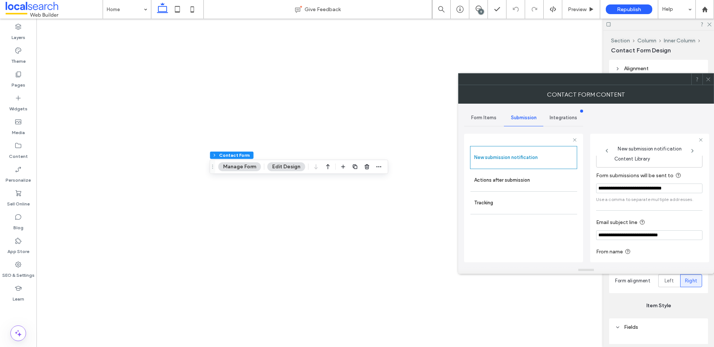
scroll to position [39, 0]
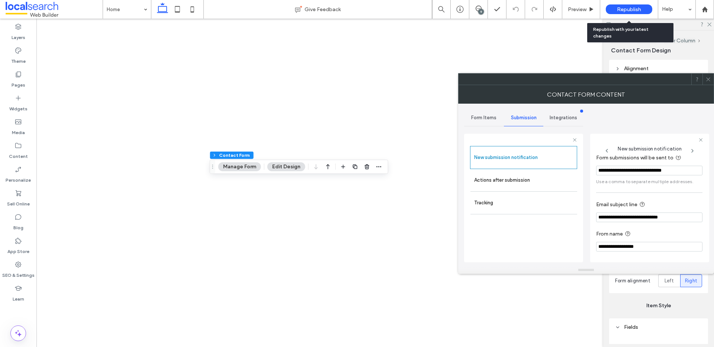
click at [618, 3] on div "Republish" at bounding box center [629, 9] width 46 height 19
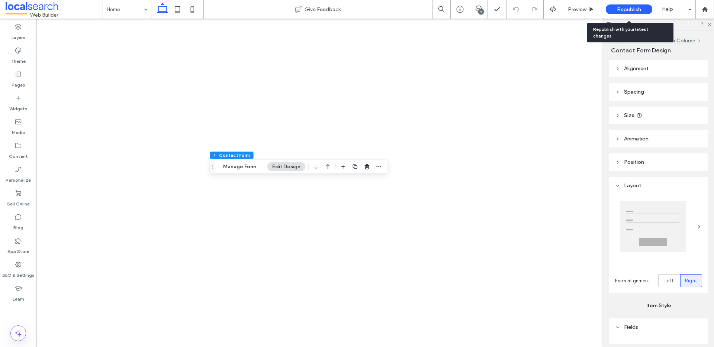
click at [628, 9] on span "Republish" at bounding box center [629, 9] width 24 height 6
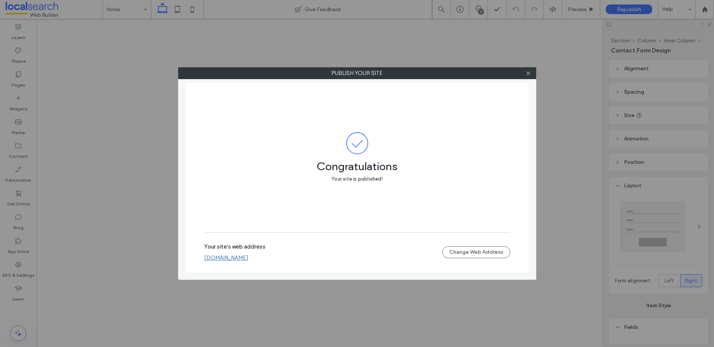
click at [530, 74] on icon at bounding box center [528, 74] width 6 height 6
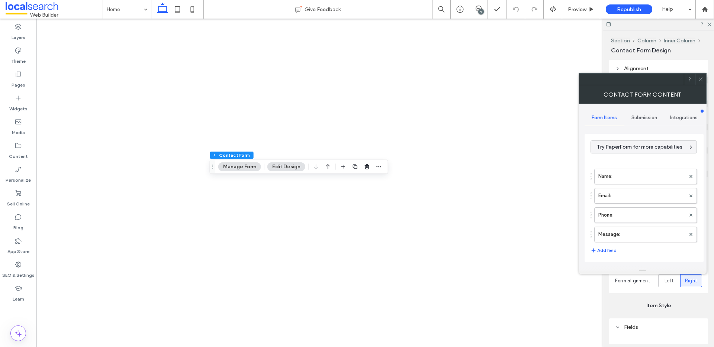
click at [632, 115] on span "Submission" at bounding box center [644, 118] width 26 height 6
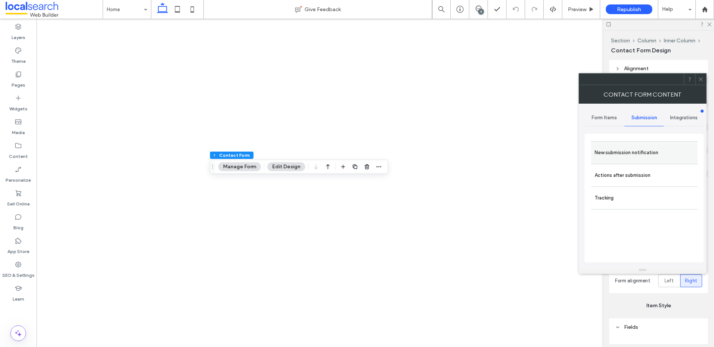
click at [615, 155] on label "New submission notification" at bounding box center [644, 152] width 99 height 15
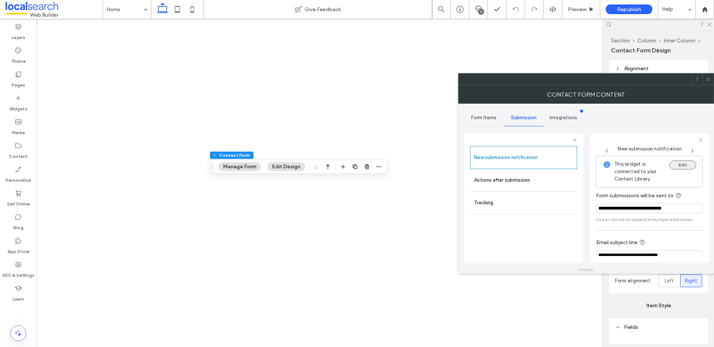
click at [681, 165] on button "Edit" at bounding box center [682, 165] width 27 height 9
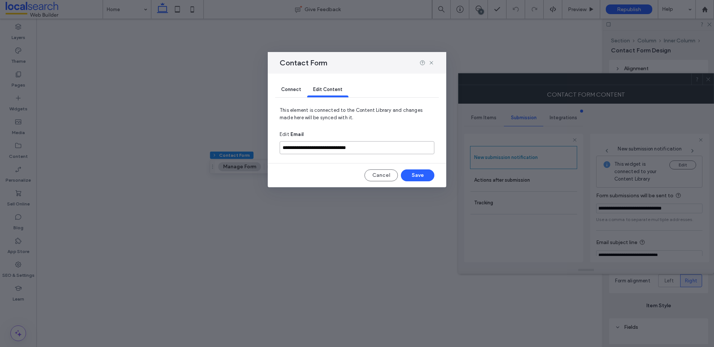
click at [331, 146] on input "**********" at bounding box center [357, 147] width 155 height 13
paste input
type input "**********"
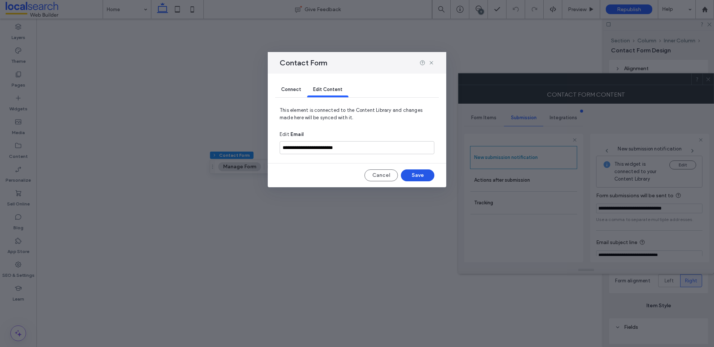
click at [412, 173] on button "Save" at bounding box center [417, 176] width 33 height 12
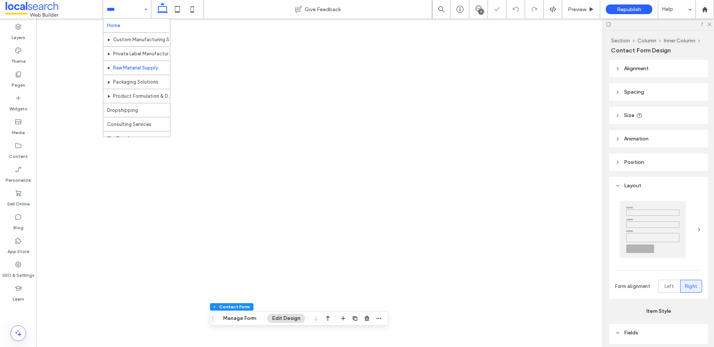
type input "*"
type input "***"
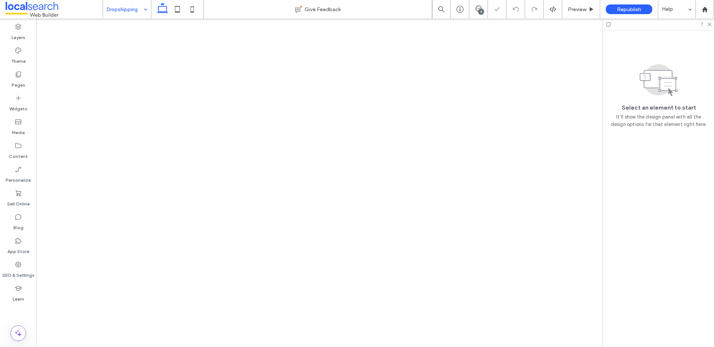
click at [135, 15] on input at bounding box center [125, 9] width 37 height 19
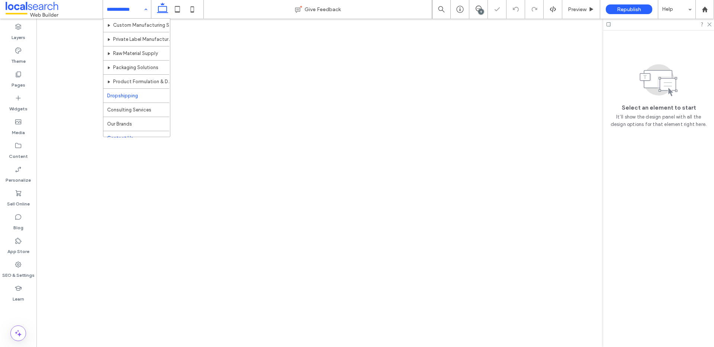
scroll to position [22, 0]
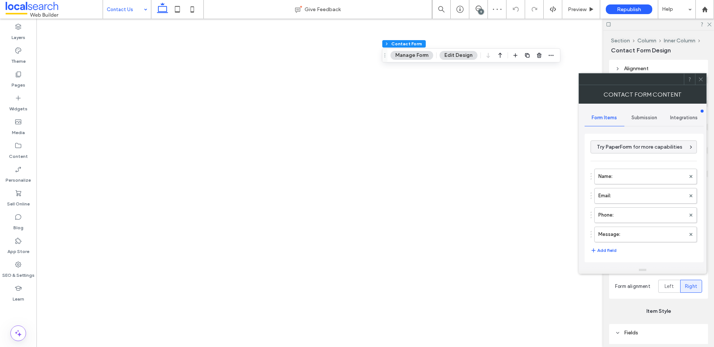
type input "****"
type input "*"
type input "***"
click at [641, 119] on span "Submission" at bounding box center [644, 118] width 26 height 6
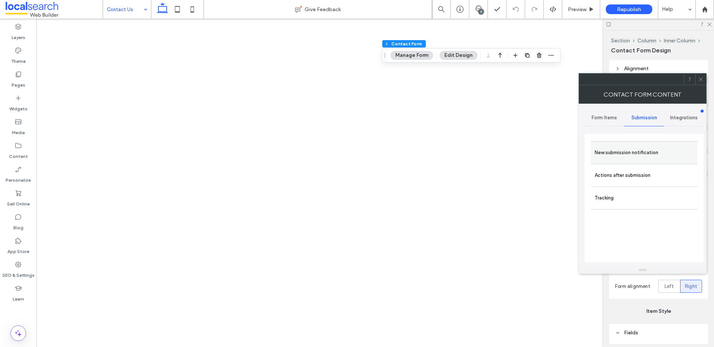
click at [617, 148] on label "New submission notification" at bounding box center [644, 152] width 99 height 15
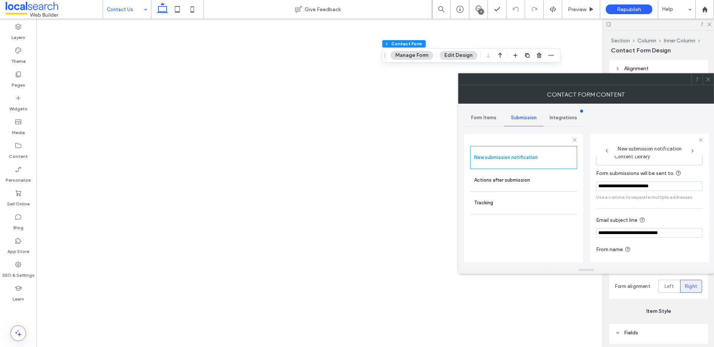
scroll to position [25, 0]
click at [707, 77] on icon at bounding box center [708, 80] width 6 height 6
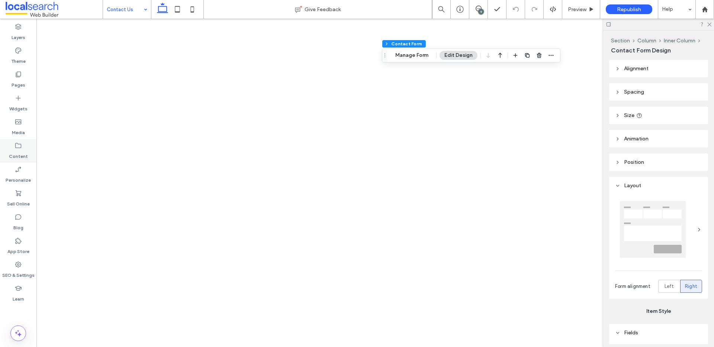
click at [15, 151] on label "Content" at bounding box center [18, 155] width 19 height 10
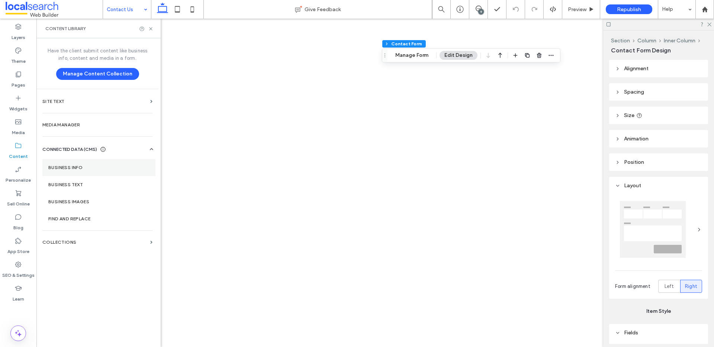
click at [77, 164] on section "Business Info" at bounding box center [98, 167] width 113 height 17
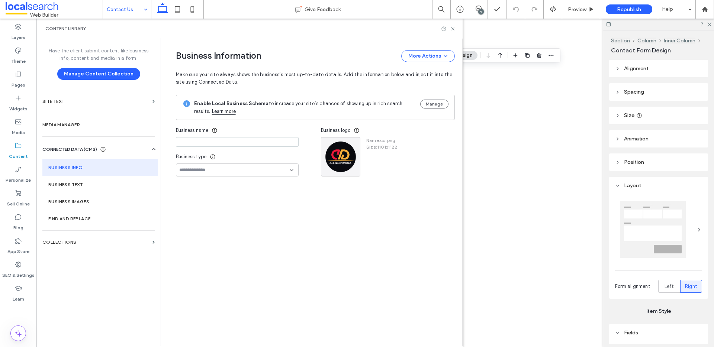
type input "**********"
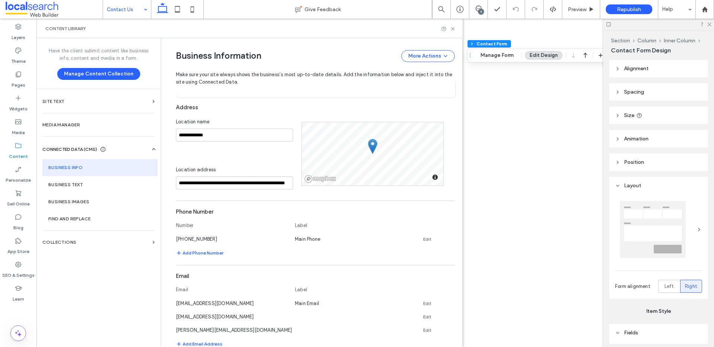
scroll to position [155, 0]
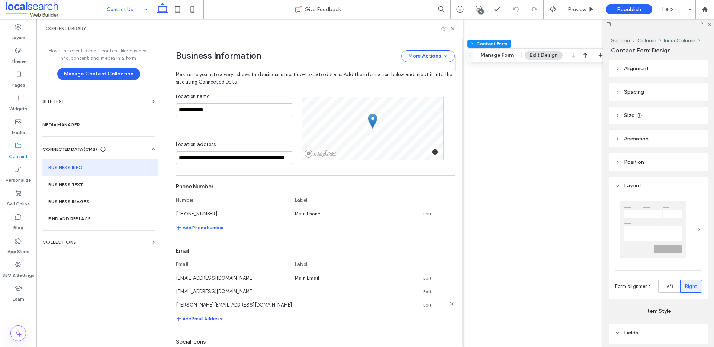
click at [449, 305] on icon at bounding box center [452, 304] width 6 height 6
click at [449, 291] on icon at bounding box center [452, 291] width 6 height 6
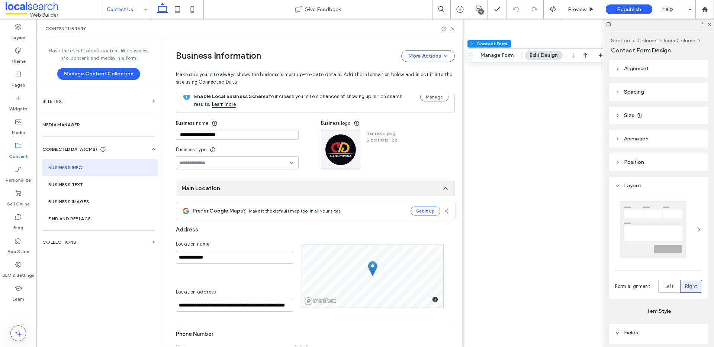
scroll to position [0, 0]
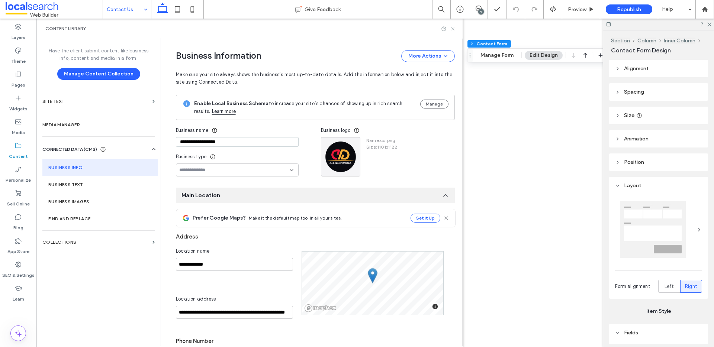
click at [453, 29] on use at bounding box center [452, 28] width 3 height 3
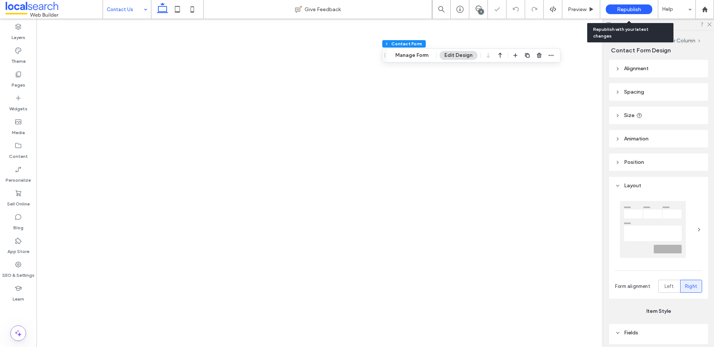
click at [626, 11] on span "Republish" at bounding box center [629, 9] width 24 height 6
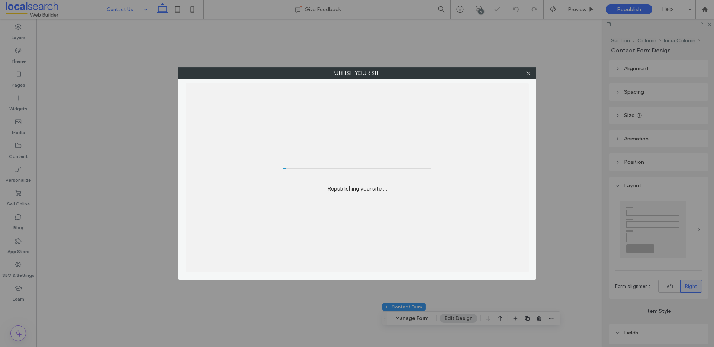
type input "*"
type input "***"
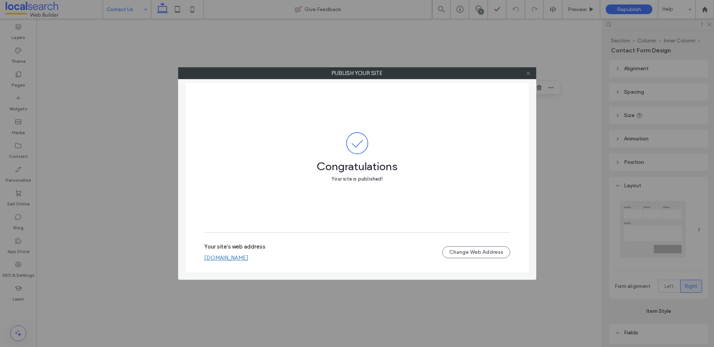
click at [527, 71] on icon at bounding box center [528, 74] width 6 height 6
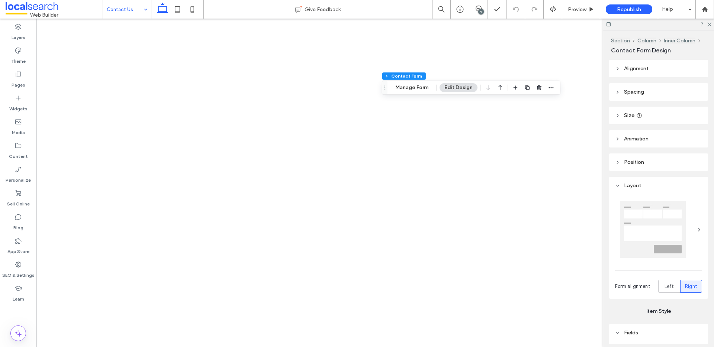
click at [480, 13] on div "9" at bounding box center [481, 12] width 6 height 6
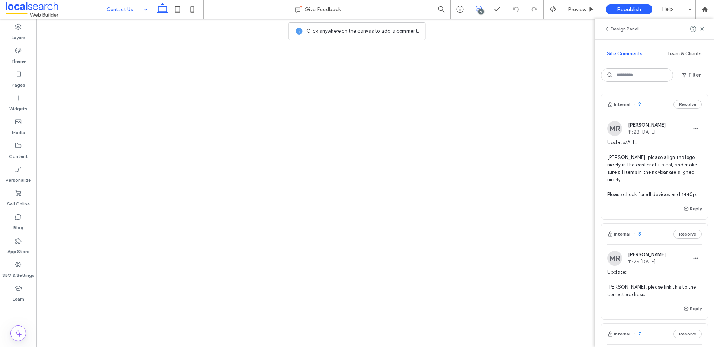
click at [480, 10] on div "9" at bounding box center [481, 12] width 6 height 6
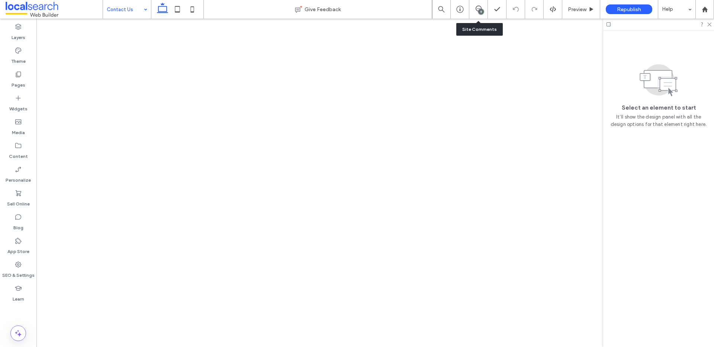
click at [482, 8] on span at bounding box center [478, 9] width 18 height 6
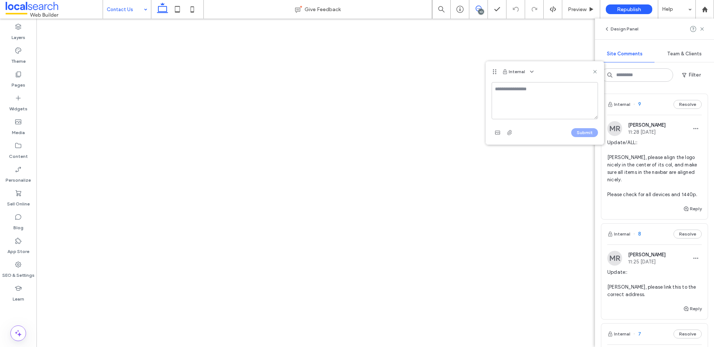
click at [595, 70] on icon at bounding box center [595, 72] width 6 height 6
click at [478, 12] on div "9" at bounding box center [481, 12] width 6 height 6
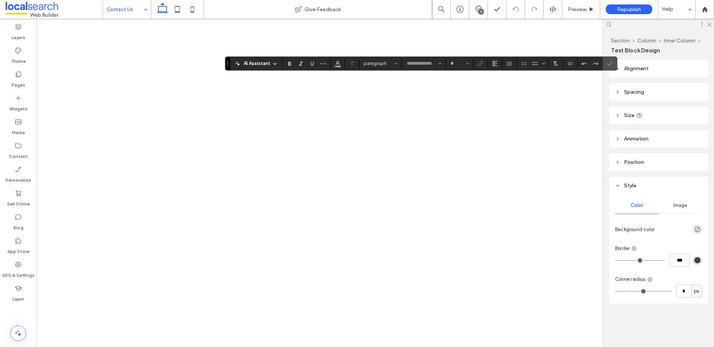
type input "*******"
type input "**"
click at [613, 63] on label "Confirm" at bounding box center [609, 63] width 11 height 13
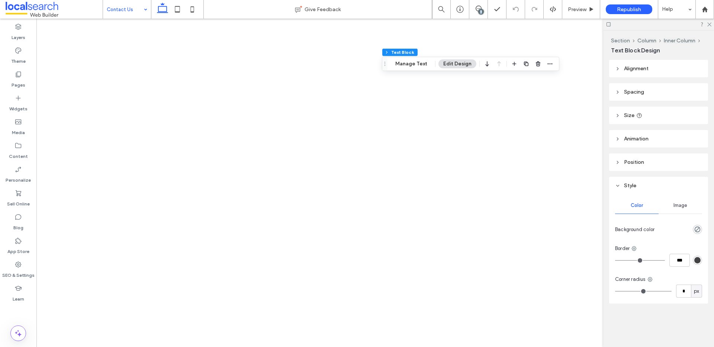
click at [481, 10] on div "9" at bounding box center [481, 12] width 6 height 6
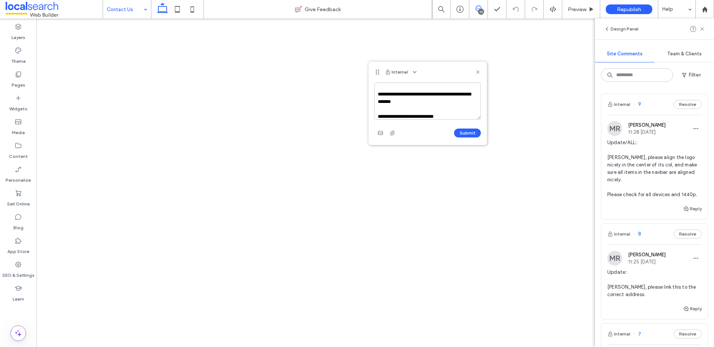
scroll to position [14, 0]
drag, startPoint x: 405, startPoint y: 117, endPoint x: 395, endPoint y: 114, distance: 10.1
click at [395, 114] on textarea "**********" at bounding box center [428, 101] width 106 height 37
drag, startPoint x: 446, startPoint y: 113, endPoint x: 472, endPoint y: 123, distance: 27.2
click at [446, 113] on textarea "**********" at bounding box center [428, 101] width 106 height 37
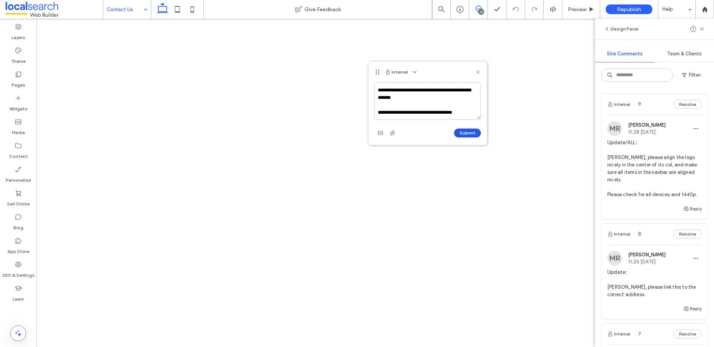
type textarea "**********"
click at [466, 131] on button "Submit" at bounding box center [467, 133] width 27 height 9
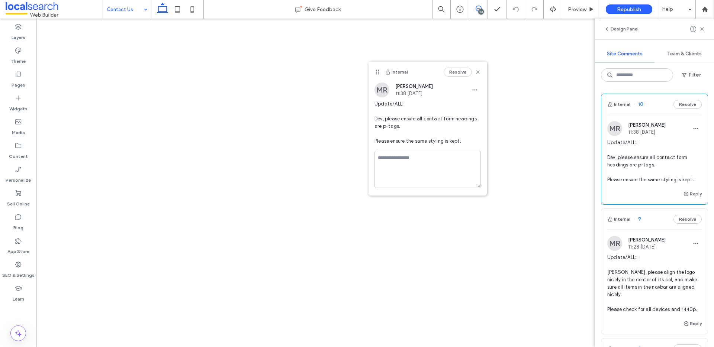
scroll to position [0, 0]
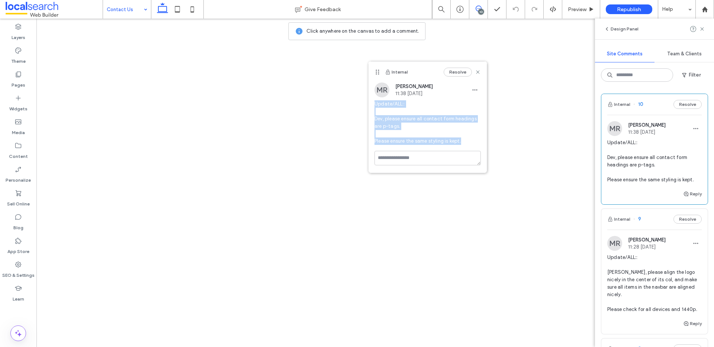
drag, startPoint x: 464, startPoint y: 144, endPoint x: 374, endPoint y: 106, distance: 97.8
click at [374, 106] on div "[PERSON_NAME] 11:38 [DATE] Update/ALL:: Dev, please ensure all contact form hea…" at bounding box center [428, 117] width 118 height 68
copy span "Update/ALL:: Dev, please ensure all contact form headings are p-tags. Please en…"
click at [693, 126] on icon "button" at bounding box center [696, 129] width 6 height 6
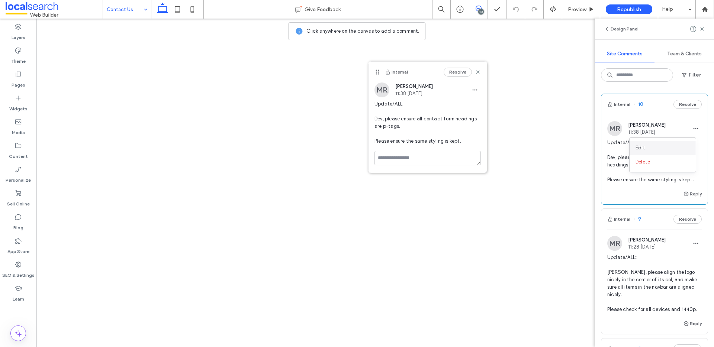
click at [639, 147] on span "Edit" at bounding box center [641, 147] width 10 height 7
click at [403, 104] on span "Update/ALL:: Dev, please ensure all contact form headings are p-tags. Please en…" at bounding box center [428, 122] width 106 height 45
click at [401, 103] on span "Update/ALL:: Dev, please ensure all contact form headings are p-tags. Please en…" at bounding box center [428, 122] width 106 height 45
click at [470, 90] on span "button" at bounding box center [475, 90] width 12 height 12
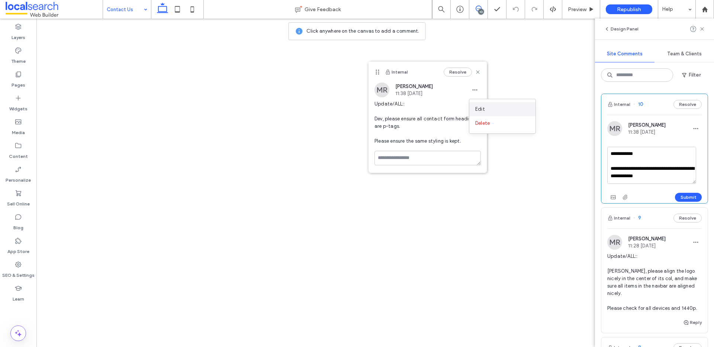
click at [477, 105] on div "Edit" at bounding box center [502, 109] width 66 height 14
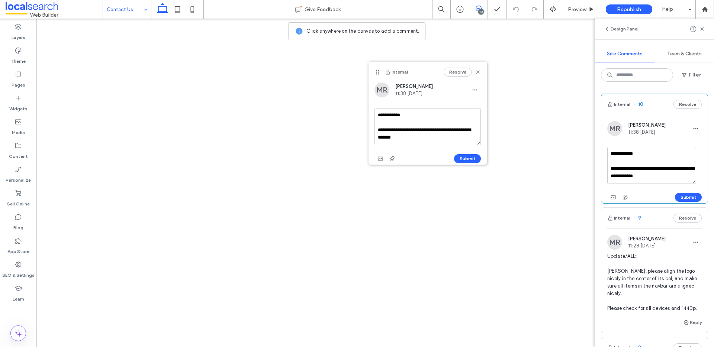
click at [405, 115] on textarea "**********" at bounding box center [428, 126] width 106 height 37
type textarea "**********"
click at [471, 158] on button "Submit" at bounding box center [467, 158] width 27 height 9
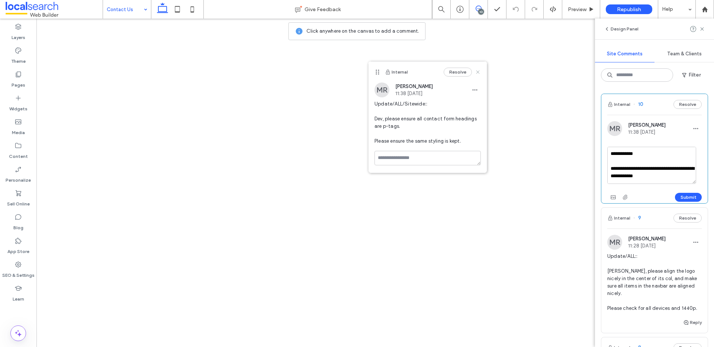
click at [477, 70] on icon at bounding box center [478, 72] width 6 height 6
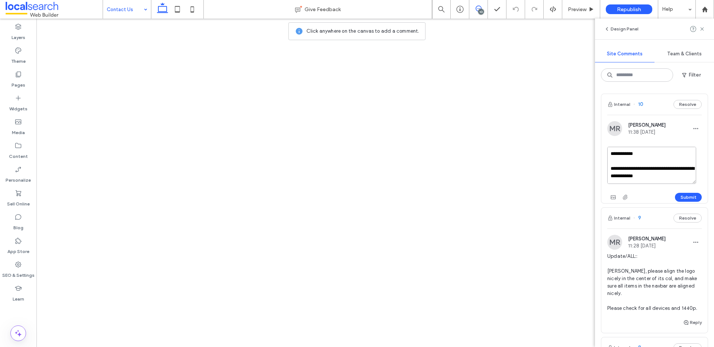
click at [669, 162] on textarea "**********" at bounding box center [651, 165] width 89 height 37
drag, startPoint x: 638, startPoint y: 153, endPoint x: 656, endPoint y: 160, distance: 19.4
click at [638, 153] on textarea "**********" at bounding box center [651, 165] width 89 height 37
type textarea "**********"
click at [686, 198] on button "Submit" at bounding box center [688, 197] width 27 height 9
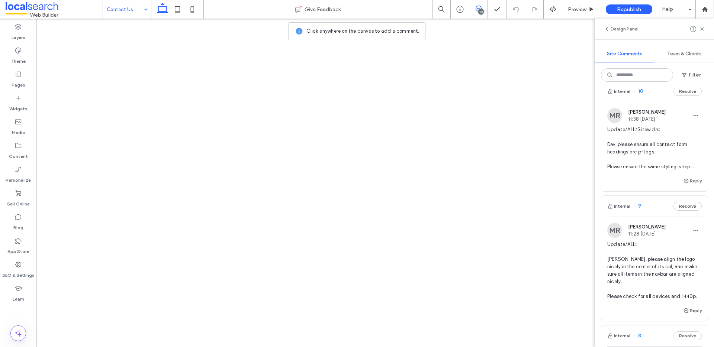
scroll to position [3, 0]
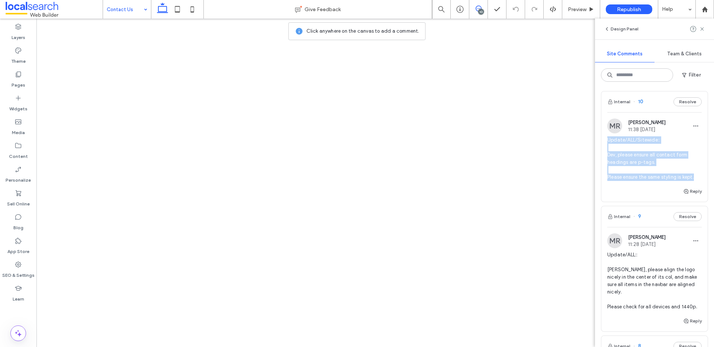
drag, startPoint x: 693, startPoint y: 176, endPoint x: 604, endPoint y: 136, distance: 97.4
click at [604, 136] on div "[PERSON_NAME] 11:38 [DATE] Update/ALL/Sitewide:: Dev, please ensure all contact…" at bounding box center [654, 153] width 106 height 68
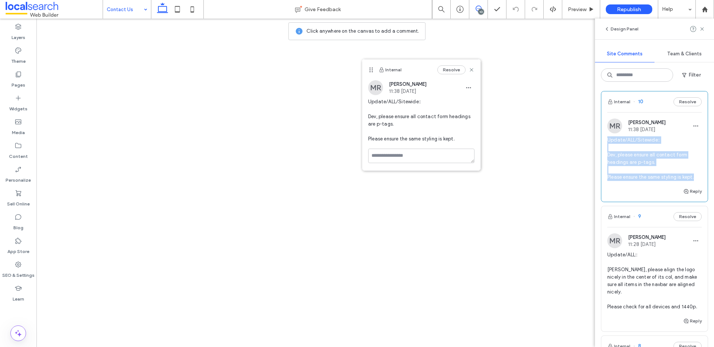
copy span "Update/ALL/Sitewide:: [PERSON_NAME], please ensure all contact form headings ar…"
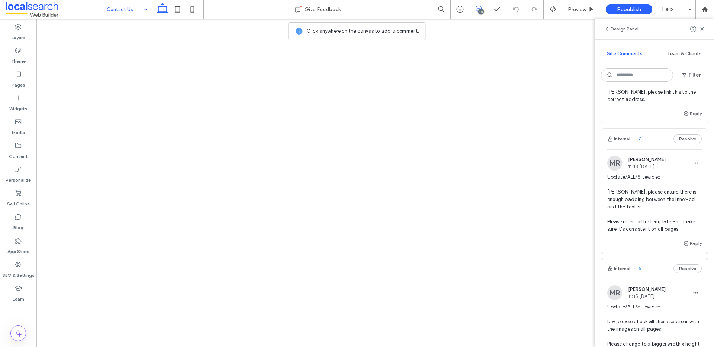
scroll to position [0, 0]
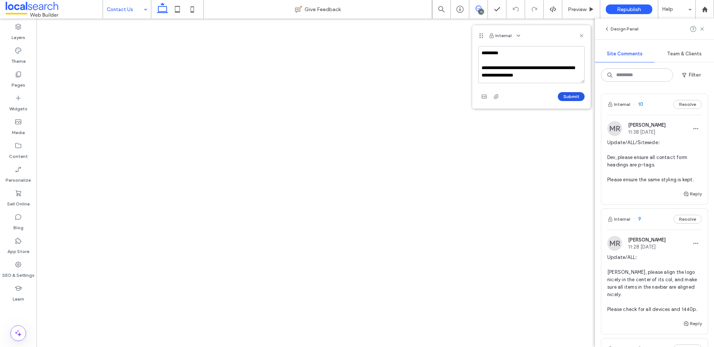
type textarea "**********"
click at [573, 95] on button "Submit" at bounding box center [571, 96] width 27 height 9
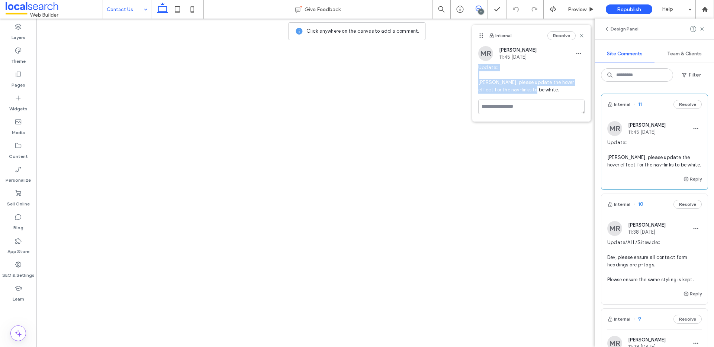
drag, startPoint x: 518, startPoint y: 90, endPoint x: 479, endPoint y: 68, distance: 44.8
click at [479, 68] on span "Update:: Dev, please update the hover effect for the nav-links to be white." at bounding box center [531, 79] width 106 height 30
copy span "Update:: Dev, please update the hover effect for the nav-links to be white."
click at [179, 9] on icon at bounding box center [177, 9] width 15 height 15
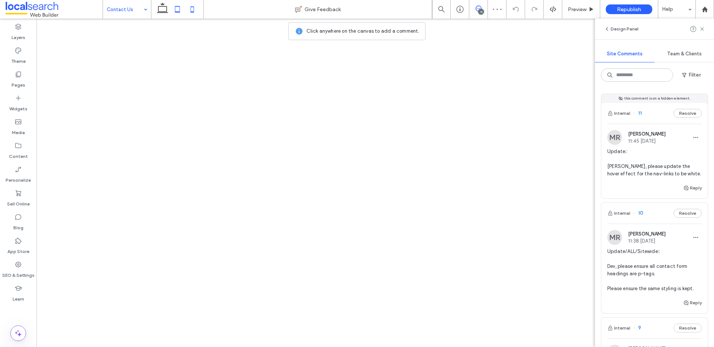
click at [195, 9] on icon at bounding box center [192, 9] width 15 height 15
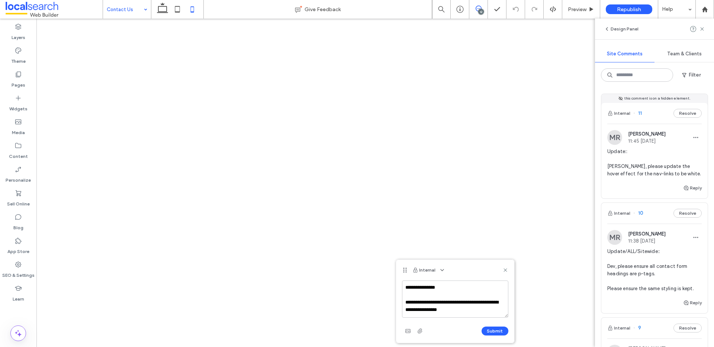
click at [471, 314] on textarea "**********" at bounding box center [455, 299] width 106 height 37
type textarea "**********"
click at [498, 332] on button "Submit" at bounding box center [495, 331] width 27 height 9
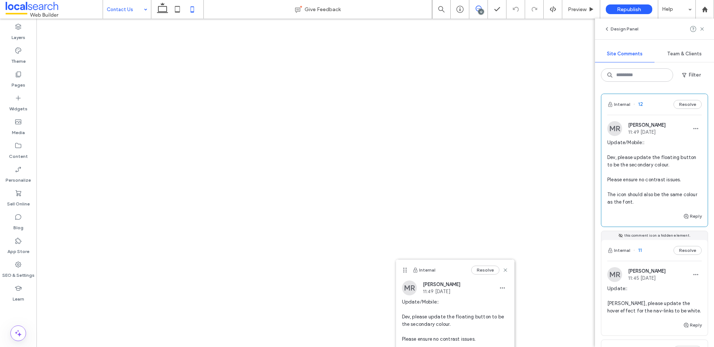
scroll to position [0, 0]
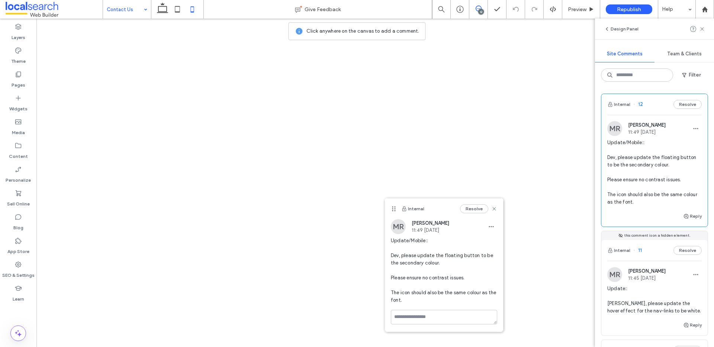
drag, startPoint x: 405, startPoint y: 267, endPoint x: 380, endPoint y: 144, distance: 126.4
click at [391, 206] on icon at bounding box center [394, 209] width 6 height 6
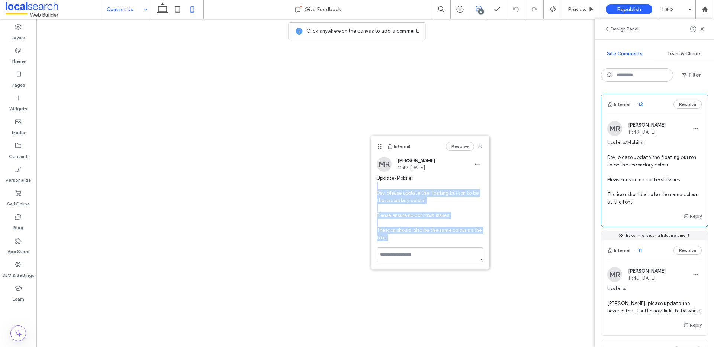
drag, startPoint x: 382, startPoint y: 226, endPoint x: 387, endPoint y: 183, distance: 43.5
click at [387, 183] on span "Update/Mobile:: Dev, please update the floating button to be the secondary colo…" at bounding box center [430, 208] width 106 height 67
click at [421, 222] on span "Update/Mobile:: Dev, please update the floating button to be the secondary colo…" at bounding box center [430, 208] width 106 height 67
drag, startPoint x: 397, startPoint y: 240, endPoint x: 373, endPoint y: 179, distance: 64.6
click at [374, 180] on div "MR Matthew Ranford 11:49 Aug 14 2025 Update/Mobile:: Dev, please update the flo…" at bounding box center [430, 202] width 118 height 91
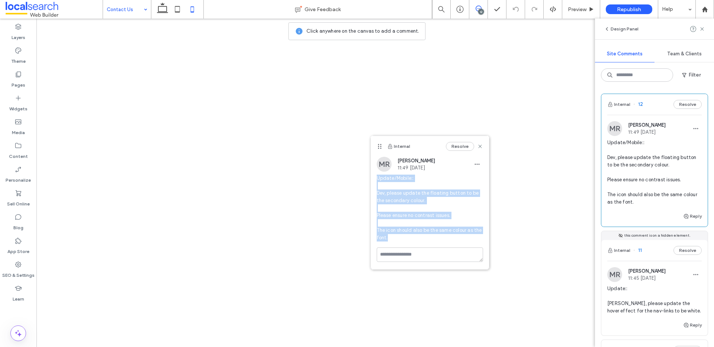
copy span "Update/Mobile:: Dev, please update the floating button to be the secondary colo…"
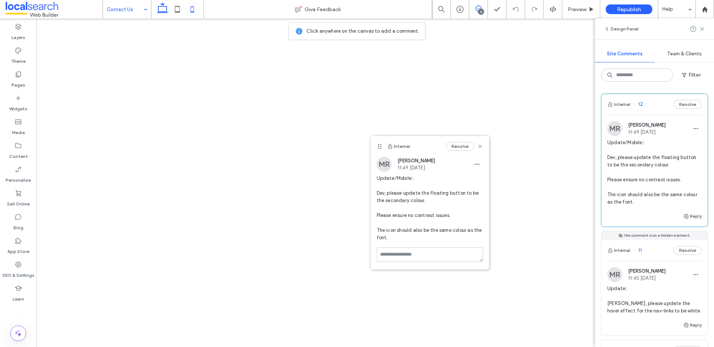
click at [164, 10] on icon at bounding box center [162, 9] width 15 height 15
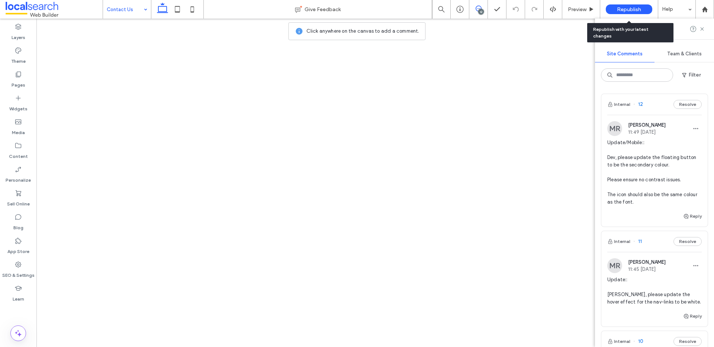
click at [639, 7] on span "Republish" at bounding box center [629, 9] width 24 height 6
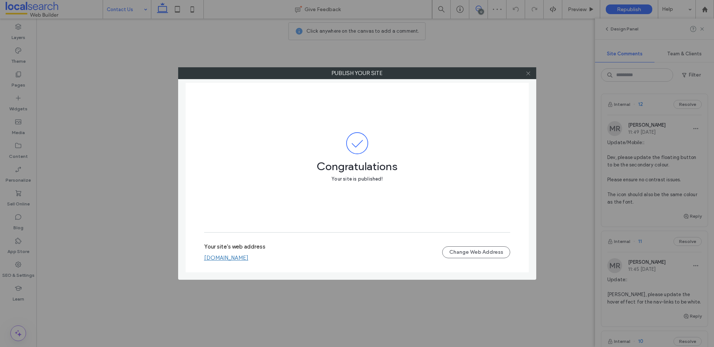
click at [527, 71] on icon at bounding box center [528, 74] width 6 height 6
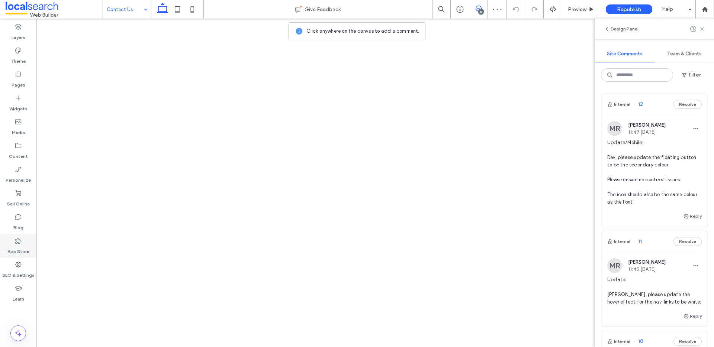
click at [11, 264] on div "SEO & Settings" at bounding box center [18, 270] width 36 height 24
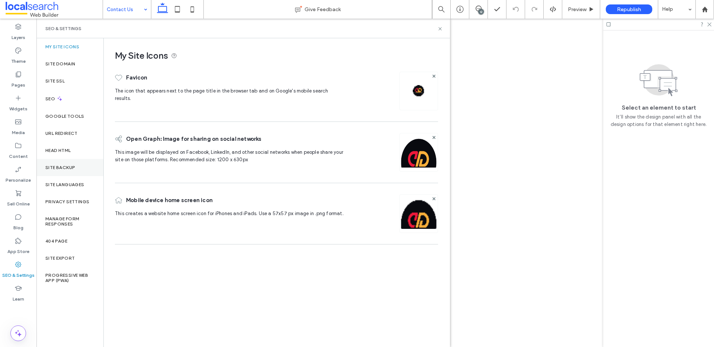
click at [65, 168] on label "Site Backup" at bounding box center [60, 167] width 30 height 5
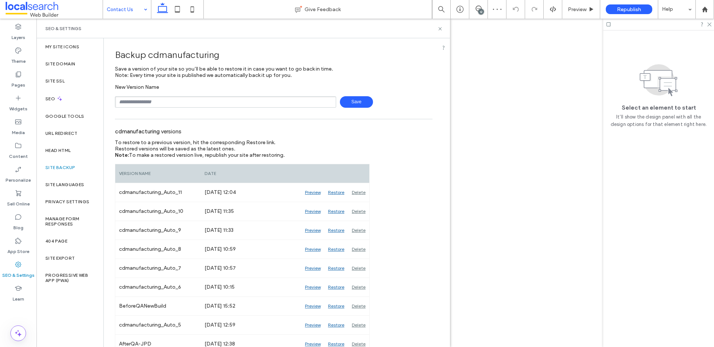
click at [177, 103] on input "text" at bounding box center [225, 102] width 221 height 12
type input "**********"
click at [32, 10] on span at bounding box center [54, 9] width 97 height 15
